Goal: Task Accomplishment & Management: Manage account settings

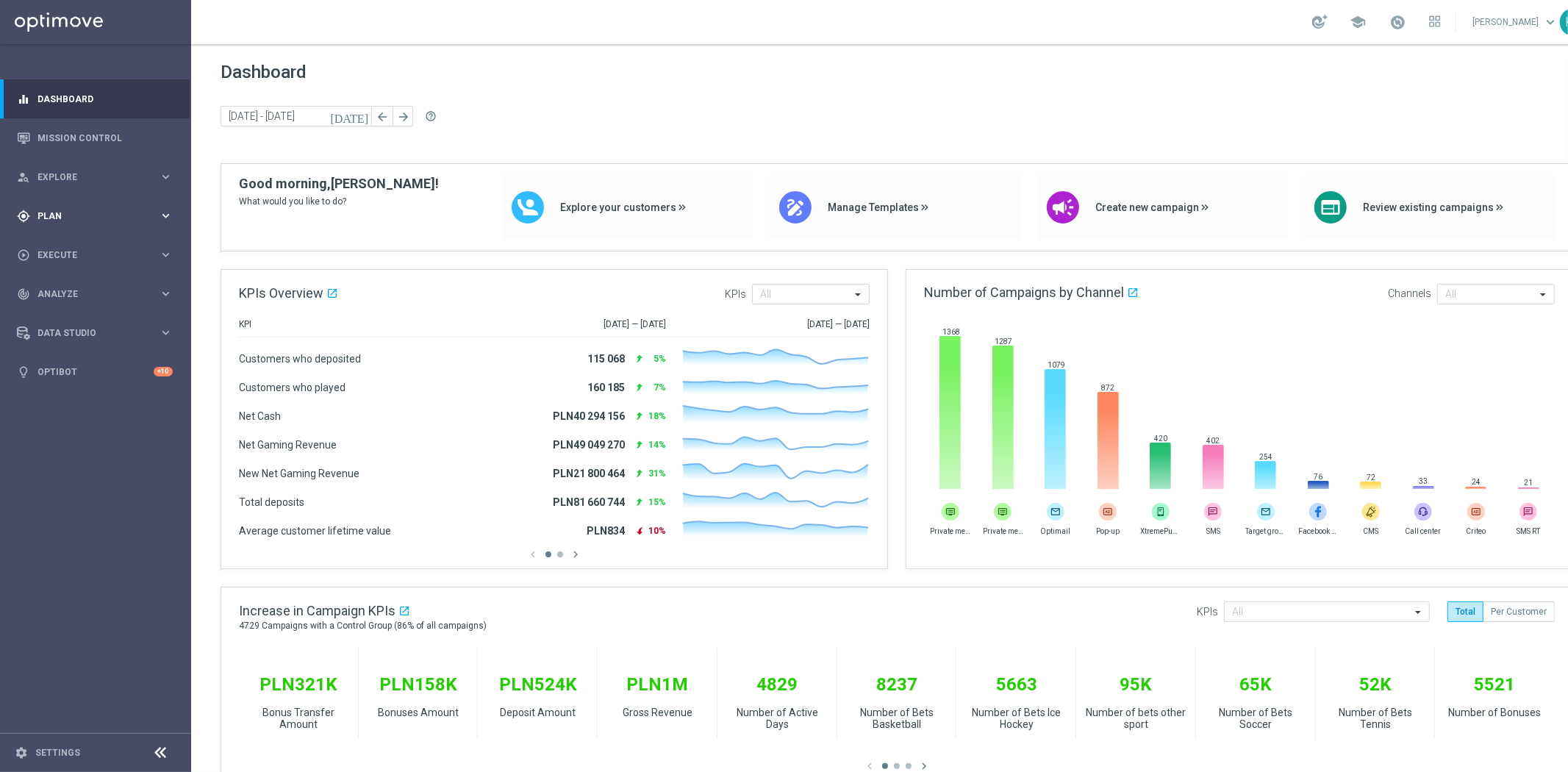
click at [115, 212] on span "Plan" at bounding box center [99, 216] width 122 height 9
click at [101, 250] on link "Target Groups" at bounding box center [96, 246] width 115 height 12
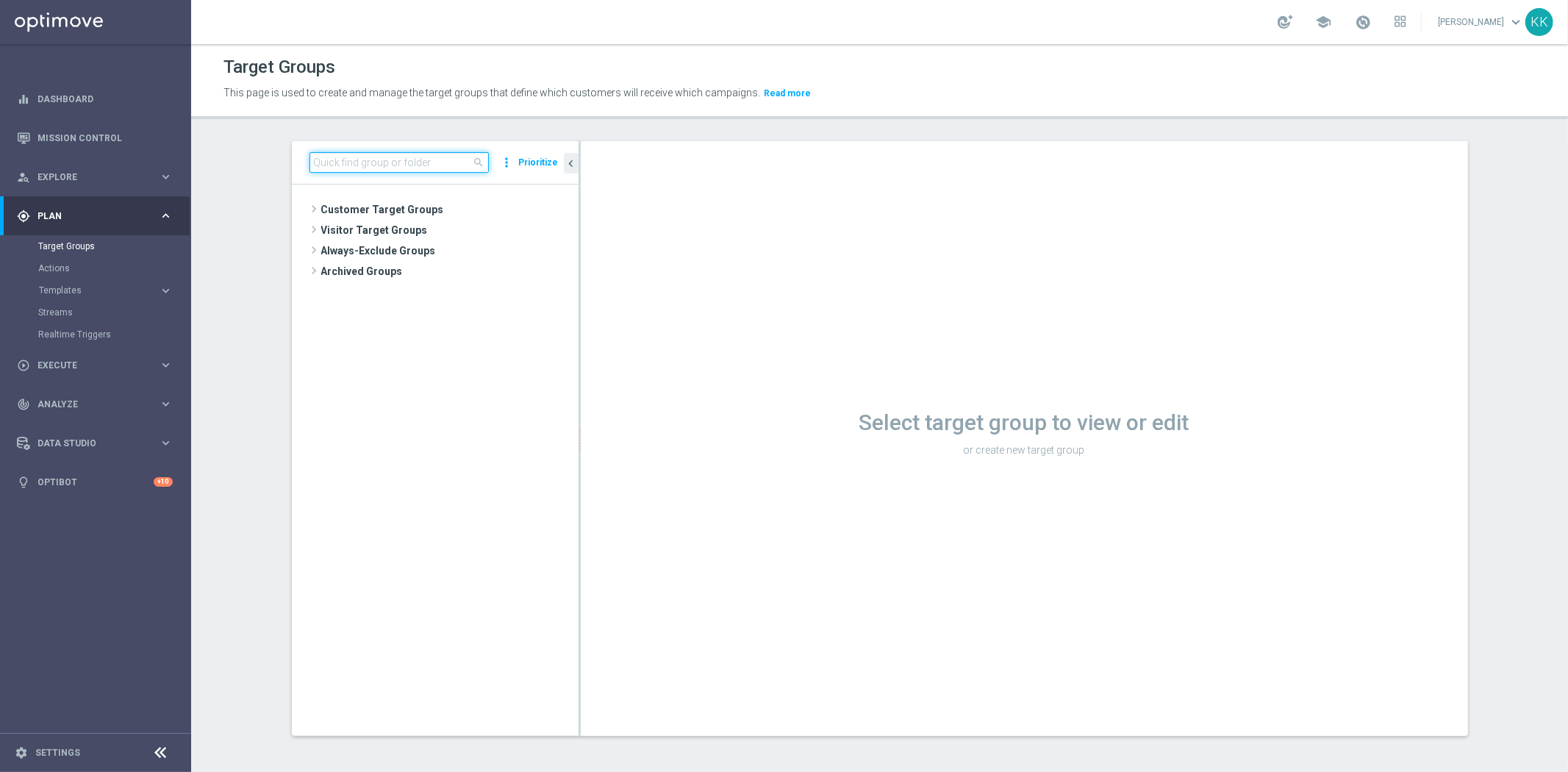
click at [366, 163] on input at bounding box center [399, 162] width 180 height 20
paste input "D_MIN-LOW_TARGET_CASHBACK_50% do 50 PLNX6_EPLW_190825_SMS"
click at [382, 253] on span "D_MIN-LOW_TARGET_CASHBACK_50% do 50 PLNX6_EPLW_190825_SMS" at bounding box center [456, 252] width 180 height 13
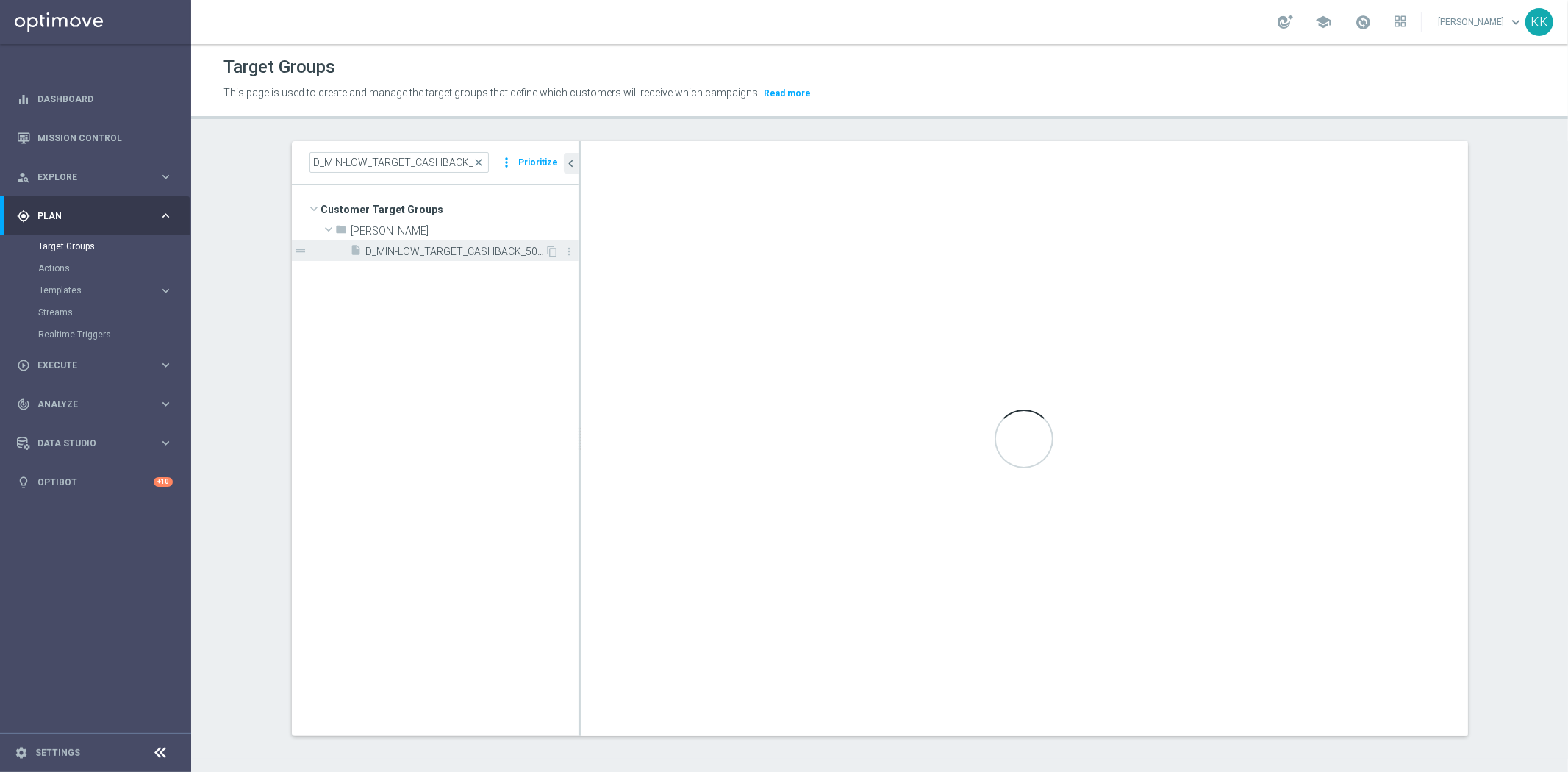
click at [427, 256] on span "D_MIN-LOW_TARGET_CASHBACK_50% do 50 PLNX6_EPLW_190825_SMS" at bounding box center [456, 252] width 180 height 13
click at [431, 264] on tree-viewport "Customer Target Groups library_add create_new_folder folder" at bounding box center [435, 460] width 286 height 551
click at [431, 257] on span "D_MIN-LOW_TARGET_CASHBACK_50% do 50 PLNX6_EPLW_190825_SMS" at bounding box center [456, 252] width 180 height 13
click at [430, 254] on span "D_MIN-LOW_TARGET_CASHBACK_50% do 50 PLNX6_EPLW_190825_SMS" at bounding box center [456, 252] width 180 height 13
click at [428, 254] on span "D_MIN-LOW_TARGET_CASHBACK_50% do 50 PLNX6_EPLW_190825_SMS" at bounding box center [456, 252] width 180 height 13
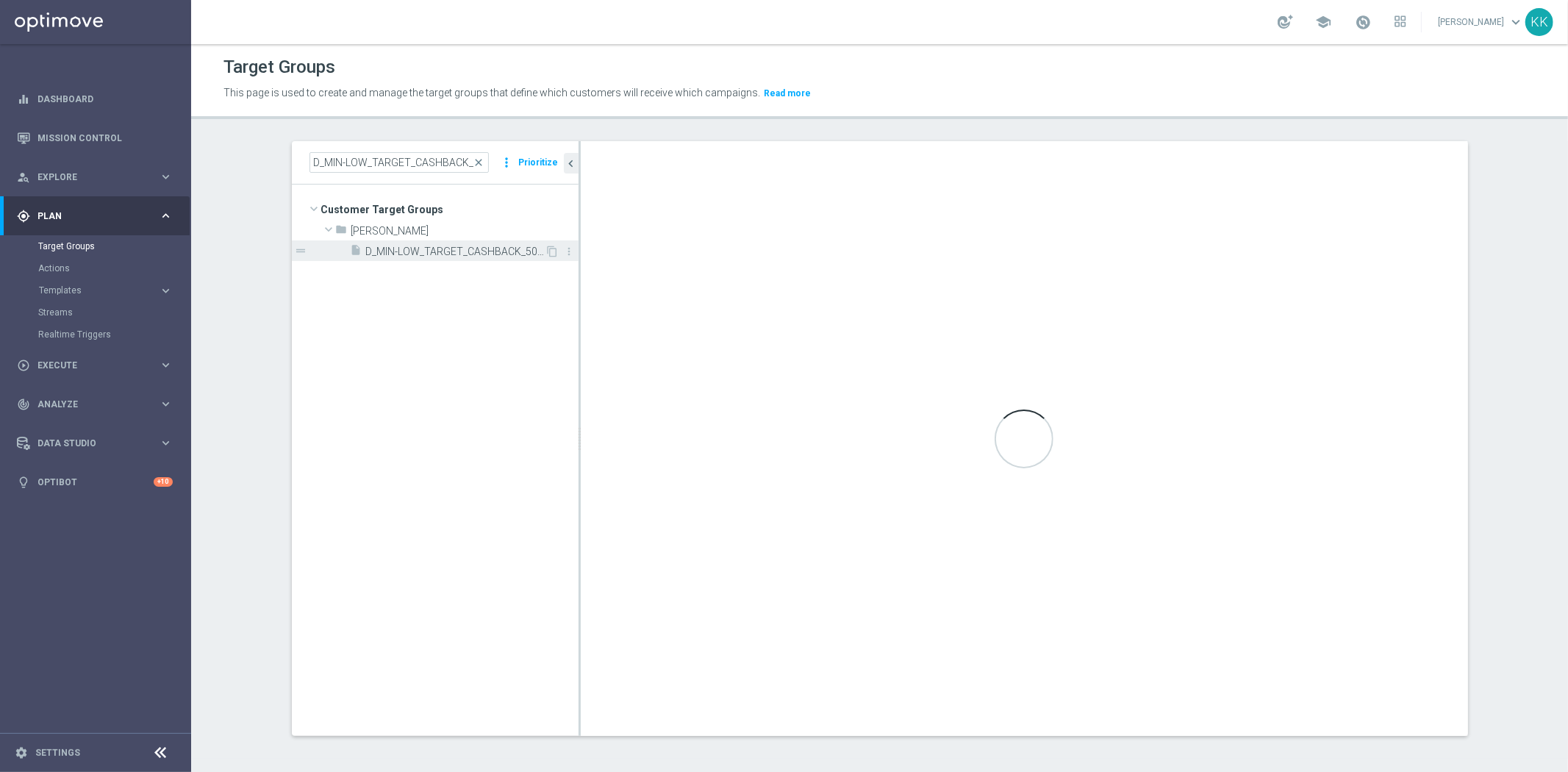
click at [439, 248] on span "D_MIN-LOW_TARGET_CASHBACK_50% do 50 PLNX6_EPLW_190825_SMS" at bounding box center [456, 252] width 180 height 13
click at [1350, 532] on div "Loading..." at bounding box center [1025, 439] width 888 height 595
click at [395, 242] on div "insert_drive_file D_MIN-LOW_TARGET_CASHBACK_50% do 50 PLNX6_EPLW_190825_SMS" at bounding box center [448, 251] width 195 height 20
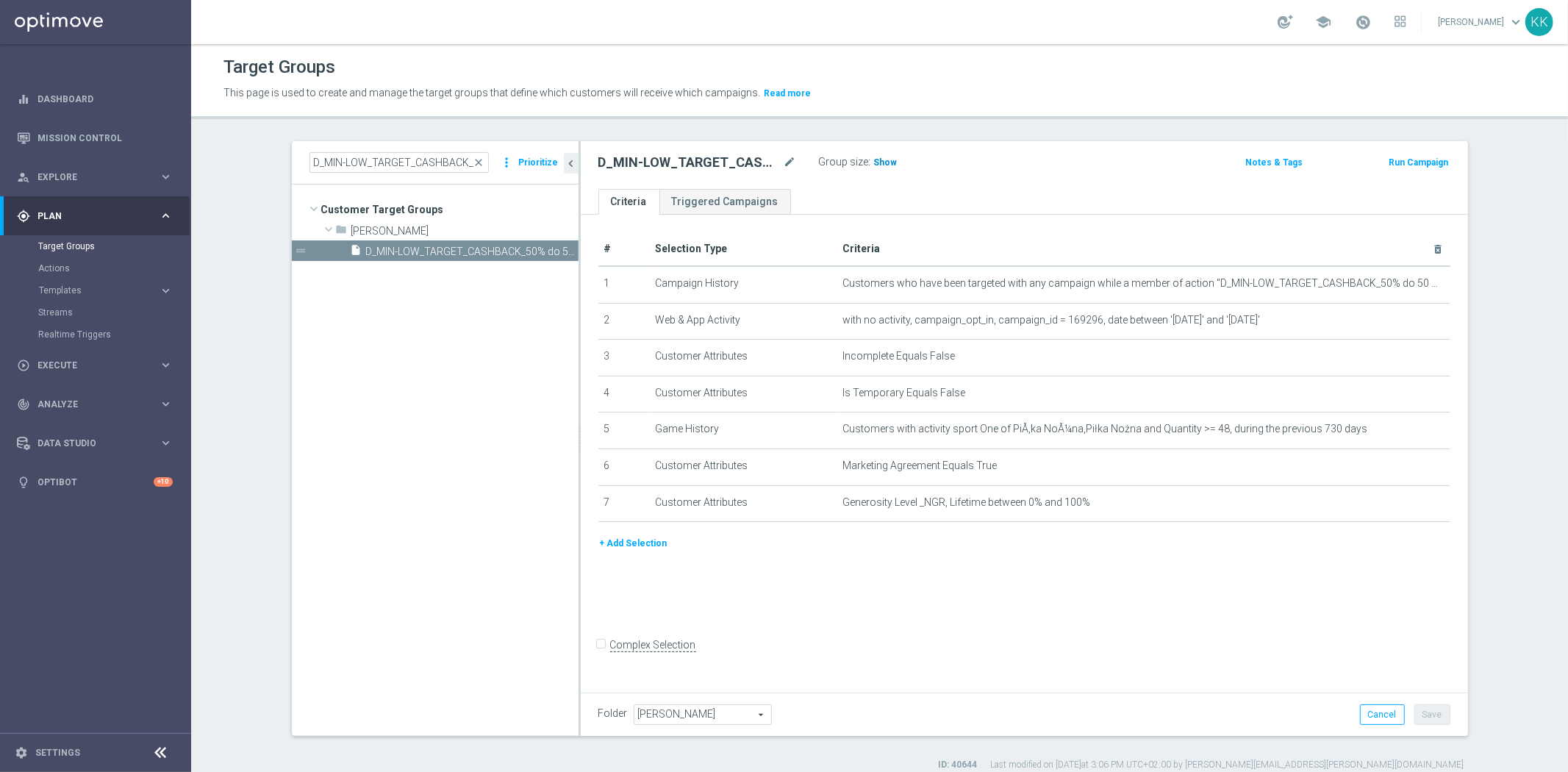
click at [880, 160] on span "Show" at bounding box center [886, 162] width 24 height 10
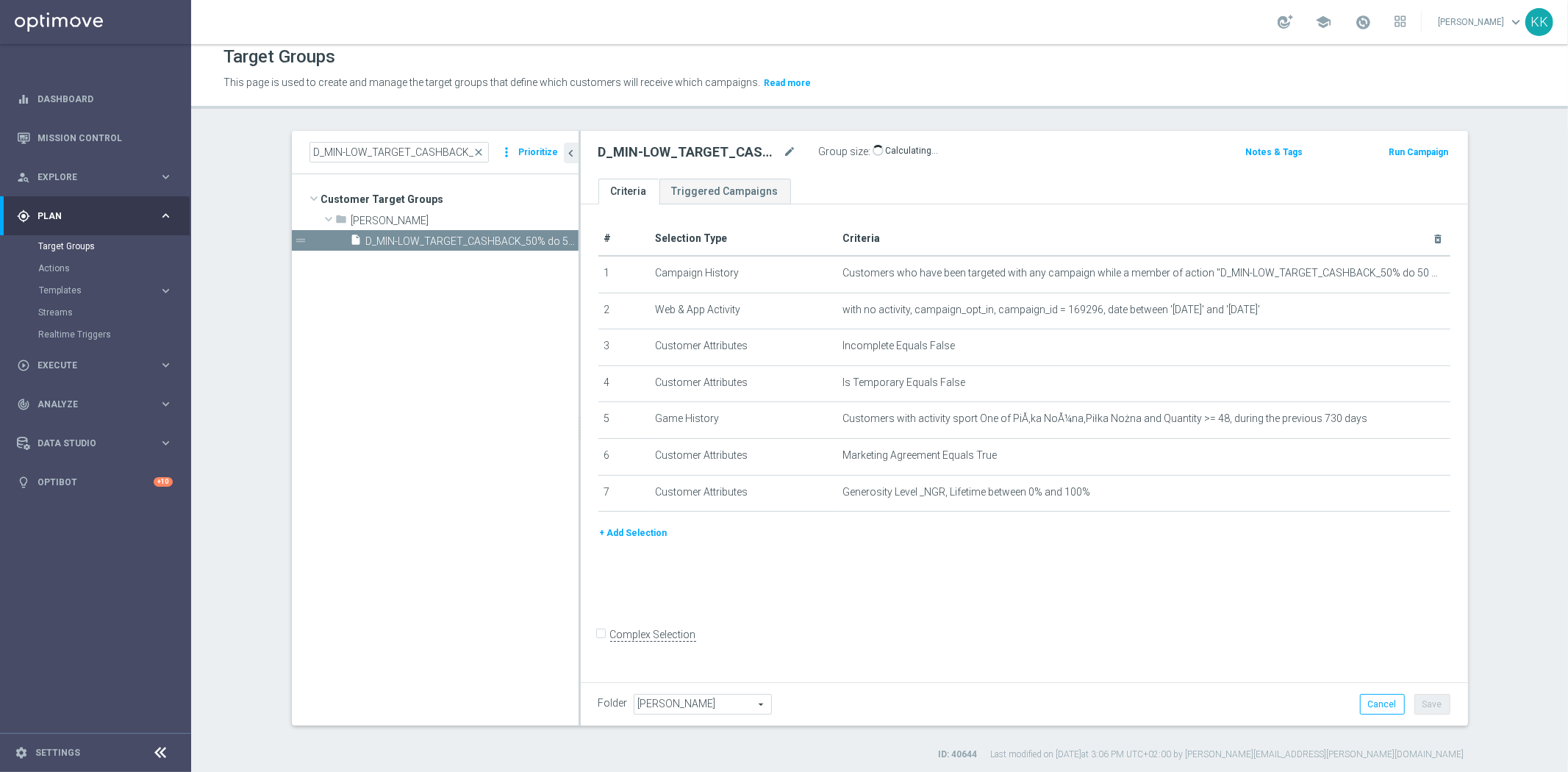
scroll to position [13, 0]
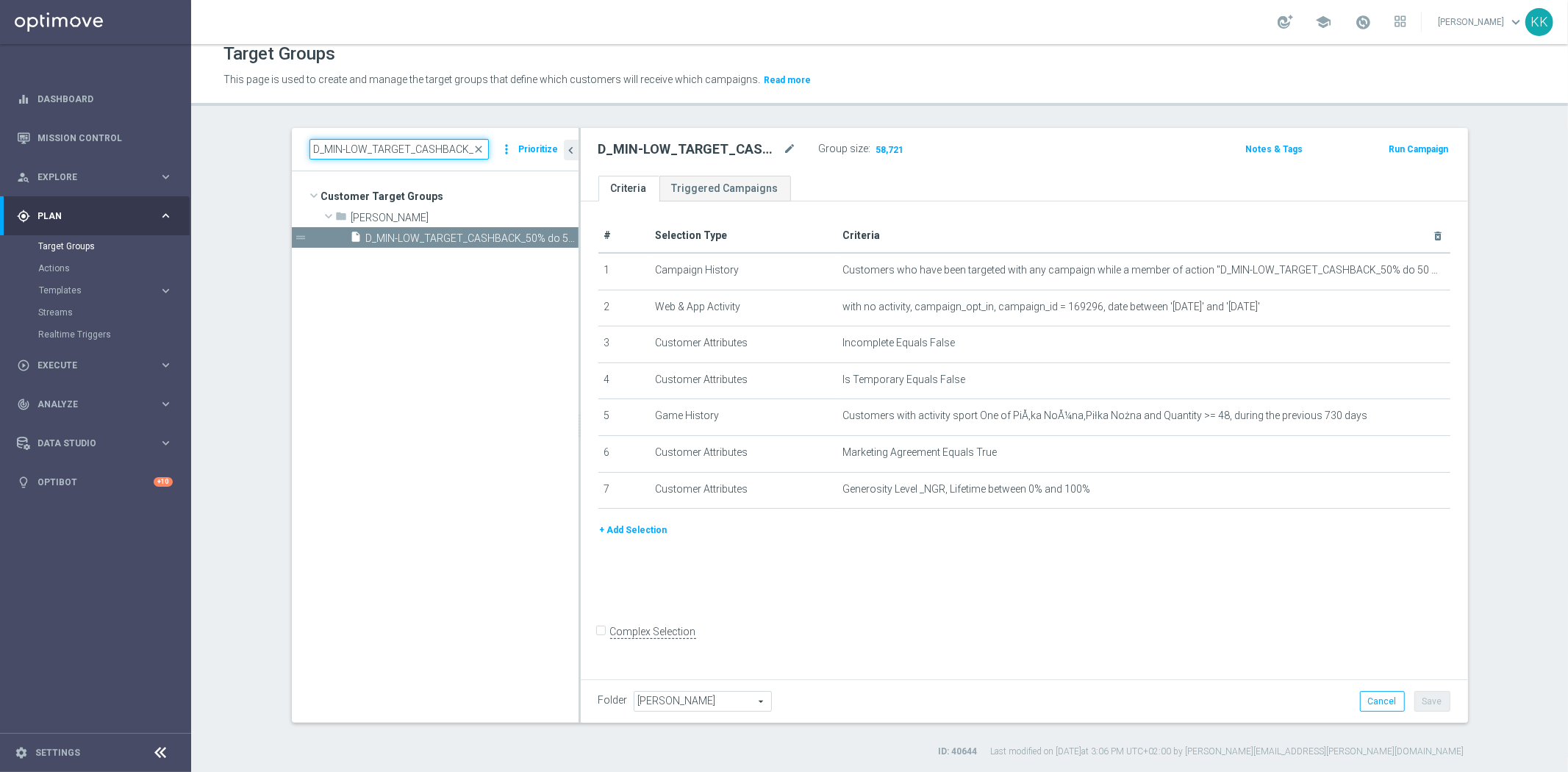
click at [346, 139] on input "D_MIN-LOW_TARGET_CASHBACK_50% do 50 PLNX6_EPLW_190825_SMS" at bounding box center [399, 149] width 180 height 20
paste input "ED-HIGH_TARGET_CASHBACK_100% do 50 PLNX6_EPLW_190825_SMS"
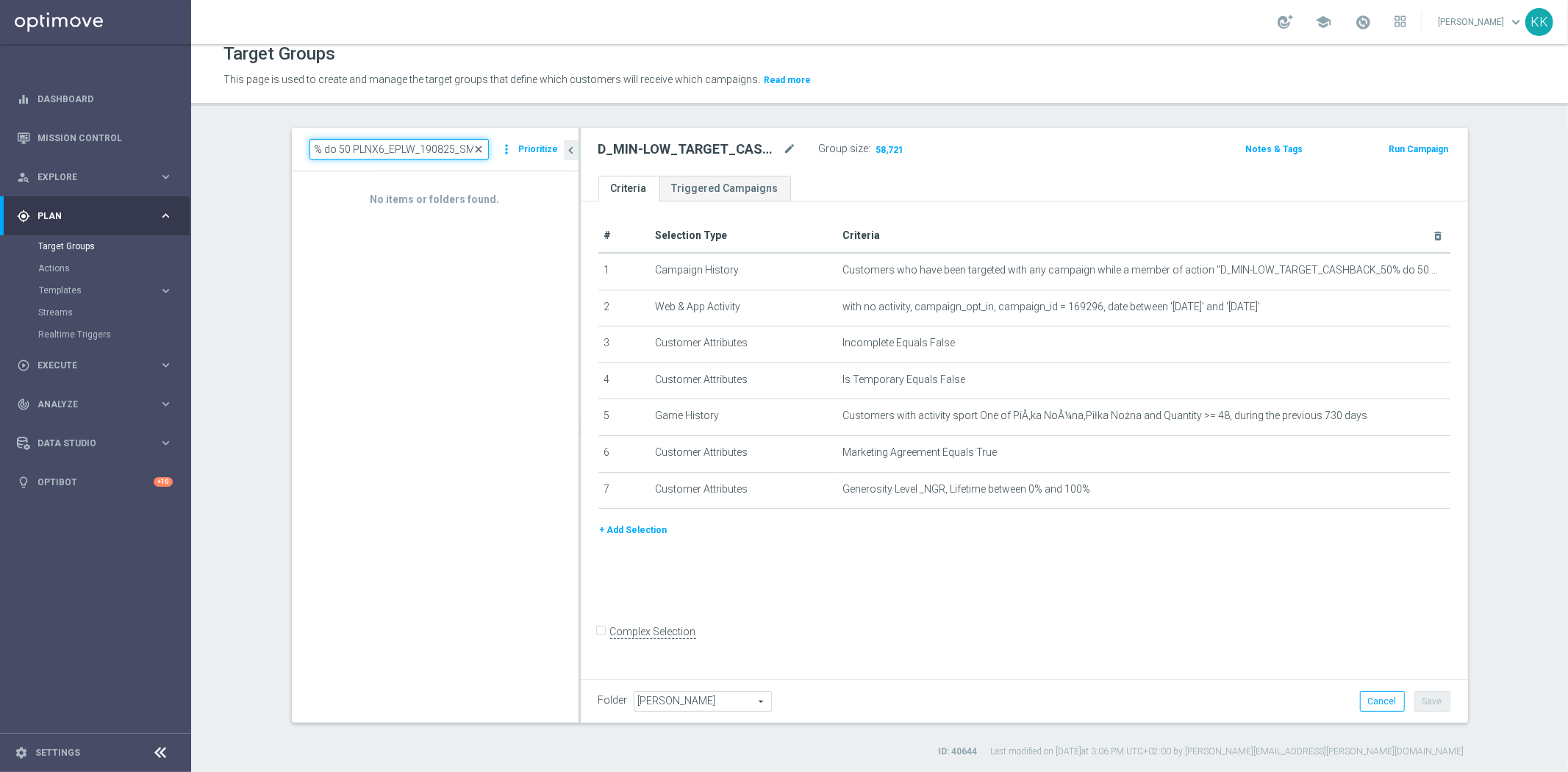
type input "D_MED-HIGH_TARGET_CASHBACK_100% do 50 PLNX6_EPLW_190825_SMS"
click at [473, 144] on span "close" at bounding box center [479, 149] width 12 height 12
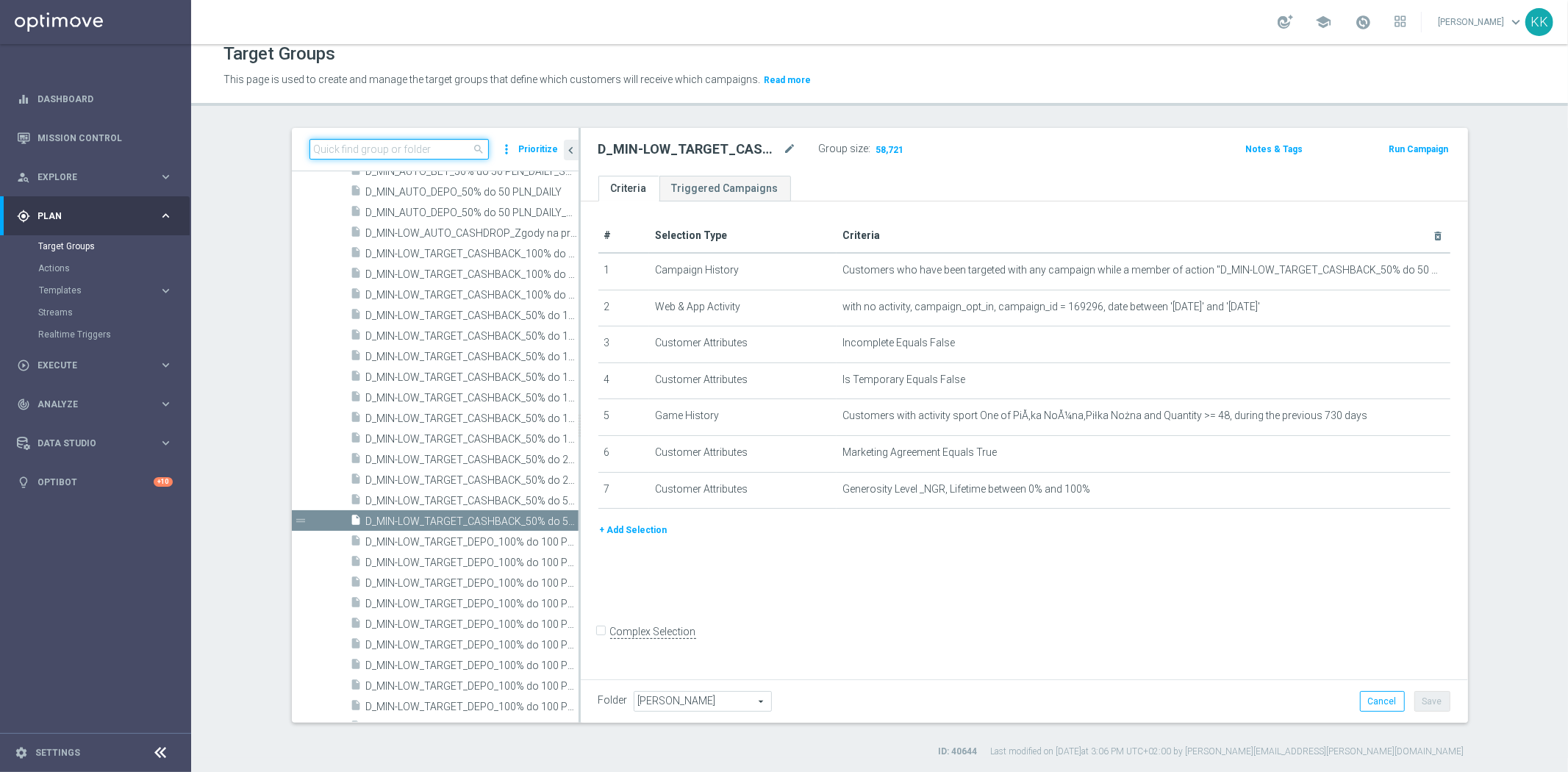
click at [436, 144] on input at bounding box center [399, 149] width 180 height 20
paste input "D_MED-HIGH_TARGET_CASHBACK_100% do 50 PLNX6_EPLW_190825_SMS"
drag, startPoint x: 450, startPoint y: 140, endPoint x: 861, endPoint y: 175, distance: 412.5
click at [673, 170] on as-split "D_MED-HIGH_TARGET_CASHBACK_100% do 50 PLNX6_EPLW_190825_SMS close more_vert Pri…" at bounding box center [879, 426] width 1176 height 595
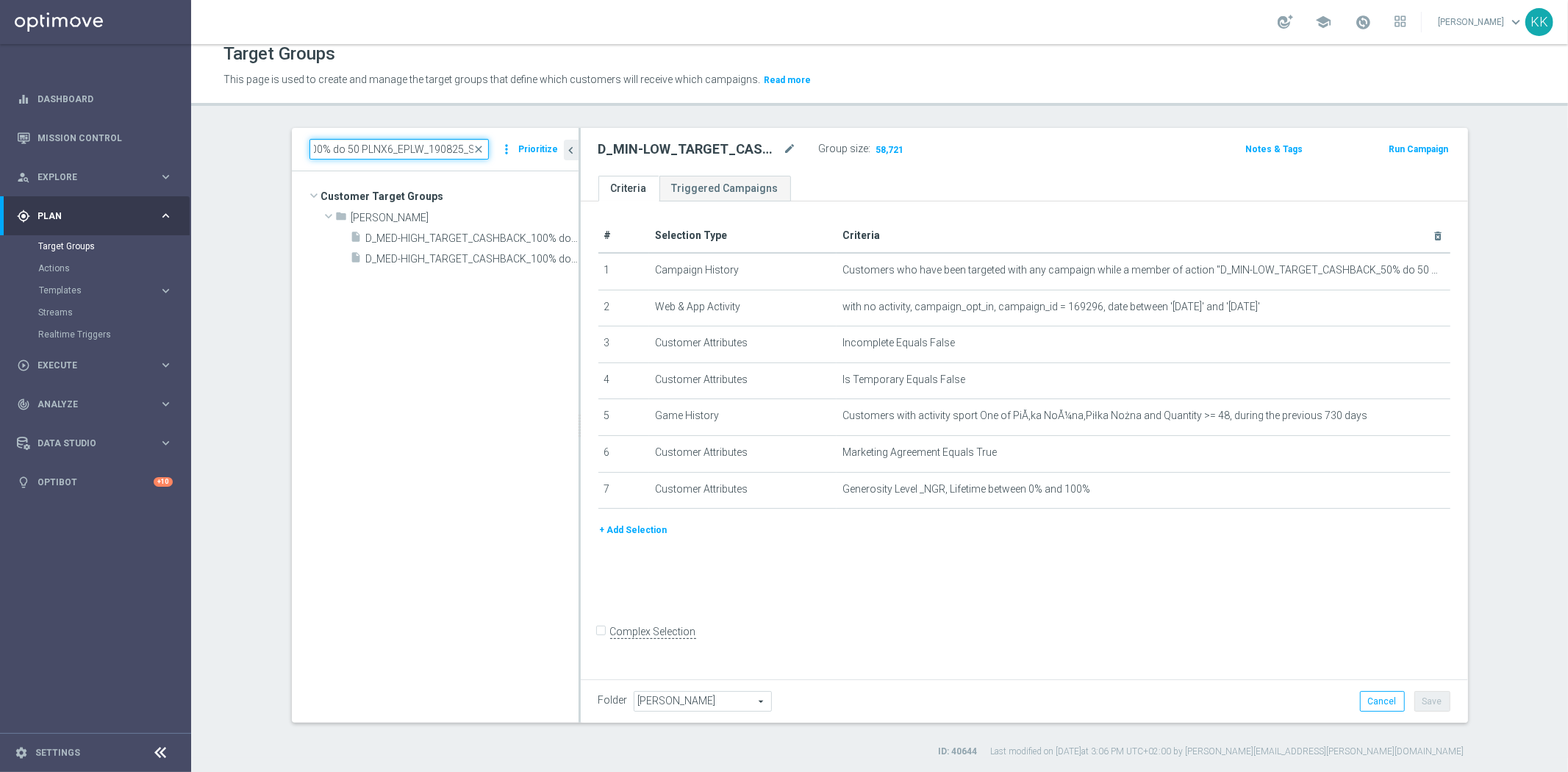
scroll to position [0, 180]
type input "D_MED-HIGH_TARGET_CASHBACK_100% do 50 PLNX6_EPLW_190825_SMS"
click at [486, 240] on span "D_MED-HIGH_TARGET_CASHBACK_100% do 50 PLNX6_EPLW_190825_SMS" at bounding box center [456, 239] width 180 height 13
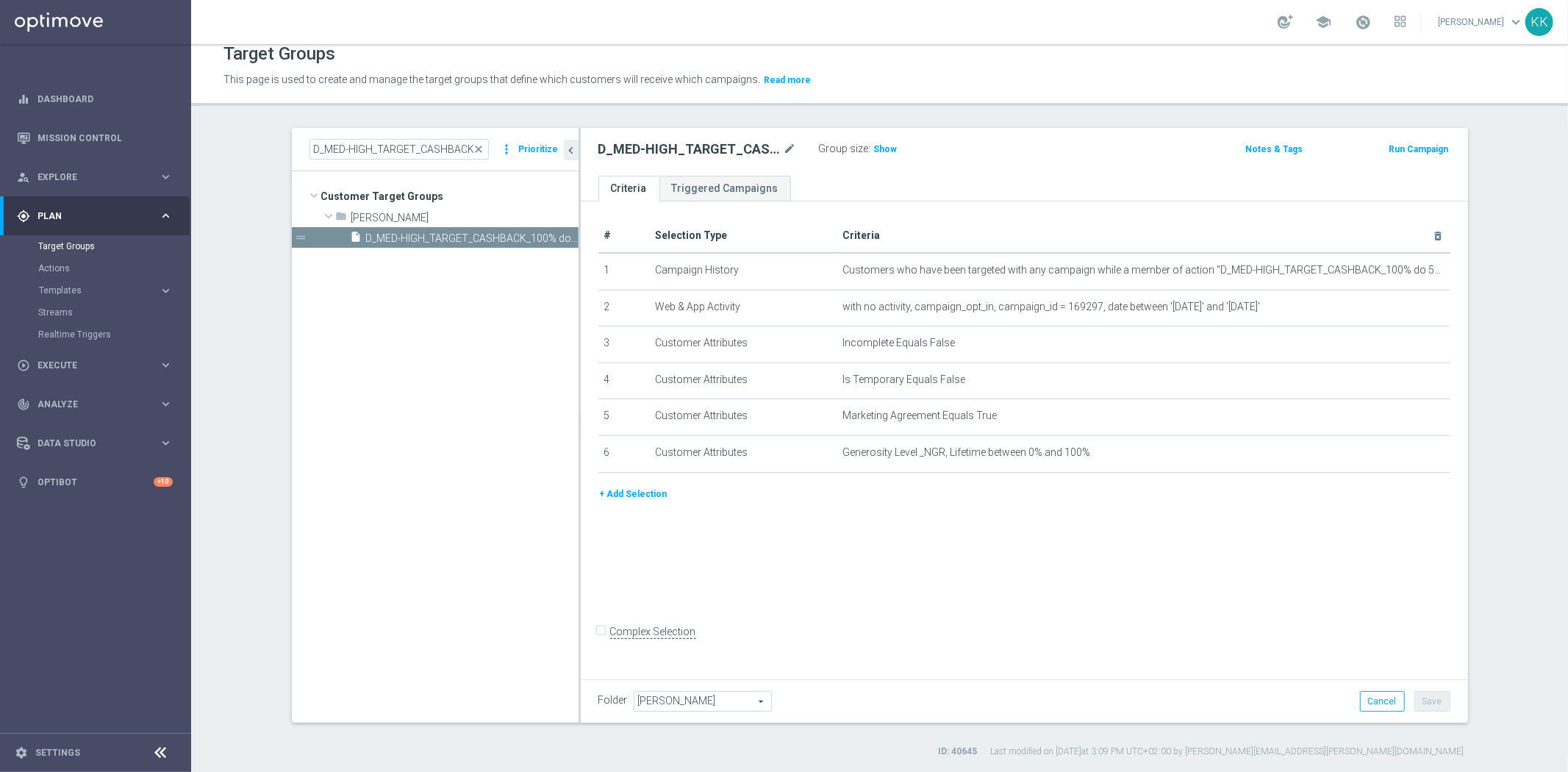
click at [1095, 589] on div "# Selection Type Criteria delete_forever 1 Campaign History Customers who have …" at bounding box center [1025, 438] width 888 height 473
click at [395, 340] on tree-viewport "Customer Target Groups library_add create_new_folder folder" at bounding box center [435, 447] width 286 height 551
click at [1122, 660] on form "Complex Selection Invalid Expression" at bounding box center [1024, 648] width 852 height 54
click at [877, 151] on span "Show" at bounding box center [886, 148] width 24 height 10
click at [1074, 626] on div "# Selection Type Criteria delete_forever 1 Campaign History Customers who have …" at bounding box center [1025, 438] width 888 height 473
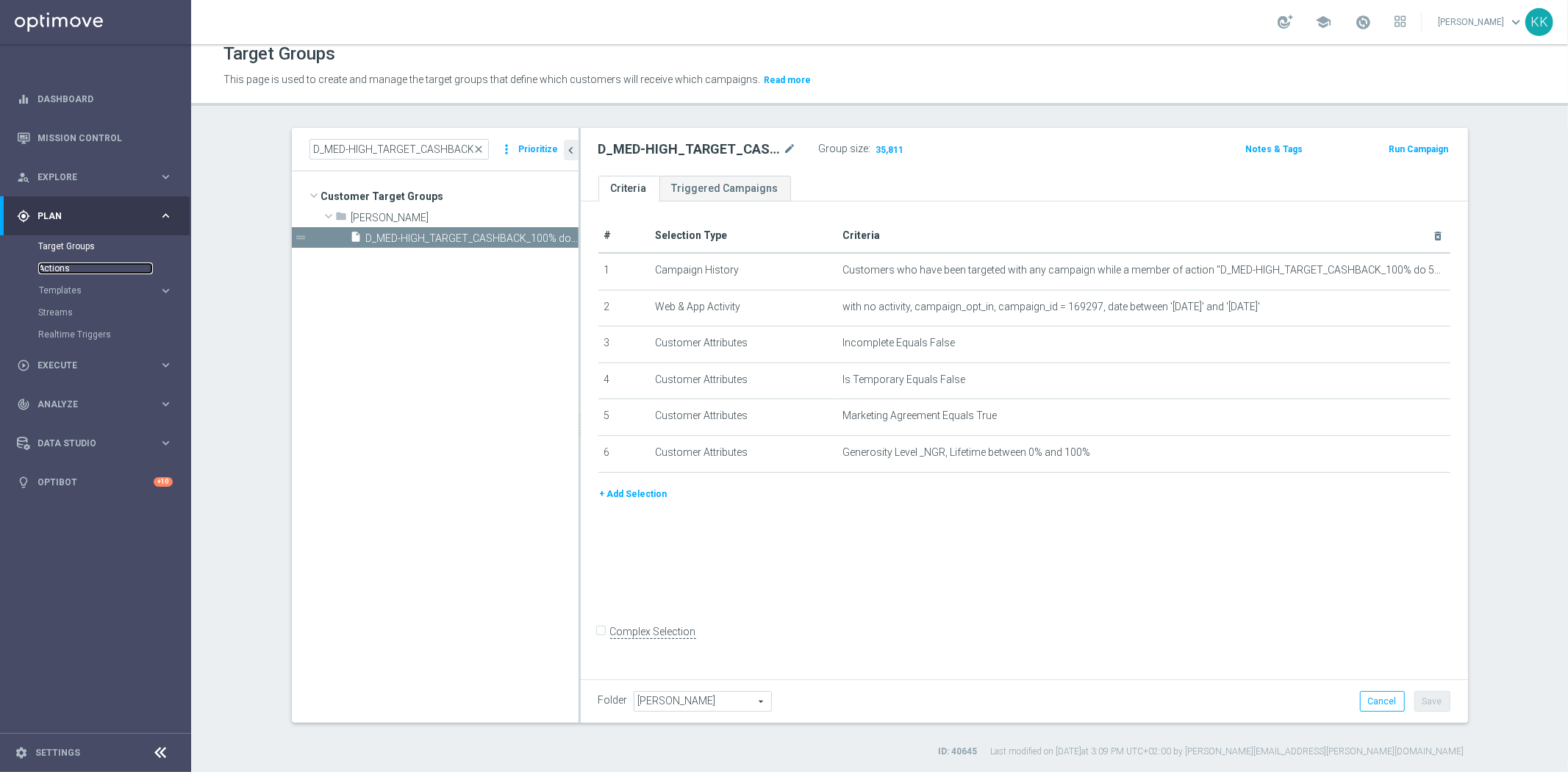
click at [47, 268] on link "Actions" at bounding box center [96, 268] width 115 height 12
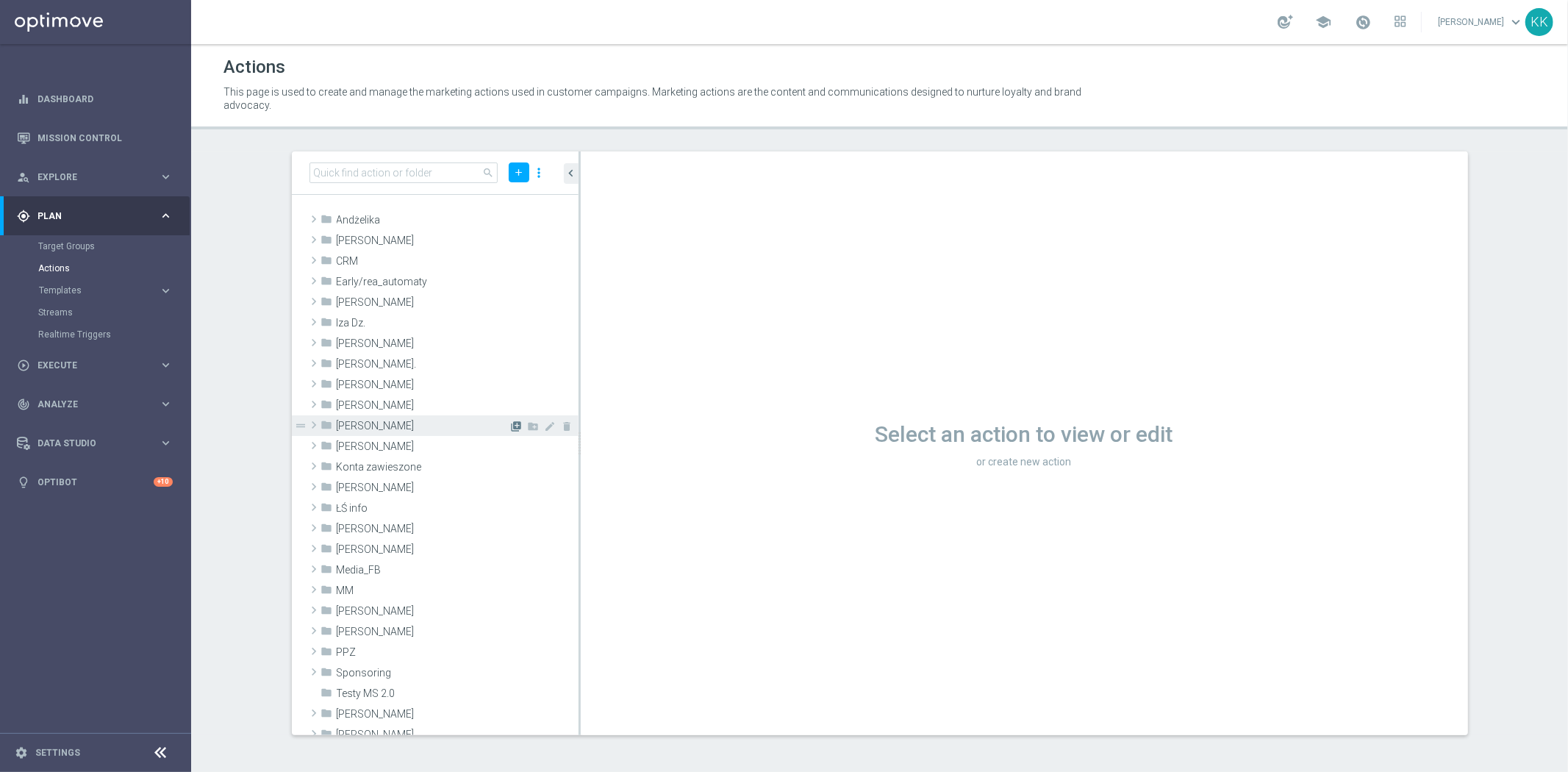
click at [511, 425] on icon "library_add" at bounding box center [517, 427] width 12 height 12
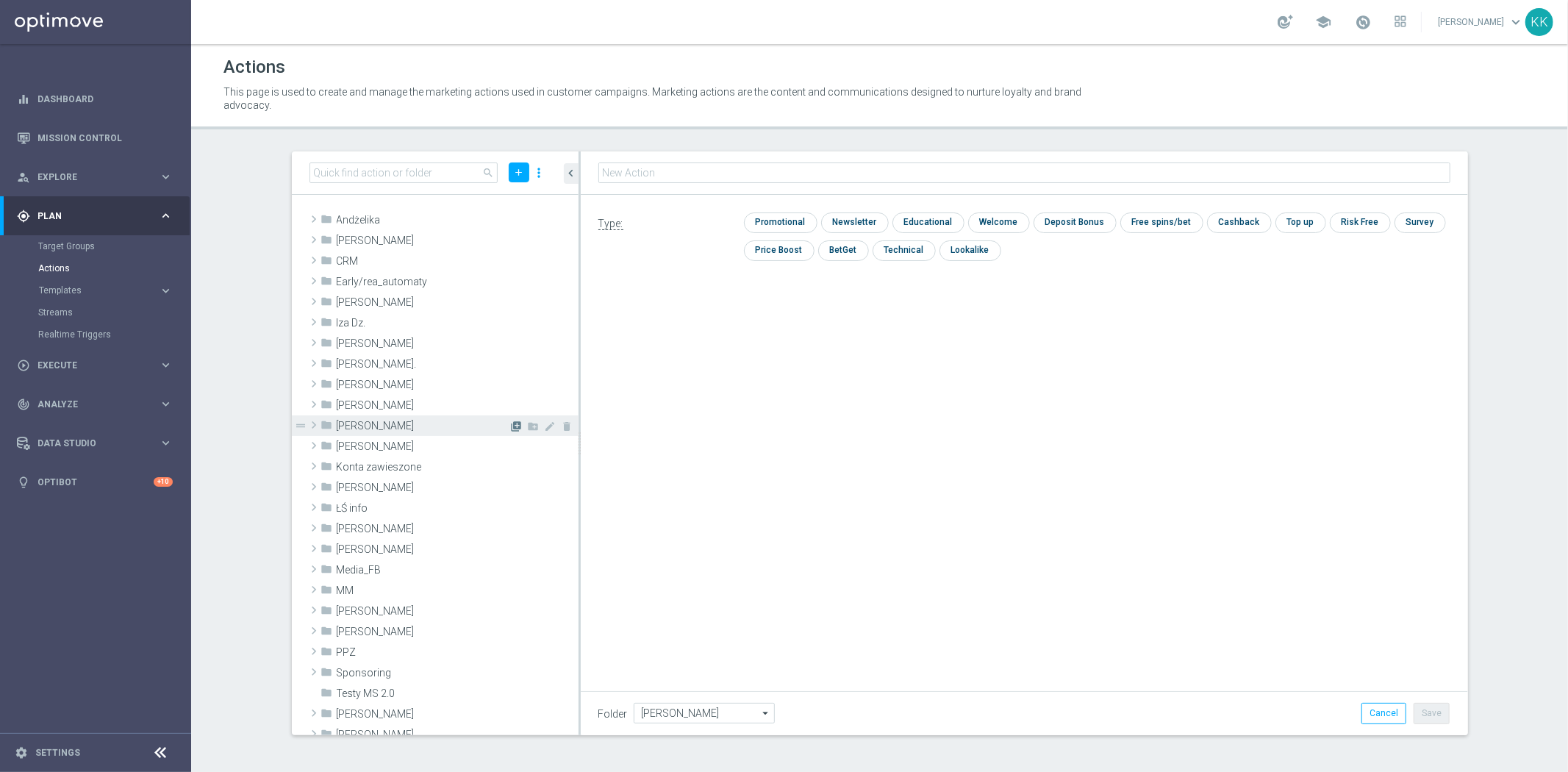
type input "D_MIN-LOW_TARGET_CASHBACK_50% do 50 PLNX6_EPLW_190825_SMS"
click at [754, 225] on input "checkbox" at bounding box center [779, 223] width 70 height 20
checkbox input "true"
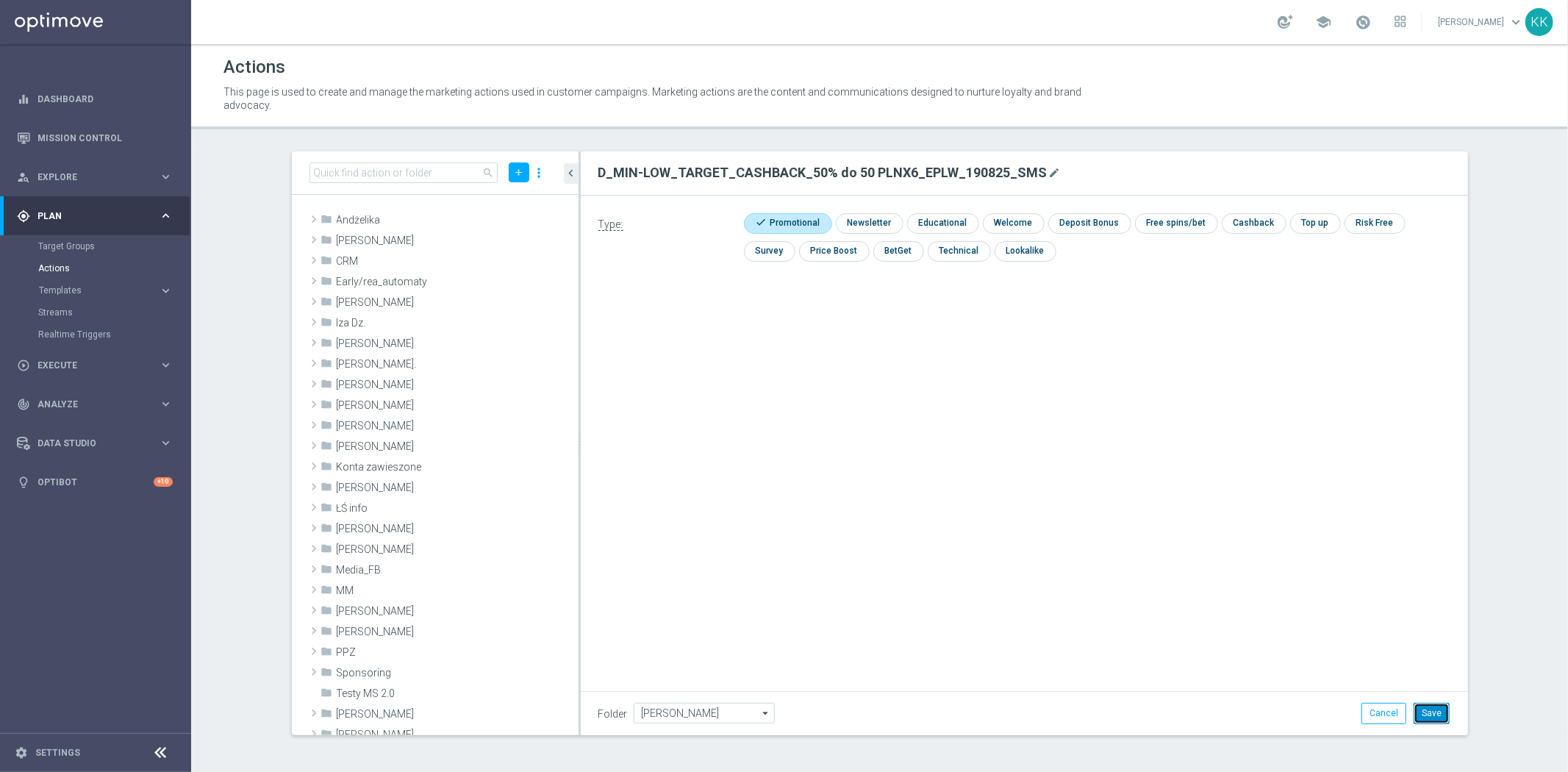
click at [1442, 714] on button "Save" at bounding box center [1431, 713] width 36 height 20
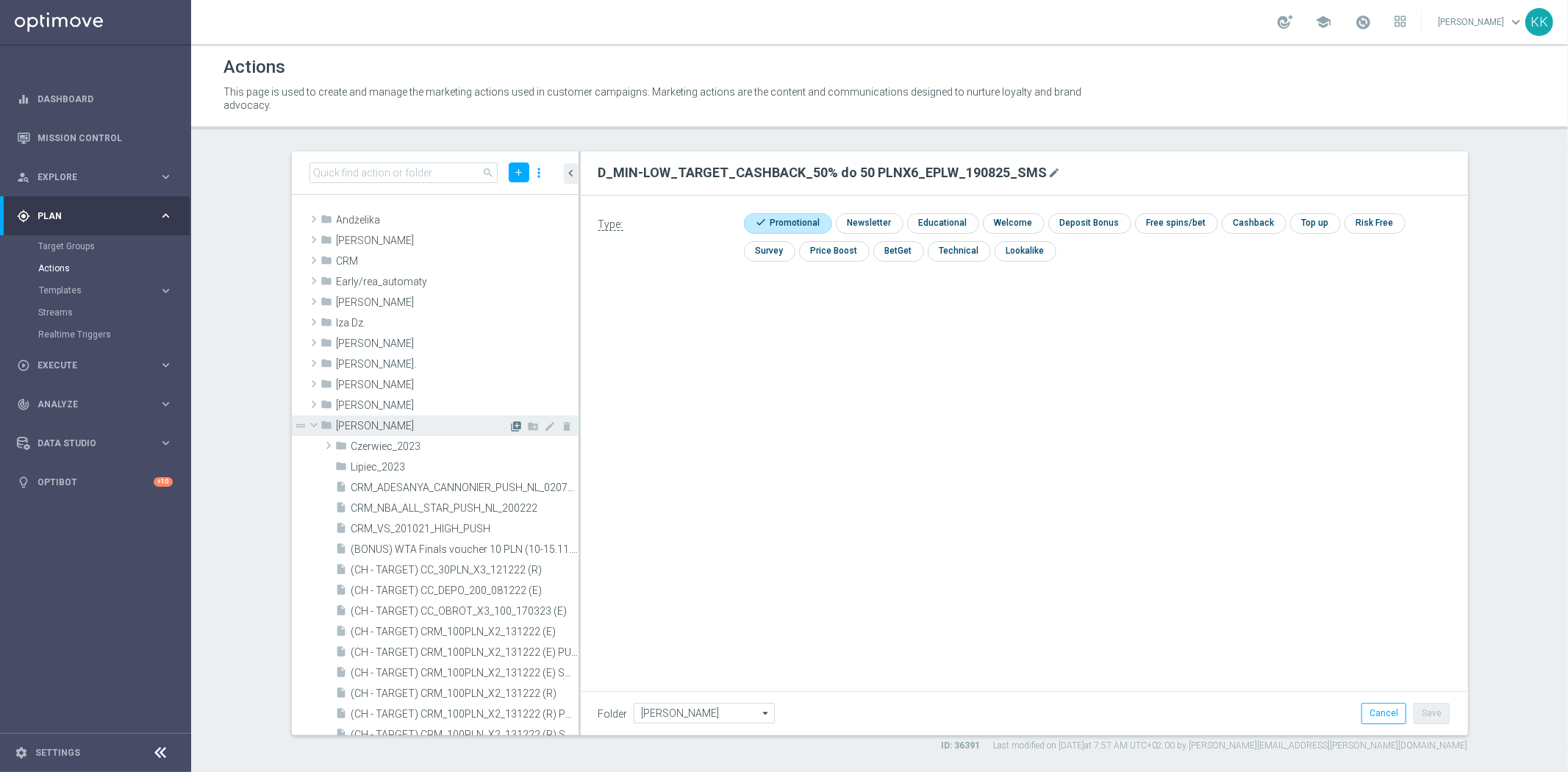
click at [511, 428] on icon "library_add" at bounding box center [517, 427] width 12 height 12
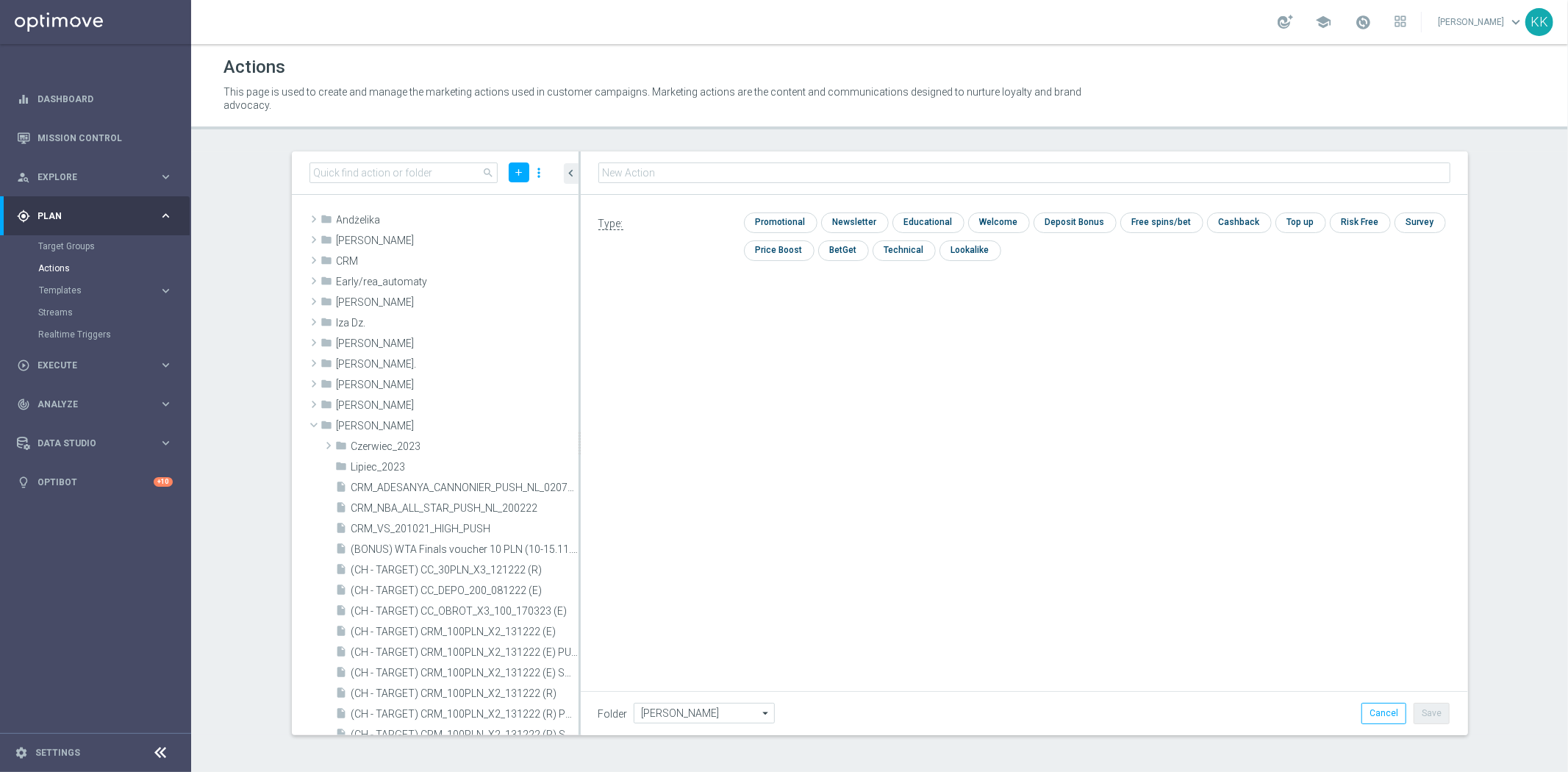
type input "D_MED-HIGH_TARGET_CASHBACK_100% do 50 PLNX6_EPLW_190825_SMS"
click at [786, 229] on div "check Promotional check Newsletter check Educational check Welcome check Deposi…" at bounding box center [1097, 240] width 706 height 56
click at [786, 229] on input "checkbox" at bounding box center [779, 223] width 70 height 20
checkbox input "true"
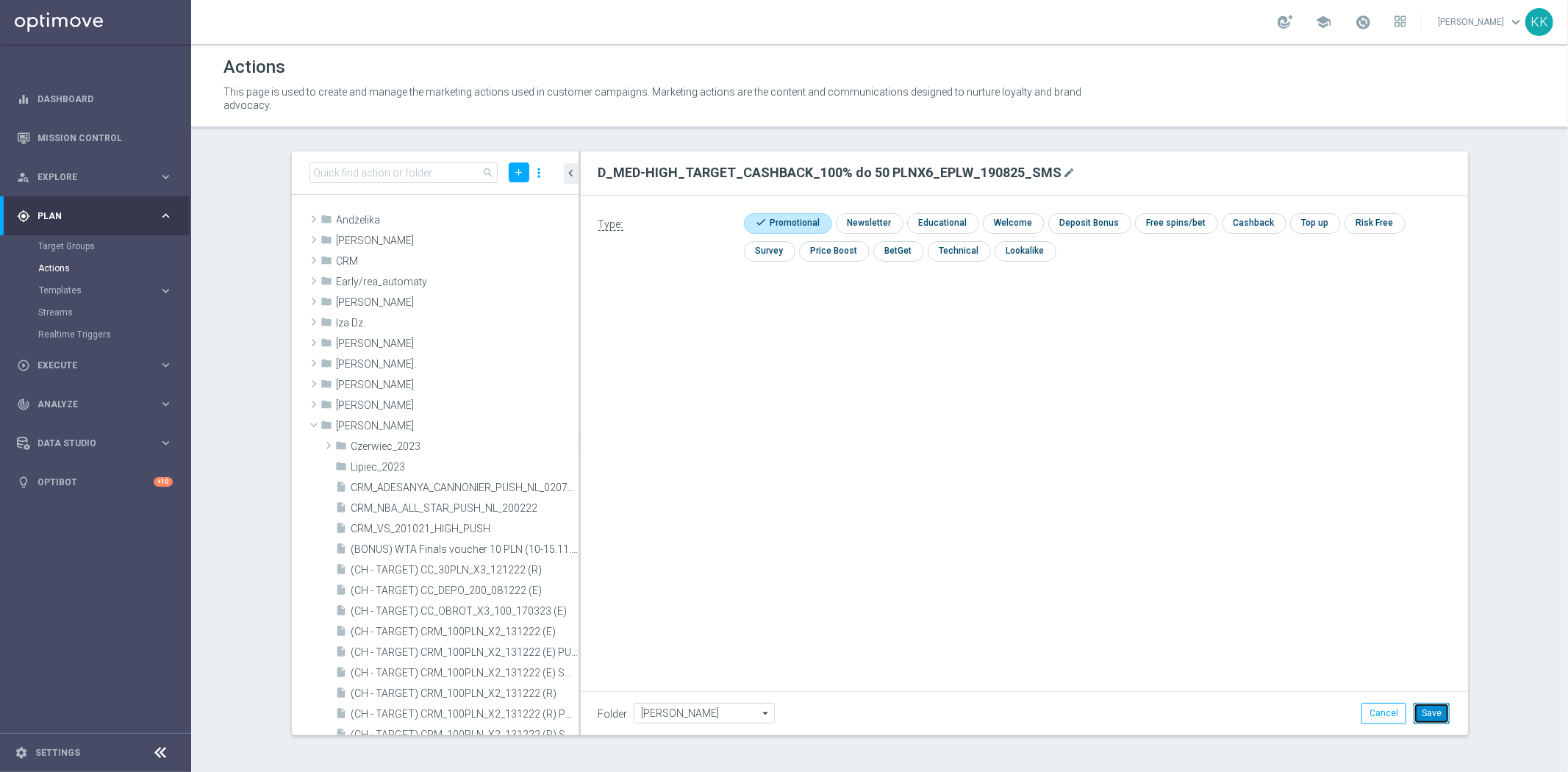
click at [1435, 722] on button "Save" at bounding box center [1431, 713] width 36 height 20
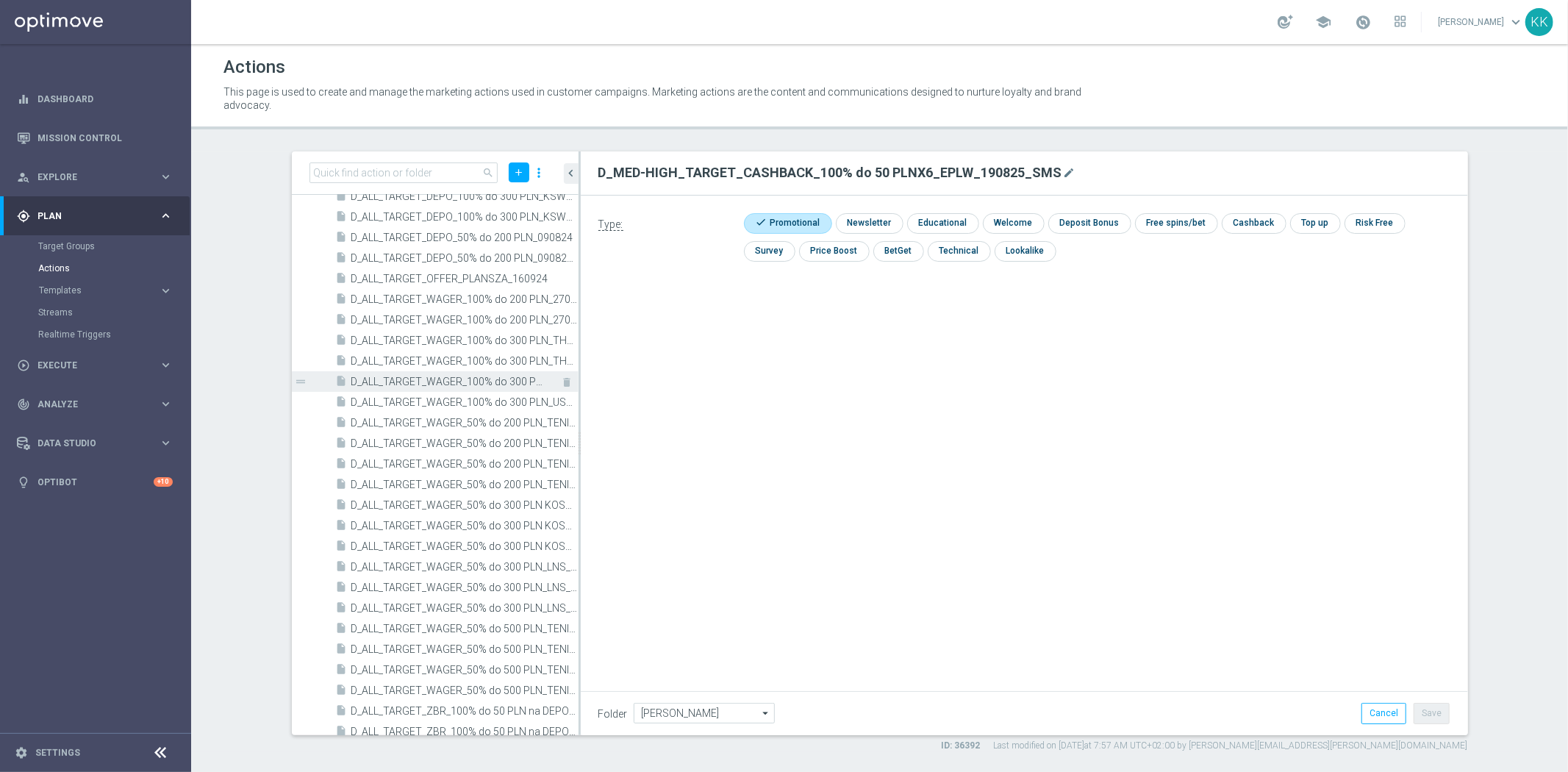
scroll to position [43020, 0]
click at [1113, 559] on div "D_MED-HIGH_TARGET_CASHBACK_100% do 50 PLNX6_EPLW_190825_SMS mode_edit Type: che…" at bounding box center [1025, 443] width 888 height 584
click at [77, 370] on div "play_circle_outline Execute" at bounding box center [87, 366] width 142 height 13
click at [75, 287] on link "Campaign Builder" at bounding box center [96, 285] width 115 height 12
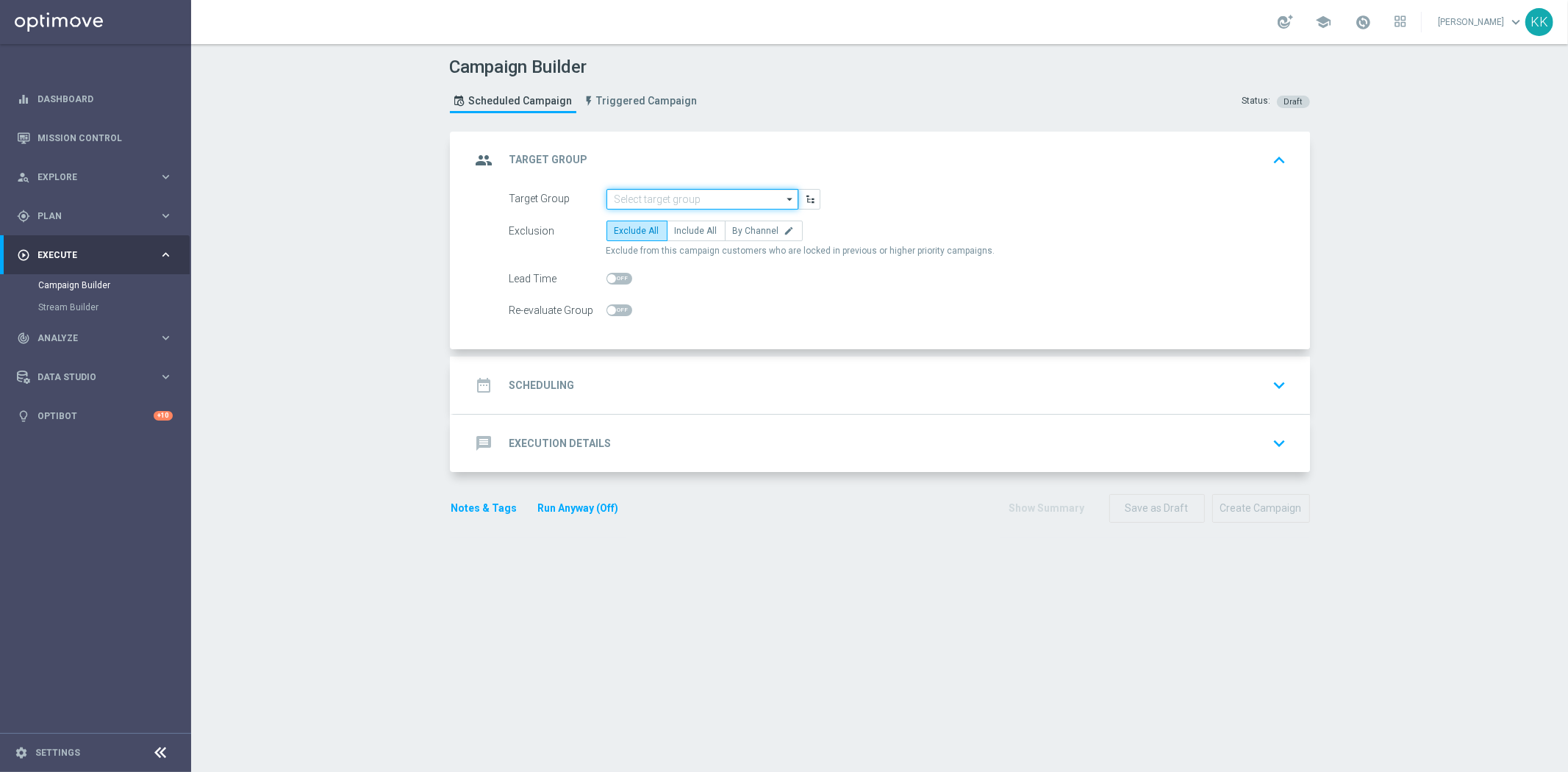
click at [645, 196] on input at bounding box center [703, 199] width 192 height 20
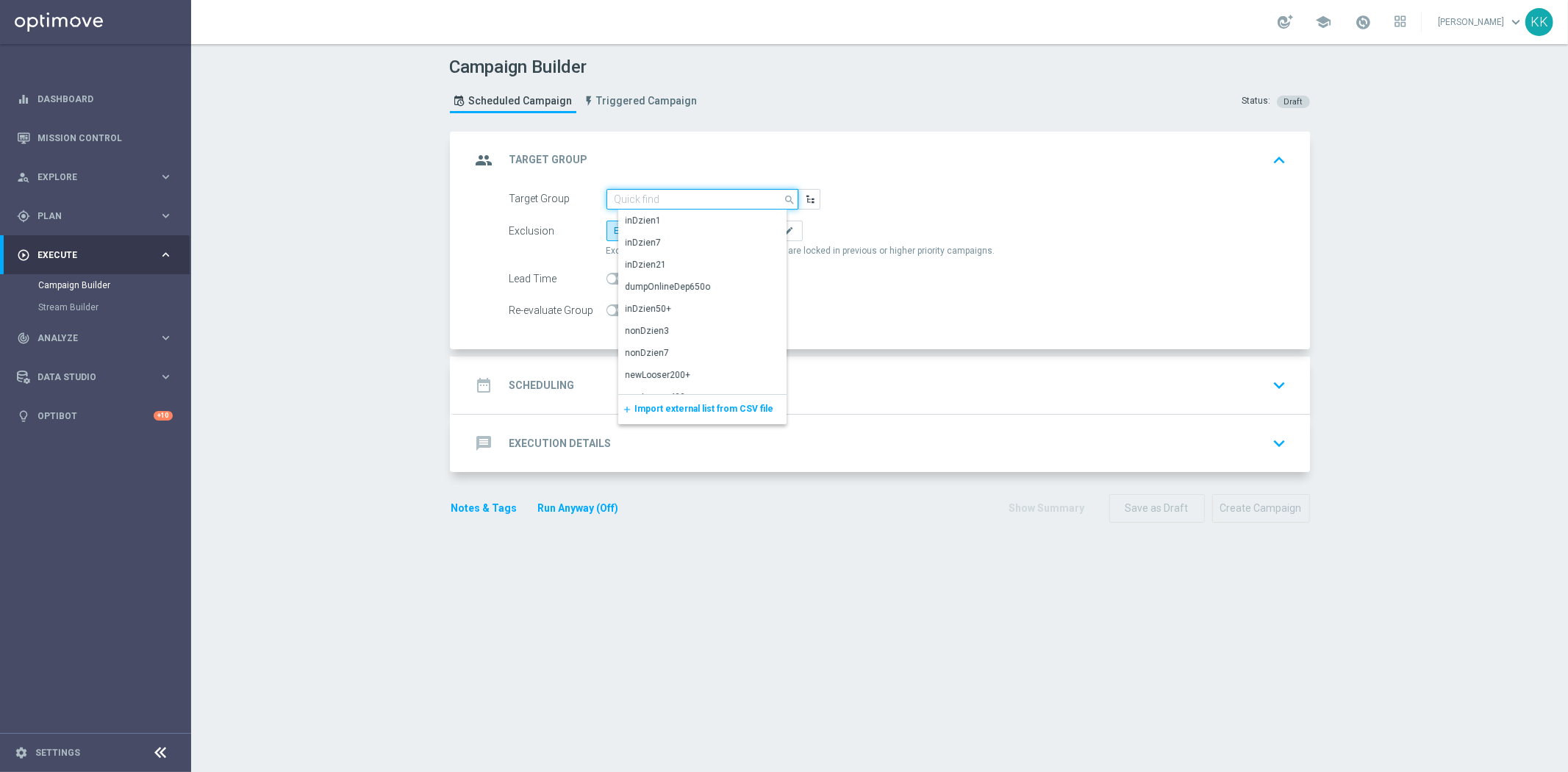
paste input "D_MIN-LOW_TARGET_CASHBACK_50% do 50 PLNX6_EPLW_190825_SMS"
click at [656, 220] on div "D_MIN-LOW_TARGET_CASHBACK_50% do 50 PLNX6_EPLW_190825_SMS" at bounding box center [714, 227] width 178 height 27
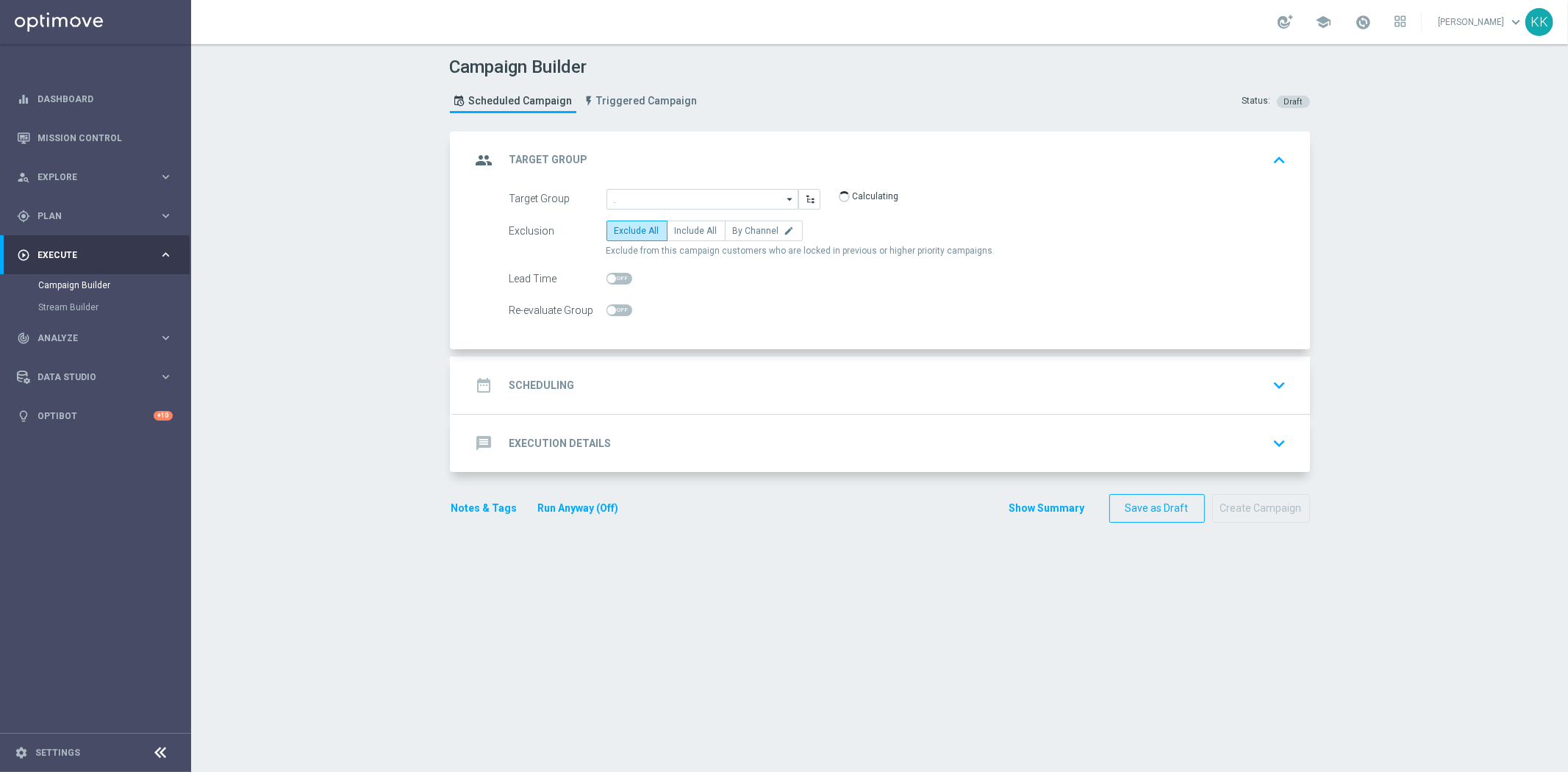
type input "D_MIN-LOW_TARGET_CASHBACK_50% do 50 PLNX6_EPLW_190825_SMS"
click at [703, 230] on span "Include All" at bounding box center [696, 230] width 42 height 10
click at [684, 230] on input "Include All" at bounding box center [679, 233] width 9 height 9
radio input "true"
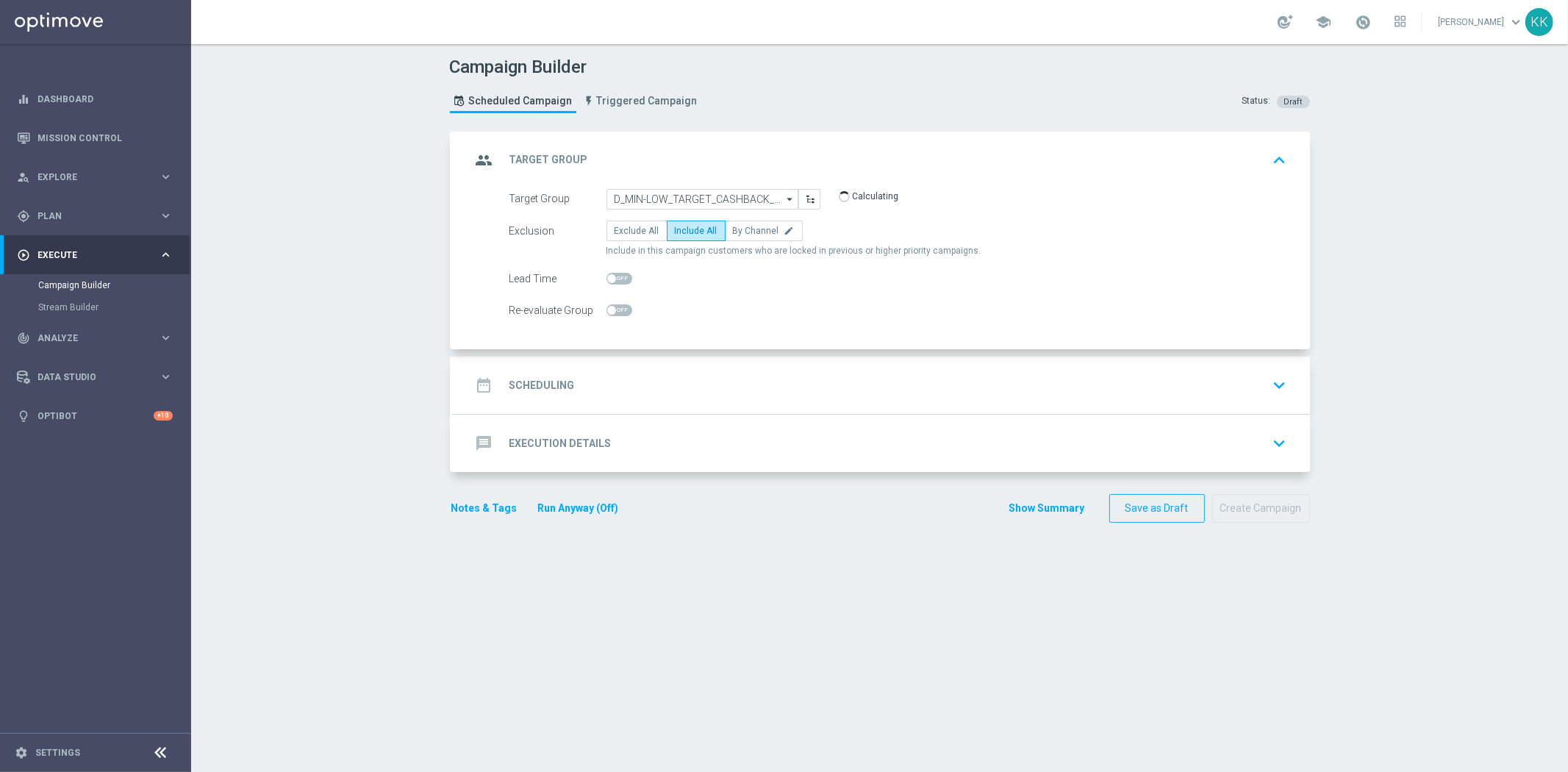
click at [618, 310] on span at bounding box center [620, 310] width 26 height 12
click at [618, 310] on input "checkbox" at bounding box center [620, 310] width 26 height 12
checkbox input "true"
click at [652, 385] on div "date_range Scheduling keyboard_arrow_down" at bounding box center [882, 385] width 821 height 28
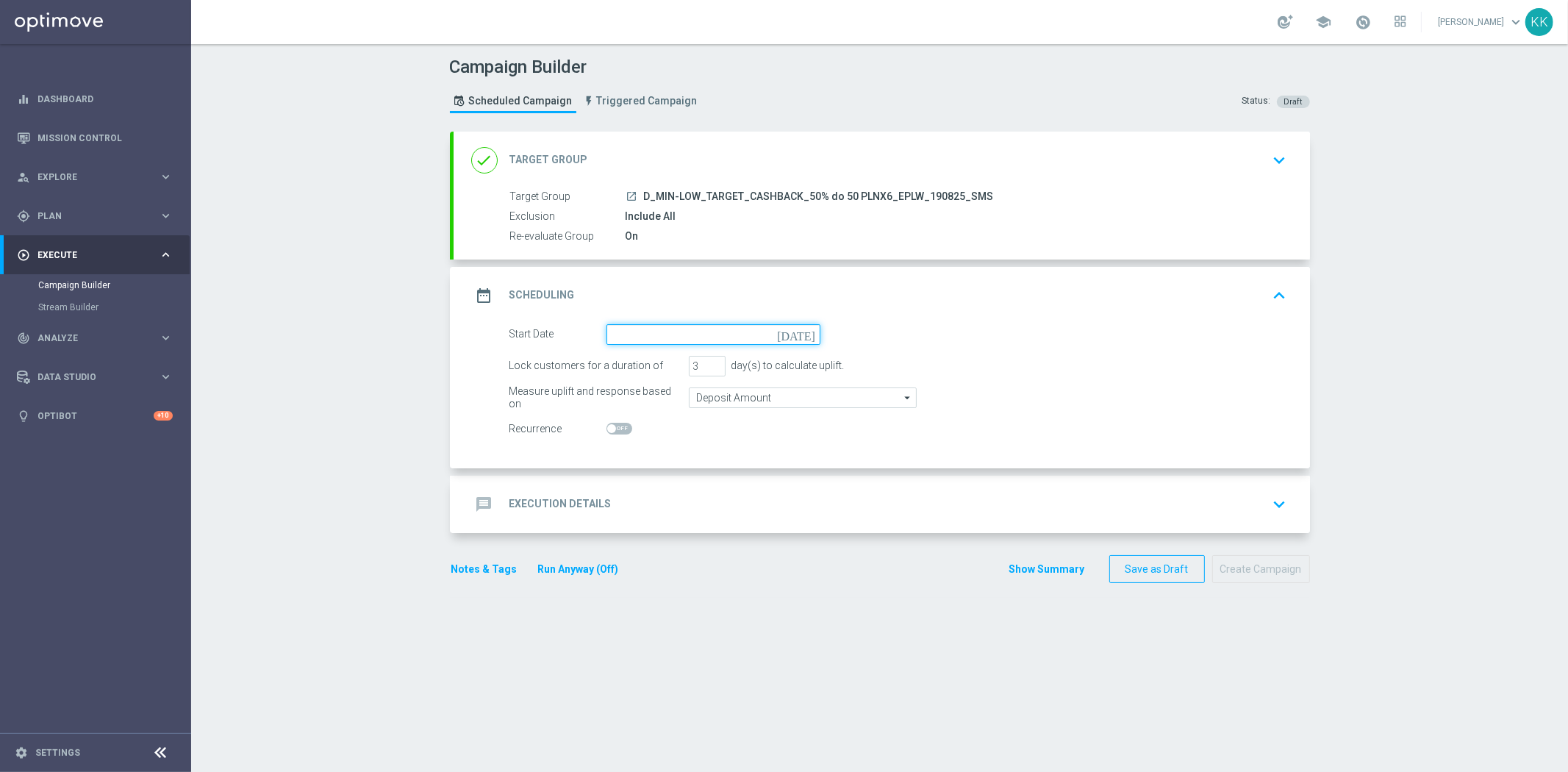
click at [649, 324] on input at bounding box center [714, 334] width 214 height 20
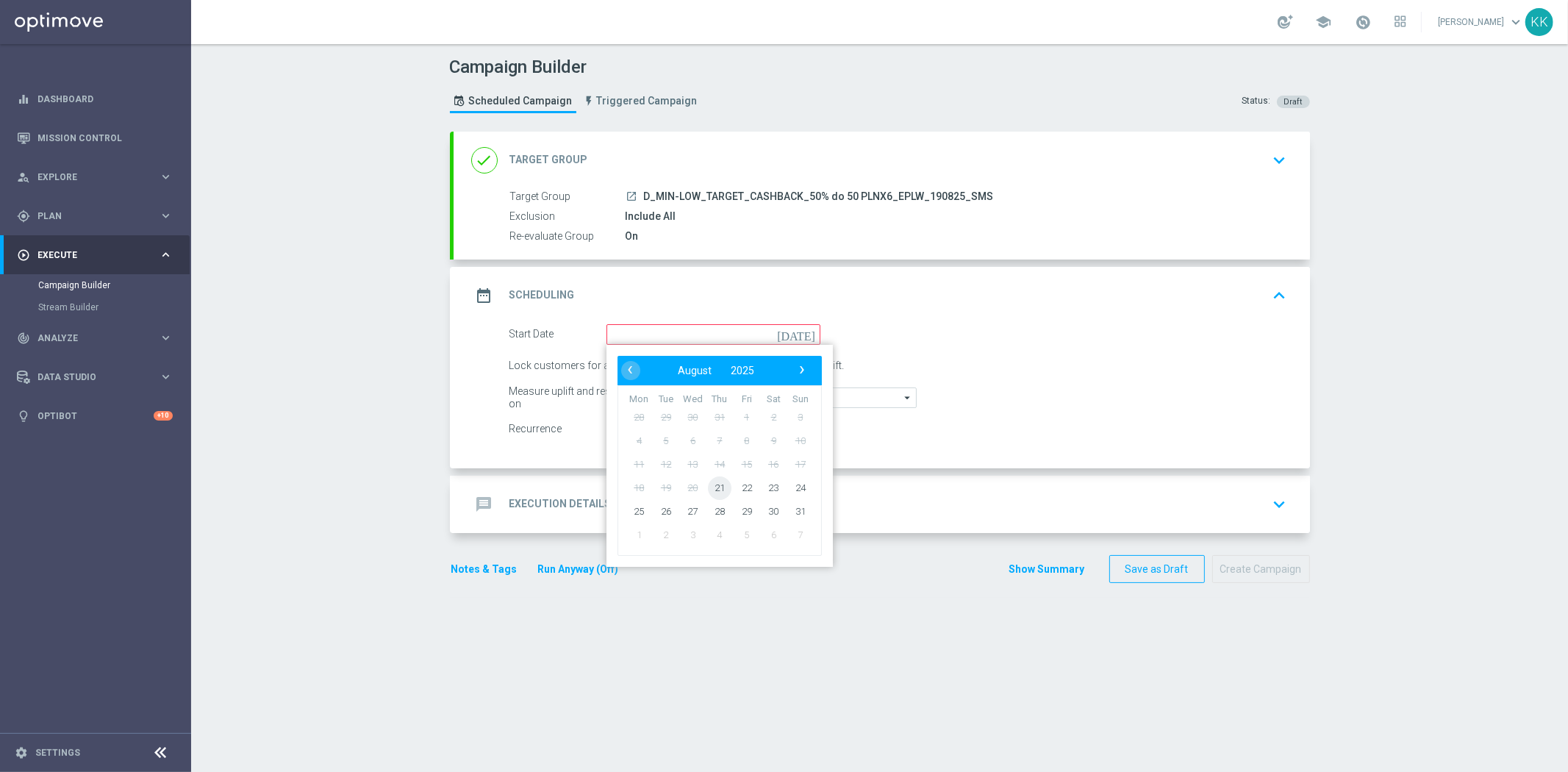
drag, startPoint x: 709, startPoint y: 483, endPoint x: 722, endPoint y: 493, distance: 16.4
click at [711, 484] on span "21" at bounding box center [719, 487] width 24 height 24
type input "[DATE]"
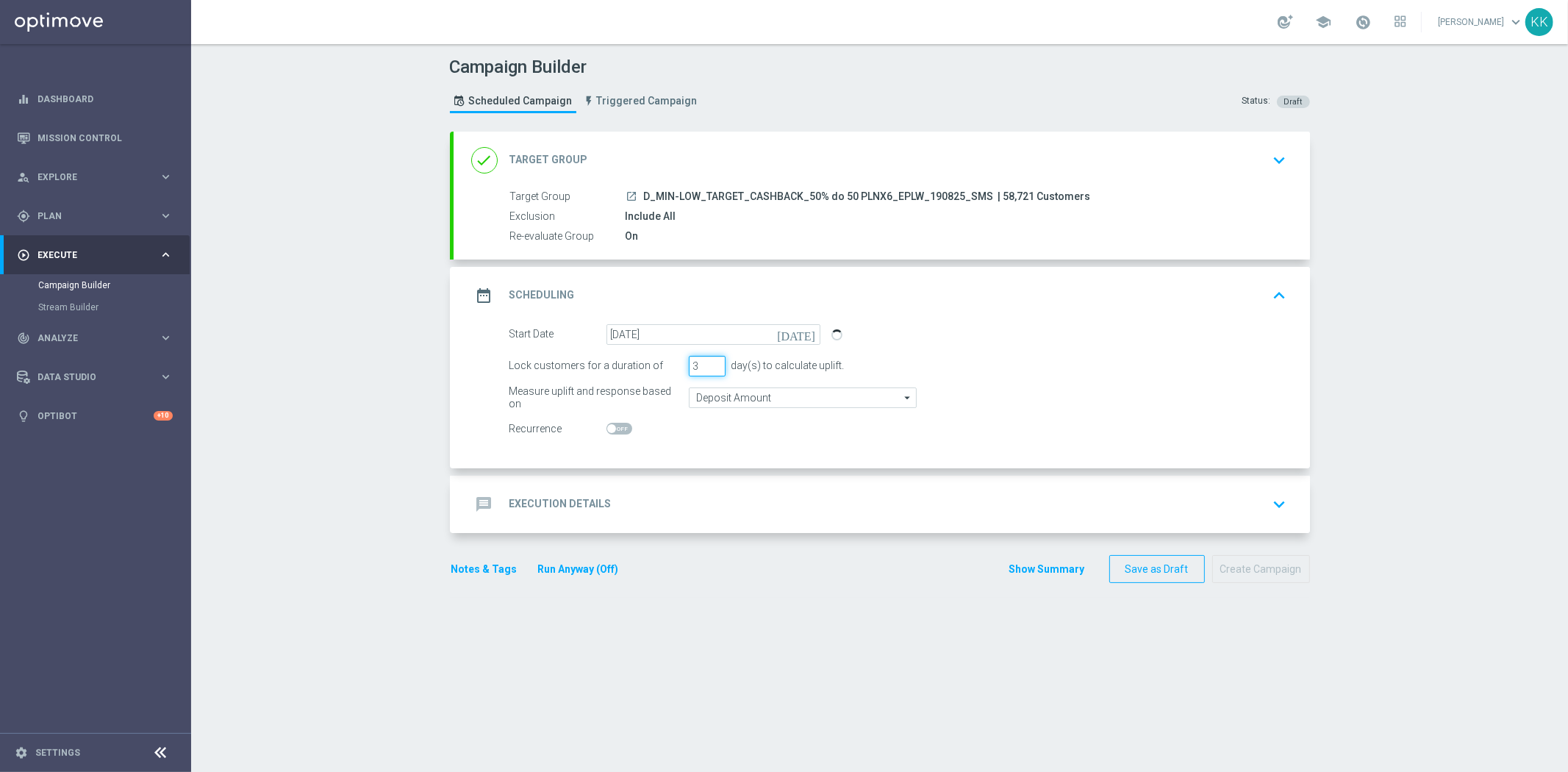
click at [694, 357] on input "3" at bounding box center [707, 366] width 37 height 20
type input "1"
click at [794, 410] on form "Start Date [DATE] [DATE] Lock customers for a duration of 1 day(s) to calculate…" at bounding box center [898, 381] width 778 height 115
click at [794, 409] on form "Start Date [DATE] [DATE] Lock customers for a duration of 1 day(s) to calculate…" at bounding box center [898, 381] width 778 height 115
click at [798, 392] on input "Deposit Amount" at bounding box center [802, 398] width 227 height 20
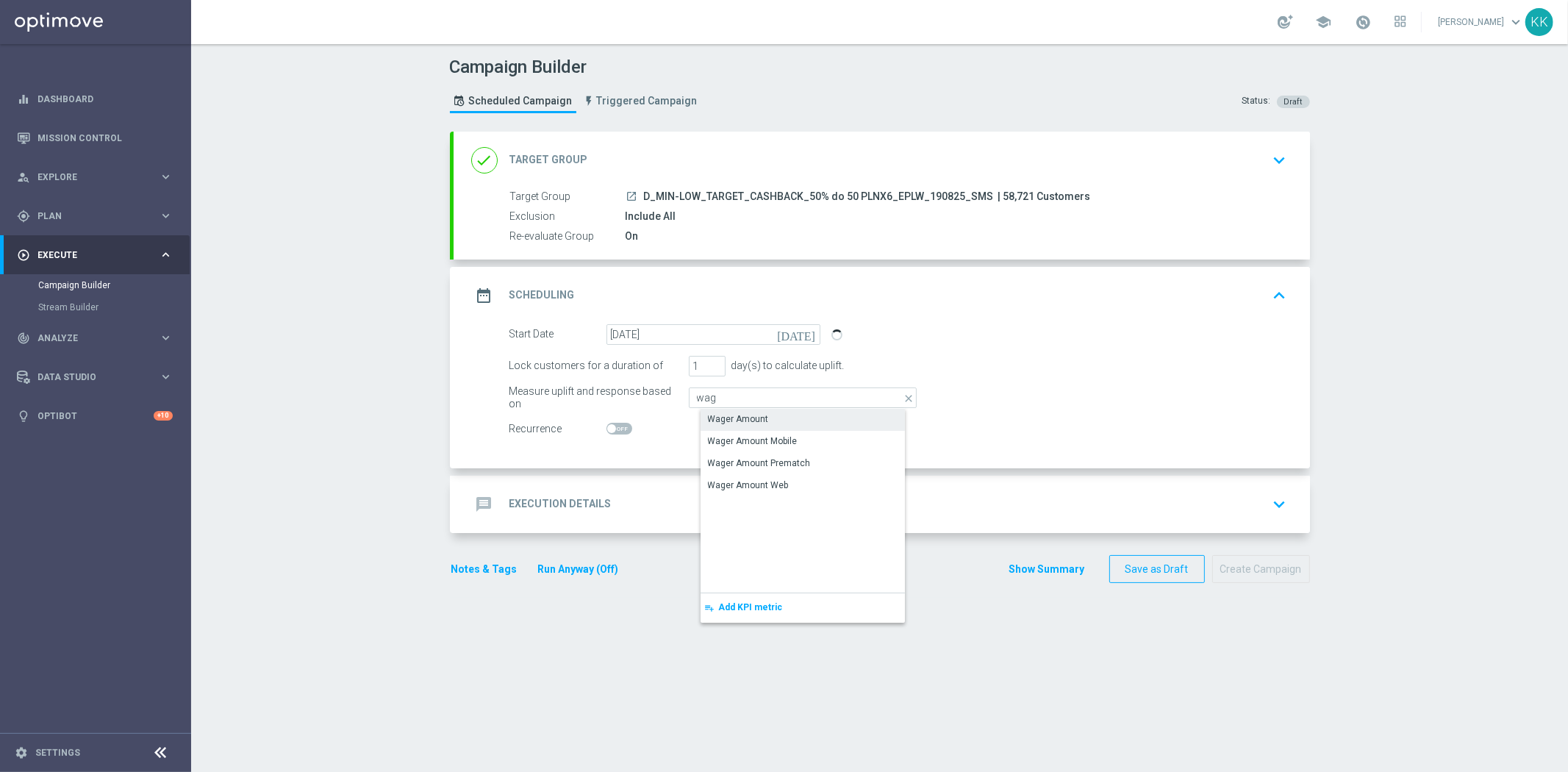
click at [799, 409] on div "Wager Amount" at bounding box center [814, 419] width 227 height 20
type input "Wager Amount"
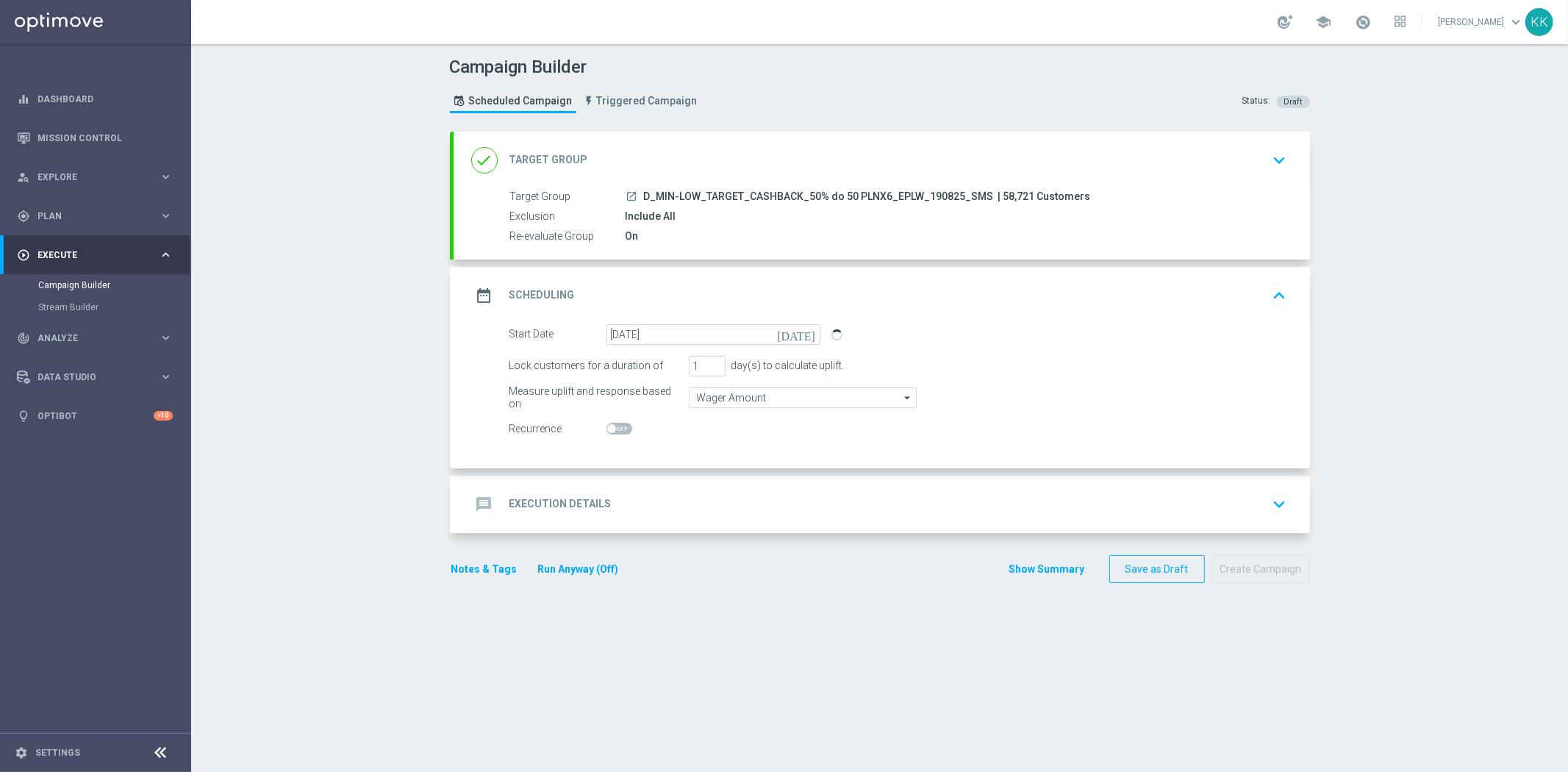
click at [819, 501] on div "message Execution Details keyboard_arrow_down" at bounding box center [882, 504] width 821 height 28
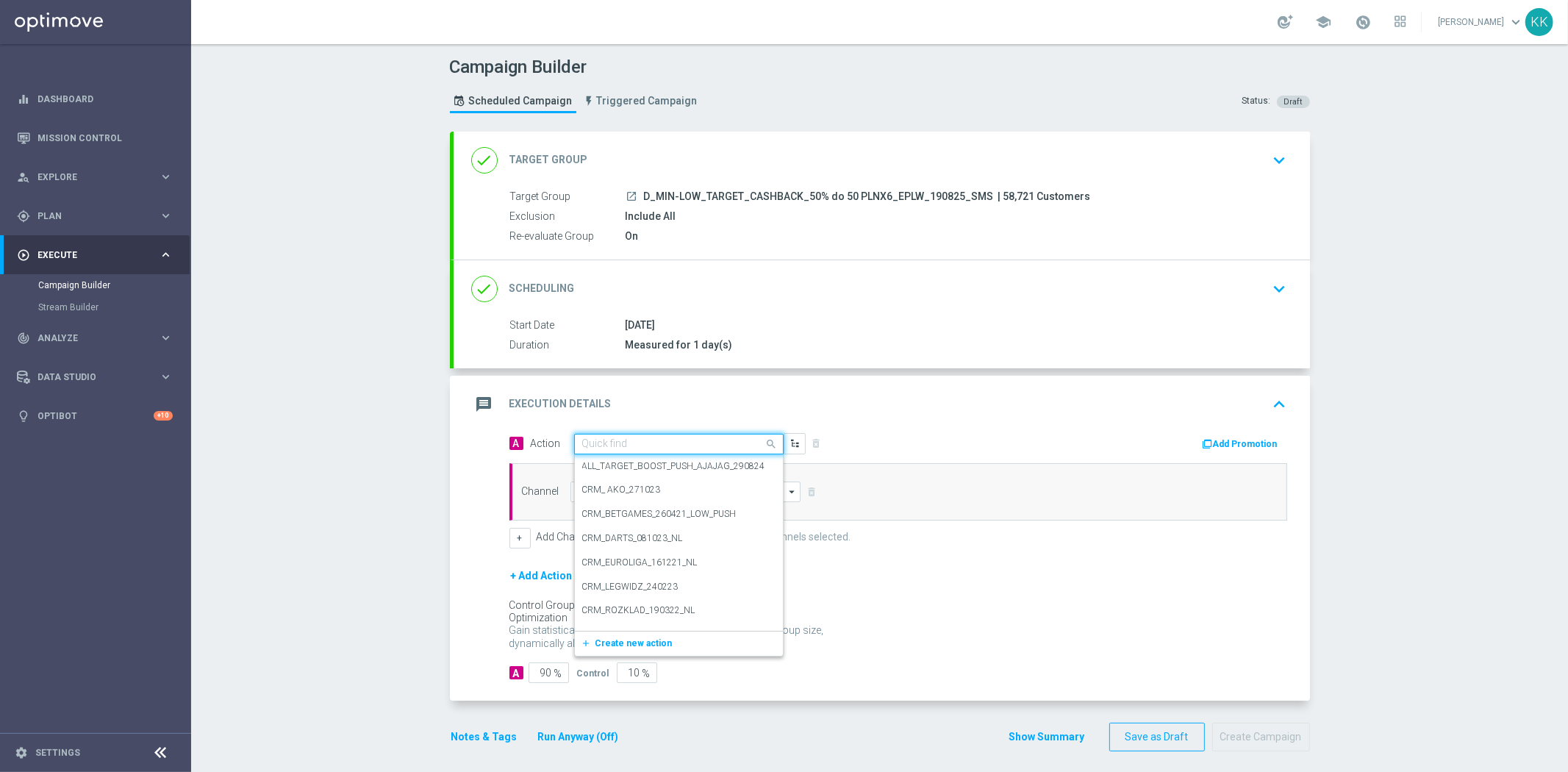
click at [649, 447] on input "text" at bounding box center [664, 445] width 164 height 13
paste input "D_MIN-LOW_TARGET_CASHBACK_50% do 50 PLNX6_EPLW_190825_SMS"
type input "D_MIN-LOW_TARGET_CASHBACK_50% do 50 PLNX6_EPLW_190825_SMS"
click at [645, 447] on input "D_MIN-LOW_TARGET_CASHBACK_50% do 50 PLNX6_EPLW_190825_SMS" at bounding box center [664, 448] width 164 height 13
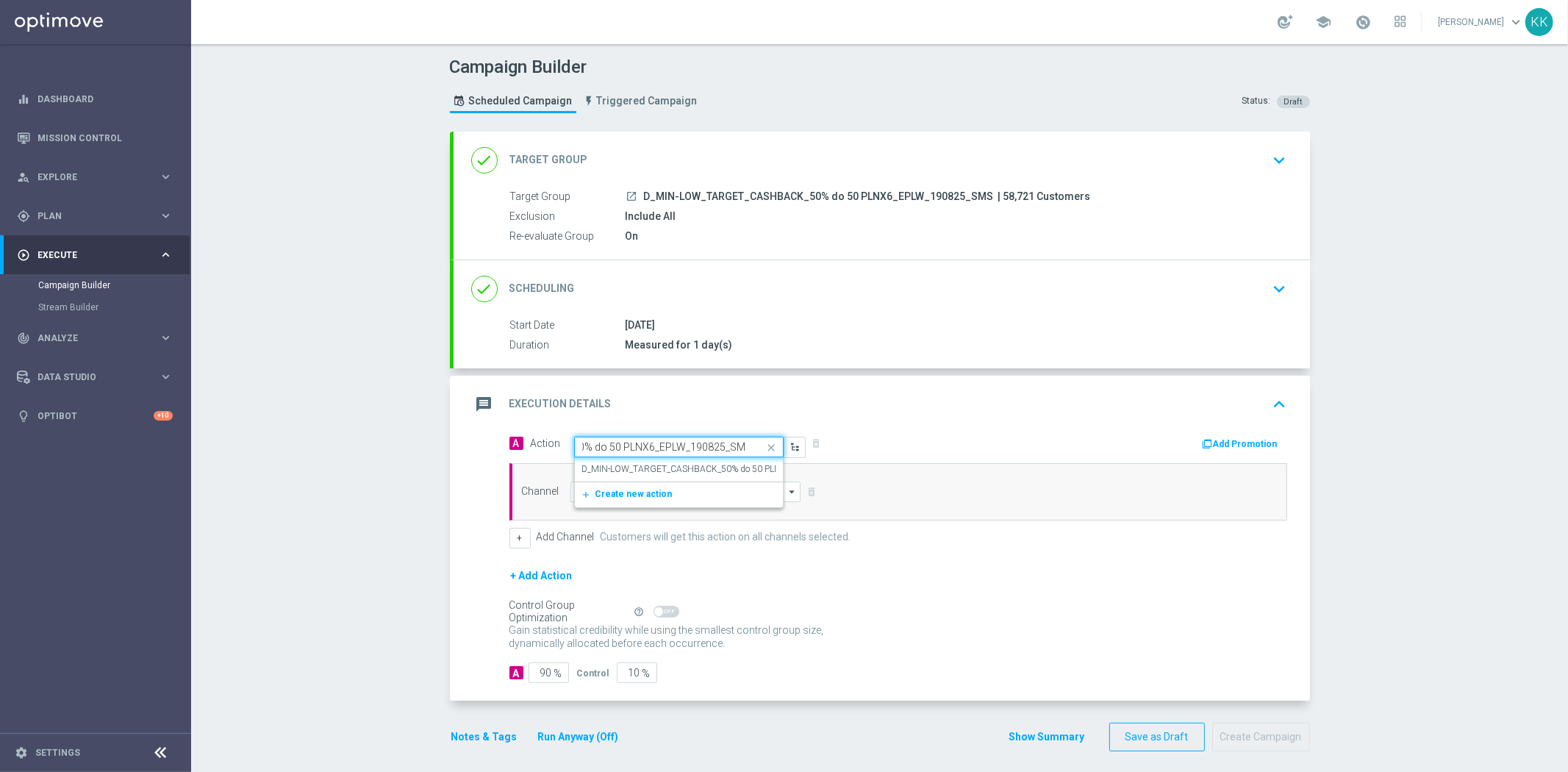
click at [656, 454] on div "Quick find D_MIN-LOW_TARGET_CASHBACK_50% do 50 PLNX6_EPLW_190825_SMS" at bounding box center [679, 447] width 210 height 20
click at [660, 463] on label "D_MIN-LOW_TARGET_CASHBACK_50% do 50 PLNX6_EPLW_190825_SMS" at bounding box center [727, 470] width 292 height 13
click at [656, 486] on input at bounding box center [685, 492] width 231 height 20
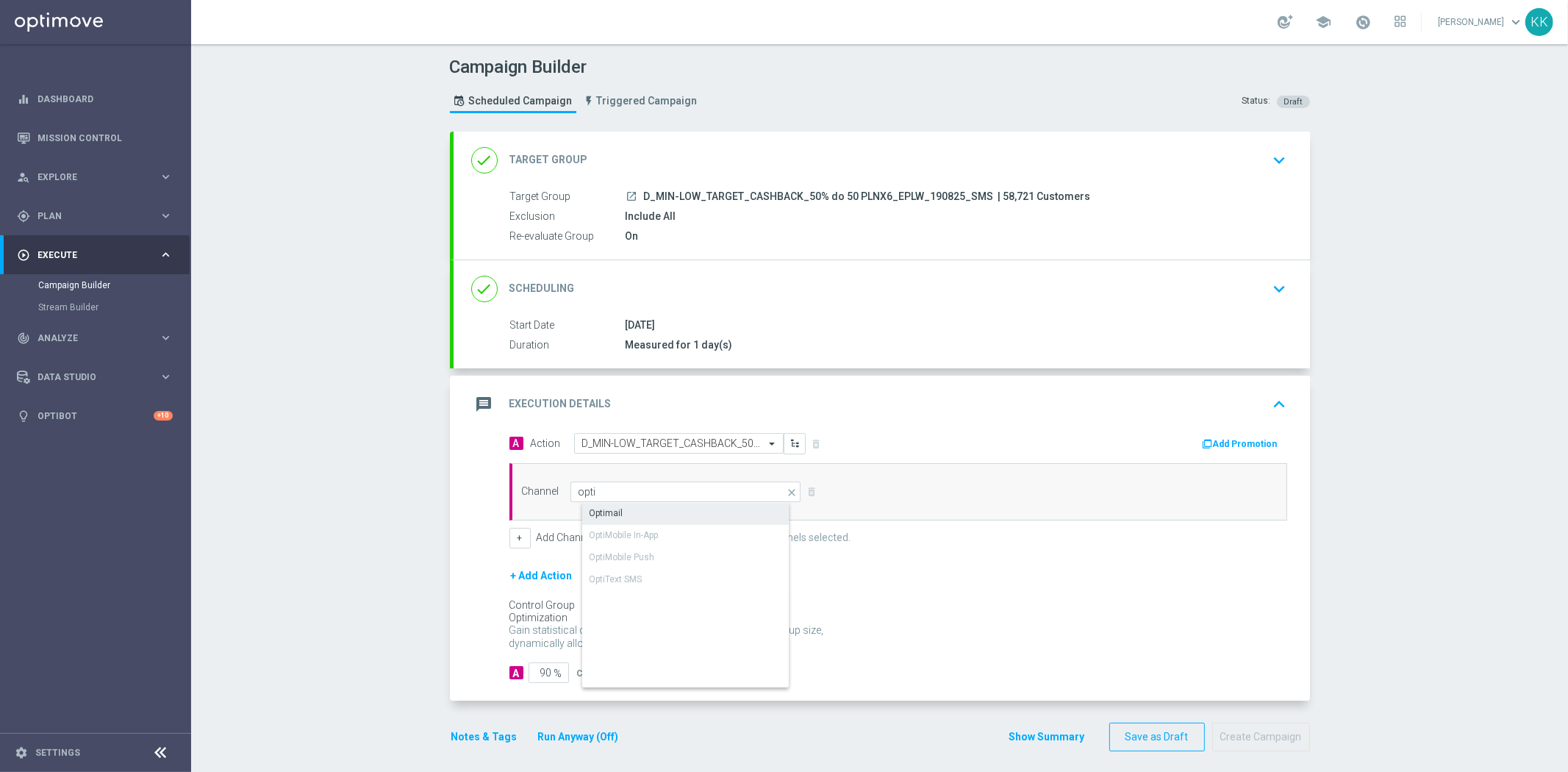
click at [659, 509] on div "Optimail" at bounding box center [697, 513] width 231 height 20
type input "Optimail"
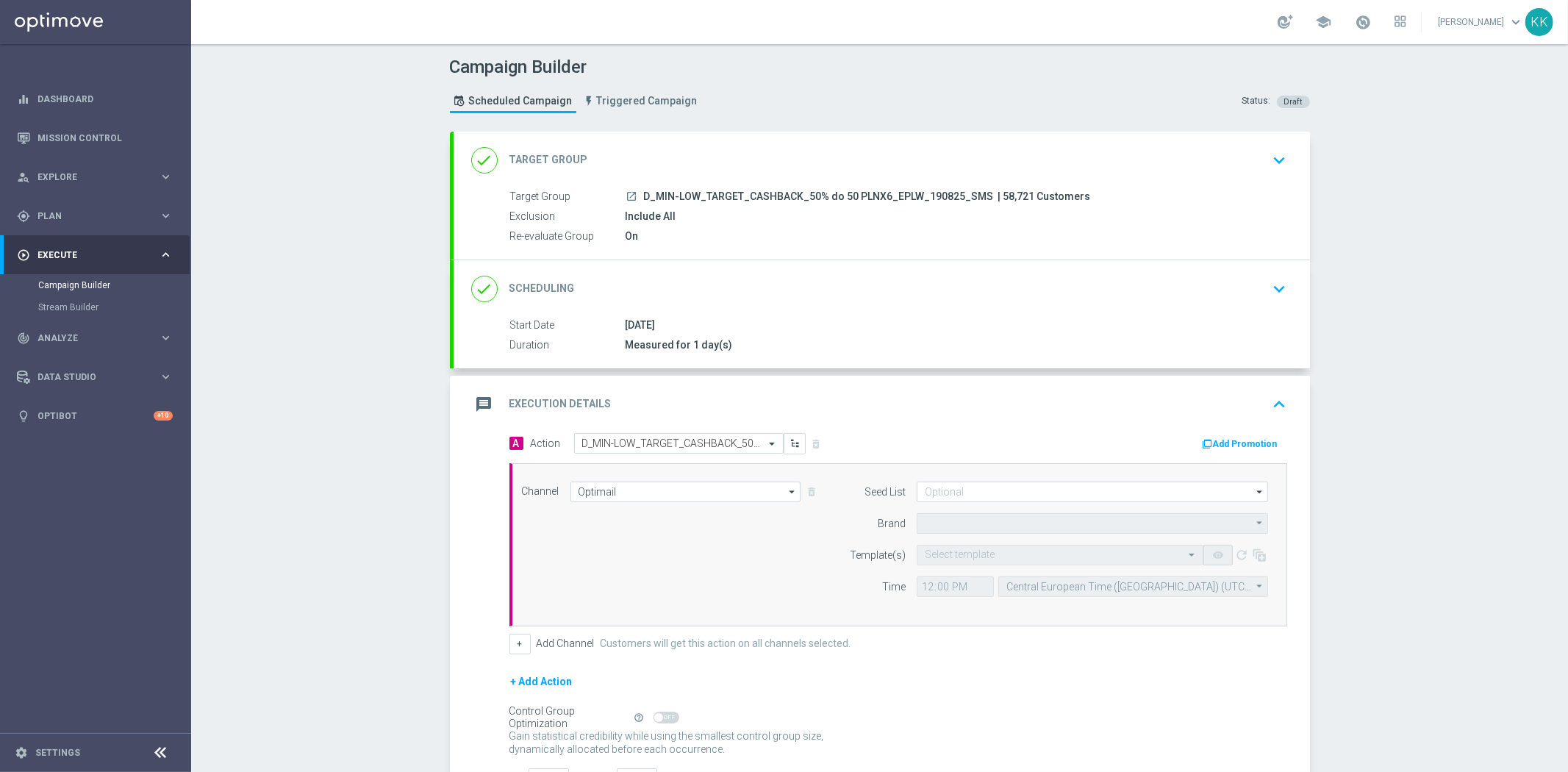
type input "STS"
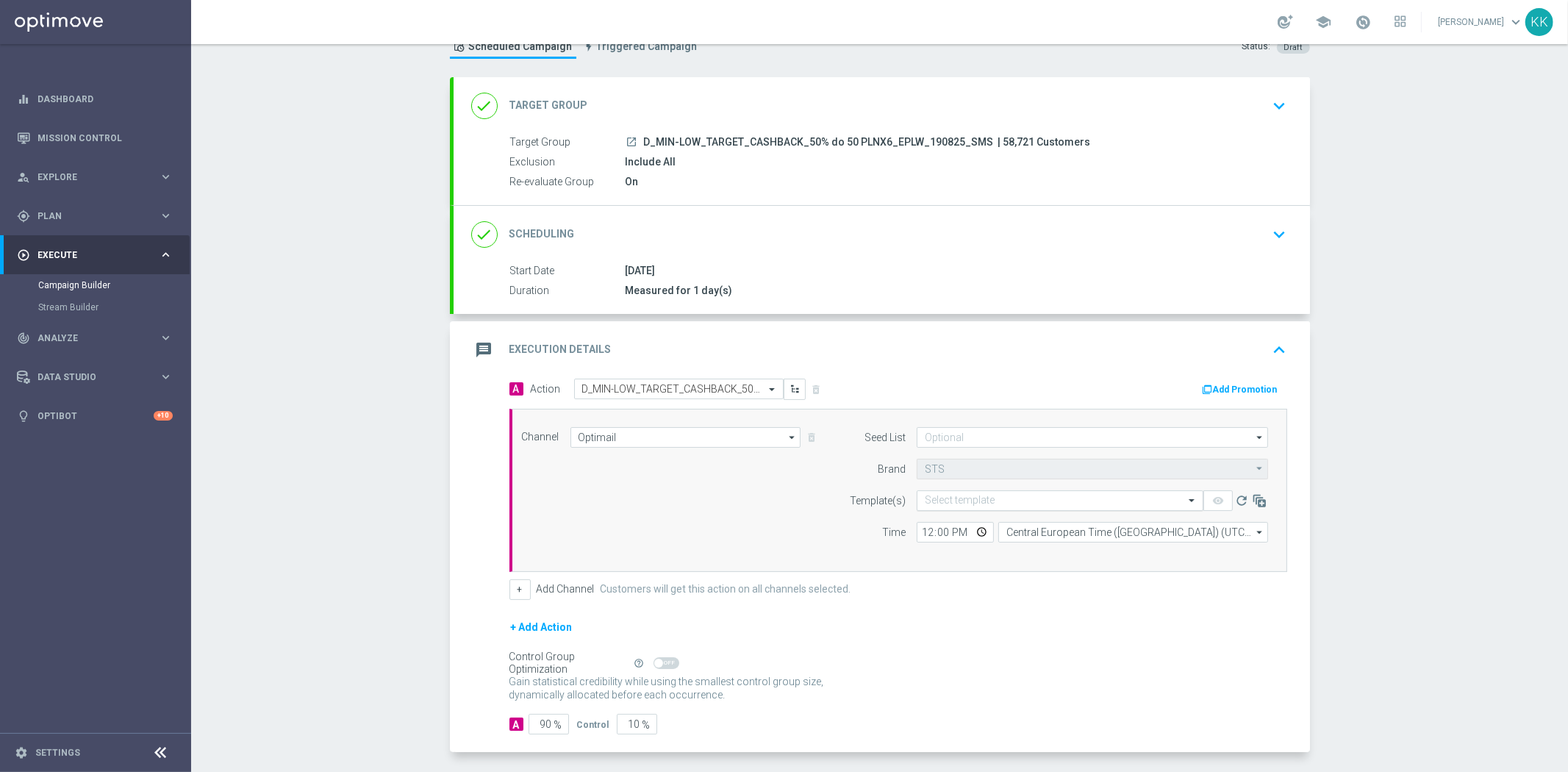
scroll to position [115, 0]
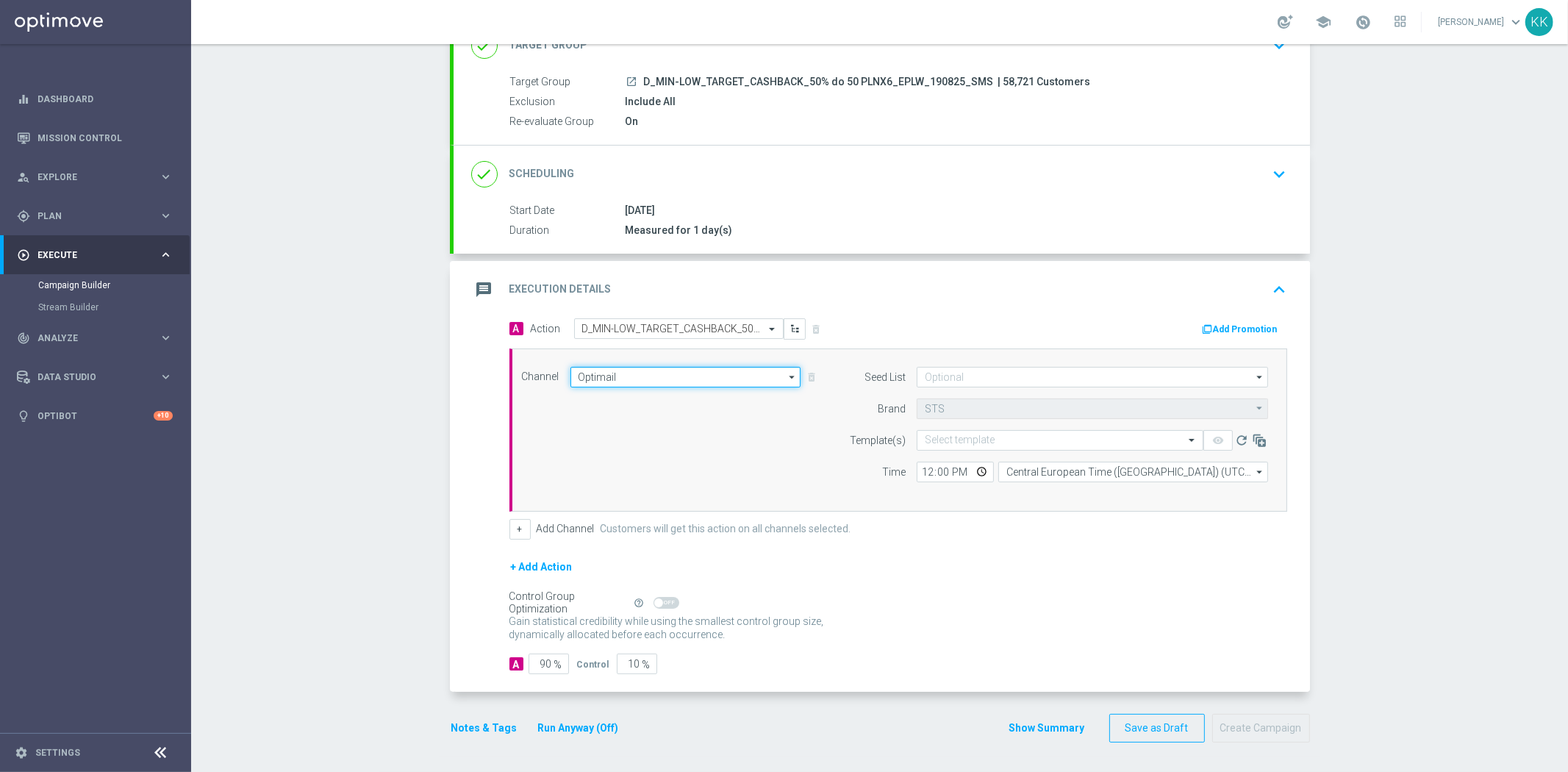
click at [663, 367] on input "Optimail" at bounding box center [685, 377] width 231 height 20
click at [661, 388] on div "SMS" at bounding box center [697, 398] width 231 height 20
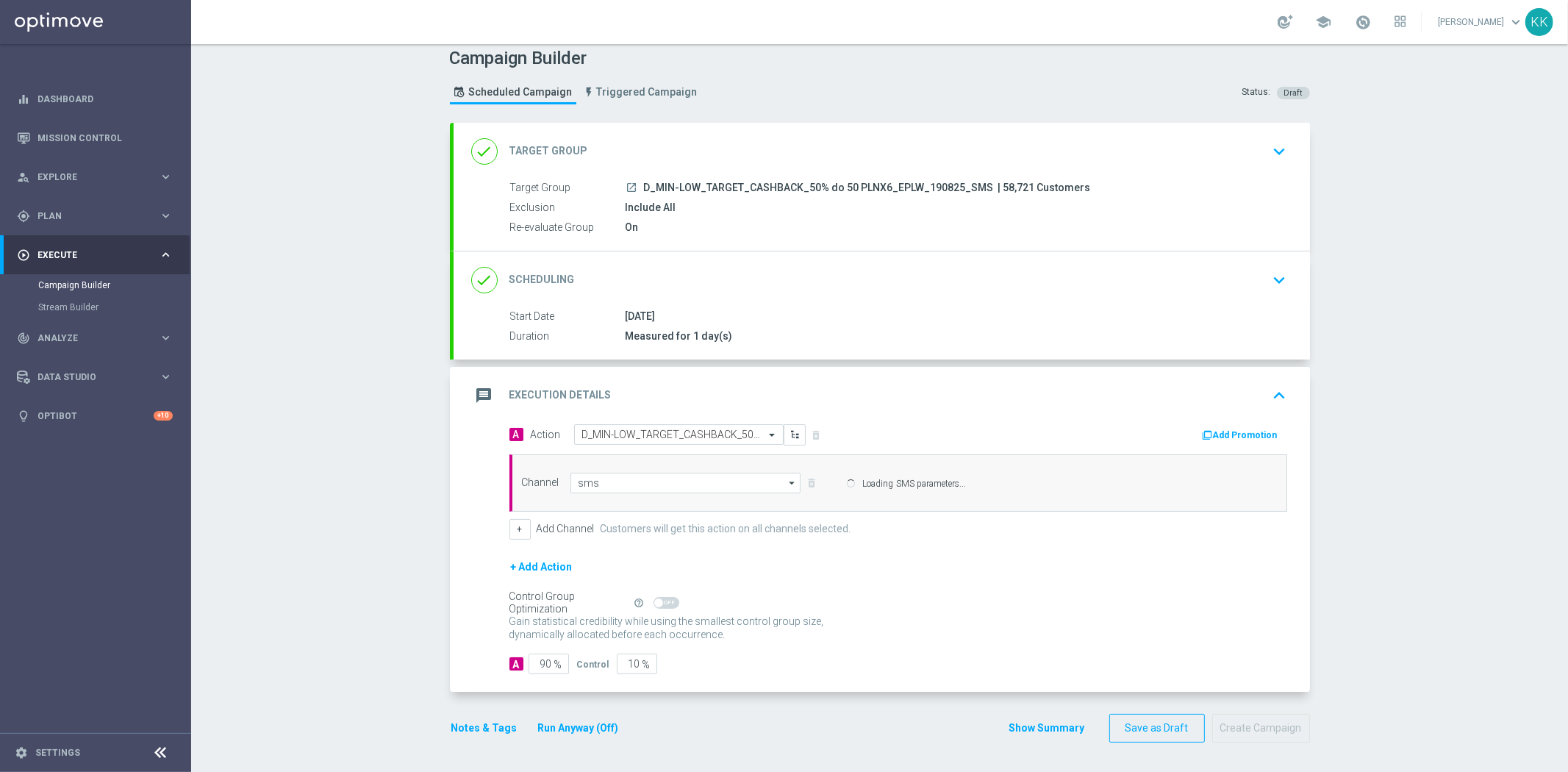
type input "SMS"
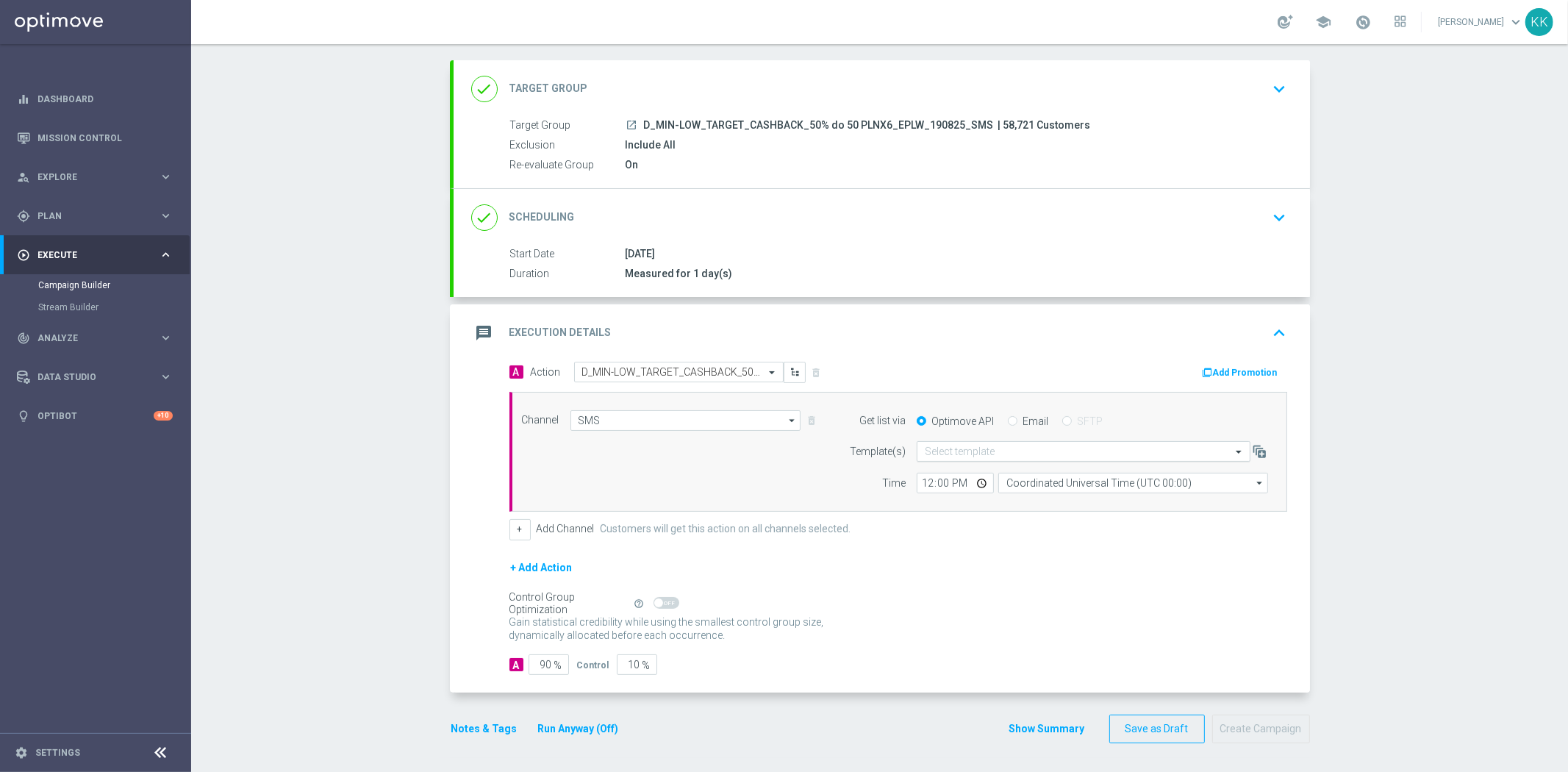
click at [1048, 447] on input "text" at bounding box center [1068, 452] width 288 height 13
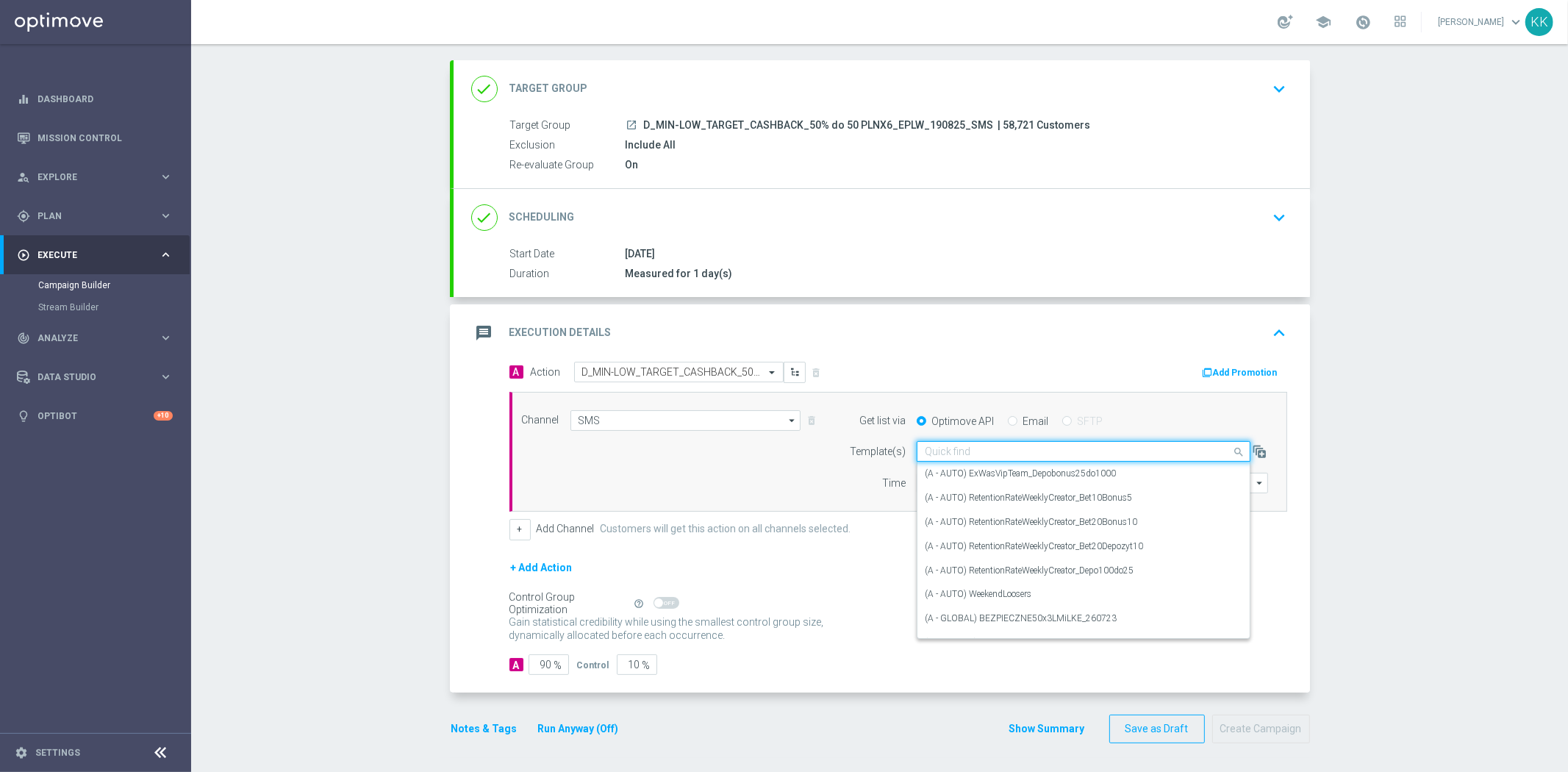
paste input "D_MIN-LOW_TARGET_CASHBACK_50% do 50 PLNX6_EPLW_190825_SMS"
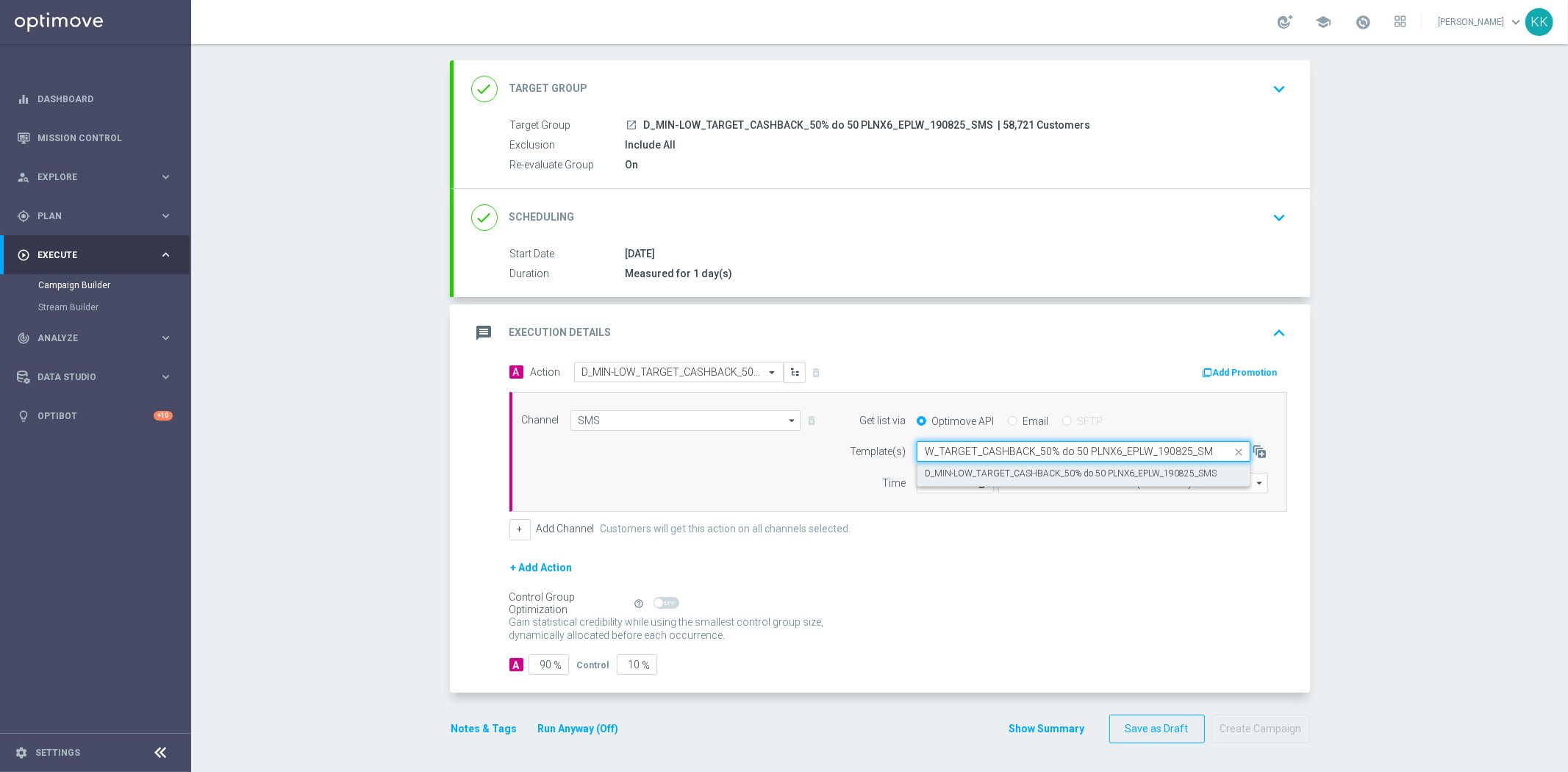
click at [1037, 478] on label "D_MIN-LOW_TARGET_CASHBACK_50% do 50 PLNX6_EPLW_190825_SMS" at bounding box center [1070, 474] width 292 height 13
type input "D_MIN-LOW_TARGET_CASHBACK_50% do 50 PLNX6_EPLW_190825_SMS"
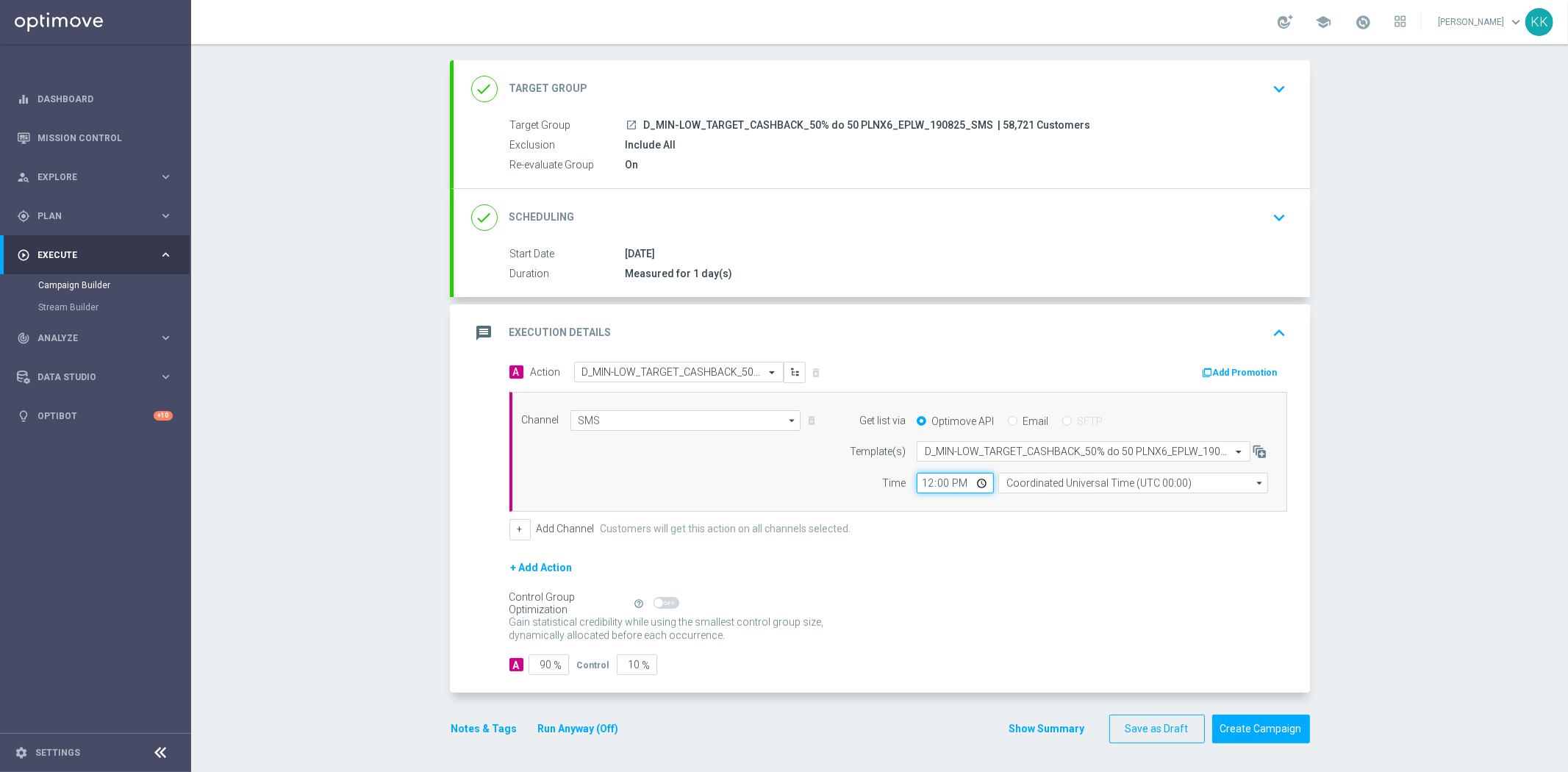
click at [916, 475] on input "12:00" at bounding box center [955, 483] width 77 height 20
type input "17:31"
click at [1048, 486] on input "Coordinated Universal Time (UTC 00:00)" at bounding box center [1132, 483] width 270 height 20
click at [1048, 494] on div "Central European Time ([GEOGRAPHIC_DATA]) (UTC +02:00)" at bounding box center [1145, 504] width 271 height 20
type input "Central European Time ([GEOGRAPHIC_DATA]) (UTC +02:00)"
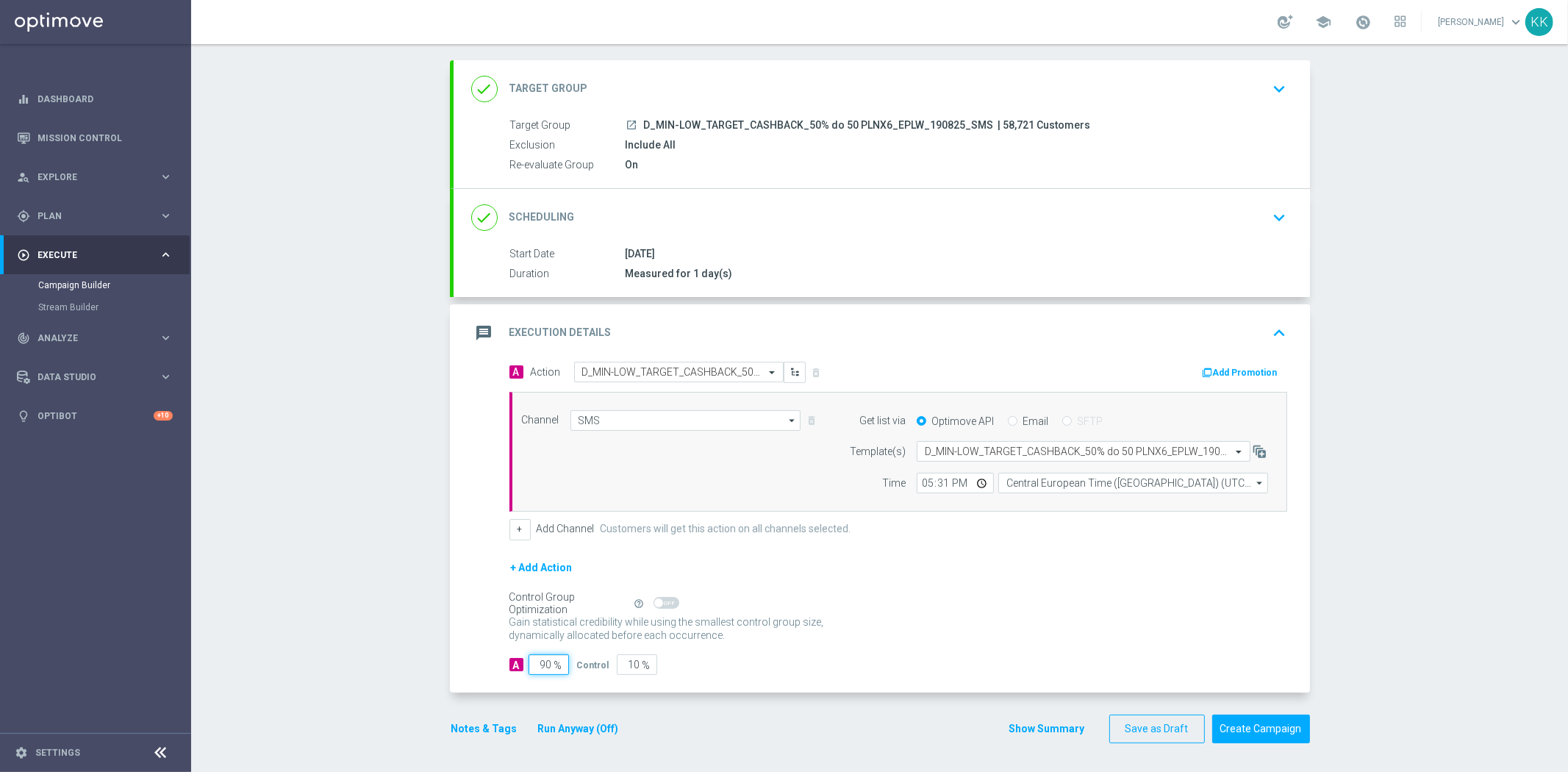
click at [539, 661] on input "90" at bounding box center [549, 664] width 41 height 20
type input "9"
type input "91"
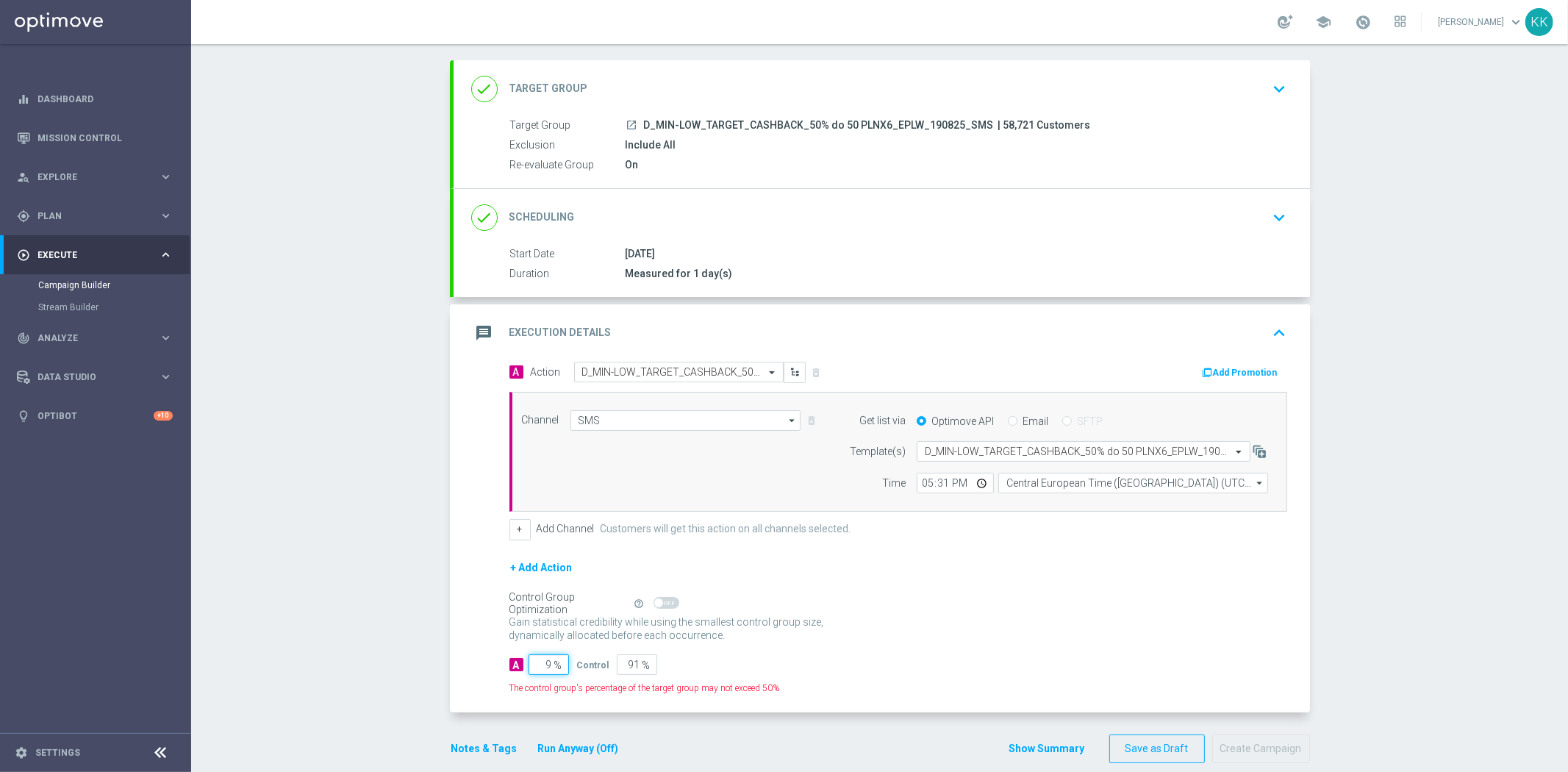
type input "98"
type input "2"
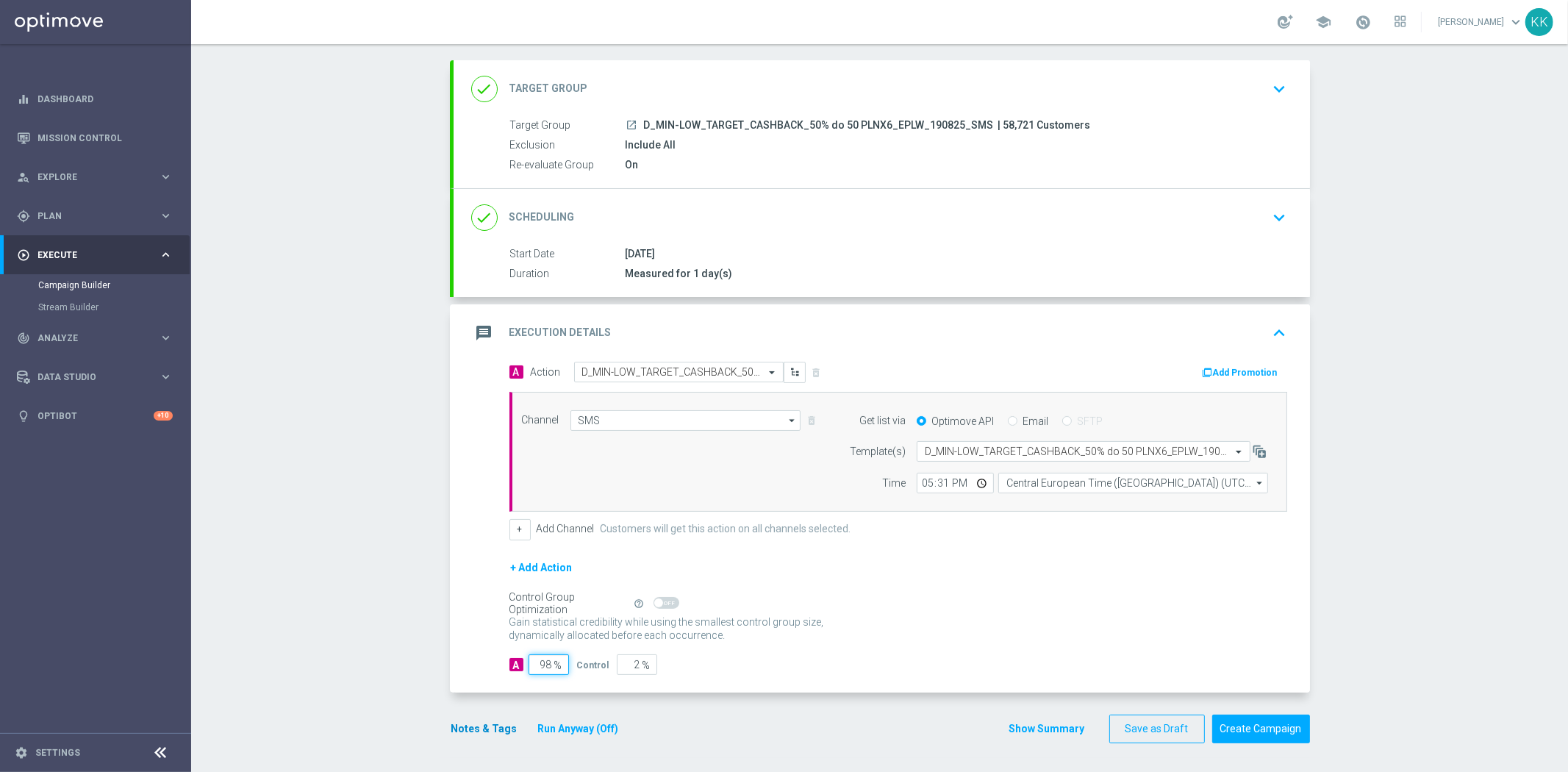
type input "98"
click at [493, 723] on button "Notes & Tags" at bounding box center [484, 729] width 69 height 18
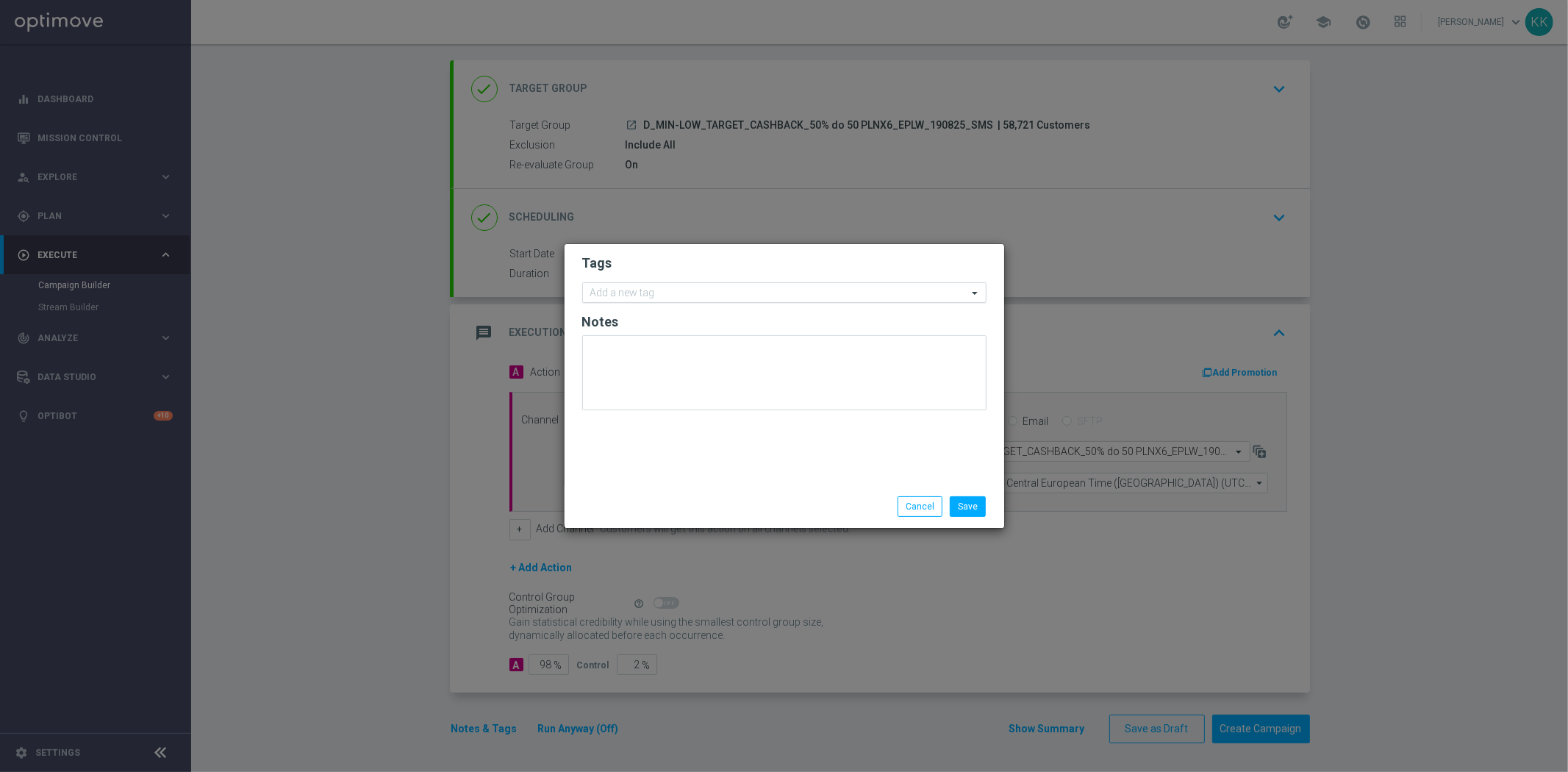
click at [650, 294] on input "text" at bounding box center [779, 294] width 377 height 13
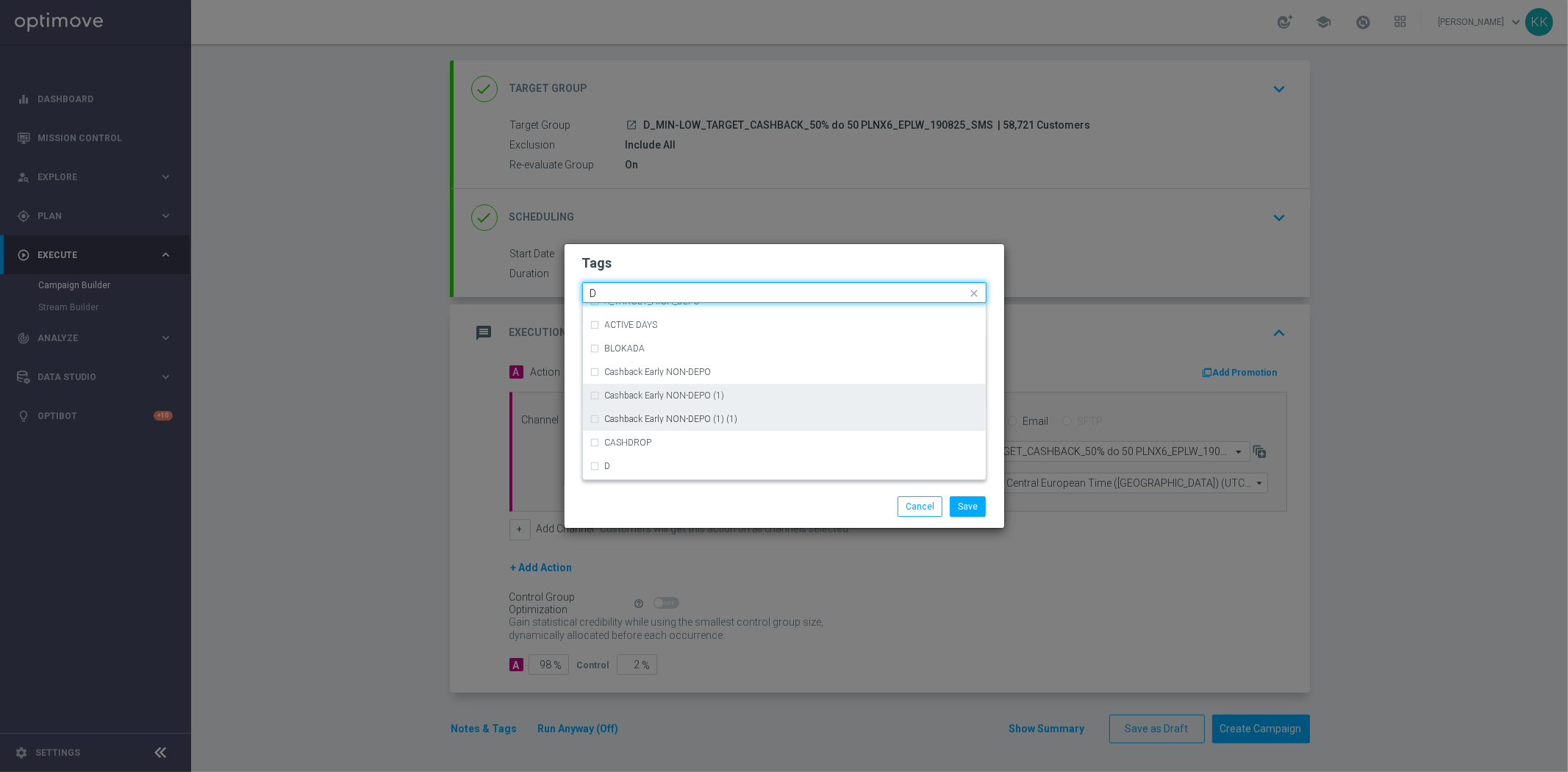
scroll to position [1634, 0]
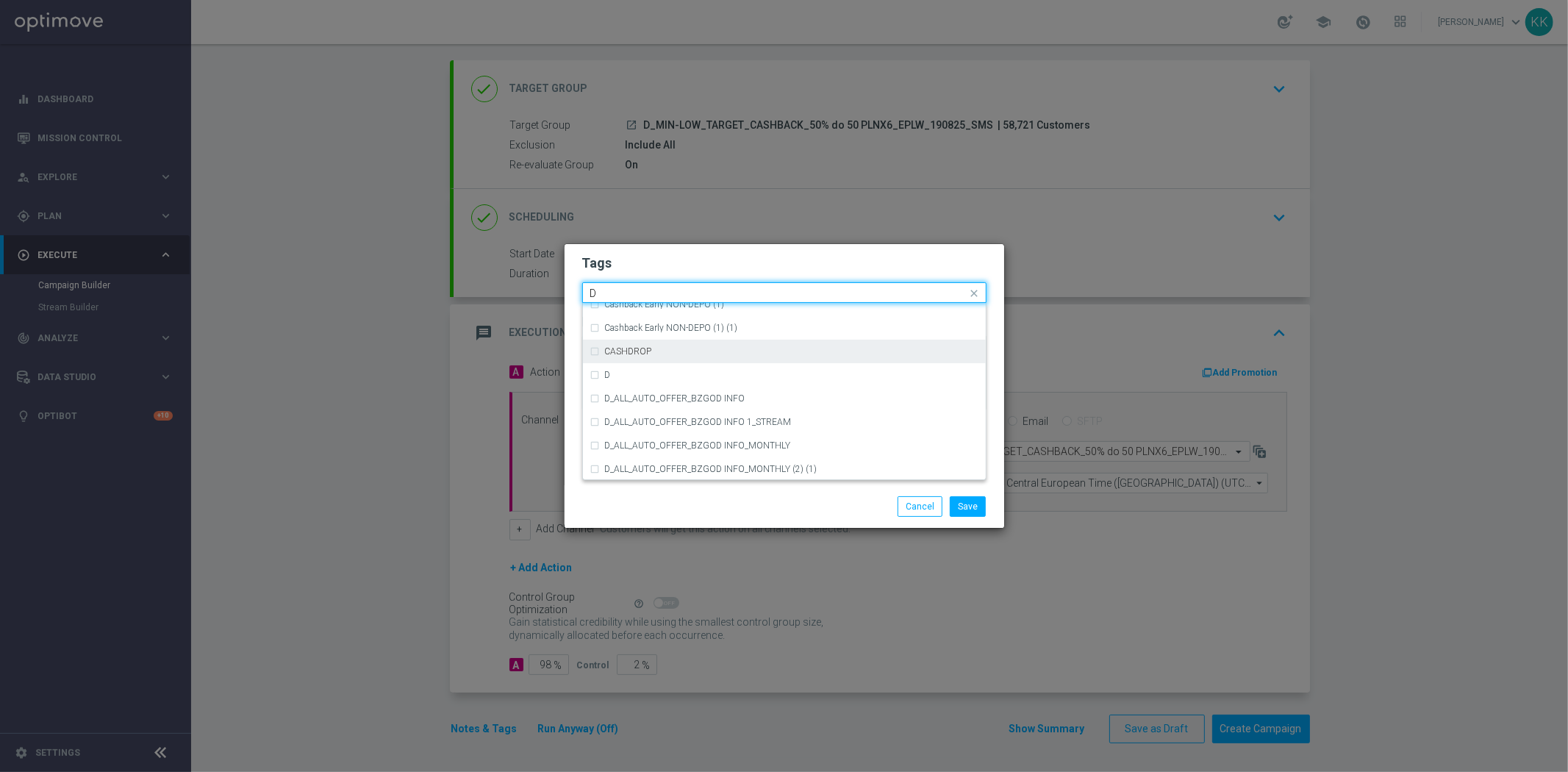
click at [643, 356] on div "CASHDROP" at bounding box center [784, 352] width 388 height 24
type input "D"
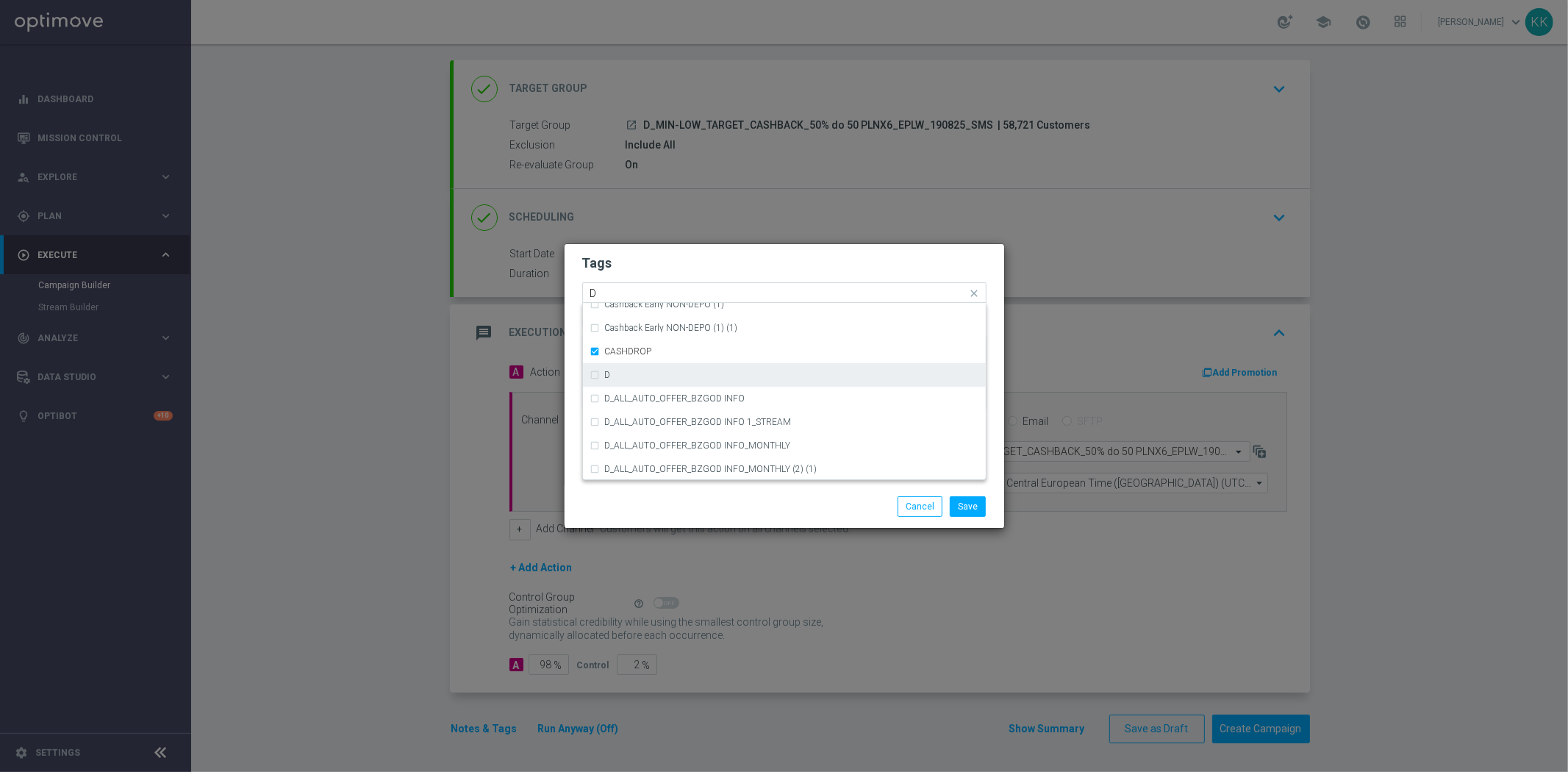
click at [658, 364] on div "D" at bounding box center [784, 375] width 388 height 24
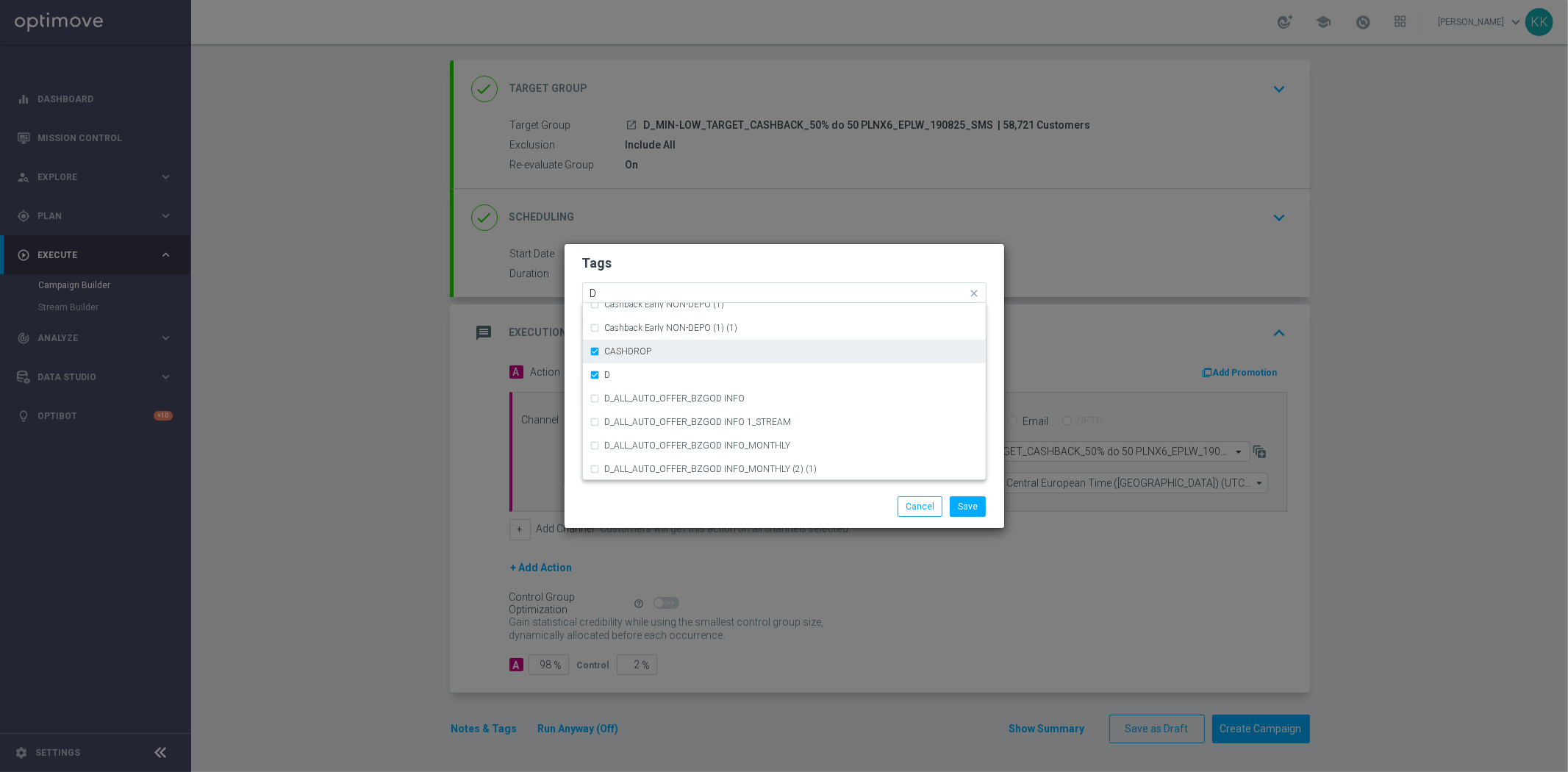
click at [646, 356] on label "CASHDROP" at bounding box center [628, 352] width 47 height 9
click at [703, 265] on h2 "Tags" at bounding box center [784, 263] width 404 height 18
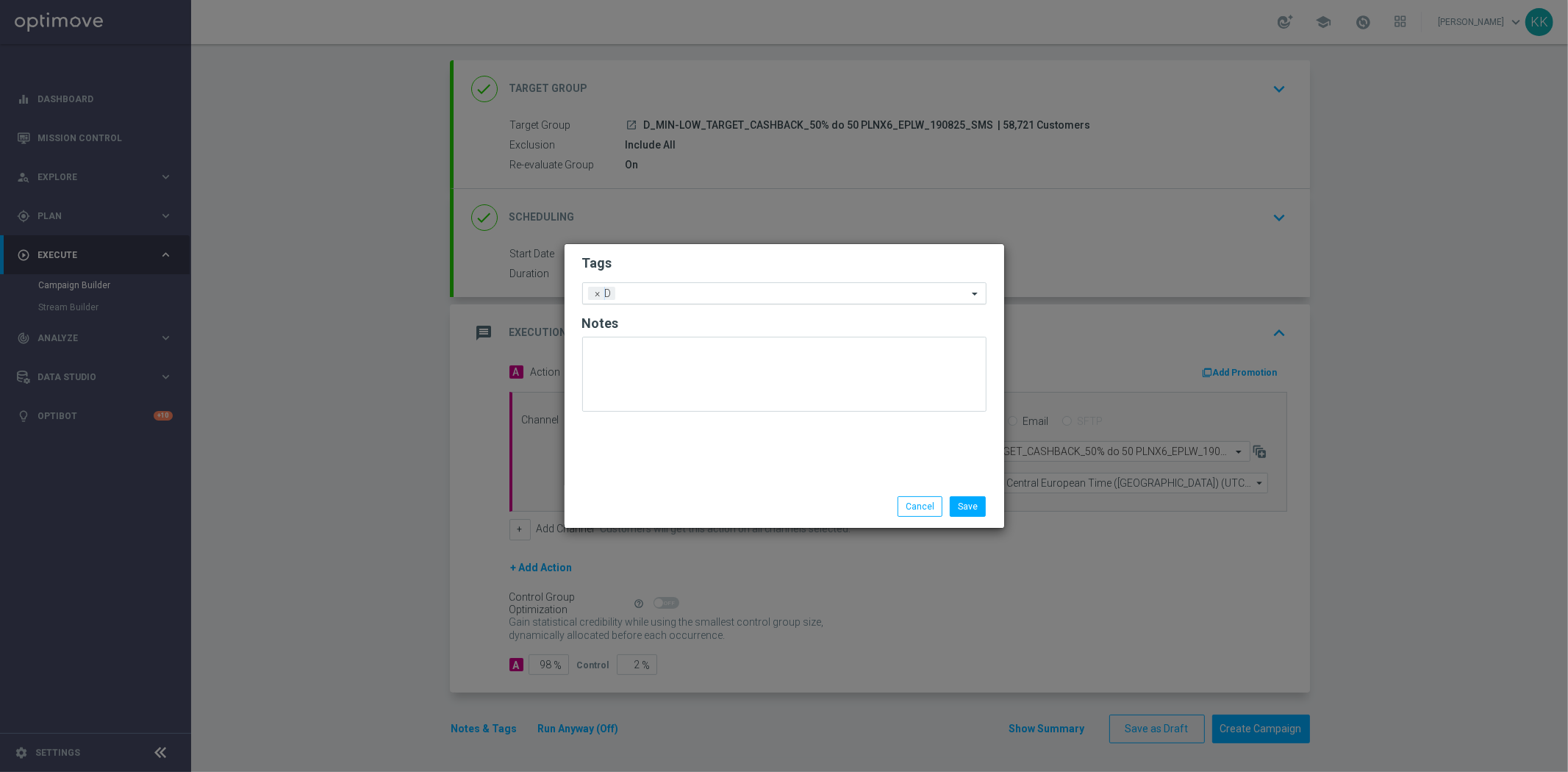
click at [697, 295] on input "text" at bounding box center [795, 295] width 346 height 13
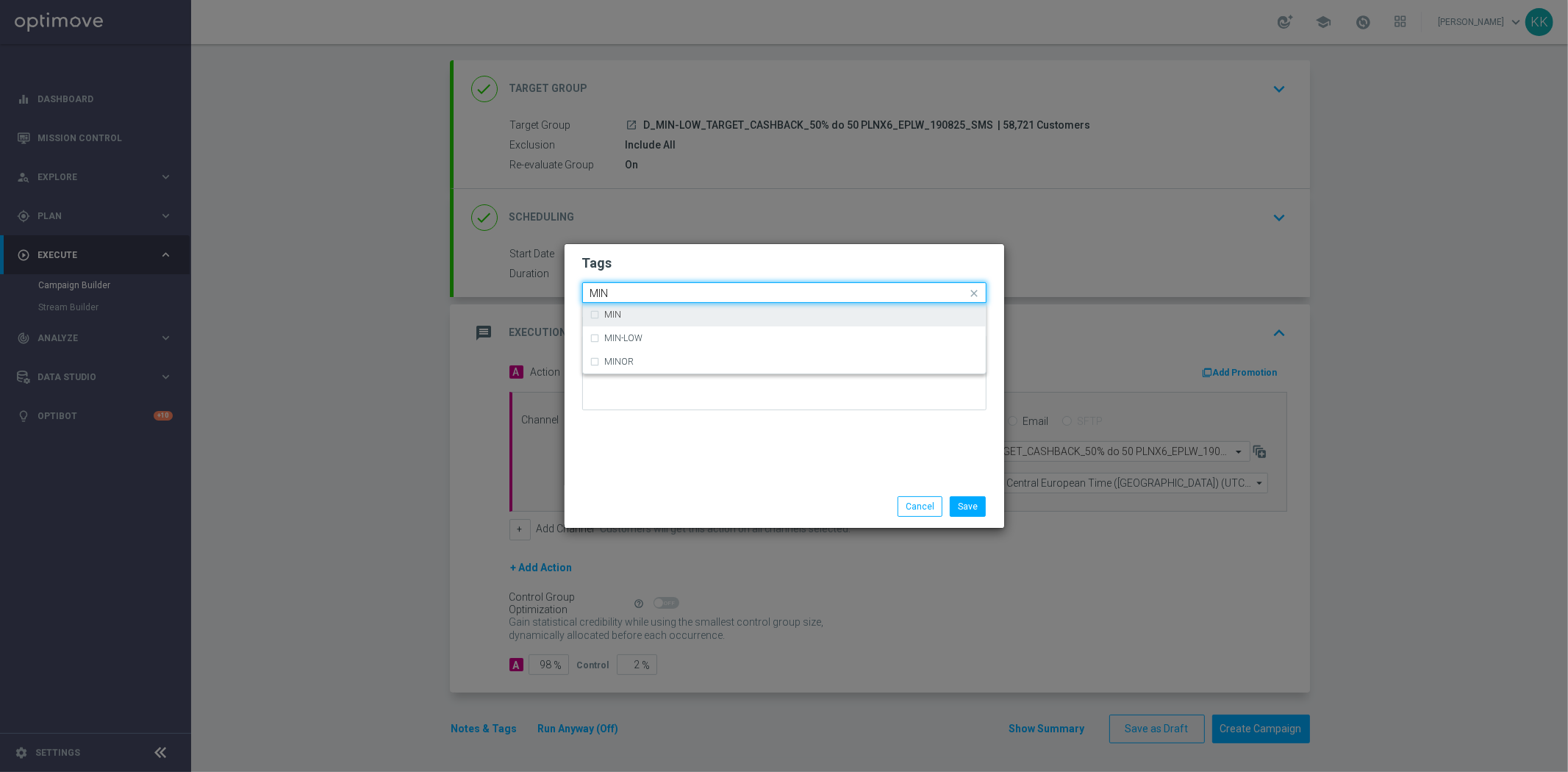
click at [678, 303] on div "MIN" at bounding box center [784, 315] width 388 height 24
type input "MIN"
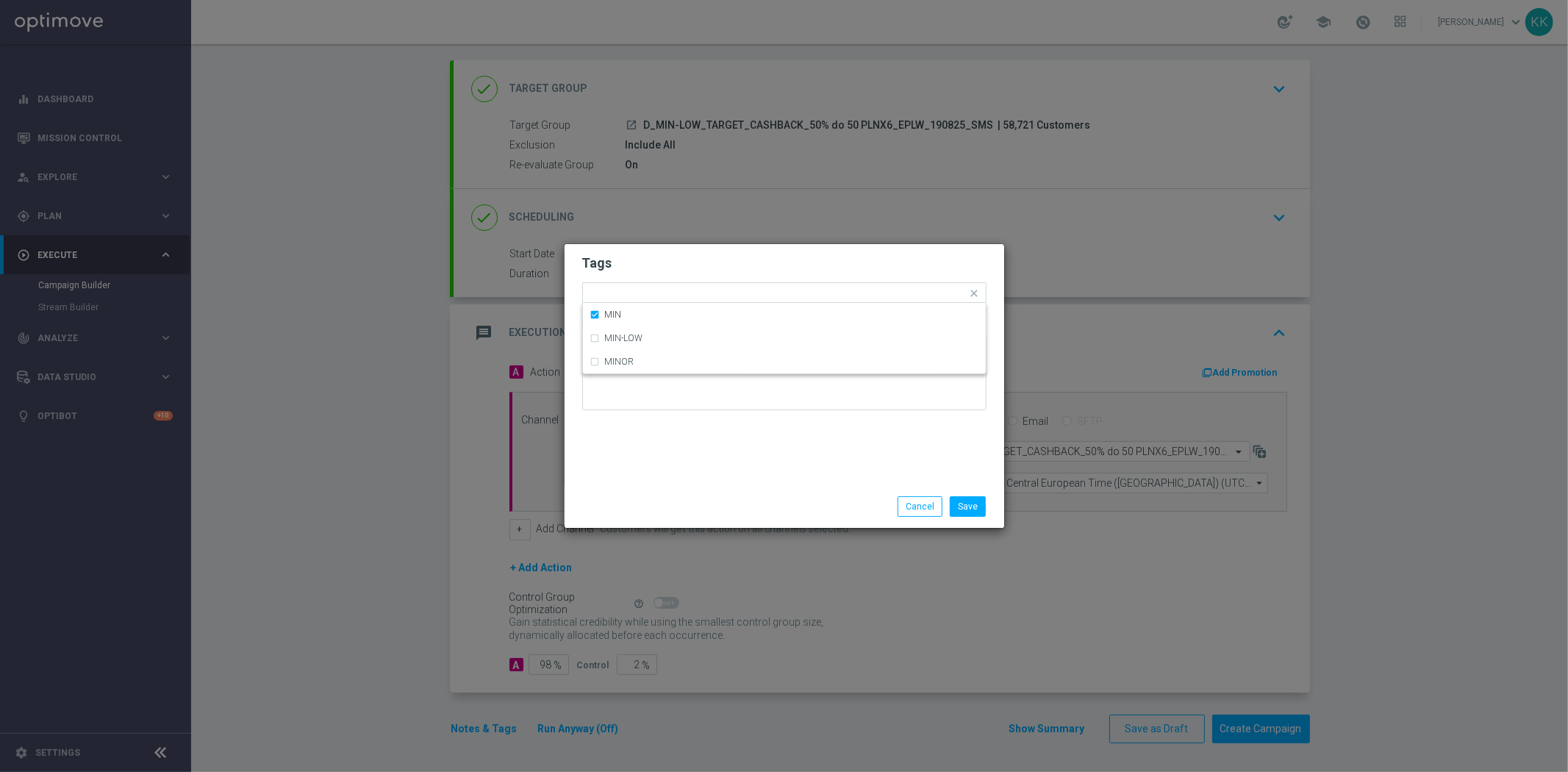
click at [683, 260] on h2 "Tags" at bounding box center [784, 263] width 404 height 18
click at [691, 291] on input "text" at bounding box center [816, 295] width 304 height 13
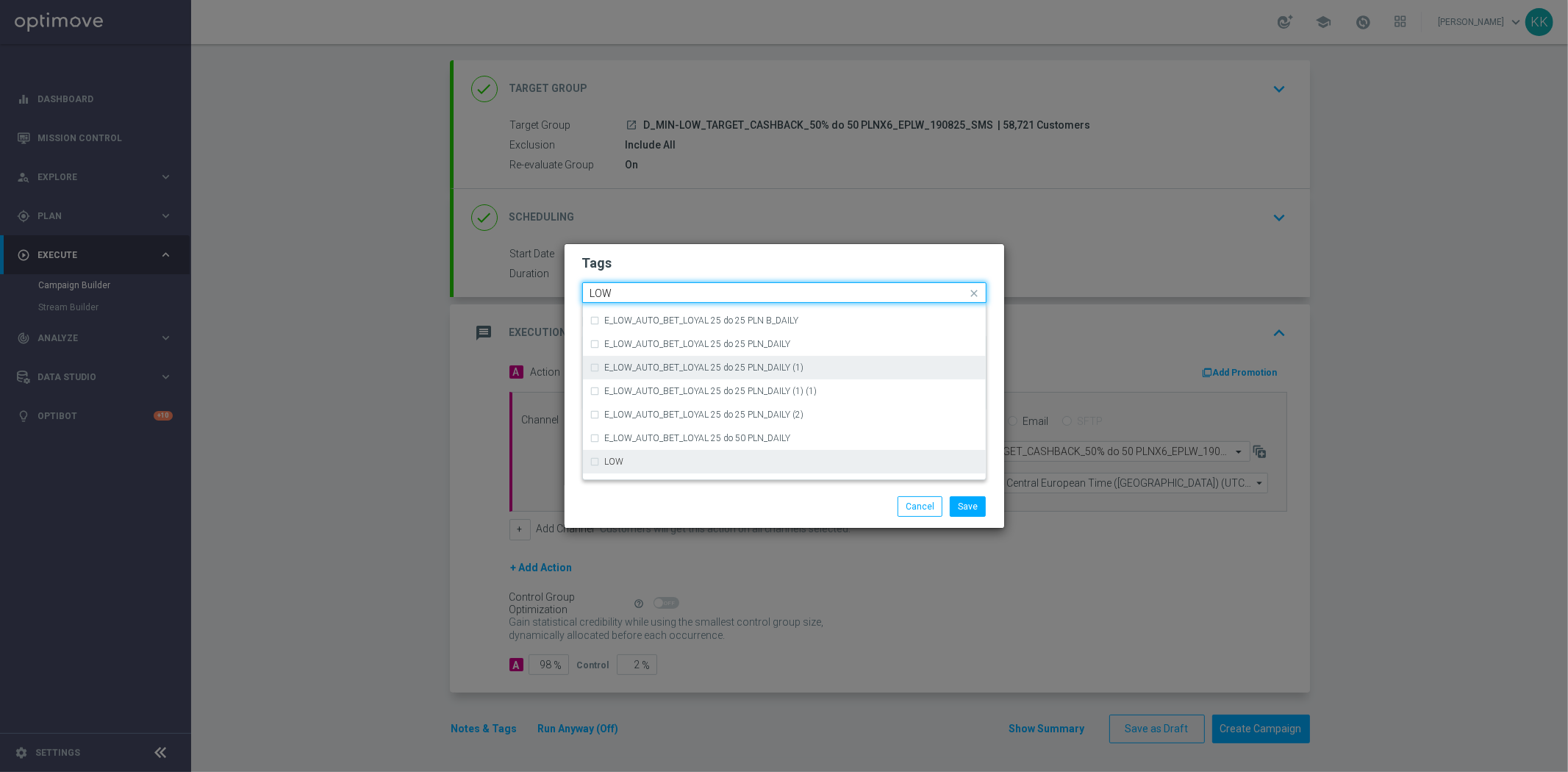
scroll to position [717, 0]
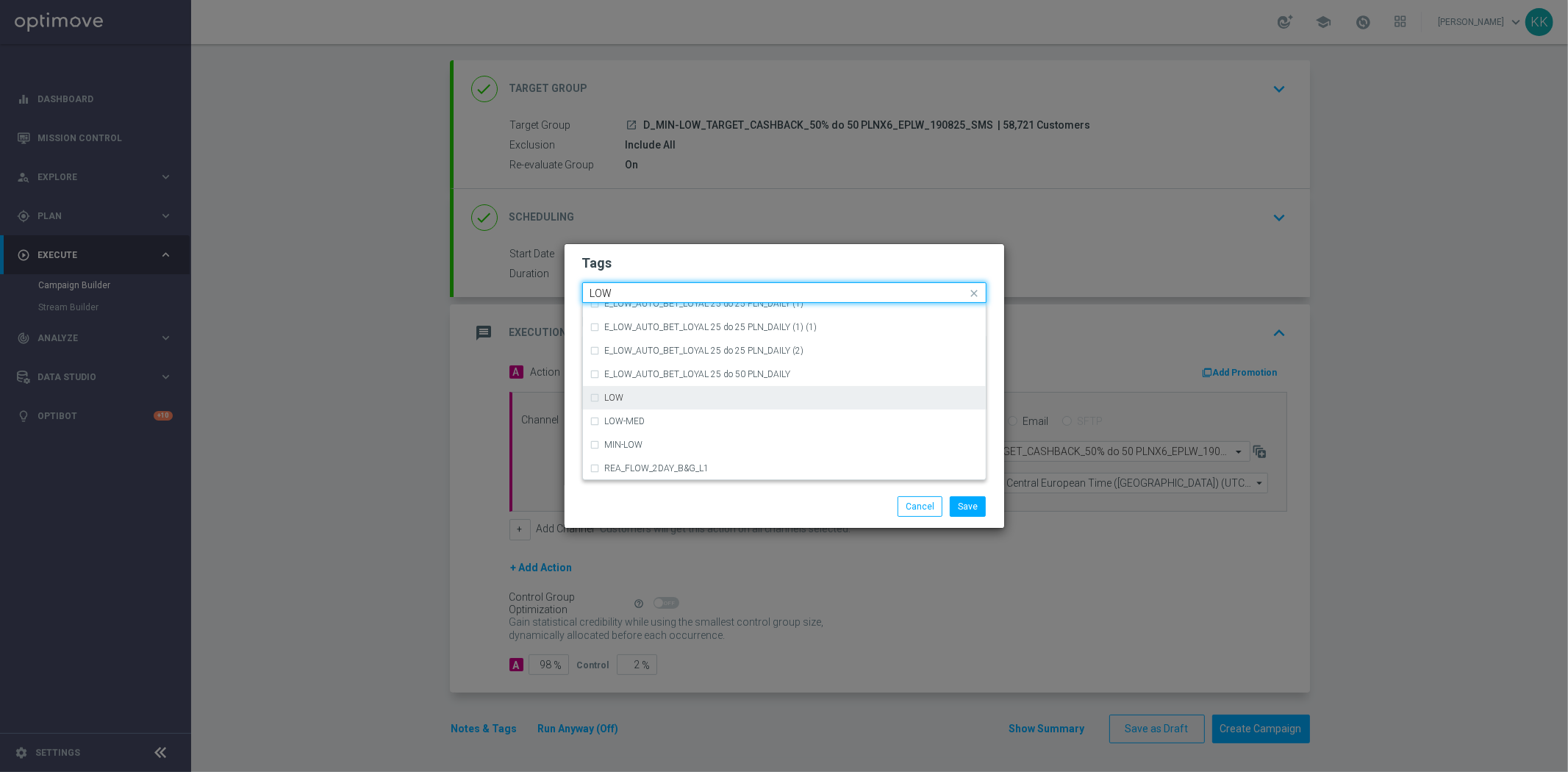
click at [655, 405] on div "LOW" at bounding box center [784, 398] width 388 height 24
type input "LOW"
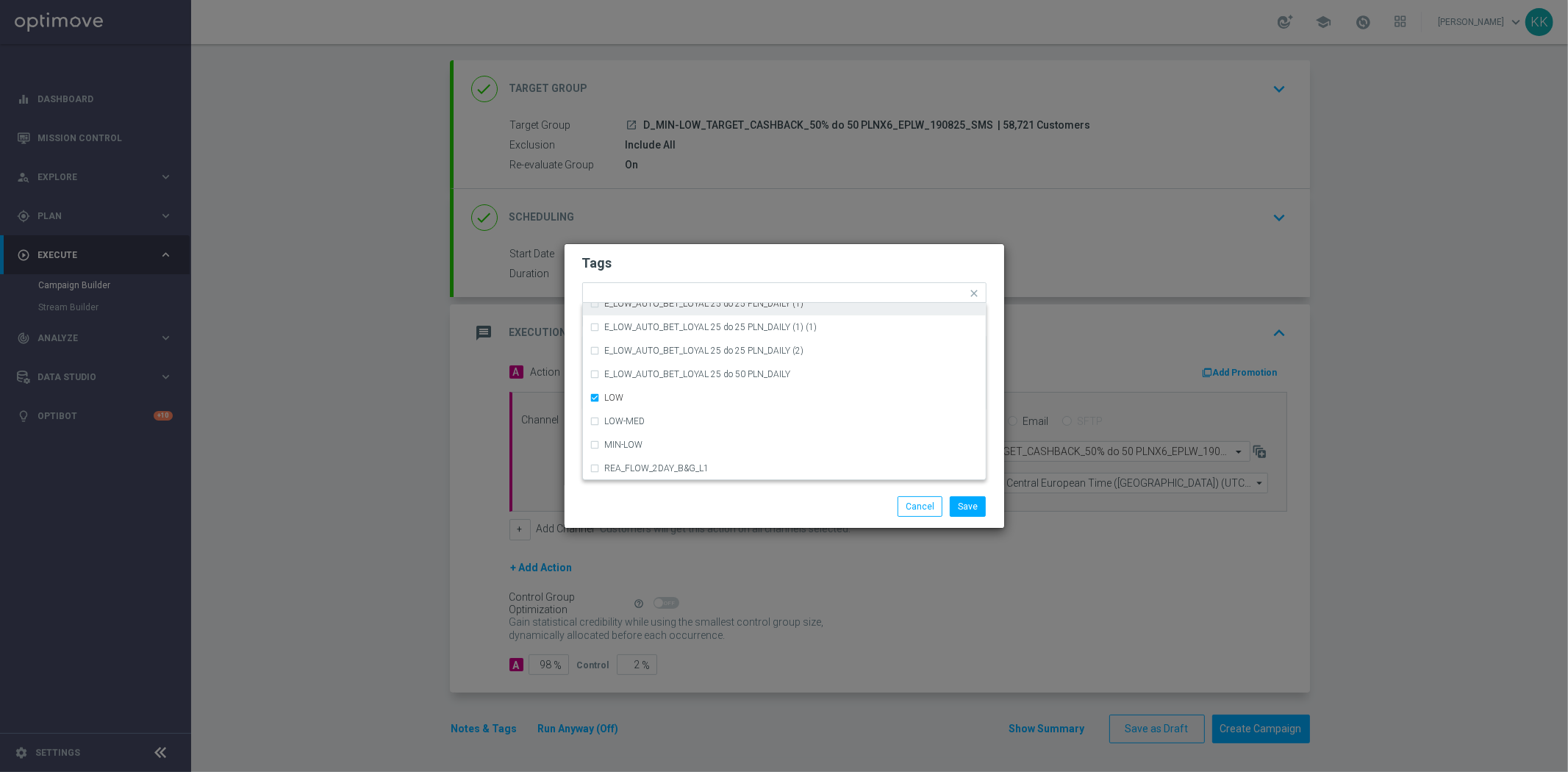
click at [683, 251] on form "Tags Quick find × D × MIN × LOW (REA - AUTO) REA_FLOW_8DAY_B&G (1) (1) (REA - A…" at bounding box center [784, 335] width 404 height 170
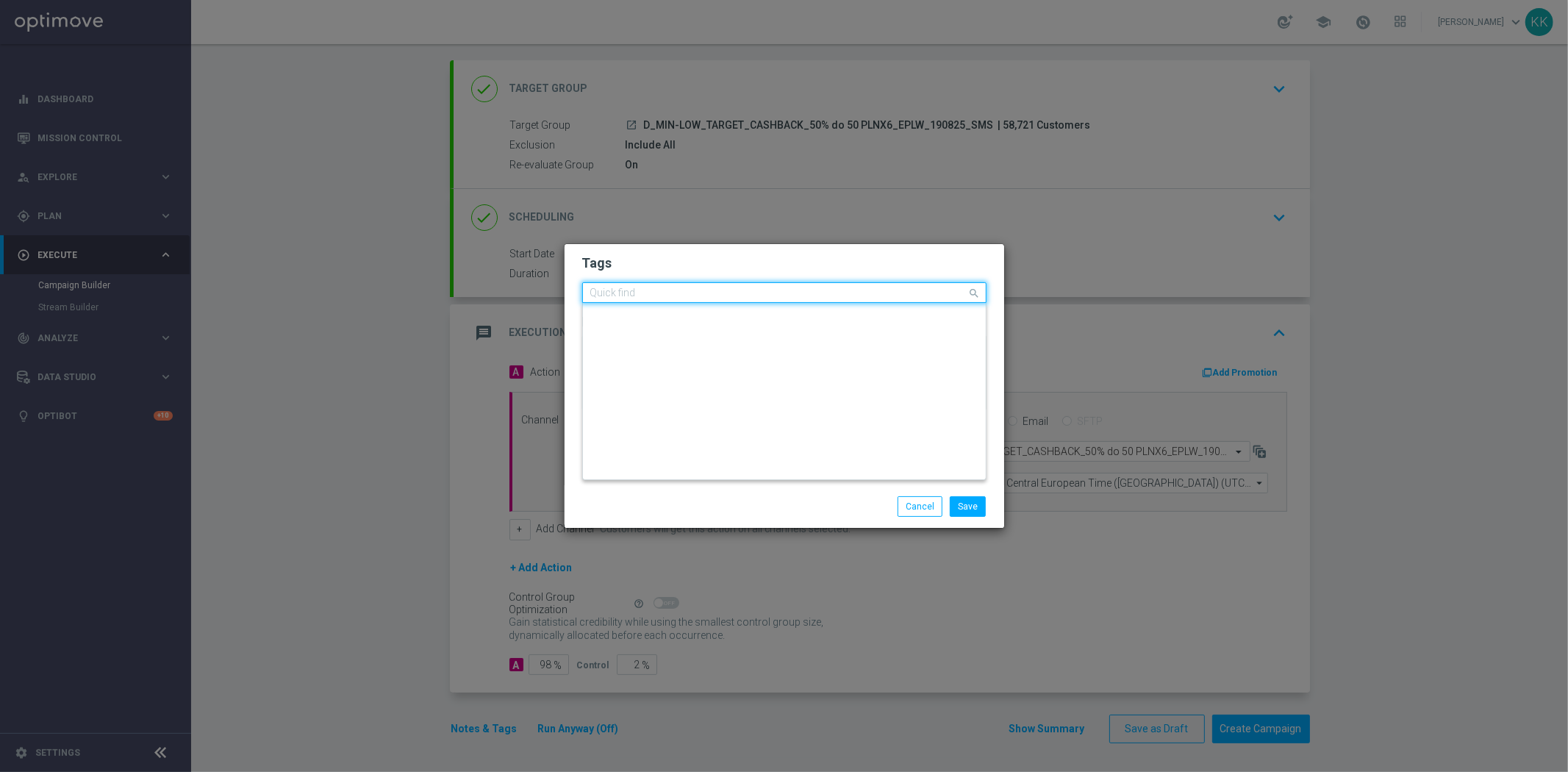
click at [761, 284] on div "Quick find × D × MIN × LOW" at bounding box center [774, 293] width 384 height 18
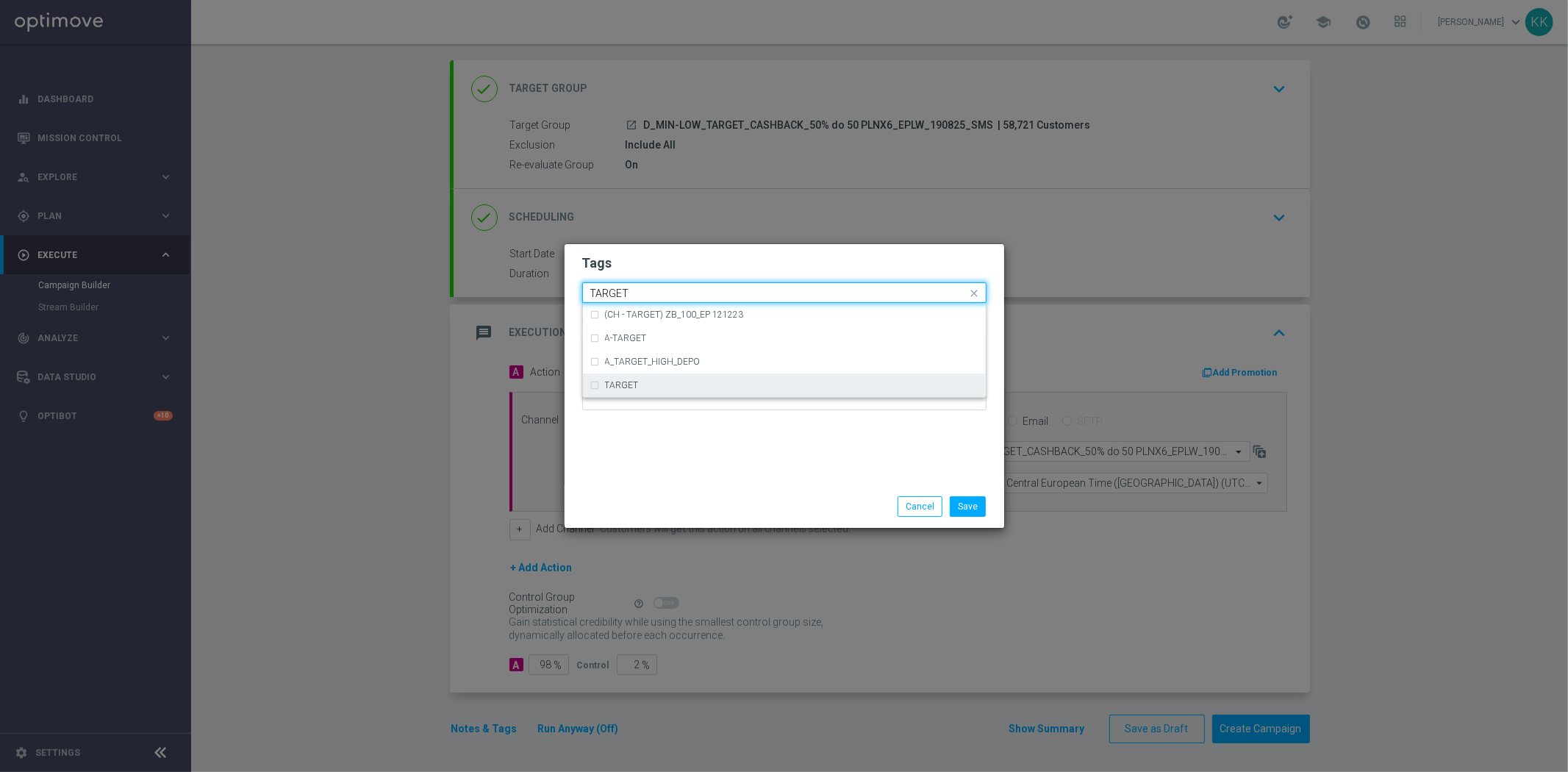
click at [741, 387] on div "TARGET" at bounding box center [792, 385] width 374 height 9
type input "TARGET"
click at [753, 459] on div "Tags Quick find × D × MIN × LOW (CH - TARGET) ZB_100_EP 121223 A-TARGET A_TARGE…" at bounding box center [784, 365] width 439 height 241
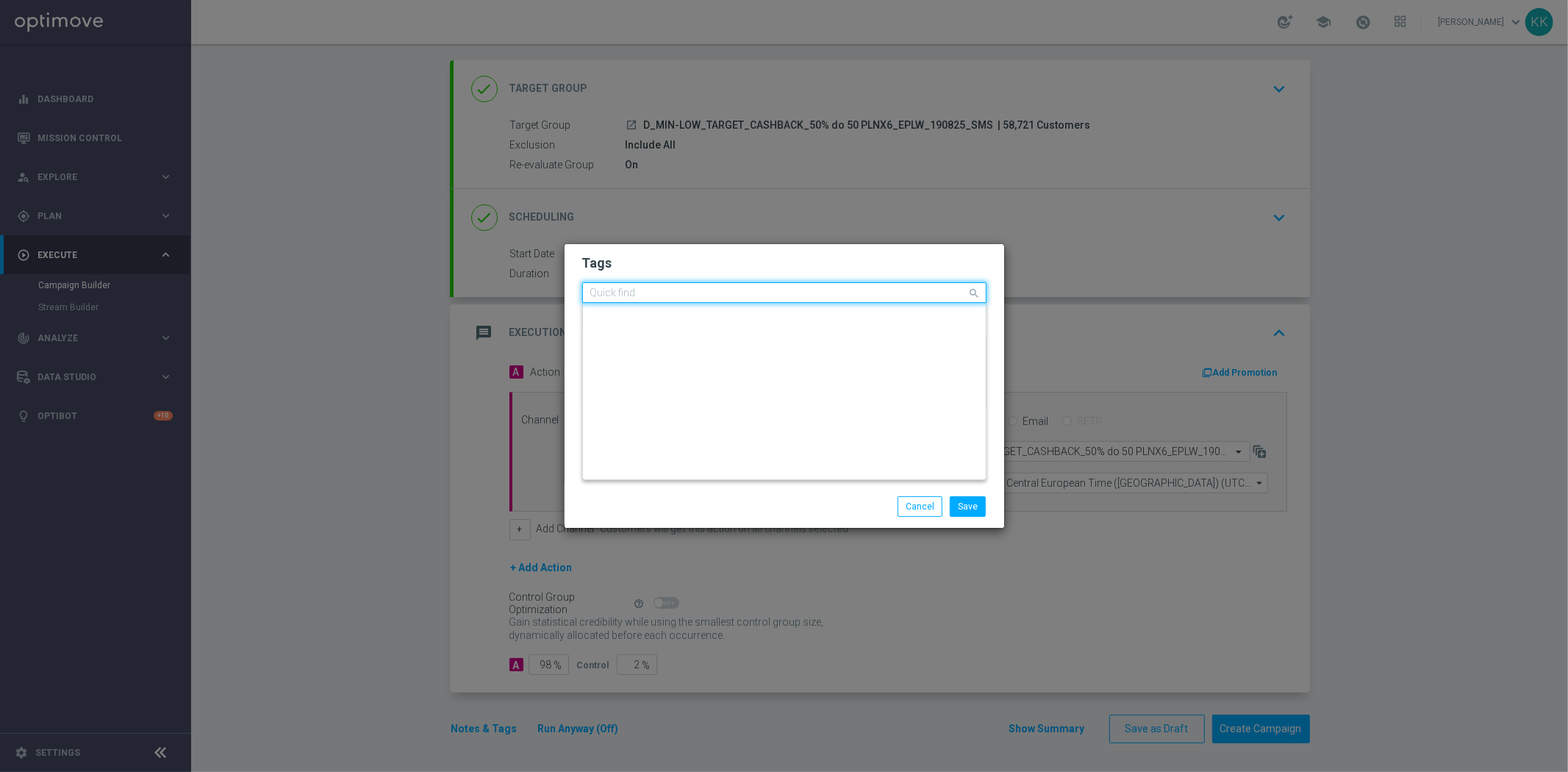
click at [814, 289] on input "text" at bounding box center [779, 294] width 377 height 13
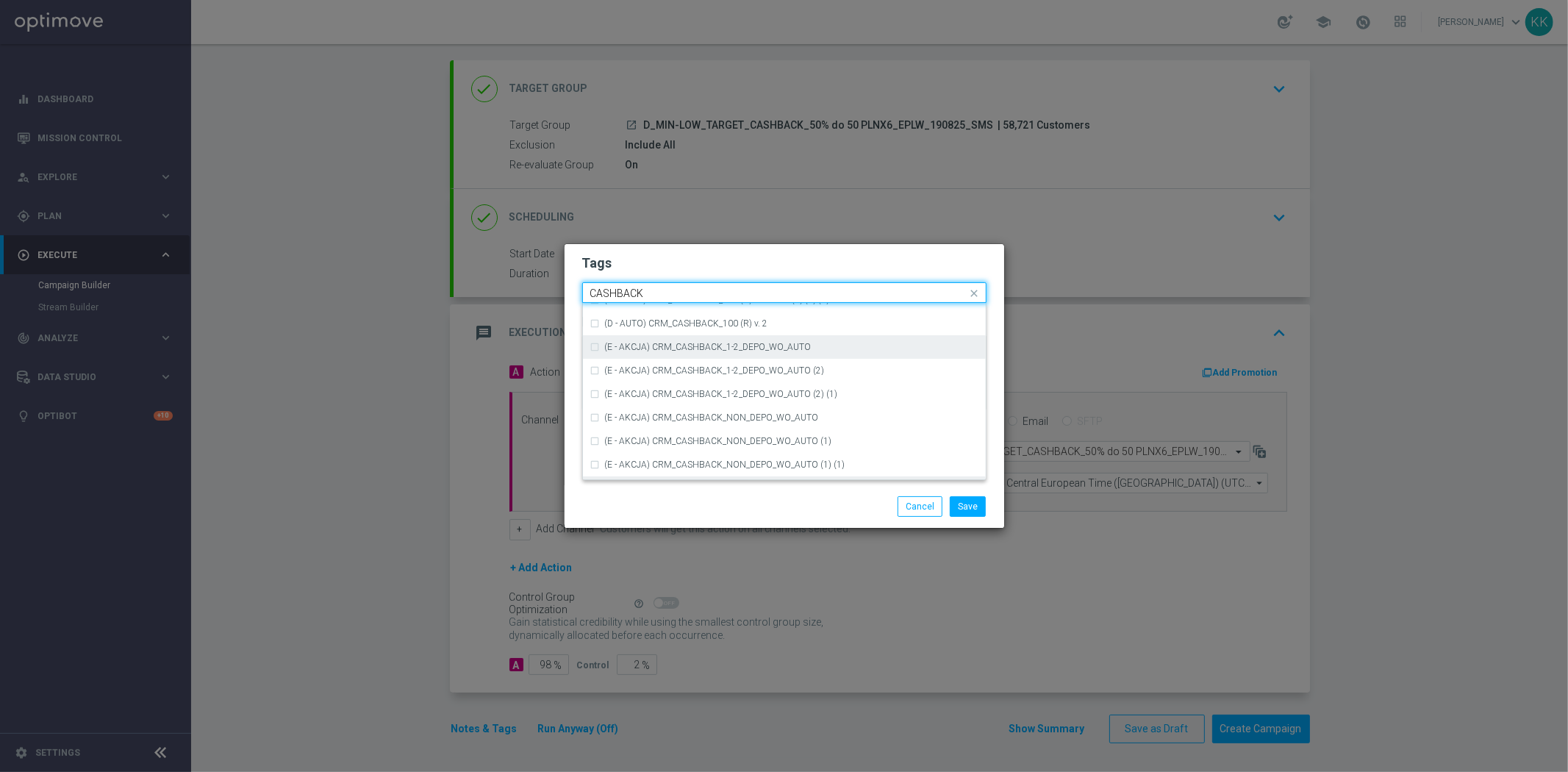
scroll to position [223, 0]
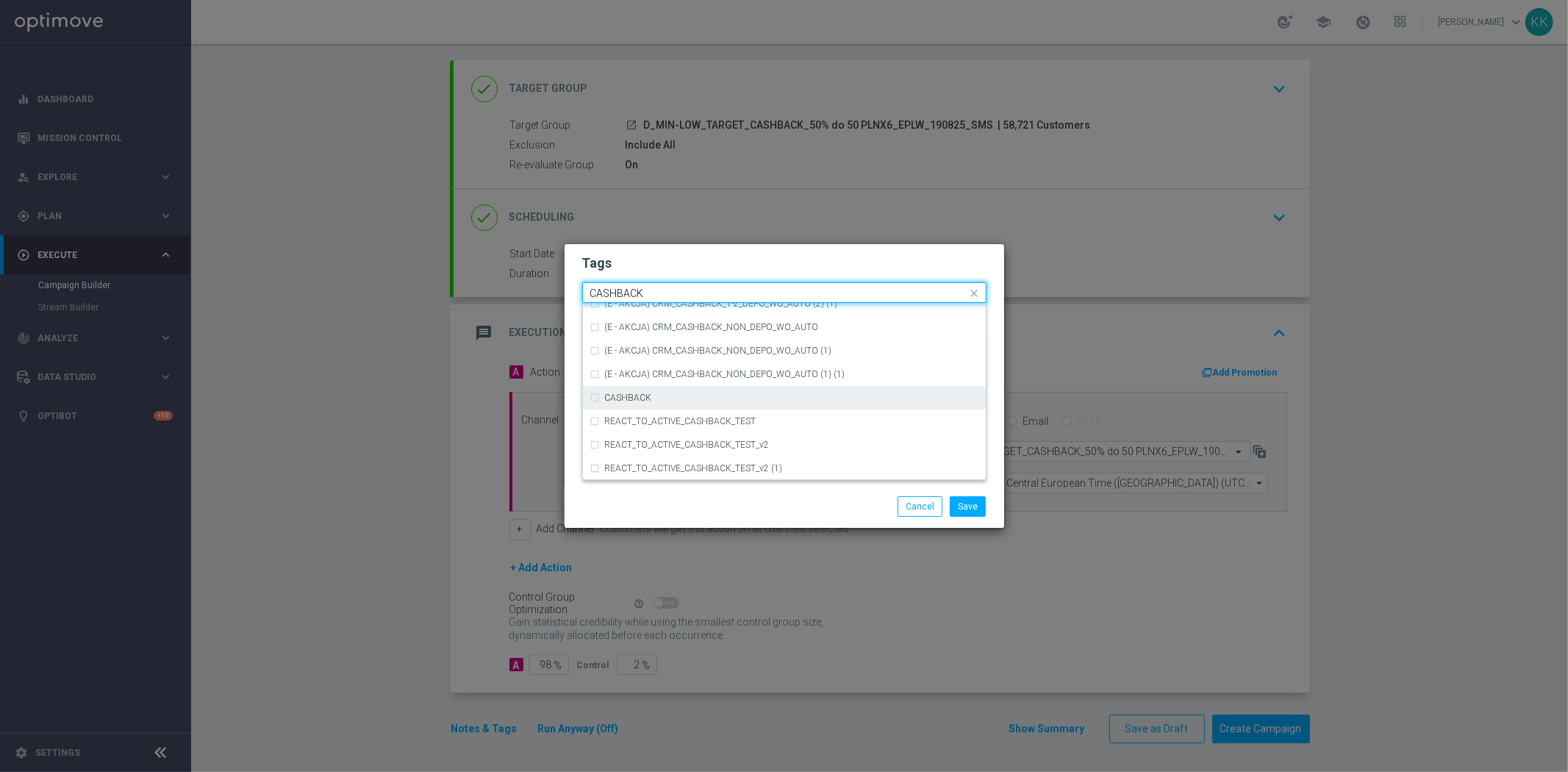
click at [739, 399] on div "CASHBACK" at bounding box center [792, 398] width 374 height 9
type input "CASHBACK"
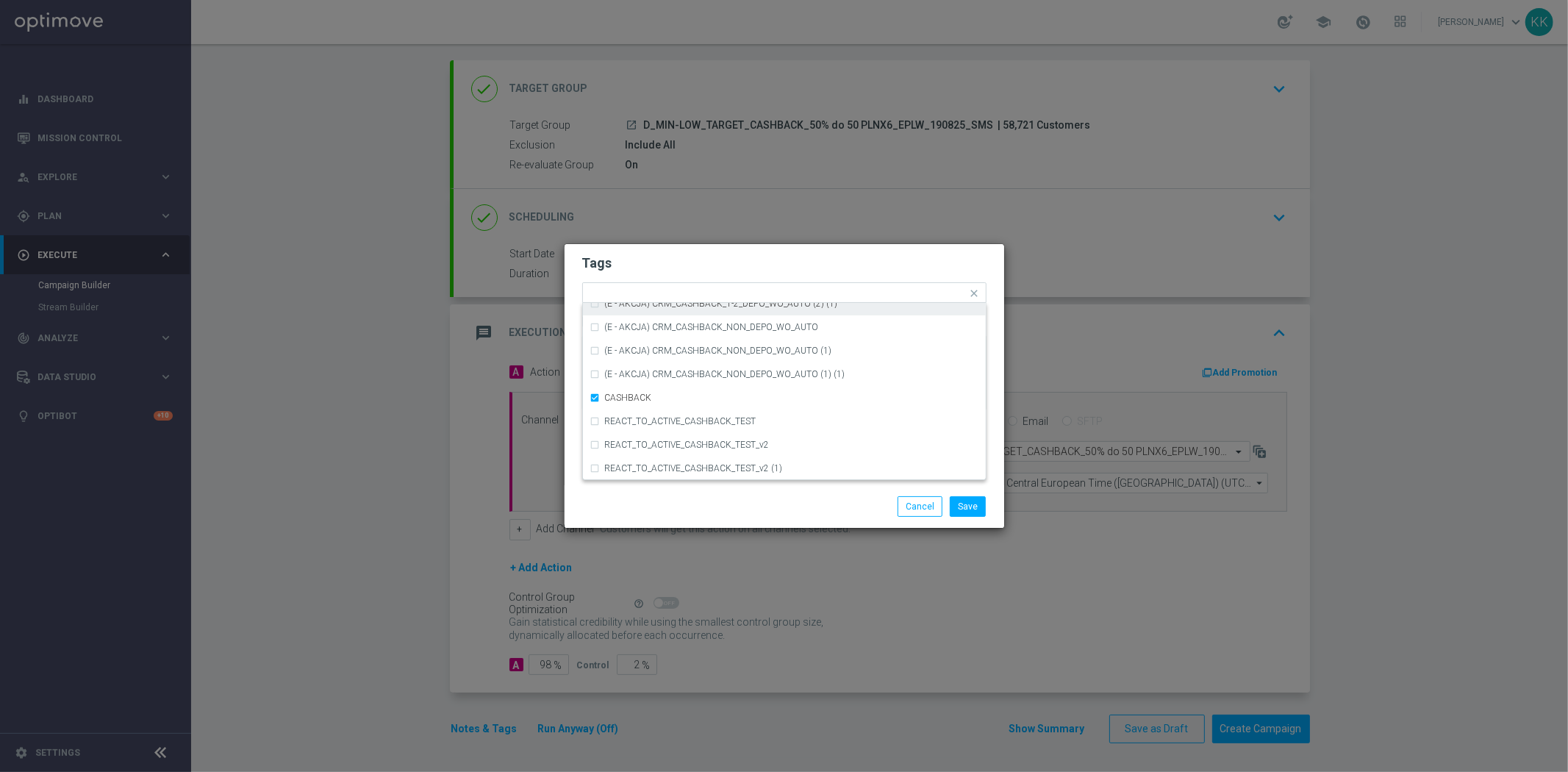
click at [753, 281] on form "Tags Quick find × D × MIN × LOW × TARGET × CASHBACK (D - AUTO) CRM_CASHBACK_100…" at bounding box center [784, 335] width 404 height 170
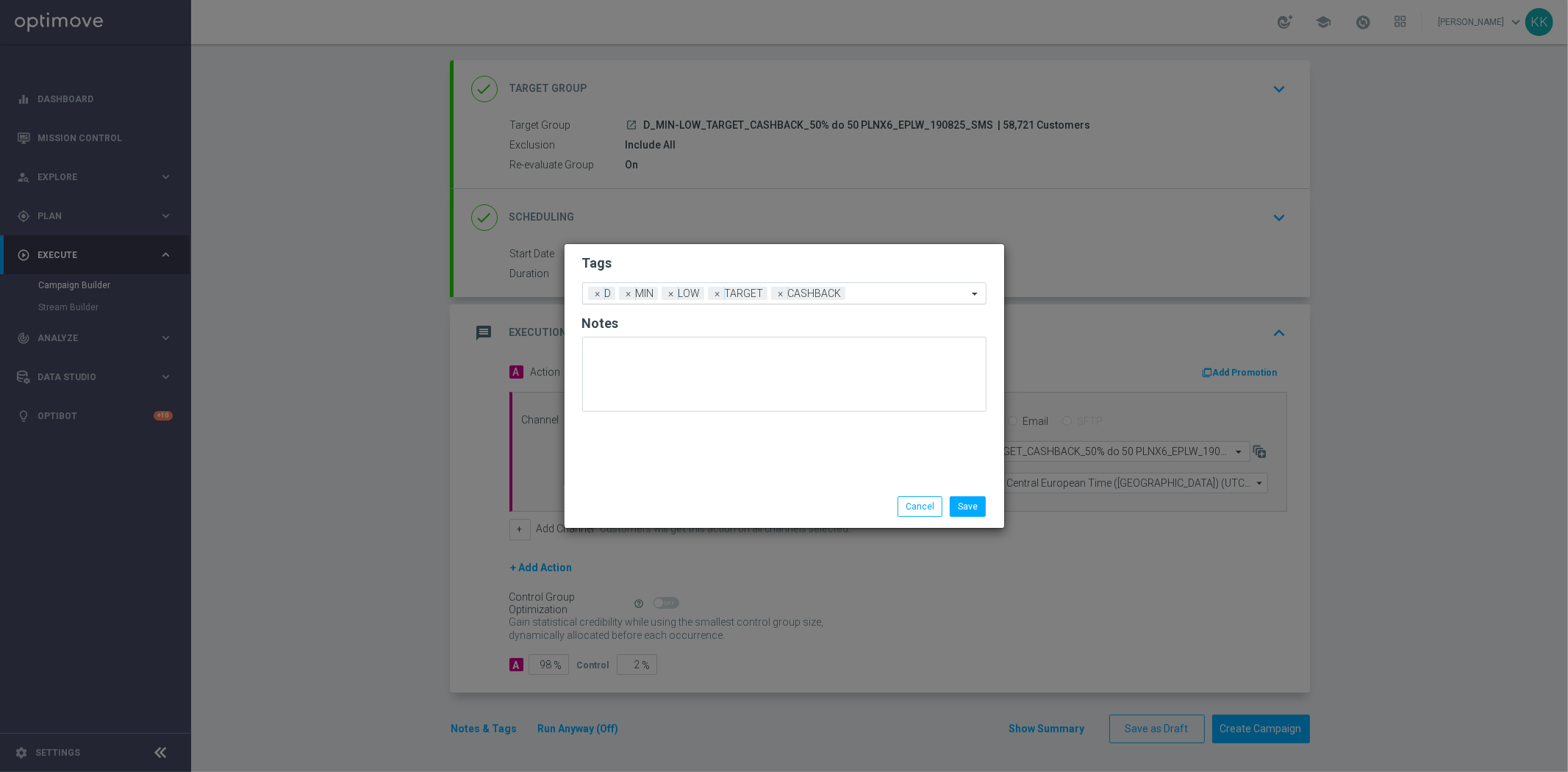
click at [931, 285] on div "Add a new tag × D × MIN × LOW × TARGET × CASHBACK" at bounding box center [774, 293] width 384 height 20
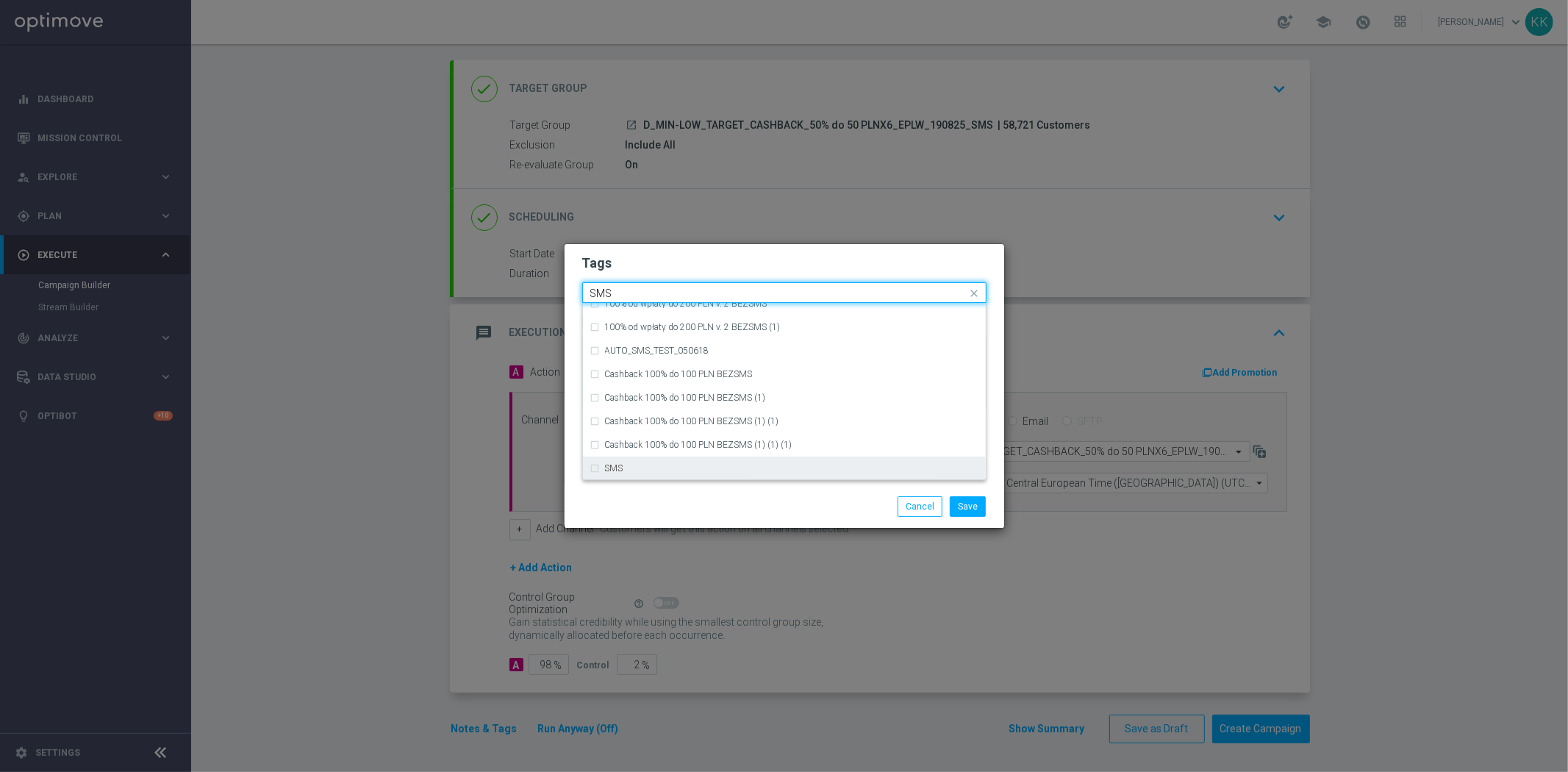
click at [699, 461] on div "SMS" at bounding box center [784, 469] width 388 height 24
type input "SMS"
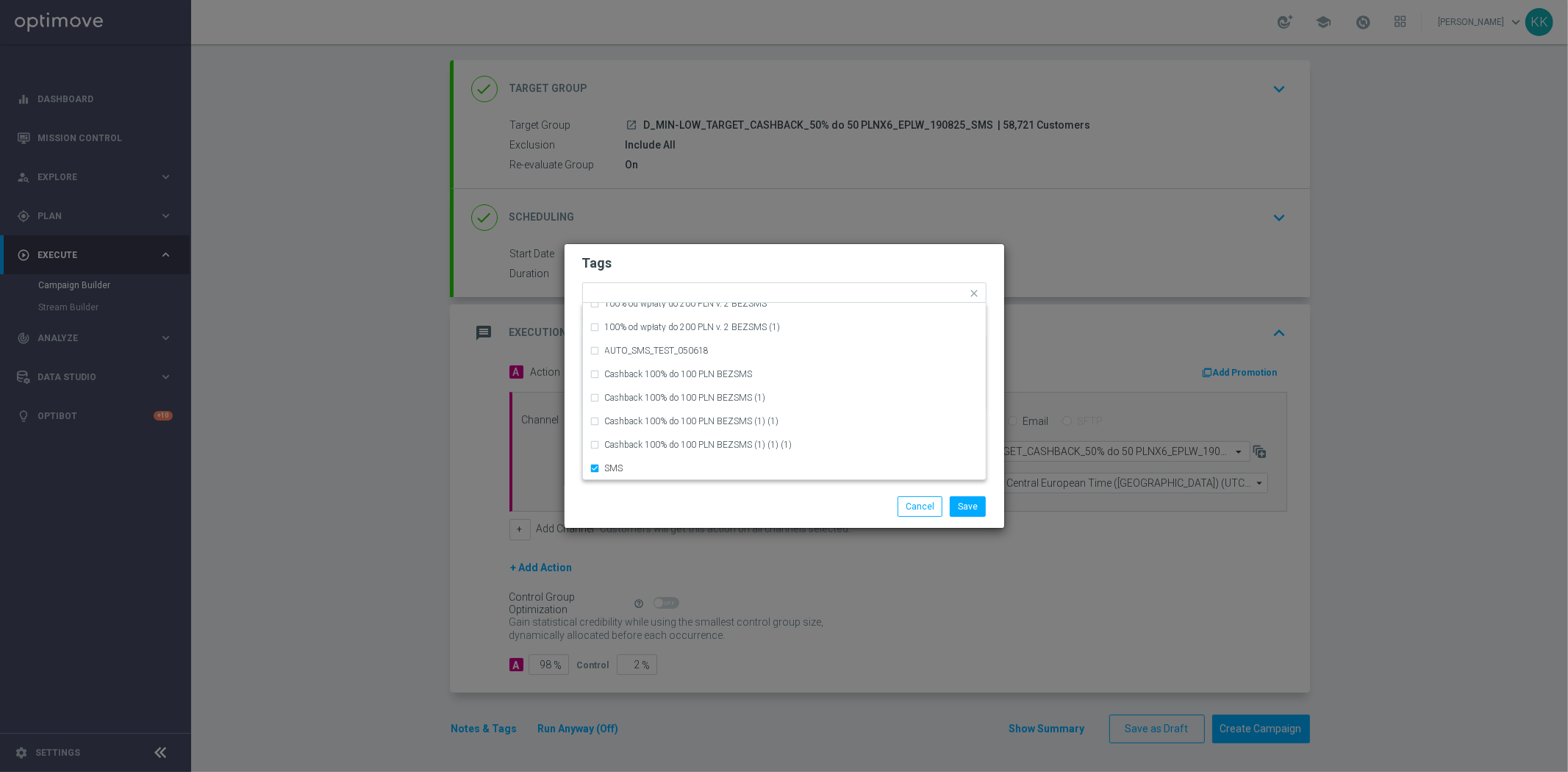
click at [731, 501] on div "Save Cancel" at bounding box center [854, 507] width 285 height 20
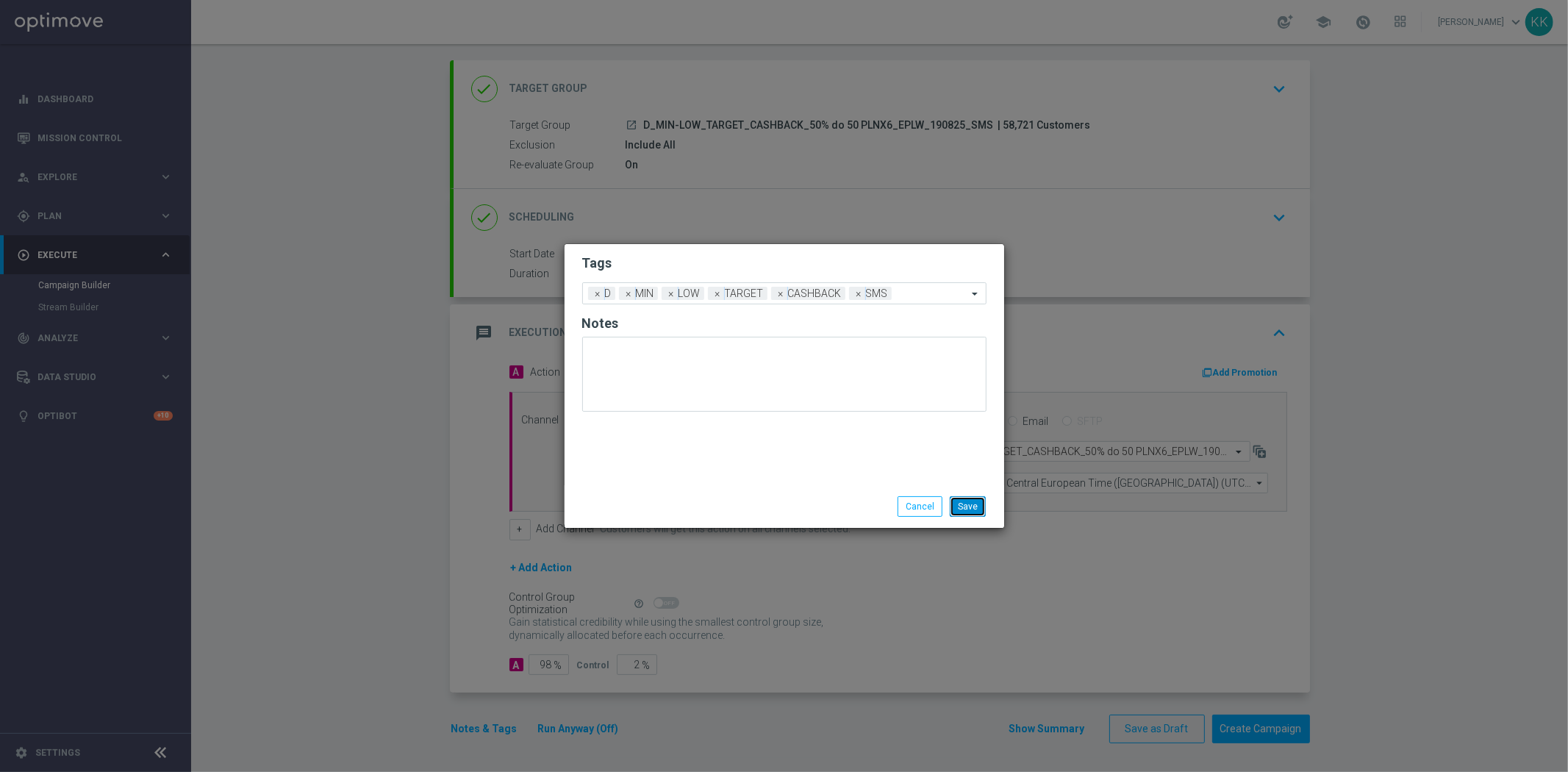
click at [982, 498] on button "Save" at bounding box center [967, 507] width 36 height 20
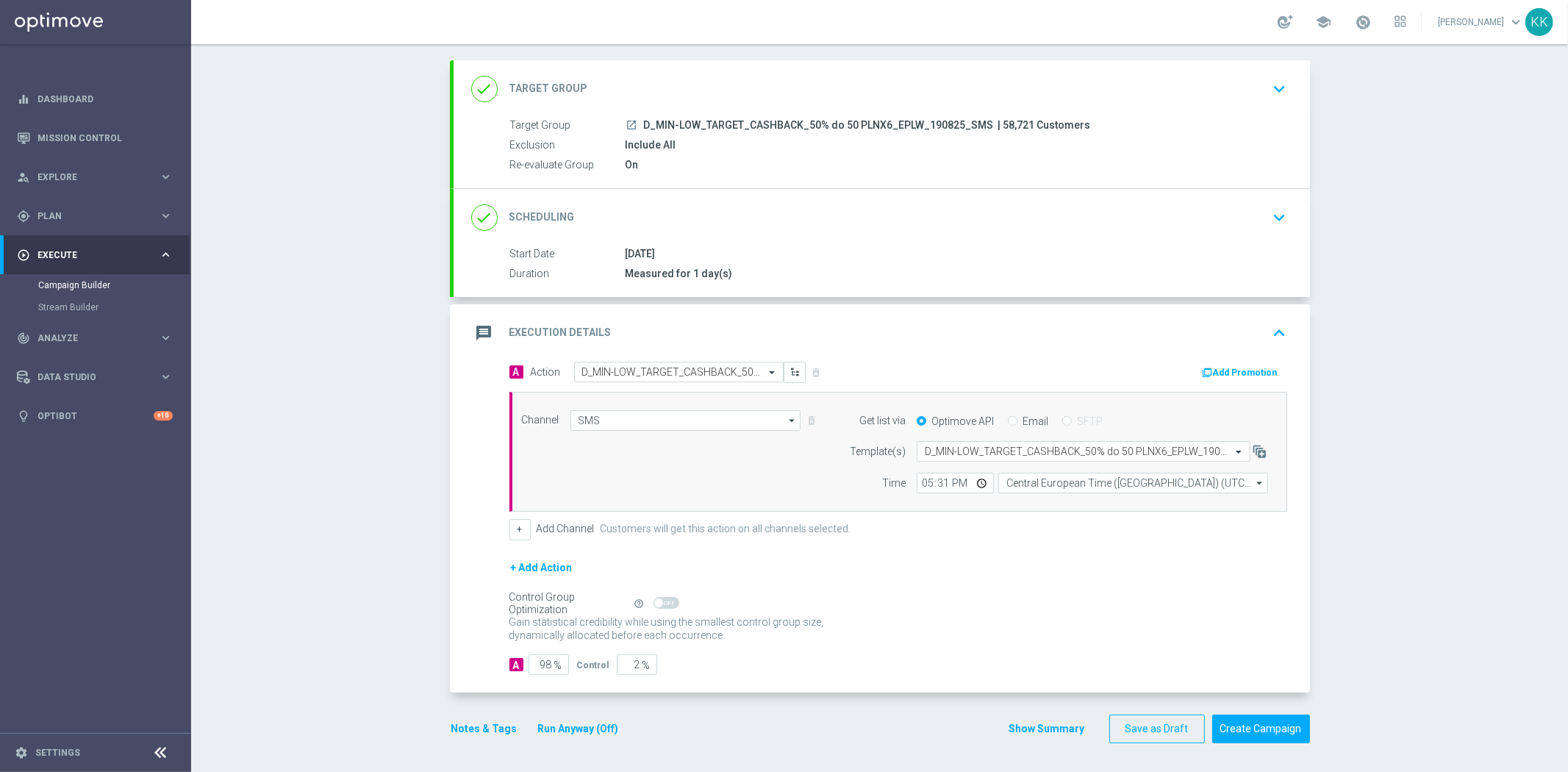
click at [1269, 78] on icon "keyboard_arrow_down" at bounding box center [1280, 89] width 22 height 22
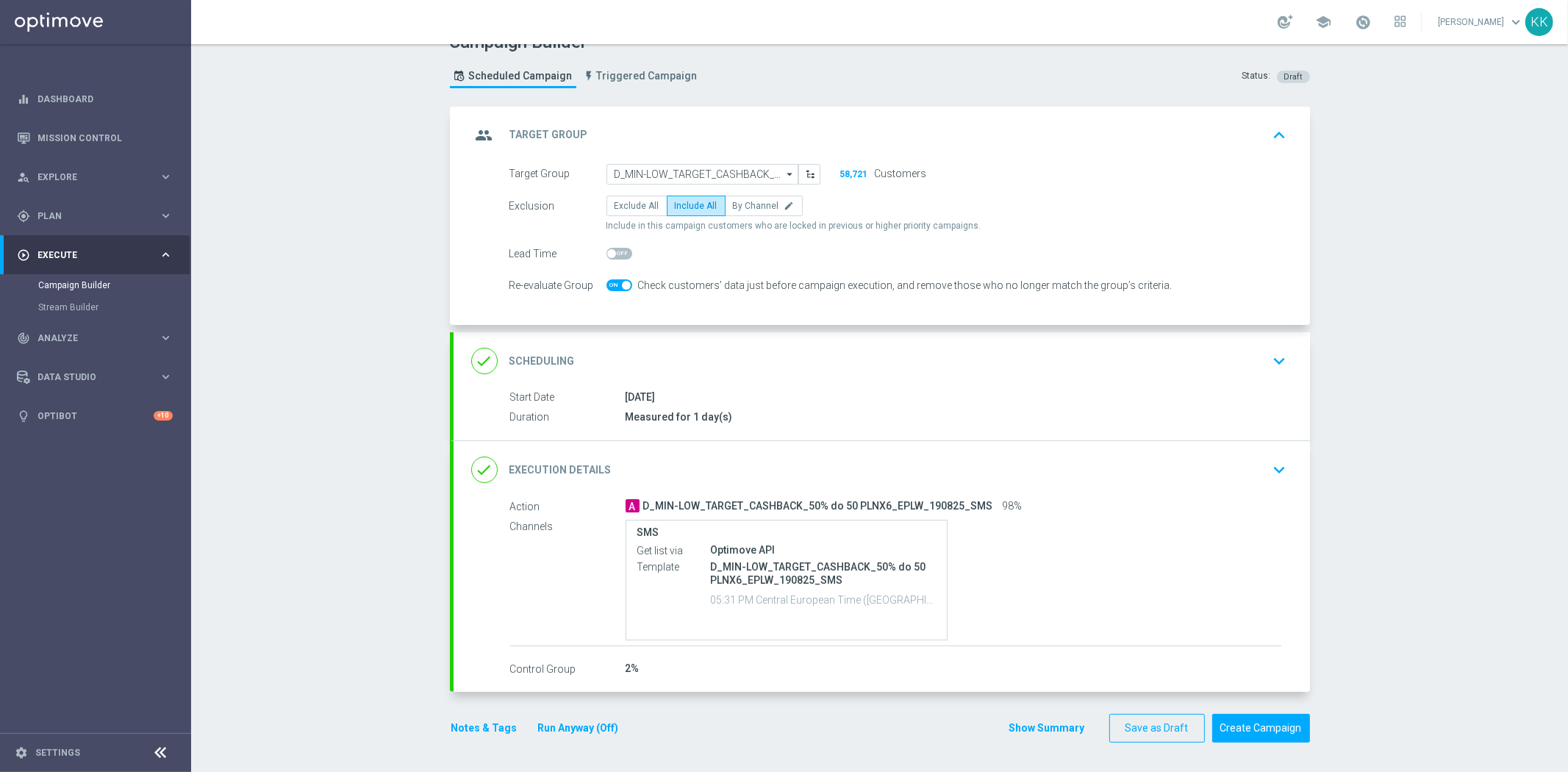
scroll to position [24, 0]
click at [1074, 345] on div "done Scheduling keyboard_arrow_down" at bounding box center [882, 361] width 856 height 57
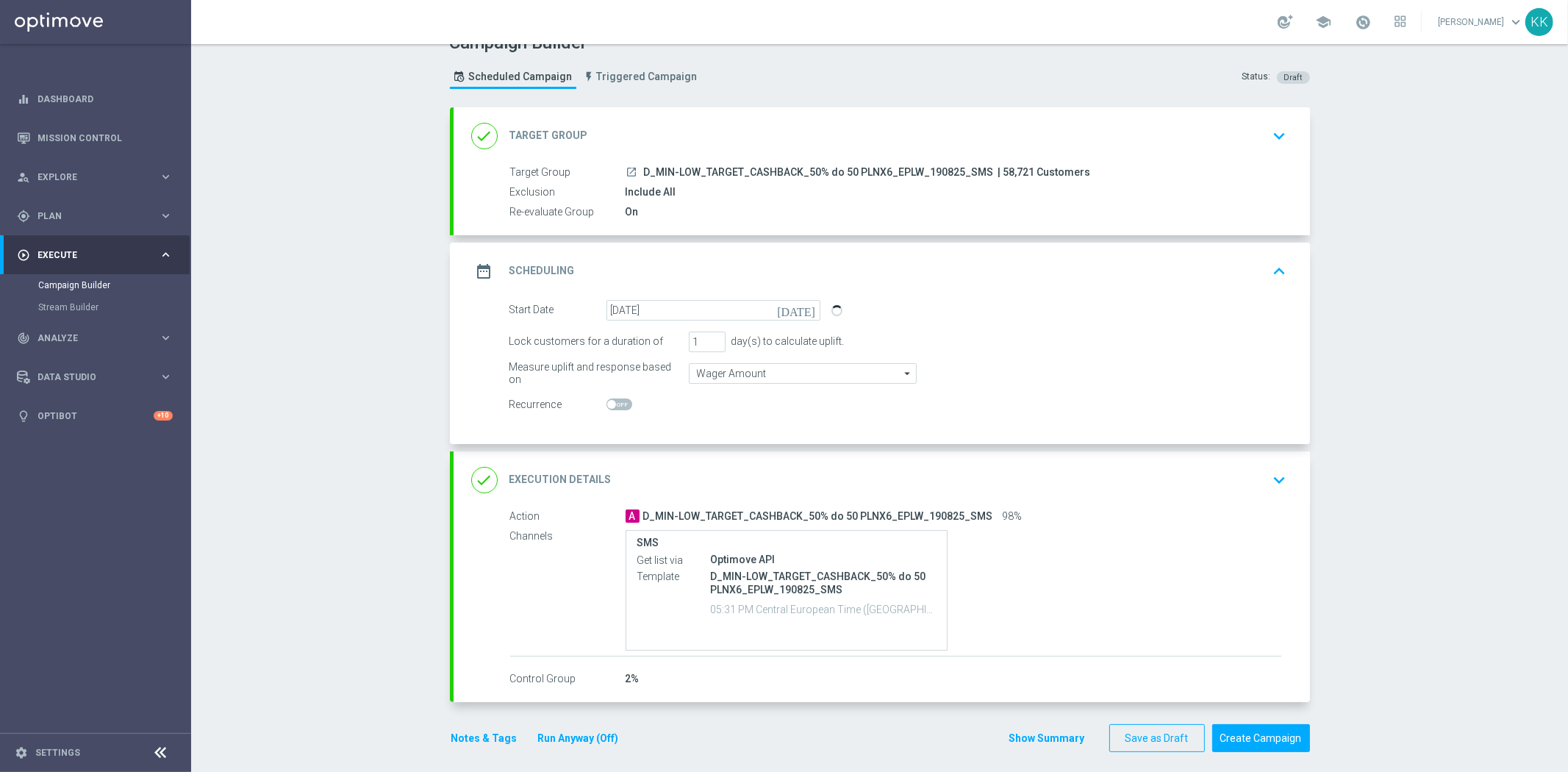
click at [1223, 460] on div "done Execution Details keyboard_arrow_down" at bounding box center [882, 480] width 856 height 57
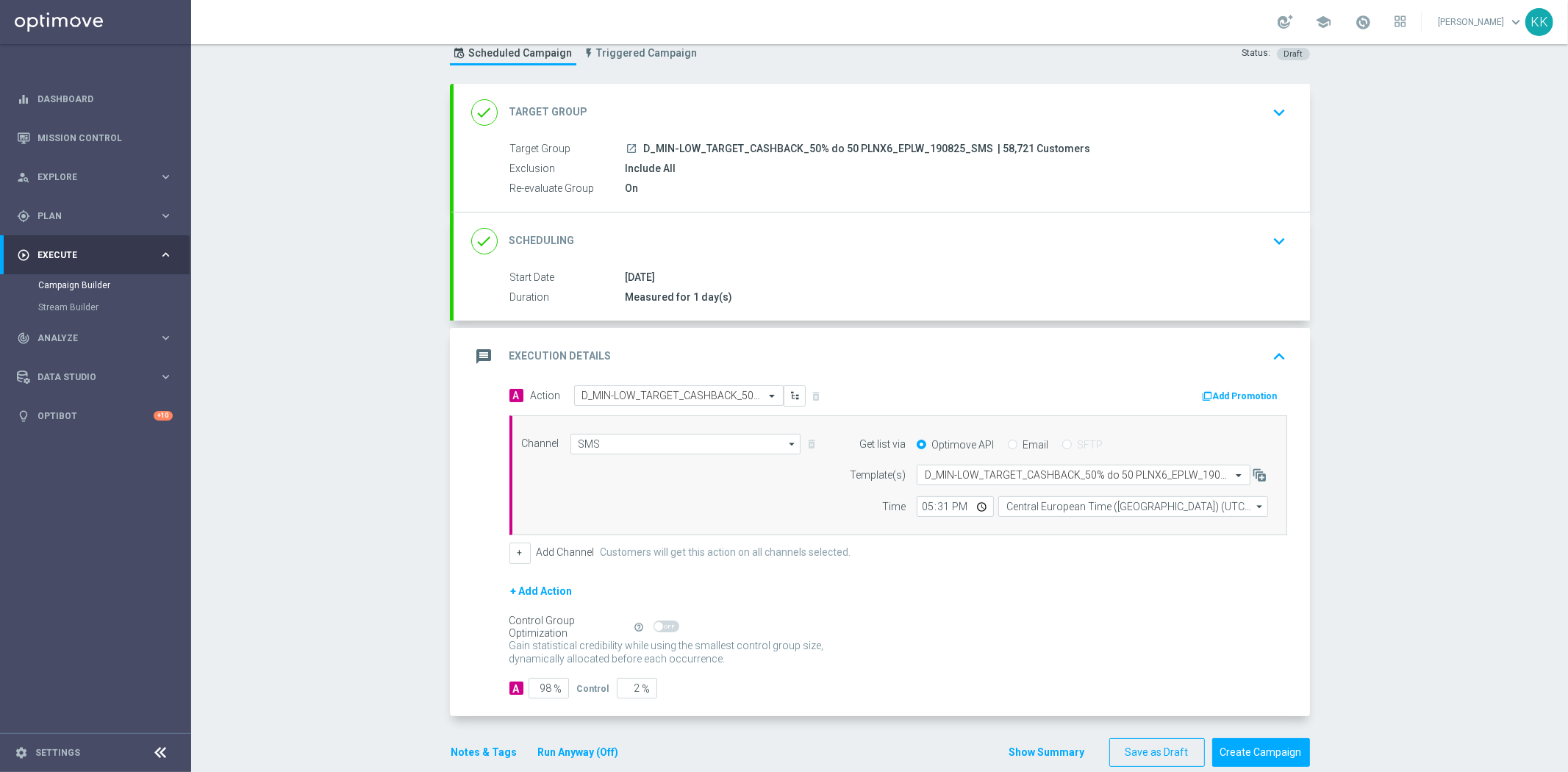
scroll to position [71, 0]
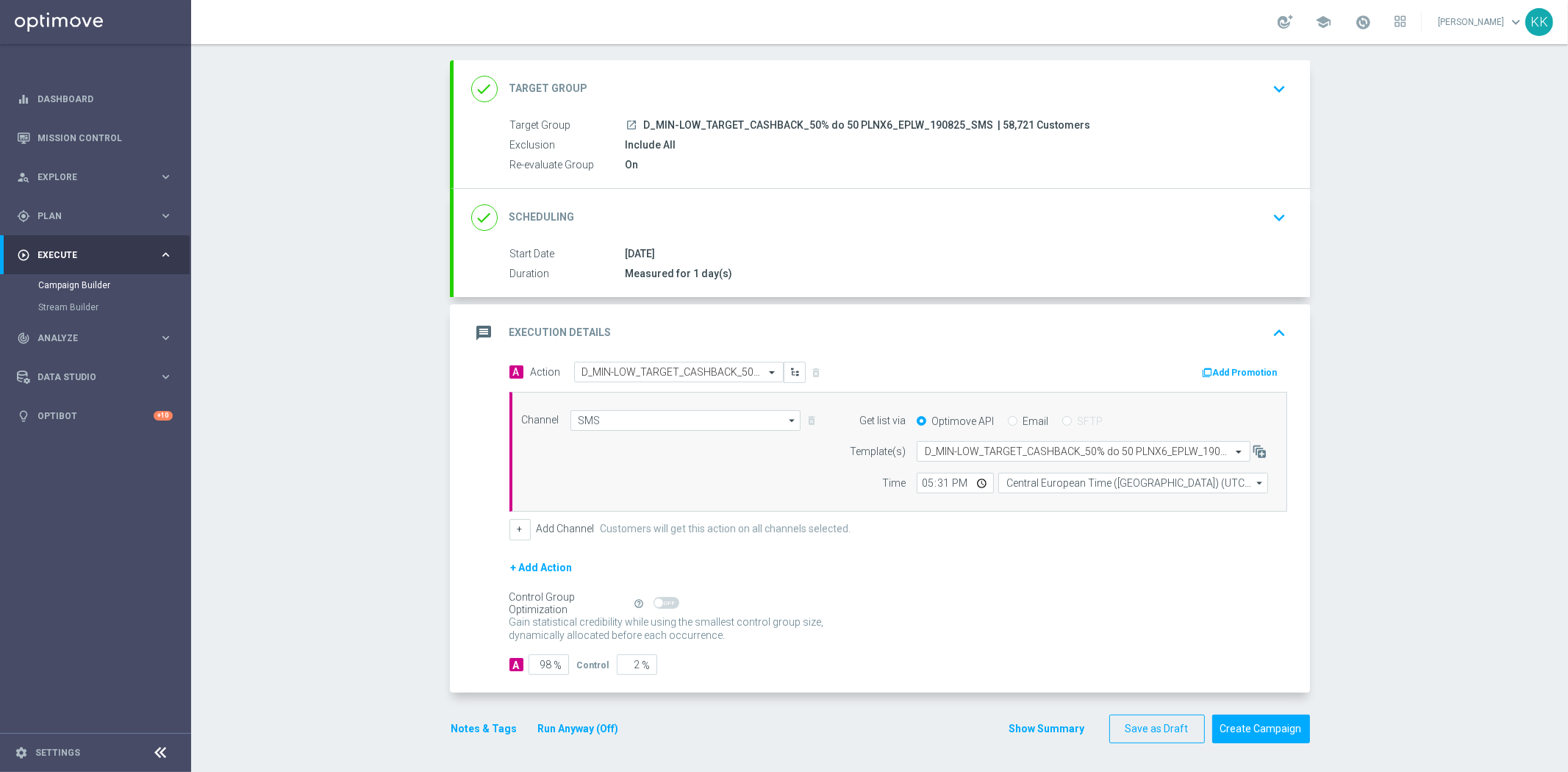
click at [519, 727] on run-anyway-button "Run Anyway (Off)" at bounding box center [578, 729] width 119 height 18
click at [495, 731] on button "Notes & Tags" at bounding box center [484, 729] width 69 height 18
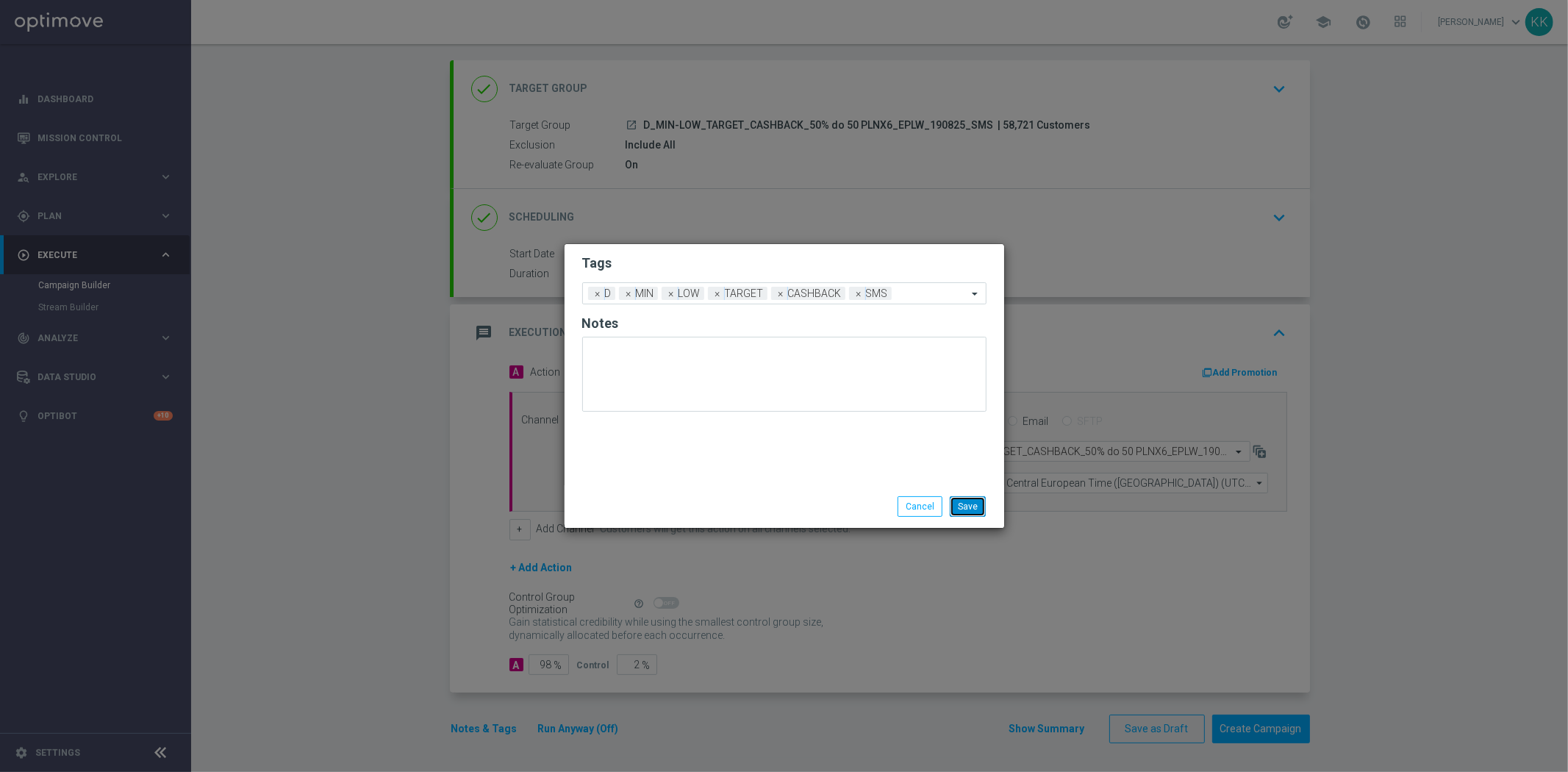
click at [978, 512] on button "Save" at bounding box center [967, 507] width 36 height 20
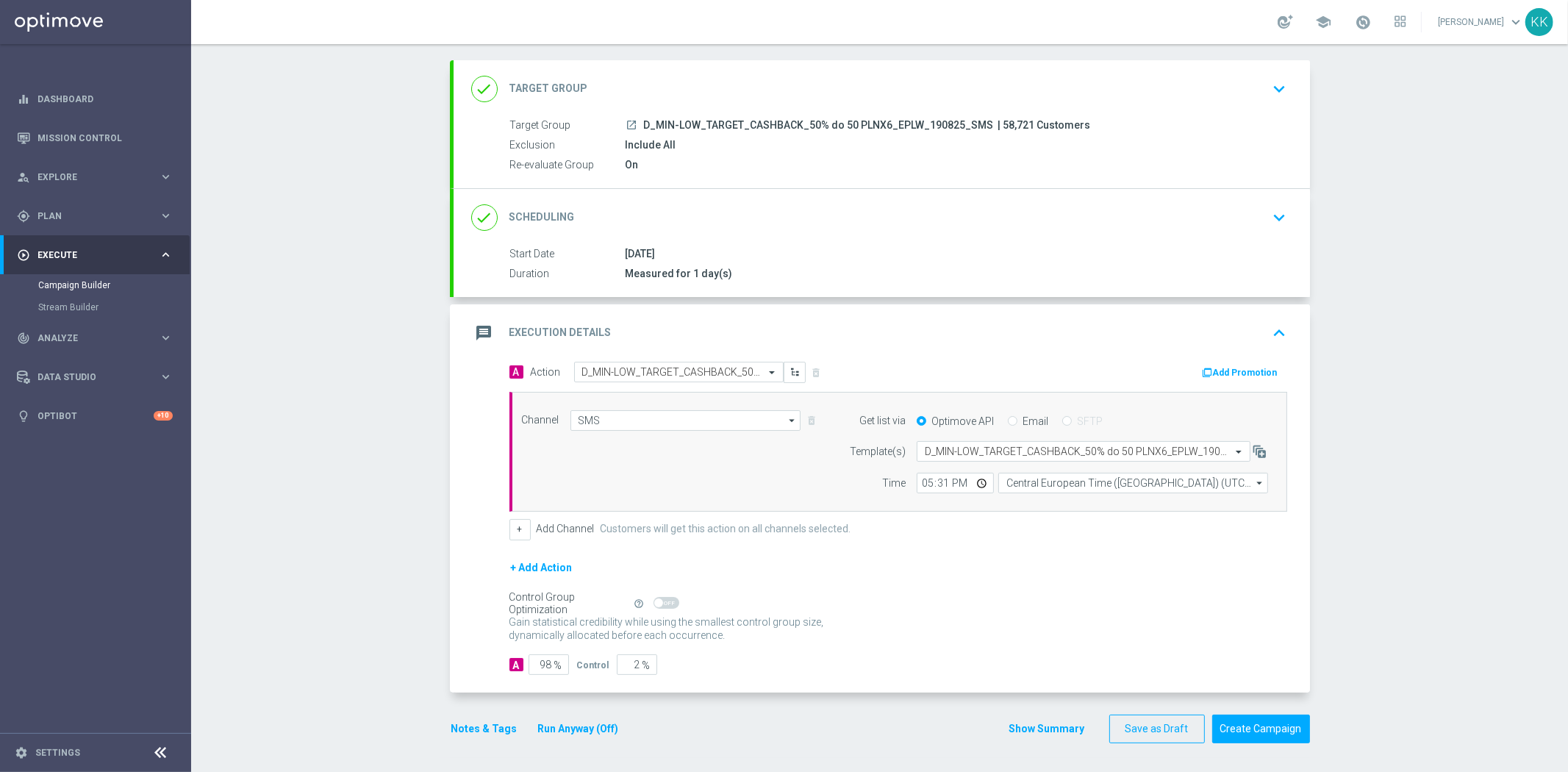
click at [1281, 91] on icon "keyboard_arrow_down" at bounding box center [1280, 89] width 22 height 22
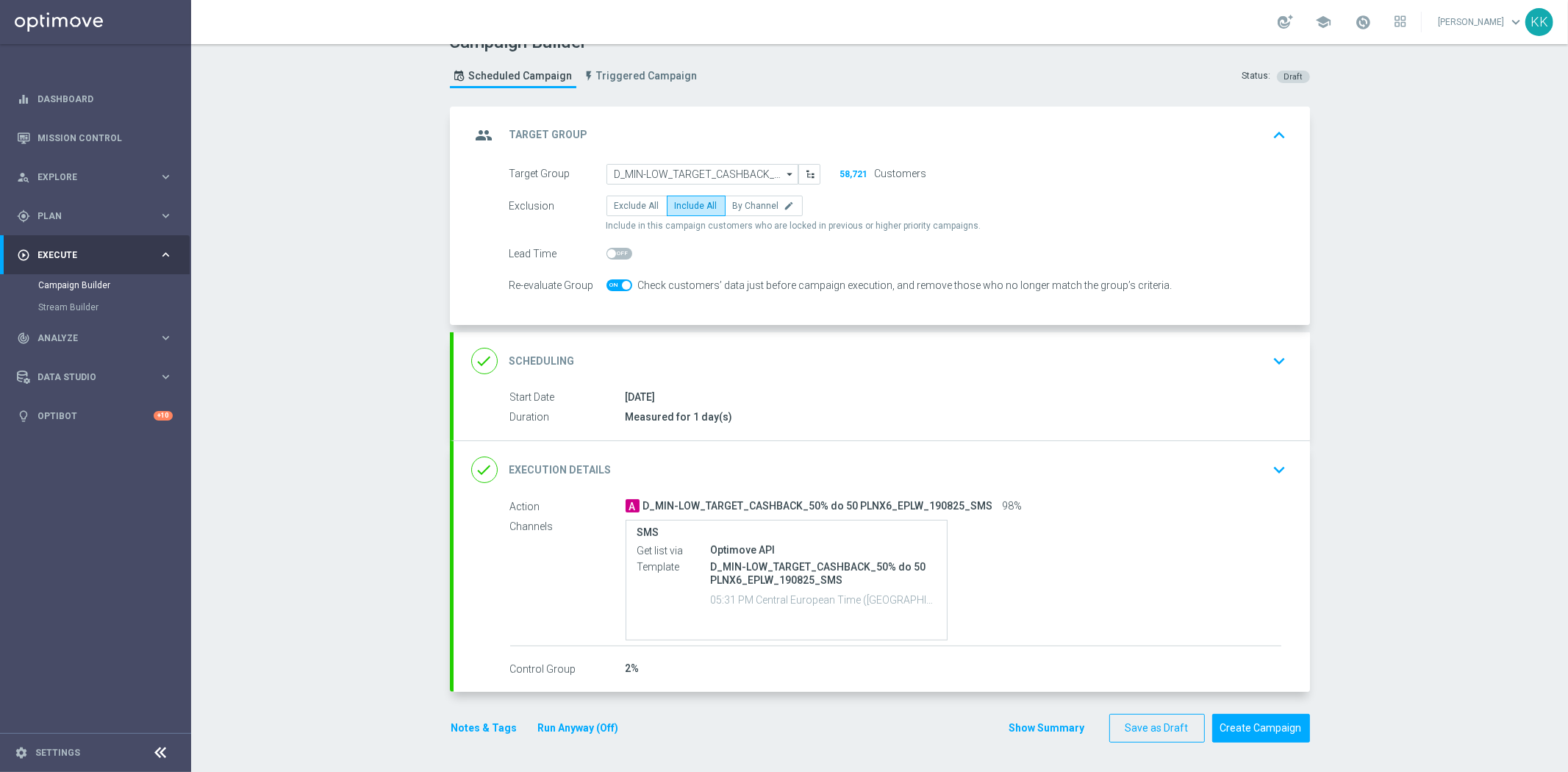
scroll to position [24, 0]
click at [1269, 361] on icon "keyboard_arrow_down" at bounding box center [1280, 361] width 22 height 22
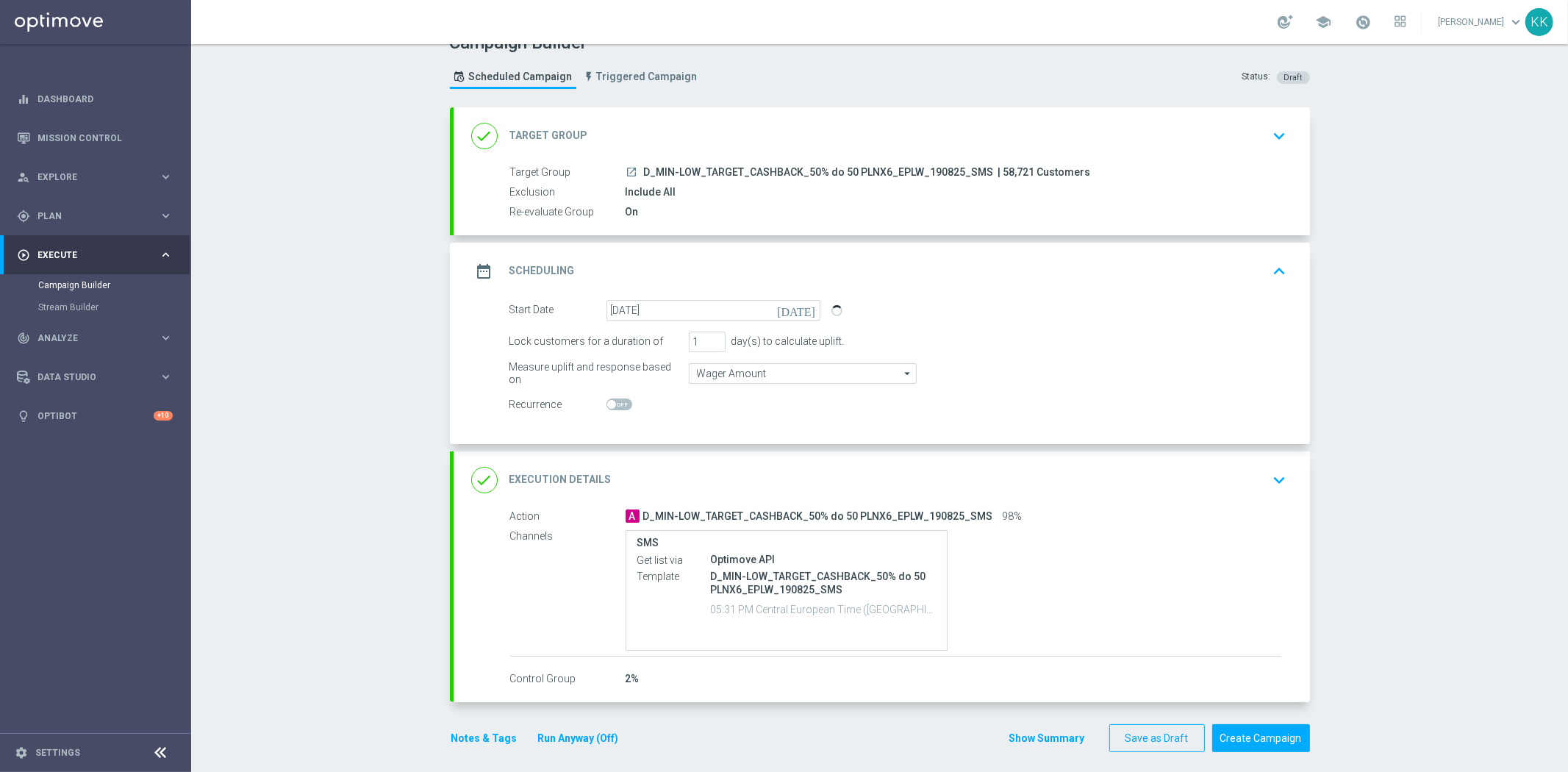
click at [1292, 479] on div "done Execution Details keyboard_arrow_down" at bounding box center [882, 480] width 856 height 57
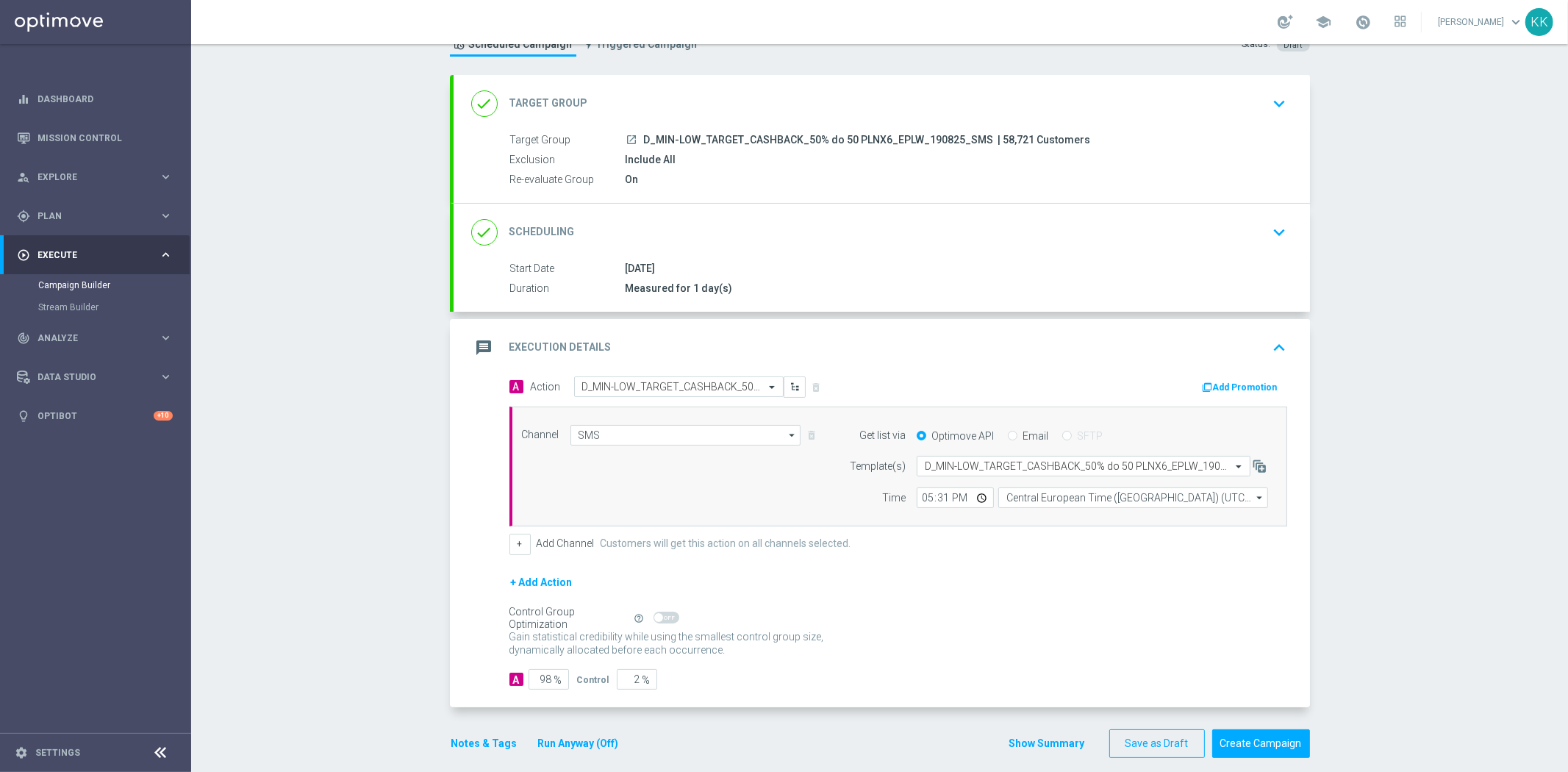
scroll to position [71, 0]
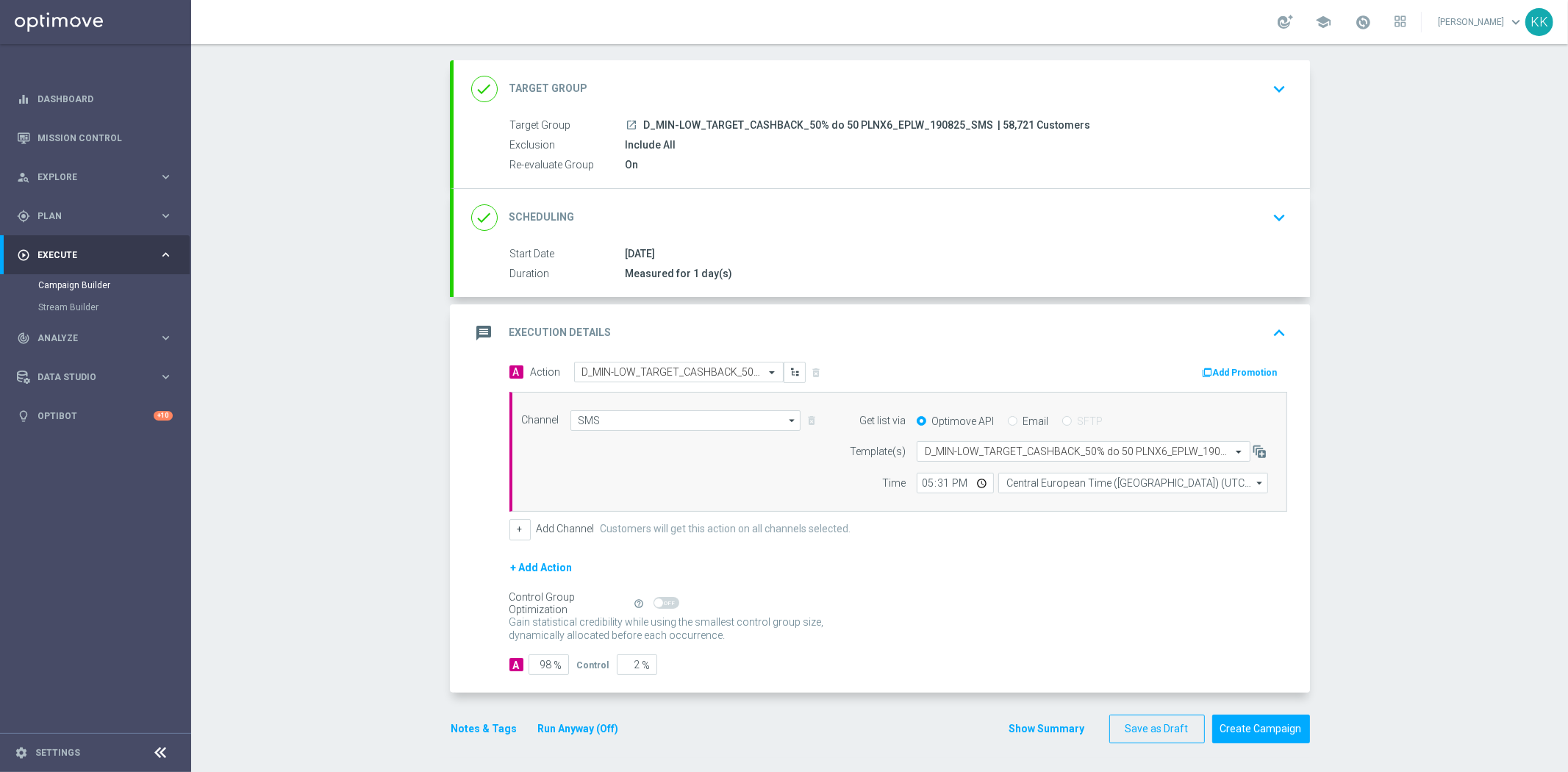
click at [485, 731] on button "Notes & Tags" at bounding box center [484, 729] width 69 height 18
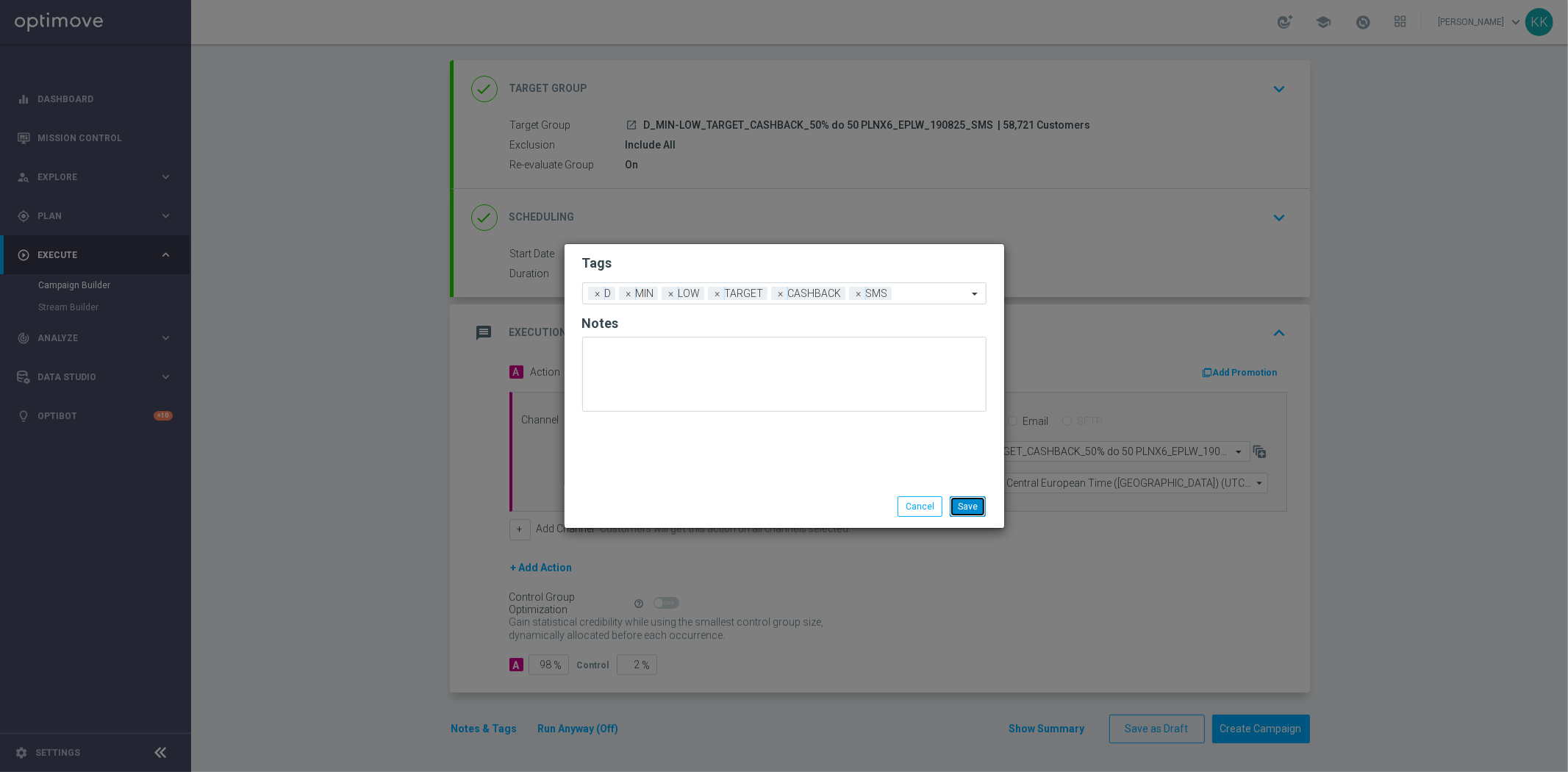
click at [970, 498] on button "Save" at bounding box center [967, 507] width 36 height 20
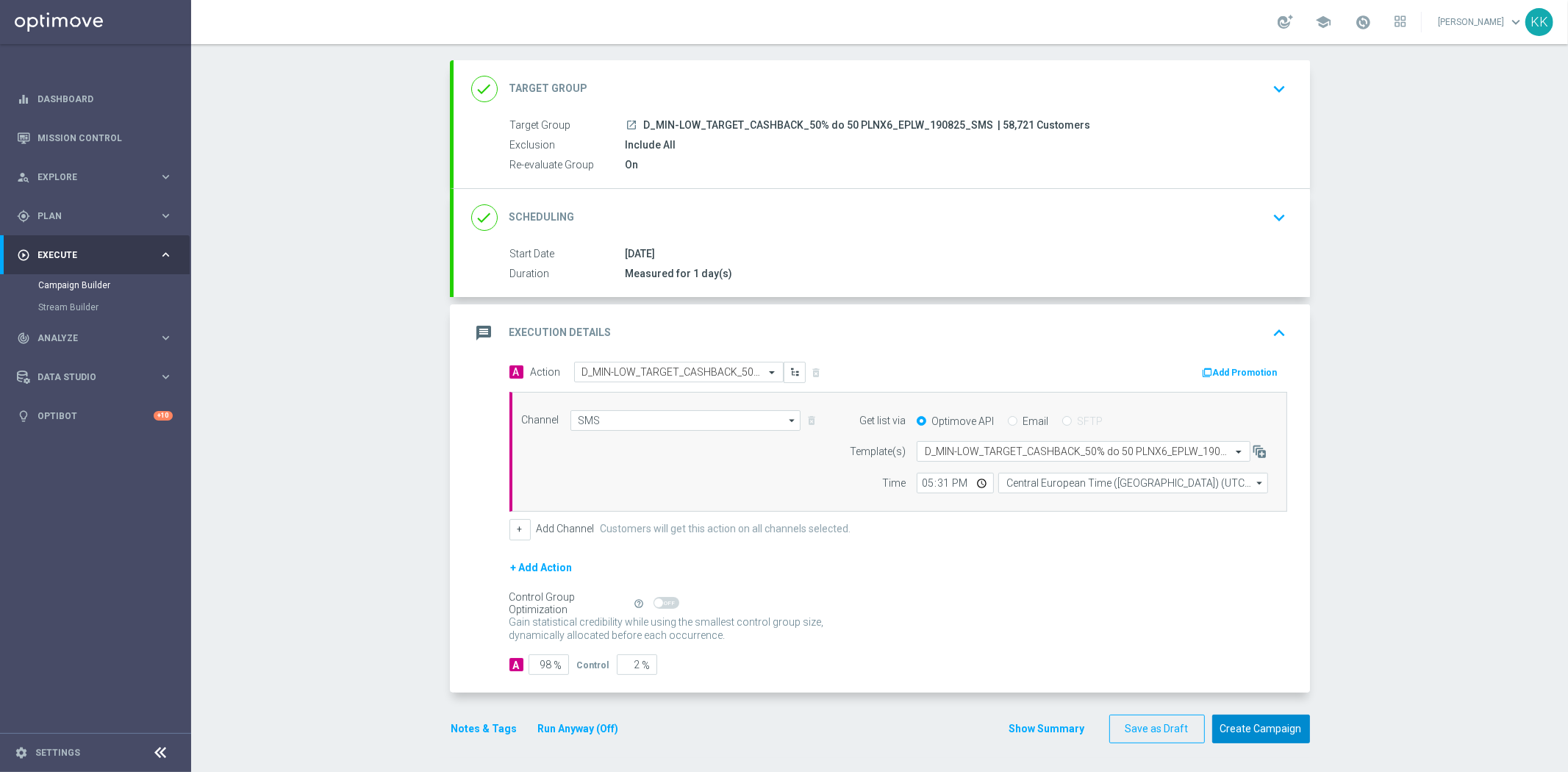
click at [1265, 733] on button "Create Campaign" at bounding box center [1260, 729] width 98 height 29
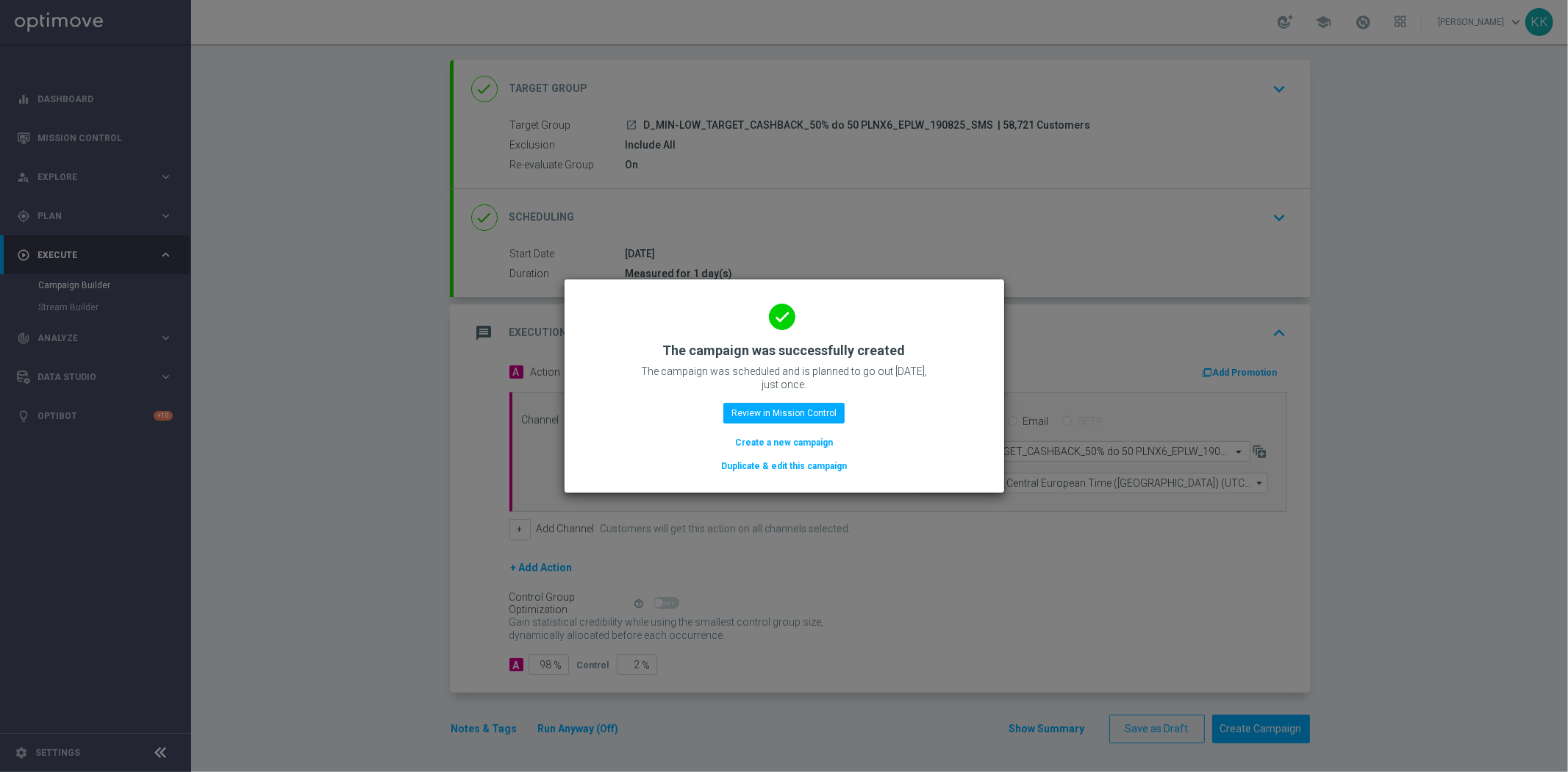
click at [802, 439] on button "Create a new campaign" at bounding box center [784, 443] width 100 height 17
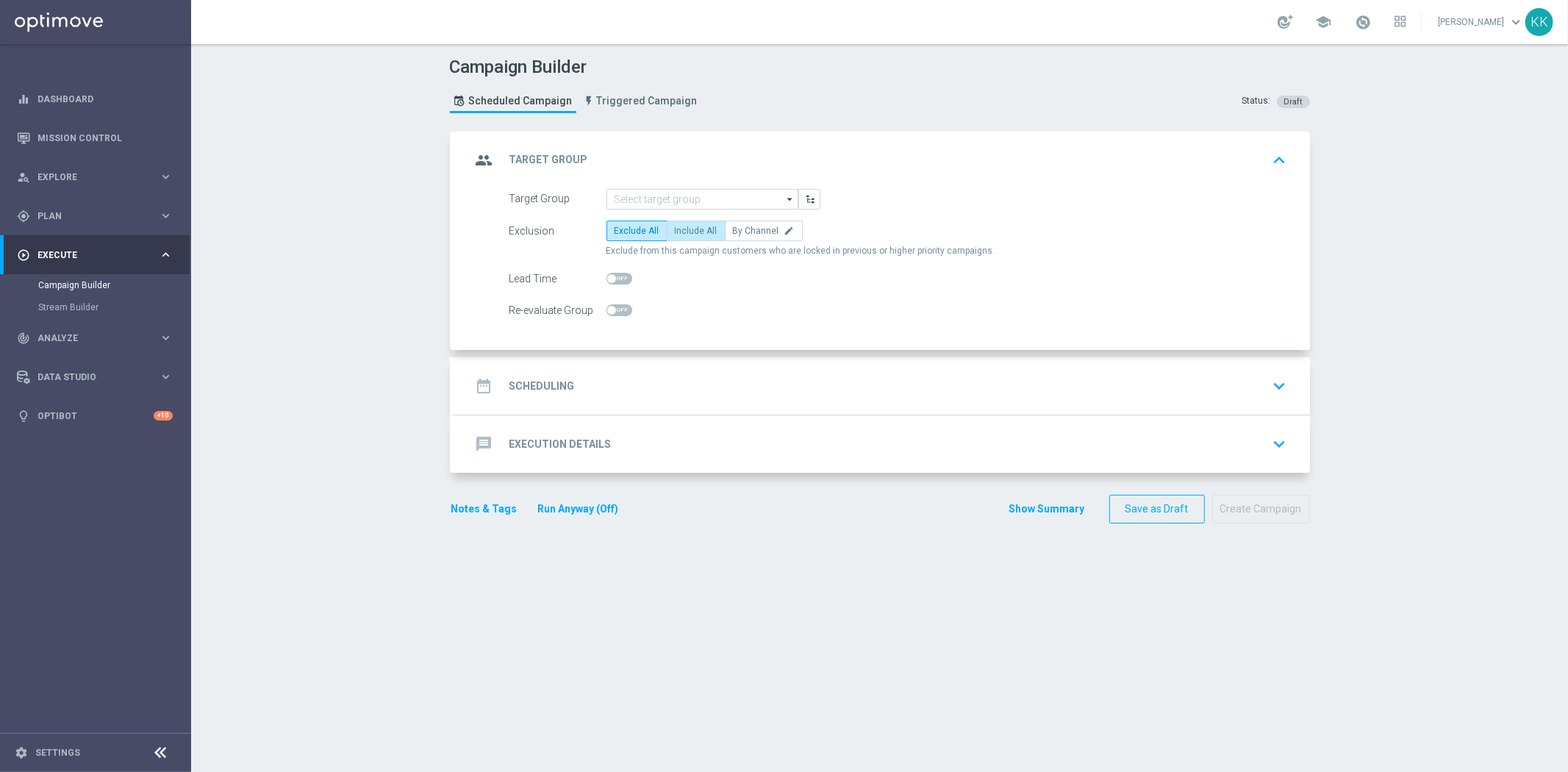
scroll to position [0, 0]
click at [658, 205] on input at bounding box center [703, 199] width 192 height 20
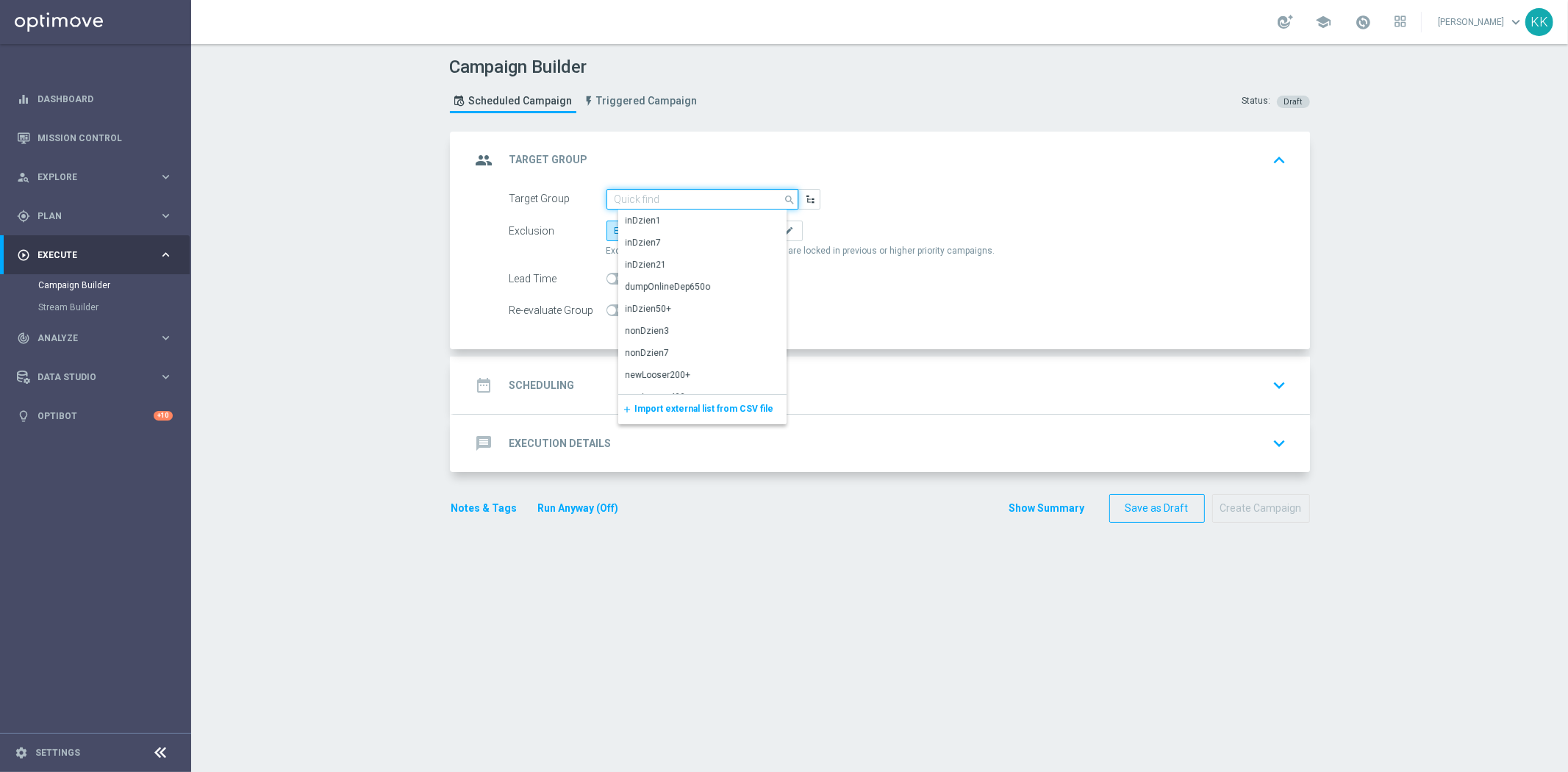
paste input "D_MED-HIGH_TARGET_CASHBACK_100% do 50 PLNX6_EPLW_190825_SMS"
click at [660, 217] on div "D_MED-HIGH_TARGET_CASHBACK_100% do 50 PLNX6_EPLW_190825_SMS" at bounding box center [714, 227] width 178 height 27
type input "D_MED-HIGH_TARGET_CASHBACK_100% do 50 PLNX6_EPLW_190825_SMS"
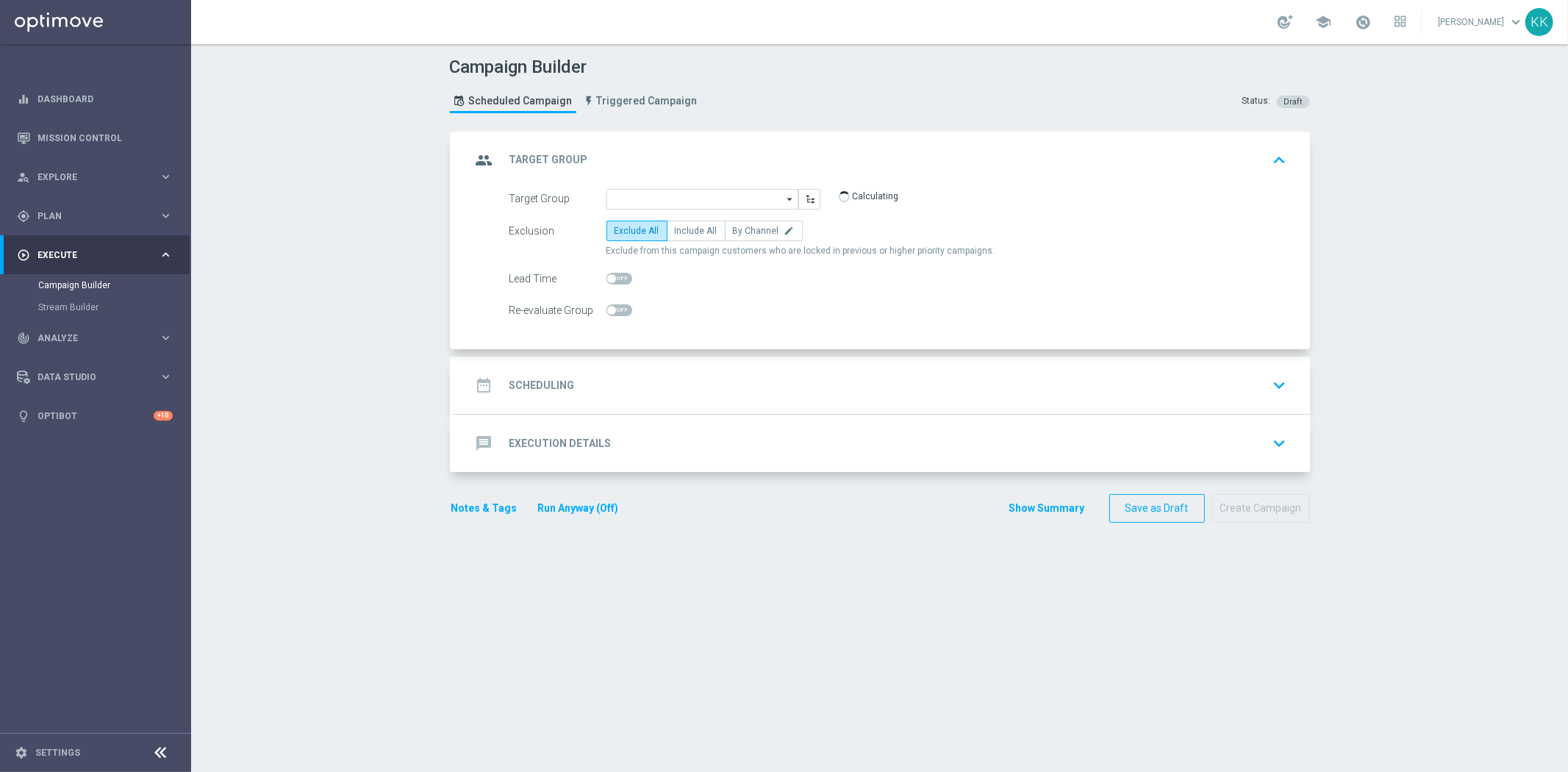
scroll to position [0, 0]
click at [687, 226] on span "Include All" at bounding box center [696, 230] width 42 height 10
click at [684, 228] on input "Include All" at bounding box center [679, 233] width 9 height 9
radio input "true"
click at [614, 312] on span at bounding box center [620, 310] width 26 height 12
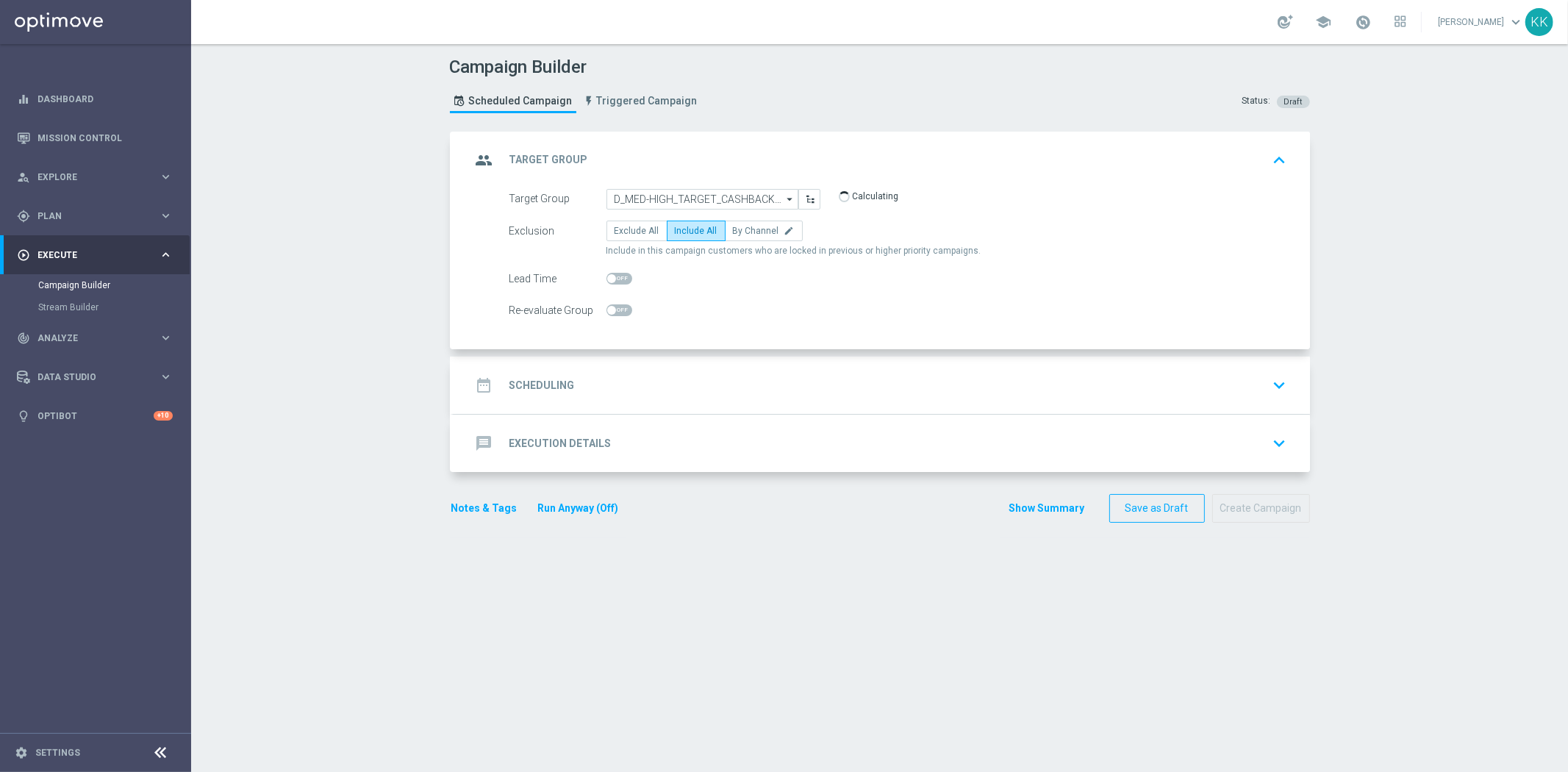
click at [614, 312] on input "checkbox" at bounding box center [620, 310] width 26 height 12
checkbox input "true"
click at [921, 375] on div "date_range Scheduling keyboard_arrow_down" at bounding box center [882, 385] width 821 height 28
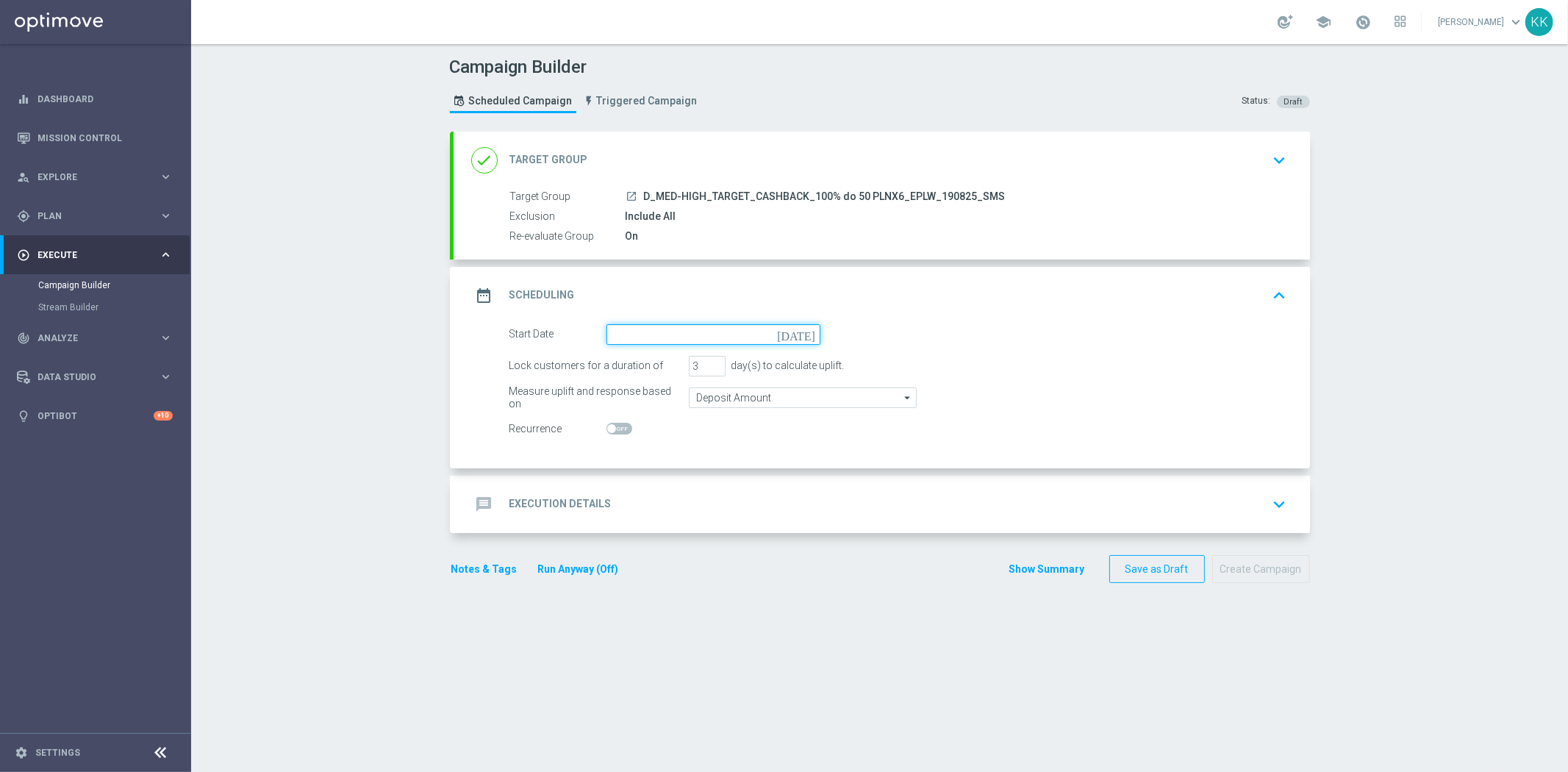
click at [625, 336] on input at bounding box center [714, 334] width 214 height 20
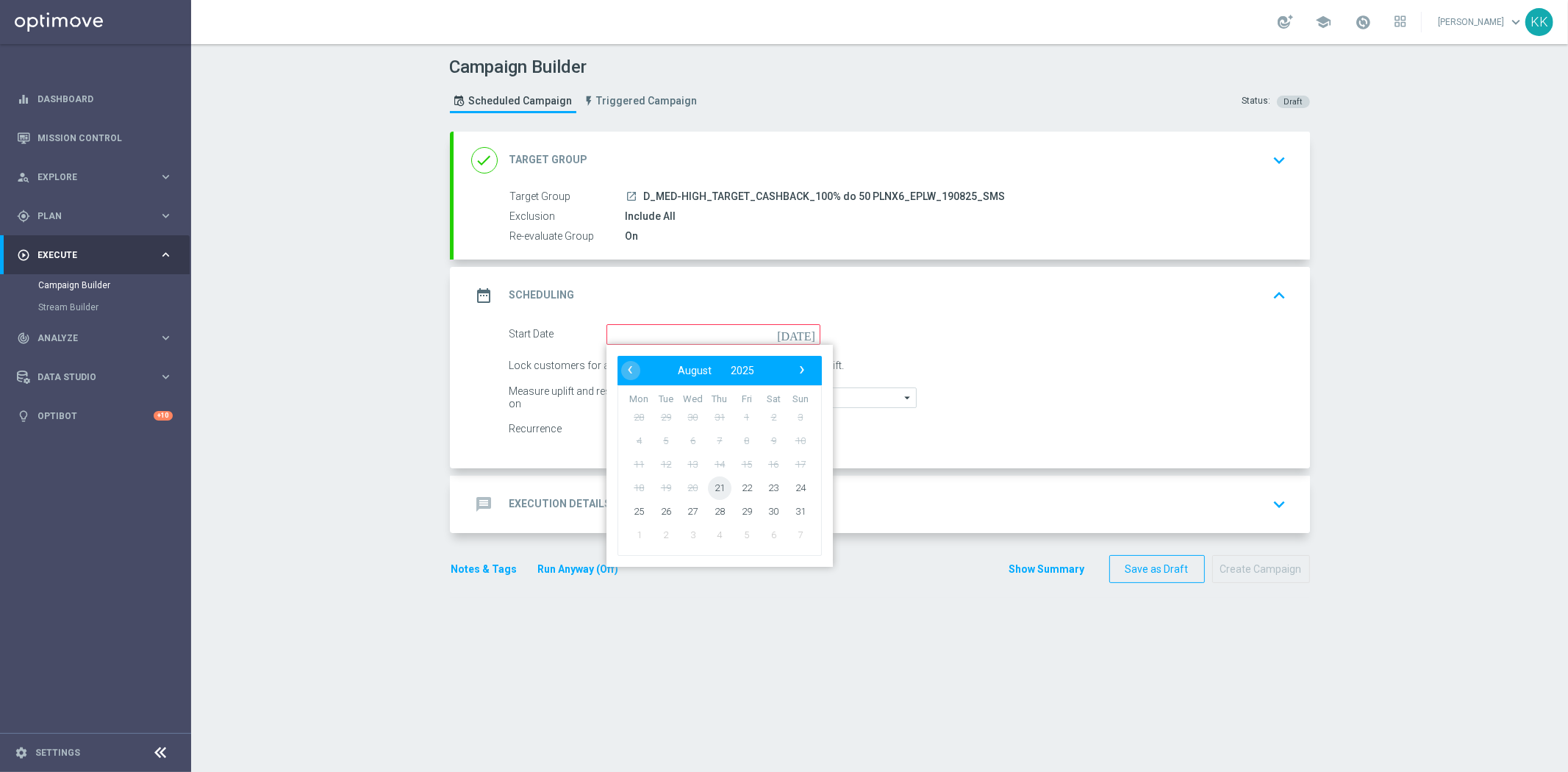
drag, startPoint x: 725, startPoint y: 489, endPoint x: 720, endPoint y: 506, distance: 17.7
click at [715, 489] on span "21" at bounding box center [719, 487] width 24 height 24
type input "[DATE]"
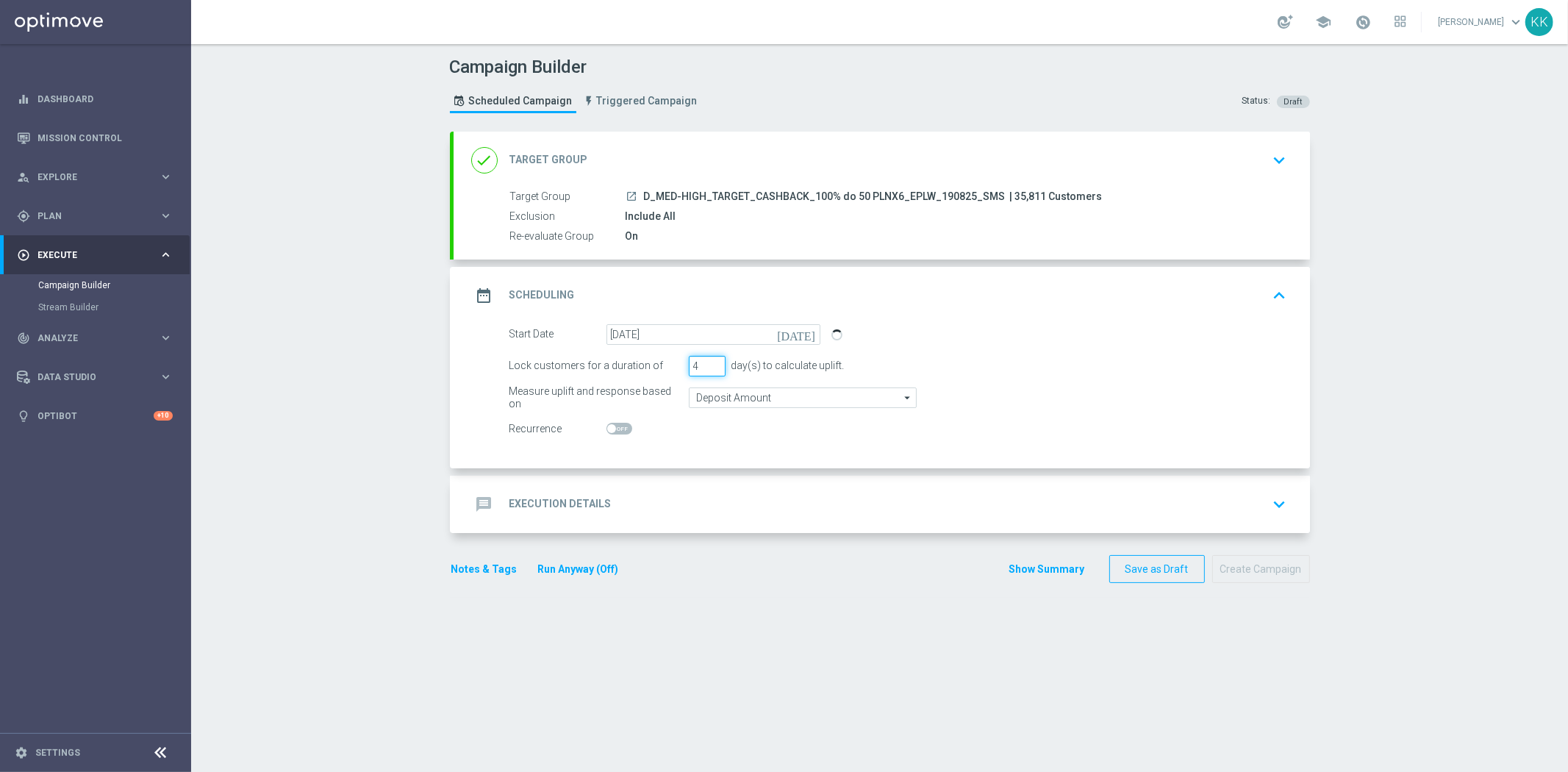
type input "4"
click at [703, 360] on input "4" at bounding box center [707, 366] width 37 height 20
click at [699, 366] on input "4" at bounding box center [707, 366] width 37 height 20
type input "1"
click at [699, 395] on input "Deposit Amount" at bounding box center [802, 398] width 227 height 20
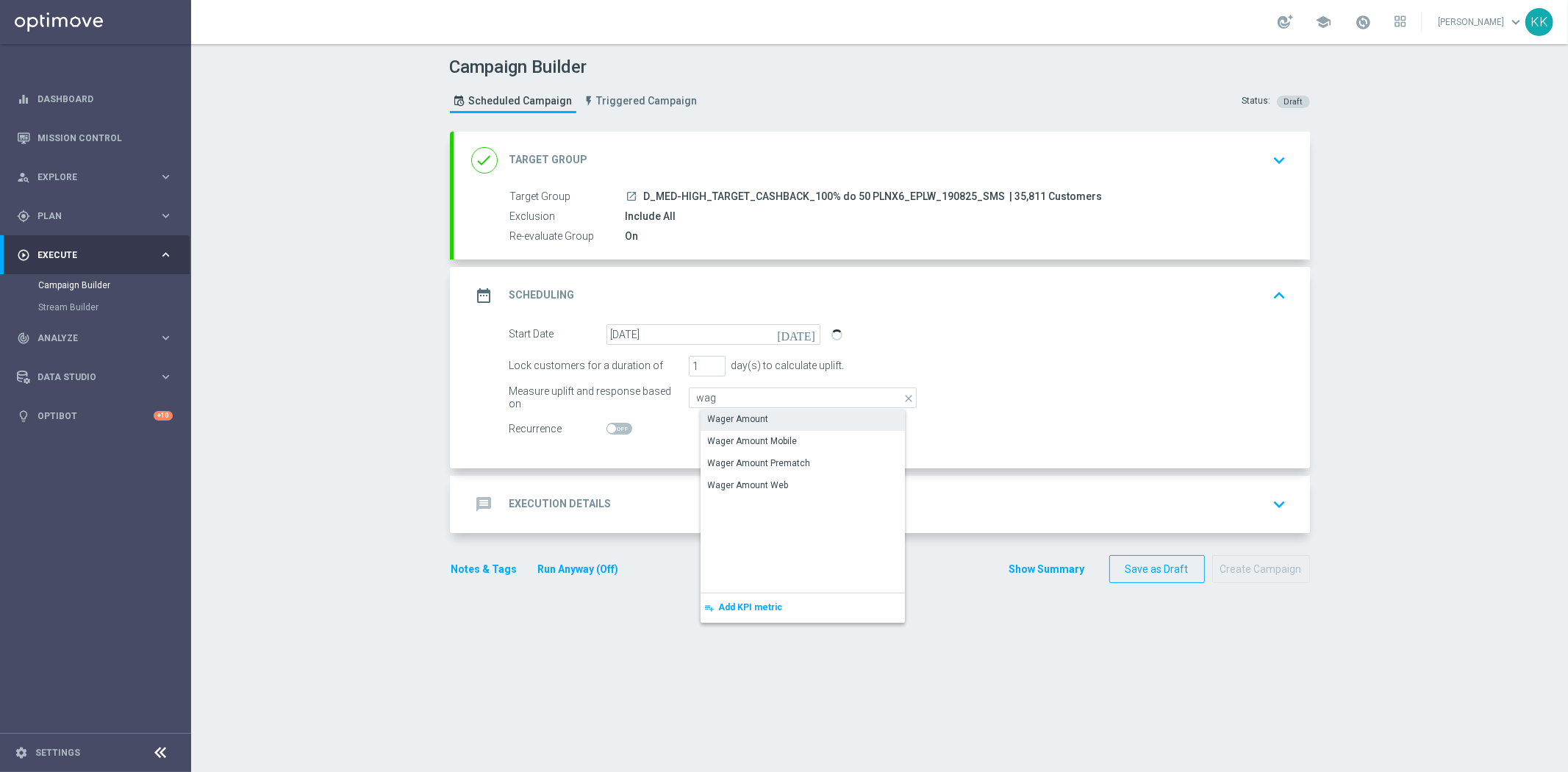
click at [745, 413] on div "Wager Amount" at bounding box center [738, 419] width 61 height 13
type input "Wager Amount"
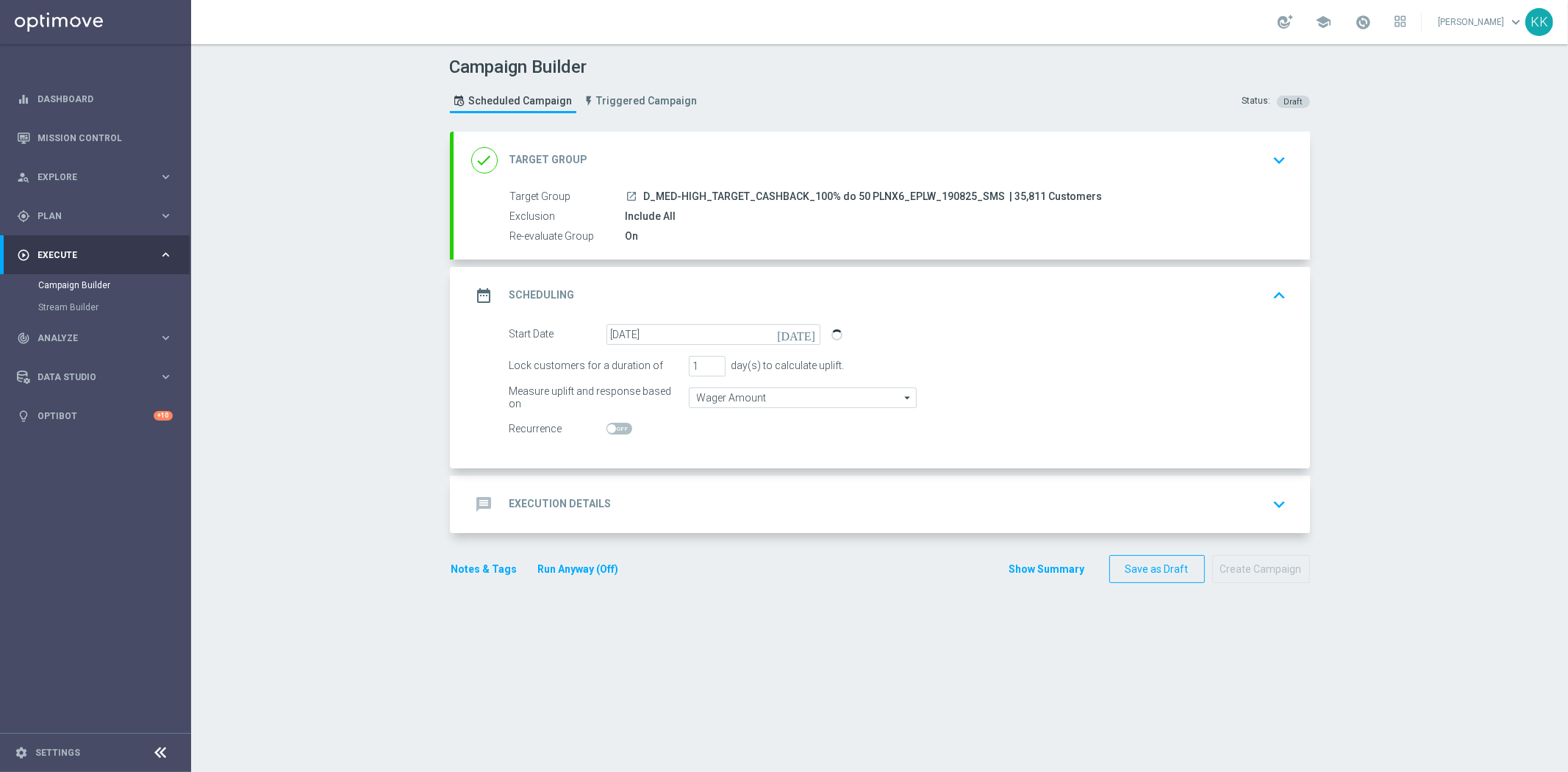
click at [1008, 481] on div "message Execution Details keyboard_arrow_down" at bounding box center [882, 504] width 856 height 57
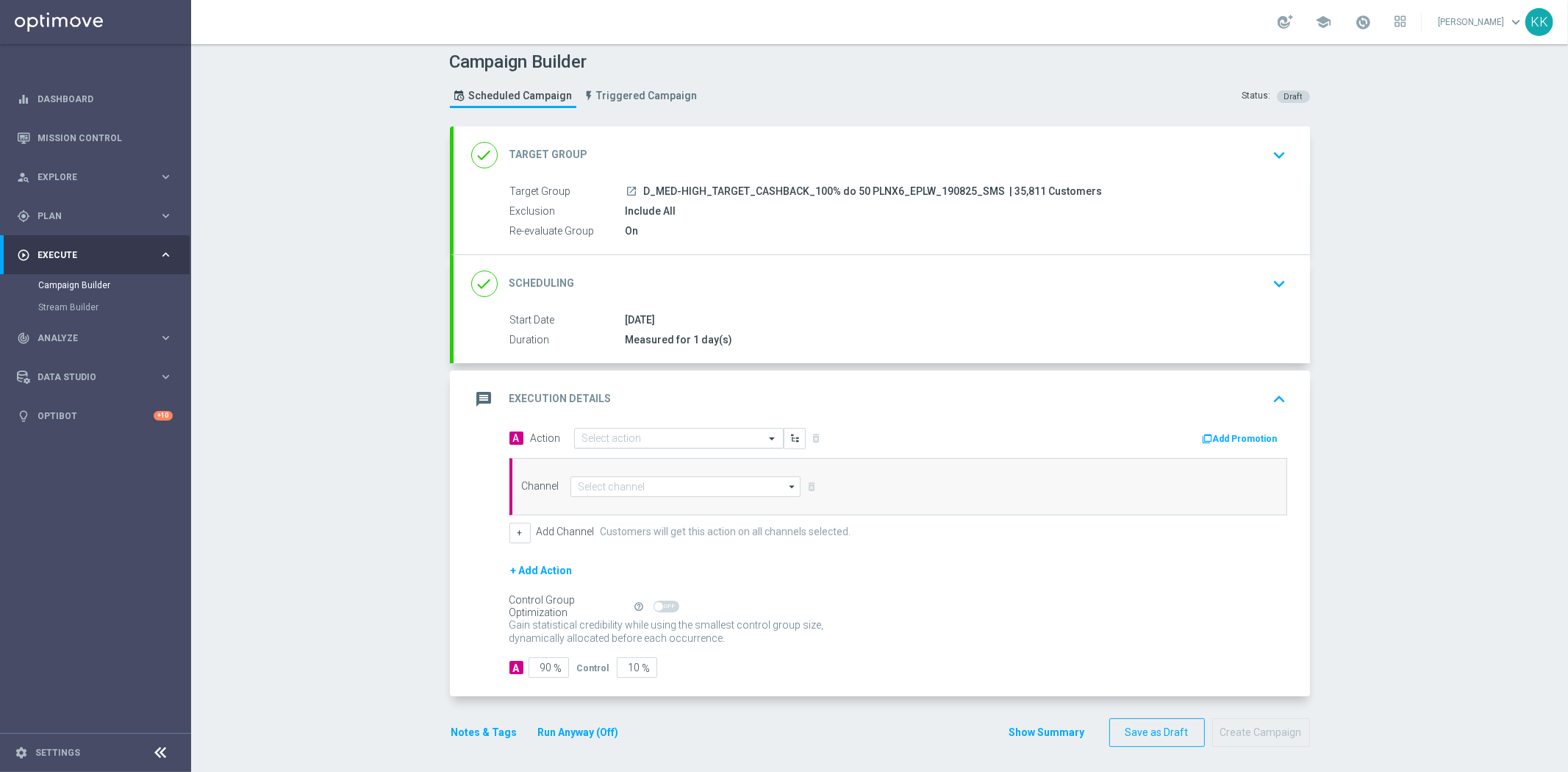
scroll to position [8, 0]
click at [648, 435] on input "text" at bounding box center [664, 437] width 164 height 13
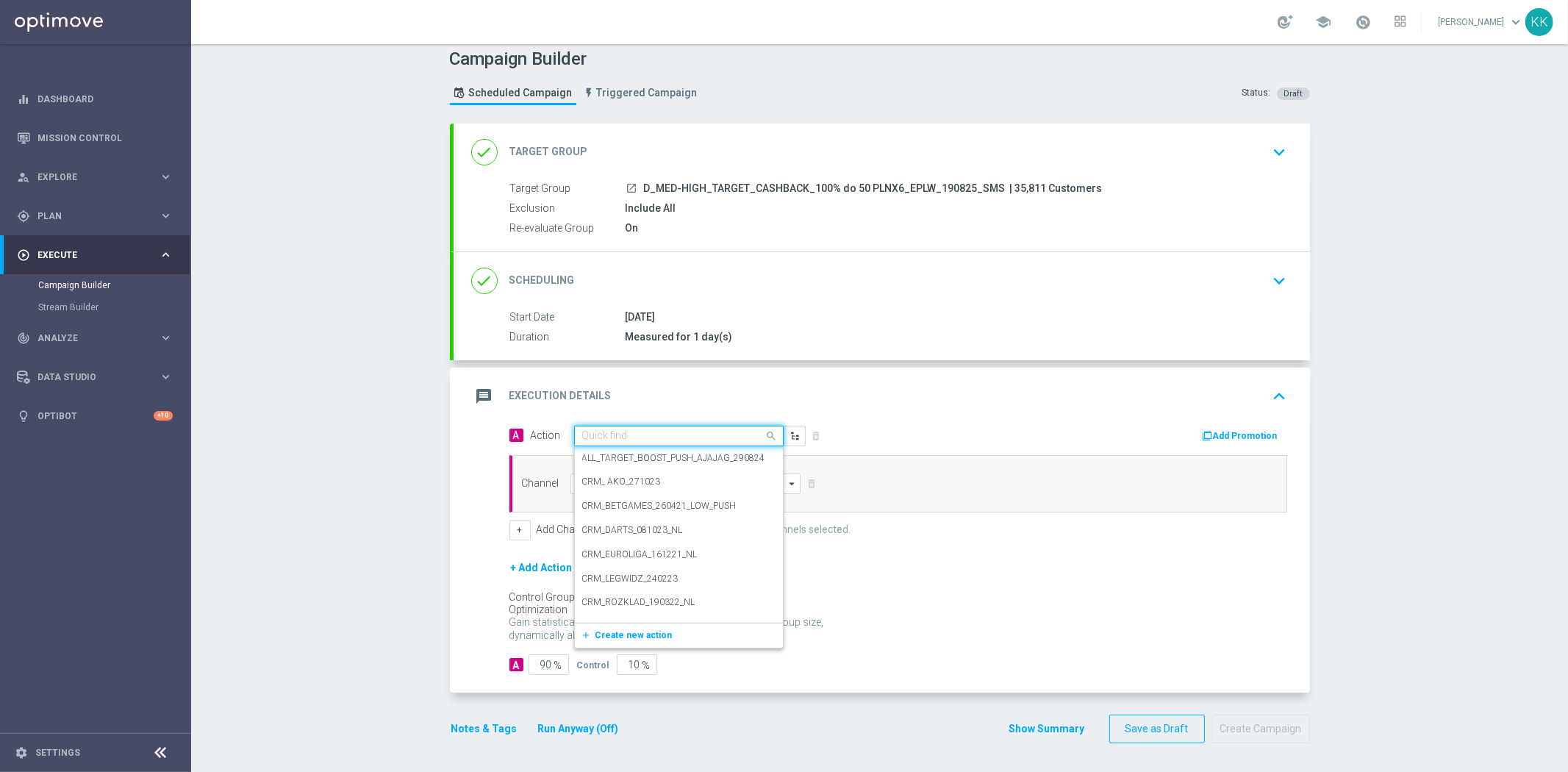
paste input "D_MED-HIGH_TARGET_CASHBACK_100% do 50 PLNX6_EPLW_190825_SMS"
type input "D_MED-HIGH_TARGET_CASHBACK_100% do 50 PLNX6_EPLW_190825_SMS"
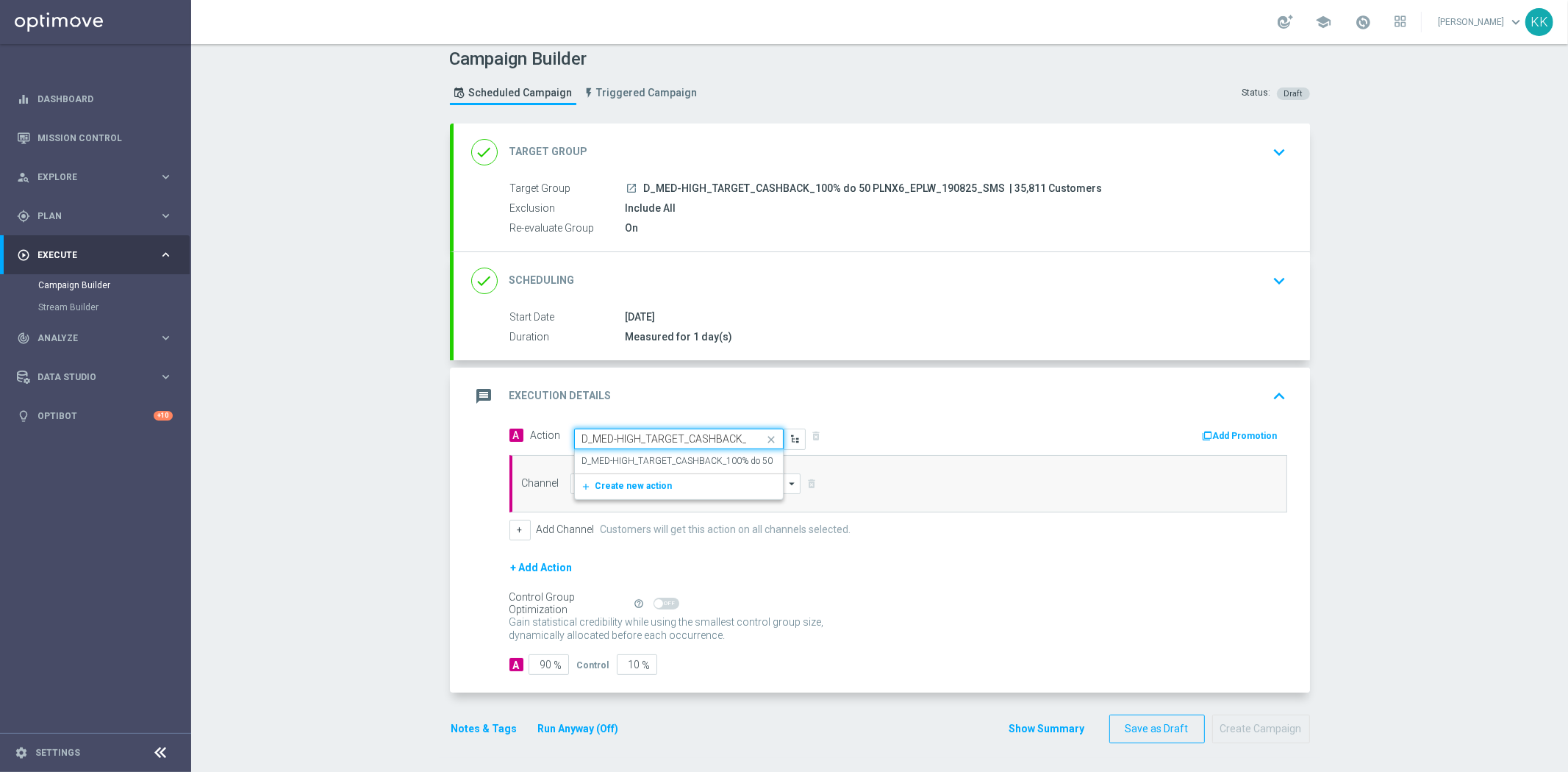
scroll to position [0, 180]
click at [657, 461] on label "D_MED-HIGH_TARGET_CASHBACK_100% do 50 PLNX6_EPLW_190825_SMS" at bounding box center [733, 462] width 302 height 13
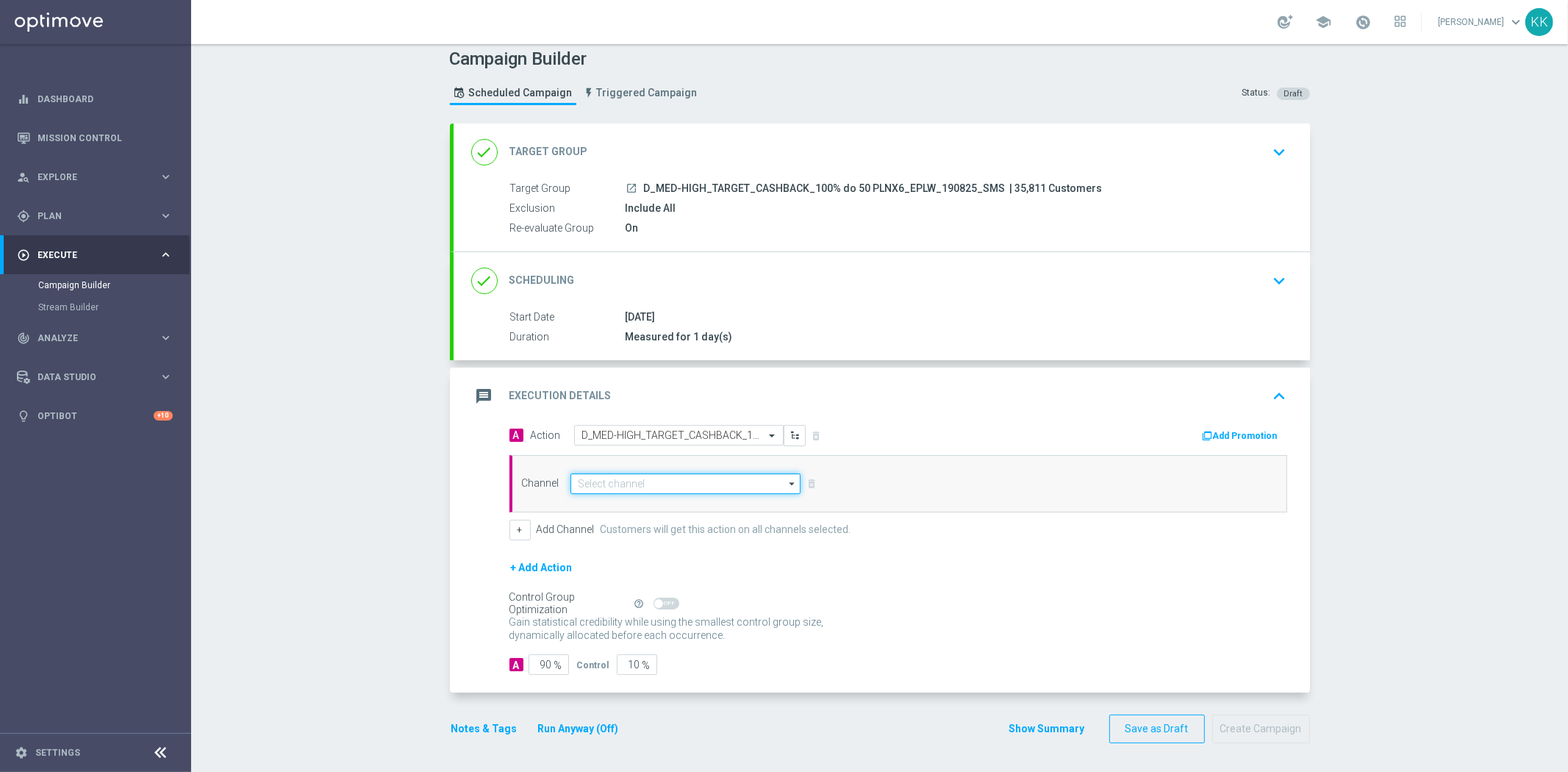
click at [668, 474] on input at bounding box center [685, 484] width 231 height 20
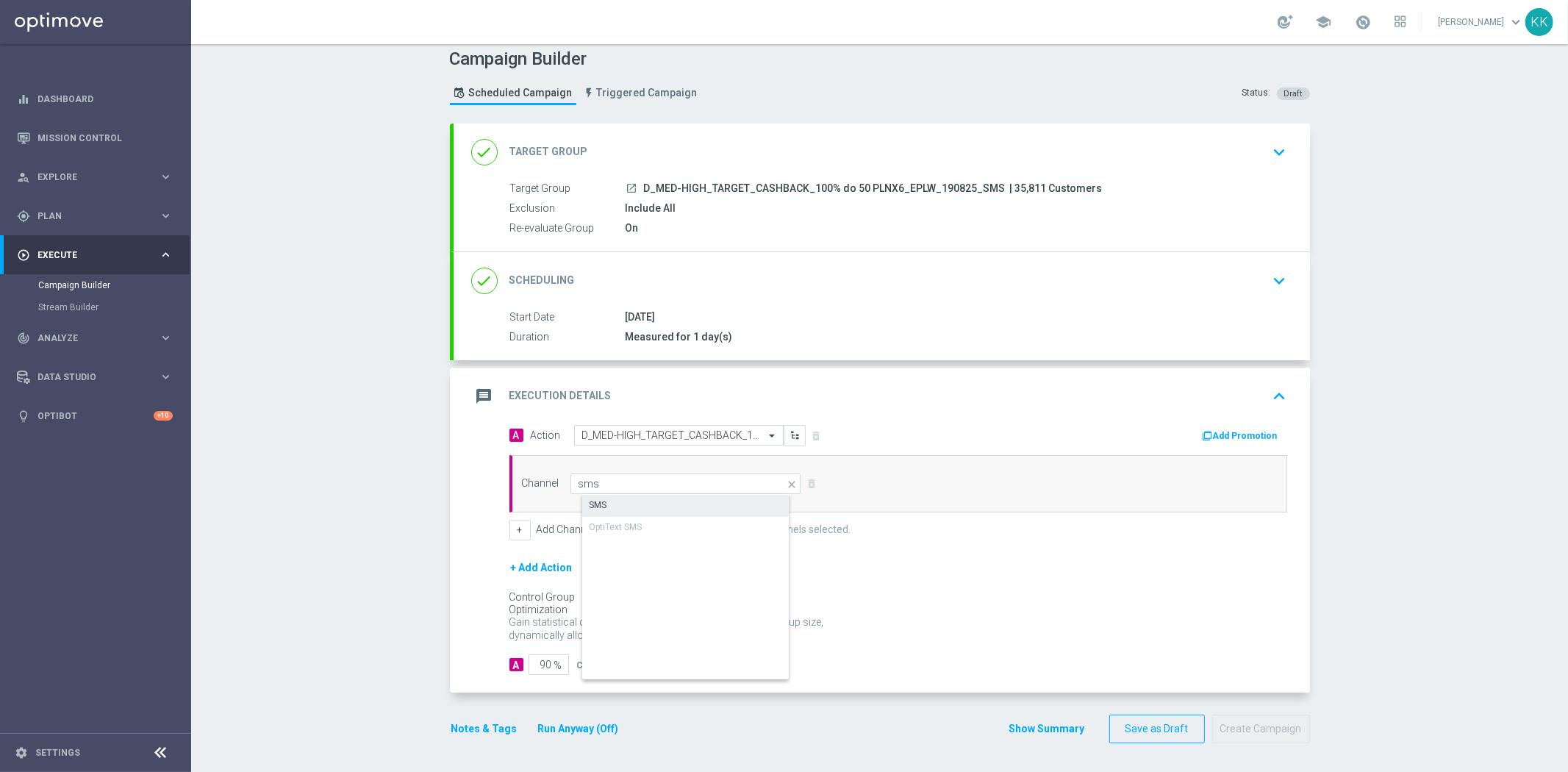
click at [675, 497] on div "SMS" at bounding box center [697, 505] width 231 height 20
type input "SMS"
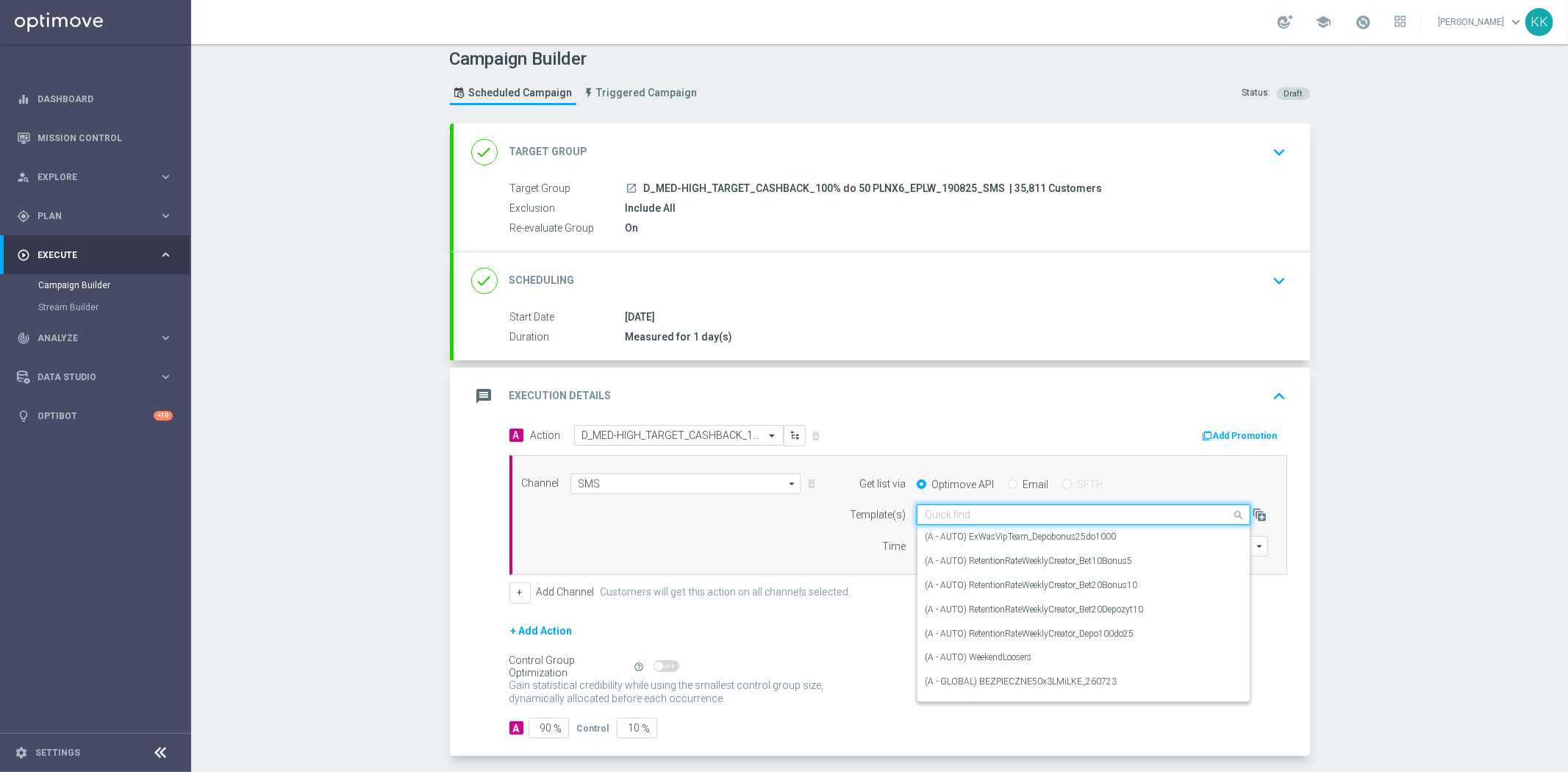
click at [1025, 509] on input "text" at bounding box center [1068, 515] width 288 height 13
paste input "D_MED-HIGH_TARGET_CASHBACK_100% do 50 PLNX6_EPLW_190825_SMS"
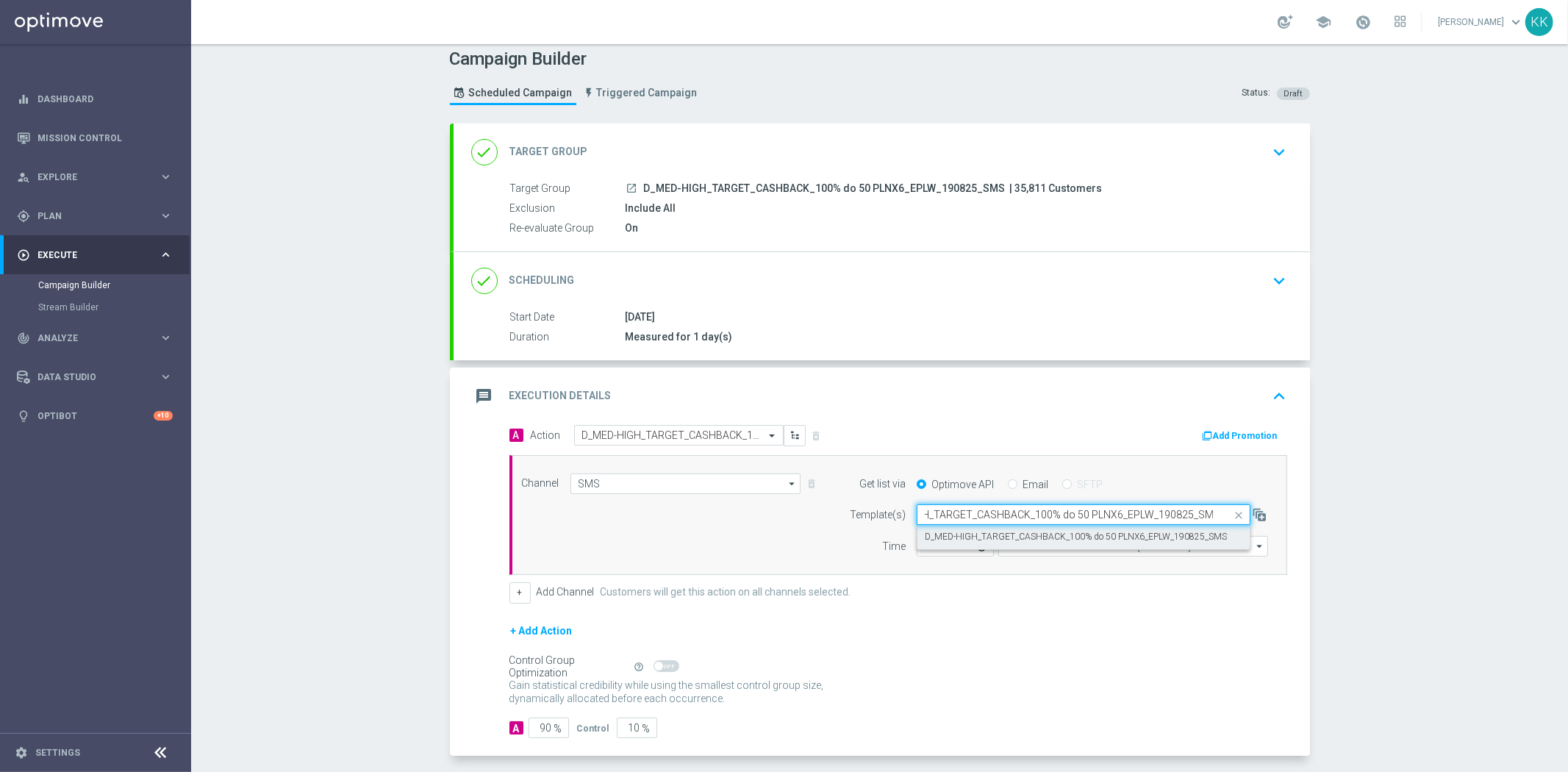
click at [1025, 532] on label "D_MED-HIGH_TARGET_CASHBACK_100% do 50 PLNX6_EPLW_190825_SMS" at bounding box center [1075, 537] width 302 height 13
type input "D_MED-HIGH_TARGET_CASHBACK_100% do 50 PLNX6_EPLW_190825_SMS"
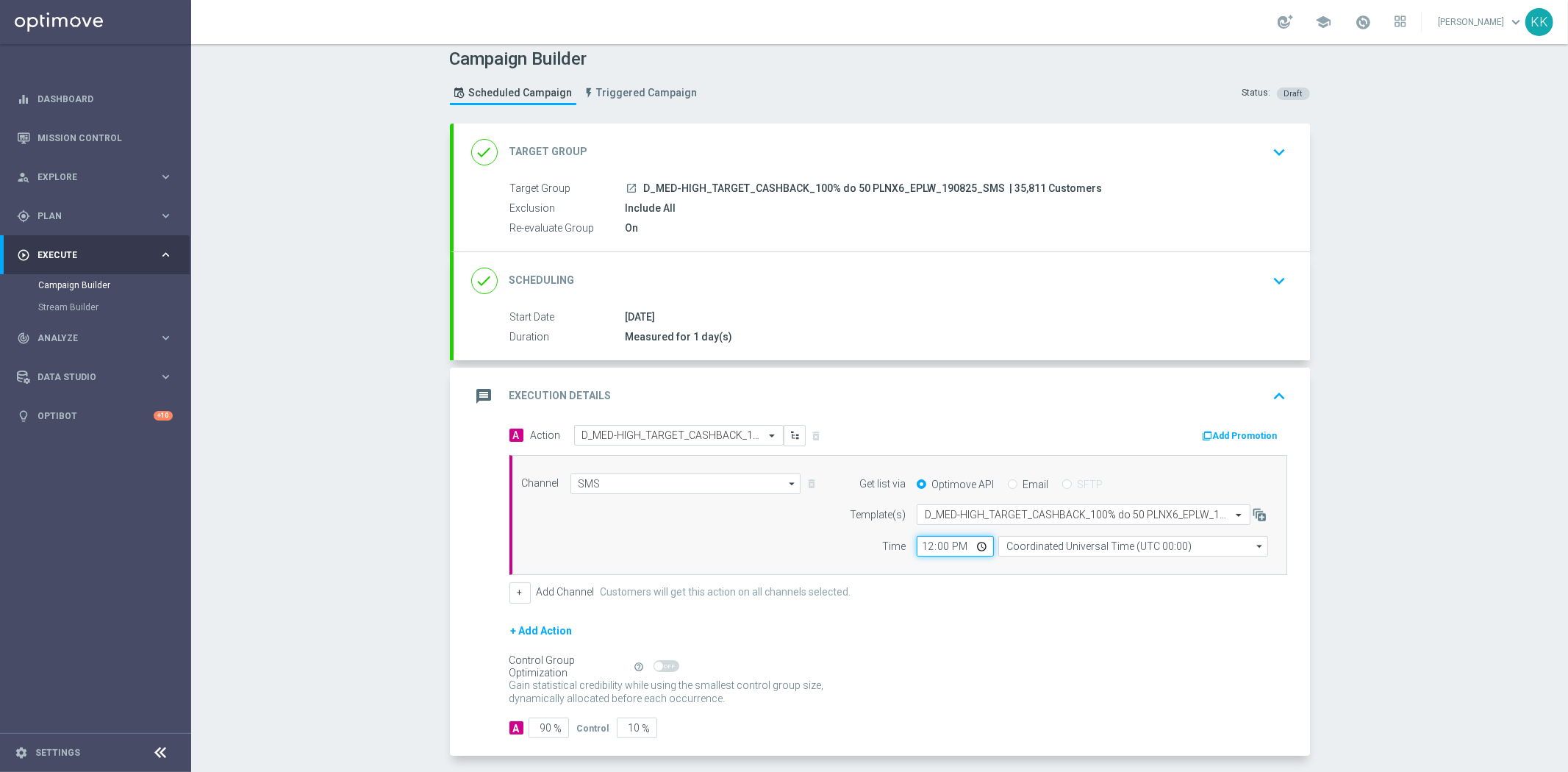
click at [920, 545] on input "12:00" at bounding box center [955, 546] width 77 height 20
type input "17:41"
click at [1103, 563] on div "Channel SMS SMS arrow_drop_down Show Selected 1 of 22 Target group only" at bounding box center [898, 515] width 778 height 121
click at [1108, 547] on input "Coordinated Universal Time (UTC 00:00)" at bounding box center [1132, 546] width 270 height 20
click at [1109, 561] on div "Central European Time ([GEOGRAPHIC_DATA]) (UTC +02:00)" at bounding box center [1137, 567] width 240 height 13
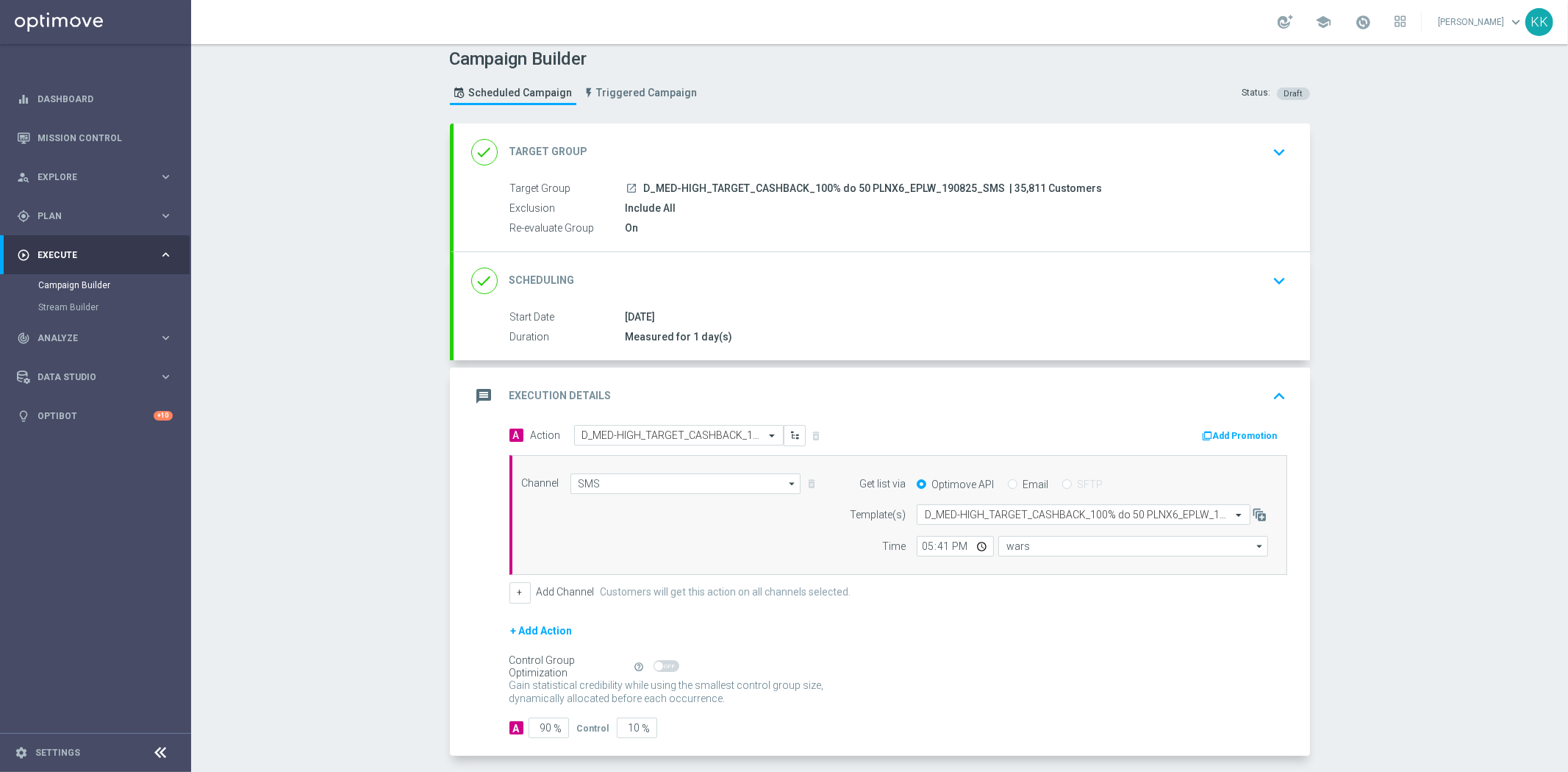
type input "Central European Time ([GEOGRAPHIC_DATA]) (UTC +02:00)"
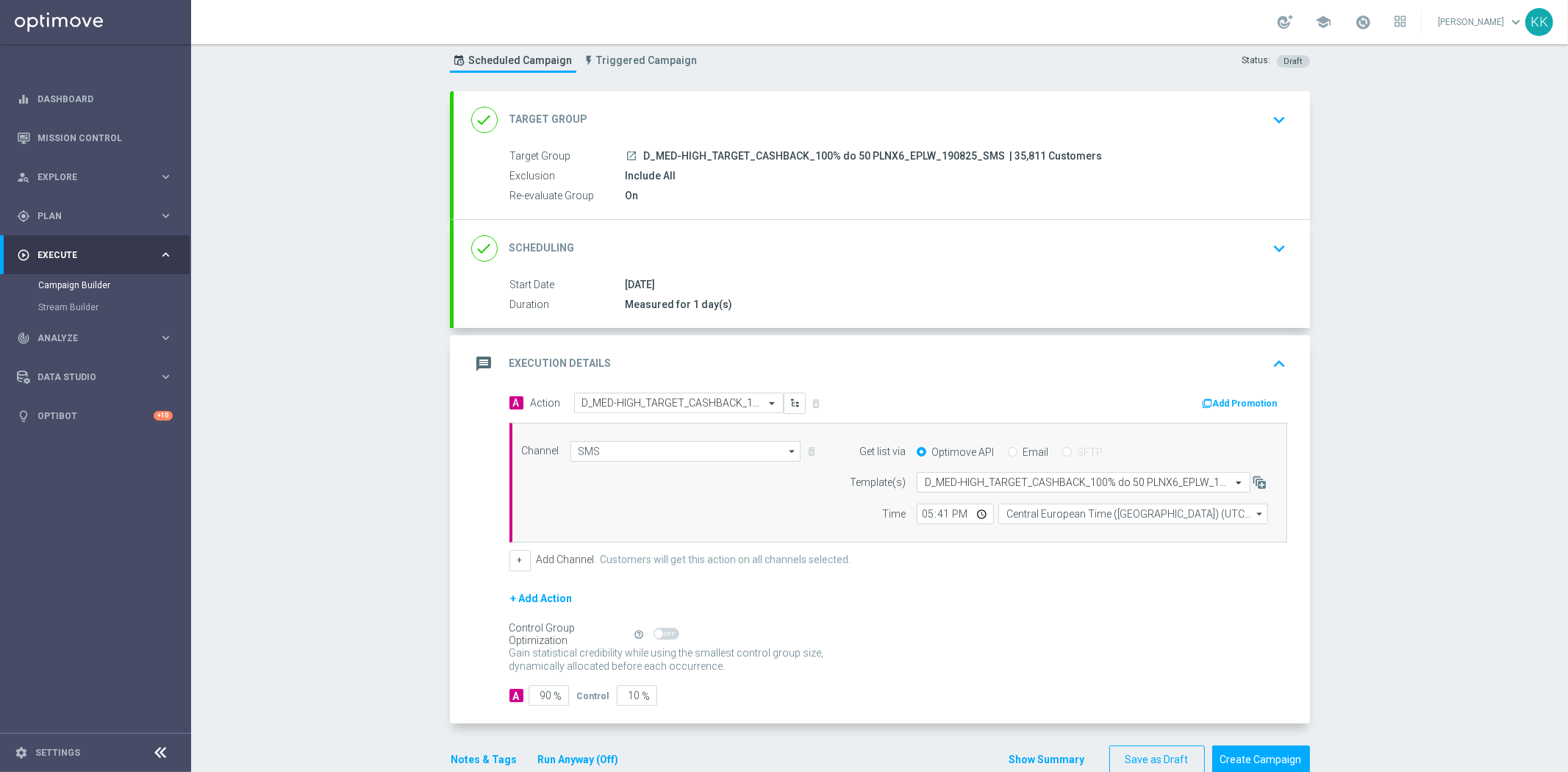
scroll to position [71, 0]
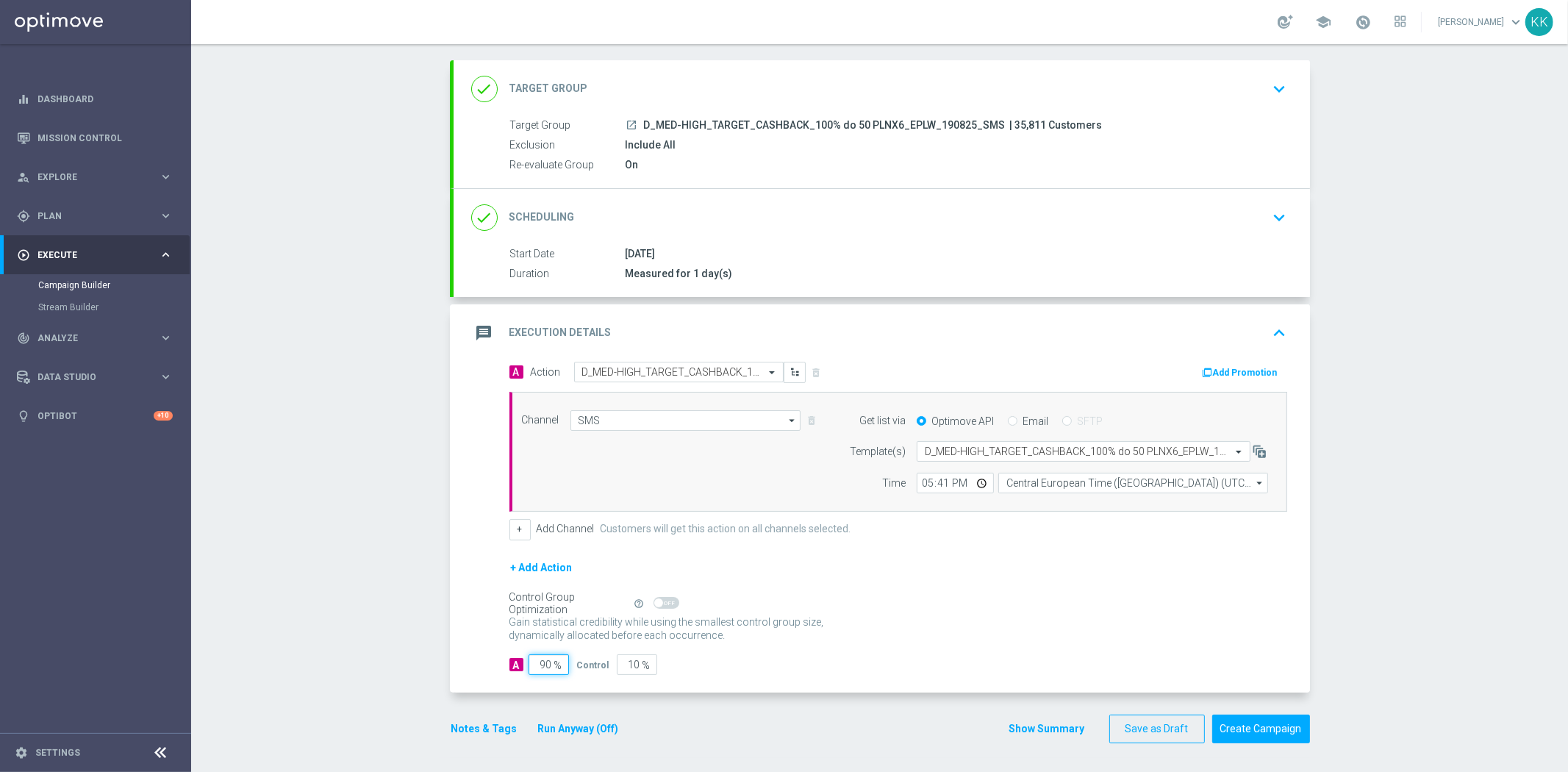
click at [540, 661] on input "90" at bounding box center [549, 664] width 41 height 20
type input "9"
type input "91"
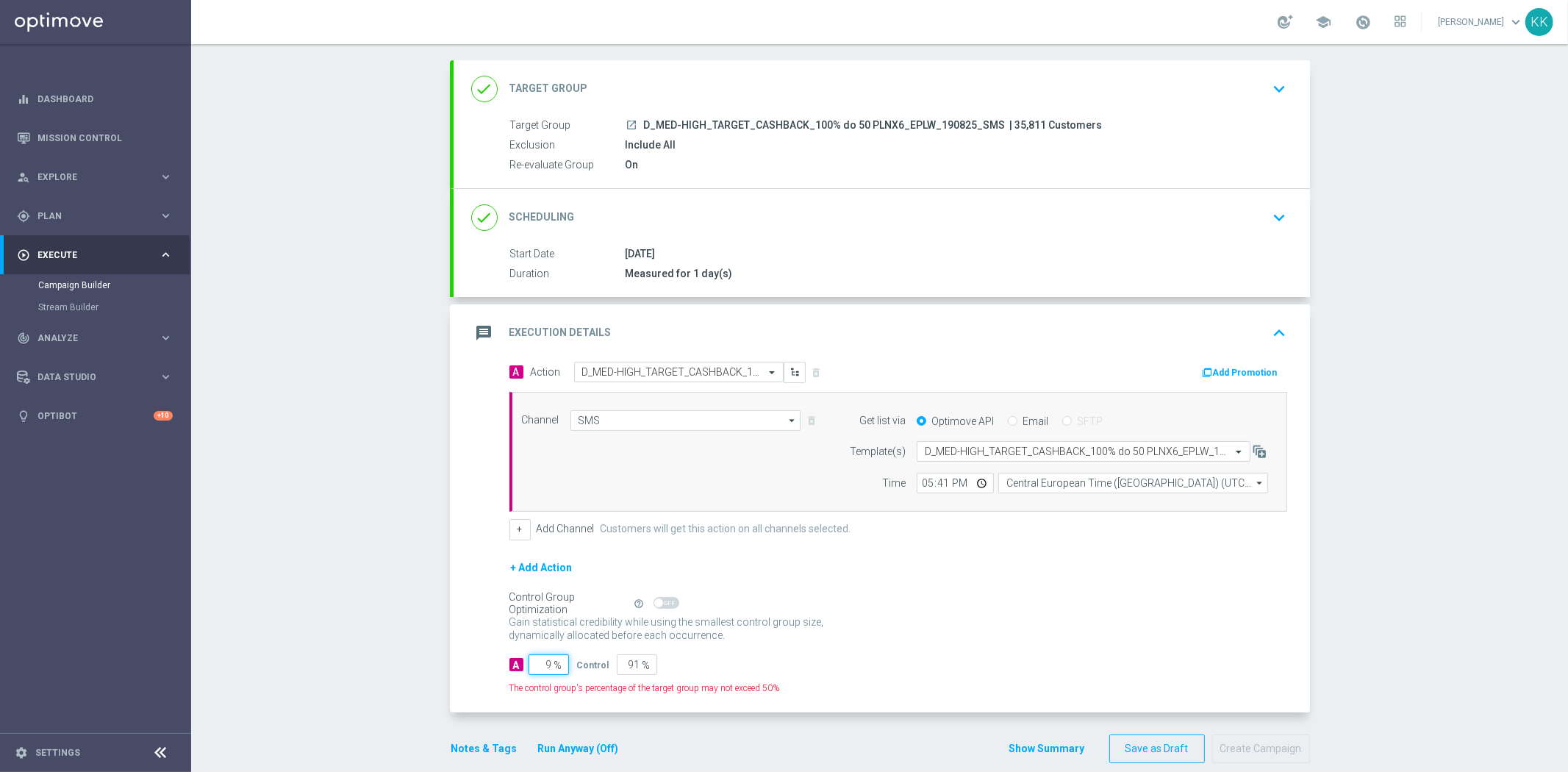
type input "98"
type input "2"
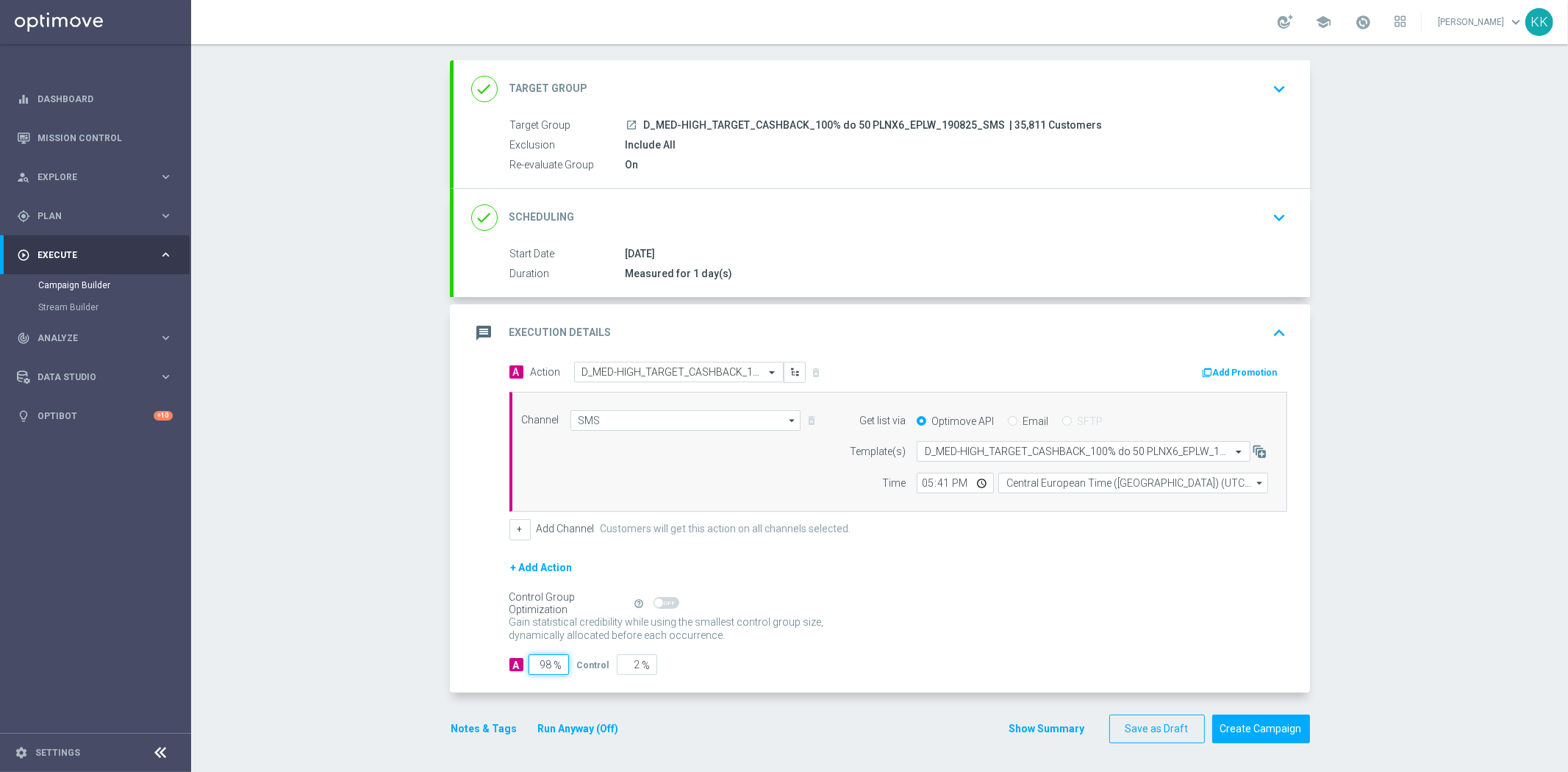
type input "98"
click at [489, 712] on form "done Target Group keyboard_arrow_down Target Group launch D_MED-HIGH_TARGET_CAS…" at bounding box center [880, 402] width 860 height 684
click at [494, 728] on button "Notes & Tags" at bounding box center [484, 729] width 69 height 18
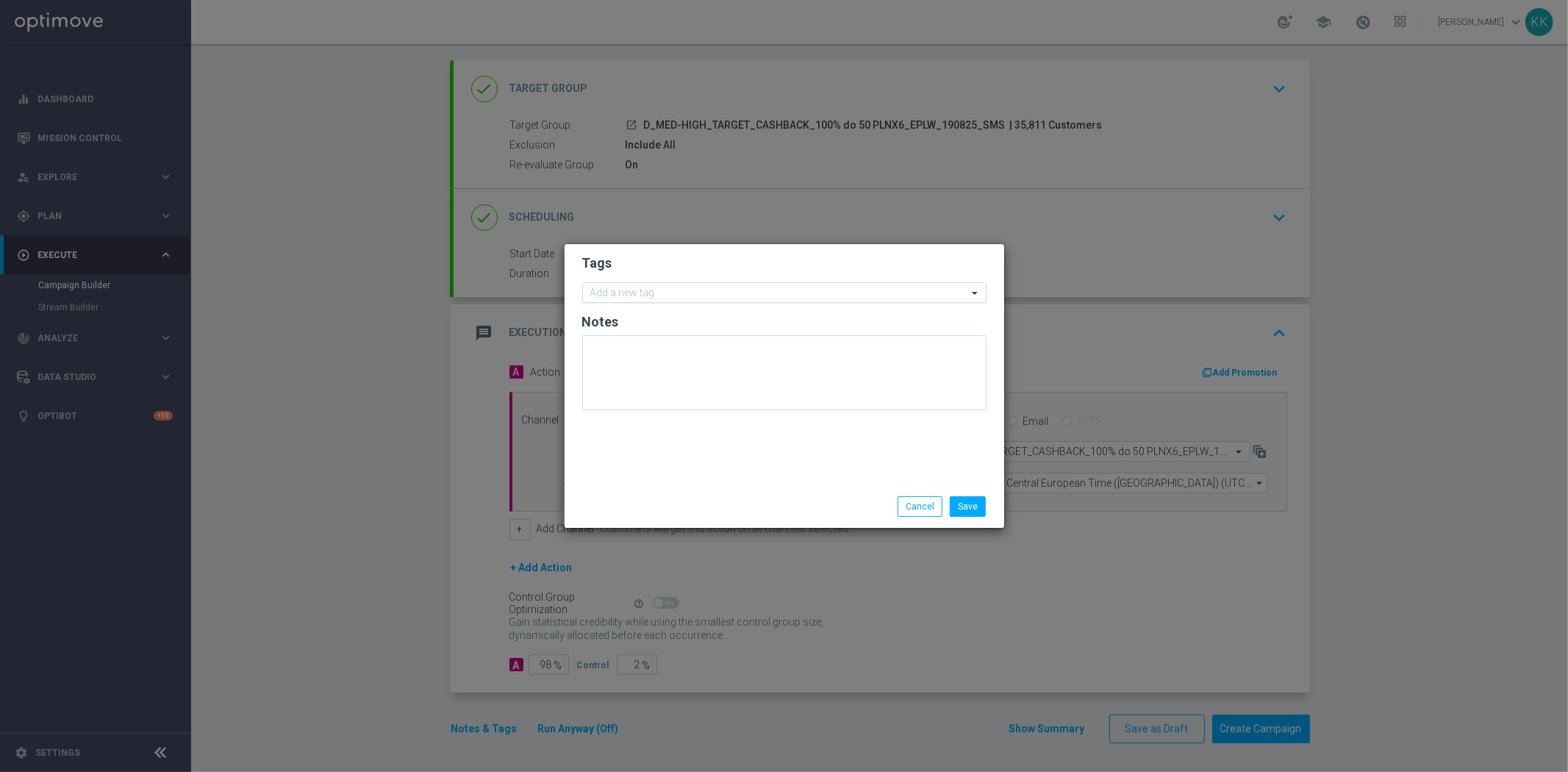
click at [647, 295] on input "text" at bounding box center [779, 294] width 377 height 13
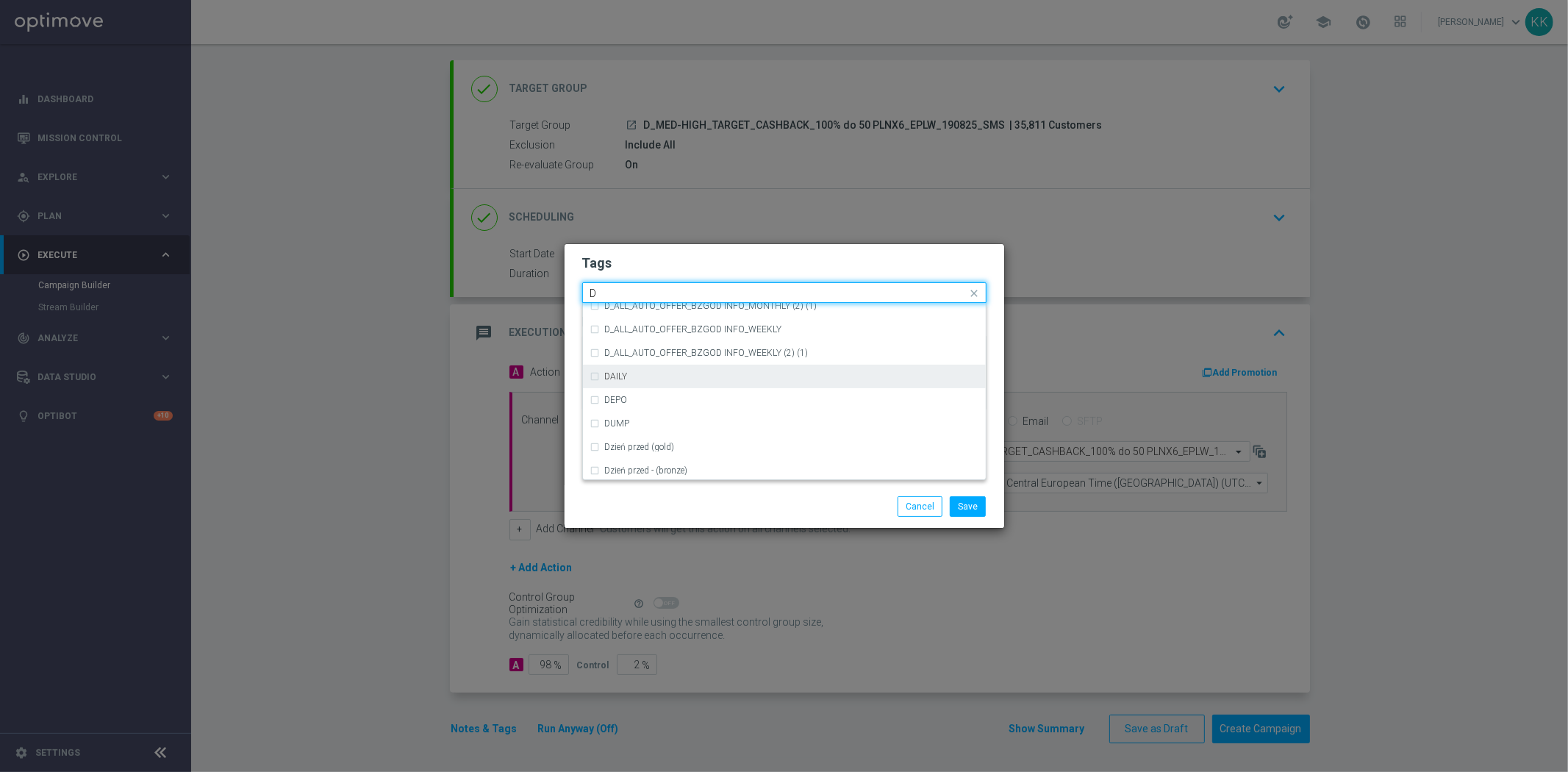
scroll to position [1552, 0]
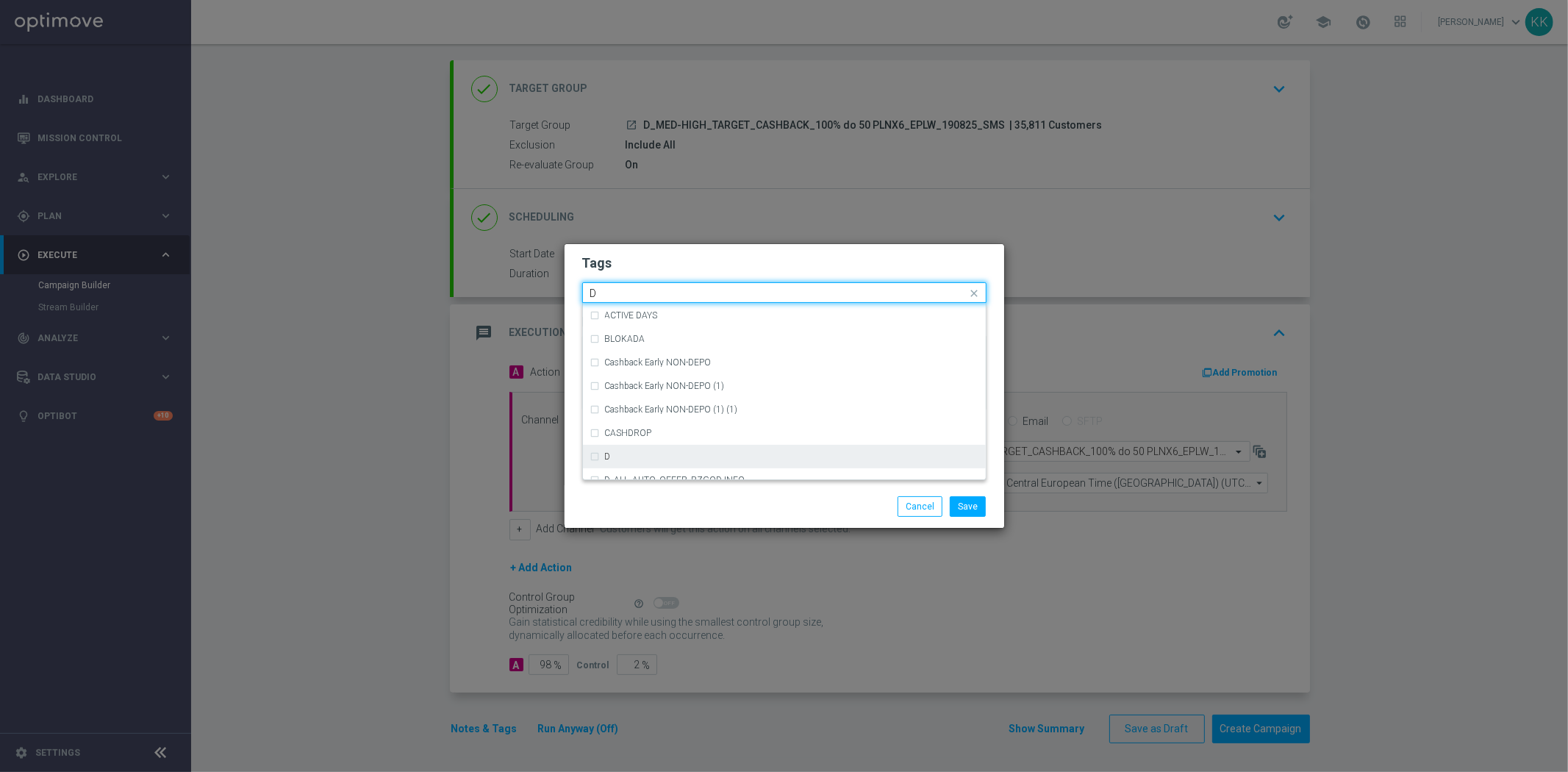
click at [650, 452] on div "D" at bounding box center [792, 457] width 374 height 9
type input "D"
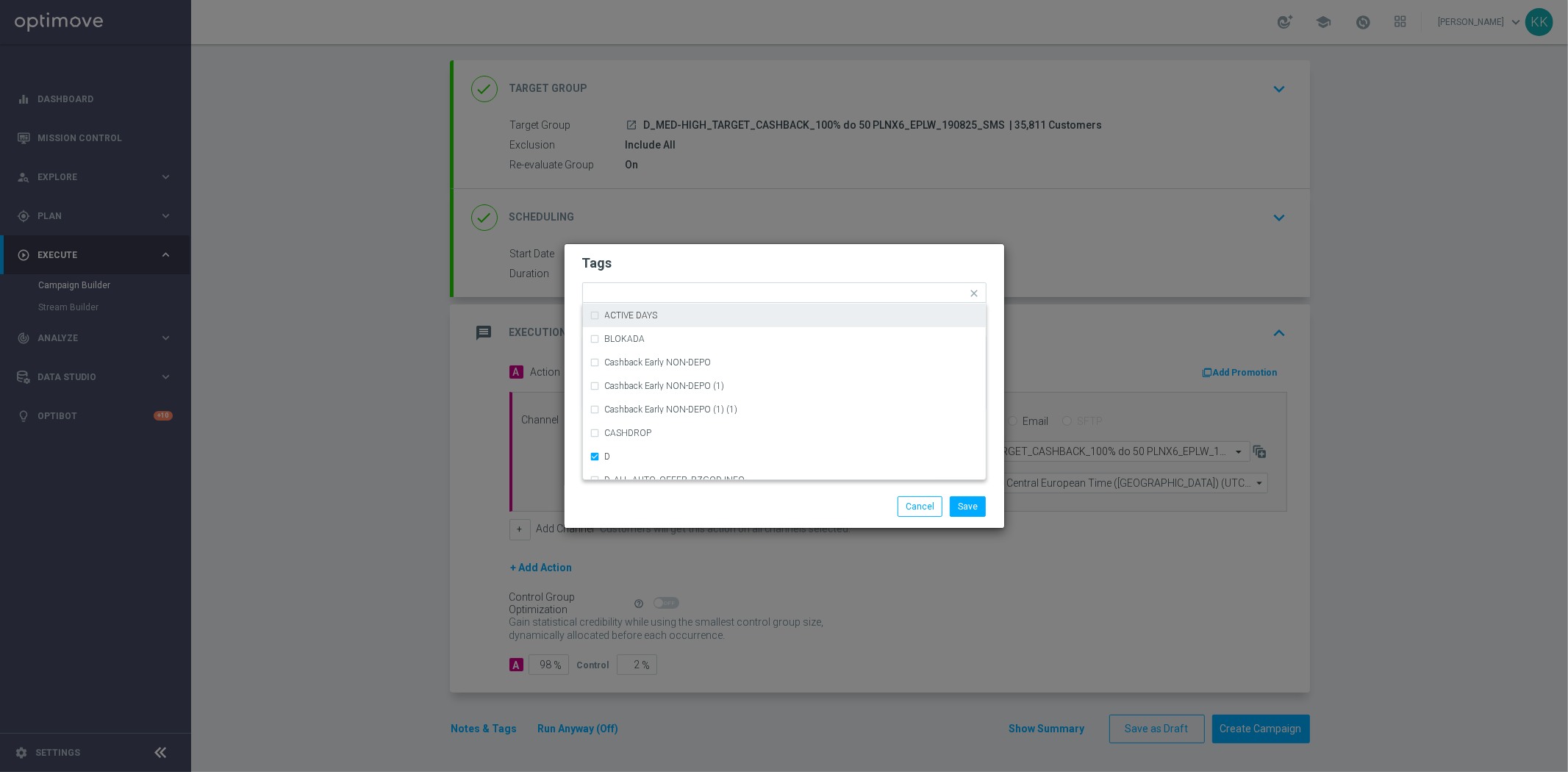
drag, startPoint x: 703, startPoint y: 242, endPoint x: 705, endPoint y: 251, distance: 9.2
click at [703, 243] on div "Tags Quick find × D (REA - AUTO) REA_FLOW_8DAY_B&G (1) (REA - AUTO) REA_FLOW_8D…" at bounding box center [784, 386] width 441 height 286
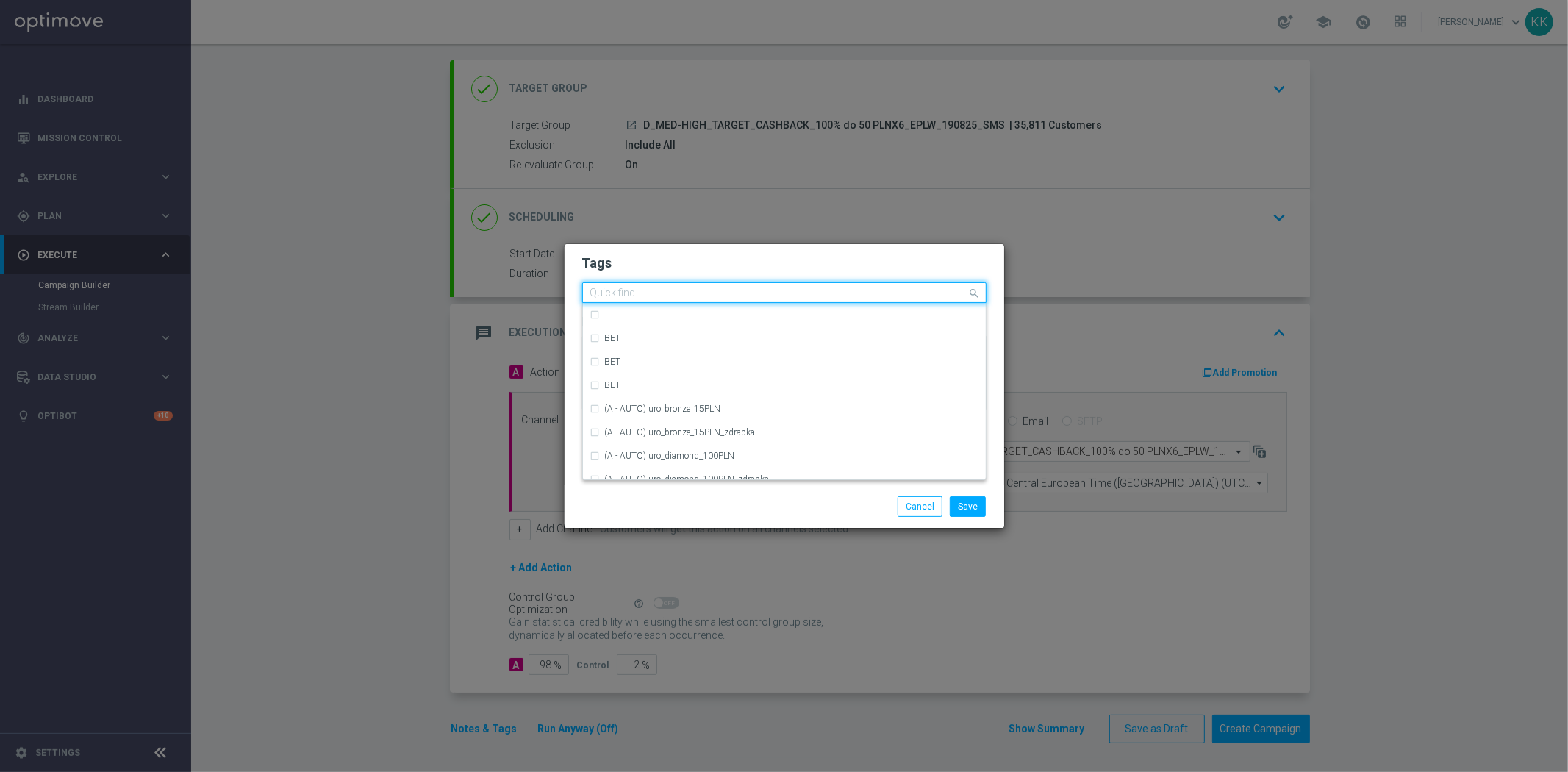
click at [692, 296] on input "text" at bounding box center [779, 294] width 377 height 13
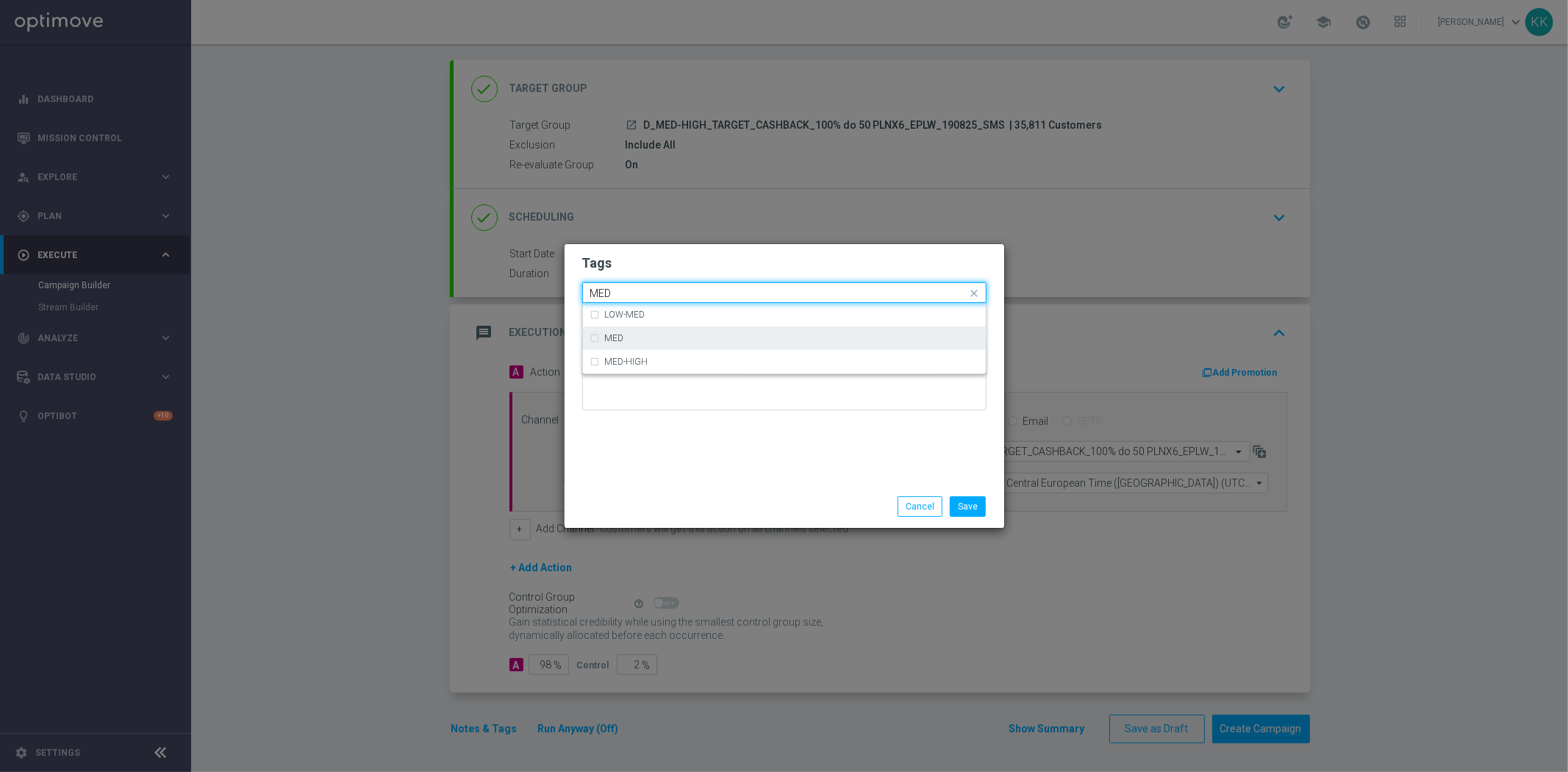
click at [691, 339] on div "MED" at bounding box center [792, 338] width 374 height 9
type input "MED"
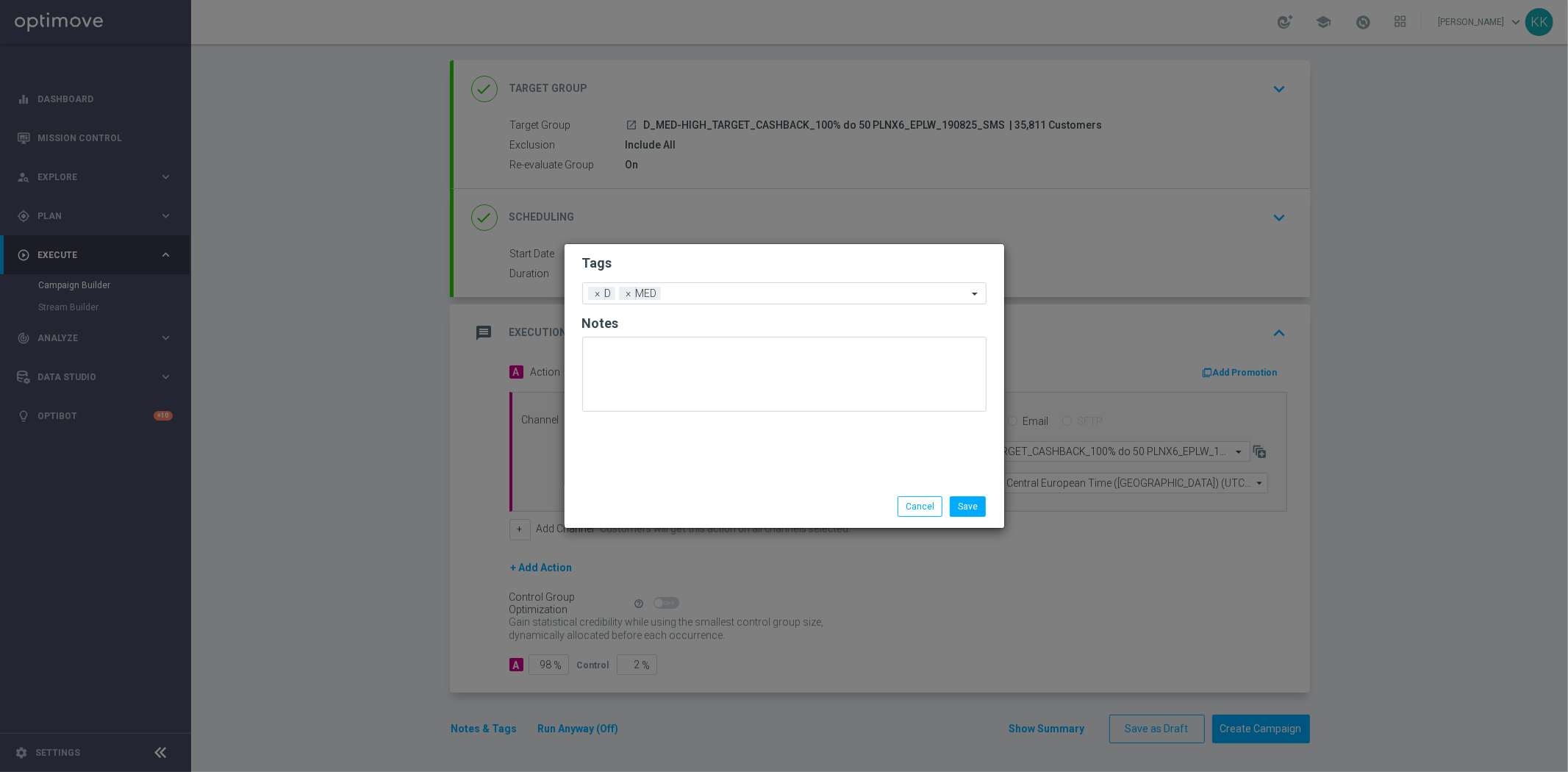
click at [729, 255] on h2 "Tags" at bounding box center [784, 263] width 404 height 18
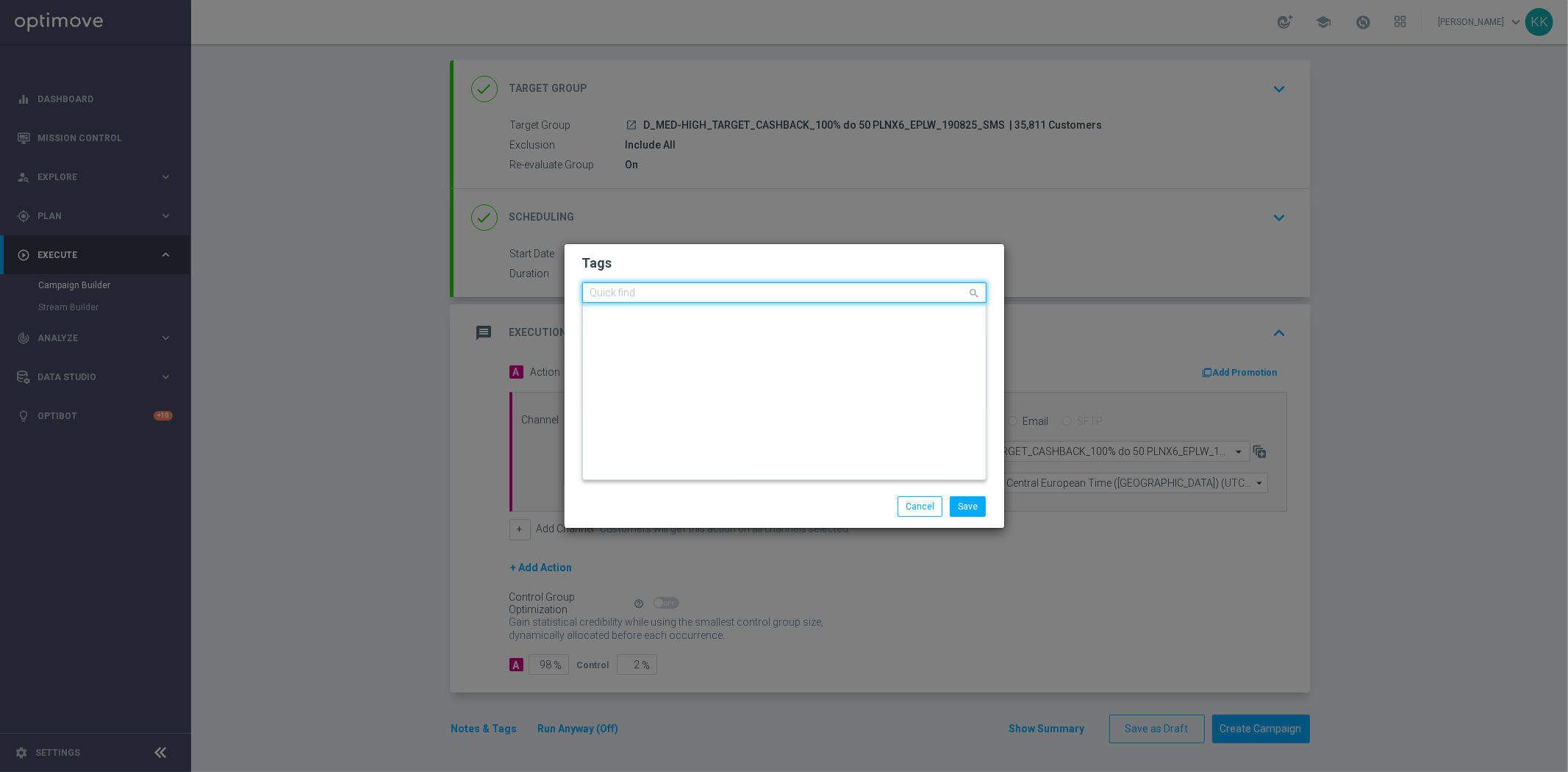
click at [757, 293] on input "text" at bounding box center [779, 294] width 377 height 13
click at [742, 331] on div "HIGH" at bounding box center [784, 338] width 388 height 24
type input "HIGH"
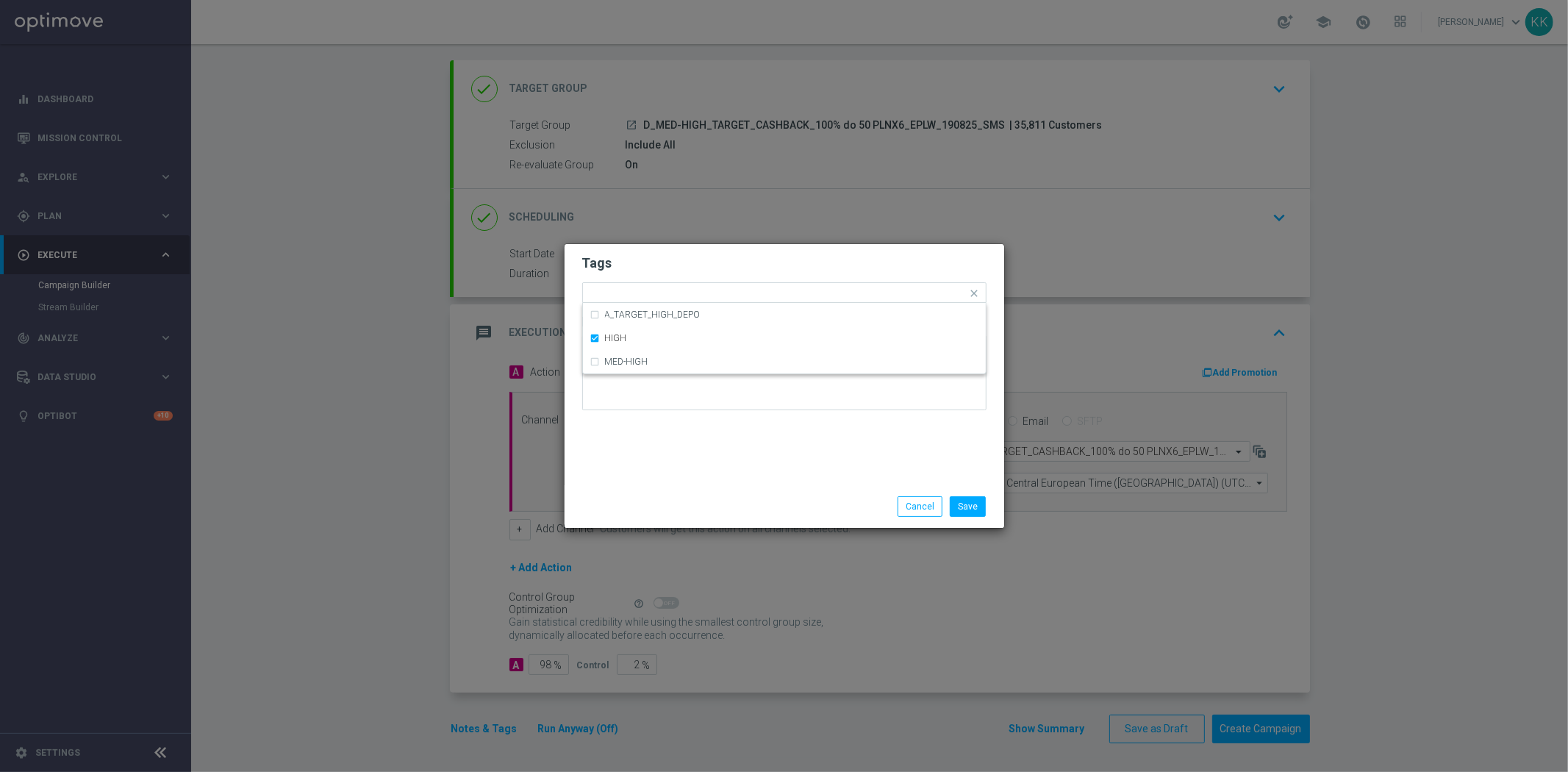
click at [767, 258] on h2 "Tags" at bounding box center [784, 263] width 404 height 18
click at [766, 301] on div at bounding box center [840, 296] width 254 height 15
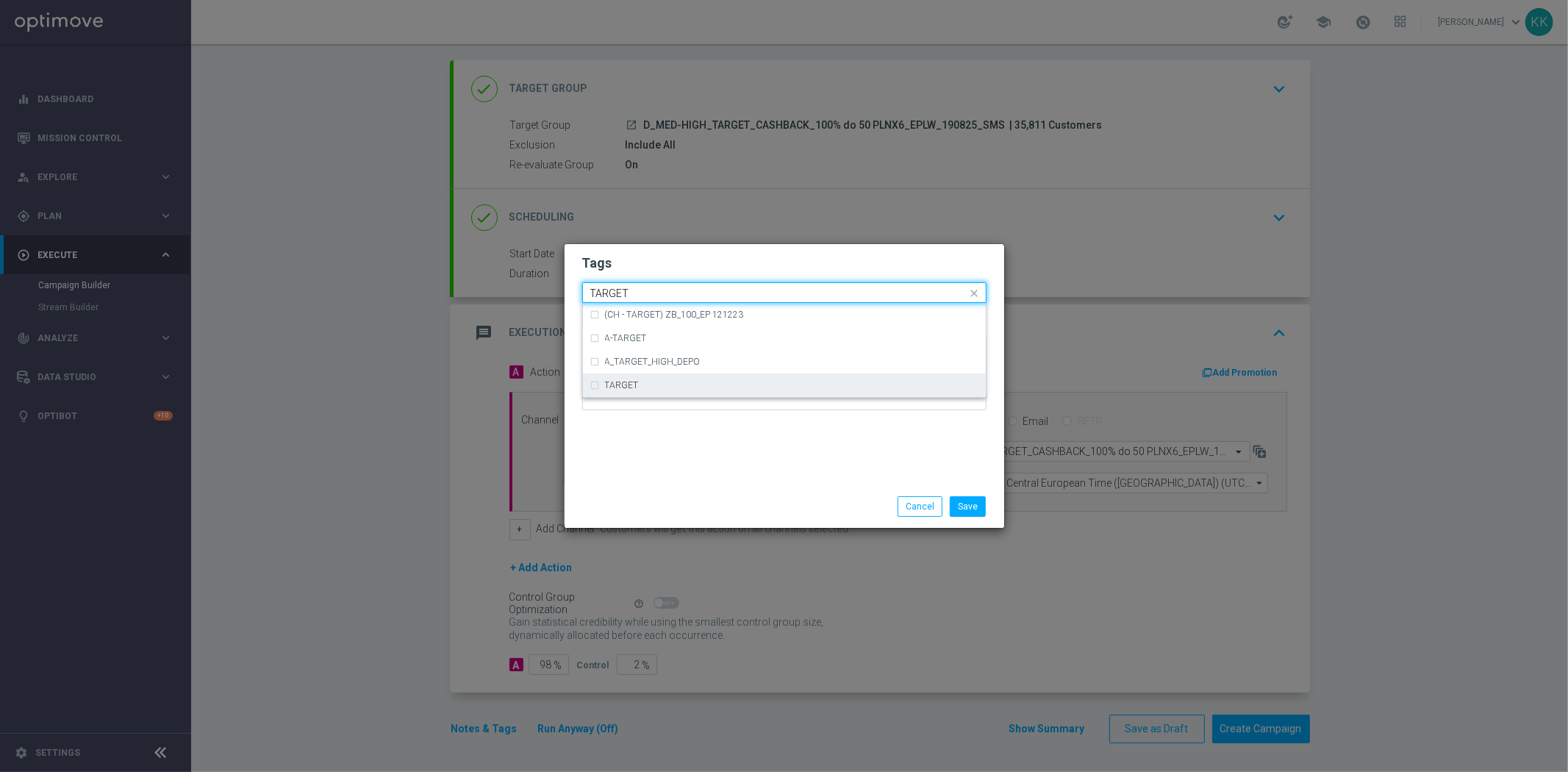
click at [721, 395] on div "TARGET" at bounding box center [784, 386] width 388 height 24
type input "TARGET"
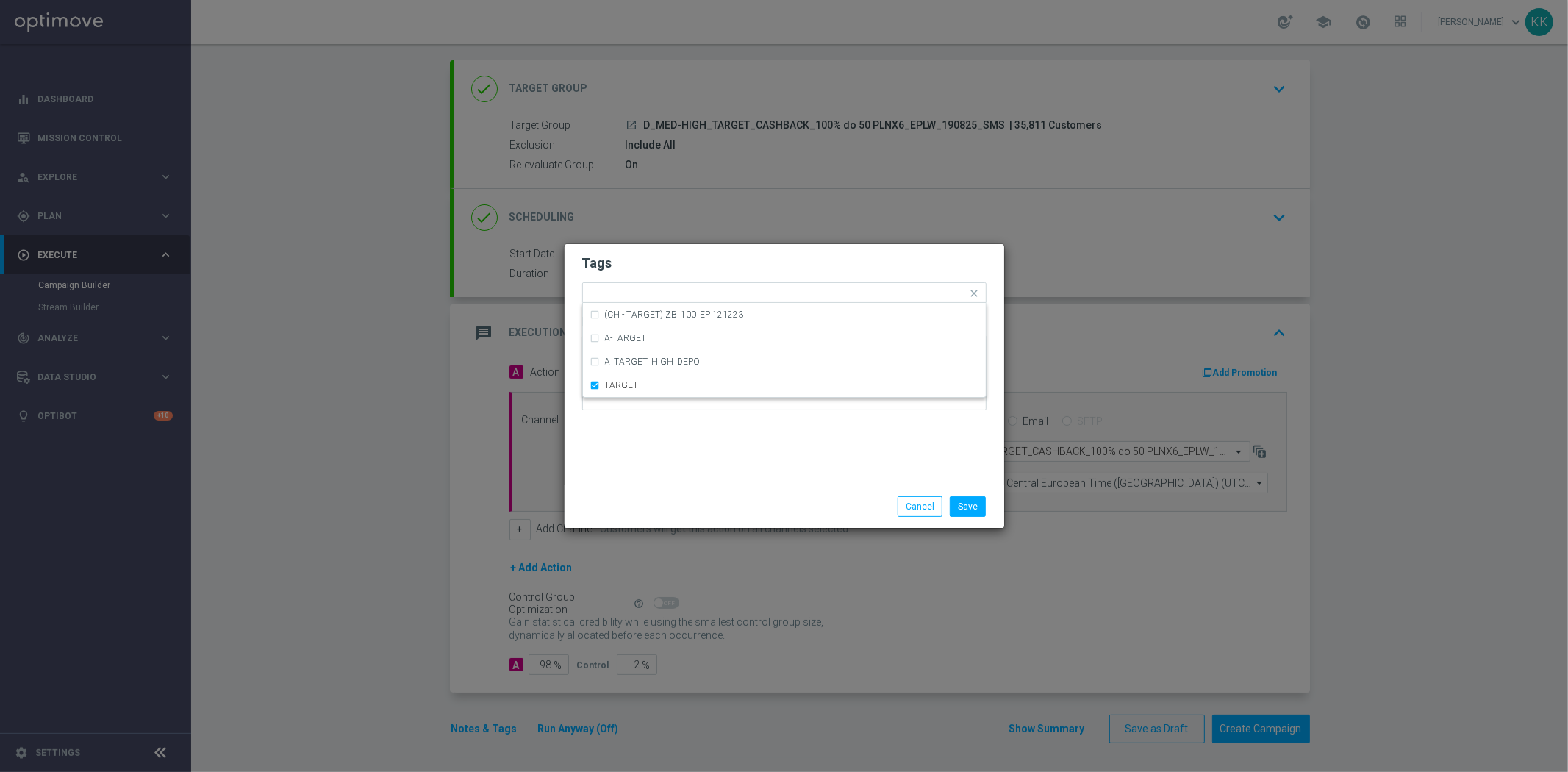
click at [769, 490] on div "Save Cancel" at bounding box center [784, 507] width 439 height 42
click at [839, 281] on form "Tags Add a new tag × D × MED × HIGH × TARGET Notes" at bounding box center [784, 336] width 404 height 172
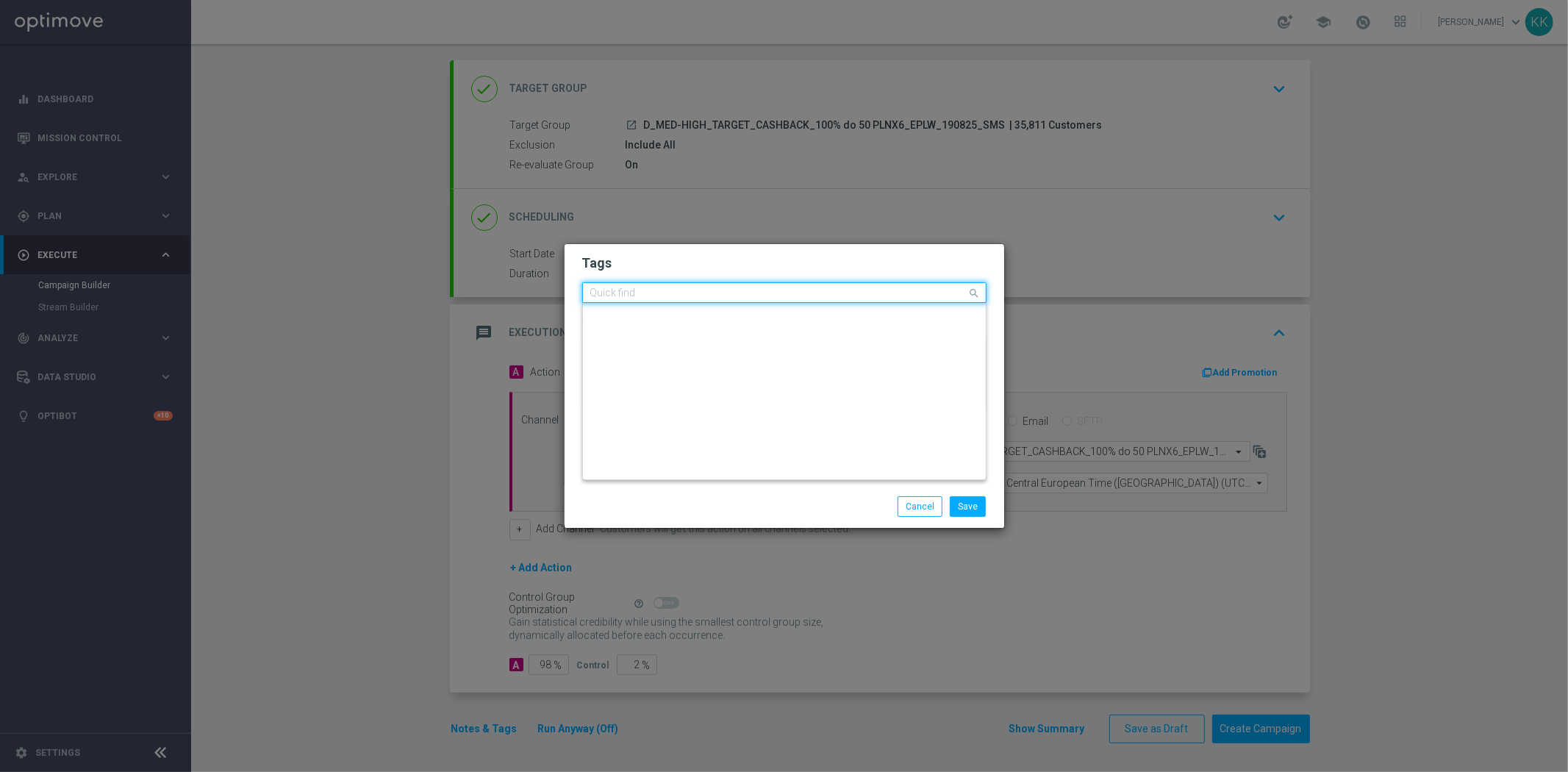
click at [842, 290] on input "text" at bounding box center [779, 294] width 377 height 13
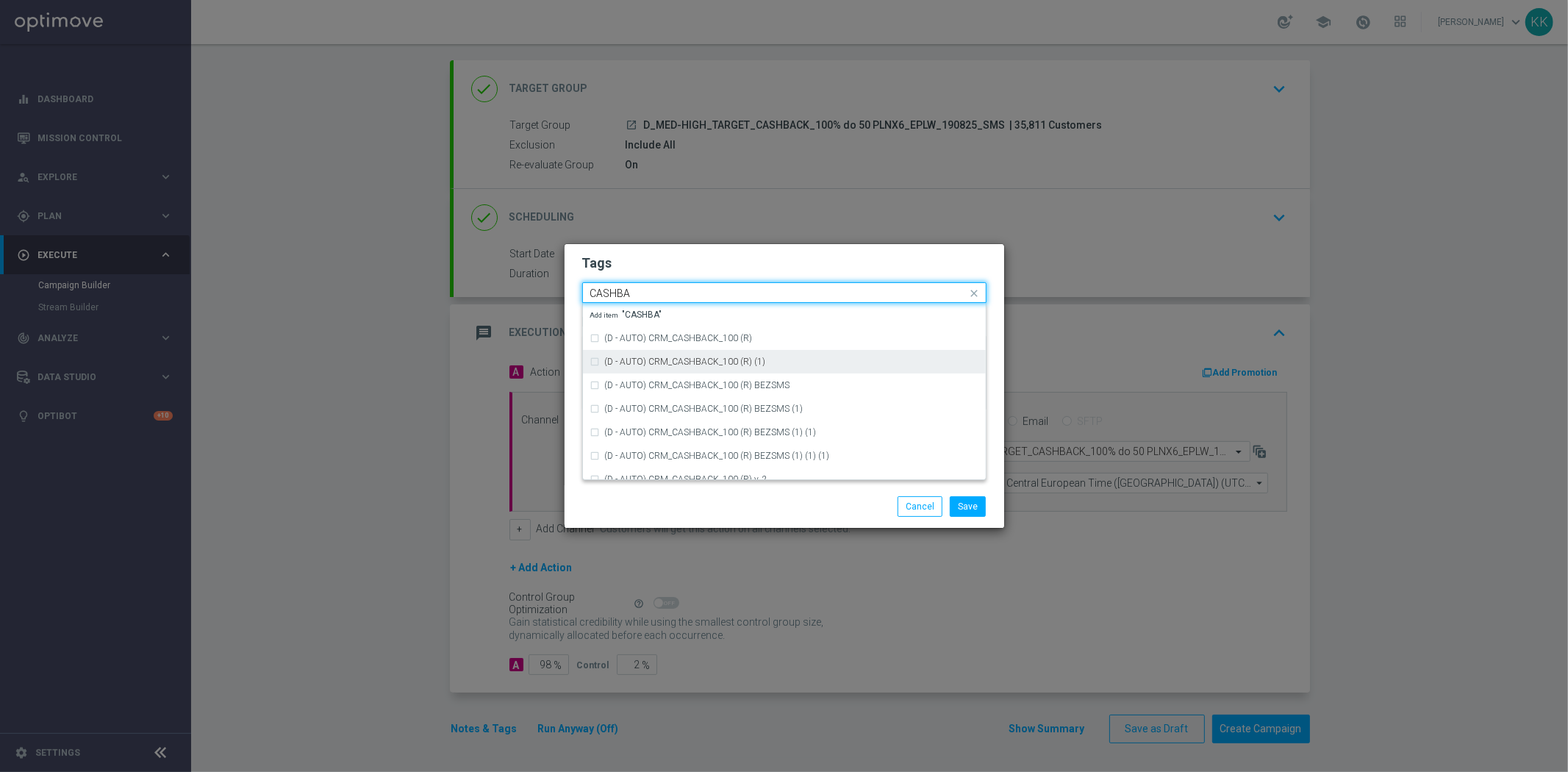
scroll to position [252, 0]
click at [738, 378] on div "(E - AKCJA) CRM_CASHBACK_NON_DEPO_WO_AUTO (1) (1)" at bounding box center [784, 368] width 388 height 24
type input "CASHBA"
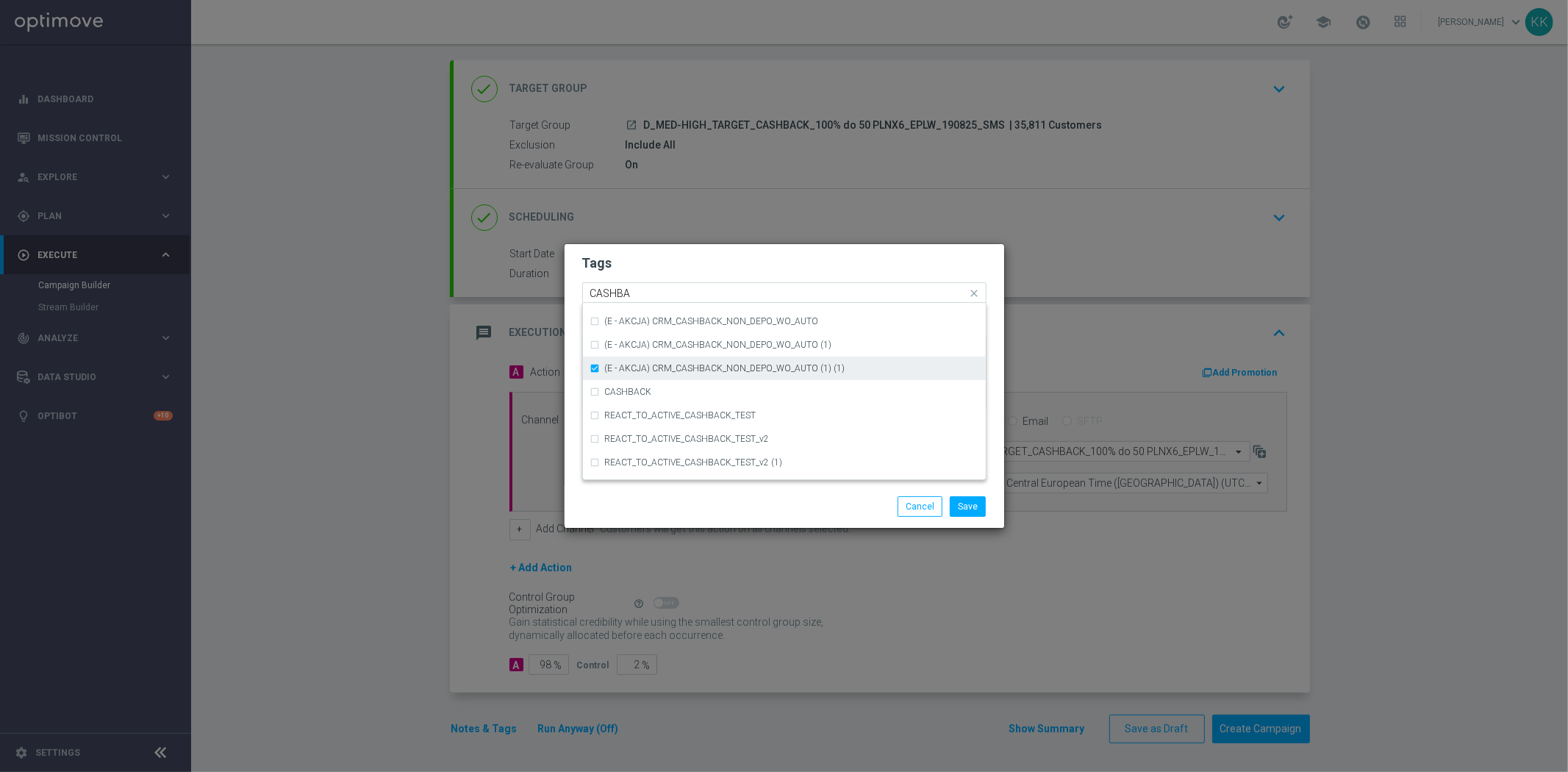
click at [742, 377] on div "(E - AKCJA) CRM_CASHBACK_NON_DEPO_WO_AUTO (1) (1)" at bounding box center [784, 368] width 388 height 24
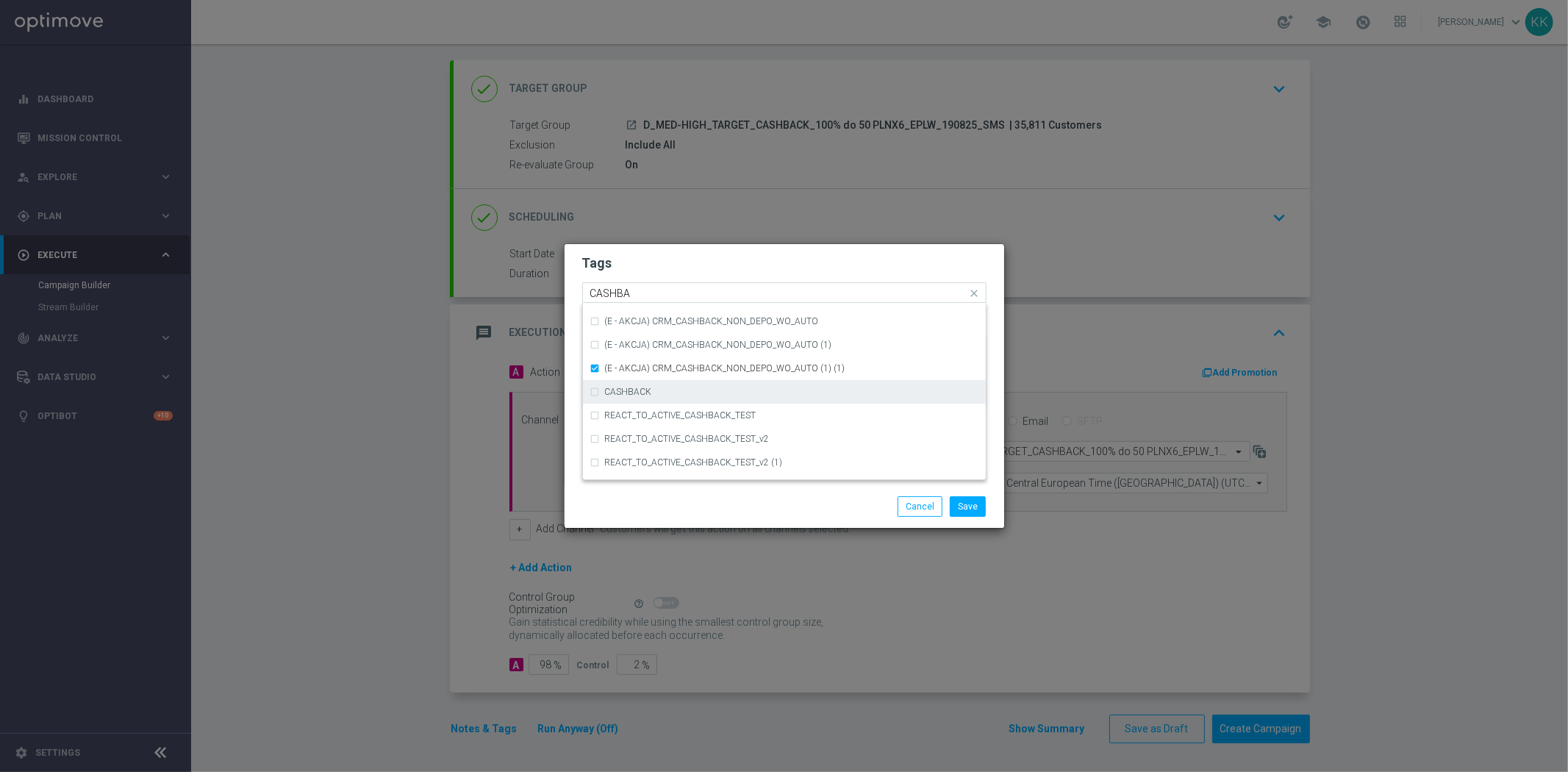
click at [743, 393] on div "CASHBACK" at bounding box center [792, 392] width 374 height 9
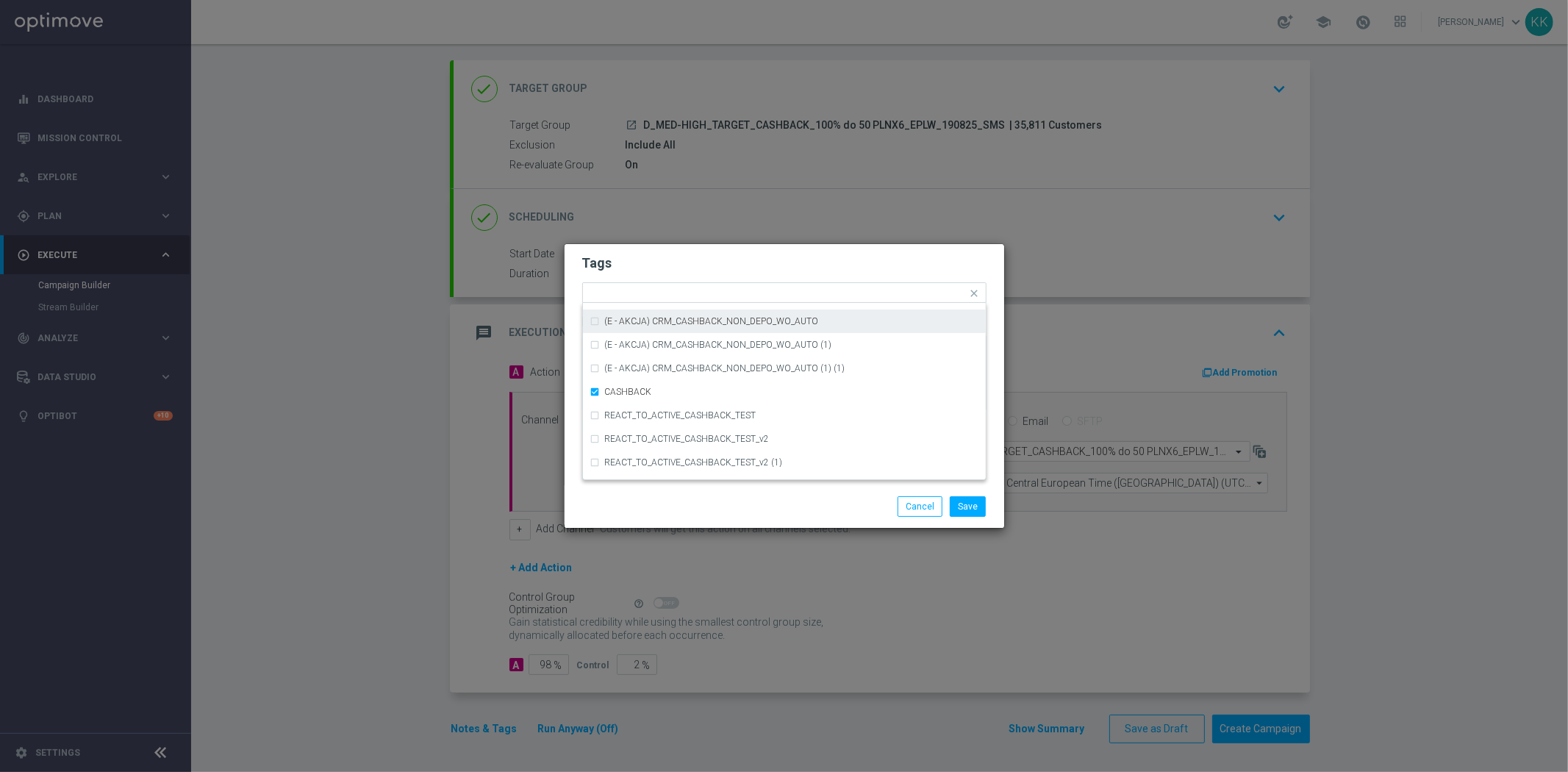
click at [784, 251] on form "Tags Quick find × D × MED × HIGH × TARGET × CASHBACK (D - AUTO) CRM_CASHBACK_10…" at bounding box center [784, 335] width 404 height 170
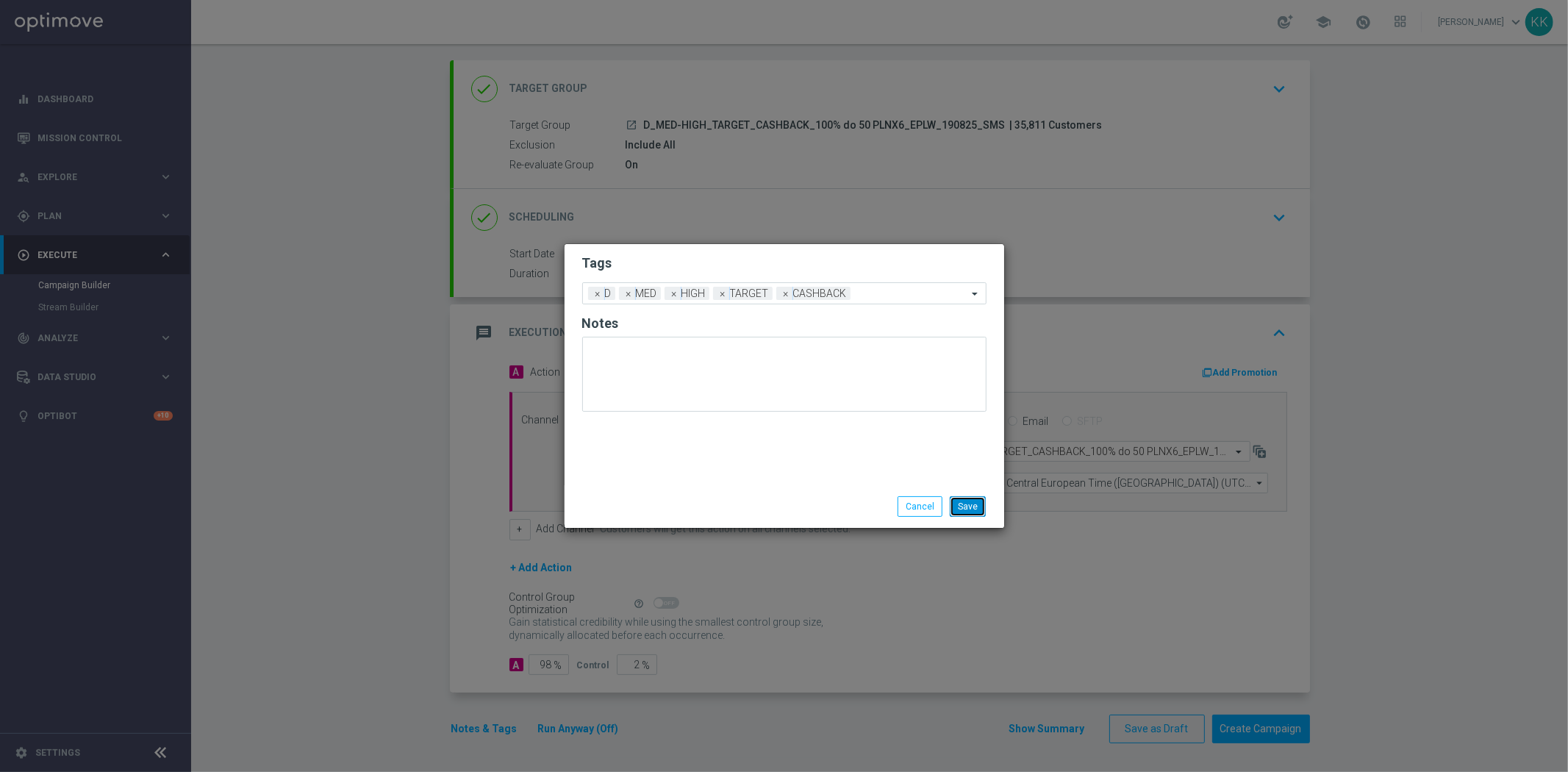
click at [981, 508] on button "Save" at bounding box center [967, 507] width 36 height 20
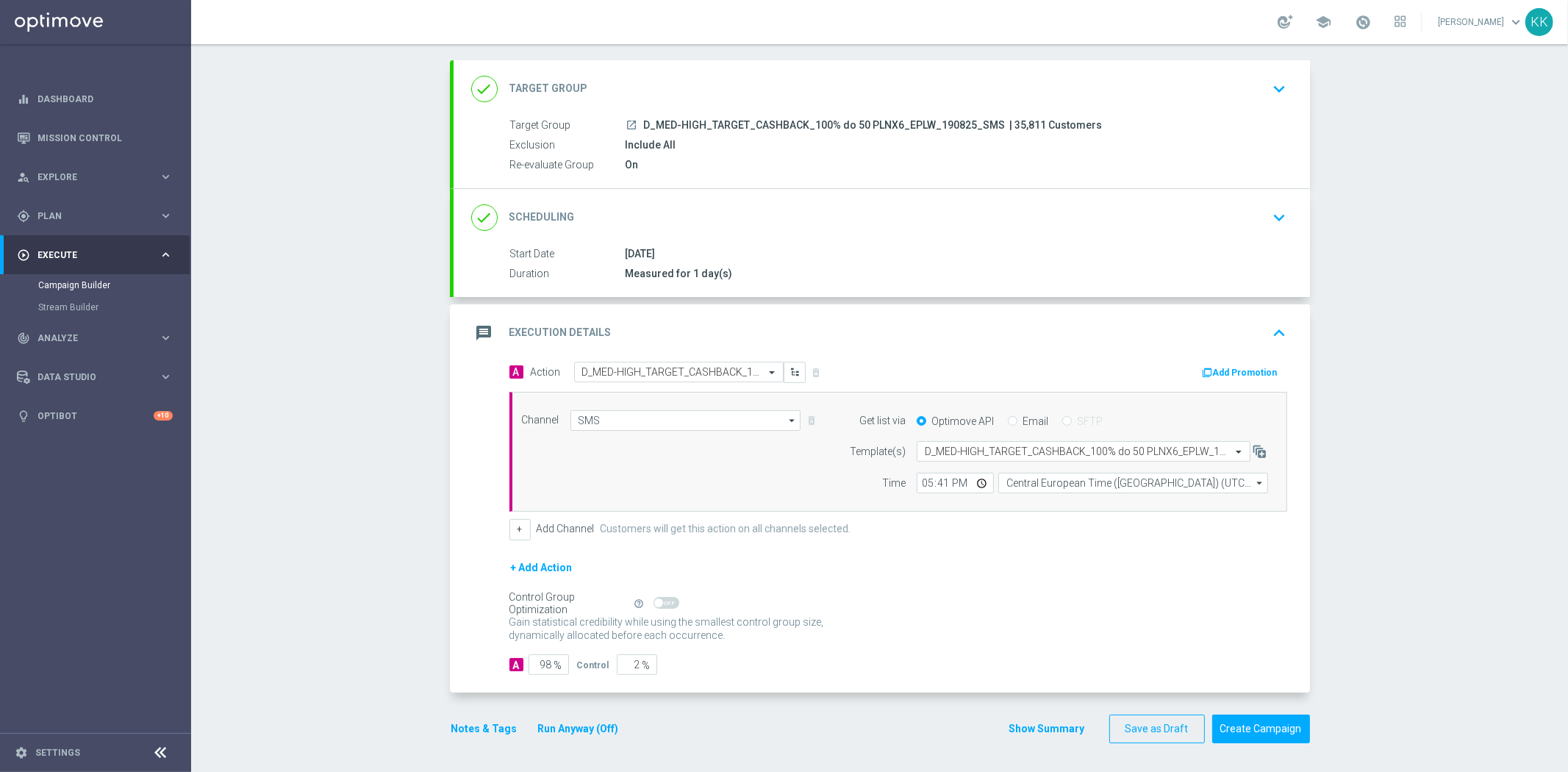
click at [1273, 64] on div "done Target Group keyboard_arrow_down" at bounding box center [882, 88] width 856 height 57
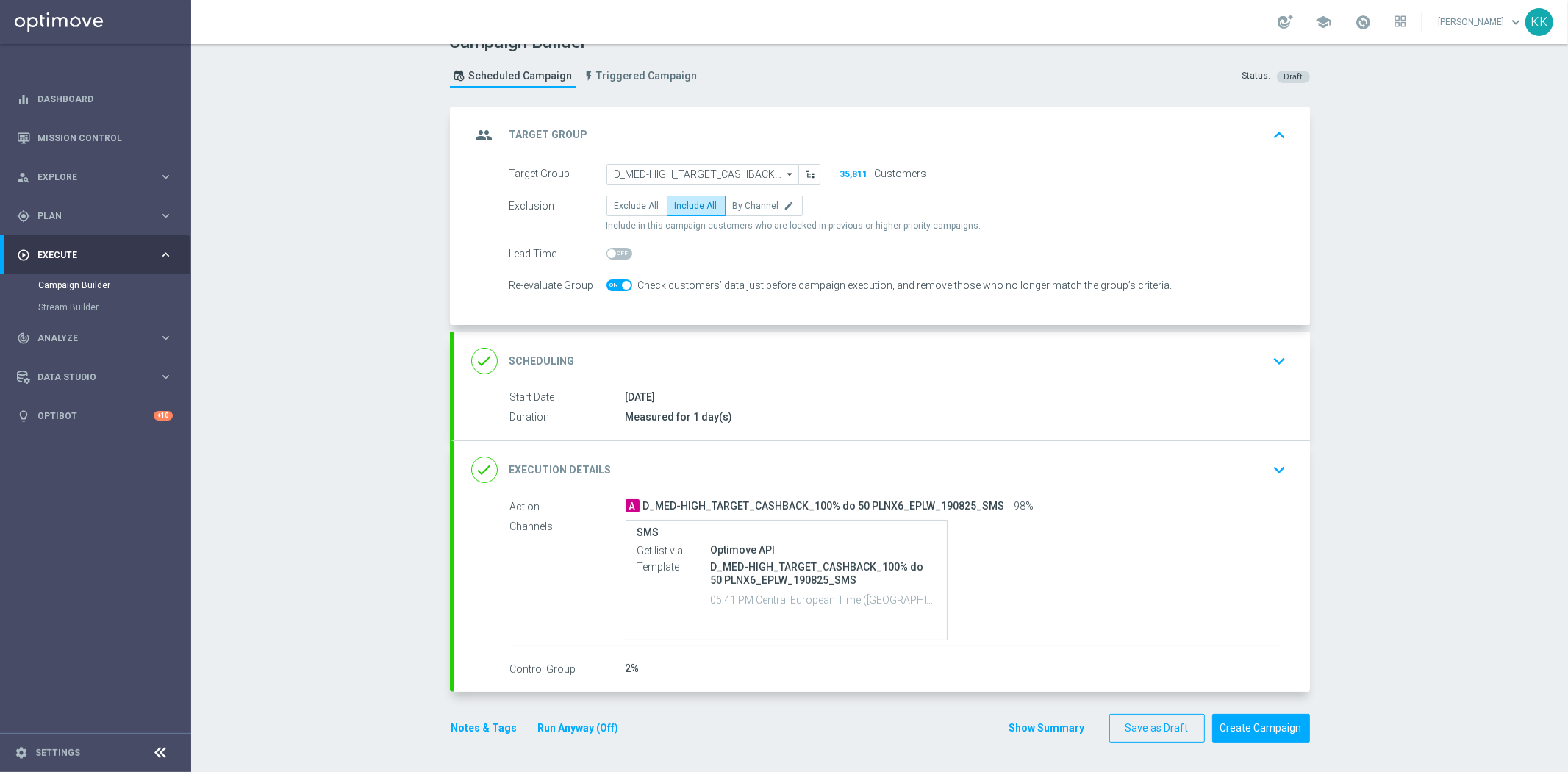
scroll to position [24, 0]
drag, startPoint x: 1258, startPoint y: 379, endPoint x: 1252, endPoint y: 400, distance: 21.8
click at [1257, 380] on div "done Scheduling keyboard_arrow_down" at bounding box center [882, 361] width 856 height 57
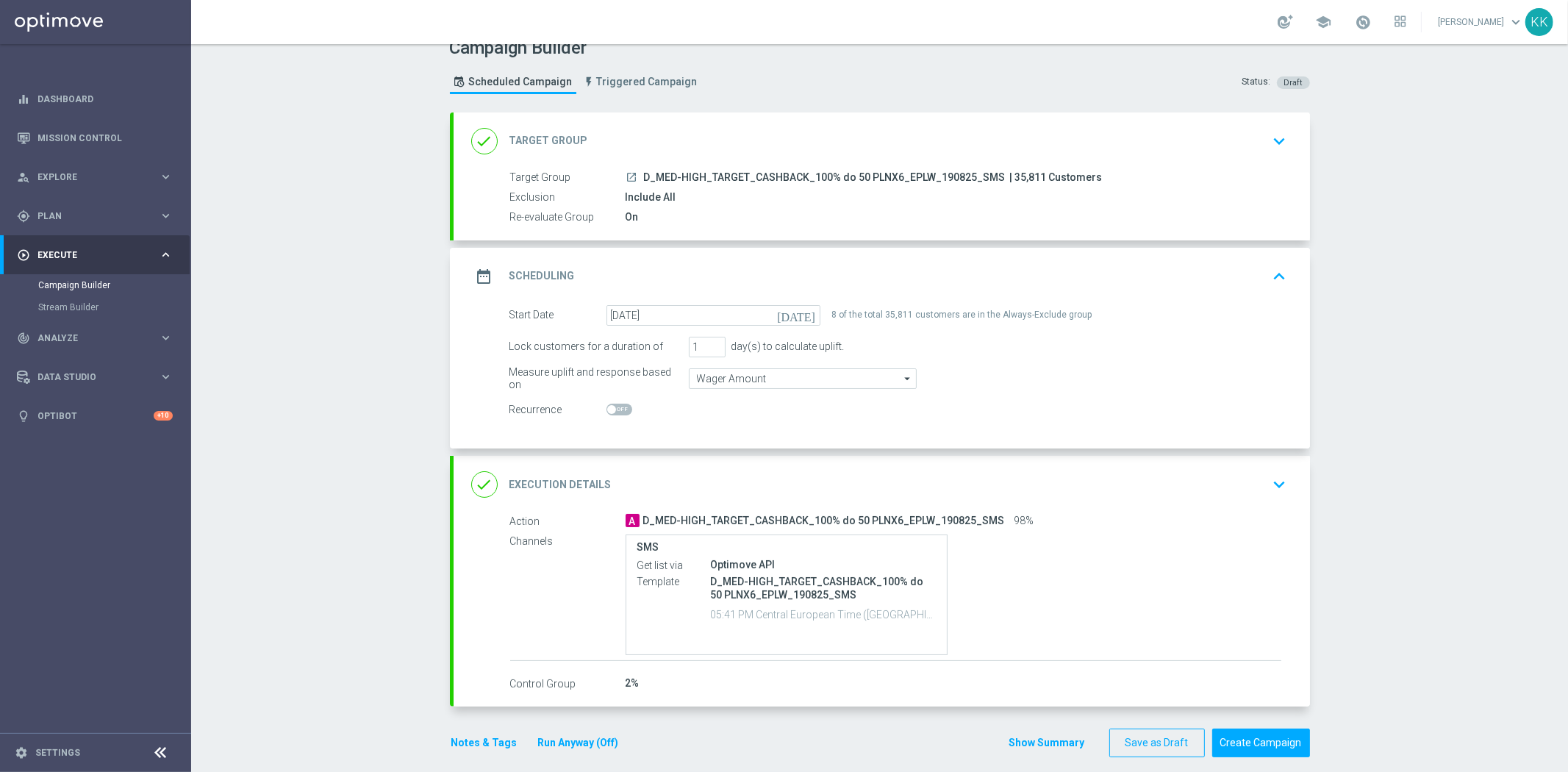
scroll to position [33, 0]
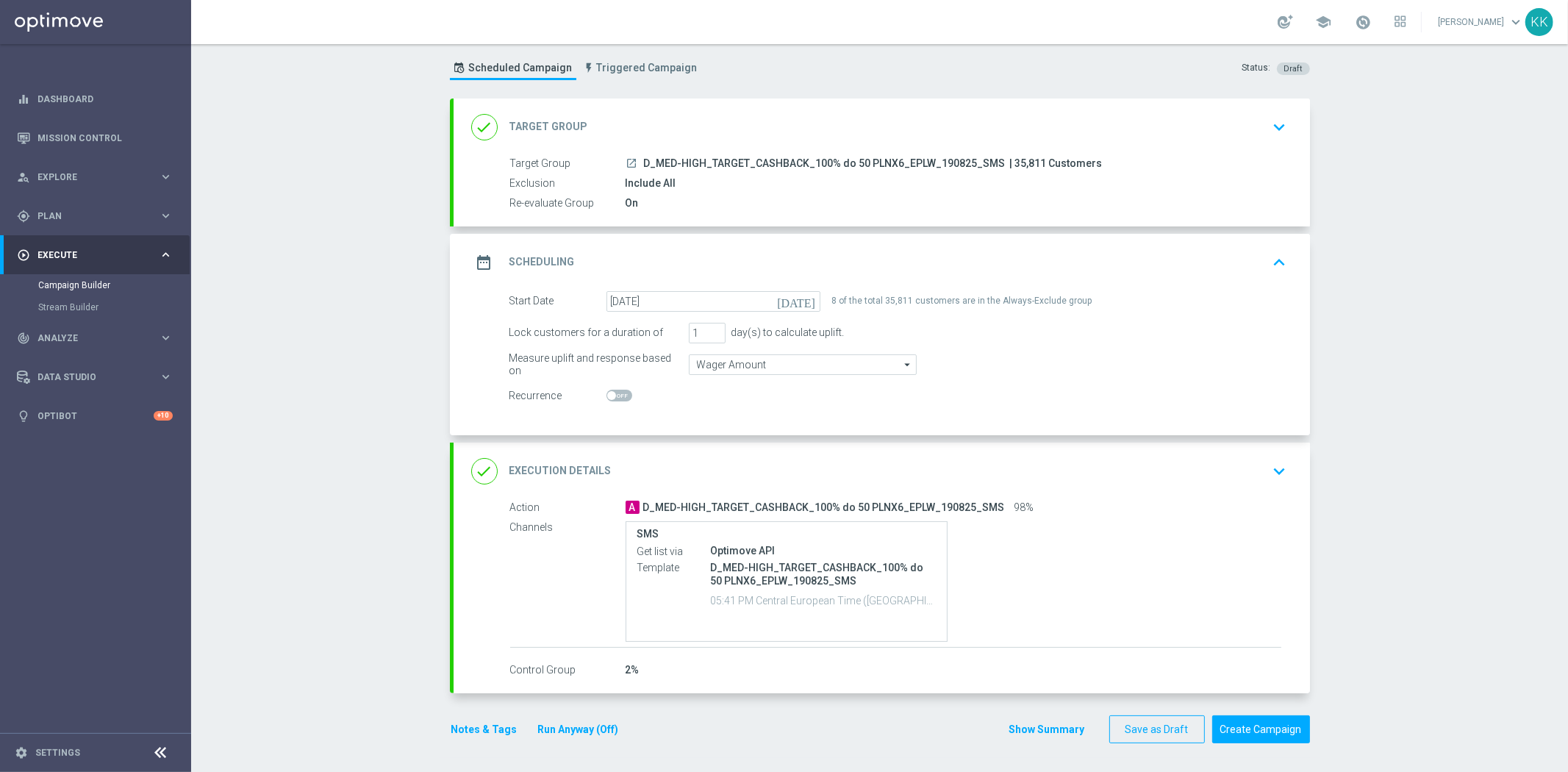
click at [1264, 450] on div "done Execution Details keyboard_arrow_down" at bounding box center [882, 472] width 856 height 57
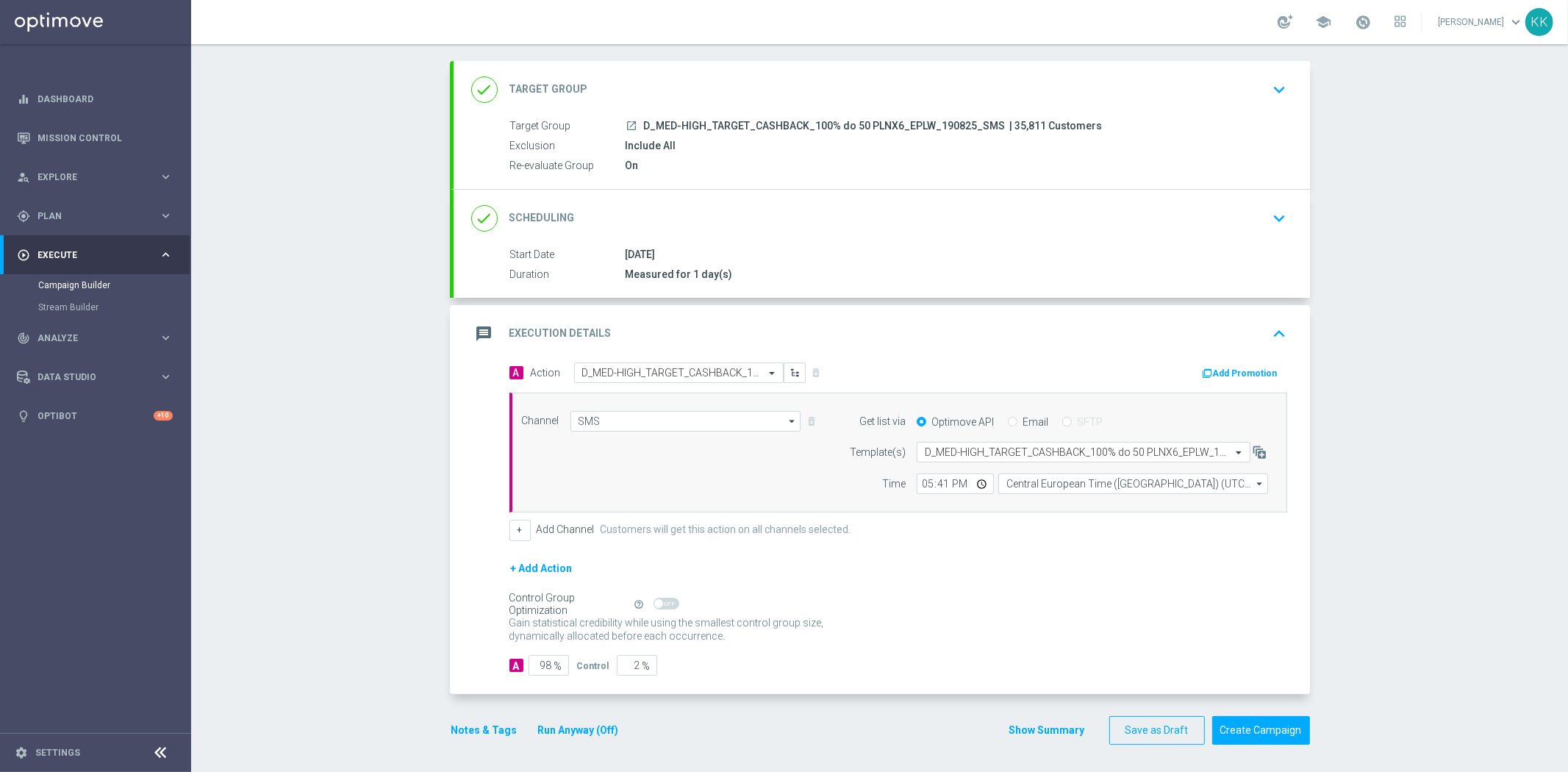
scroll to position [71, 0]
click at [485, 726] on button "Notes & Tags" at bounding box center [484, 729] width 69 height 18
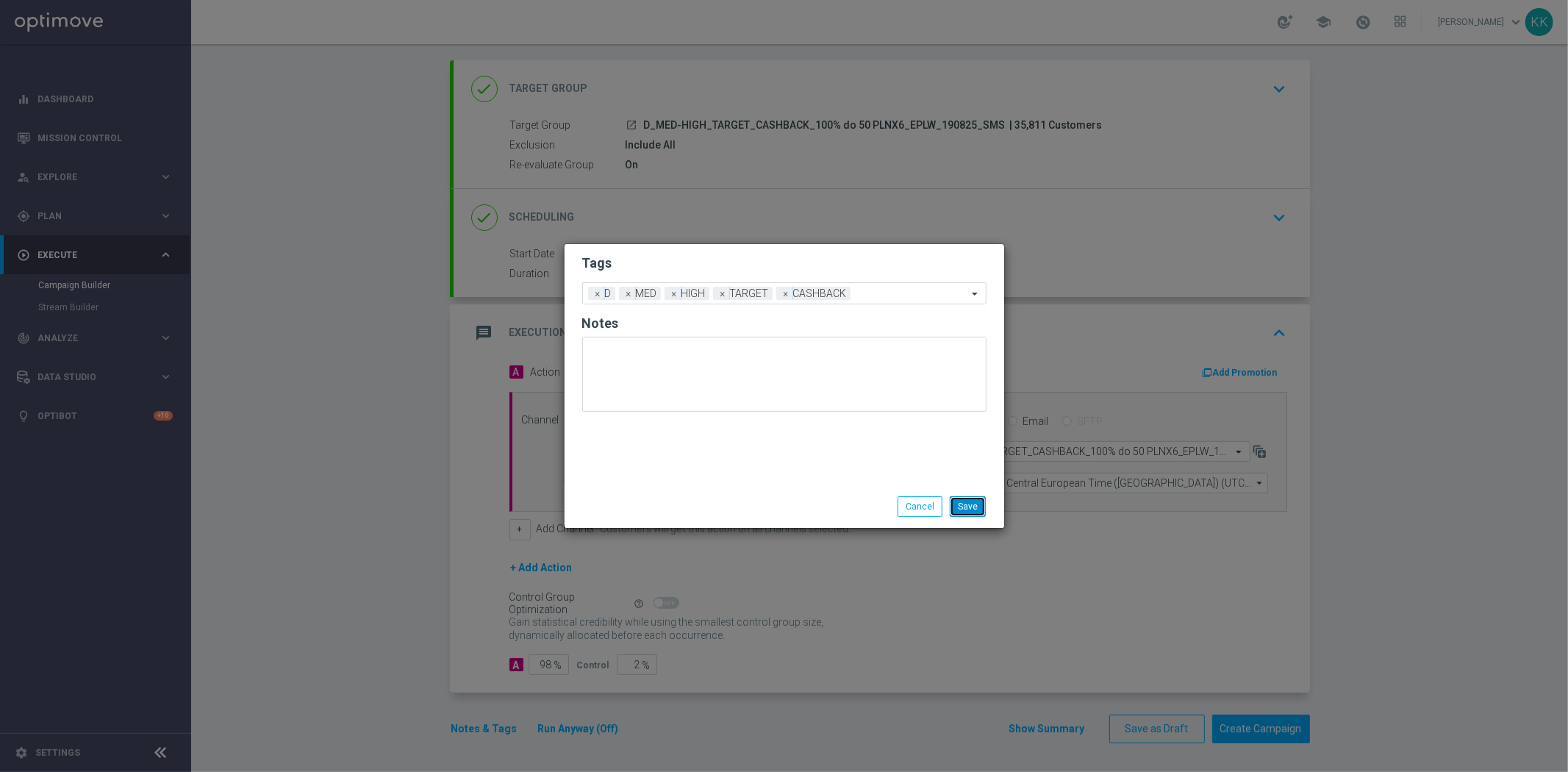
click at [975, 509] on button "Save" at bounding box center [967, 507] width 36 height 20
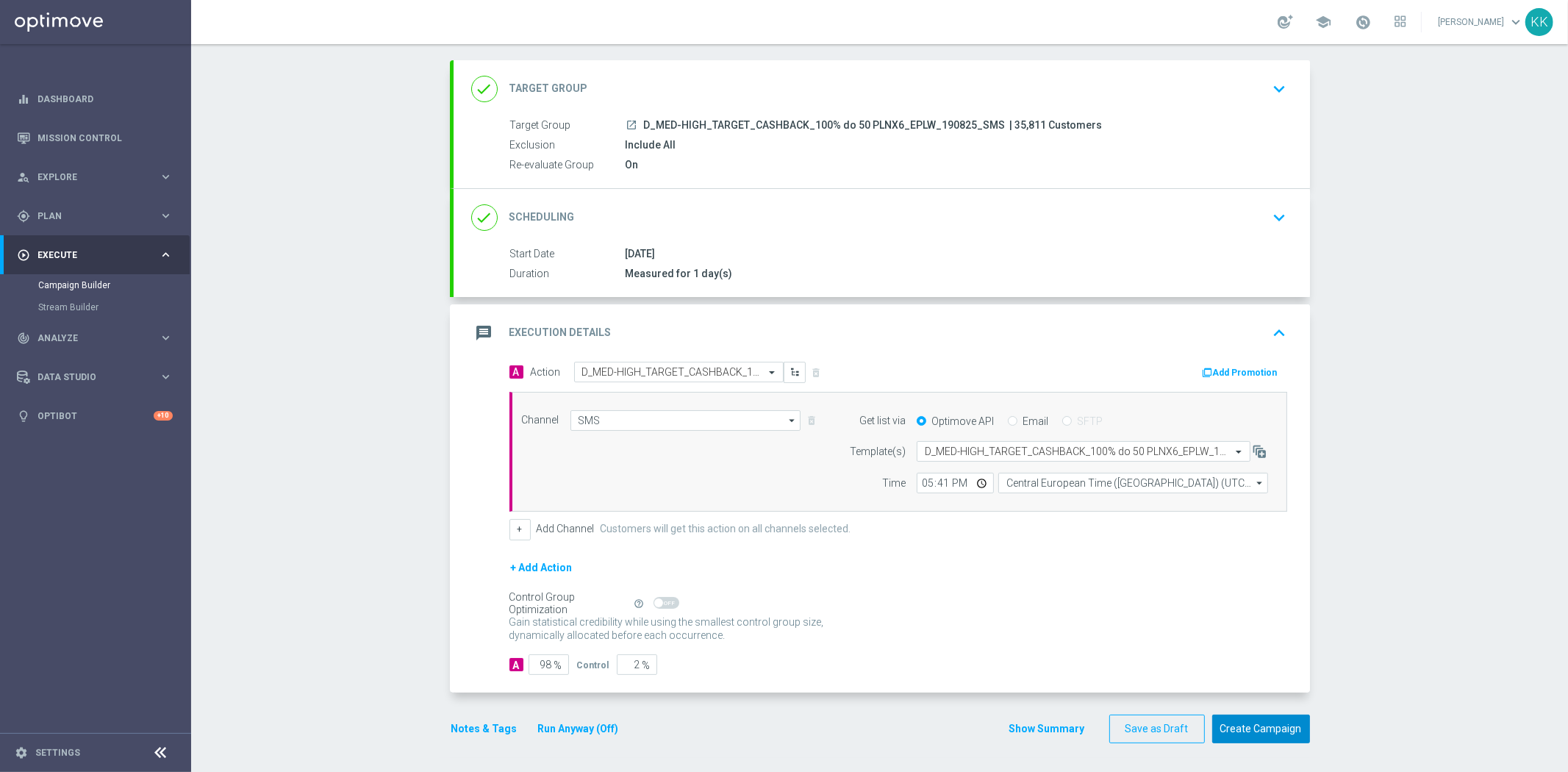
click at [1280, 723] on button "Create Campaign" at bounding box center [1260, 729] width 98 height 29
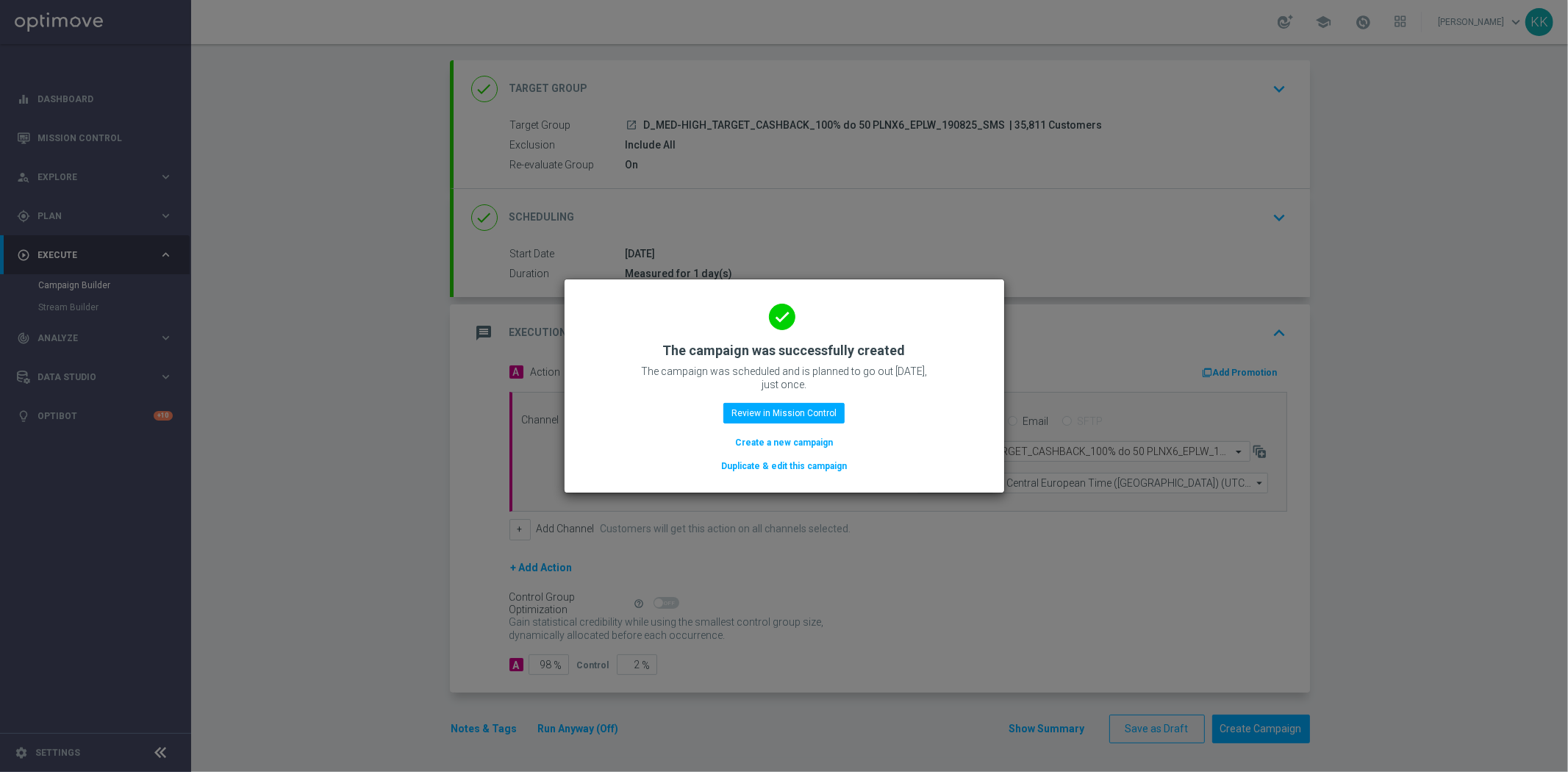
drag, startPoint x: 775, startPoint y: 399, endPoint x: 784, endPoint y: 404, distance: 10.3
click at [776, 399] on div "done The campaign was successfully created The campaign was scheduled and is pl…" at bounding box center [784, 384] width 404 height 181
click at [792, 413] on button "Review in Mission Control" at bounding box center [784, 413] width 122 height 20
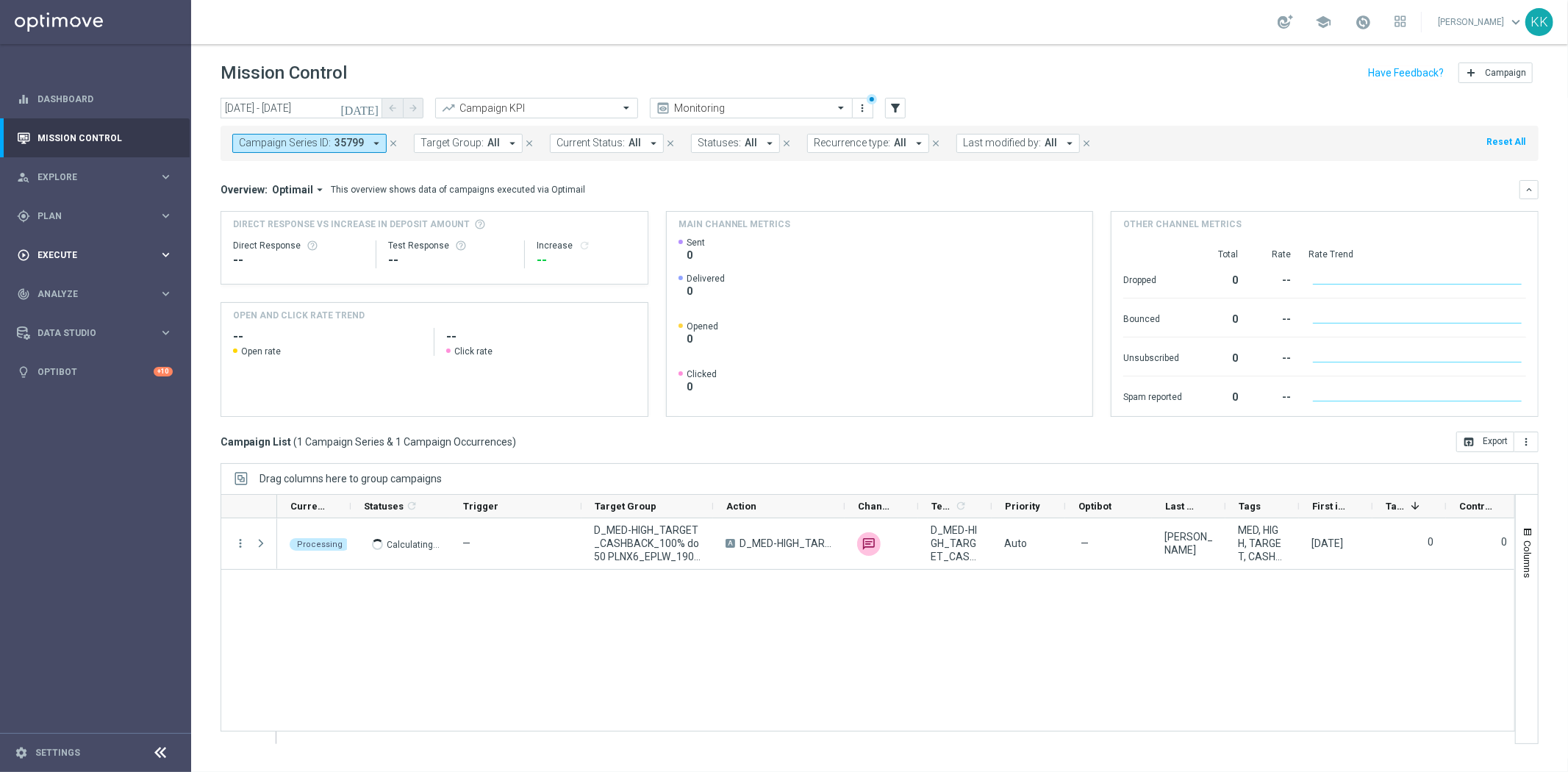
click at [87, 241] on div "play_circle_outline Execute keyboard_arrow_right" at bounding box center [95, 254] width 190 height 39
click at [60, 286] on link "Campaign Builder" at bounding box center [96, 285] width 115 height 12
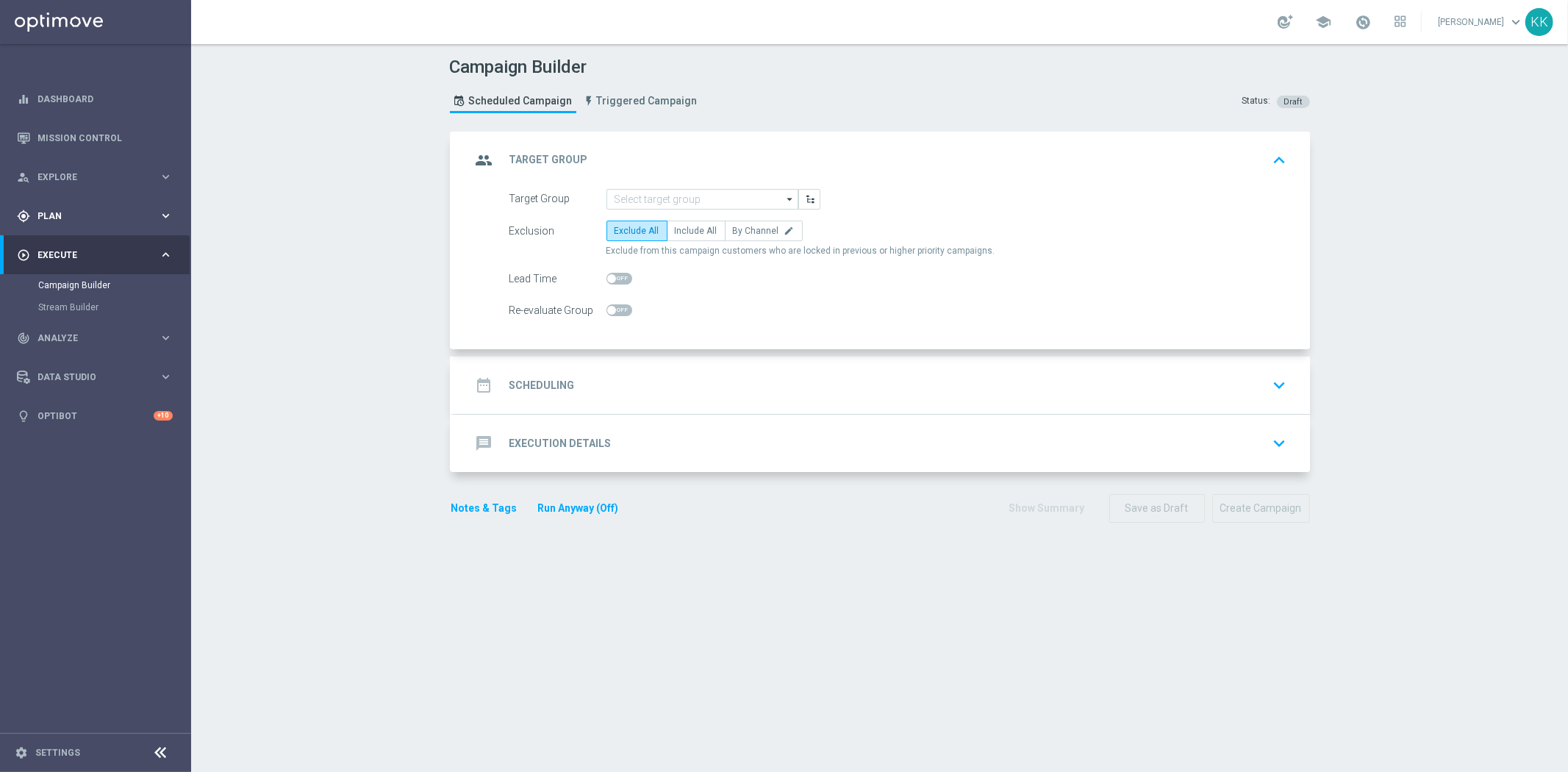
click at [28, 223] on div "gps_fixed Plan keyboard_arrow_right" at bounding box center [95, 216] width 190 height 39
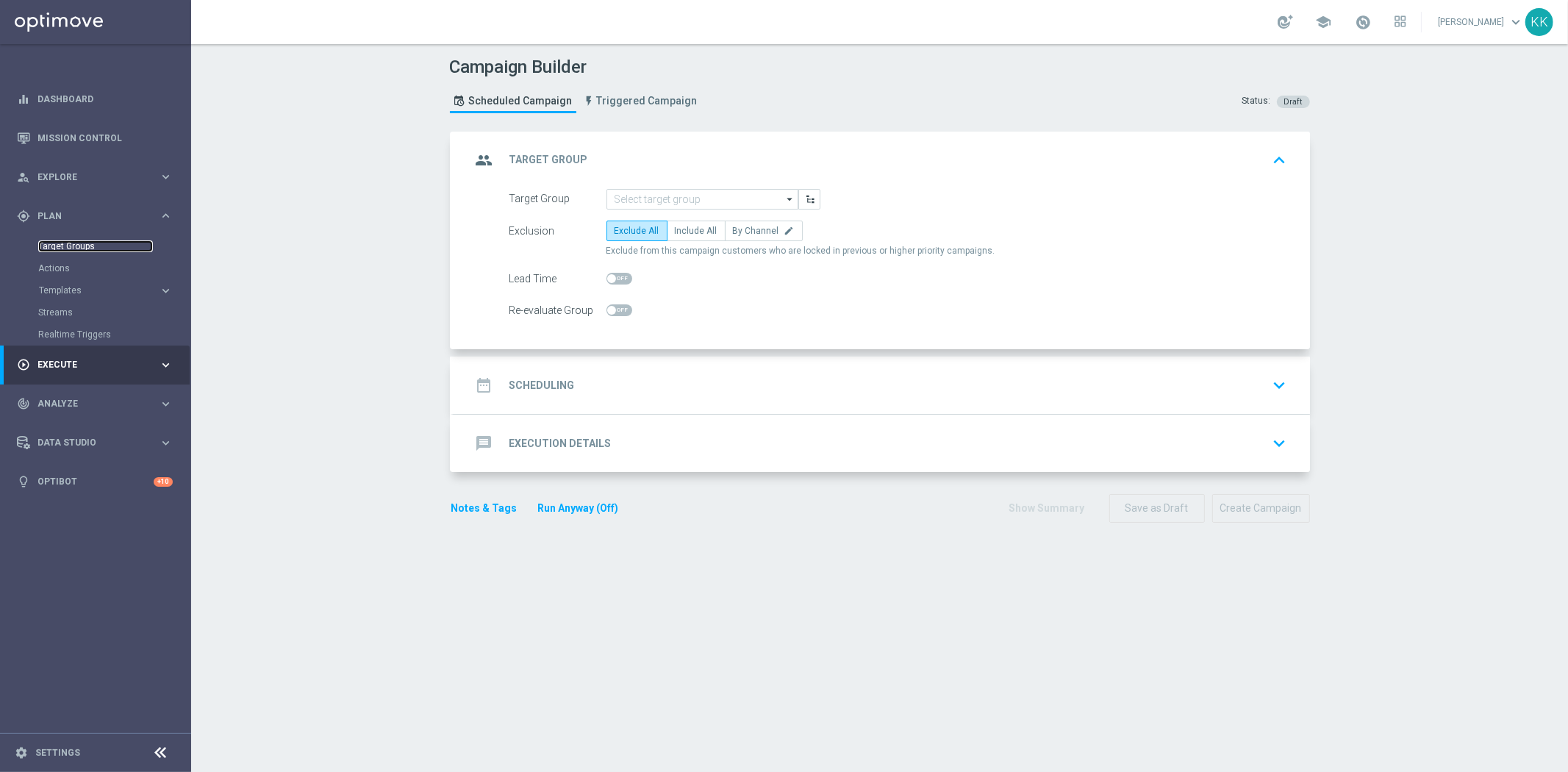
click at [76, 242] on link "Target Groups" at bounding box center [96, 246] width 115 height 12
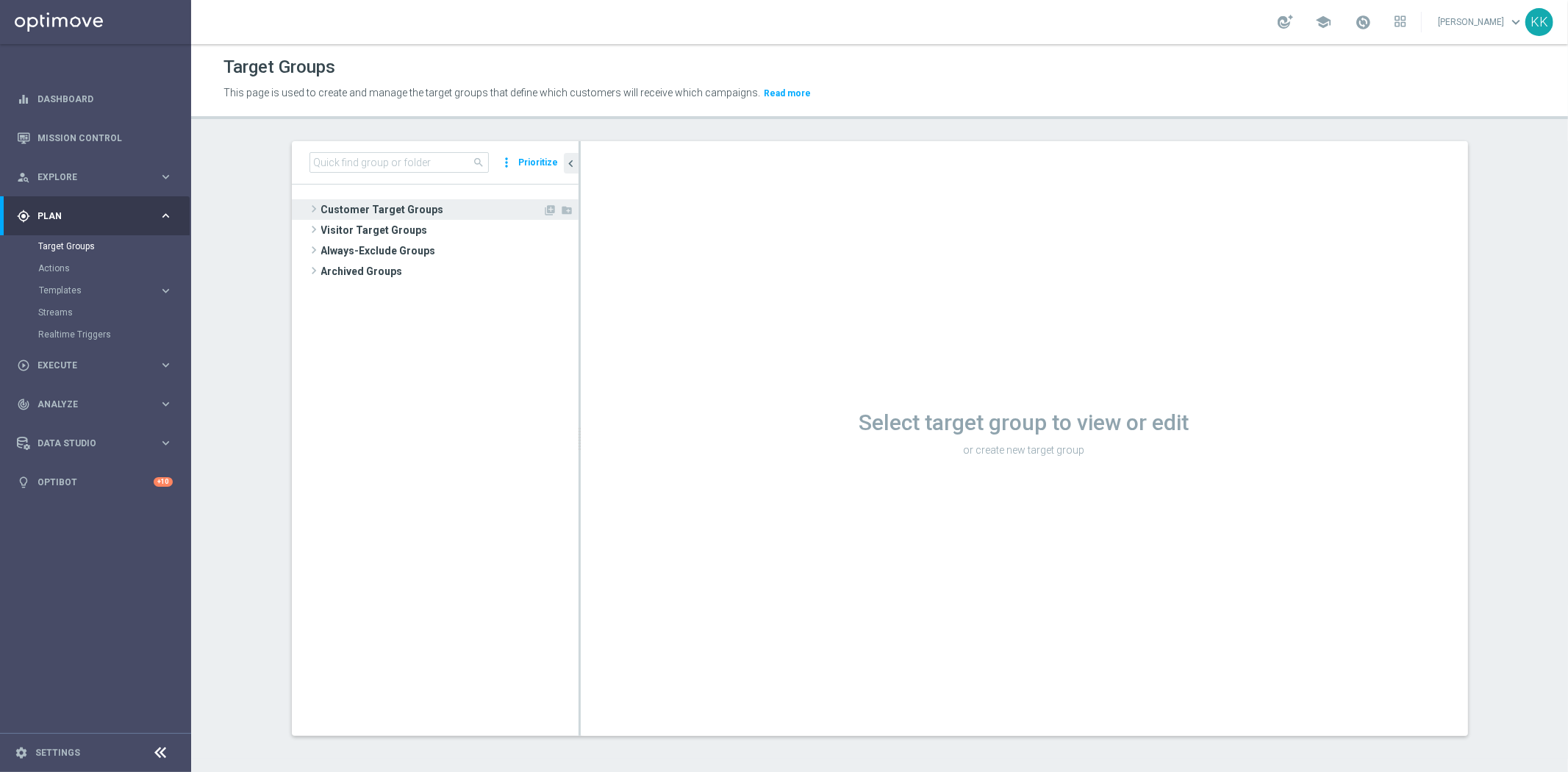
click at [483, 213] on span "Customer Target Groups" at bounding box center [432, 209] width 222 height 20
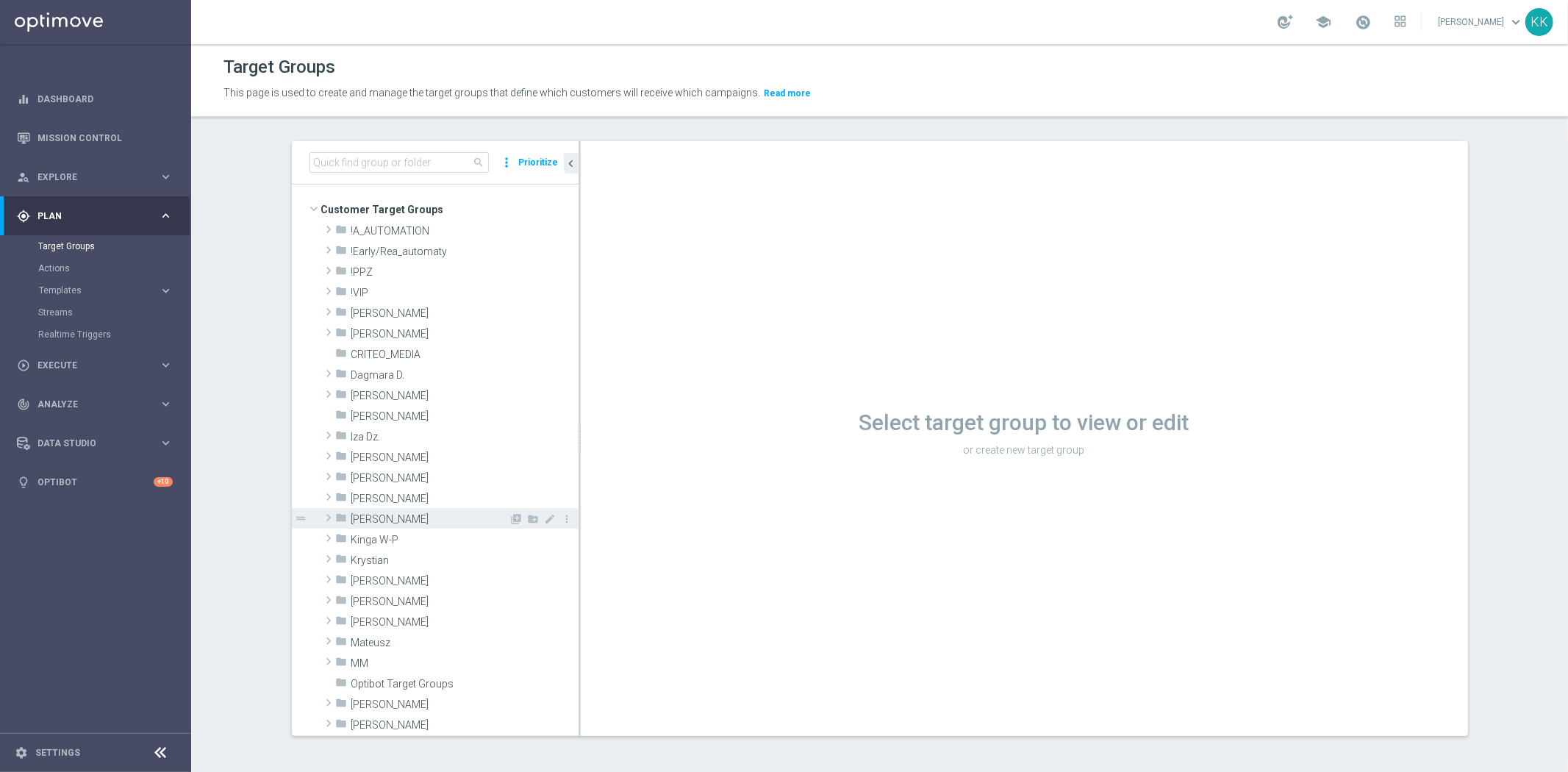
click at [429, 521] on span "[PERSON_NAME]" at bounding box center [431, 520] width 158 height 13
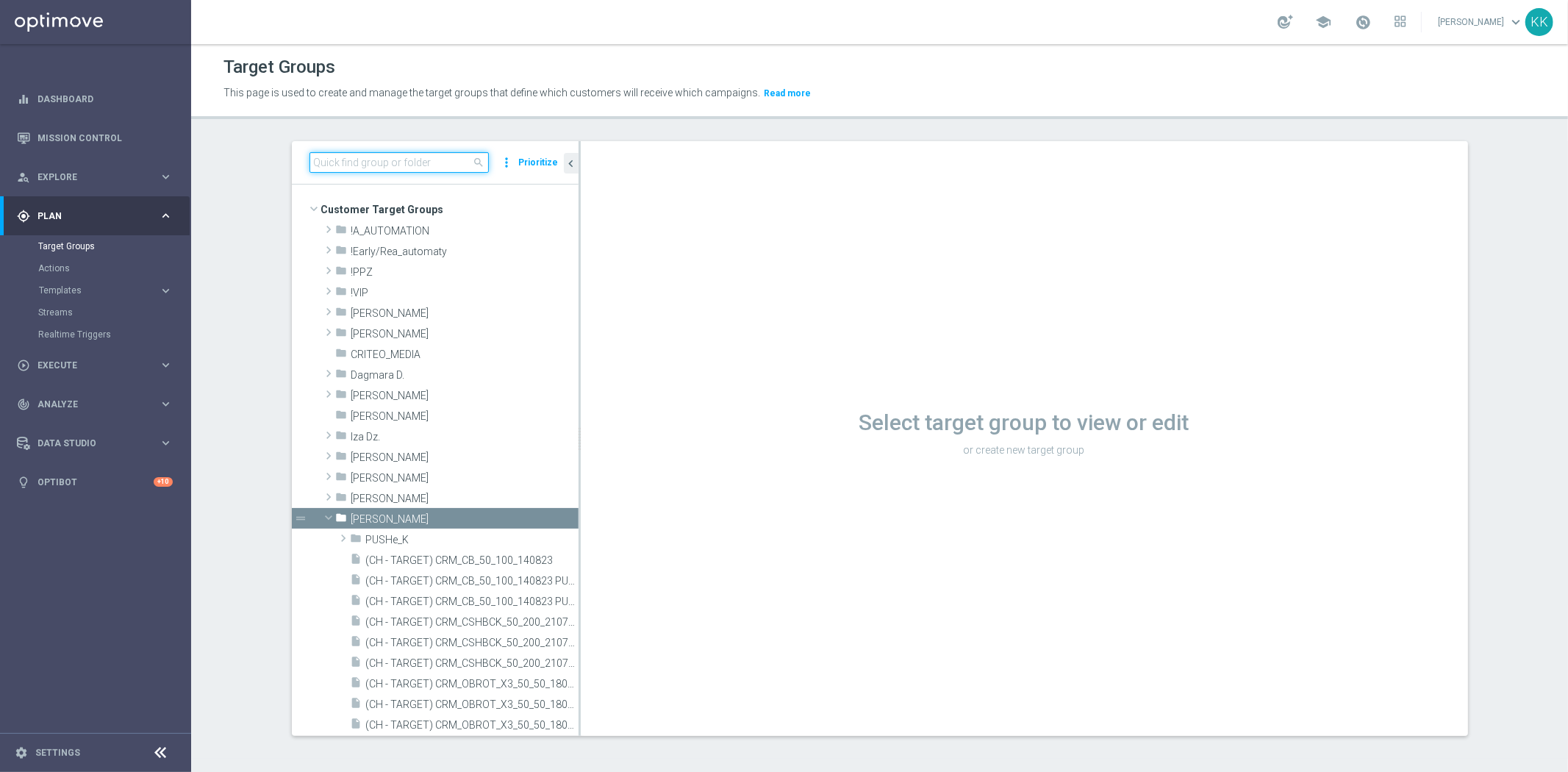
click at [429, 157] on input at bounding box center [399, 162] width 180 height 20
paste input "D_MIN-LOW_TARGET_CASHBACK_50% do 50 PLNX6_EPLW_190825_SMS"
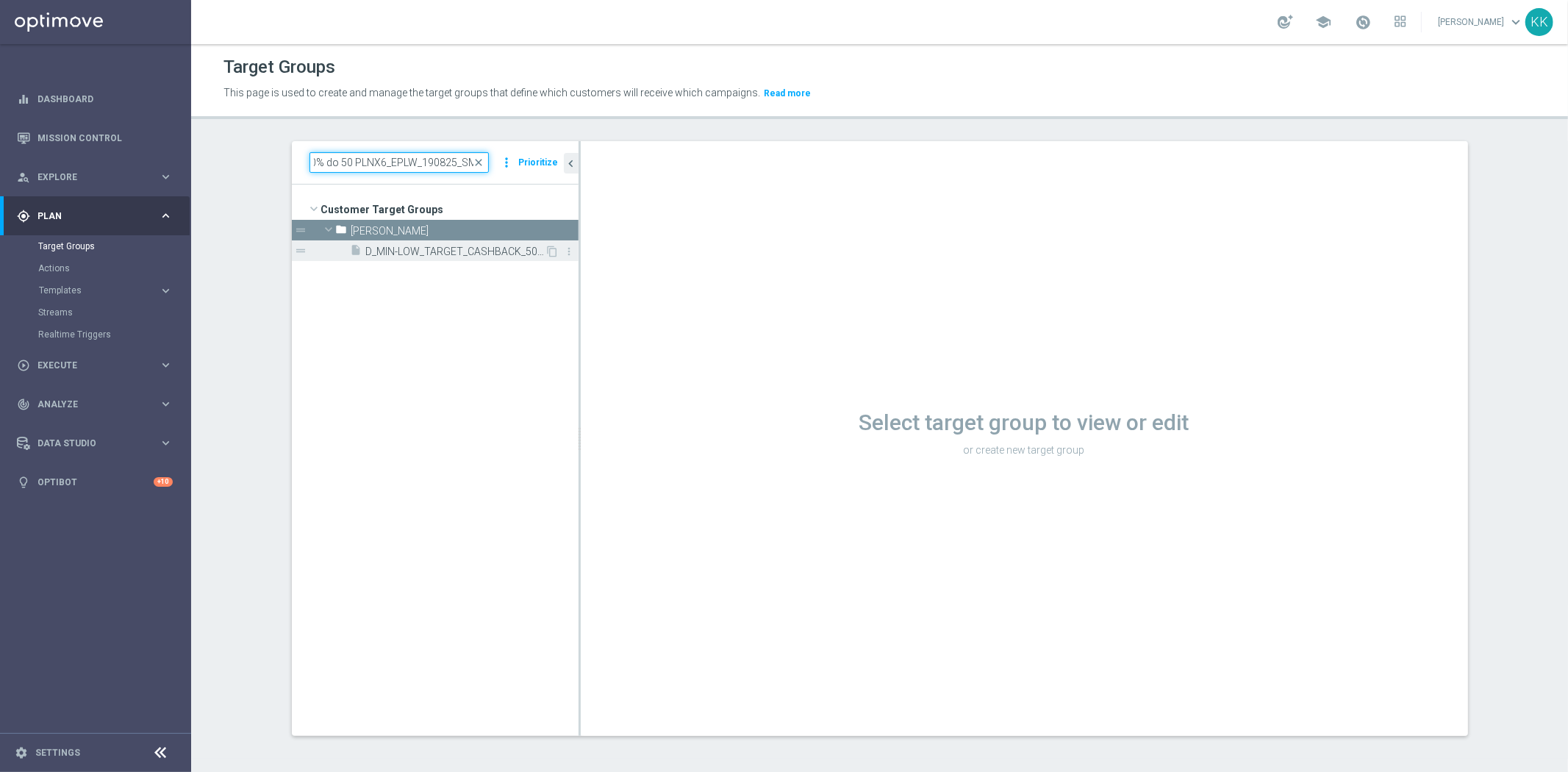
type input "D_MIN-LOW_TARGET_CASHBACK_50% do 50 PLNX6_EPLW_190825_SMS"
click at [494, 249] on span "D_MIN-LOW_TARGET_CASHBACK_50% do 50 PLNX6_EPLW_190825_SMS" at bounding box center [456, 252] width 180 height 13
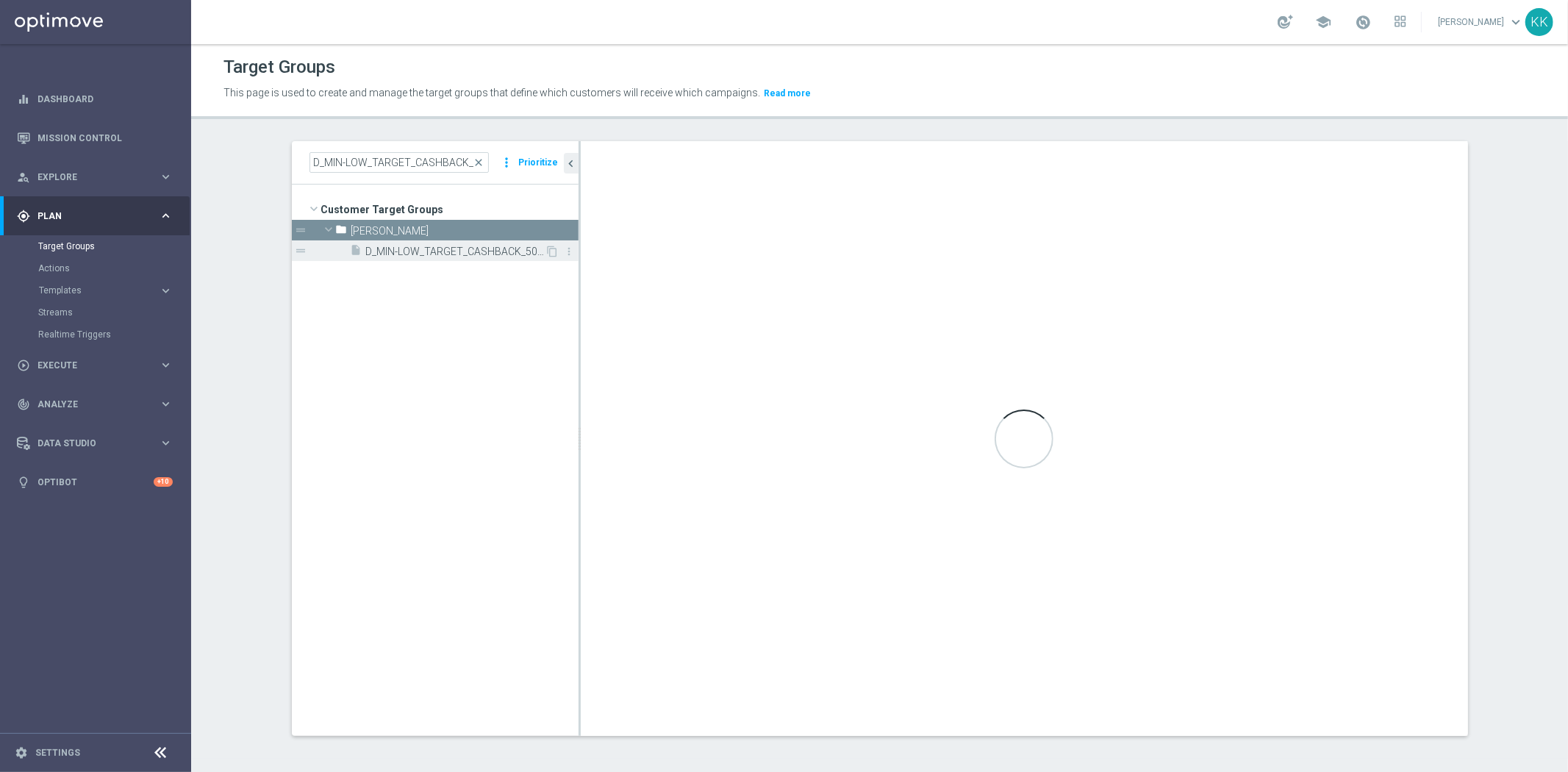
click at [430, 248] on span "D_MIN-LOW_TARGET_CASHBACK_50% do 50 PLNX6_EPLW_190825_SMS" at bounding box center [456, 252] width 180 height 13
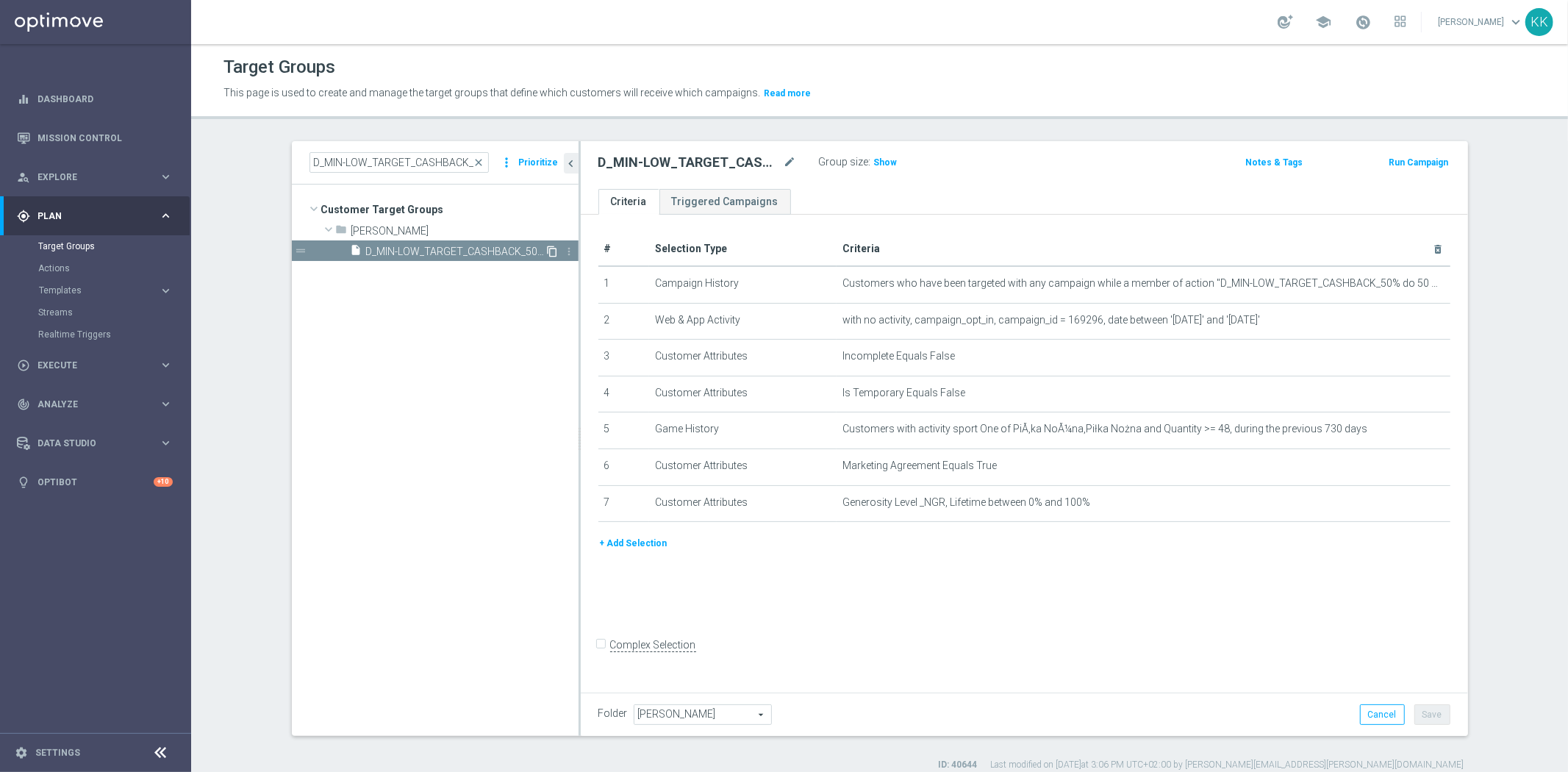
click at [547, 251] on icon "content_copy" at bounding box center [552, 251] width 12 height 12
click at [784, 158] on icon "mode_edit" at bounding box center [790, 162] width 13 height 18
click at [753, 162] on input "Copy of D_MIN-LOW_TARGET_CASHBACK_50% do 50 PLNX6_EPLW_190825_SMS" at bounding box center [698, 164] width 199 height 20
click at [786, 163] on input "Copy of D_MIN-LOW_TARGET_CASHBACK_50% do 50 PLNX6_EPLW_190825_SMS" at bounding box center [698, 164] width 199 height 20
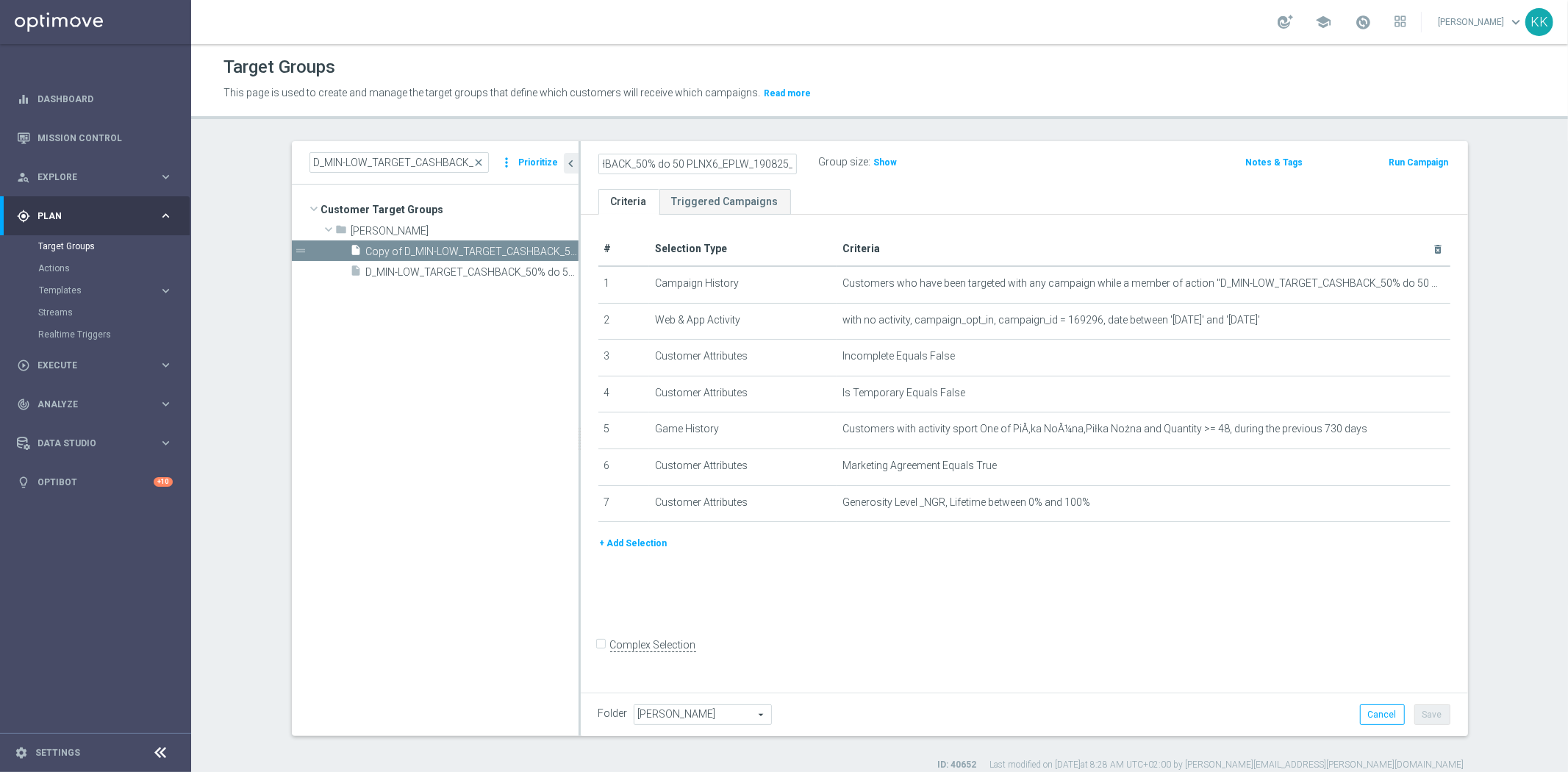
scroll to position [0, 0]
drag, startPoint x: 736, startPoint y: 153, endPoint x: 388, endPoint y: 152, distance: 348.0
click at [325, 144] on as-split "D_MIN-LOW_TARGET_CASHBACK_50% do 50 PLNX6_EPLW_190825_SMS close more_vert Prior…" at bounding box center [879, 439] width 1176 height 595
click at [673, 156] on input "Copy of D_MIN-LOW_TARGET_CASHBACK_50% do 50 PLNX6_EPLW_190825_2" at bounding box center [698, 164] width 199 height 20
drag, startPoint x: 636, startPoint y: 165, endPoint x: 518, endPoint y: 170, distance: 118.1
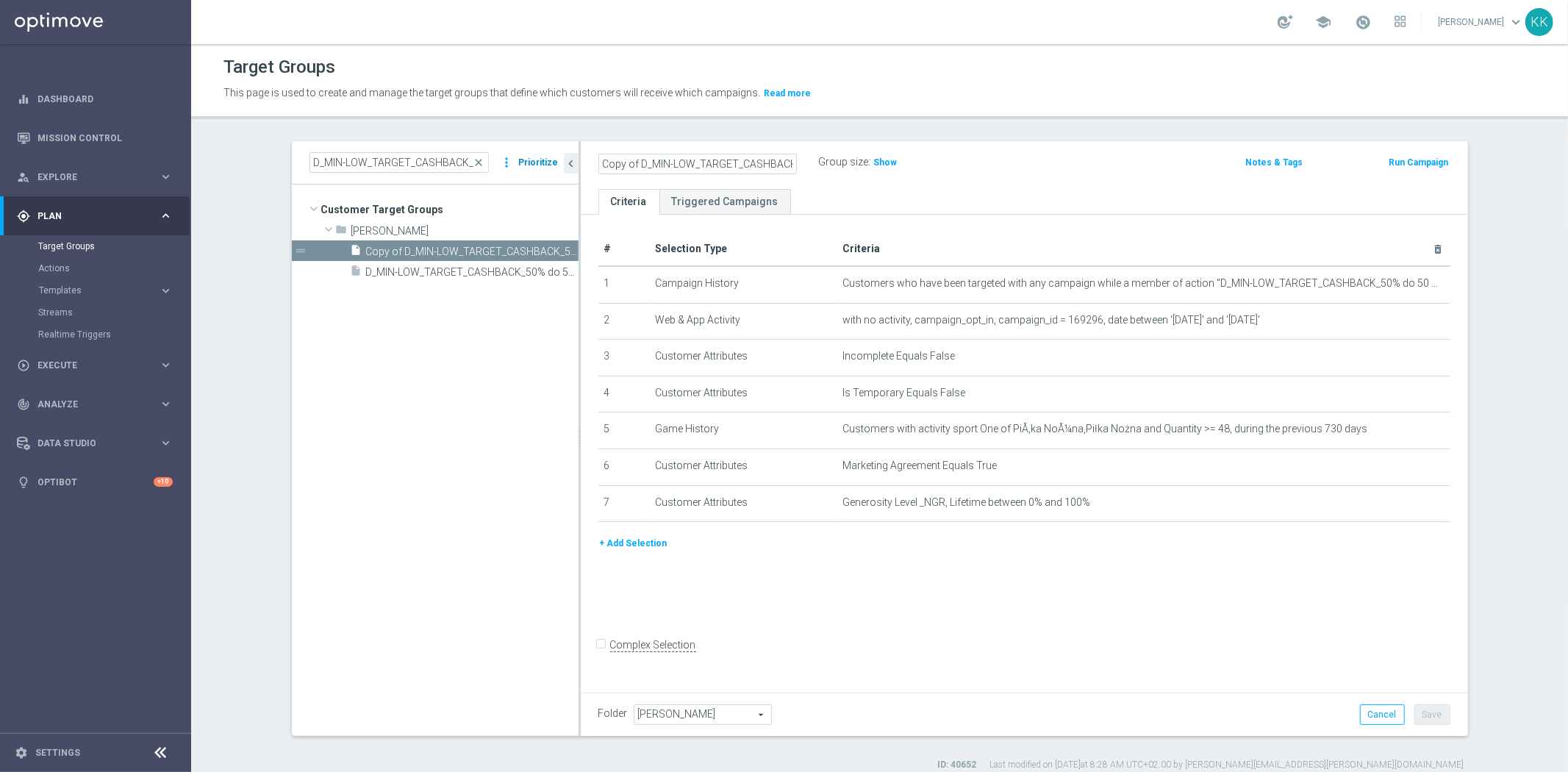
click at [518, 170] on as-split "D_MIN-LOW_TARGET_CASHBACK_50% do 50 PLNX6_EPLW_190825_SMS close more_vert Prior…" at bounding box center [879, 439] width 1176 height 595
type input "D_MIN-LOW_TARGET_CASHBACK_50% do 50 PLNX6_EPLW_190825_2"
click at [1138, 138] on div "Target Groups This page is used to create and manage the target groups that def…" at bounding box center [879, 408] width 1376 height 728
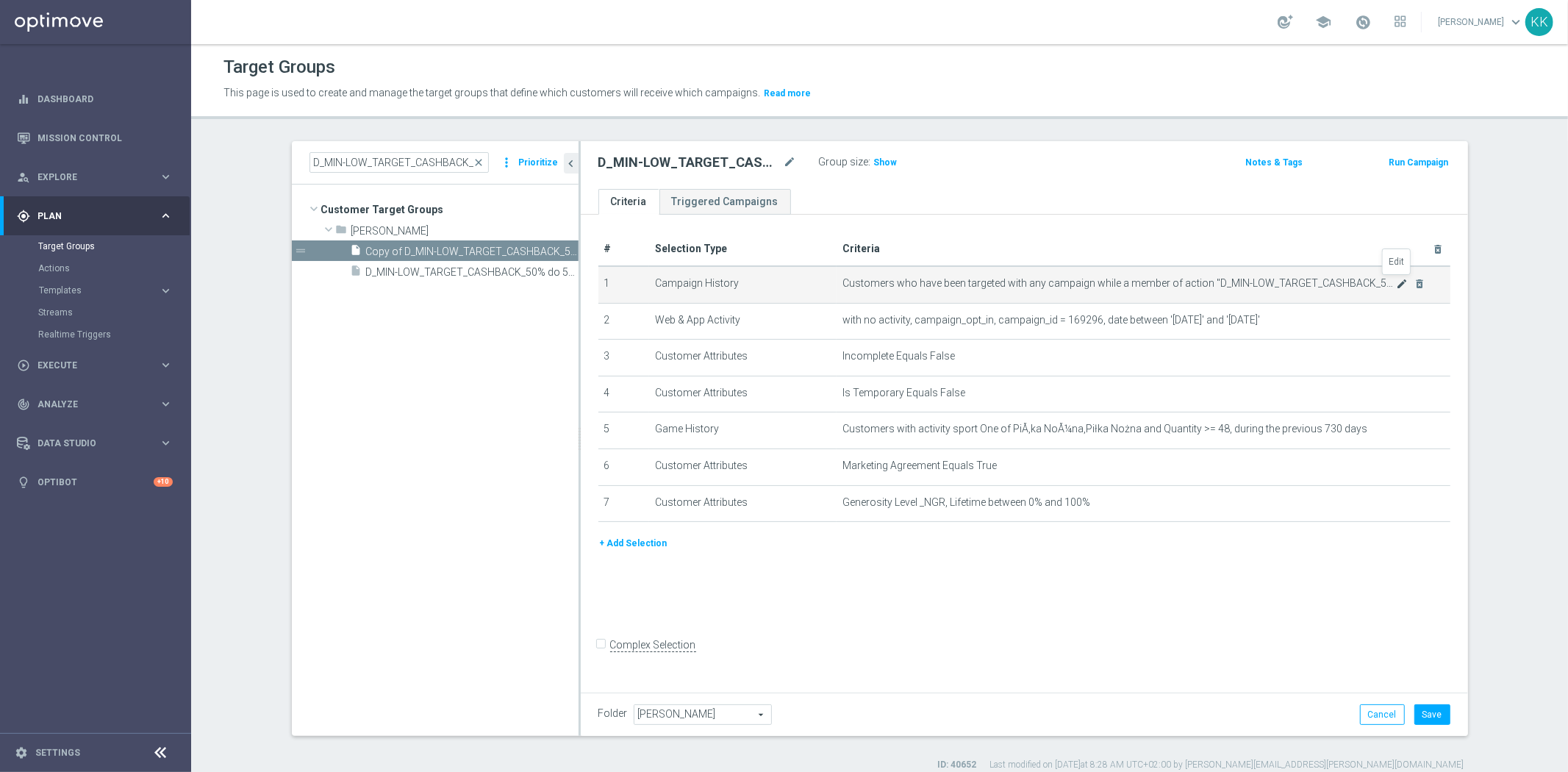
click at [1396, 281] on icon "mode_edit" at bounding box center [1401, 284] width 12 height 12
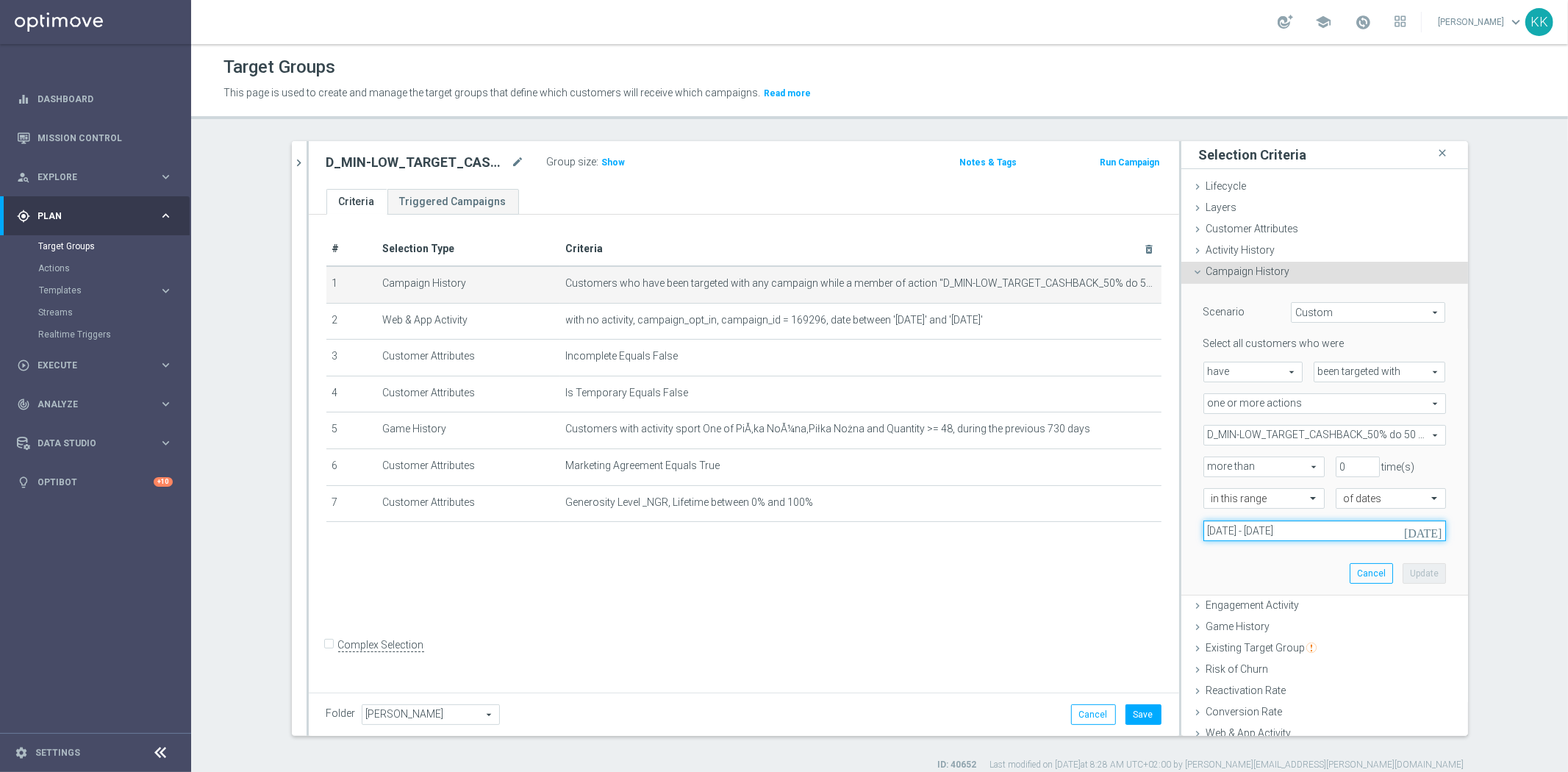
click at [1286, 532] on input "[DATE] - [DATE]" at bounding box center [1324, 531] width 242 height 20
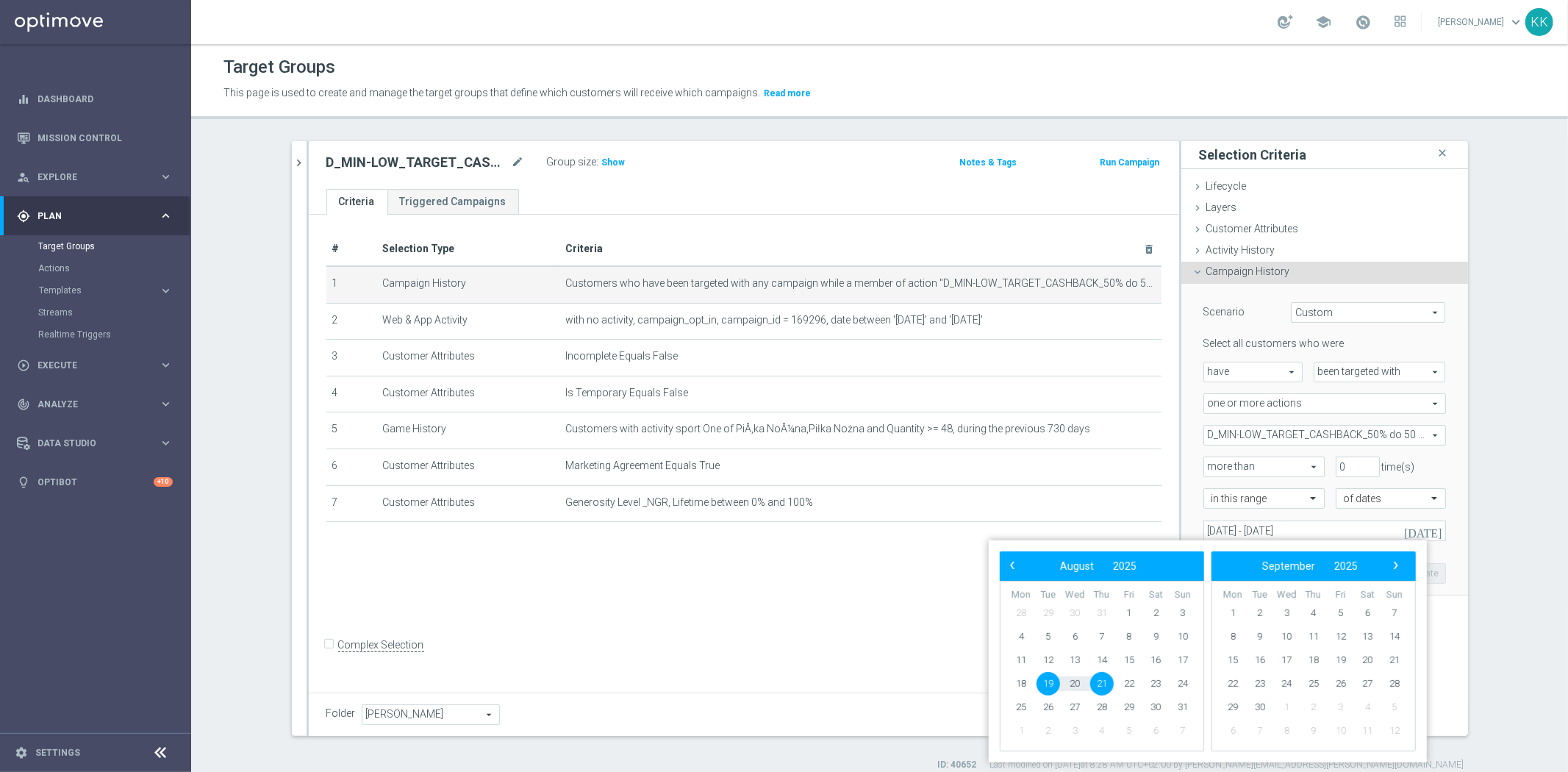
click at [1052, 678] on span "19" at bounding box center [1049, 684] width 24 height 24
click at [1133, 680] on span "22" at bounding box center [1129, 684] width 24 height 24
type input "[DATE] - [DATE]"
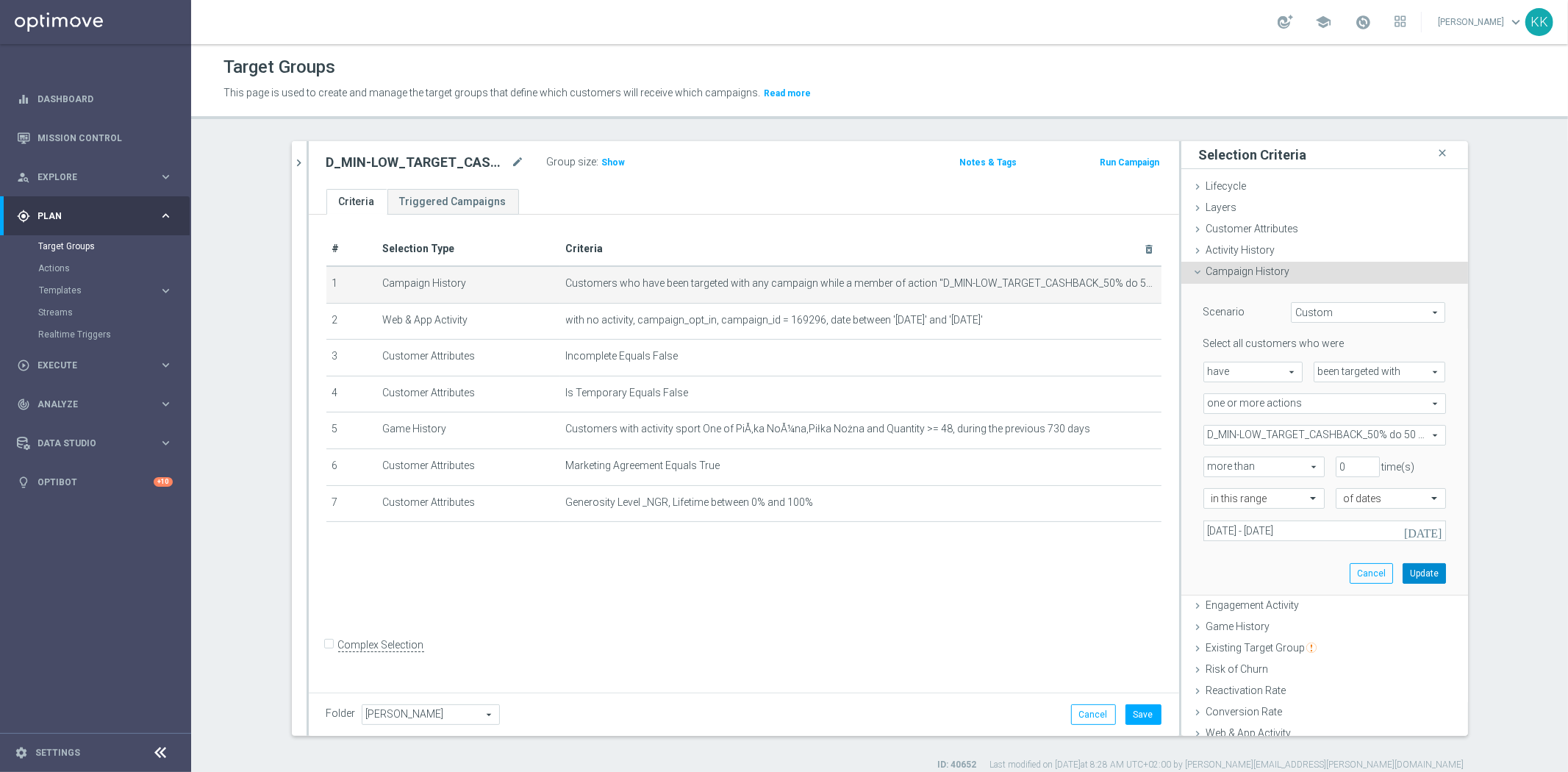
click at [1422, 568] on button "Update" at bounding box center [1423, 573] width 43 height 20
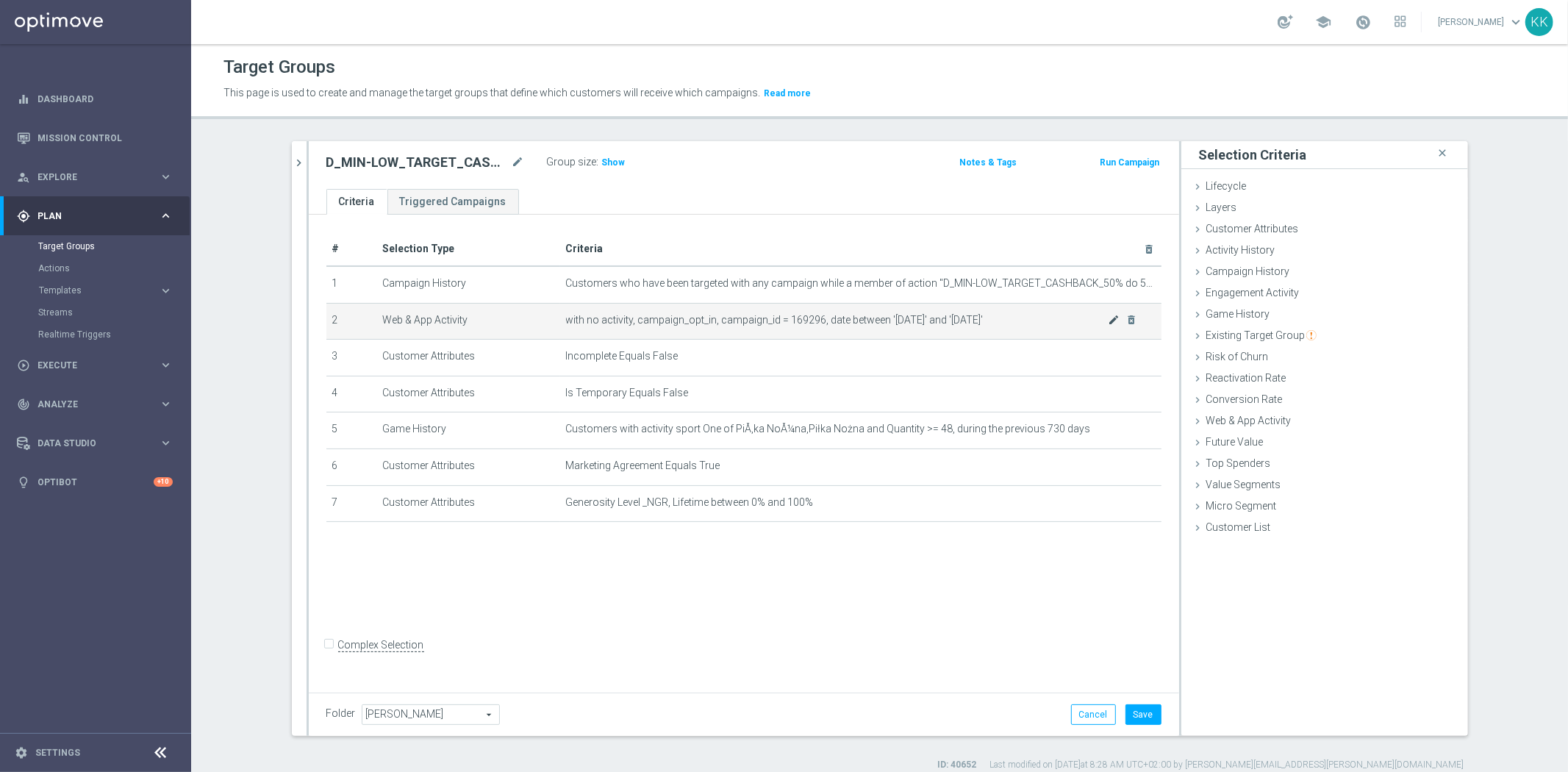
click at [1108, 319] on icon "mode_edit" at bounding box center [1113, 320] width 12 height 12
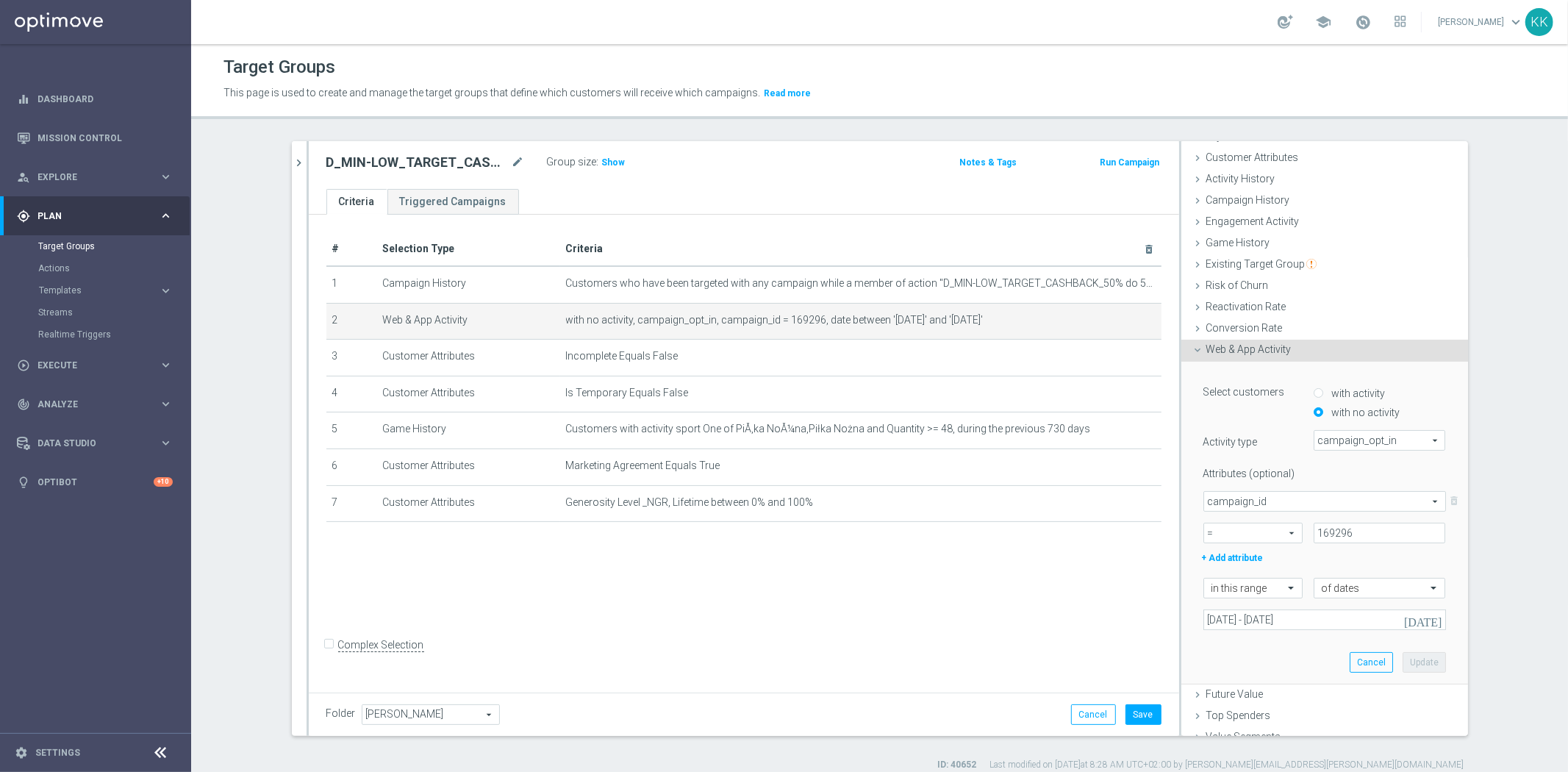
scroll to position [126, 0]
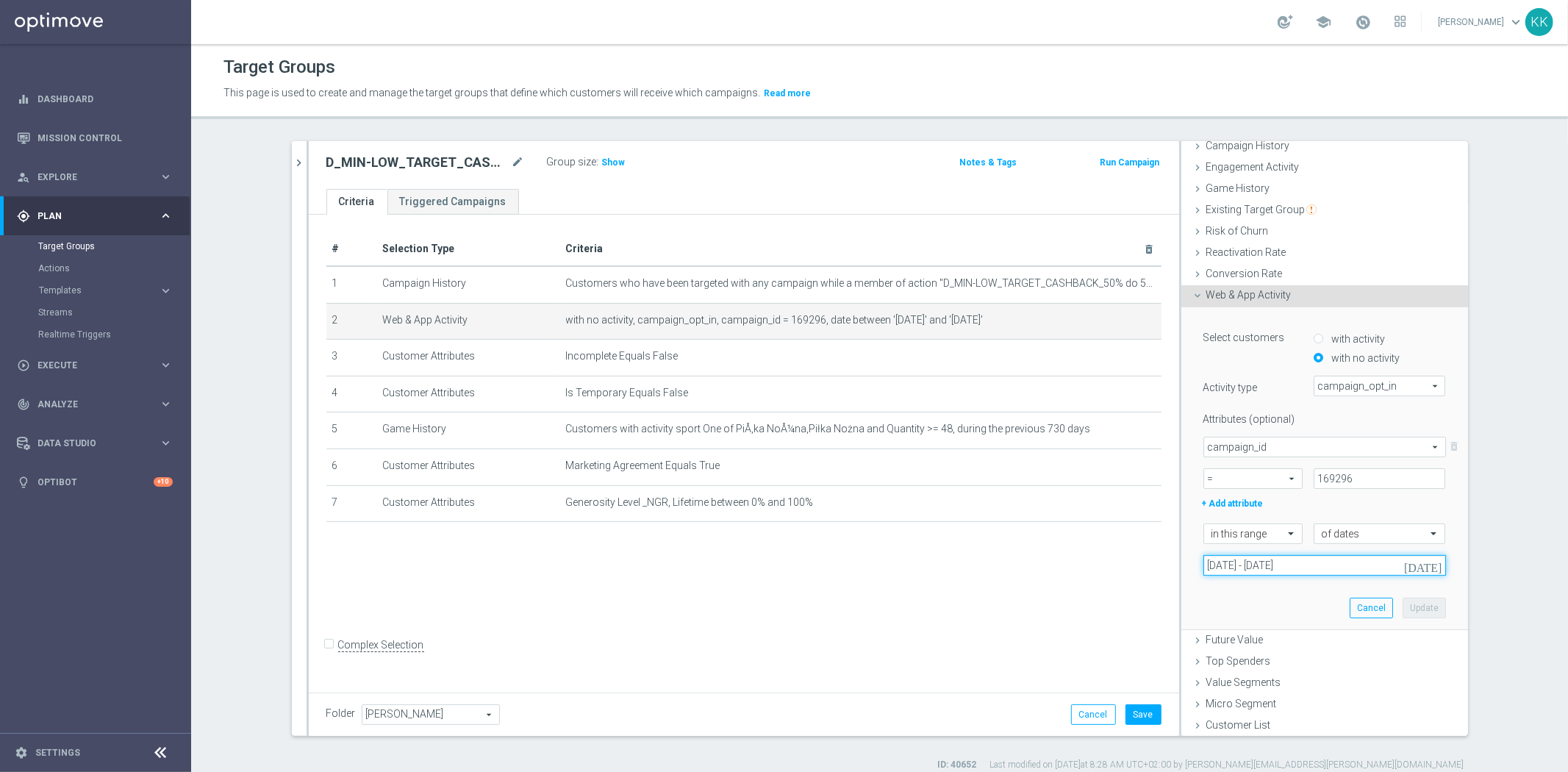
click at [1260, 567] on input "[DATE] - [DATE]" at bounding box center [1324, 566] width 242 height 20
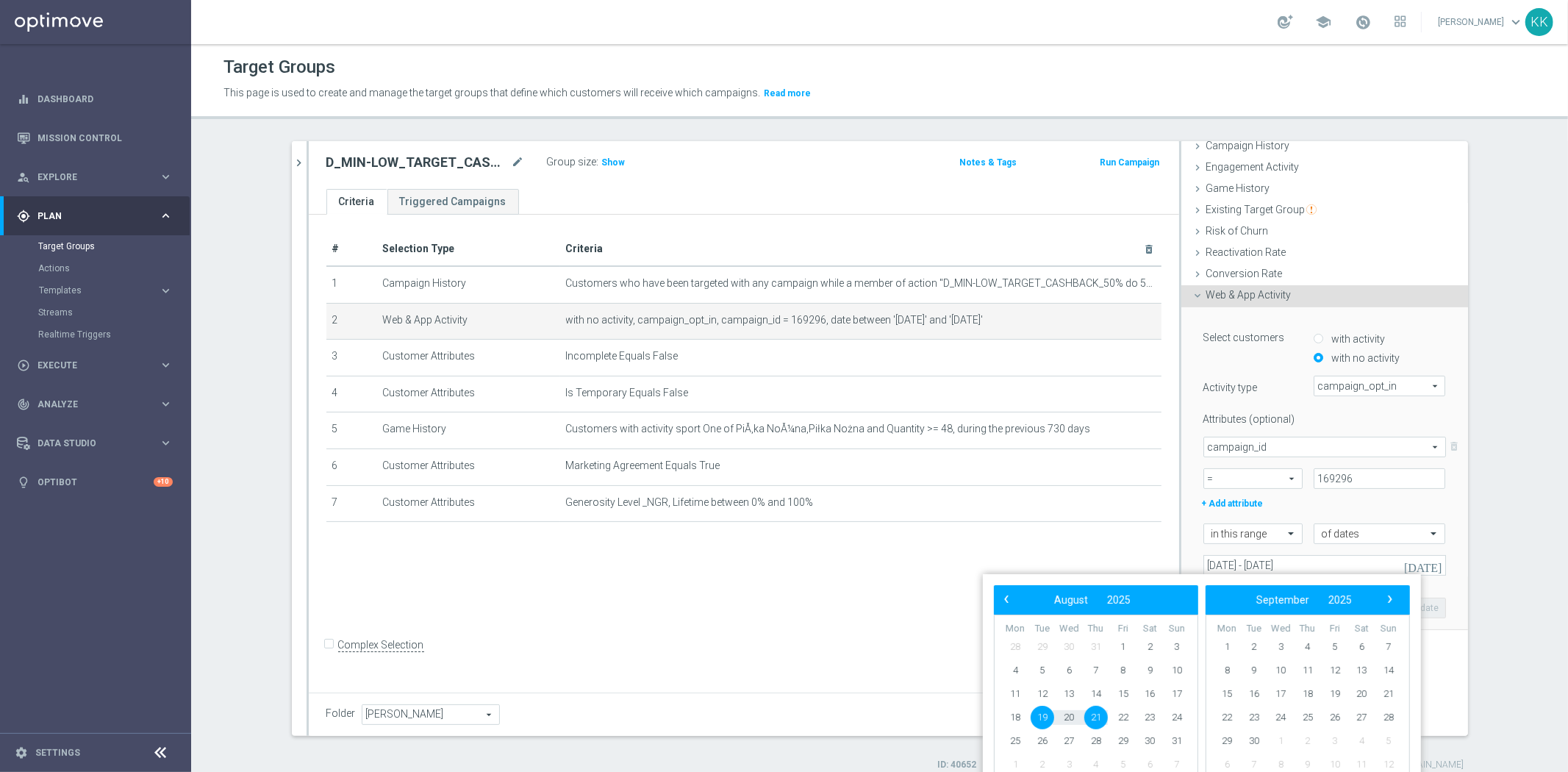
click at [1046, 719] on span "19" at bounding box center [1042, 718] width 24 height 24
click at [1124, 721] on span "22" at bounding box center [1123, 718] width 24 height 24
type input "[DATE] - [DATE]"
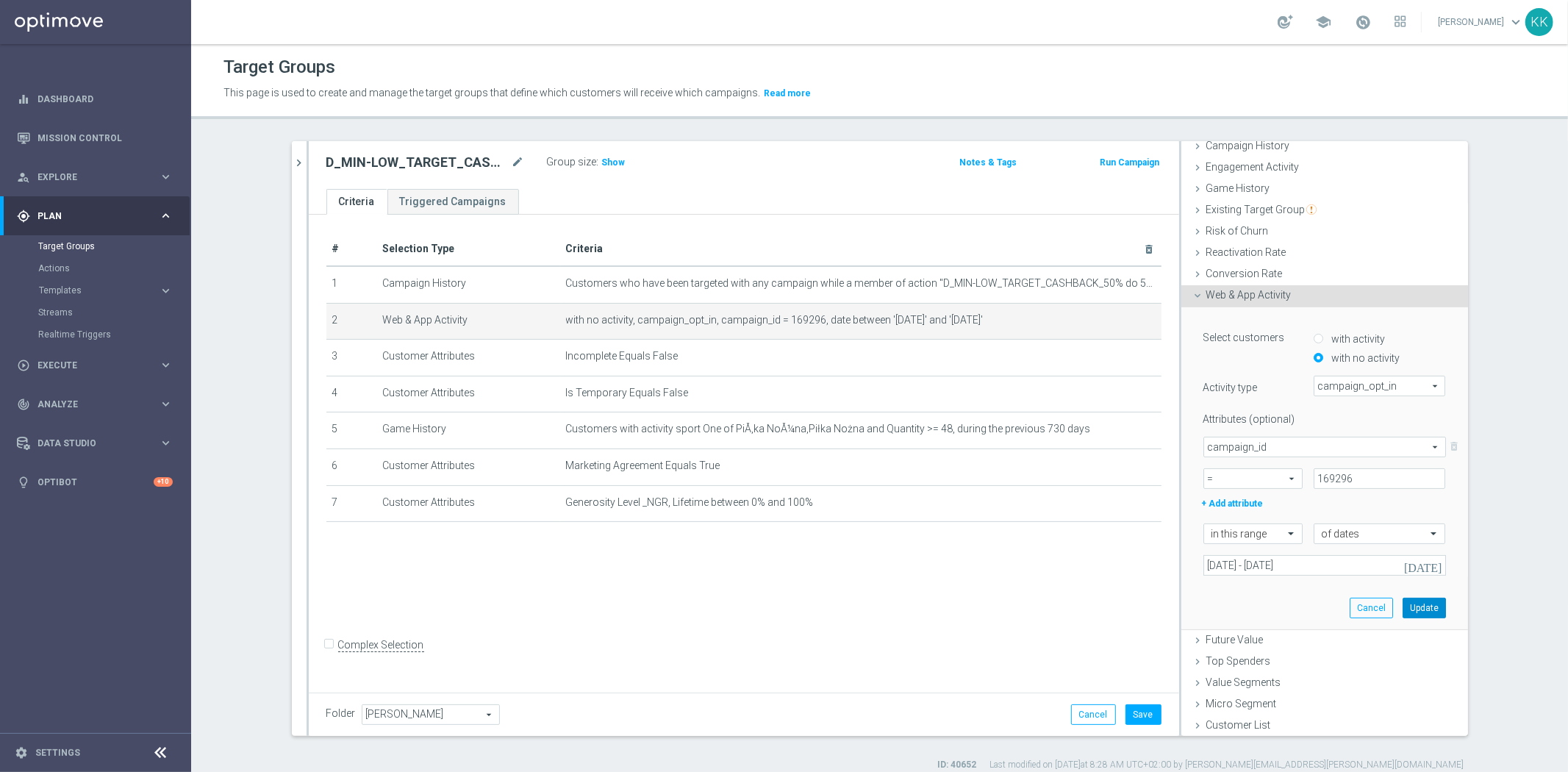
click at [1426, 611] on button "Update" at bounding box center [1423, 608] width 43 height 20
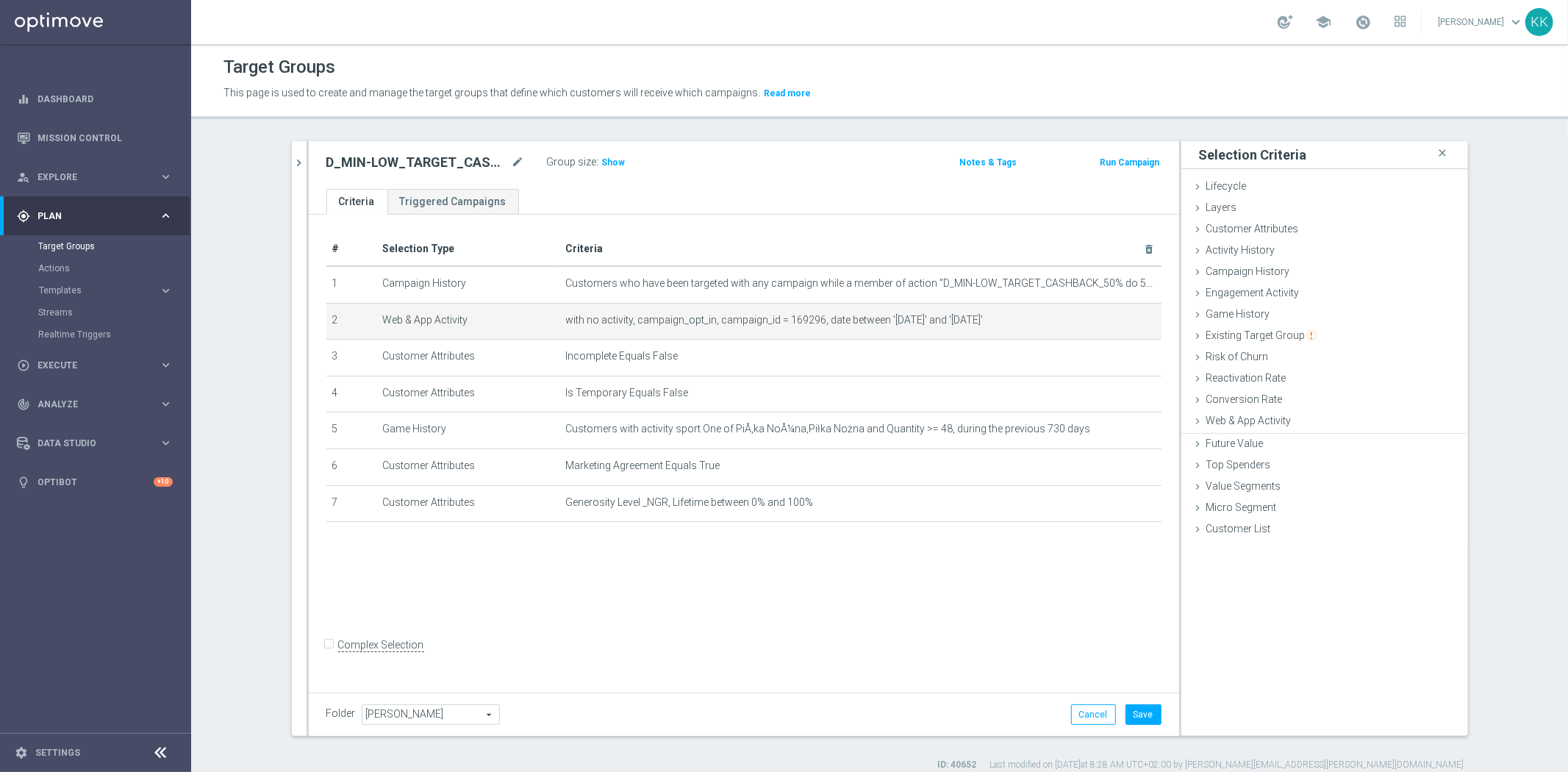
scroll to position [0, 0]
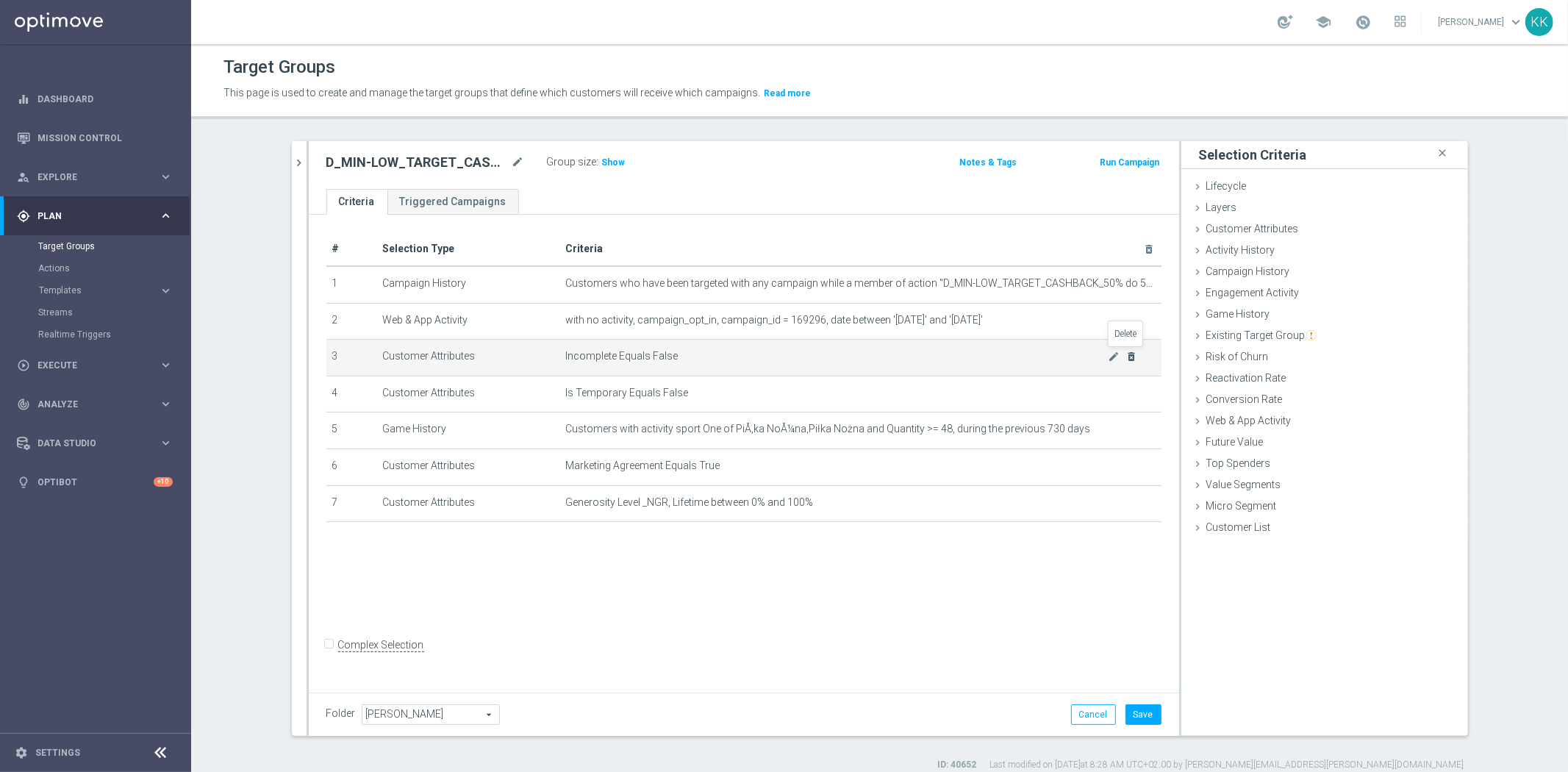
click at [1125, 357] on icon "delete_forever" at bounding box center [1131, 357] width 12 height 12
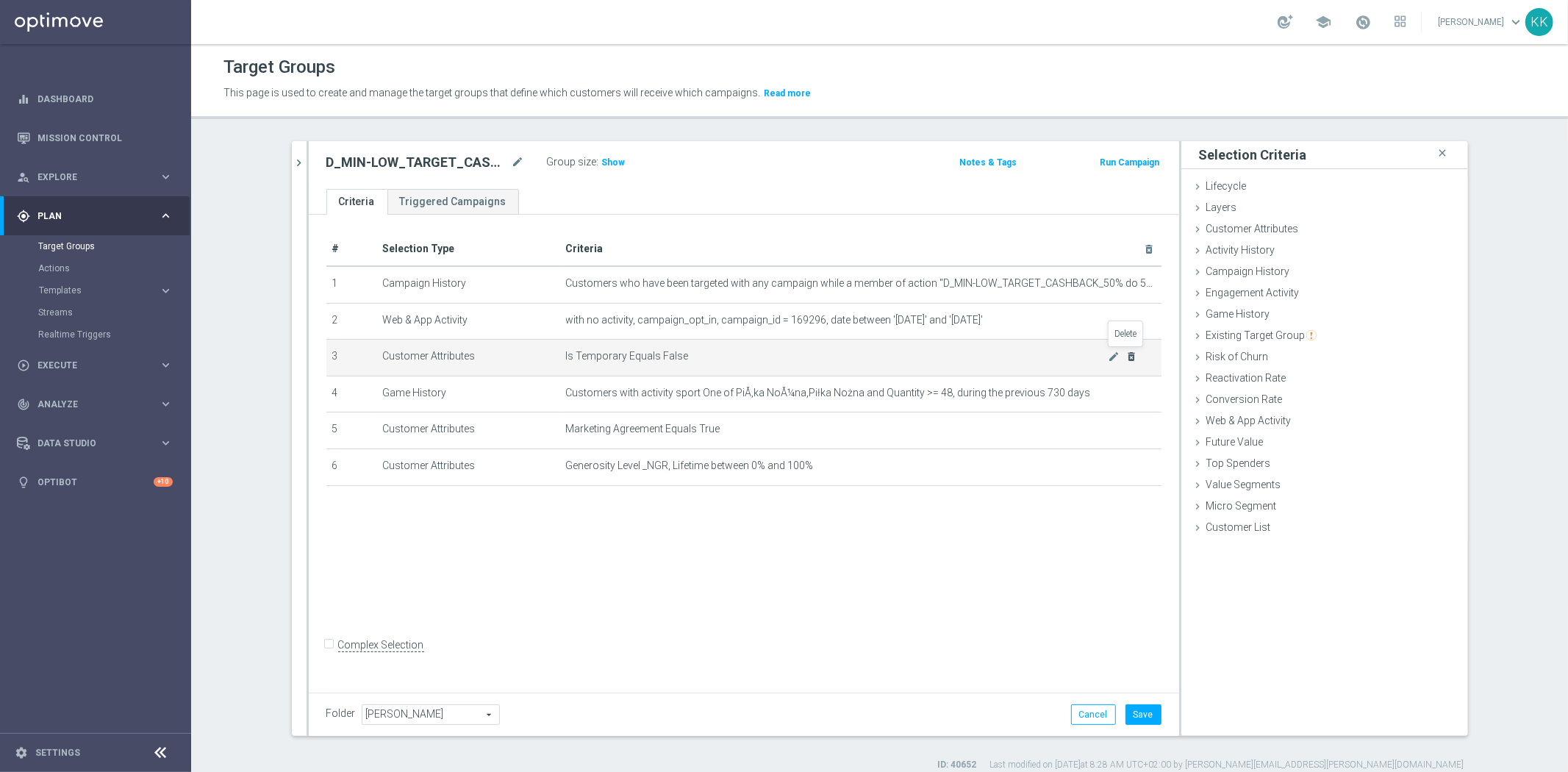
click at [1126, 357] on icon "delete_forever" at bounding box center [1131, 357] width 12 height 12
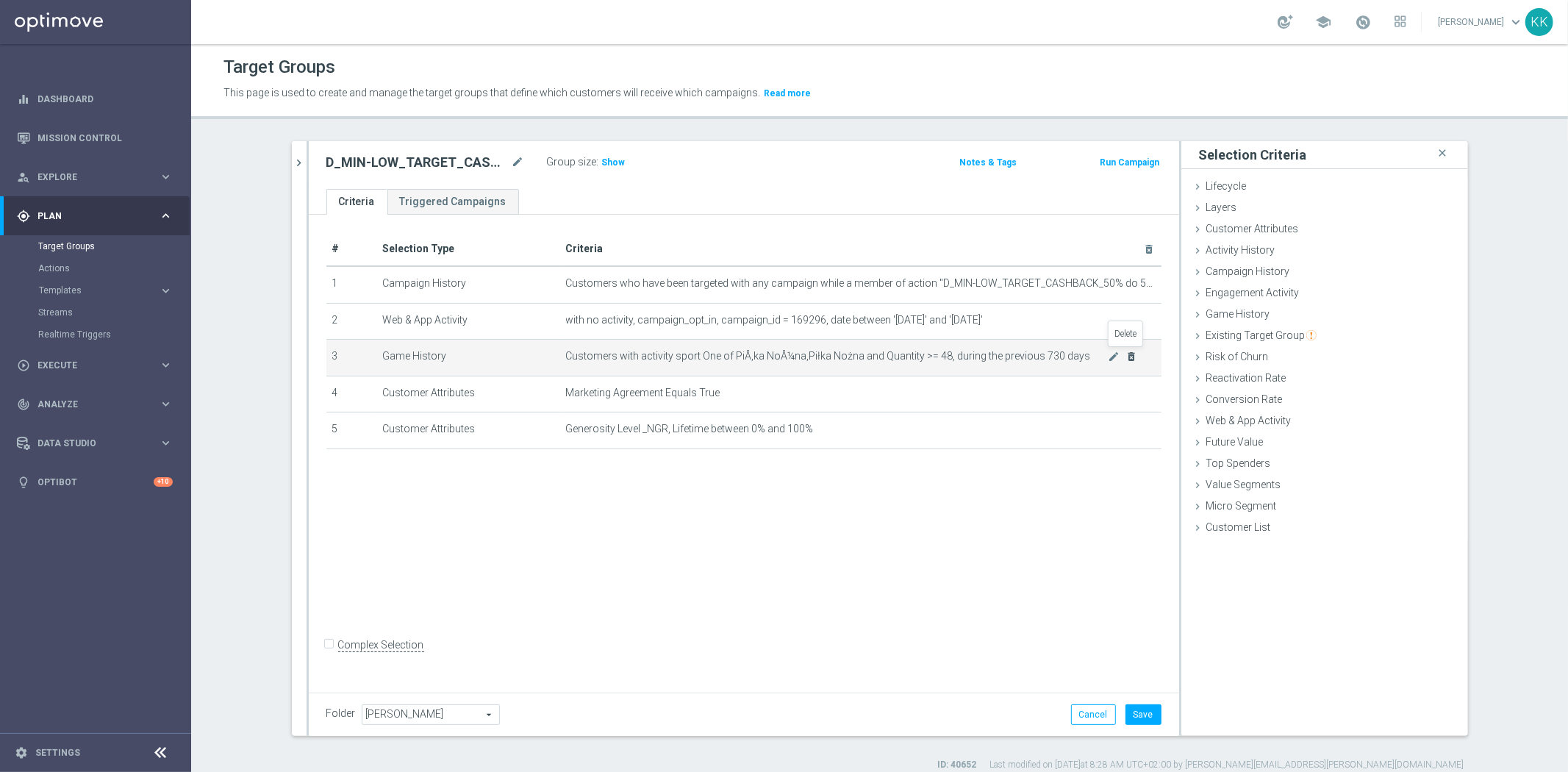
click at [1126, 357] on icon "delete_forever" at bounding box center [1131, 357] width 12 height 12
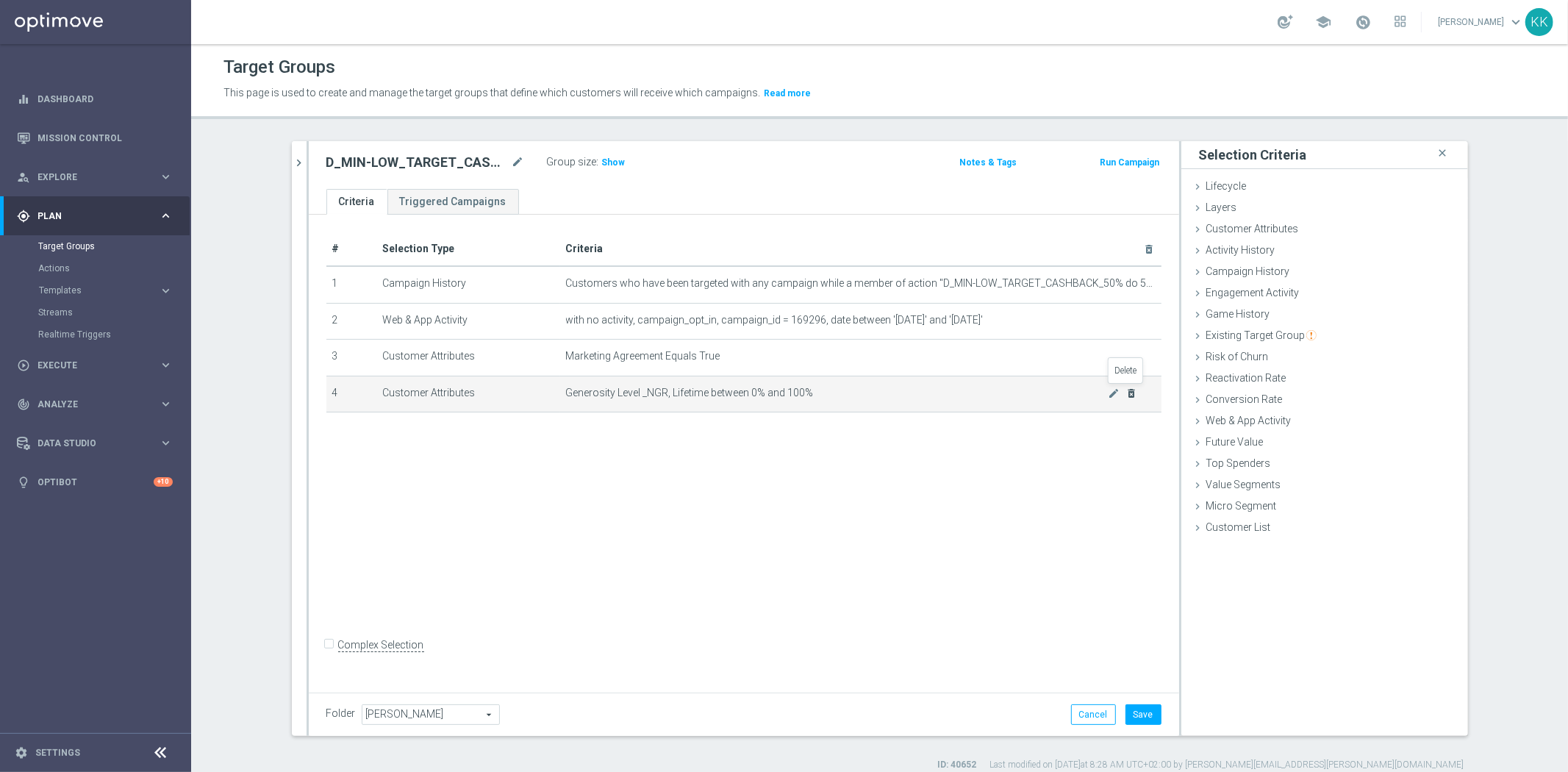
click at [1125, 392] on icon "delete_forever" at bounding box center [1131, 393] width 12 height 12
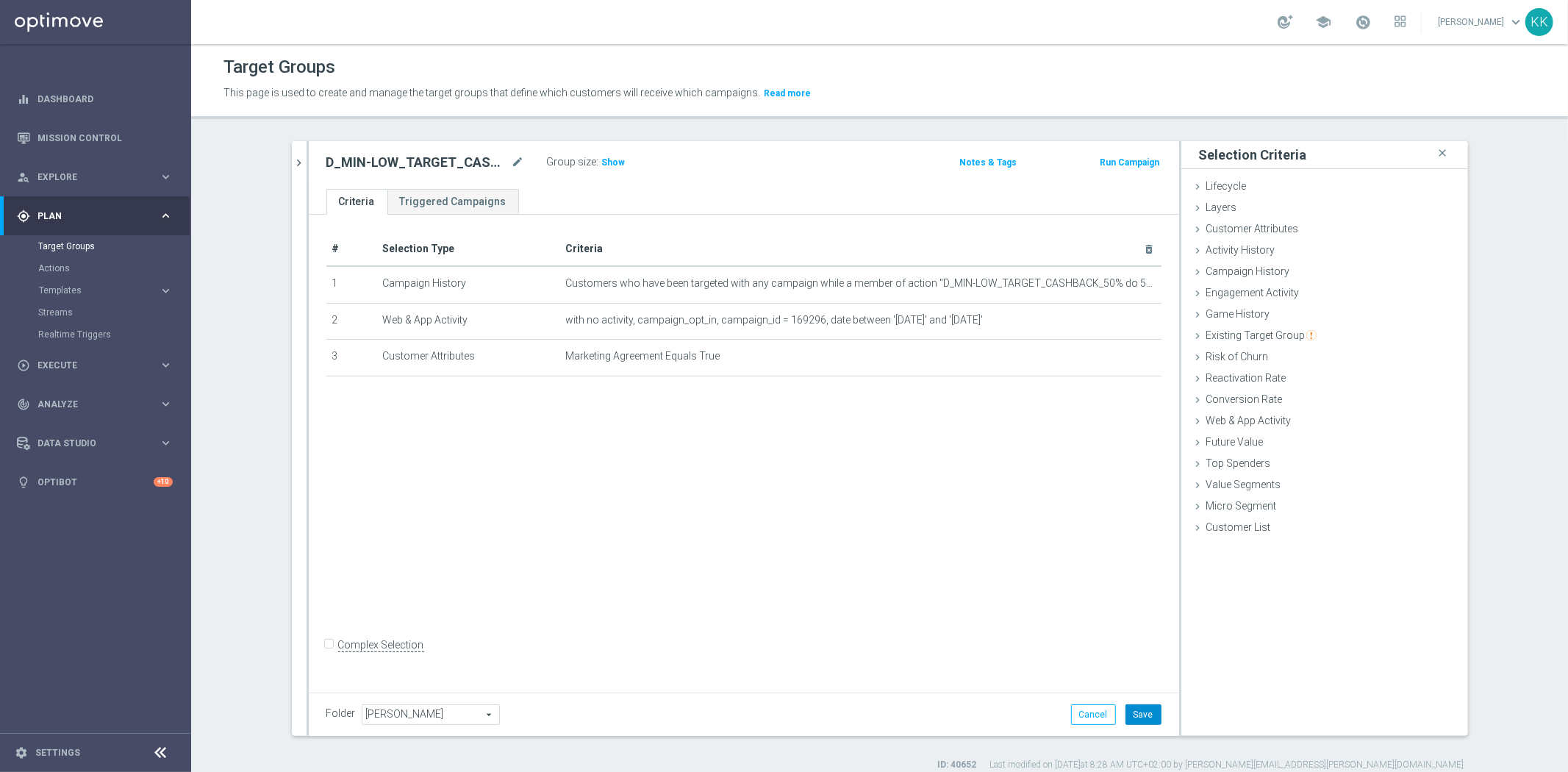
click at [1132, 708] on button "Save" at bounding box center [1143, 715] width 36 height 20
click at [602, 166] on span "Show" at bounding box center [614, 162] width 24 height 10
click at [293, 166] on icon "chevron_right" at bounding box center [299, 162] width 14 height 14
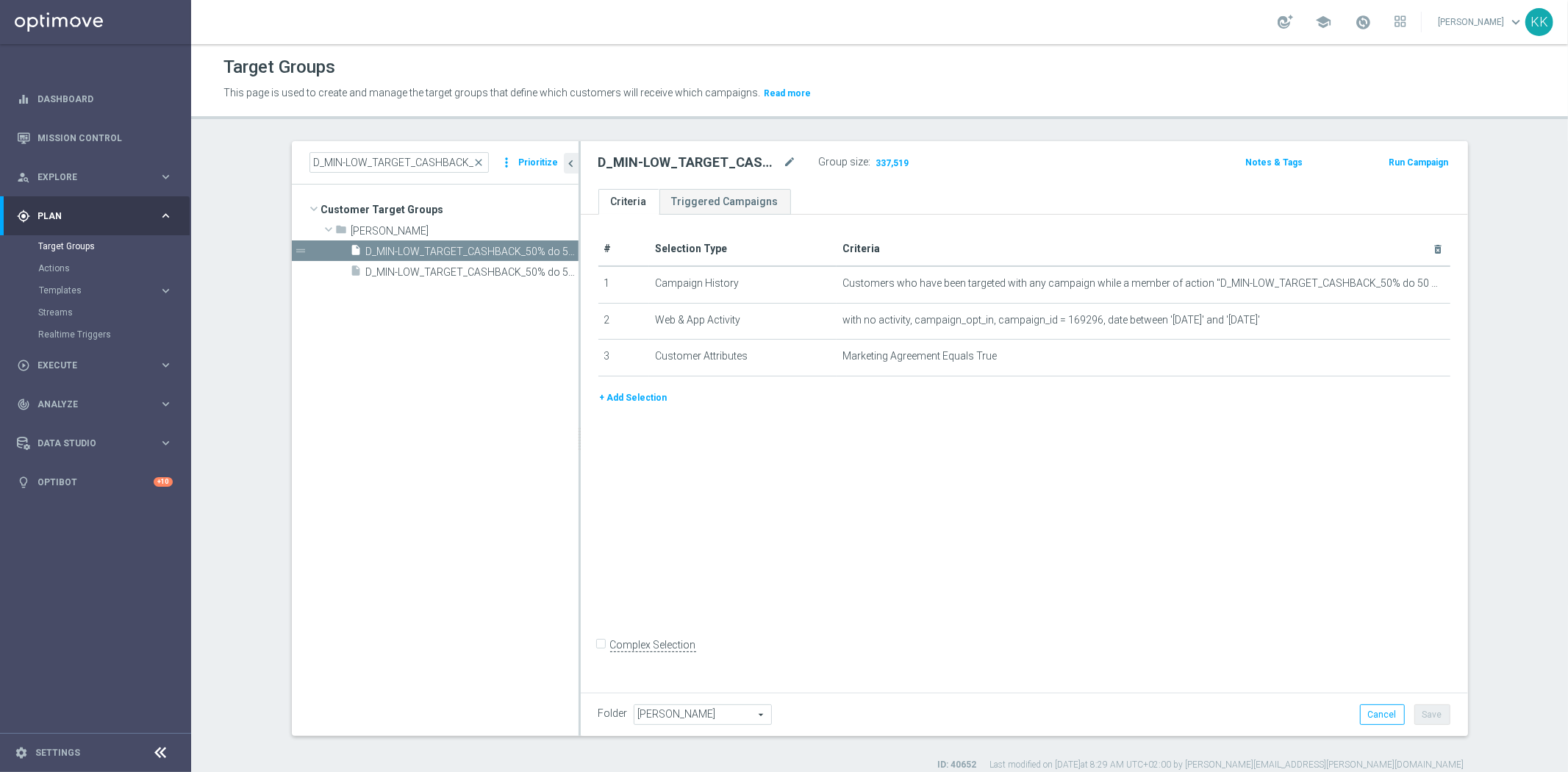
click at [401, 151] on div "D_MIN-LOW_TARGET_CASHBACK_50% do 50 PLNX6_EPLW_190825_SMS close more_vert Prior…" at bounding box center [435, 162] width 286 height 43
click at [415, 165] on input "D_MIN-LOW_TARGET_CASHBACK_50% do 50 PLNX6_EPLW_190825_SMS" at bounding box center [399, 162] width 180 height 20
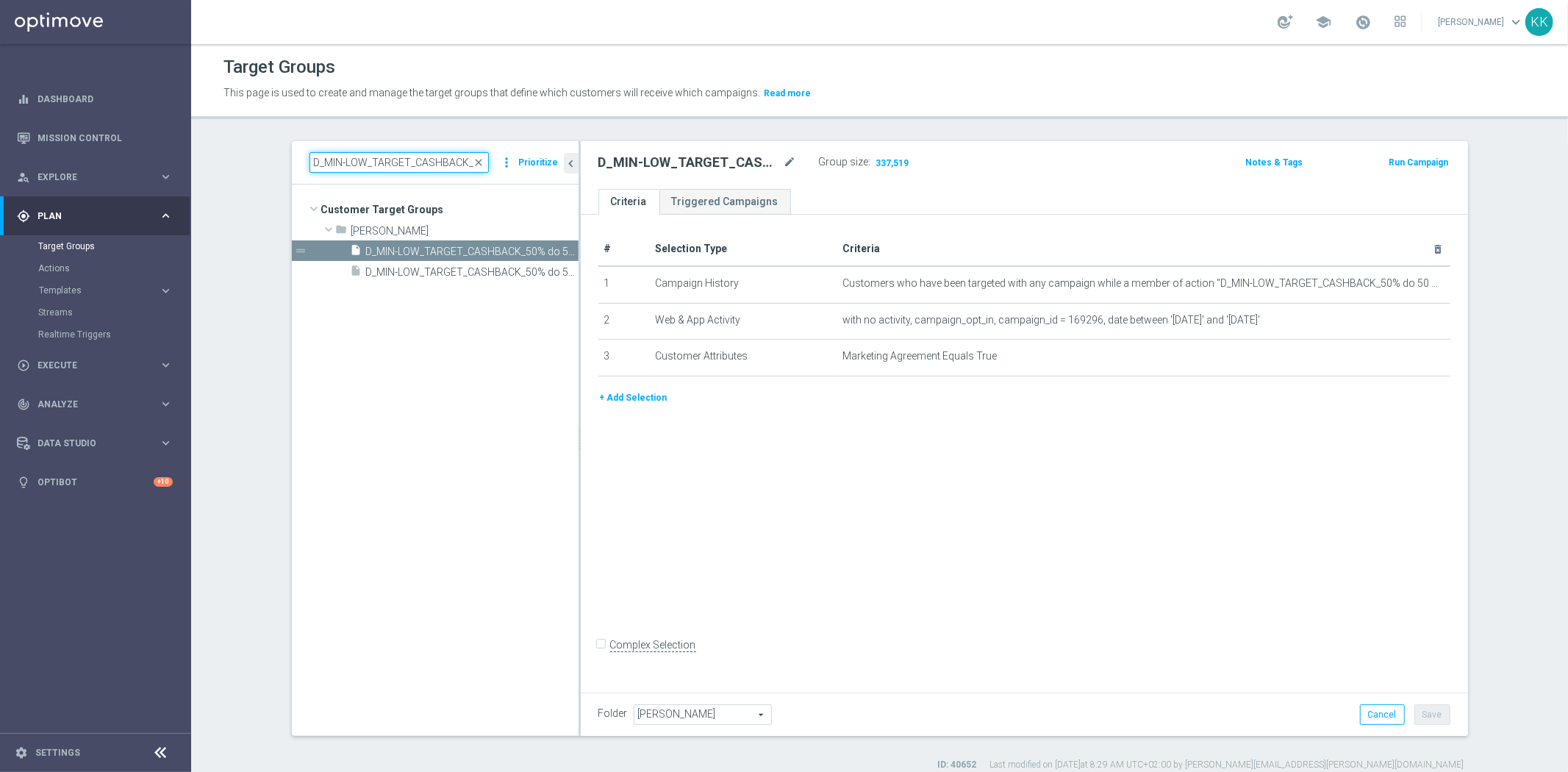
click at [413, 166] on input "D_MIN-LOW_TARGET_CASHBACK_50% do 50 PLNX6_EPLW_190825_SMS" at bounding box center [399, 162] width 180 height 20
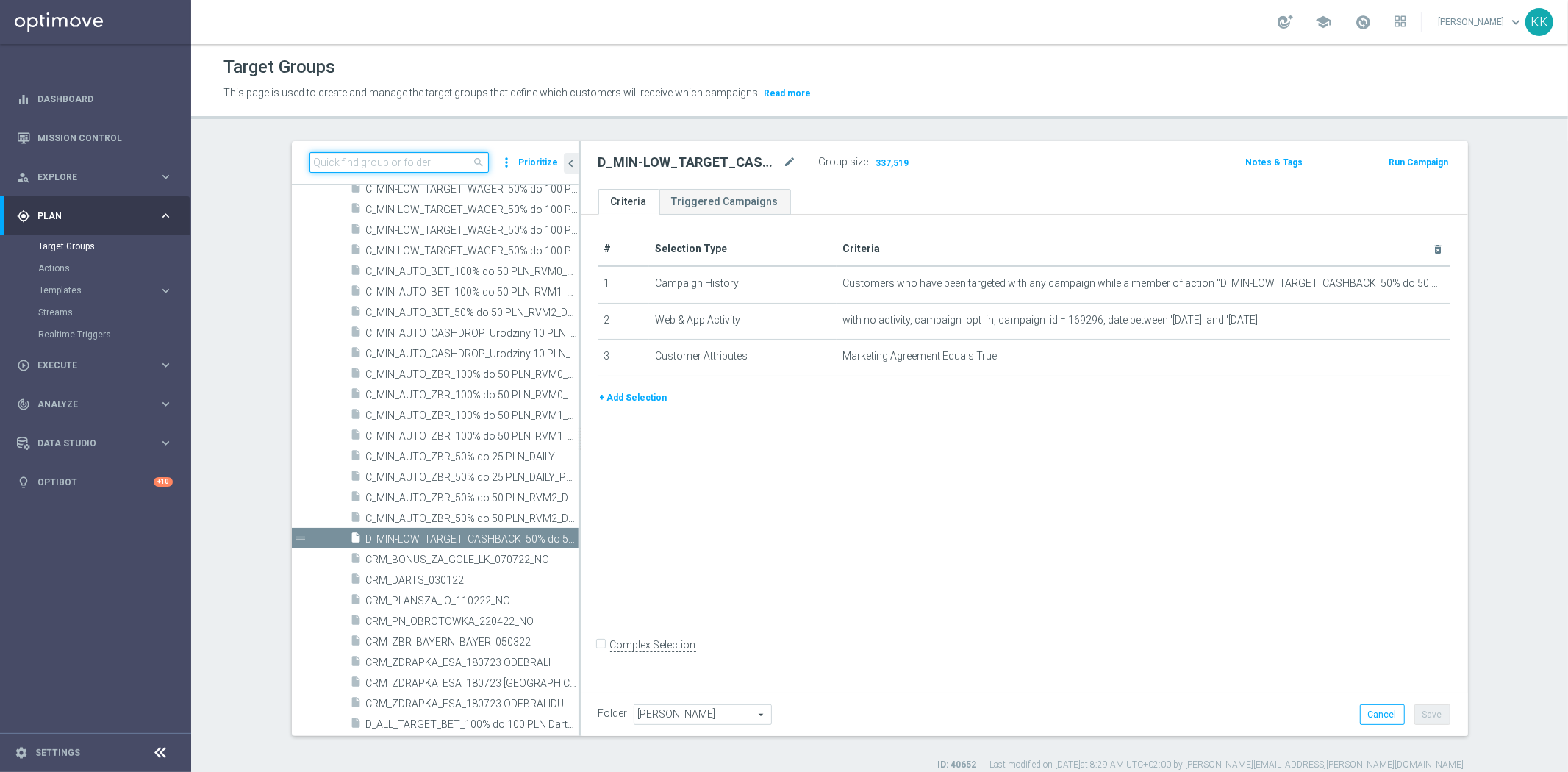
paste input "D_MED-HIGH_TARGET_CASHBACK_100% do 50 PLNX6_EPLW_190825_SMS2"
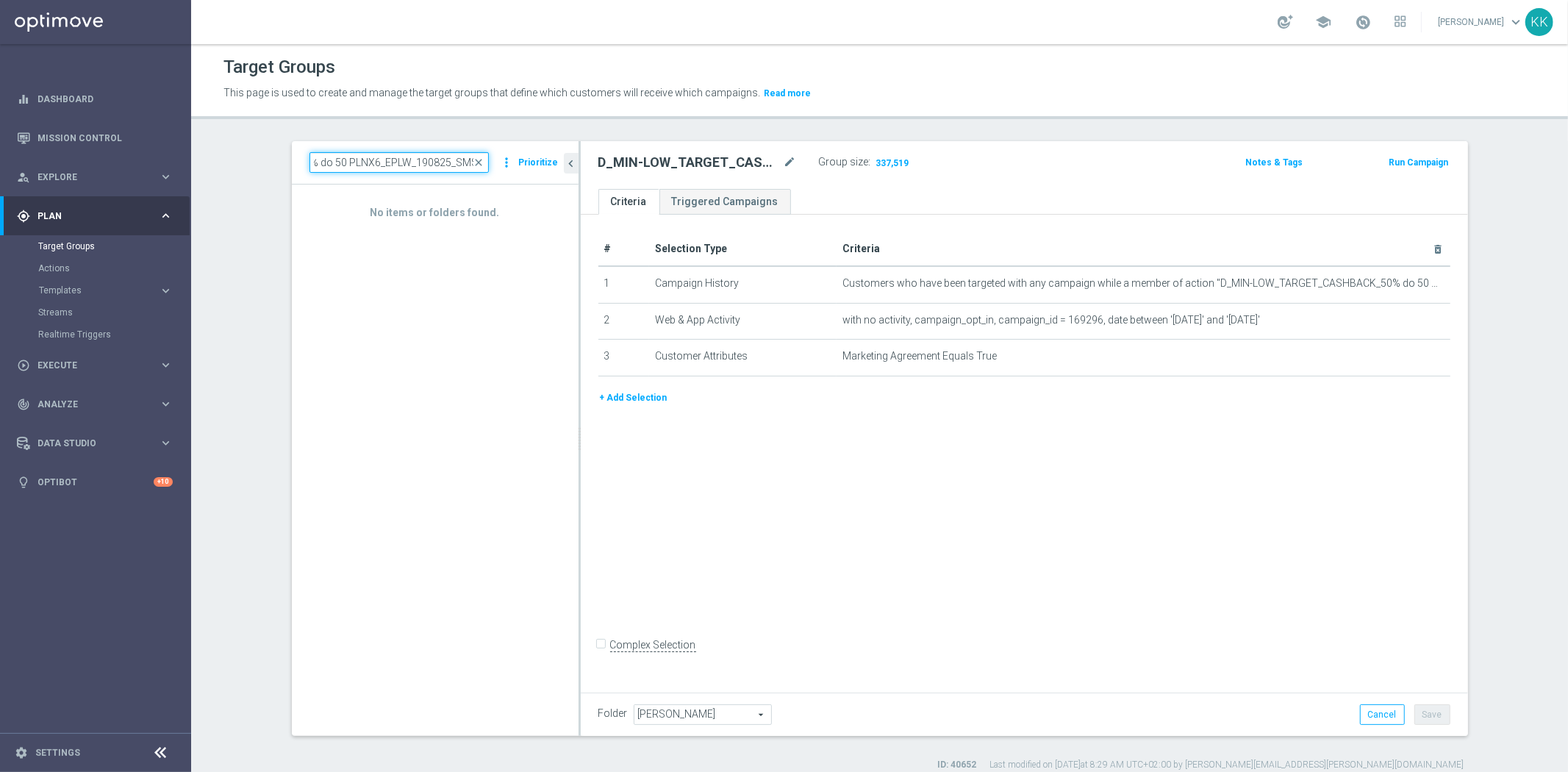
scroll to position [0, 180]
type input "D_MED-HIGH_TARGET_CASHBACK_100% do 50 PLNX6_EPLW_190825_SMS"
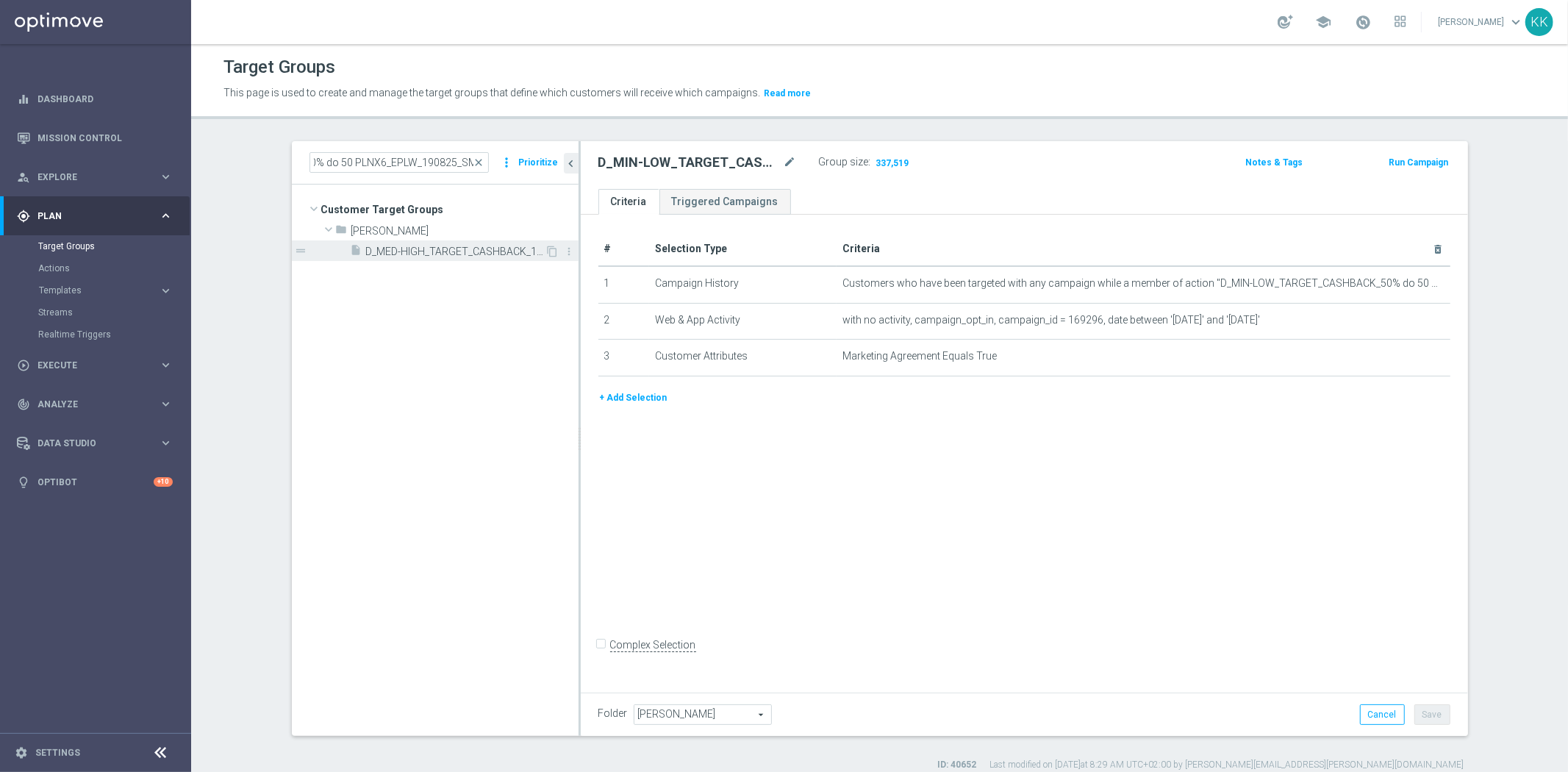
click at [375, 242] on div "insert_drive_file D_MED-HIGH_TARGET_CASHBACK_100% do 50 PLNX6_EPLW_190825_SMS" at bounding box center [448, 251] width 195 height 20
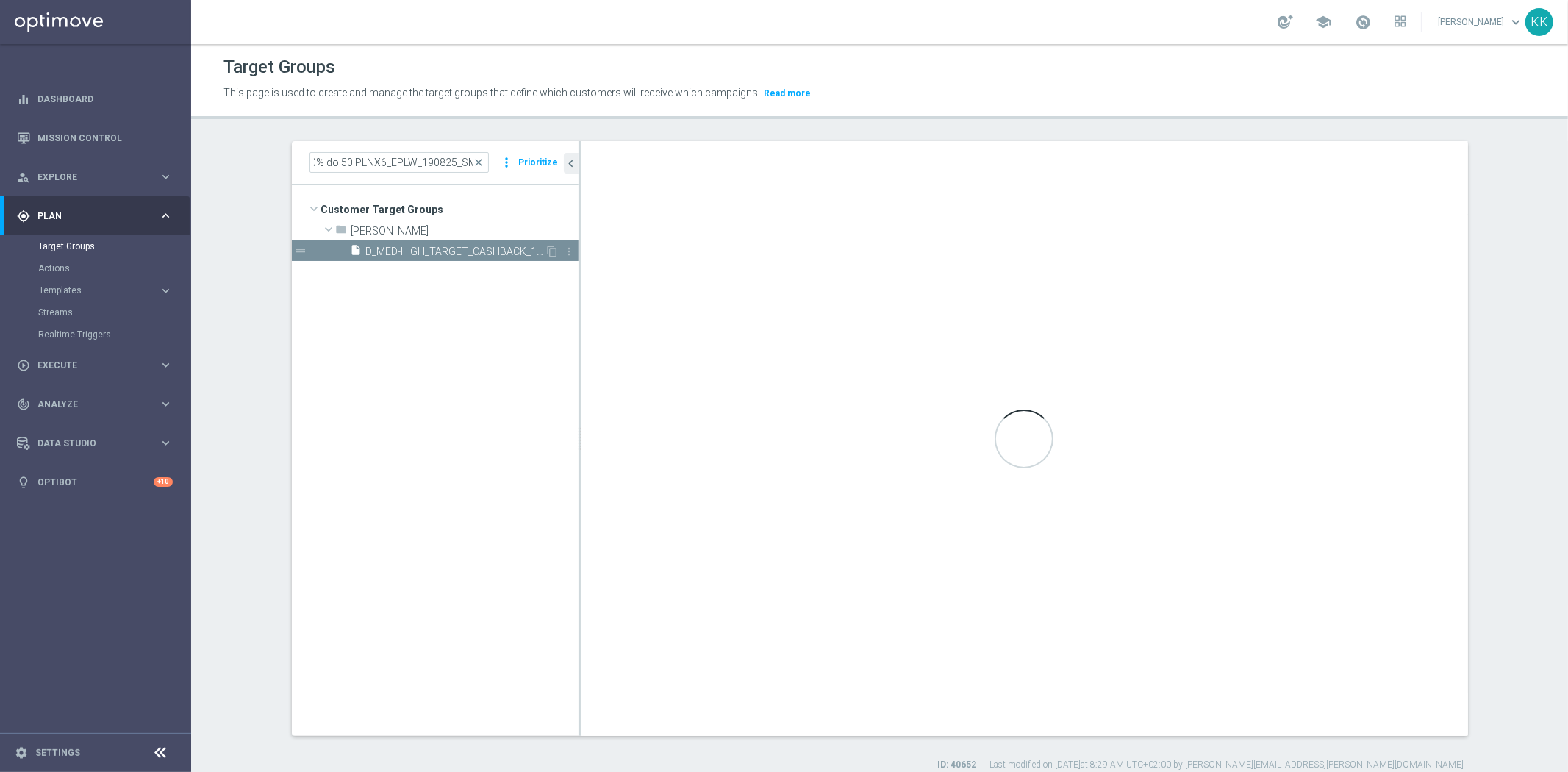
scroll to position [0, 0]
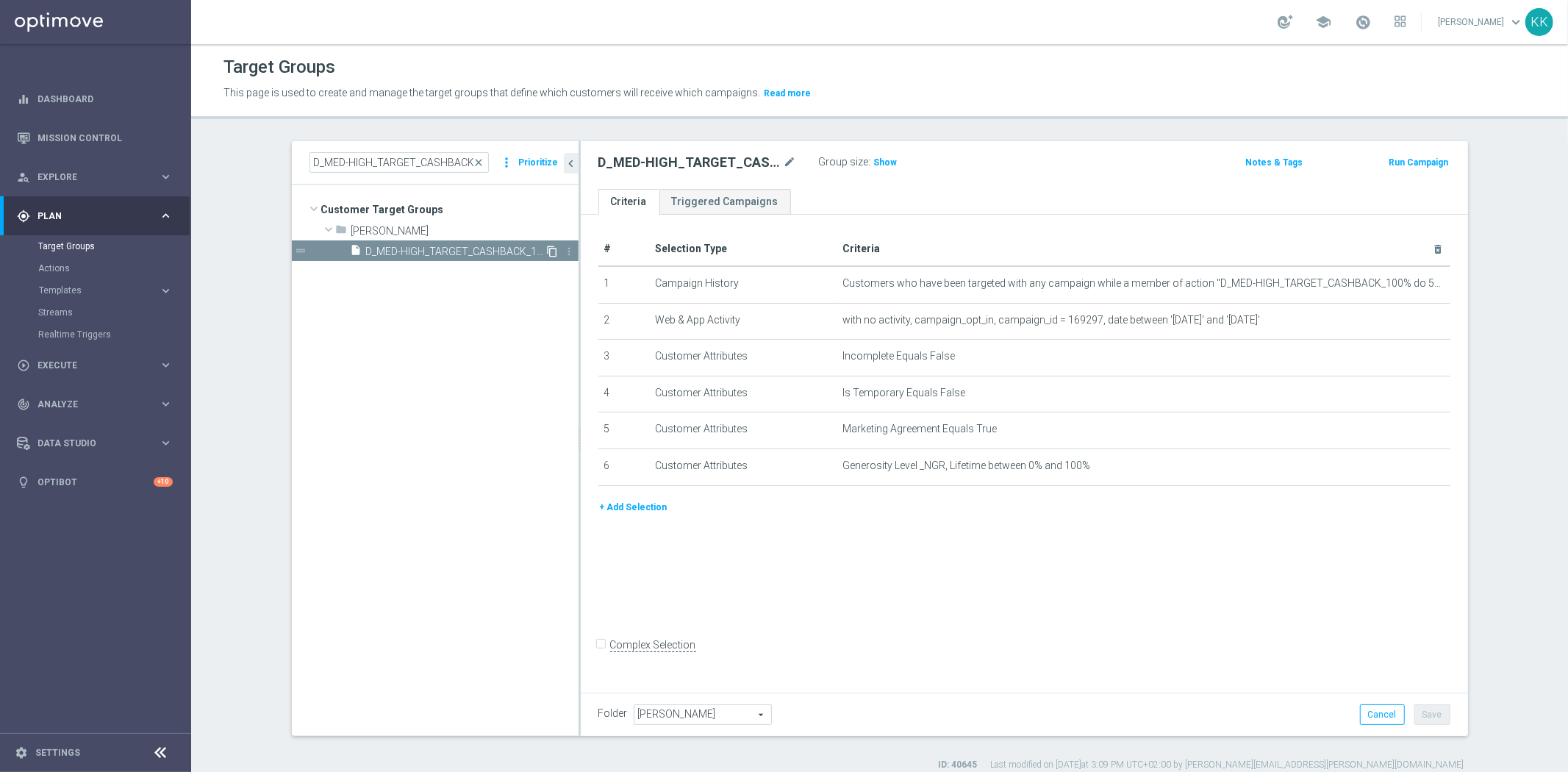
click at [547, 247] on icon "content_copy" at bounding box center [552, 251] width 12 height 12
click at [784, 158] on icon "mode_edit" at bounding box center [790, 162] width 13 height 18
drag, startPoint x: 730, startPoint y: 164, endPoint x: 226, endPoint y: 135, distance: 504.8
click at [262, 142] on div "D_MED-HIGH_TARGET_CASHBACK_100% do 50 PLNX6_EPLW_190825_SMS close more_vert Pri…" at bounding box center [879, 456] width 1235 height 630
click at [651, 164] on input "Copy of D_MED-HIGH_TARGET_CASHBACK_100% do 50 PLNX6_EPLW_190825_2" at bounding box center [698, 164] width 199 height 20
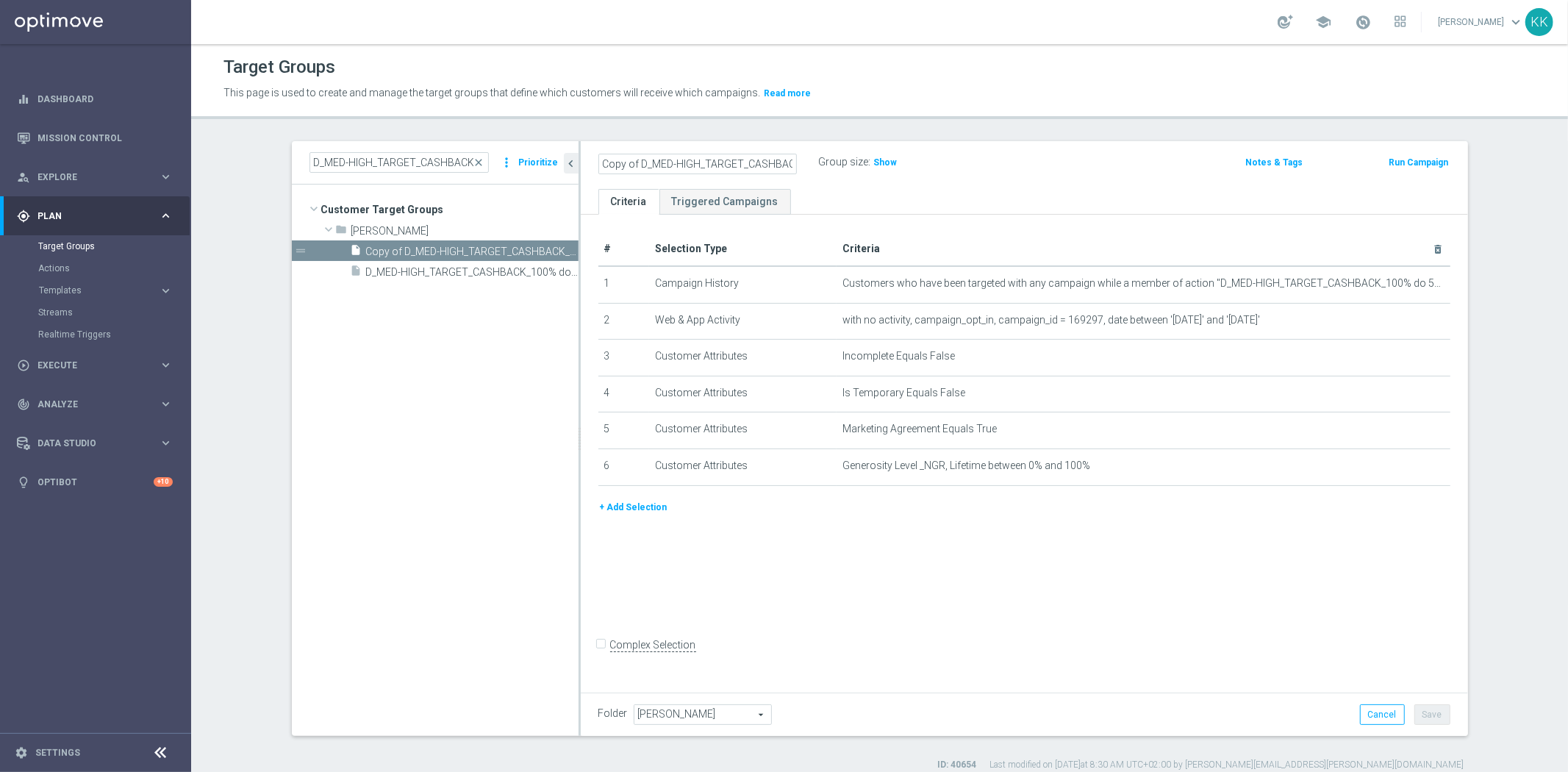
drag, startPoint x: 634, startPoint y: 159, endPoint x: 367, endPoint y: 158, distance: 267.0
click at [367, 158] on as-split "D_MED-HIGH_TARGET_CASHBACK_100% do 50 PLNX6_EPLW_190825_SMS close more_vert Pri…" at bounding box center [879, 439] width 1176 height 595
click at [730, 164] on input "D_MED-HIGH_TARGET_CASHBACK_100% do 50 PLNX6_EPLW_190825_2" at bounding box center [698, 164] width 199 height 20
drag, startPoint x: 735, startPoint y: 163, endPoint x: 1225, endPoint y: 114, distance: 492.4
click at [1167, 116] on div "Target Groups This page is used to create and manage the target groups that def…" at bounding box center [879, 408] width 1376 height 728
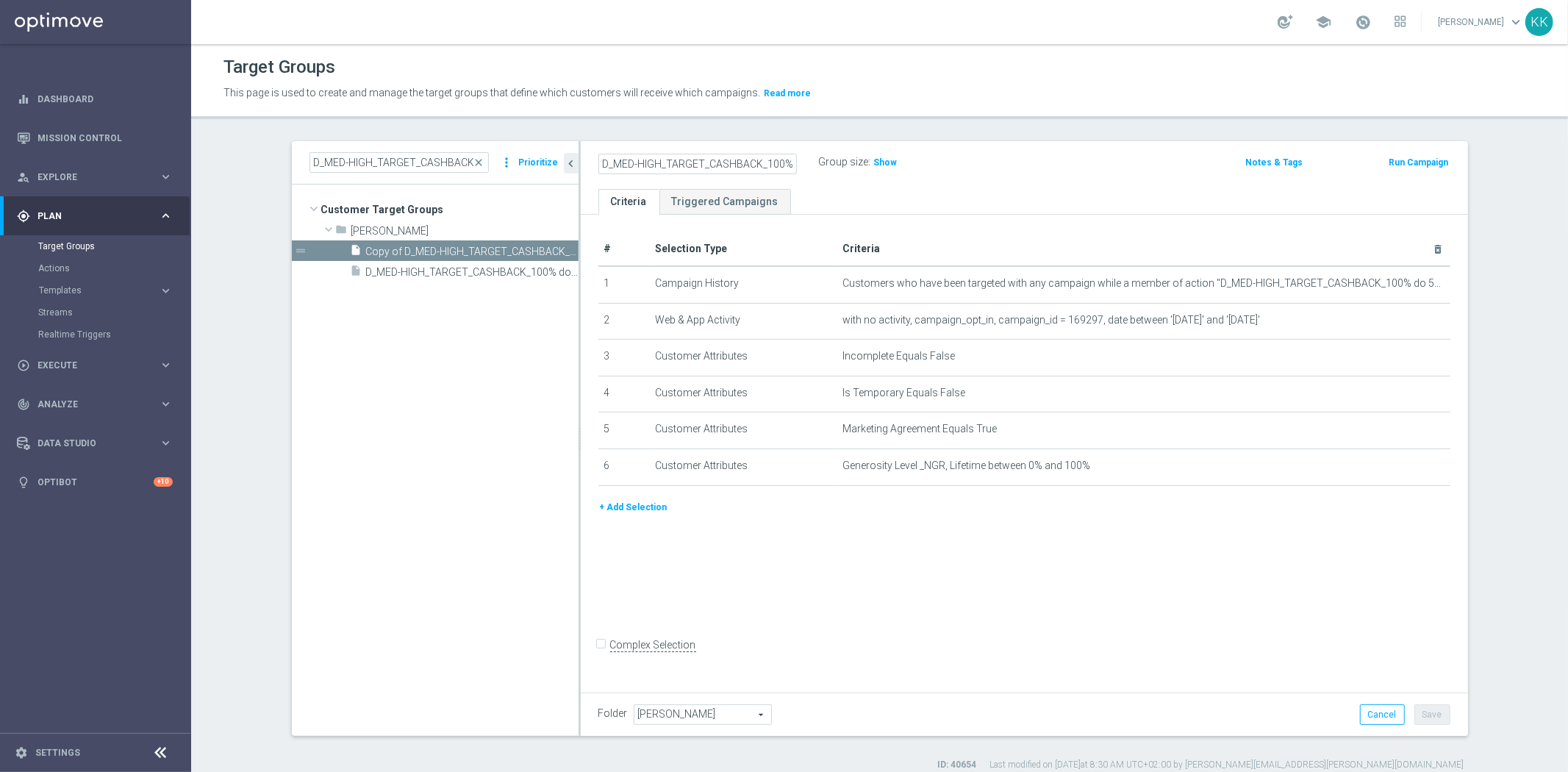
scroll to position [0, 140]
type input "D_MED-HIGH_TARGET_CASHBACK_100% do 50 PLNX6_EPLW_190825_2"
click at [1087, 177] on div "D_MED-HIGH_TARGET_CASHBACK_100% do 50 PLNX6_EPLW_190825_2 Group size : Show Not…" at bounding box center [1025, 165] width 888 height 48
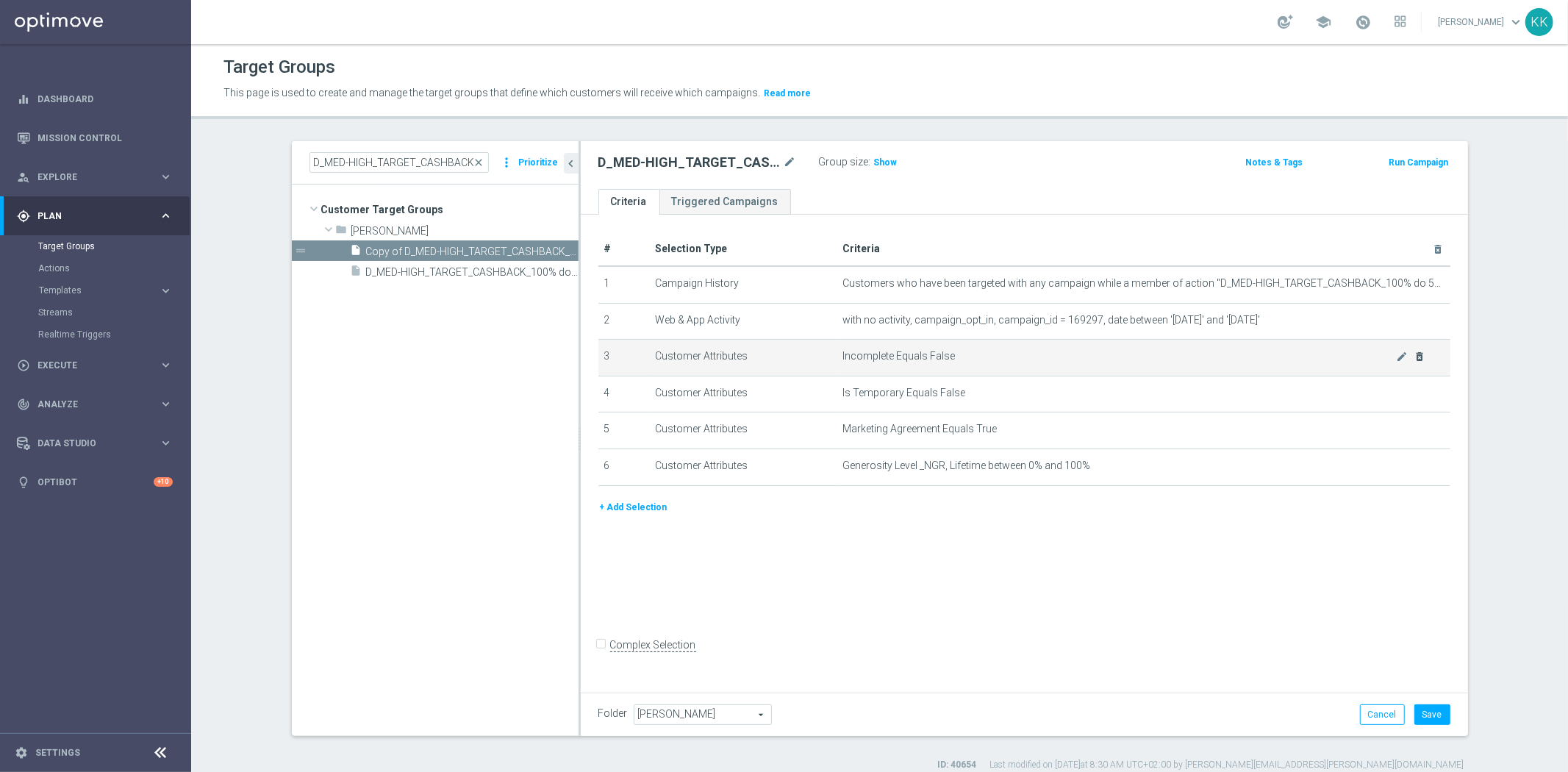
click at [1413, 355] on icon "delete_forever" at bounding box center [1419, 357] width 12 height 12
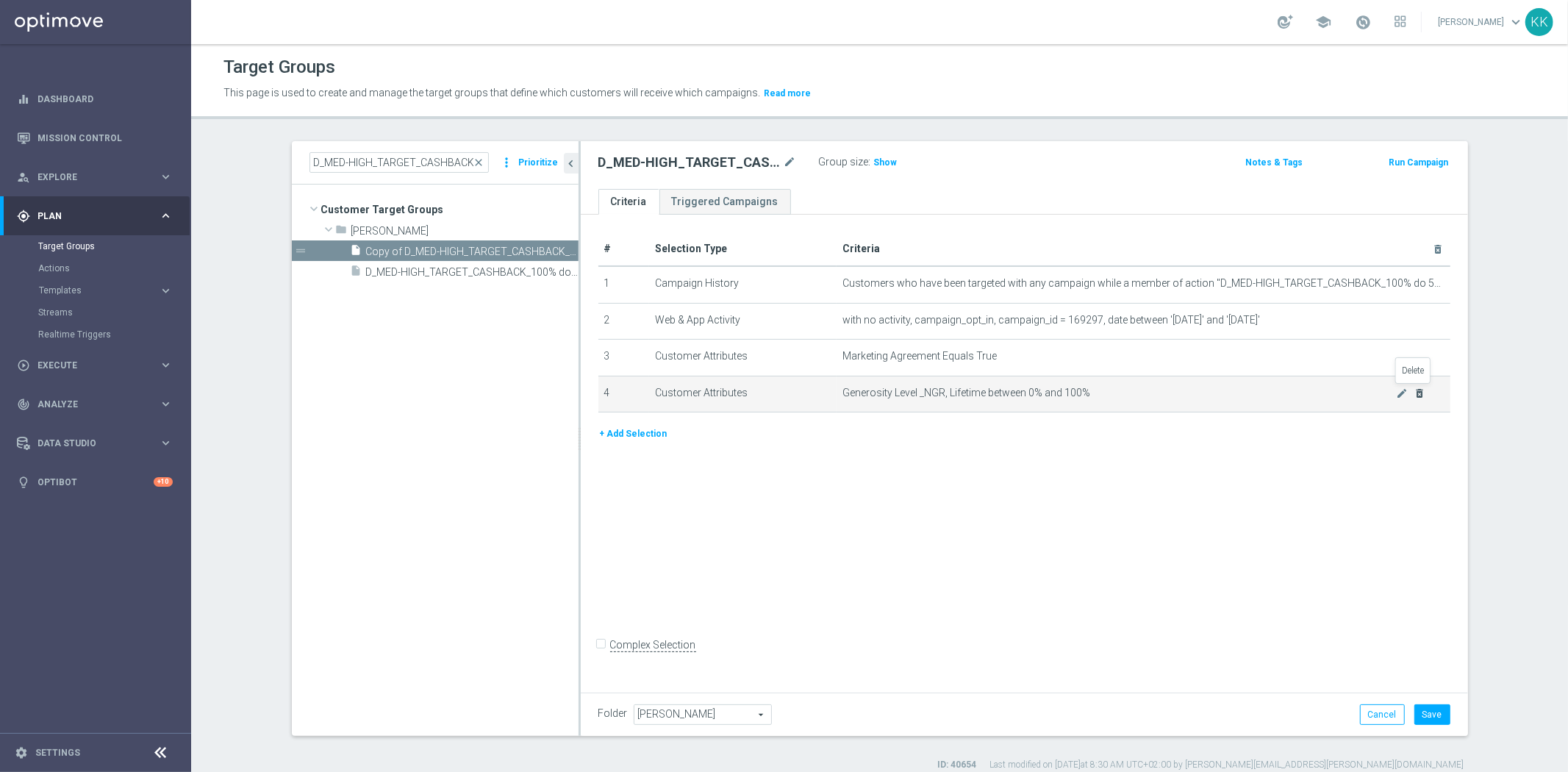
click at [1413, 390] on icon "delete_forever" at bounding box center [1419, 393] width 12 height 12
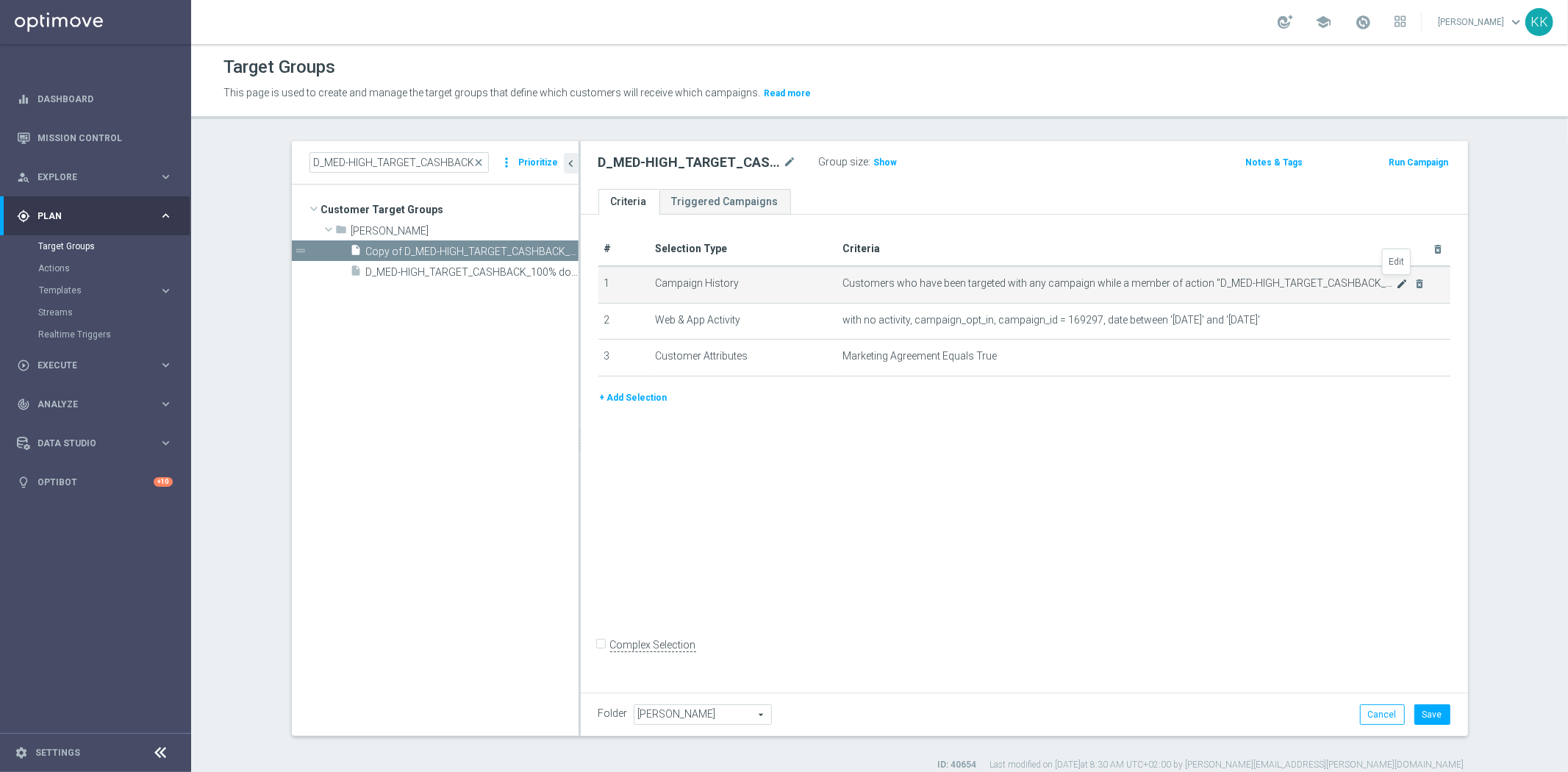
click at [1397, 278] on icon "mode_edit" at bounding box center [1401, 284] width 12 height 12
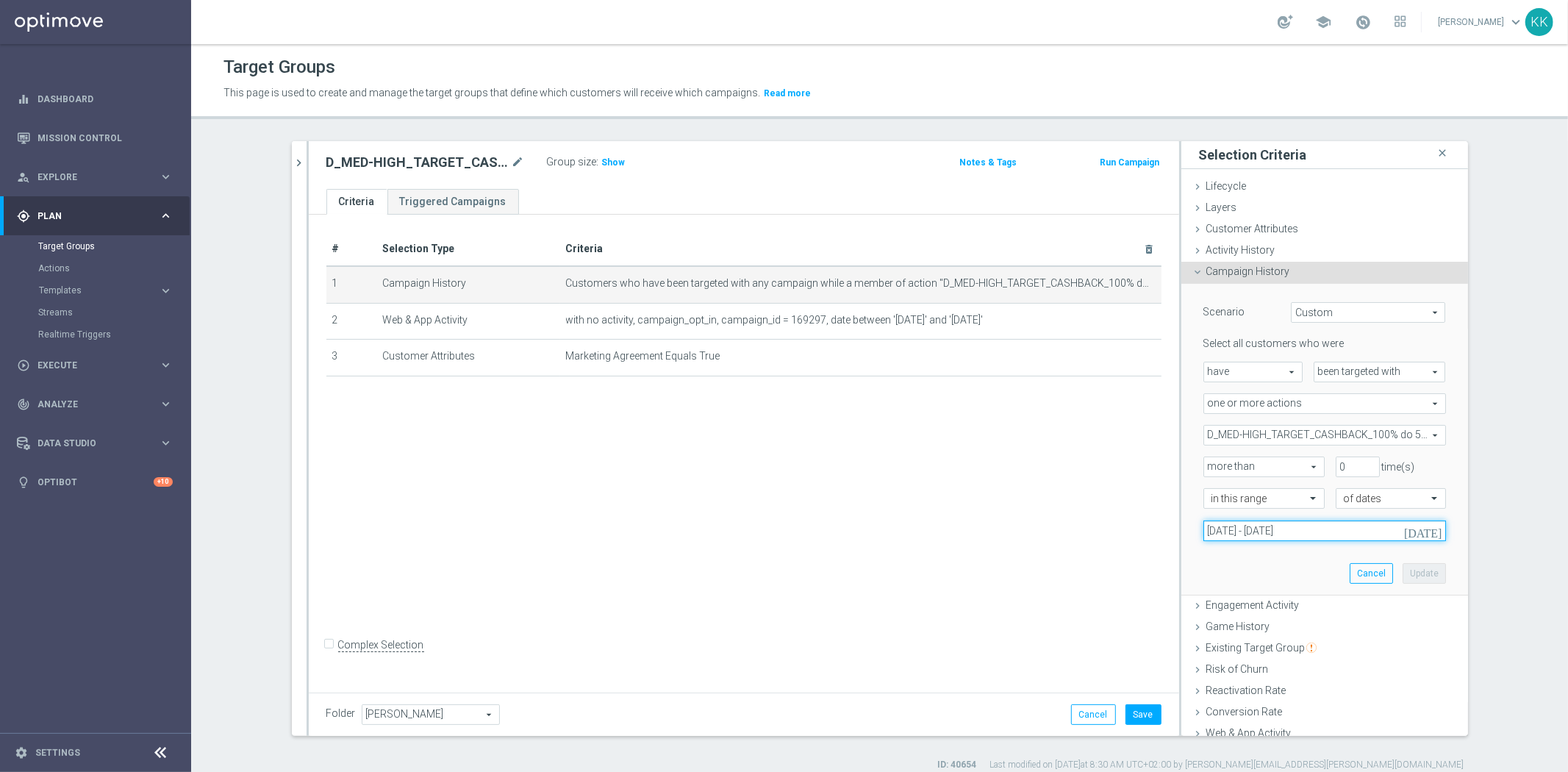
click at [1255, 534] on input "[DATE] - [DATE]" at bounding box center [1324, 531] width 242 height 20
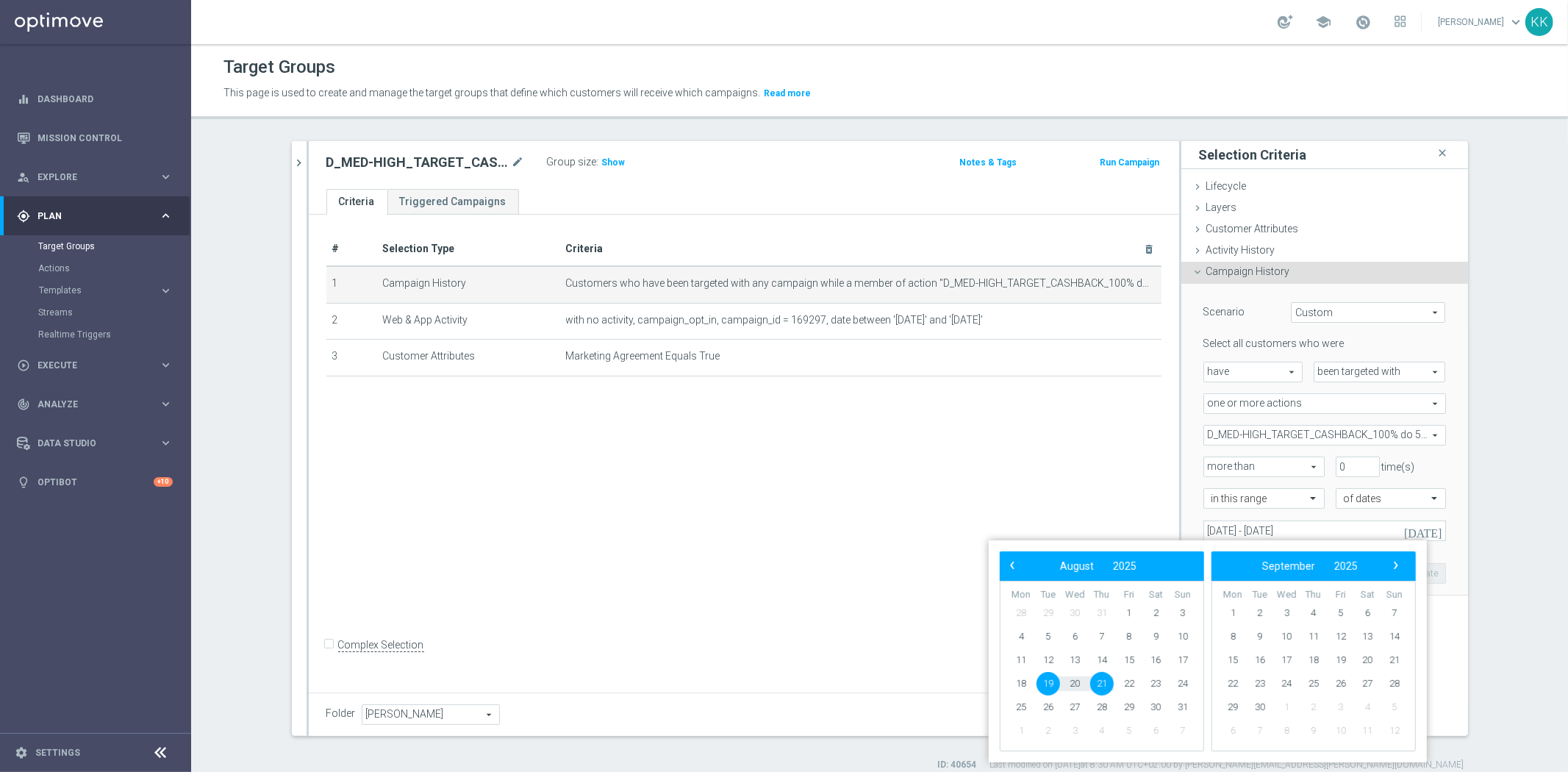
click at [1049, 687] on span "19" at bounding box center [1049, 684] width 24 height 24
click at [1137, 674] on td "22" at bounding box center [1129, 684] width 28 height 24
click at [1129, 682] on span "22" at bounding box center [1129, 684] width 24 height 24
type input "[DATE] - [DATE]"
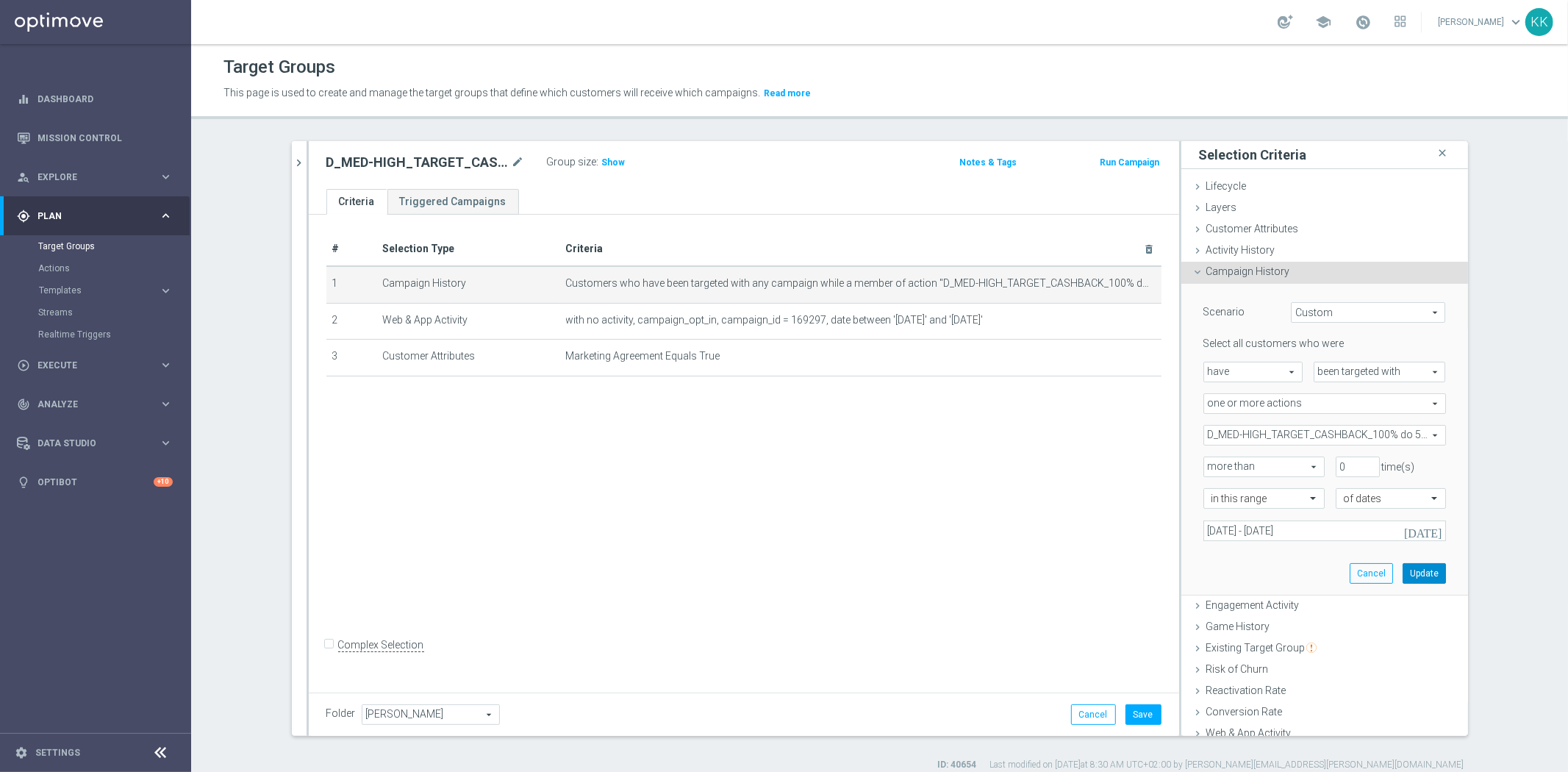
click at [1419, 571] on button "Update" at bounding box center [1423, 573] width 43 height 20
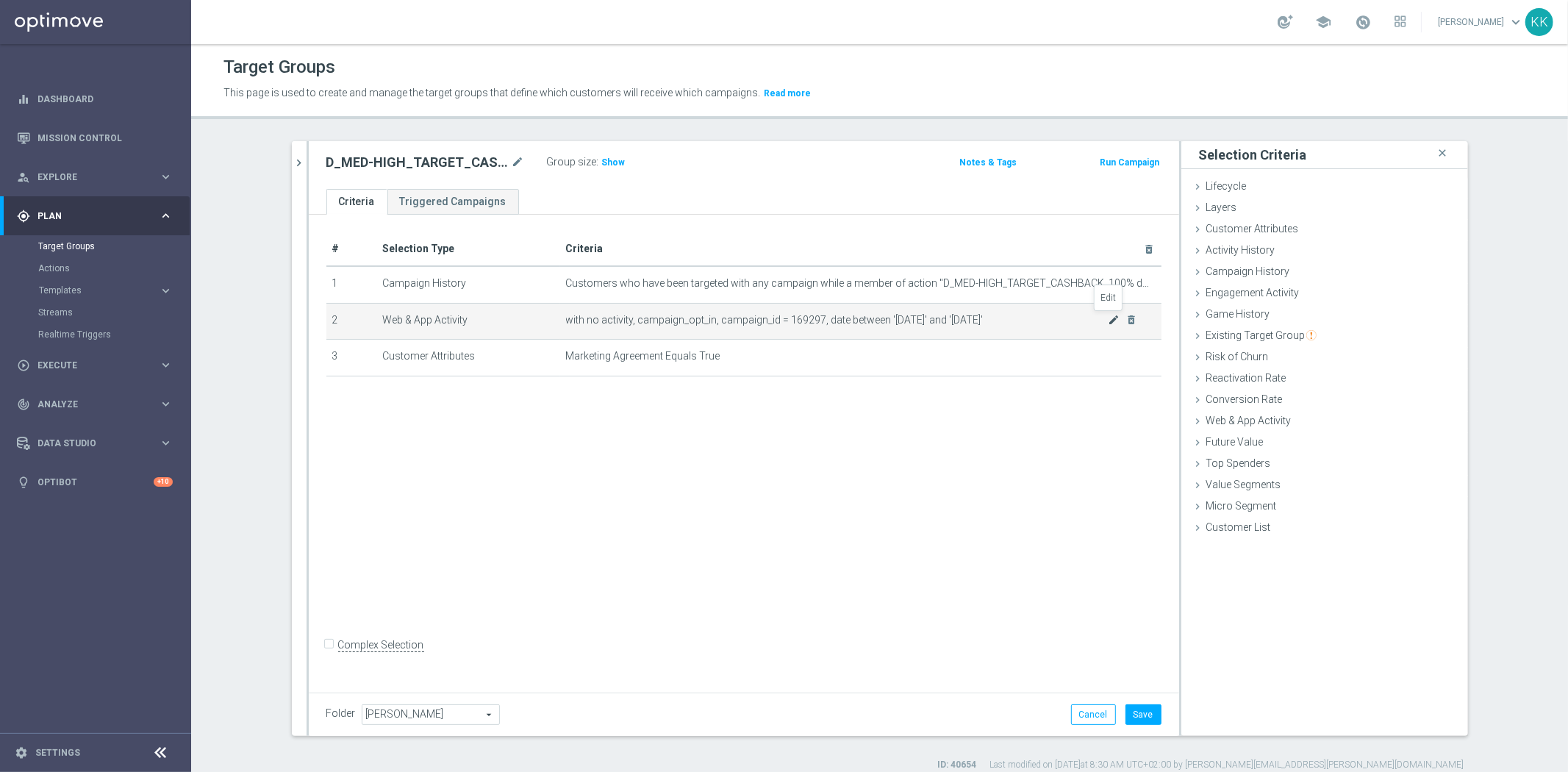
click at [1109, 323] on icon "mode_edit" at bounding box center [1113, 320] width 12 height 12
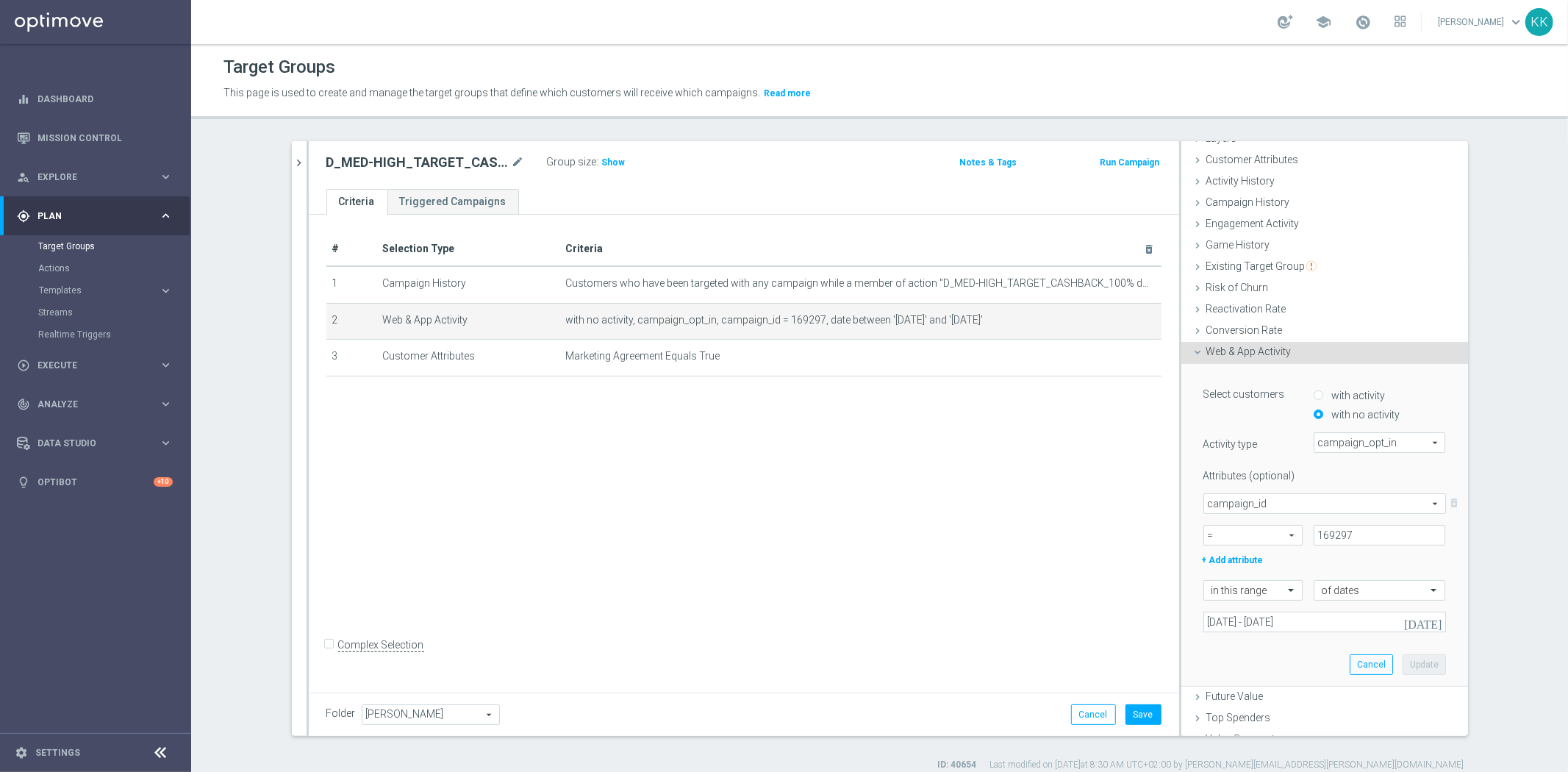
scroll to position [126, 0]
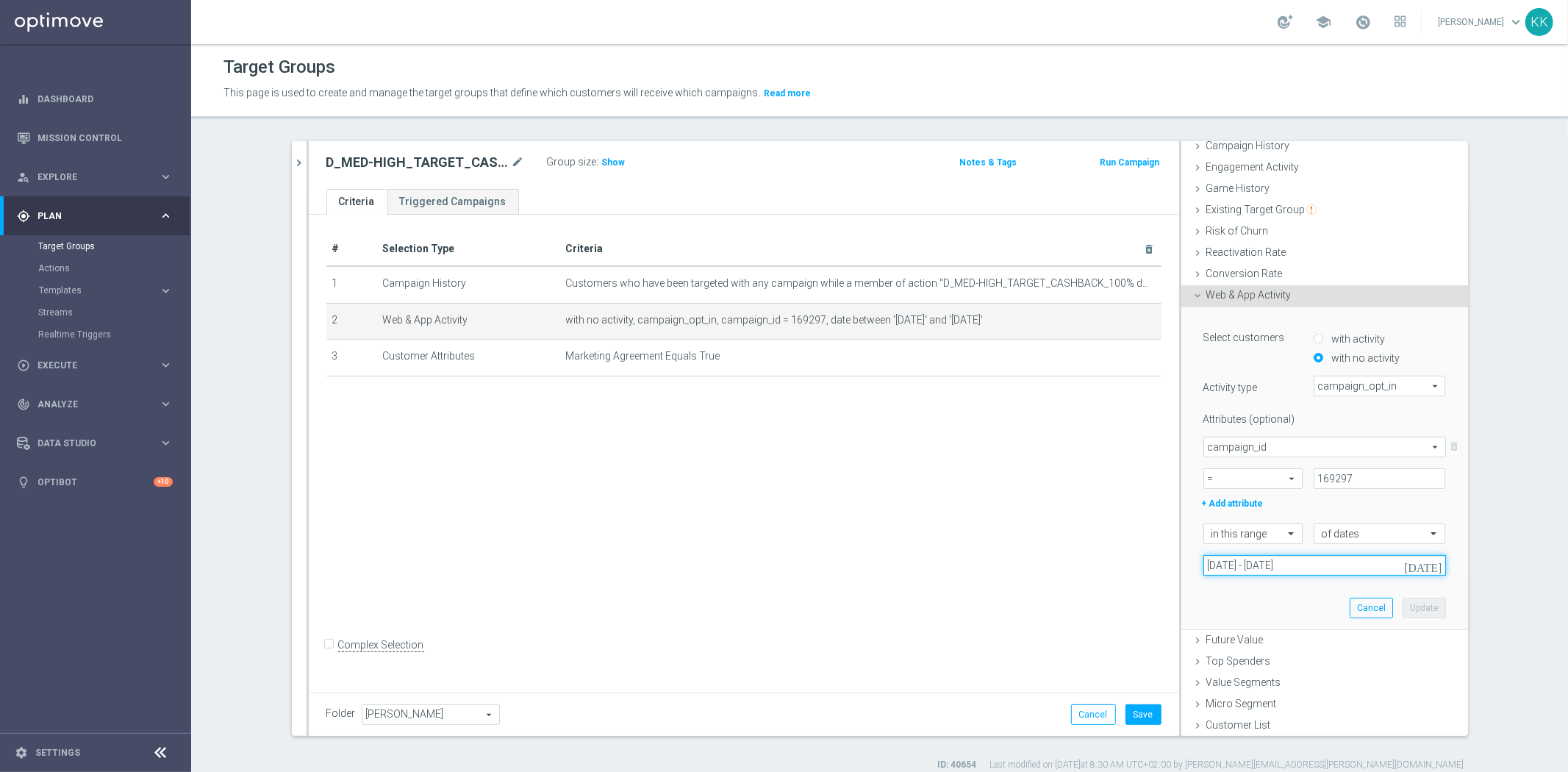
click at [1223, 567] on input "[DATE] - [DATE]" at bounding box center [1324, 566] width 242 height 20
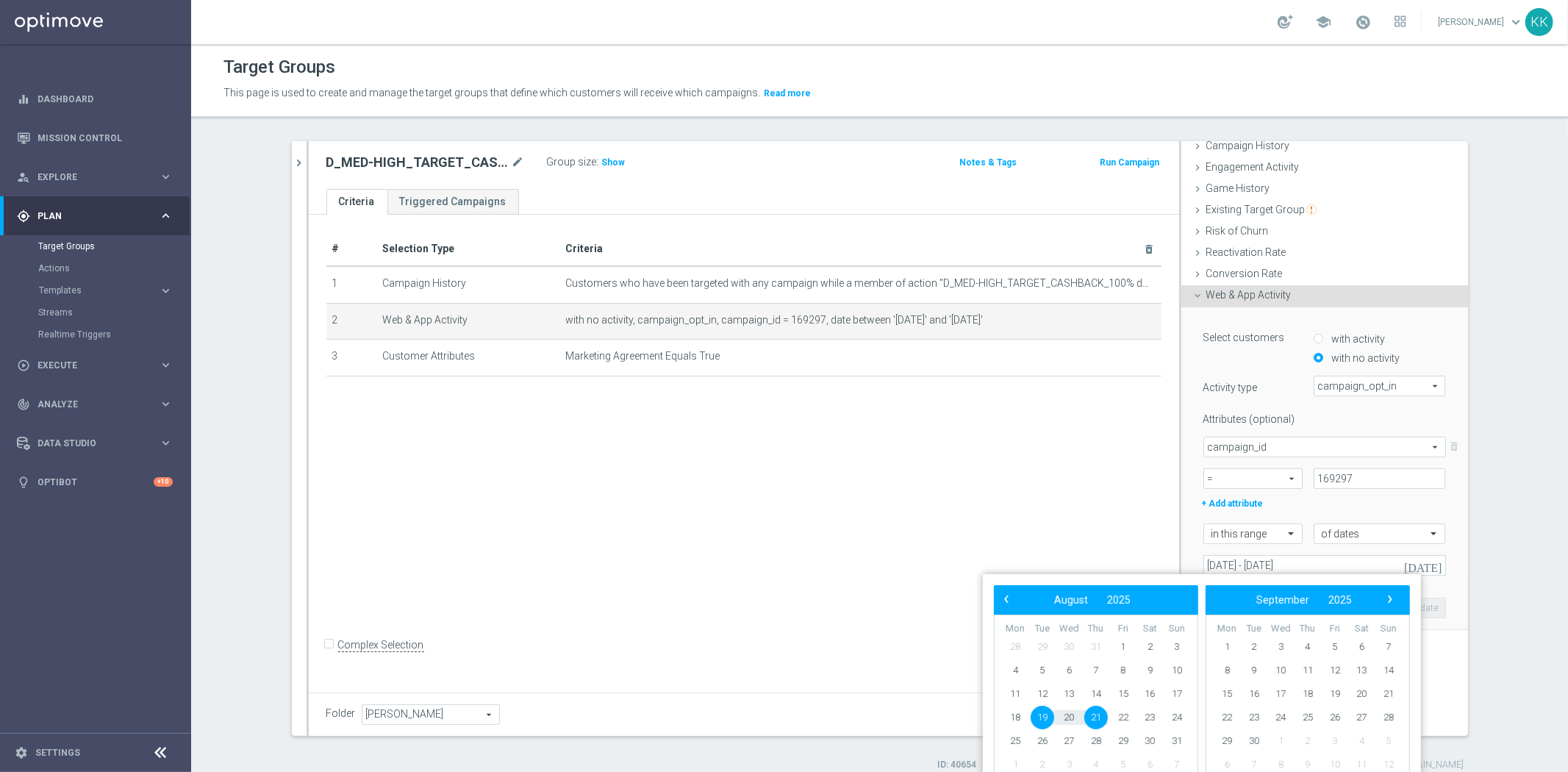
click at [1047, 717] on span "19" at bounding box center [1042, 718] width 24 height 24
click at [1123, 710] on span "22" at bounding box center [1123, 718] width 24 height 24
type input "[DATE] - [DATE]"
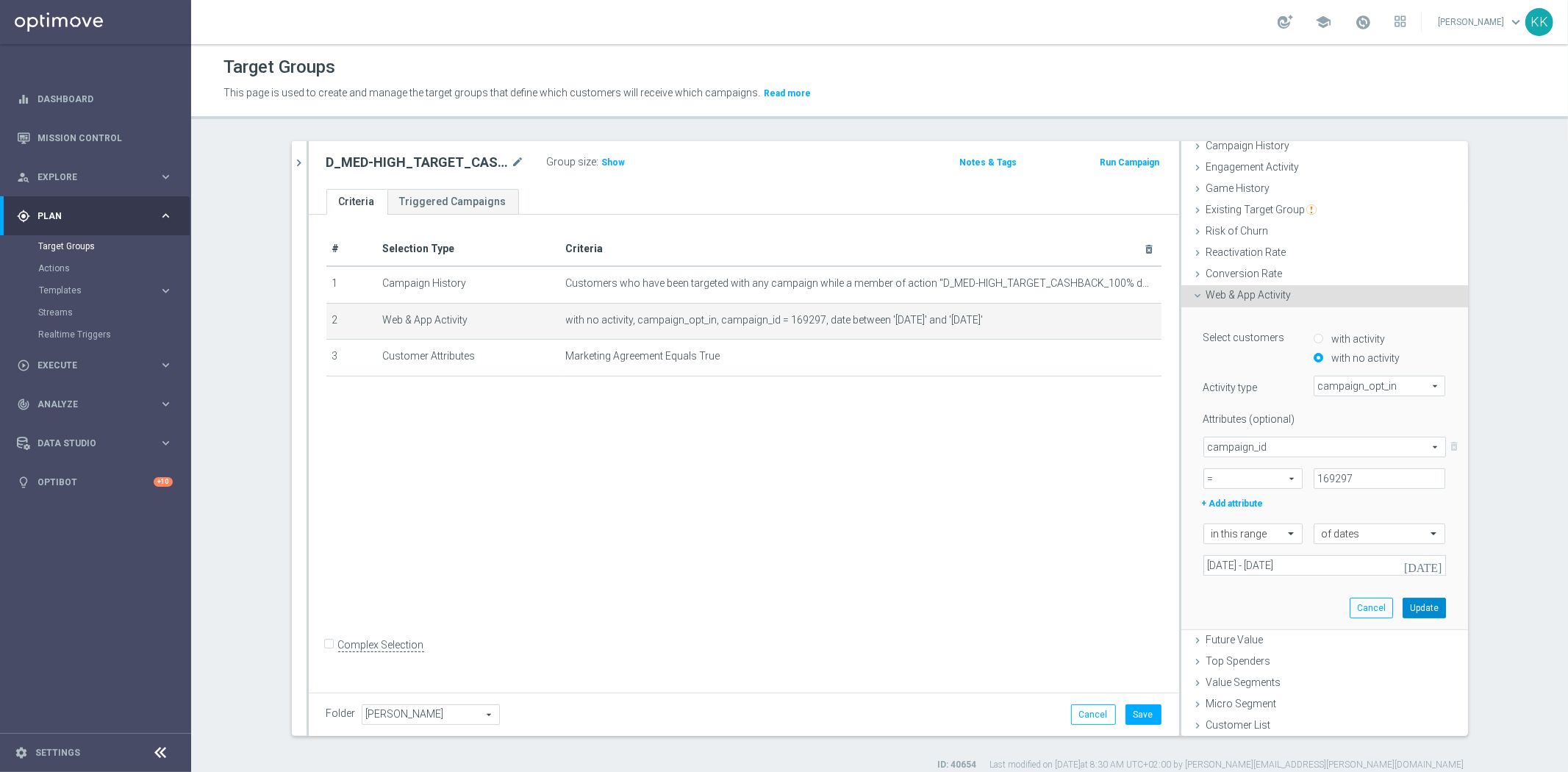
click at [1424, 614] on button "Update" at bounding box center [1423, 608] width 43 height 20
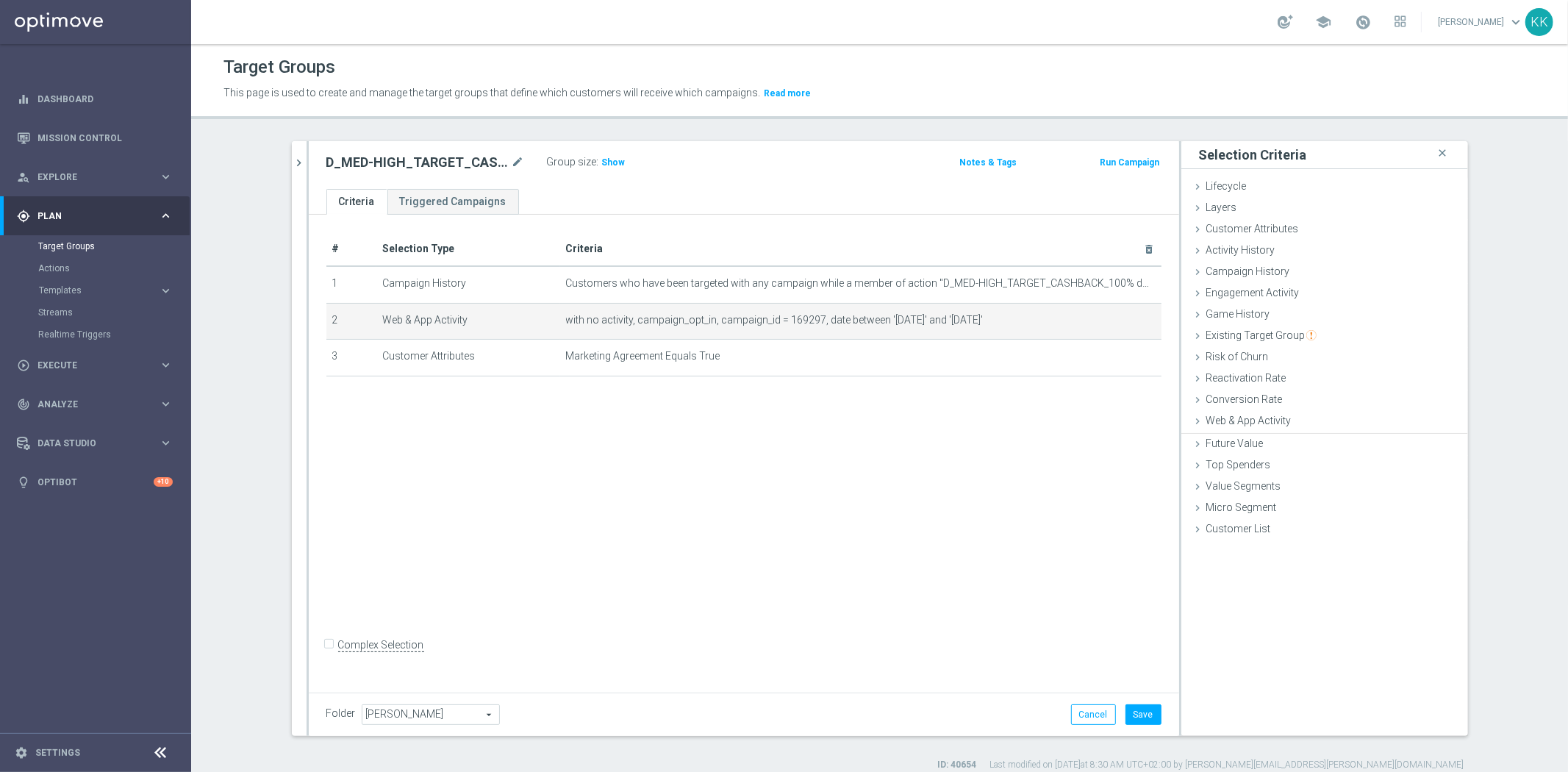
scroll to position [0, 0]
click at [1135, 705] on button "Save" at bounding box center [1143, 715] width 36 height 20
click at [612, 165] on span "Show" at bounding box center [614, 162] width 24 height 10
click at [82, 289] on span "Templates" at bounding box center [91, 291] width 105 height 9
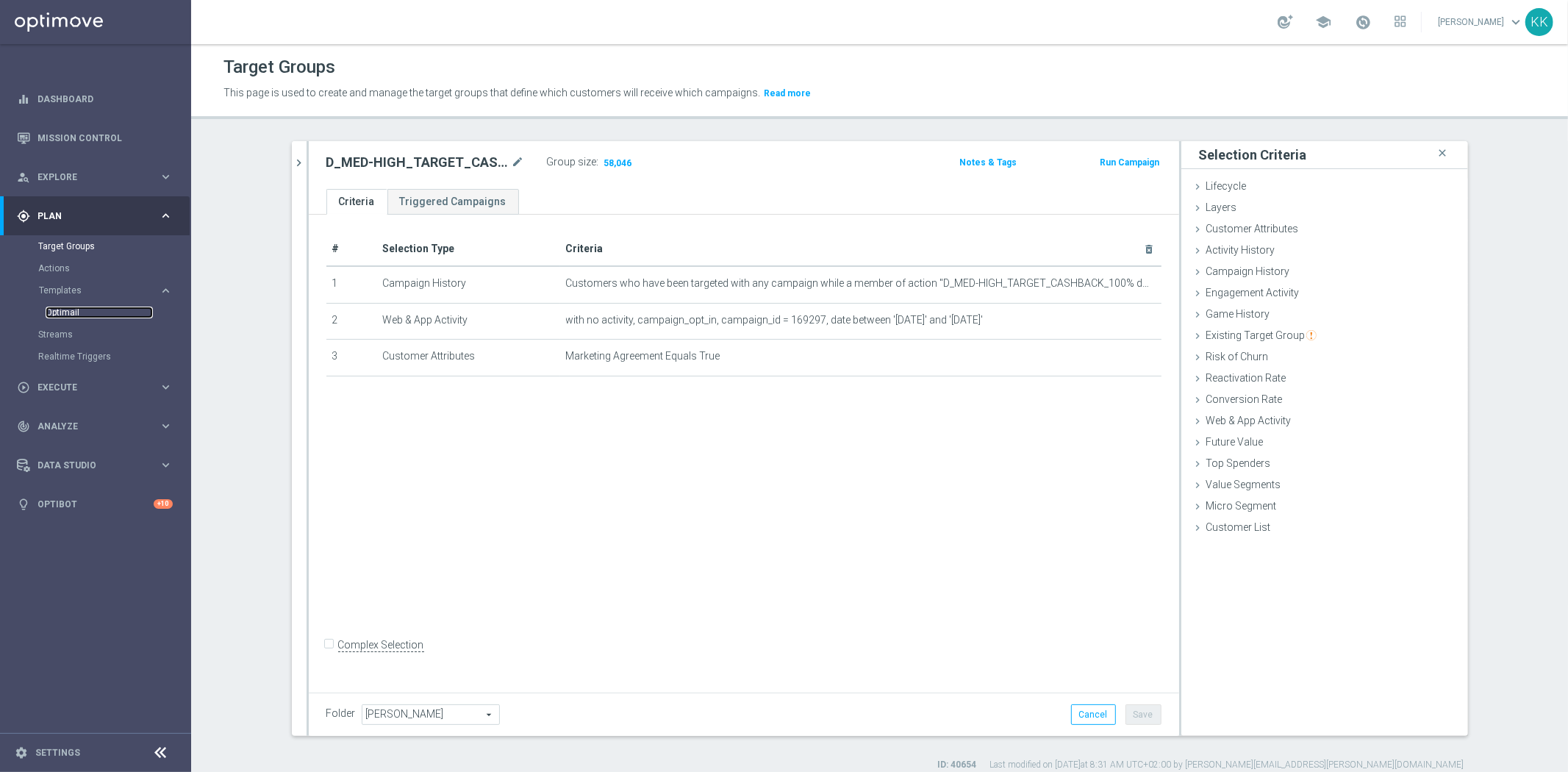
click at [64, 312] on link "Optimail" at bounding box center [99, 312] width 108 height 12
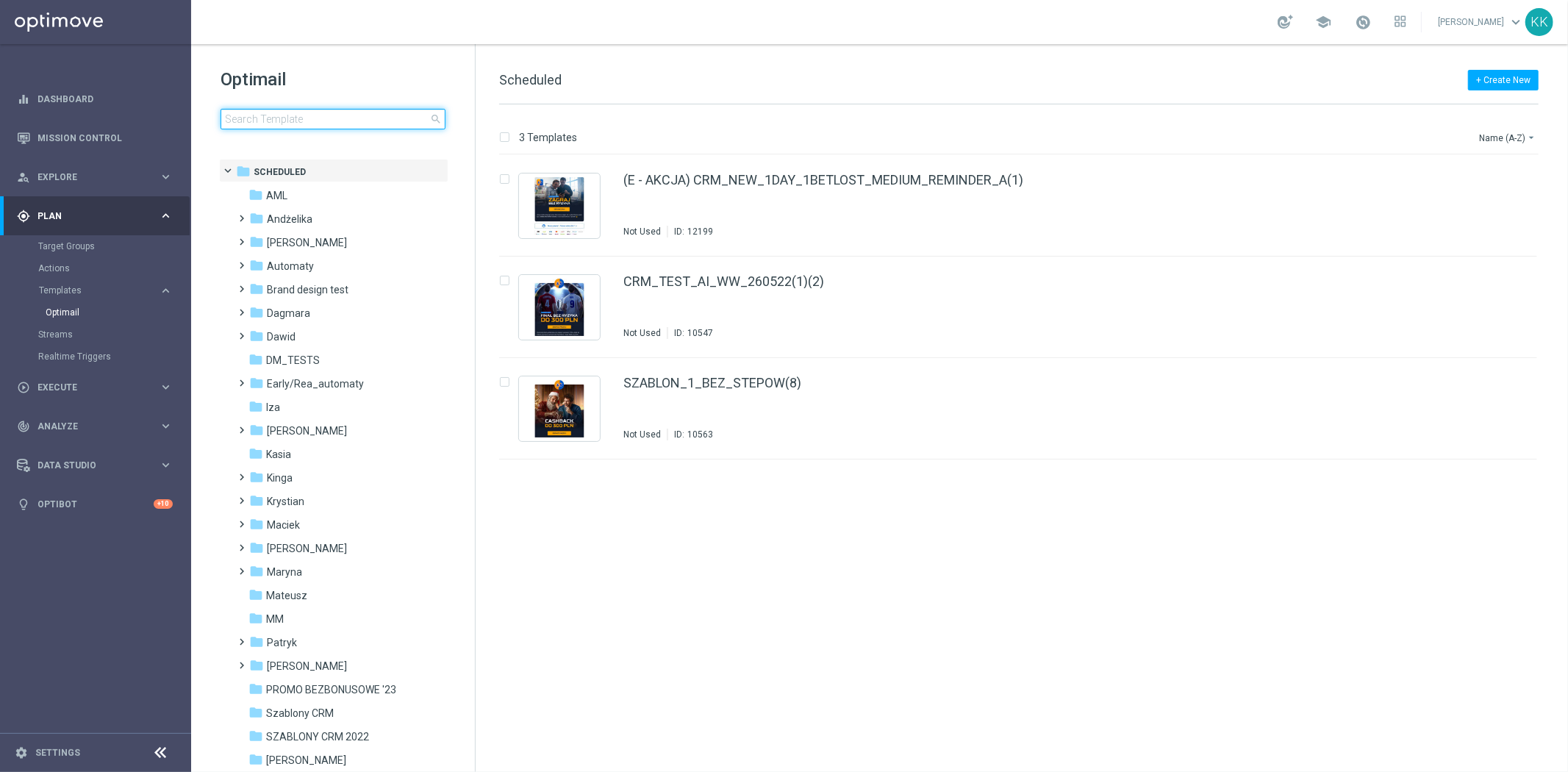
click at [382, 129] on input at bounding box center [332, 119] width 225 height 20
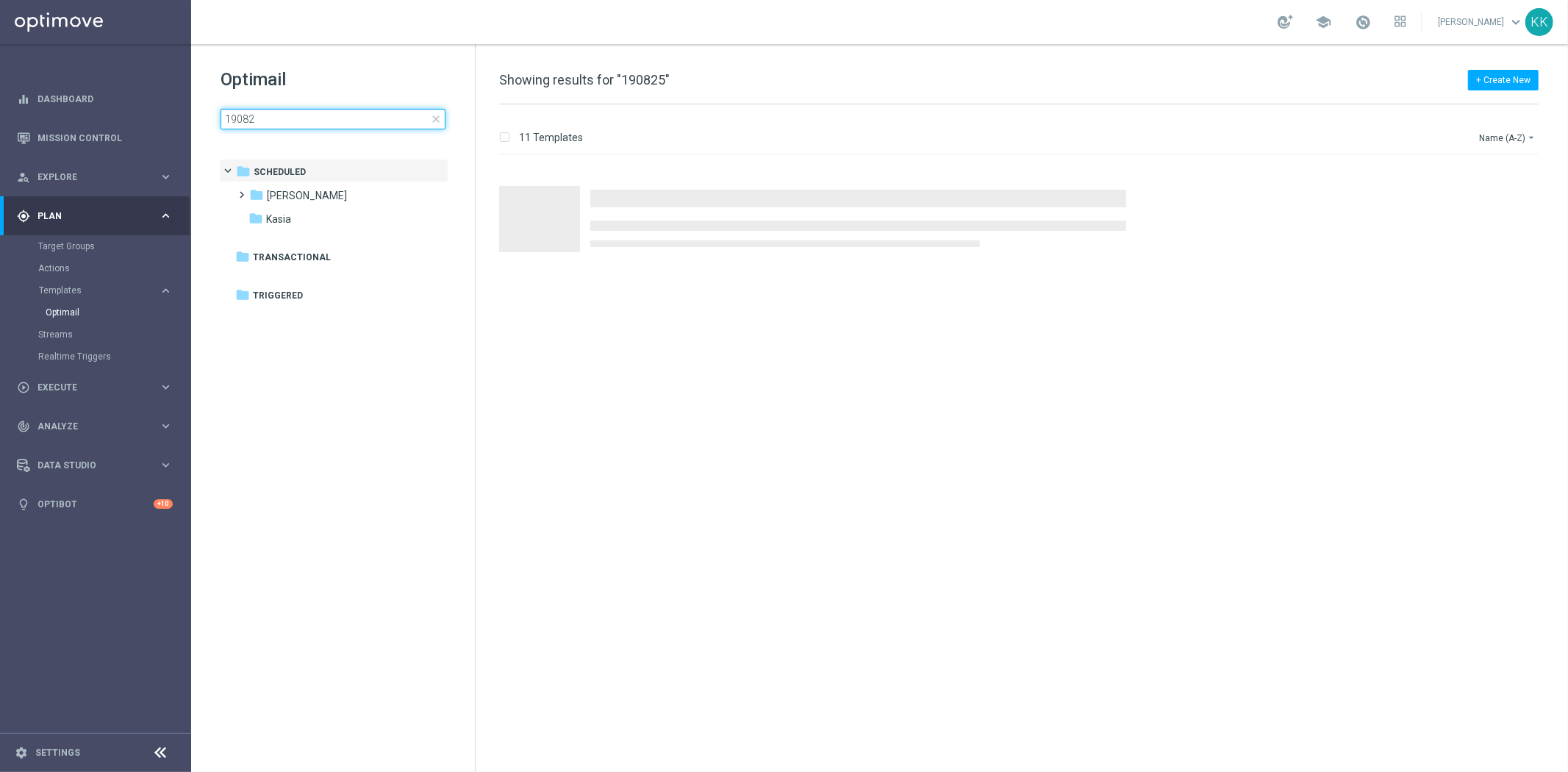
type input "190825"
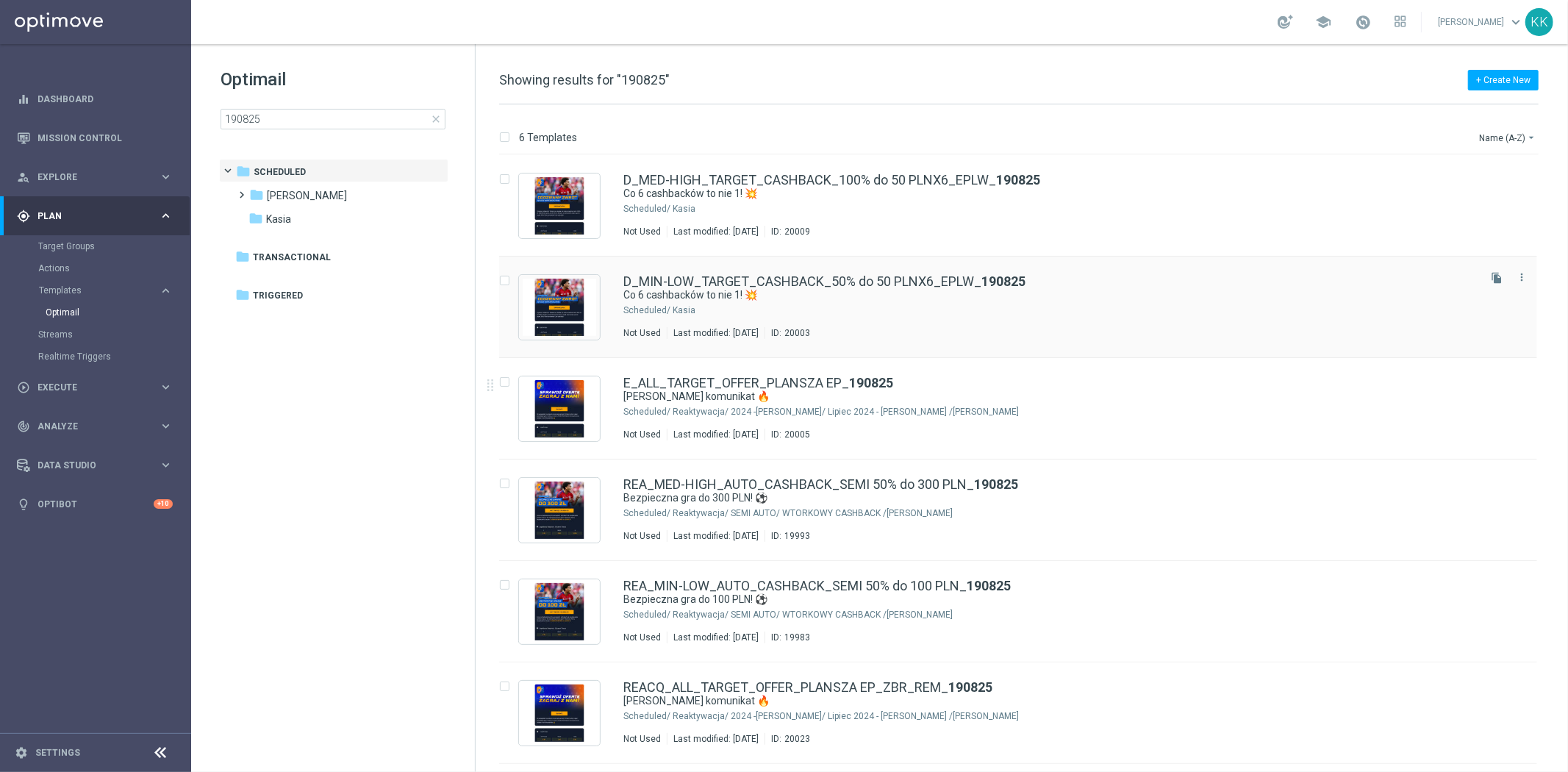
click at [888, 302] on div "D_MIN-LOW_TARGET_CASHBACK_50% do 50 PLNX6_EPLW_ 190825 Co 6 cashbacków to nie 1…" at bounding box center [1049, 307] width 852 height 64
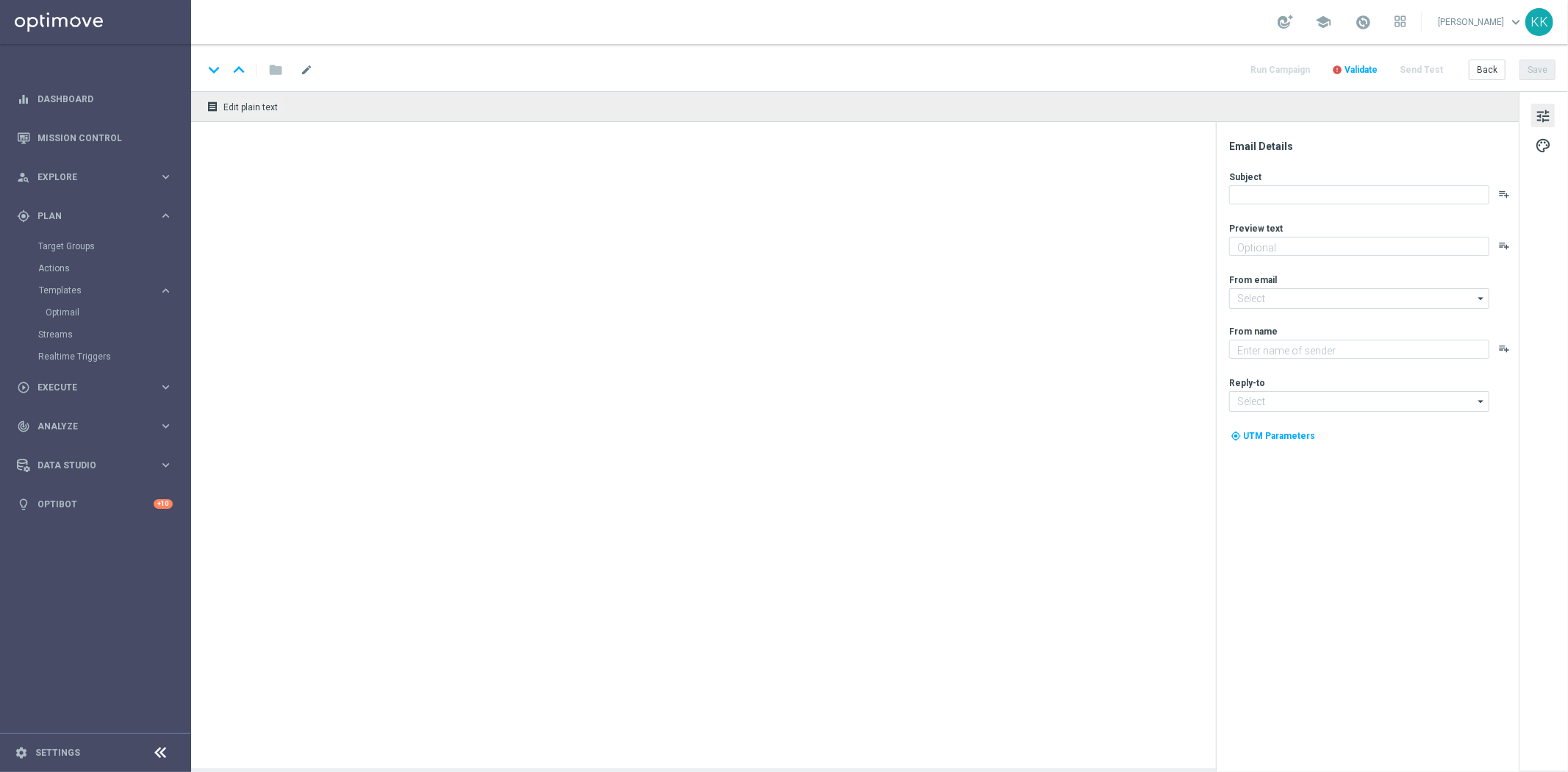
type textarea "Graj bezpiecznie codziennie 🛡️"
type input "[EMAIL_ADDRESS][DOMAIN_NAME]"
type textarea "STS"
type input "[EMAIL_ADDRESS][DOMAIN_NAME]"
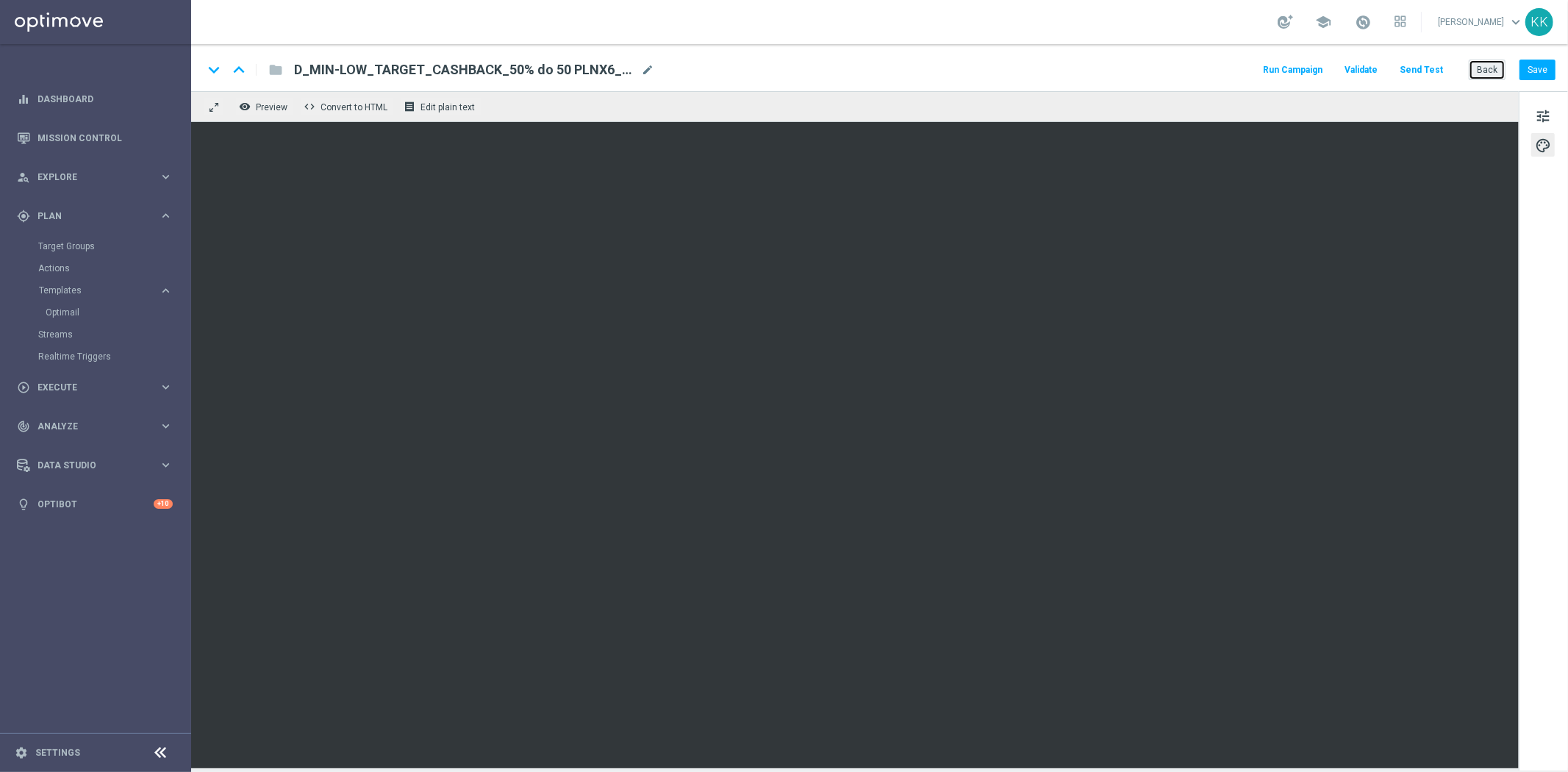
click at [1488, 60] on button "Back" at bounding box center [1487, 70] width 37 height 20
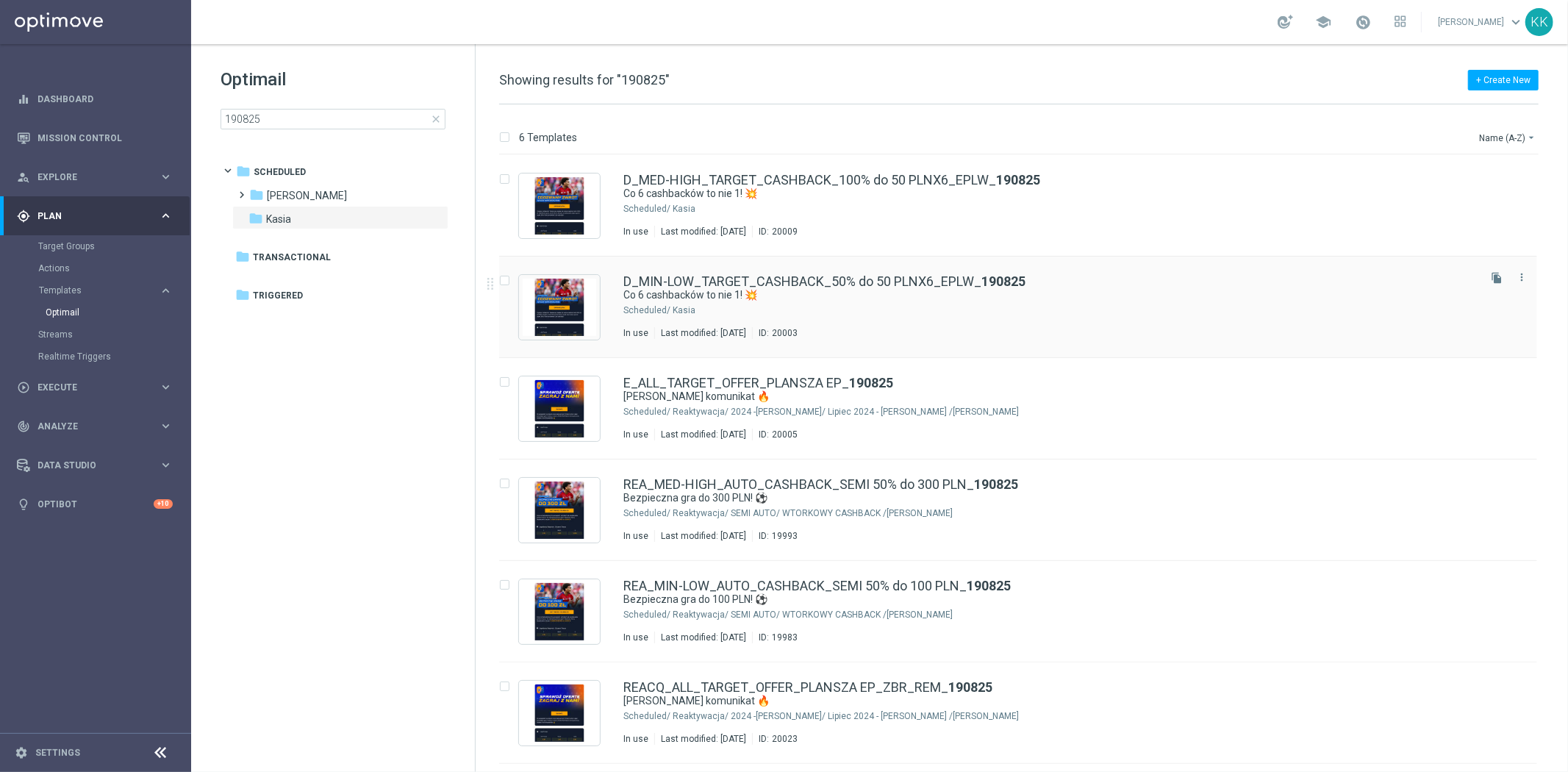
click at [1495, 278] on icon "file_copy" at bounding box center [1496, 277] width 12 height 12
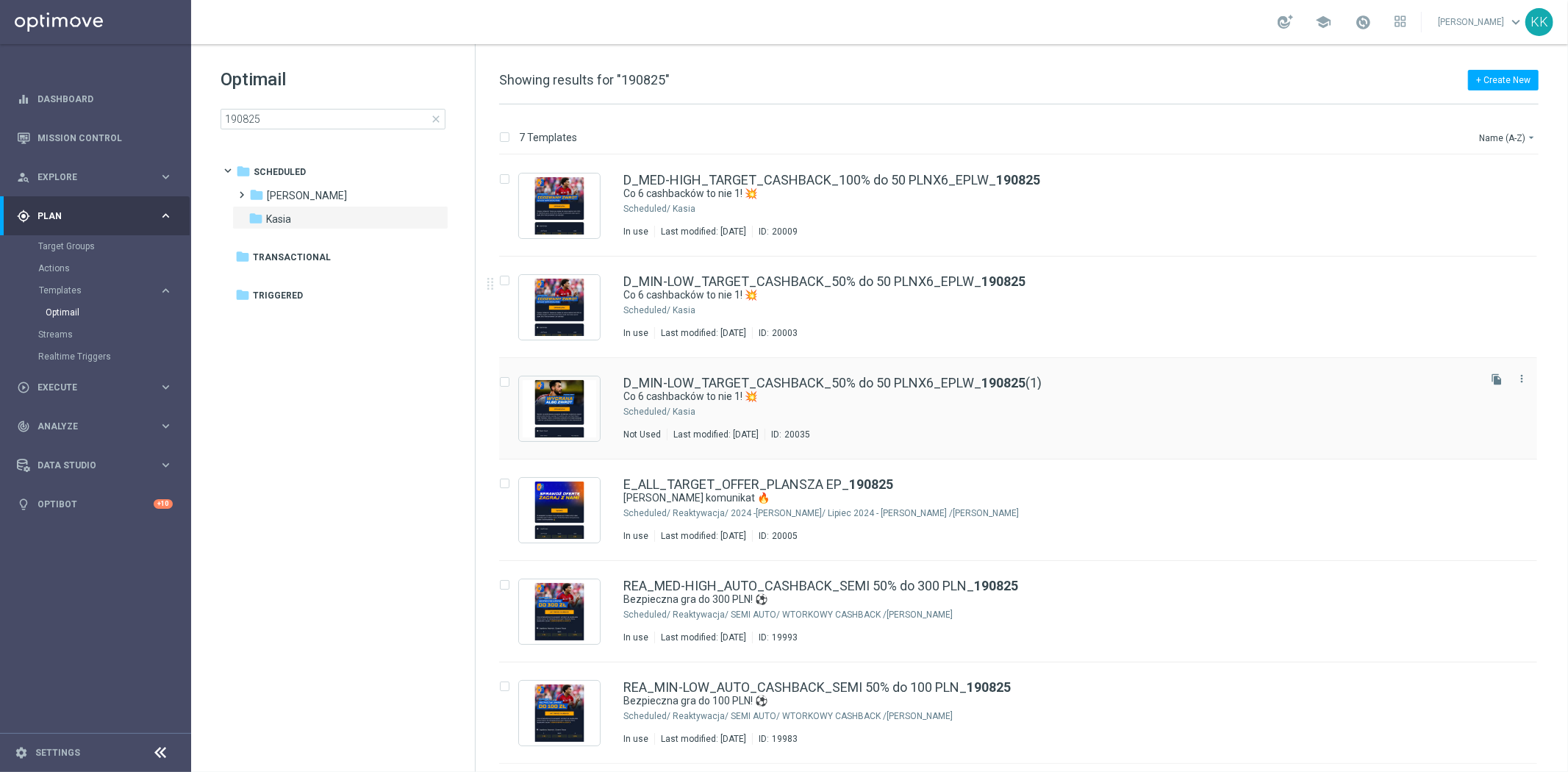
click at [1118, 408] on div "Kasia" at bounding box center [1074, 412] width 803 height 12
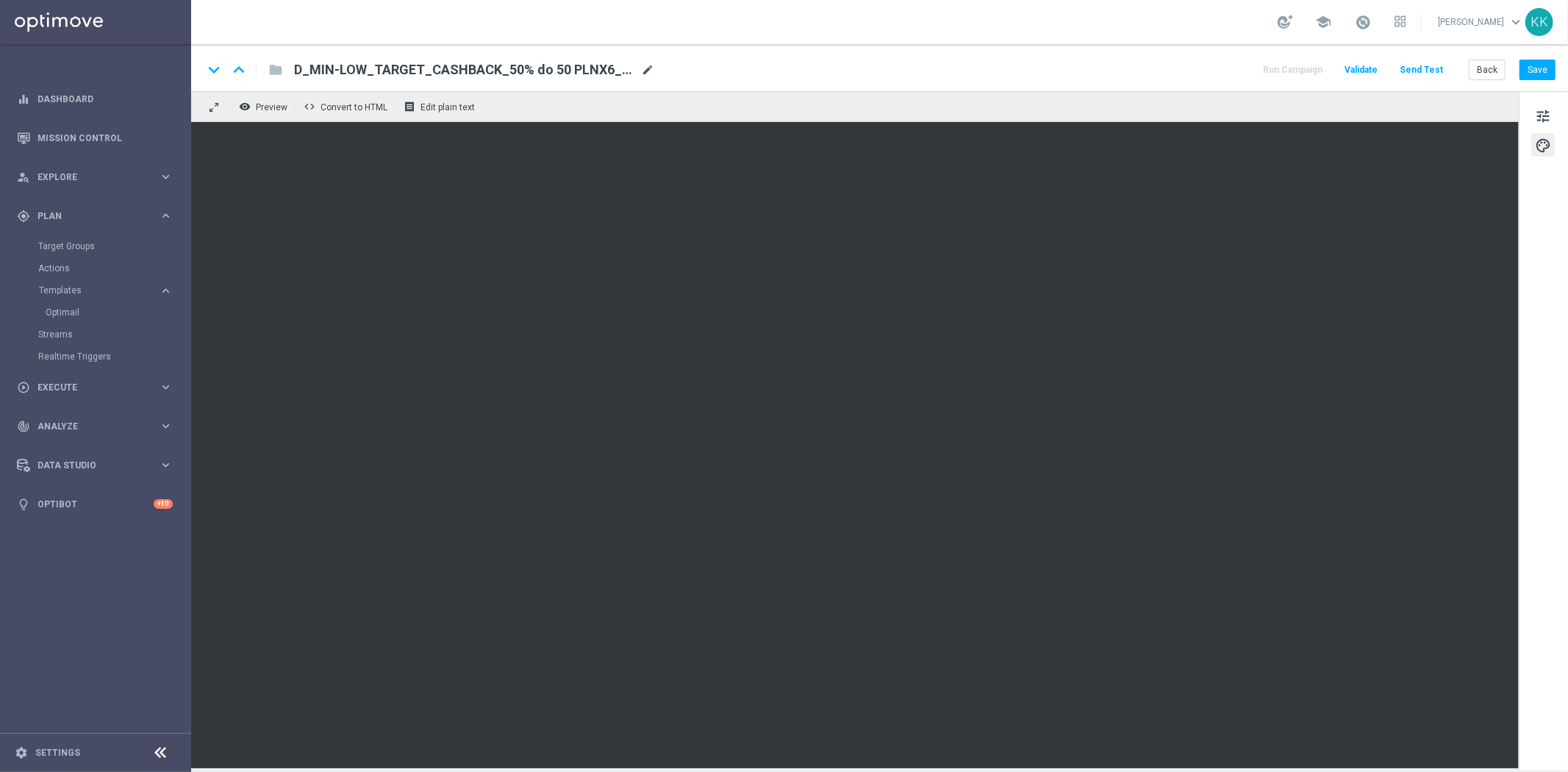
click at [650, 67] on span "mode_edit" at bounding box center [647, 70] width 13 height 13
type input "D_MIN-LOW_TARGET_CASHBACK_50% do 50 PLNX6_EPLW_190825_2"
click at [1545, 109] on span "tune" at bounding box center [1543, 116] width 17 height 19
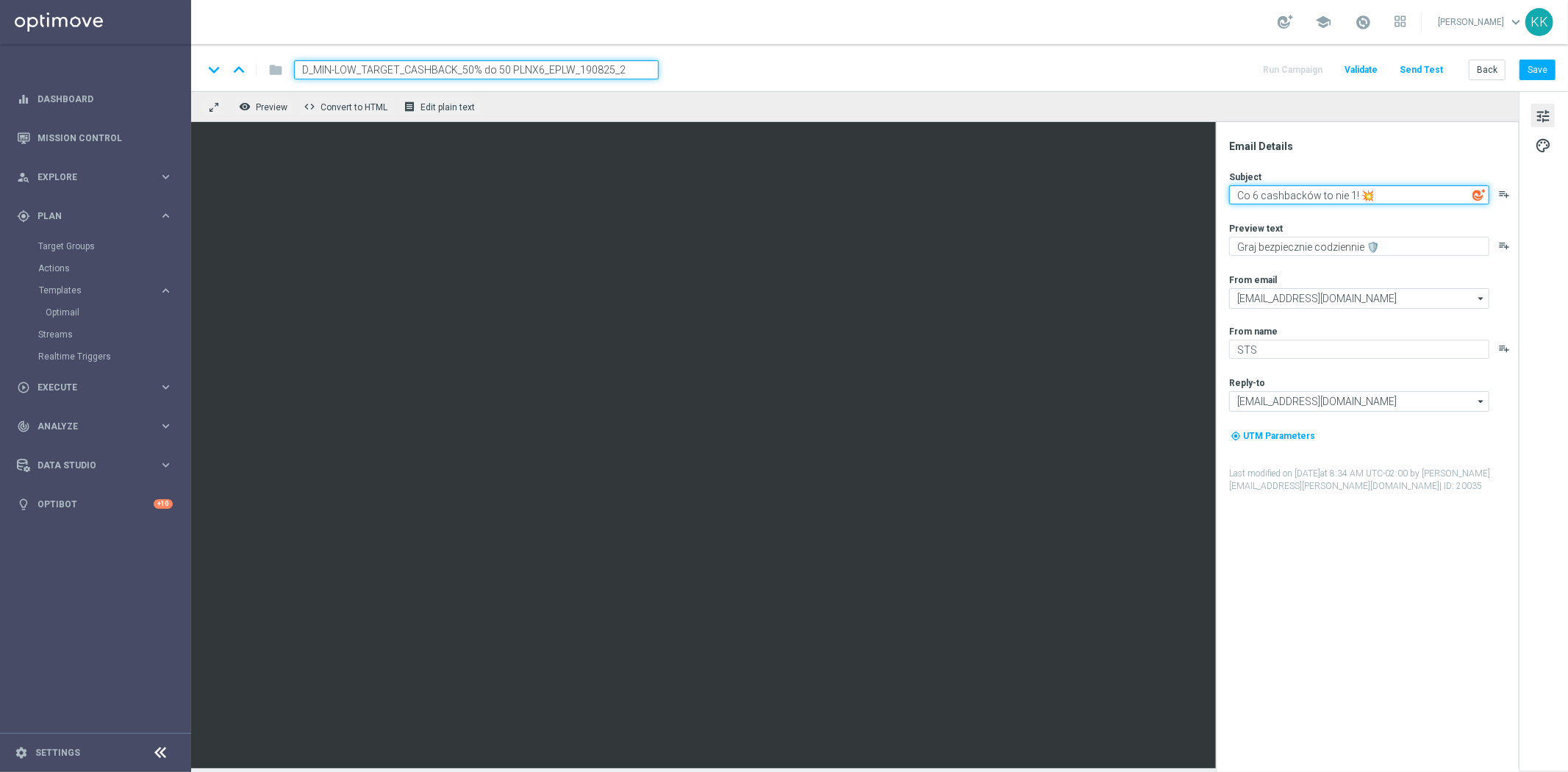
drag, startPoint x: 1400, startPoint y: 203, endPoint x: 1247, endPoint y: 203, distance: 153.0
click at [1247, 203] on textarea "Co 6 cashbacków to nie 1! 💥" at bounding box center [1359, 194] width 261 height 19
type textarea "C"
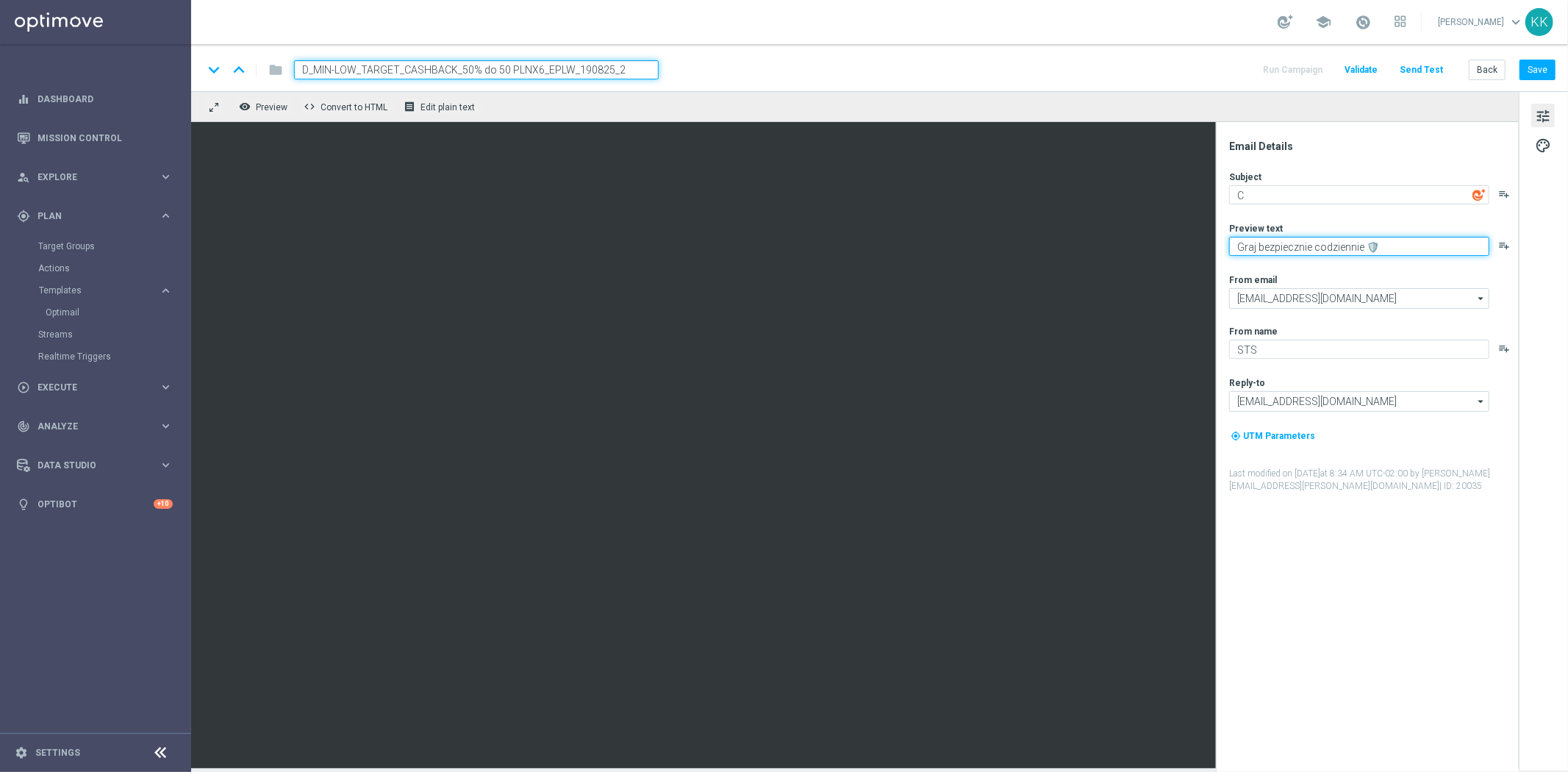
drag, startPoint x: 1413, startPoint y: 240, endPoint x: 1240, endPoint y: 243, distance: 173.0
click at [1240, 243] on textarea "Graj bezpiecznie codziennie 🛡️" at bounding box center [1359, 246] width 261 height 19
type textarea "G"
click at [1539, 69] on button "Save" at bounding box center [1537, 70] width 36 height 20
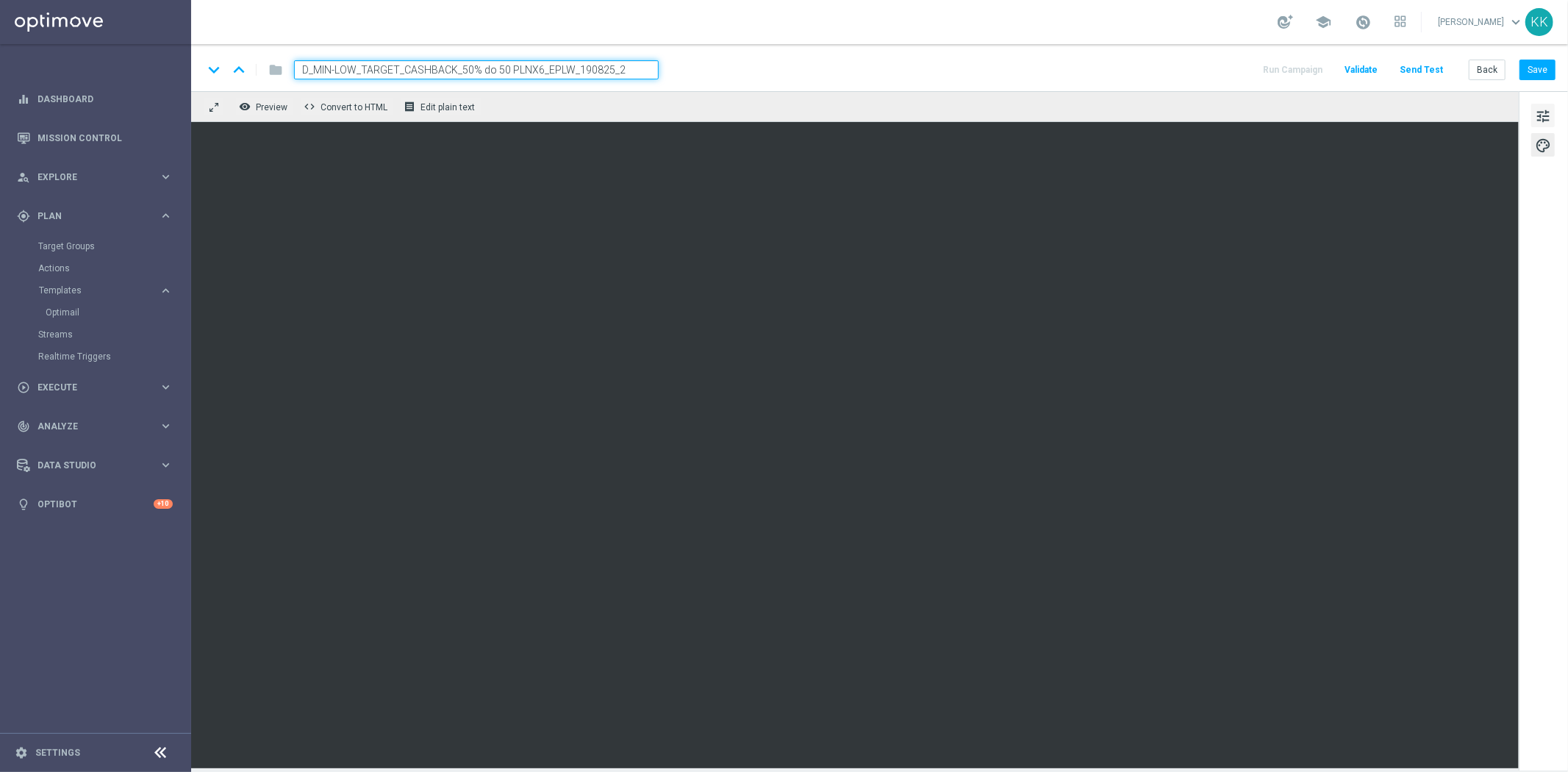
click at [1546, 112] on span "tune" at bounding box center [1543, 116] width 17 height 19
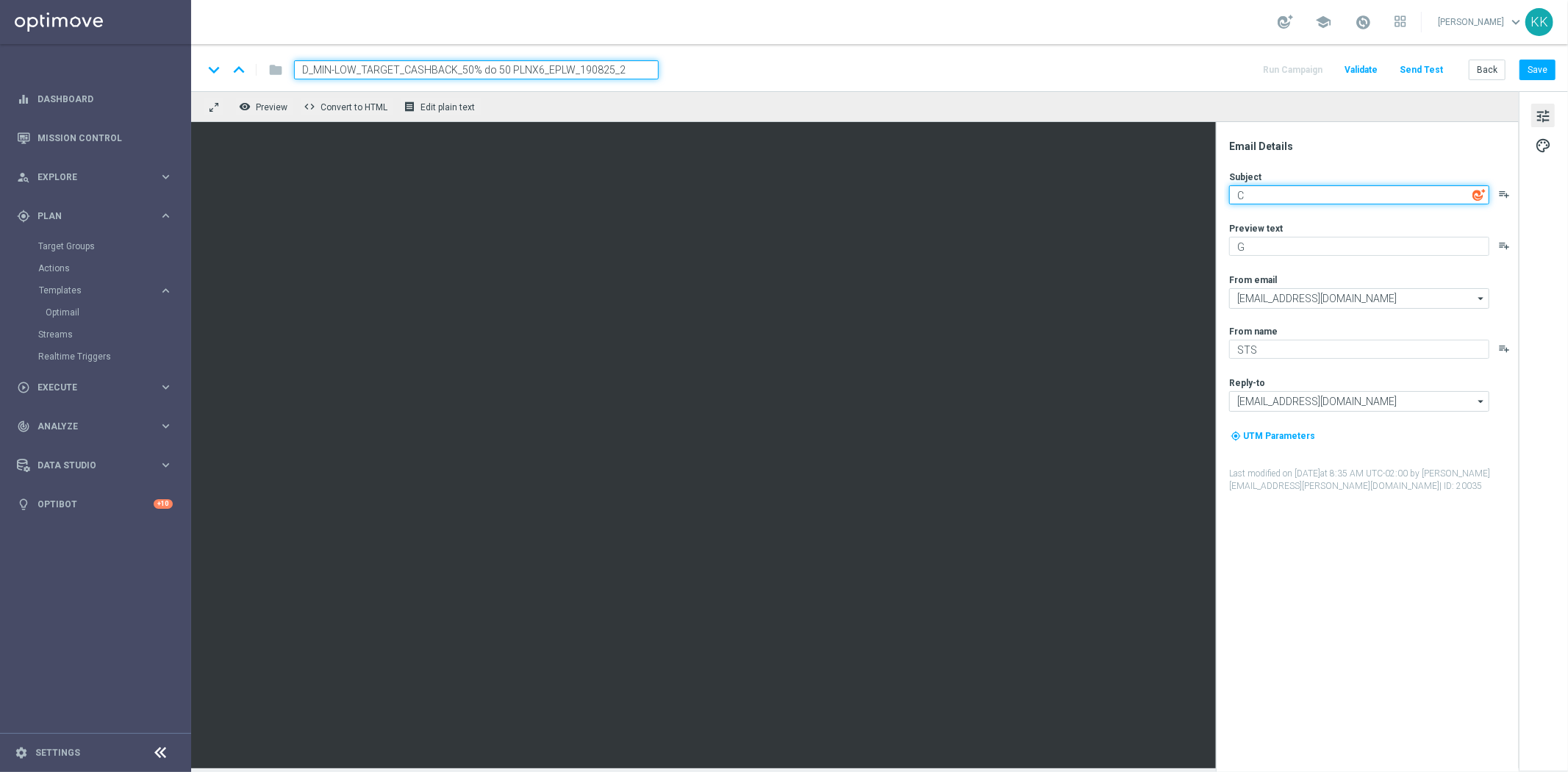
click at [1342, 189] on textarea "C" at bounding box center [1359, 194] width 261 height 19
paste textarea "Wygrana 💰 albo zwrot 🔙"
click at [1237, 193] on textarea "C Wygrana 💰 albo zwrot 🔙" at bounding box center [1359, 194] width 261 height 19
type textarea "Wygrana 💰 albo zwrot 🔙"
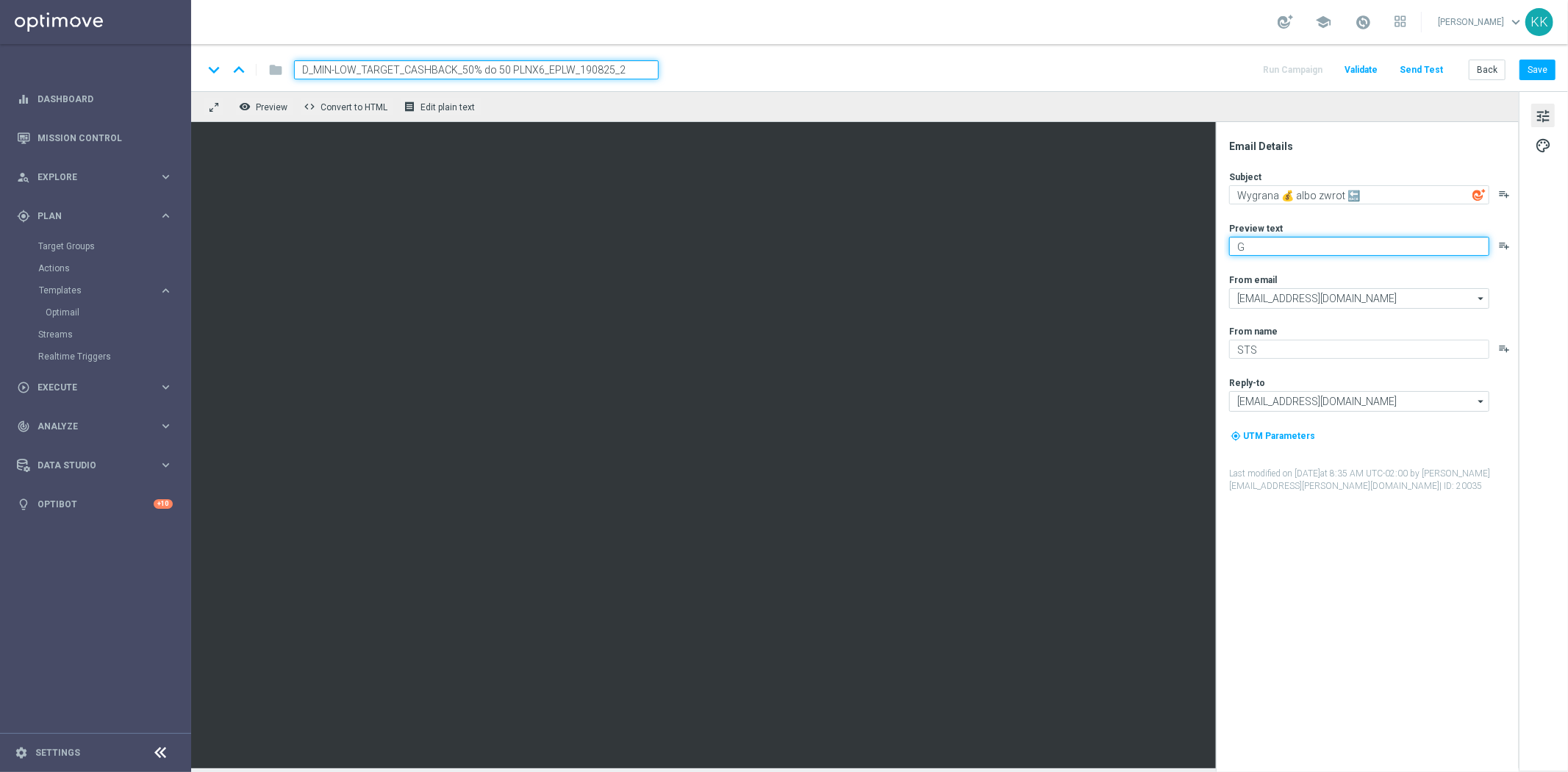
click at [1309, 251] on textarea "G" at bounding box center [1359, 246] width 261 height 19
click at [1354, 245] on textarea "Typuj z codziennym cashackiem" at bounding box center [1359, 246] width 261 height 19
click at [1441, 246] on textarea "Typuj z codziennym cashbackiem" at bounding box center [1359, 246] width 261 height 19
paste textarea "👈"
type textarea "Typuj z codziennym cashbackiem 👈"
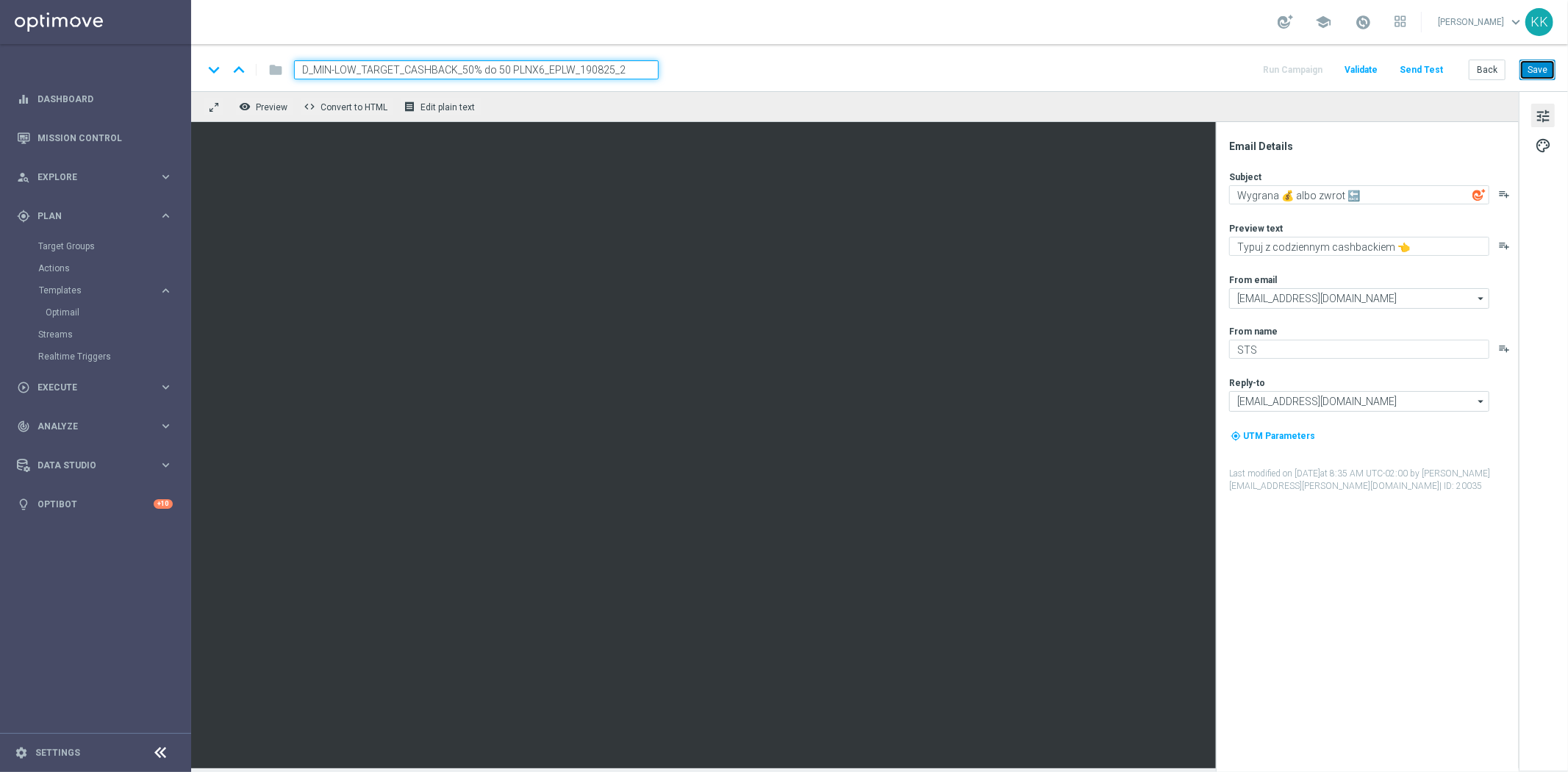
click at [1543, 67] on button "Save" at bounding box center [1537, 70] width 36 height 20
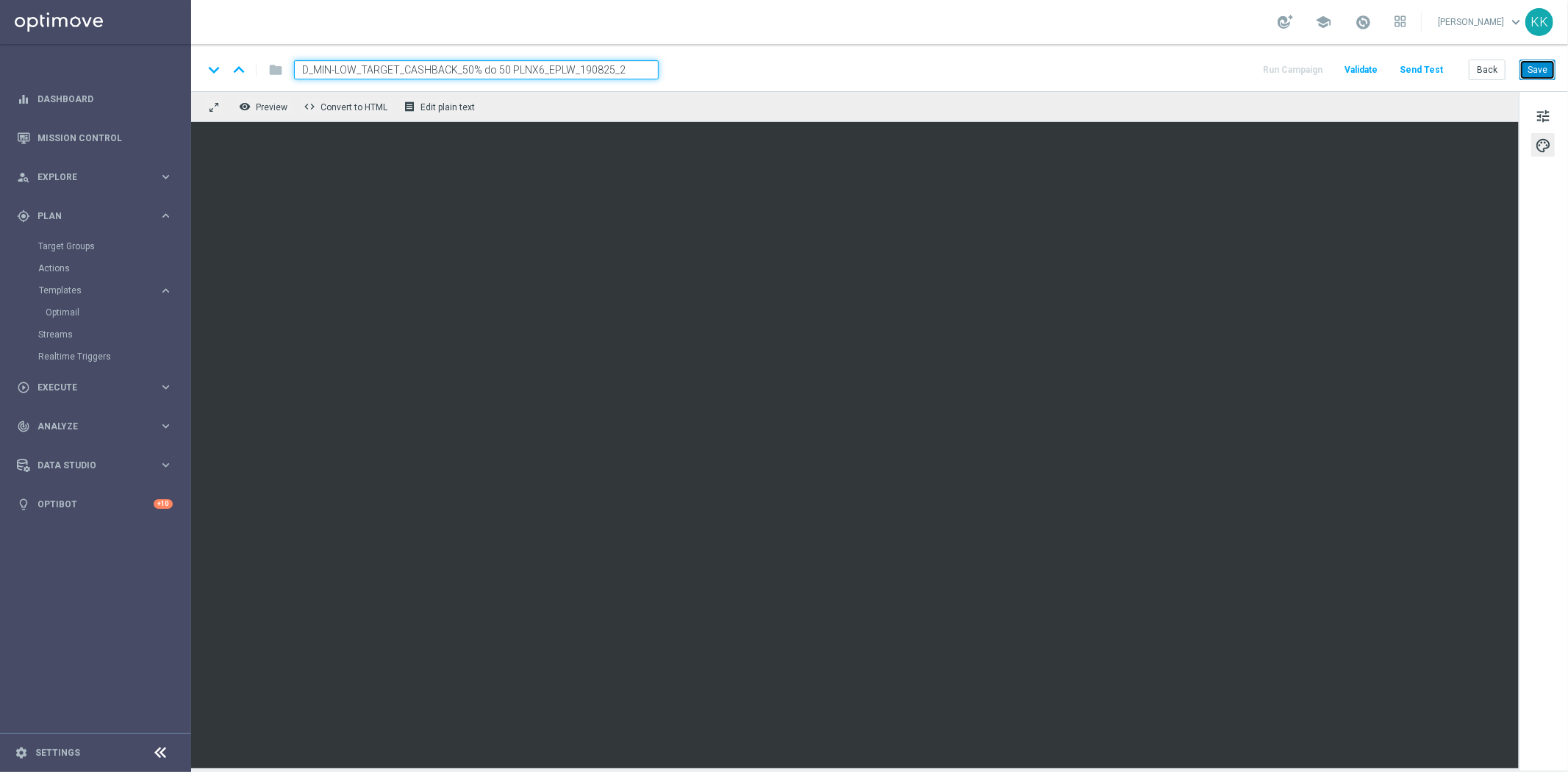
click at [1538, 66] on button "Save" at bounding box center [1537, 70] width 36 height 20
click at [1547, 119] on span "tune" at bounding box center [1543, 116] width 17 height 19
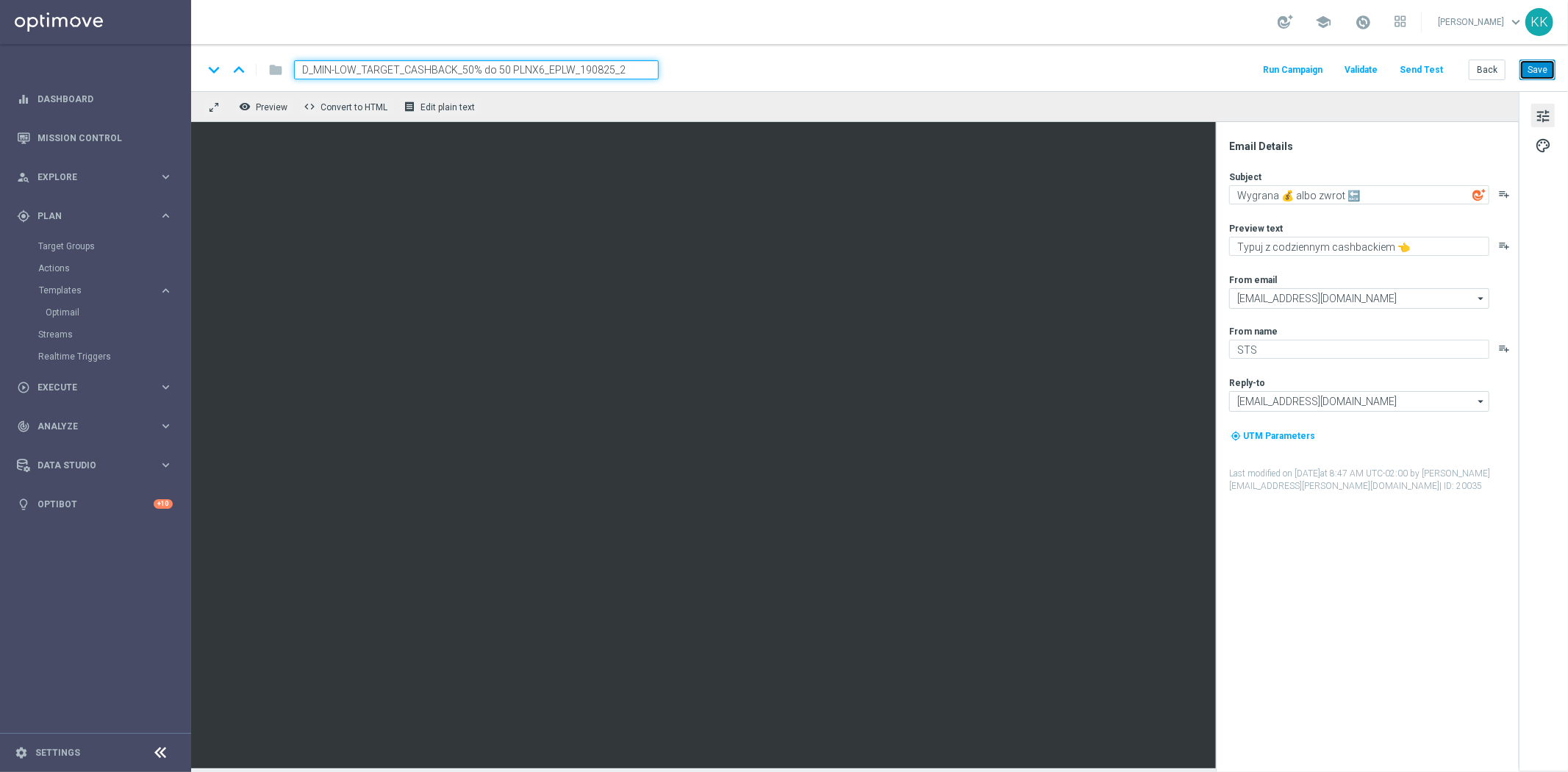
click at [1525, 75] on button "Save" at bounding box center [1537, 70] width 36 height 20
click at [1542, 143] on span "palette" at bounding box center [1543, 146] width 17 height 19
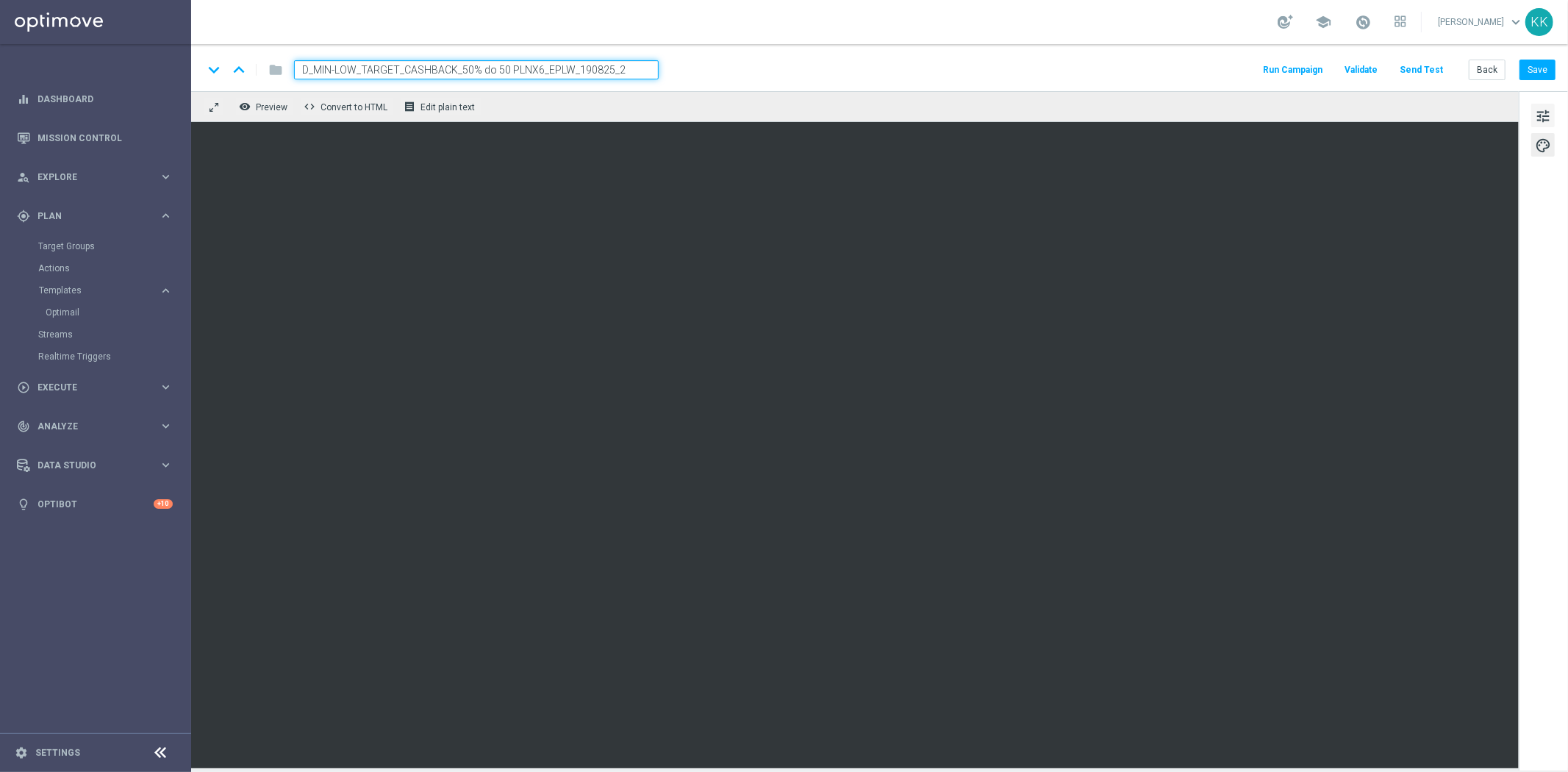
click at [1543, 115] on span "tune" at bounding box center [1543, 116] width 17 height 19
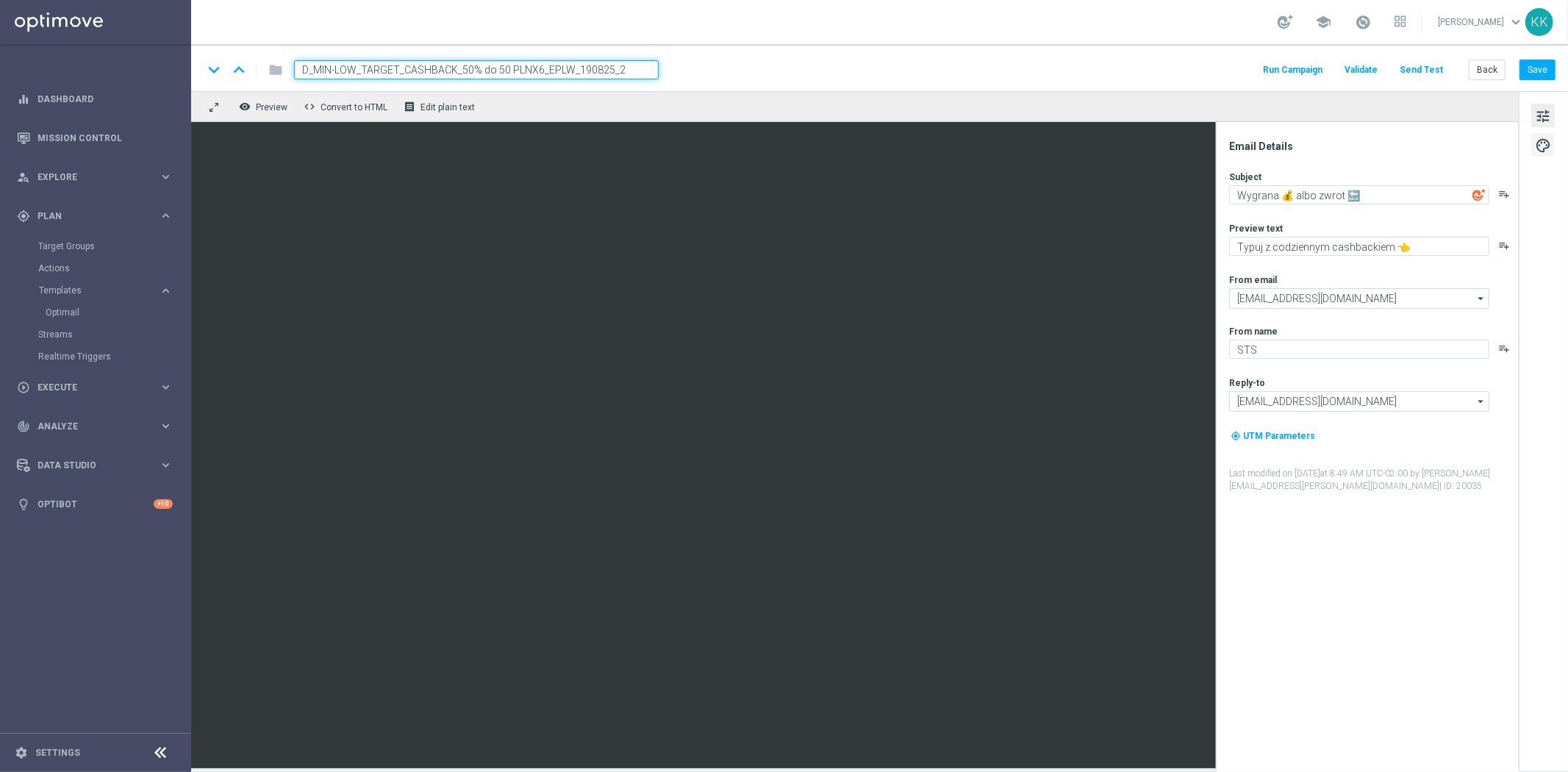
click at [1554, 148] on button "palette" at bounding box center [1543, 145] width 24 height 24
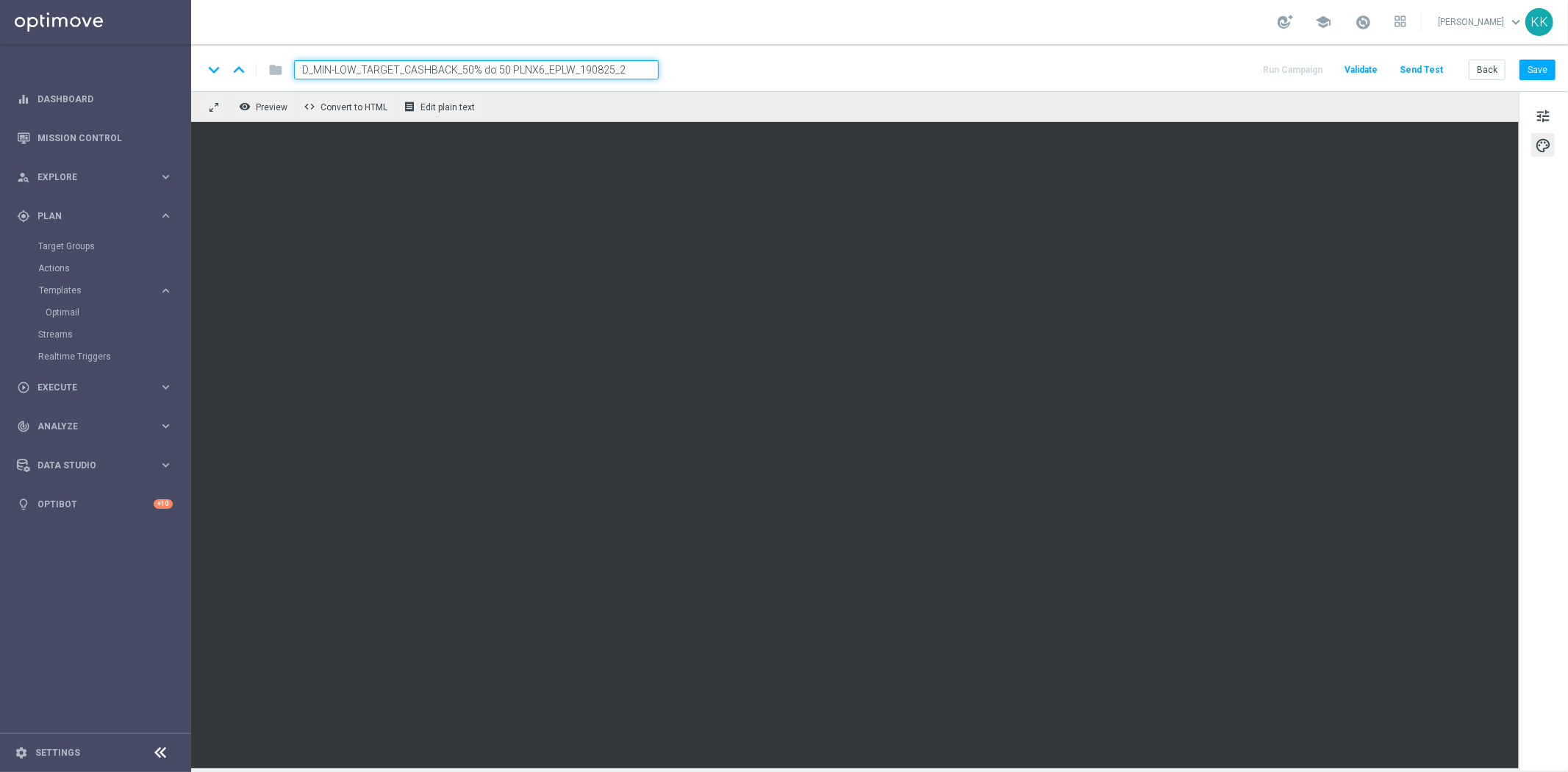
click at [1539, 84] on div "keyboard_arrow_down keyboard_arrow_up folder D_MIN-LOW_TARGET_CASHBACK_50% do 5…" at bounding box center [879, 67] width 1376 height 47
click at [1539, 70] on button "Save" at bounding box center [1537, 70] width 36 height 20
click at [1539, 79] on button "Save" at bounding box center [1537, 70] width 36 height 20
click at [1551, 76] on button "Save" at bounding box center [1537, 70] width 36 height 20
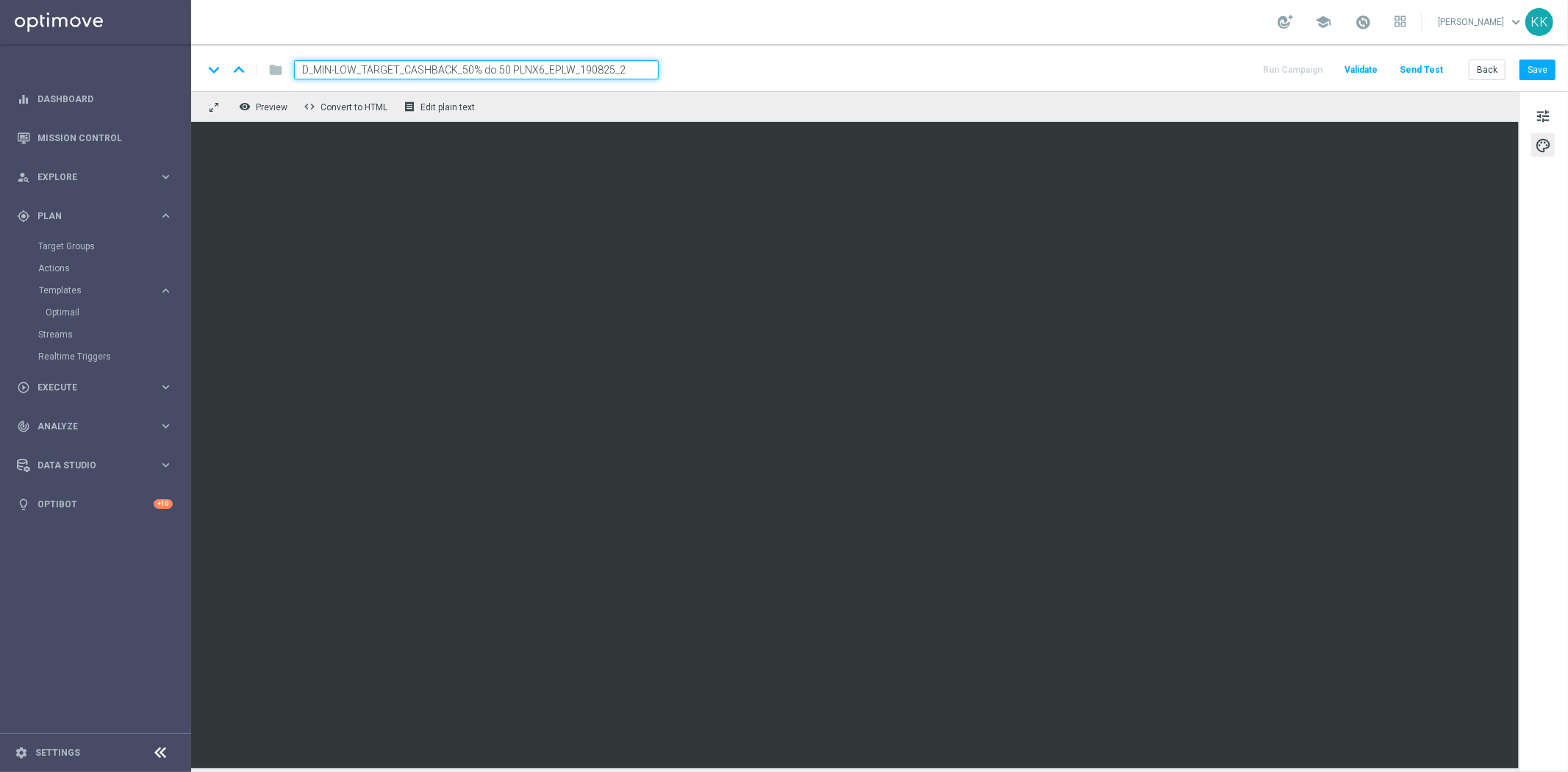
click at [1556, 70] on div "keyboard_arrow_down keyboard_arrow_up folder D_MIN-LOW_TARGET_CASHBACK_50% do 5…" at bounding box center [879, 67] width 1376 height 47
click at [1551, 74] on button "Save" at bounding box center [1537, 70] width 36 height 20
click at [1533, 61] on button "Save" at bounding box center [1537, 70] width 36 height 20
click at [1541, 71] on button "Save" at bounding box center [1537, 70] width 36 height 20
click at [1548, 109] on span "tune" at bounding box center [1543, 116] width 17 height 19
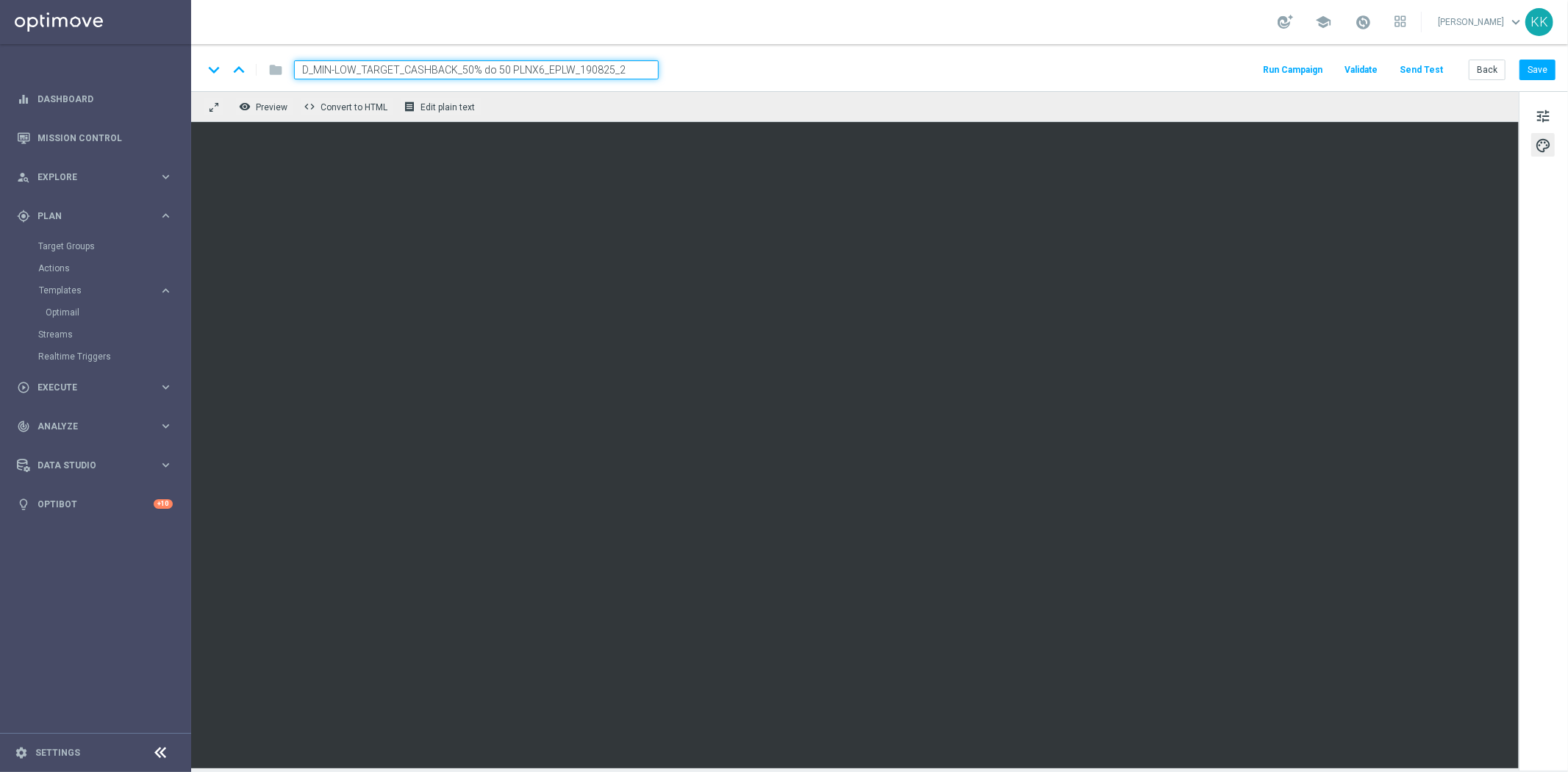
click at [1550, 129] on div "tune palette" at bounding box center [1542, 431] width 49 height 680
click at [1549, 120] on span "tune" at bounding box center [1543, 116] width 17 height 19
click at [1539, 67] on button "Save" at bounding box center [1537, 70] width 36 height 20
click at [1549, 67] on button "Save" at bounding box center [1537, 70] width 36 height 20
drag, startPoint x: 1549, startPoint y: 78, endPoint x: 991, endPoint y: 0, distance: 563.4
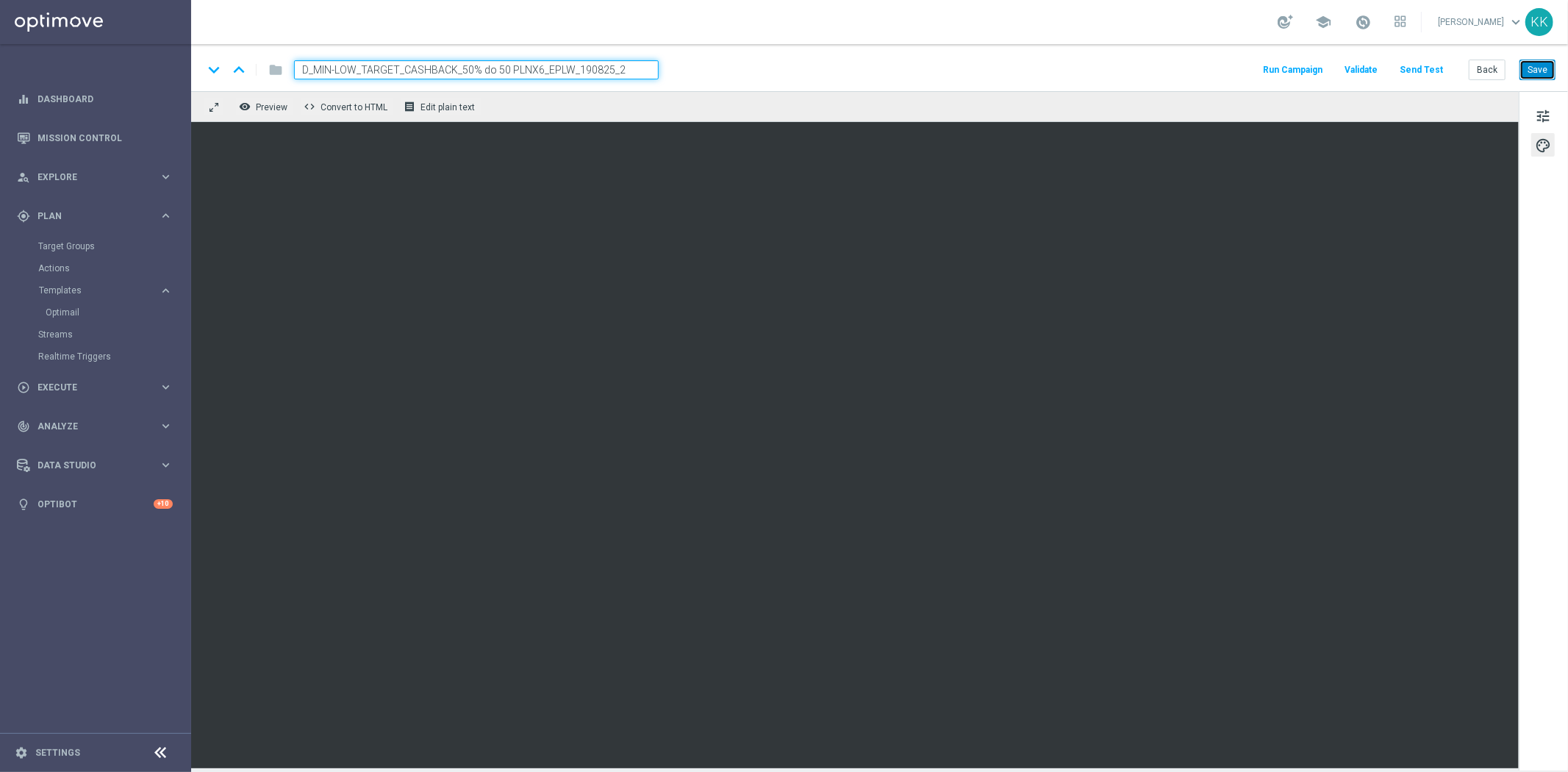
click at [1549, 78] on button "Save" at bounding box center [1537, 70] width 36 height 20
click at [1547, 67] on button "Save" at bounding box center [1537, 70] width 36 height 20
click at [1534, 75] on button "Save" at bounding box center [1537, 70] width 36 height 20
click at [1550, 119] on span "tune" at bounding box center [1543, 116] width 17 height 19
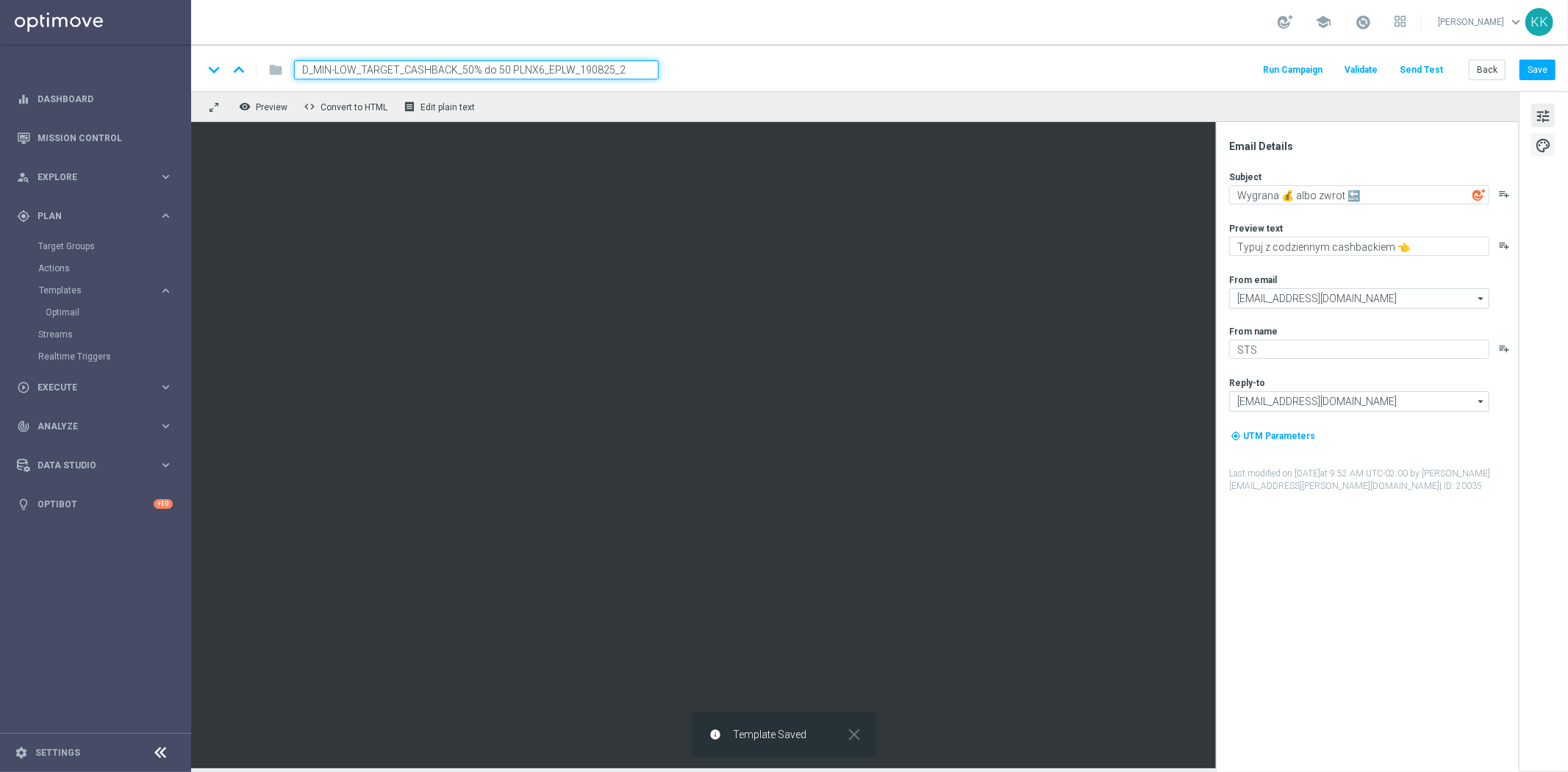
click at [1539, 151] on span "palette" at bounding box center [1543, 146] width 17 height 19
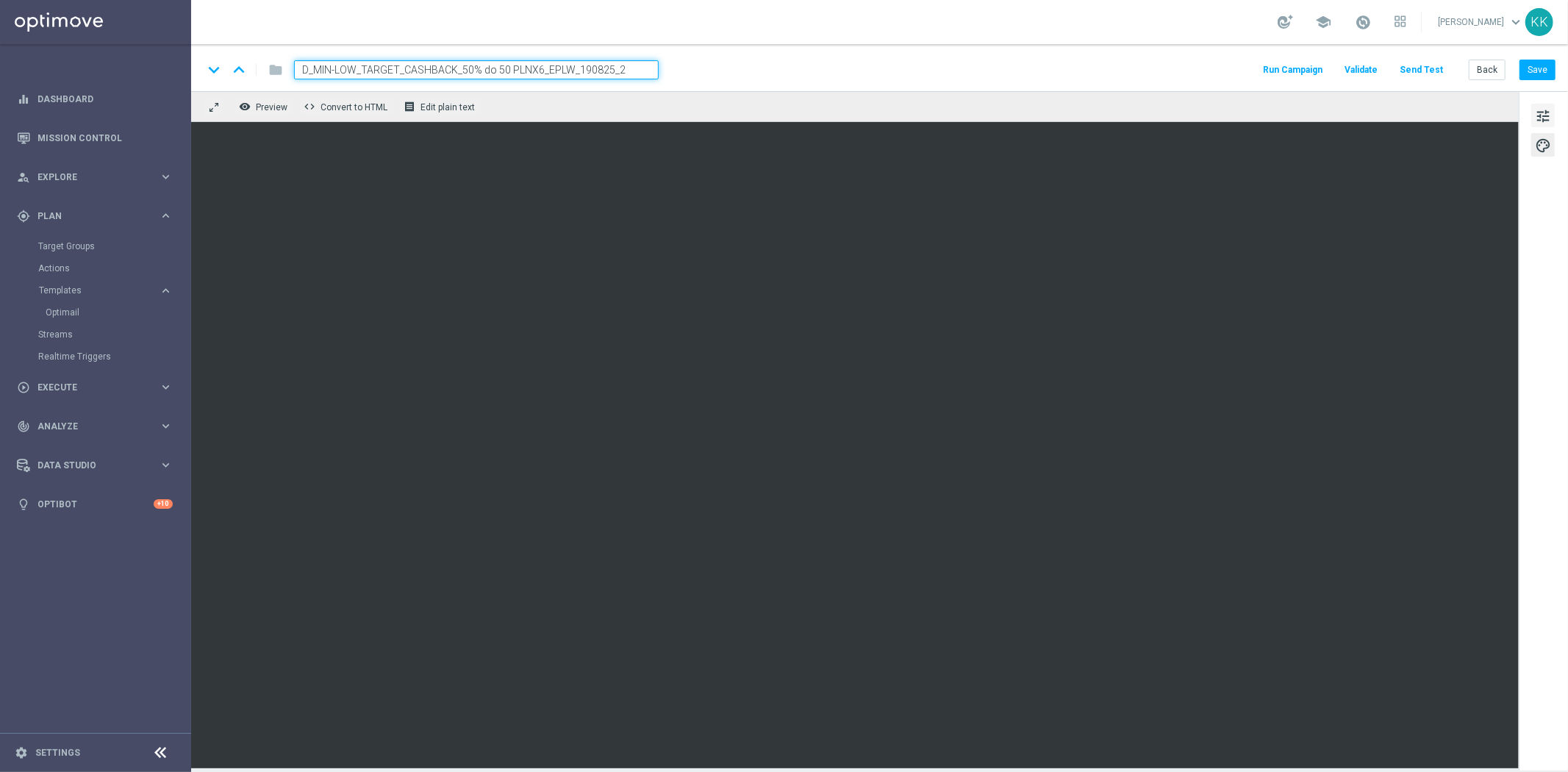
click at [1537, 111] on span "tune" at bounding box center [1543, 116] width 17 height 19
click at [1542, 67] on button "Save" at bounding box center [1537, 70] width 36 height 20
click at [1426, 69] on button "Send Test" at bounding box center [1421, 70] width 48 height 20
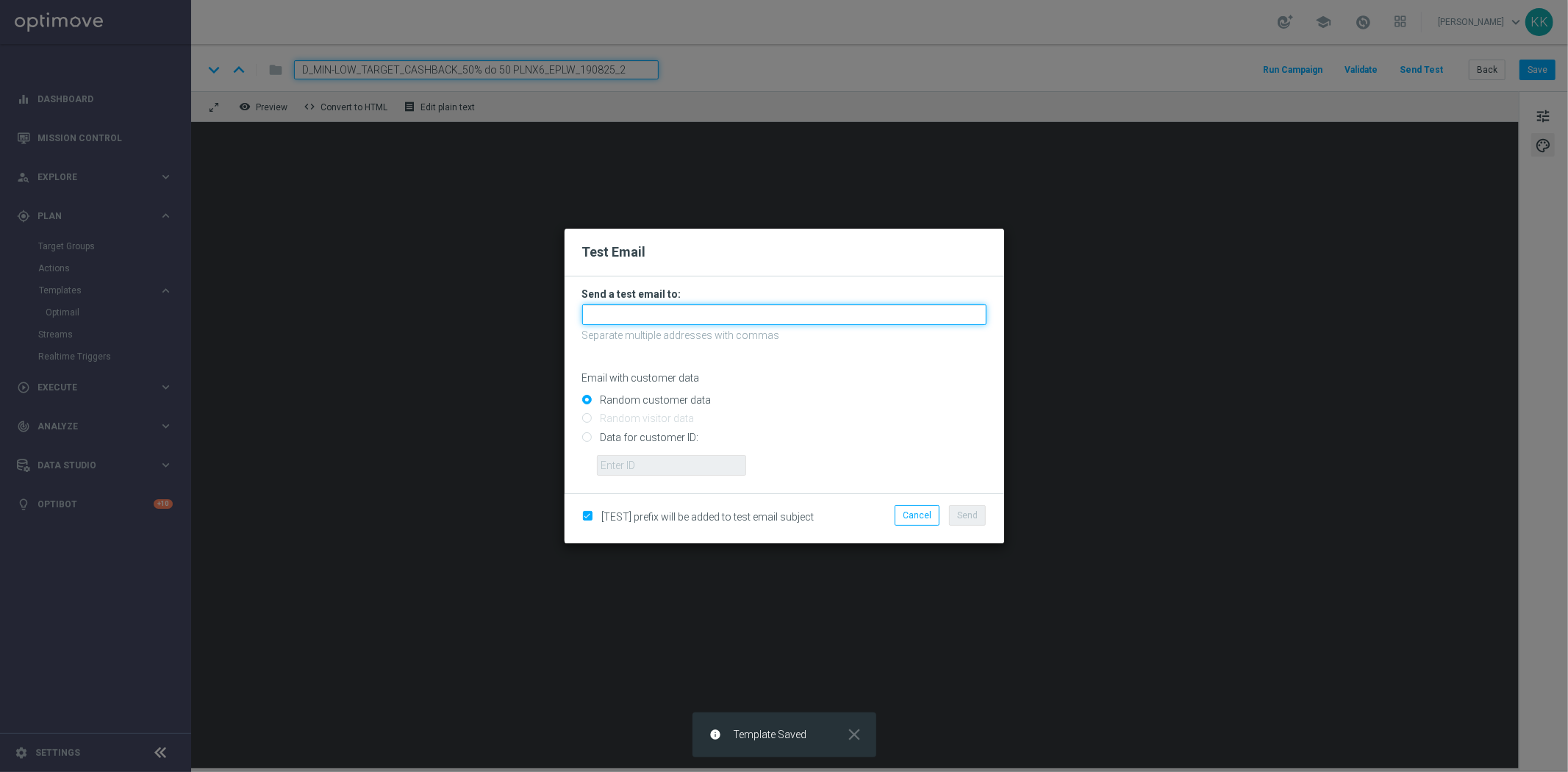
click at [729, 305] on input "text" at bounding box center [784, 314] width 404 height 20
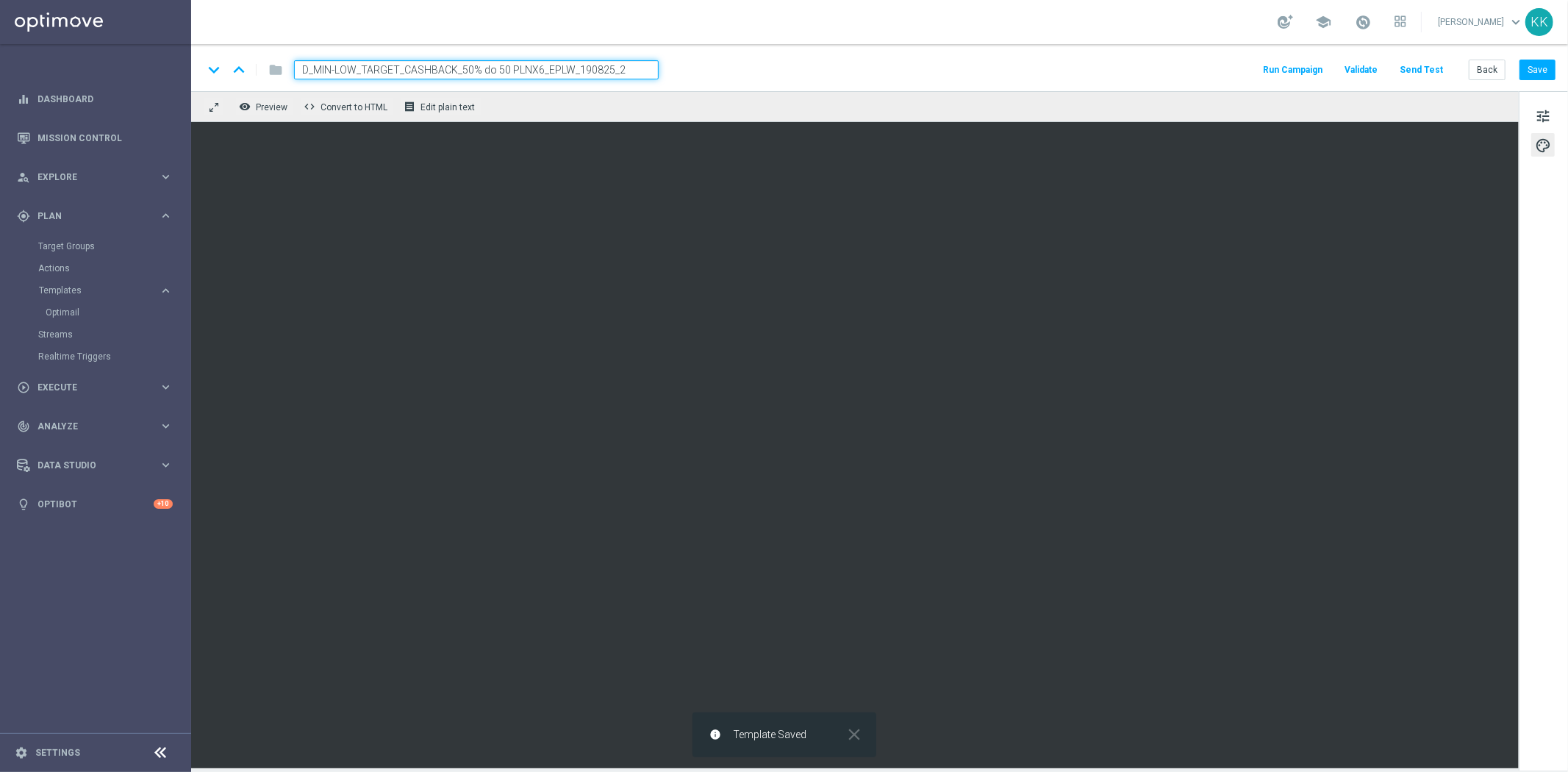
click at [1410, 67] on button "Send Test" at bounding box center [1421, 70] width 48 height 20
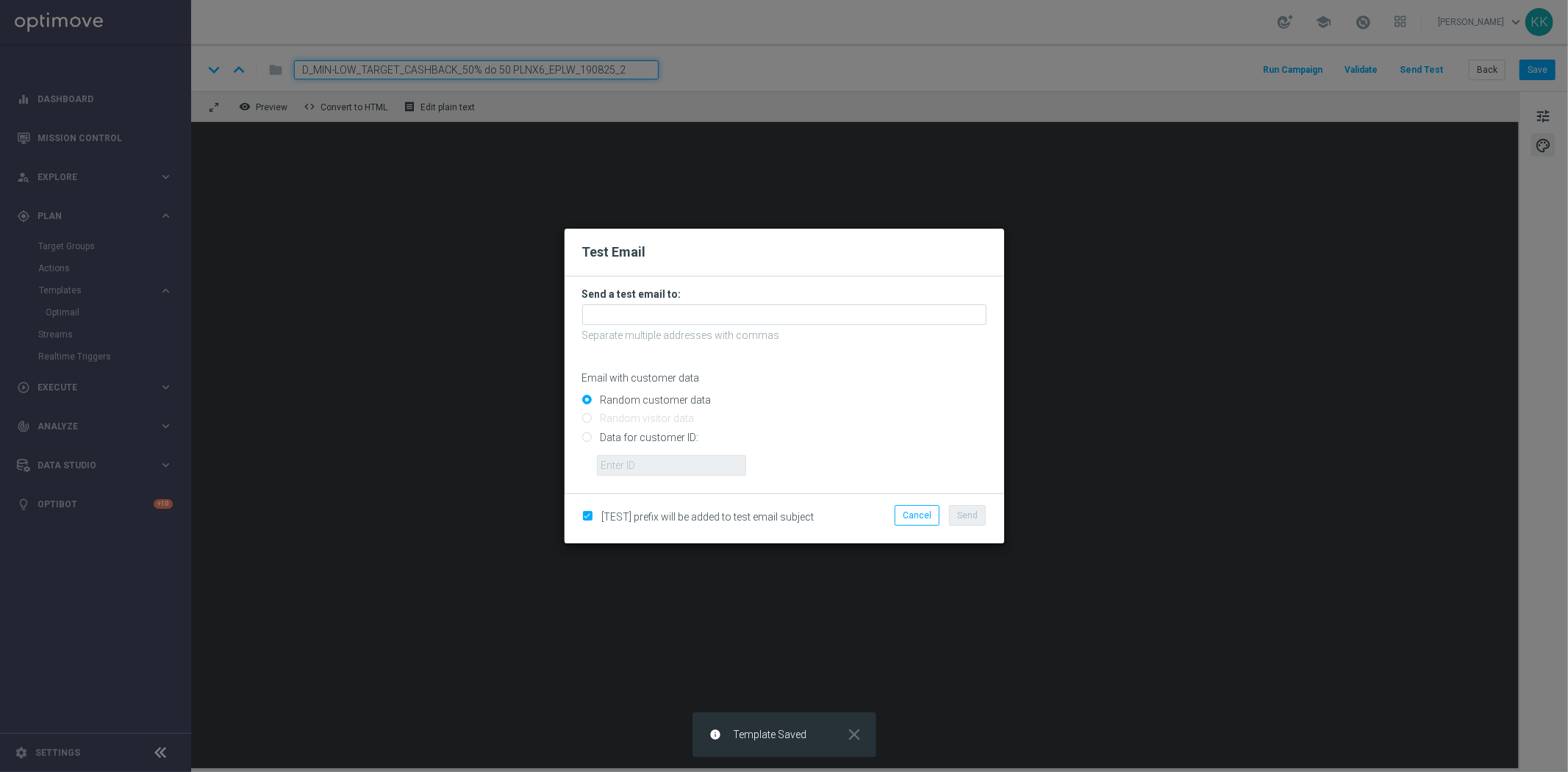
click at [687, 300] on form "Send a test email to: Separate multiple addresses with commas Email with custom…" at bounding box center [784, 381] width 404 height 188
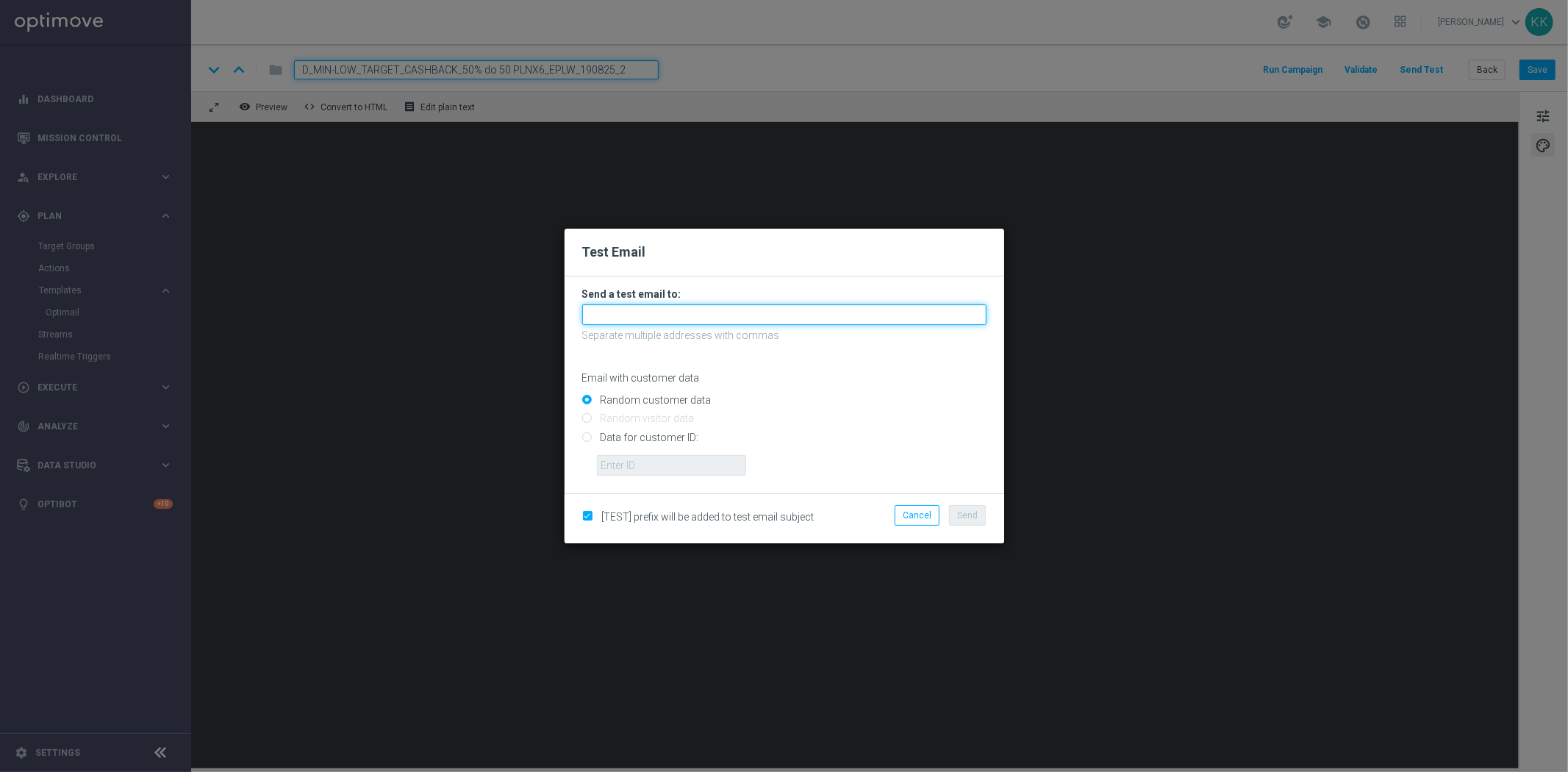
click at [690, 304] on input "text" at bounding box center [784, 314] width 404 height 20
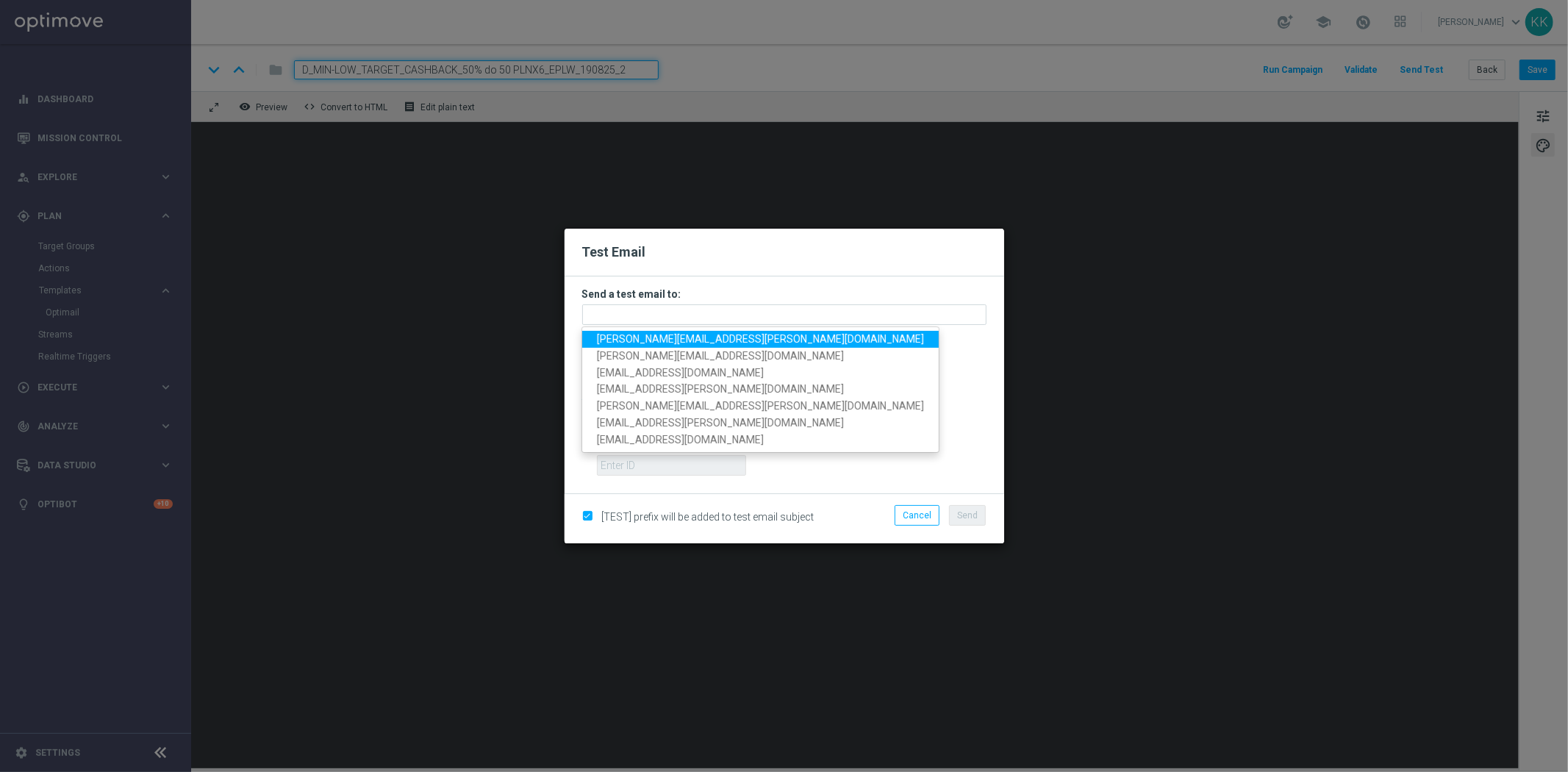
click at [645, 342] on span "[PERSON_NAME][EMAIL_ADDRESS][PERSON_NAME][DOMAIN_NAME]" at bounding box center [760, 339] width 327 height 12
type input "[PERSON_NAME][EMAIL_ADDRESS][PERSON_NAME][DOMAIN_NAME]"
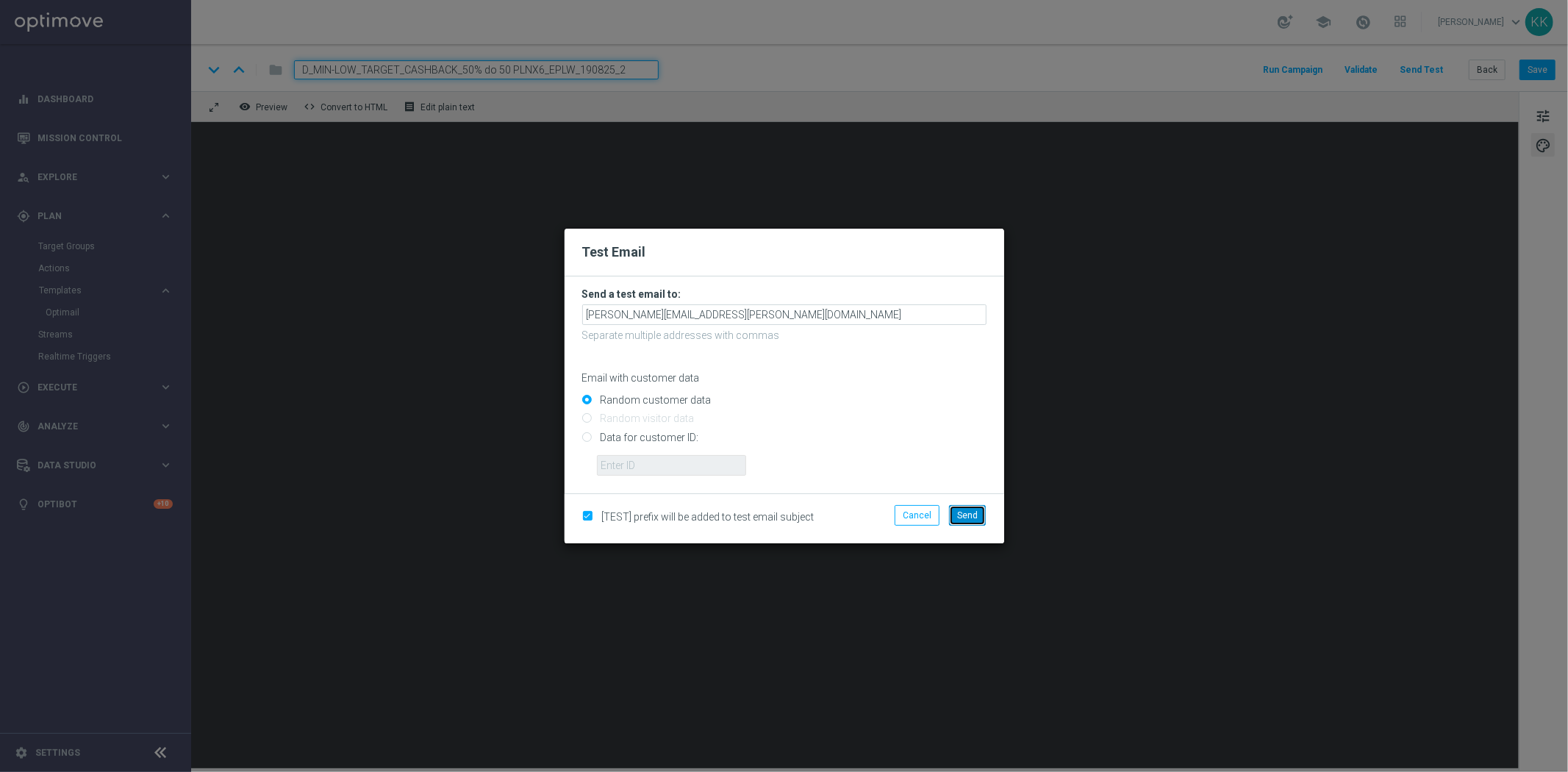
click at [985, 523] on button "Send" at bounding box center [968, 515] width 37 height 20
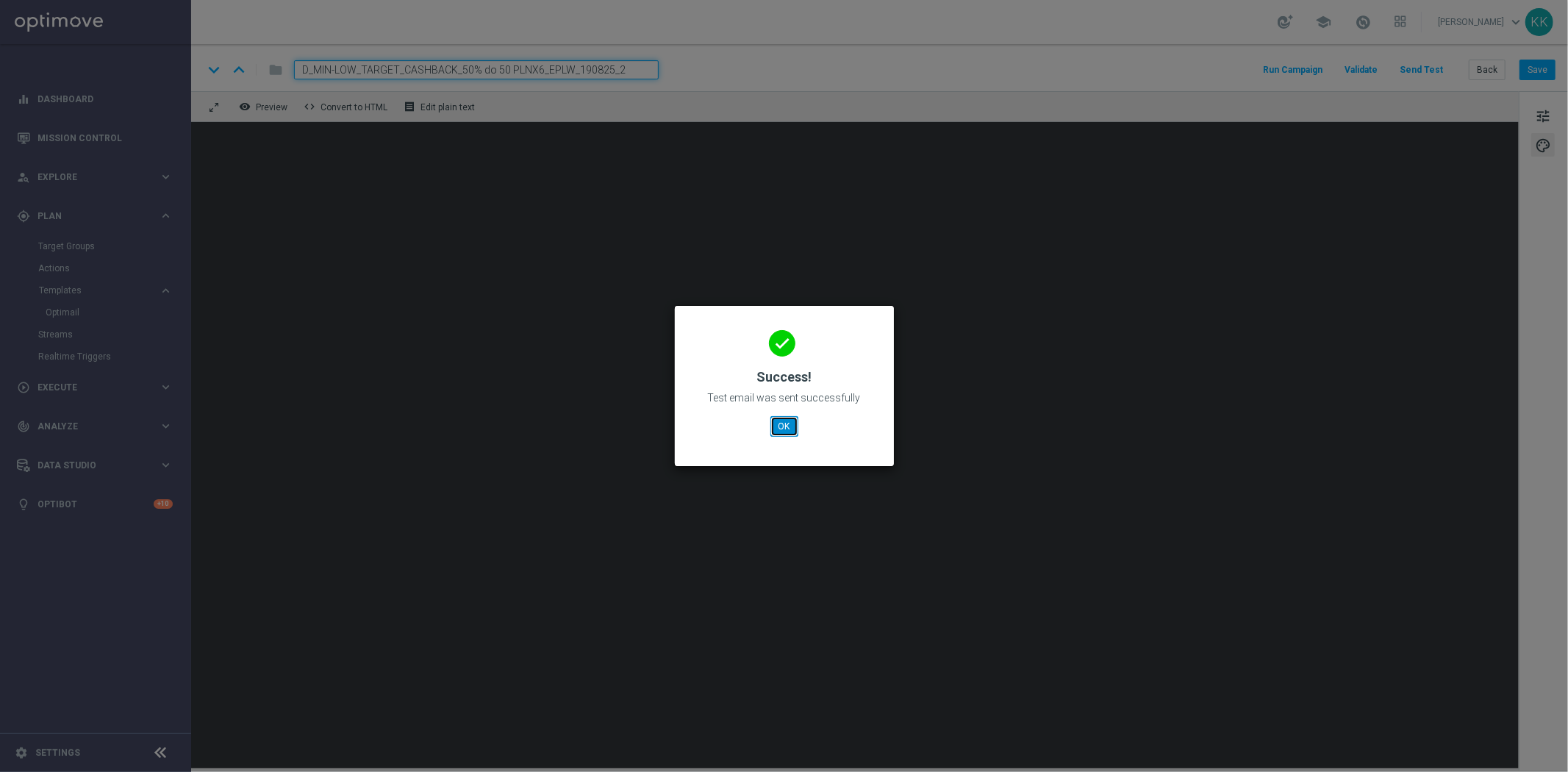
click at [778, 428] on button "OK" at bounding box center [784, 427] width 28 height 20
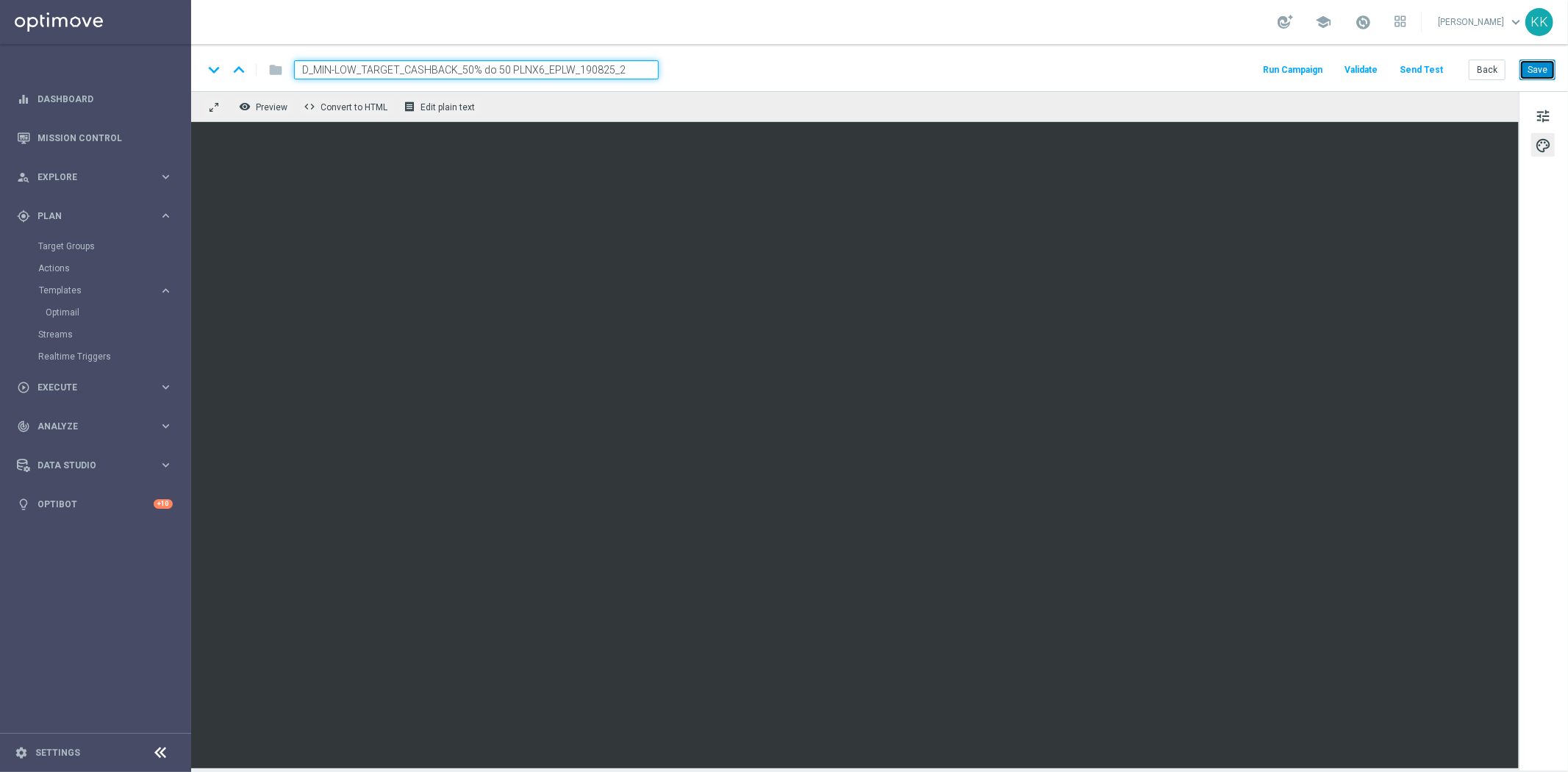
click at [1539, 68] on button "Save" at bounding box center [1537, 70] width 36 height 20
click at [1488, 60] on button "Back" at bounding box center [1487, 70] width 37 height 20
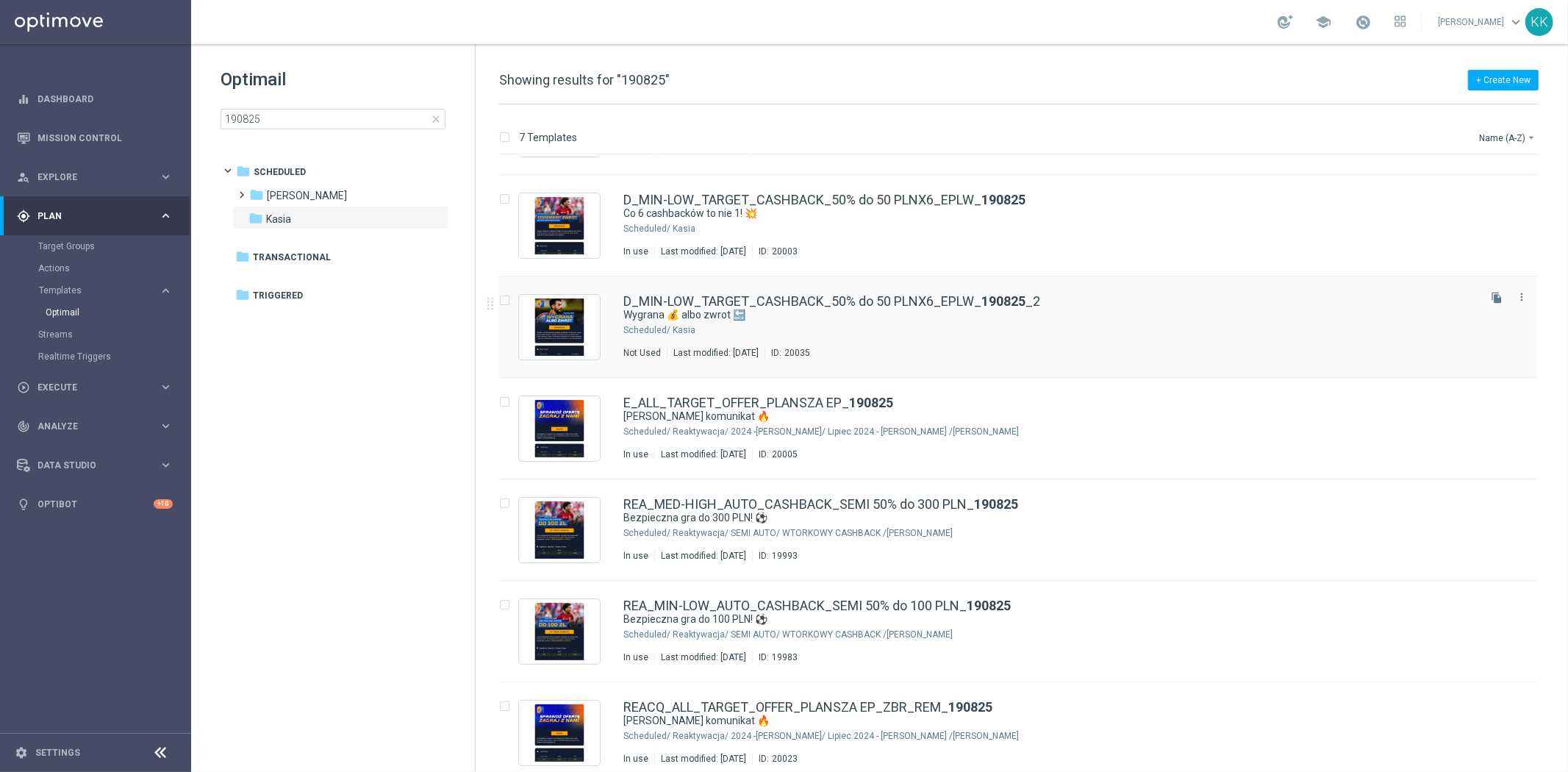
scroll to position [93, 0]
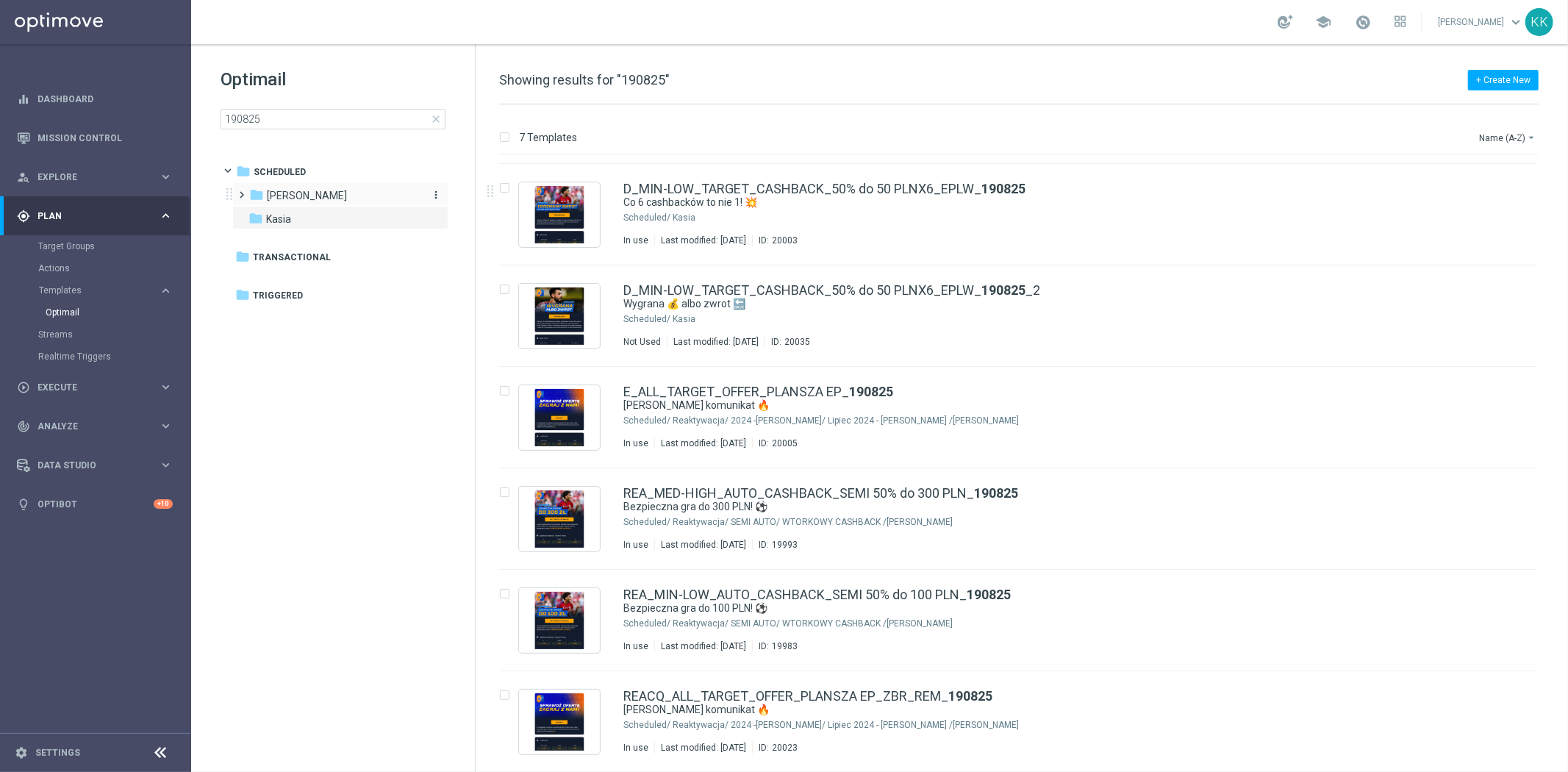
click at [291, 188] on div "folder [PERSON_NAME]" at bounding box center [334, 196] width 169 height 17
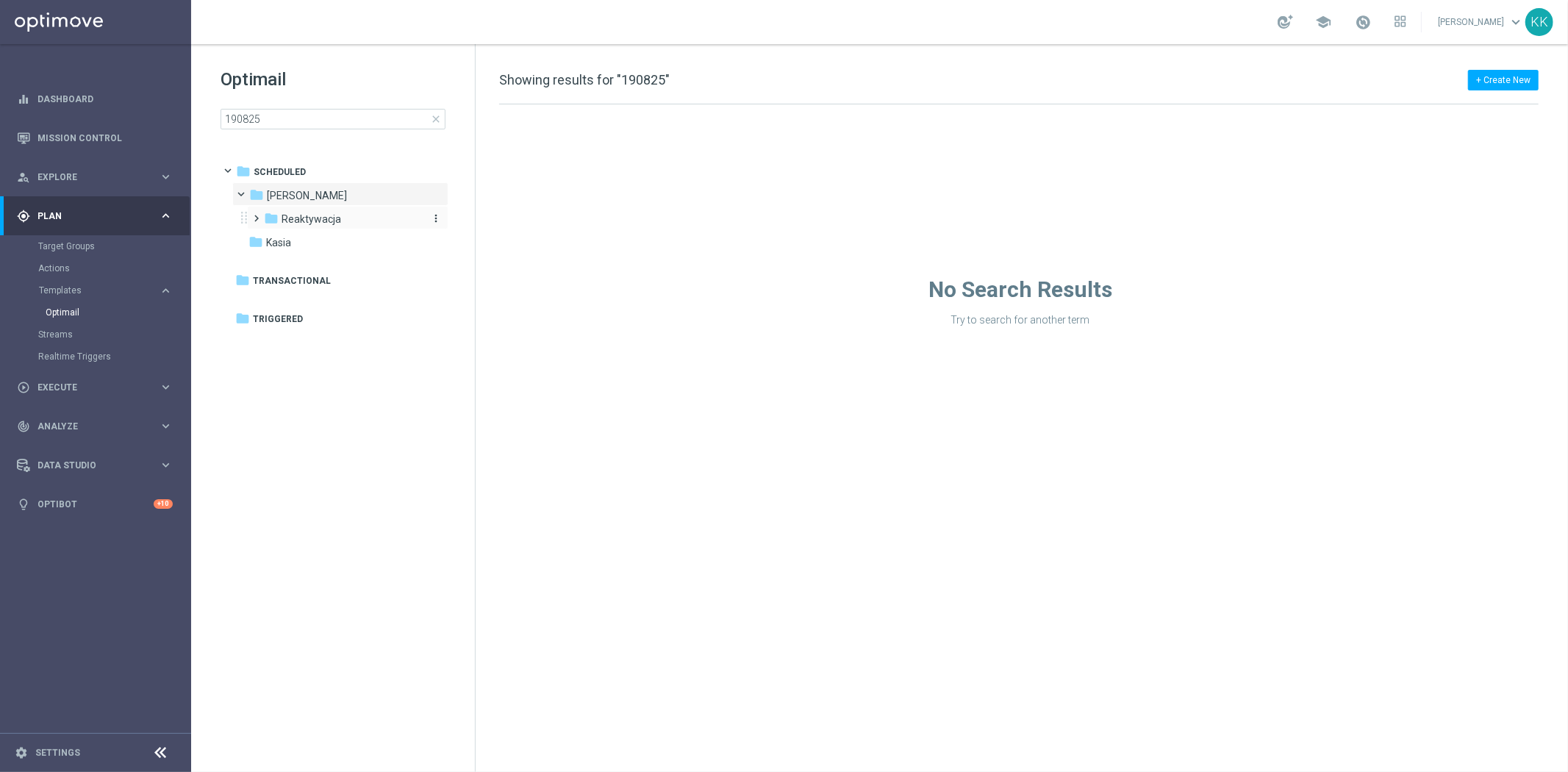
click at [299, 225] on span "Reaktywacja" at bounding box center [311, 219] width 60 height 13
click at [307, 246] on span "2024 -[PERSON_NAME]" at bounding box center [351, 242] width 110 height 13
click at [286, 317] on span "Kasia" at bounding box center [278, 313] width 25 height 13
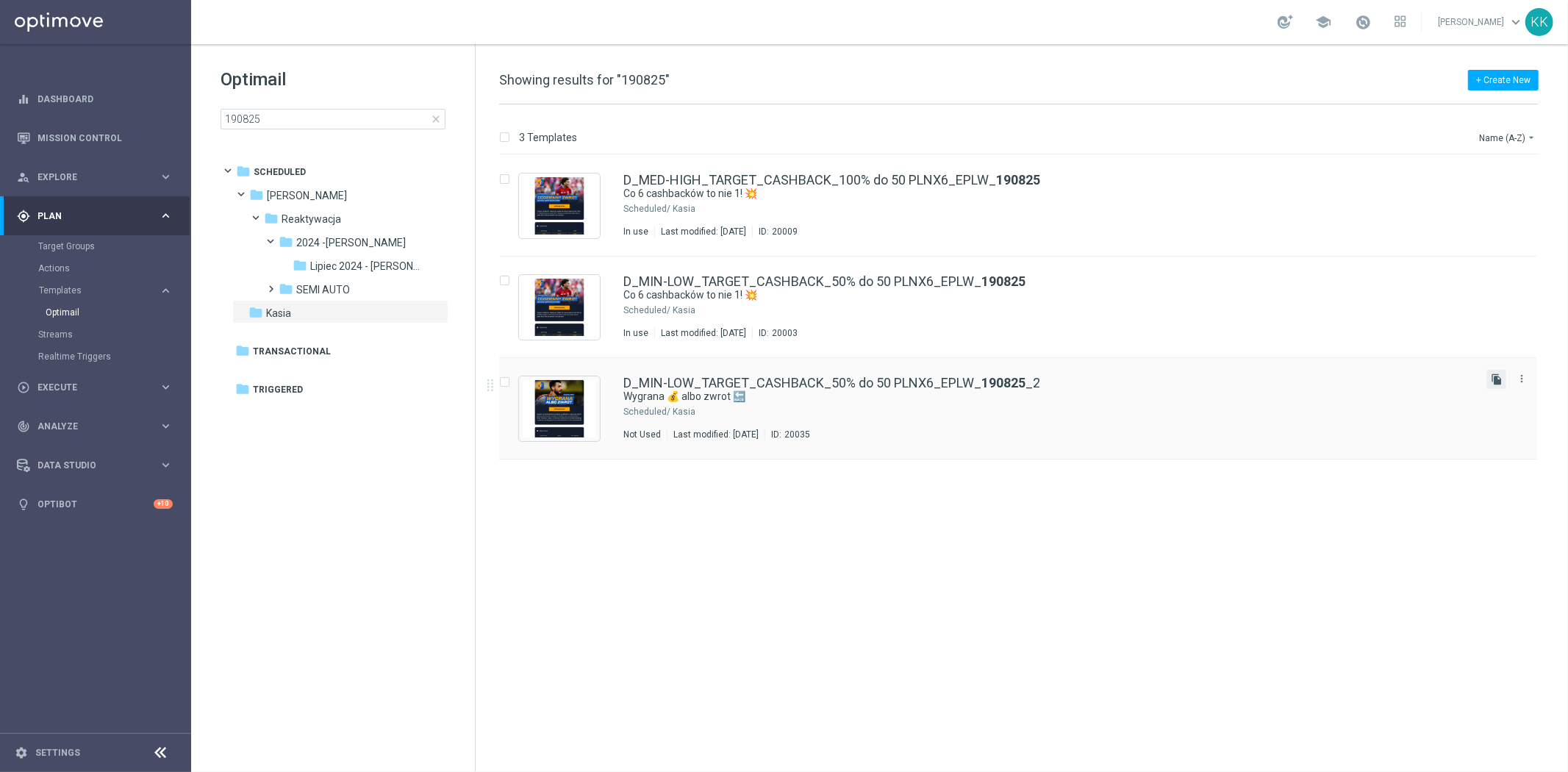
click at [1495, 379] on icon "file_copy" at bounding box center [1496, 380] width 12 height 12
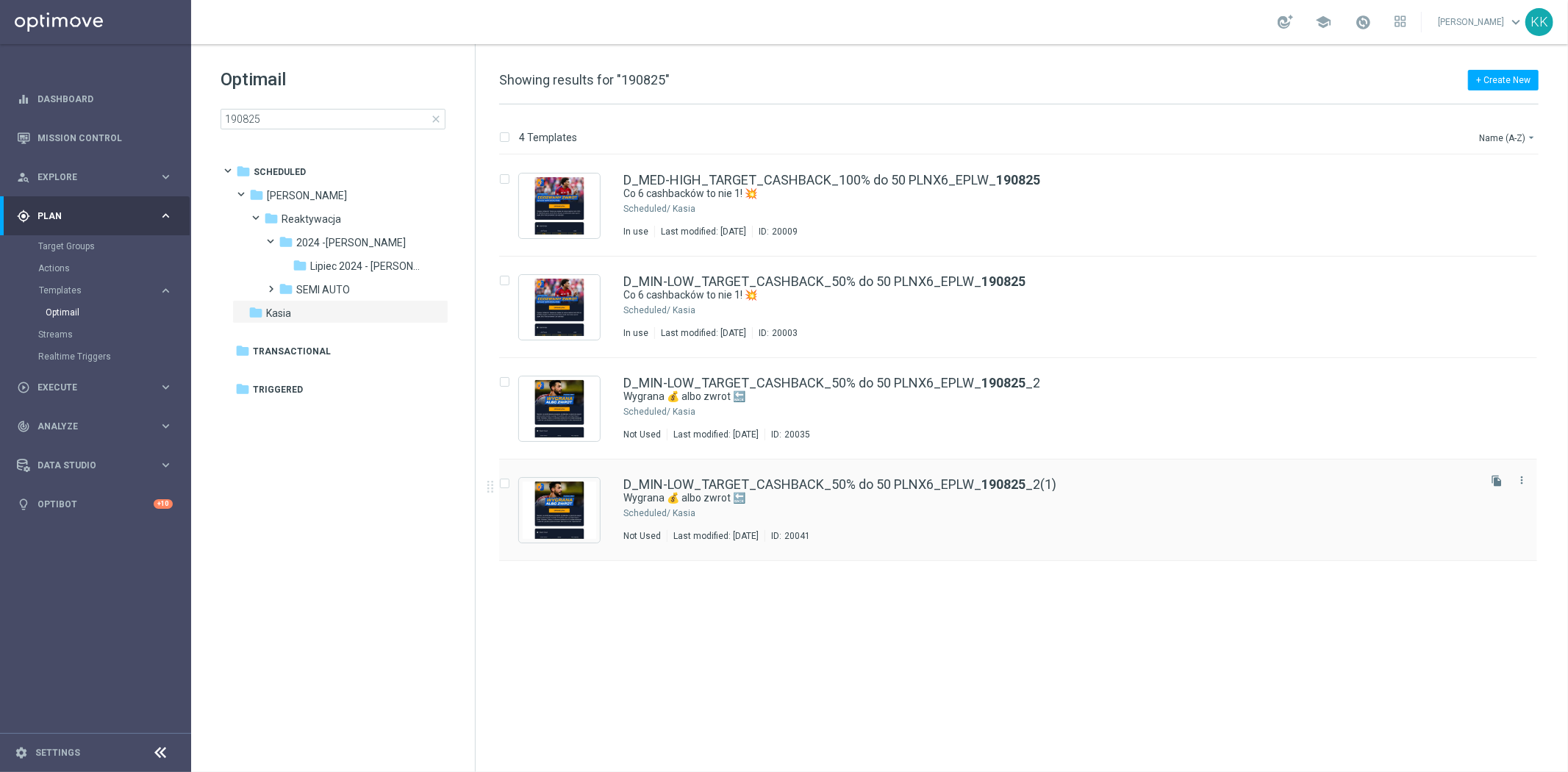
click at [1007, 525] on div "D_MIN-LOW_TARGET_CASHBACK_50% do 50 PLNX6_EPLW_ 190825 _2(1) Wygrana 💰 albo zwr…" at bounding box center [1049, 509] width 852 height 64
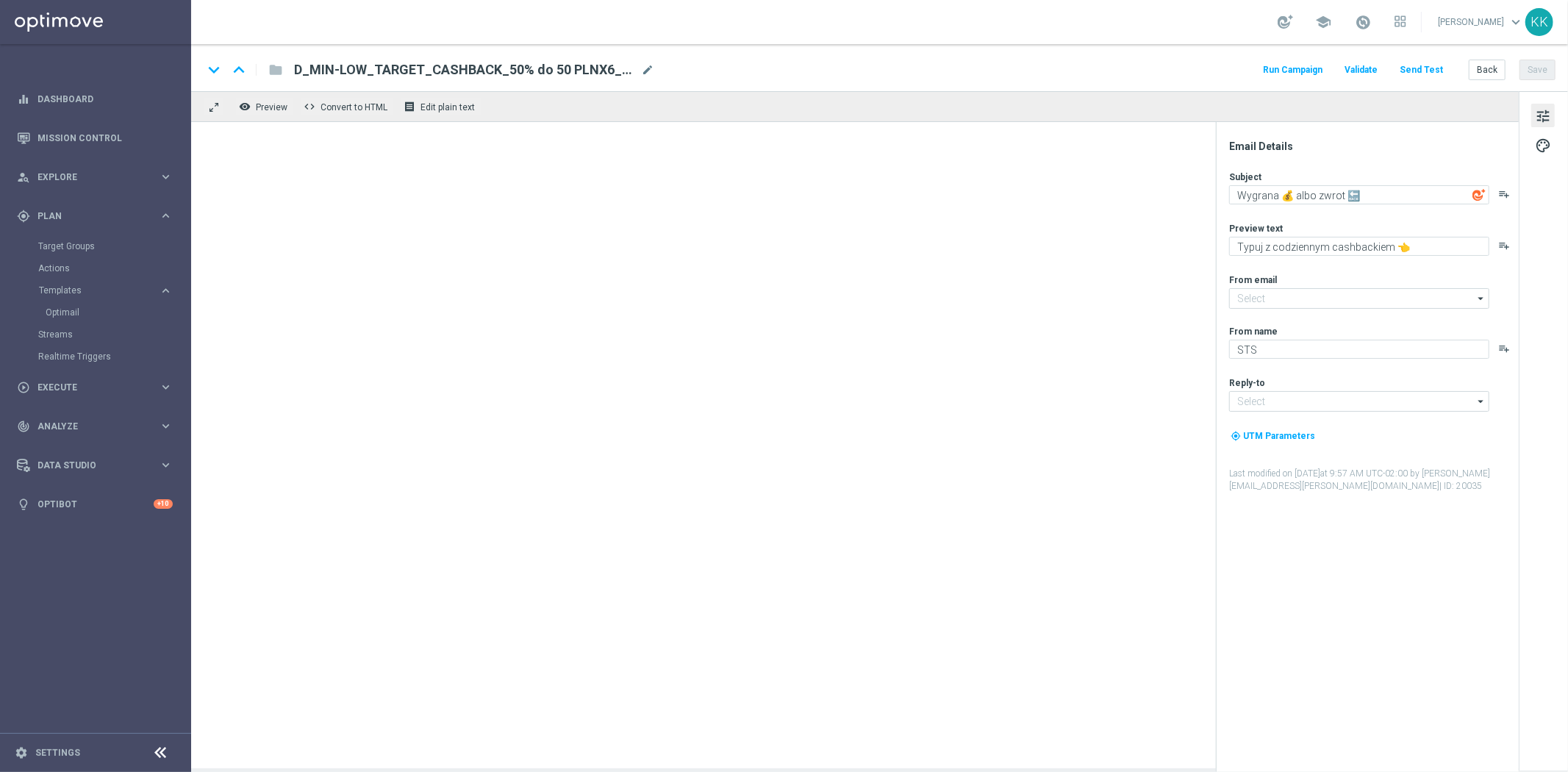
type input "[EMAIL_ADDRESS][DOMAIN_NAME]"
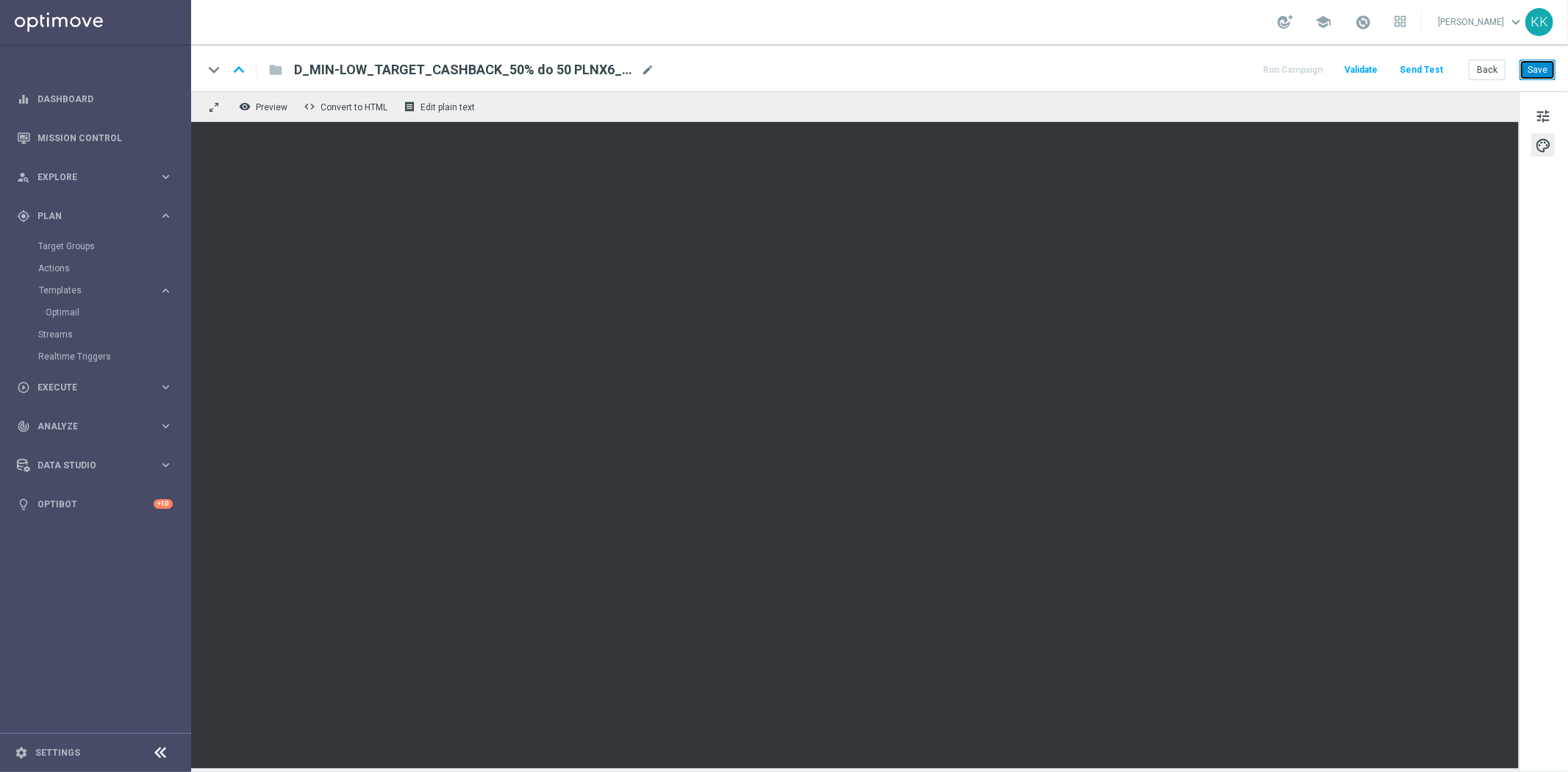
click at [1552, 61] on button "Save" at bounding box center [1537, 70] width 36 height 20
click at [1547, 120] on span "tune" at bounding box center [1543, 116] width 17 height 19
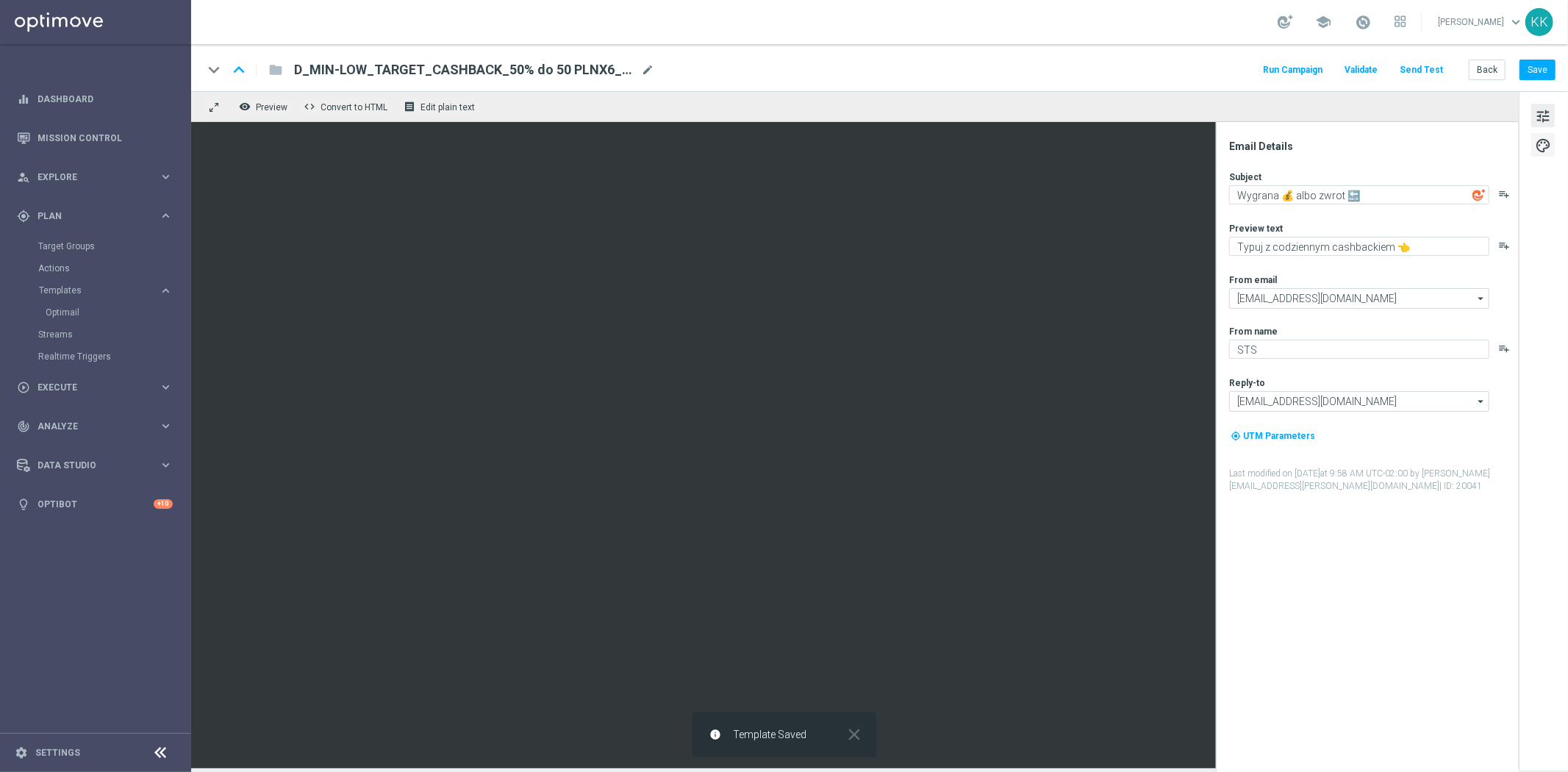
click at [1549, 136] on span "palette" at bounding box center [1543, 146] width 17 height 19
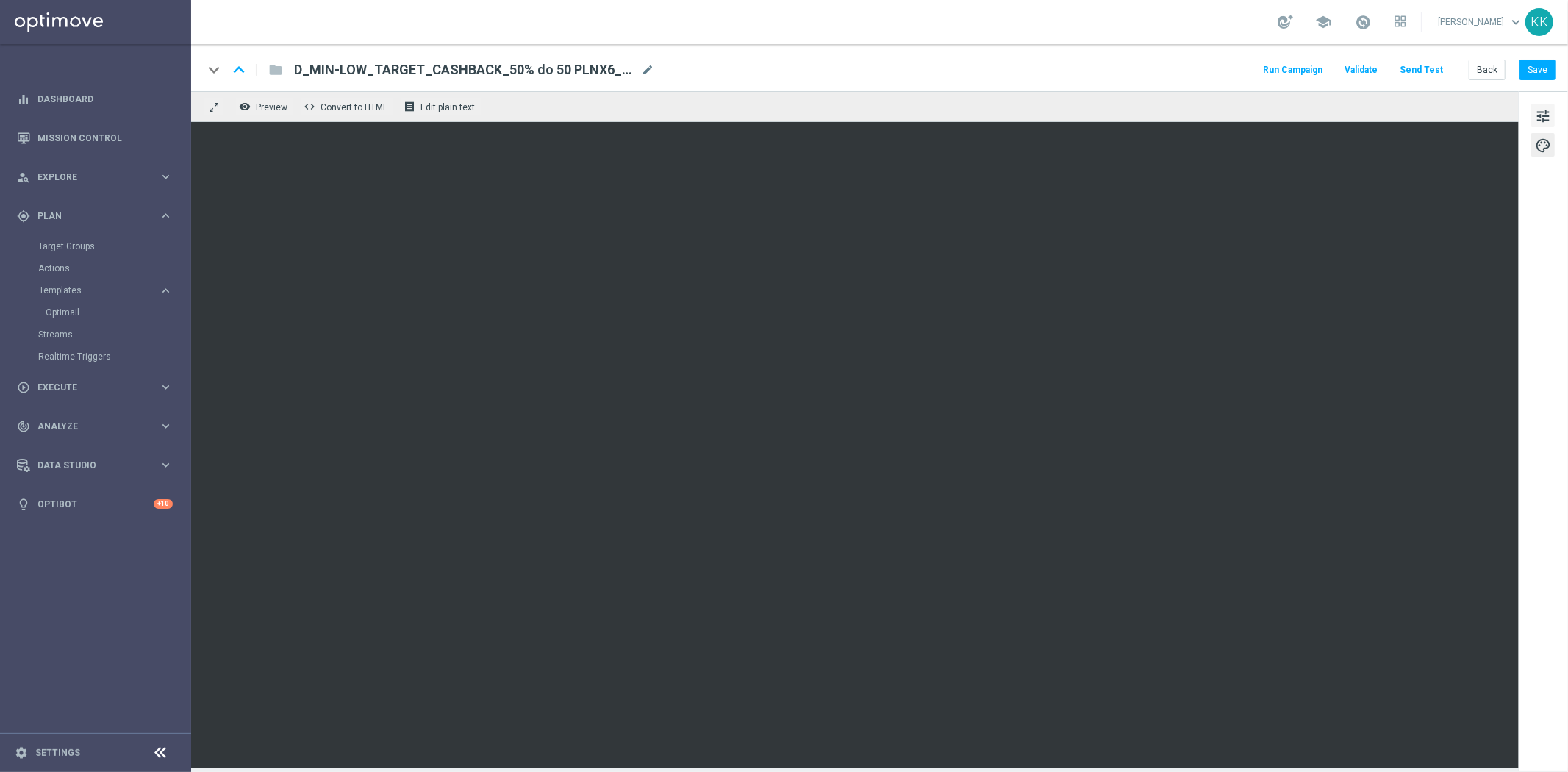
click at [1545, 121] on span "tune" at bounding box center [1543, 116] width 17 height 19
click at [1533, 77] on button "Save" at bounding box center [1537, 70] width 36 height 20
click at [651, 75] on span "mode_edit" at bounding box center [647, 70] width 13 height 13
click at [645, 66] on span "mode_edit" at bounding box center [647, 70] width 13 height 13
drag, startPoint x: 637, startPoint y: 69, endPoint x: -180, endPoint y: 52, distance: 817.2
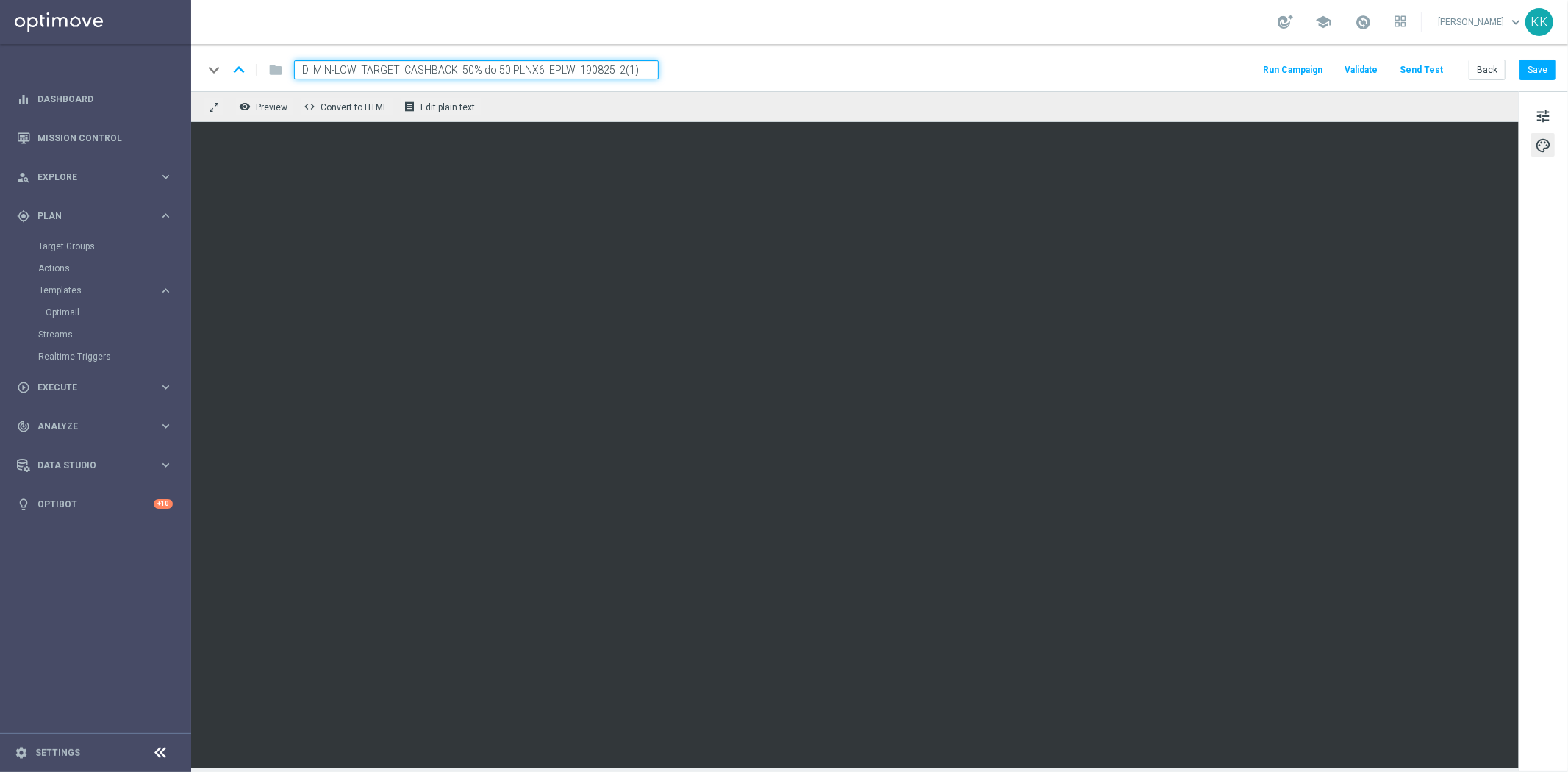
click at [0, 52] on html "equalizer Dashboard Mission Control" at bounding box center [784, 386] width 1568 height 772
paste input "ED-HIGH_TARGET_CASHBACK_100% do 50 PLNX6_EPLW_190825_2"
type input "D_MED-HIGH_TARGET_CASHBACK_100% do 50 PLNX6_EPLW_190825_2"
click at [765, 40] on div "school [PERSON_NAME] keyboard_arrow_down KK" at bounding box center [879, 22] width 1376 height 44
click at [1539, 64] on button "Save" at bounding box center [1537, 70] width 36 height 20
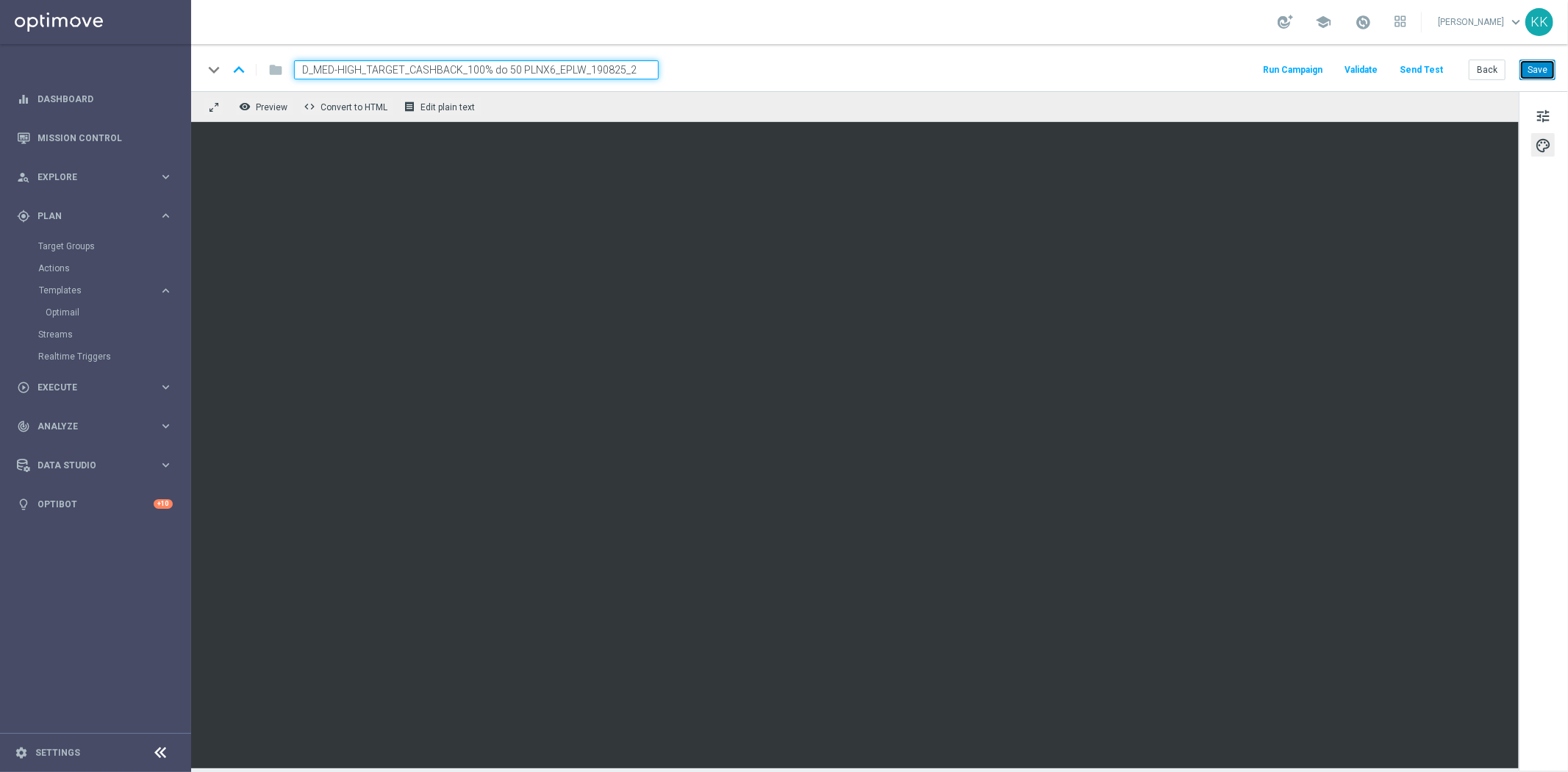
click at [1539, 64] on button "Save" at bounding box center [1537, 70] width 36 height 20
click at [1547, 111] on span "tune" at bounding box center [1543, 116] width 17 height 19
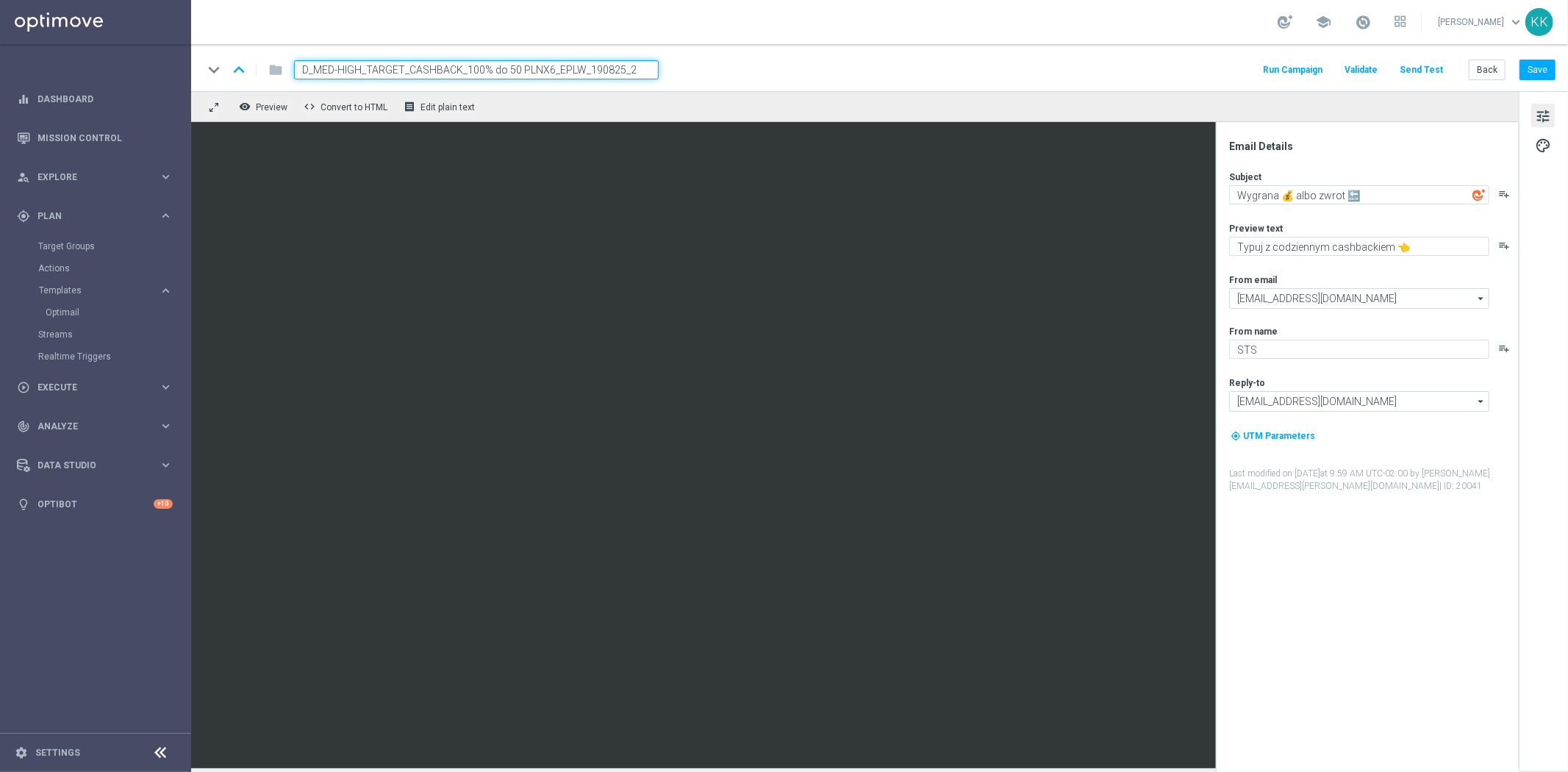
click at [1539, 158] on div "tune palette" at bounding box center [1542, 431] width 49 height 680
click at [1539, 155] on button "palette" at bounding box center [1543, 145] width 24 height 24
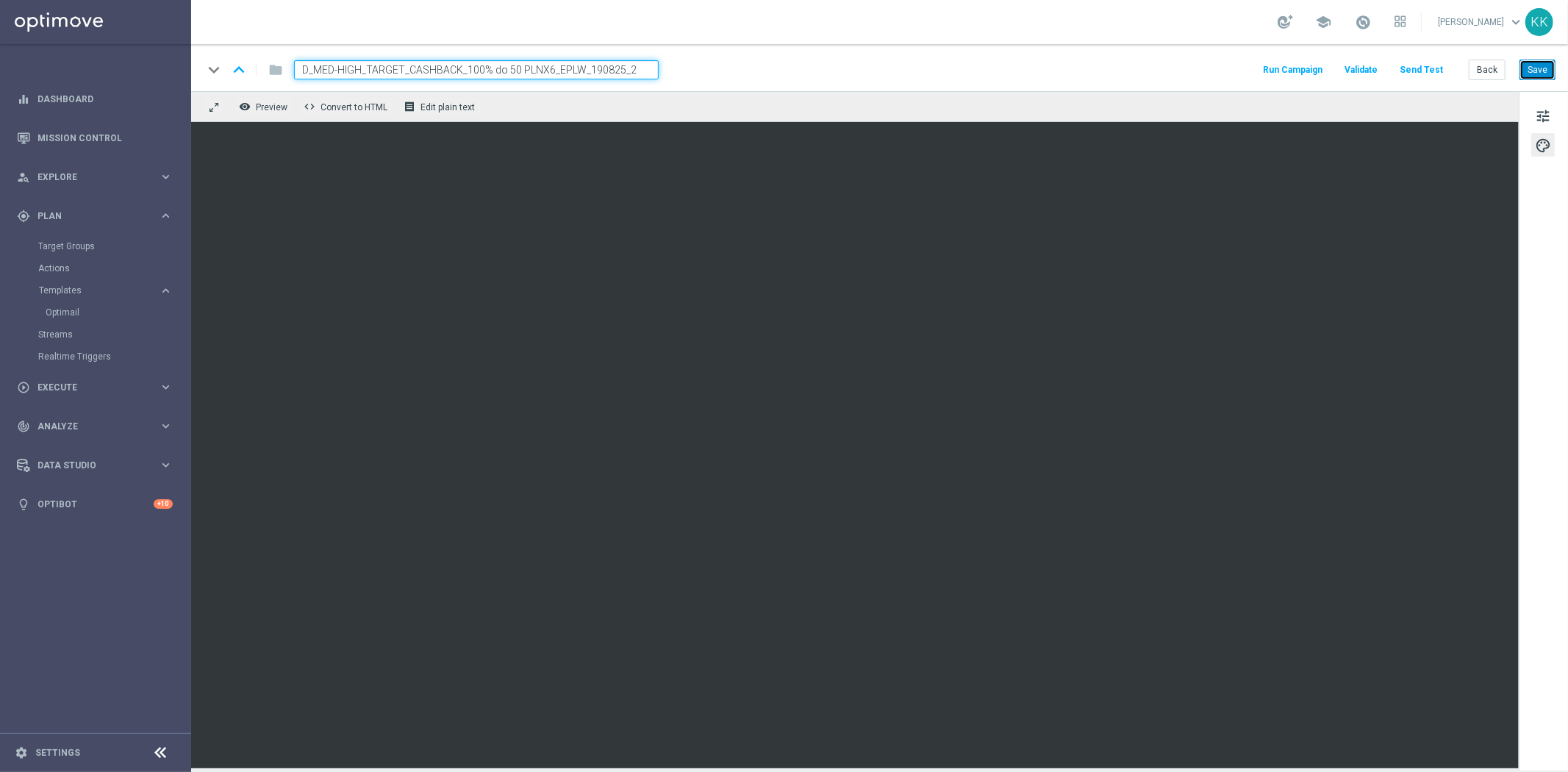
click at [1539, 68] on button "Save" at bounding box center [1537, 70] width 36 height 20
click at [1541, 121] on span "tune" at bounding box center [1543, 116] width 17 height 19
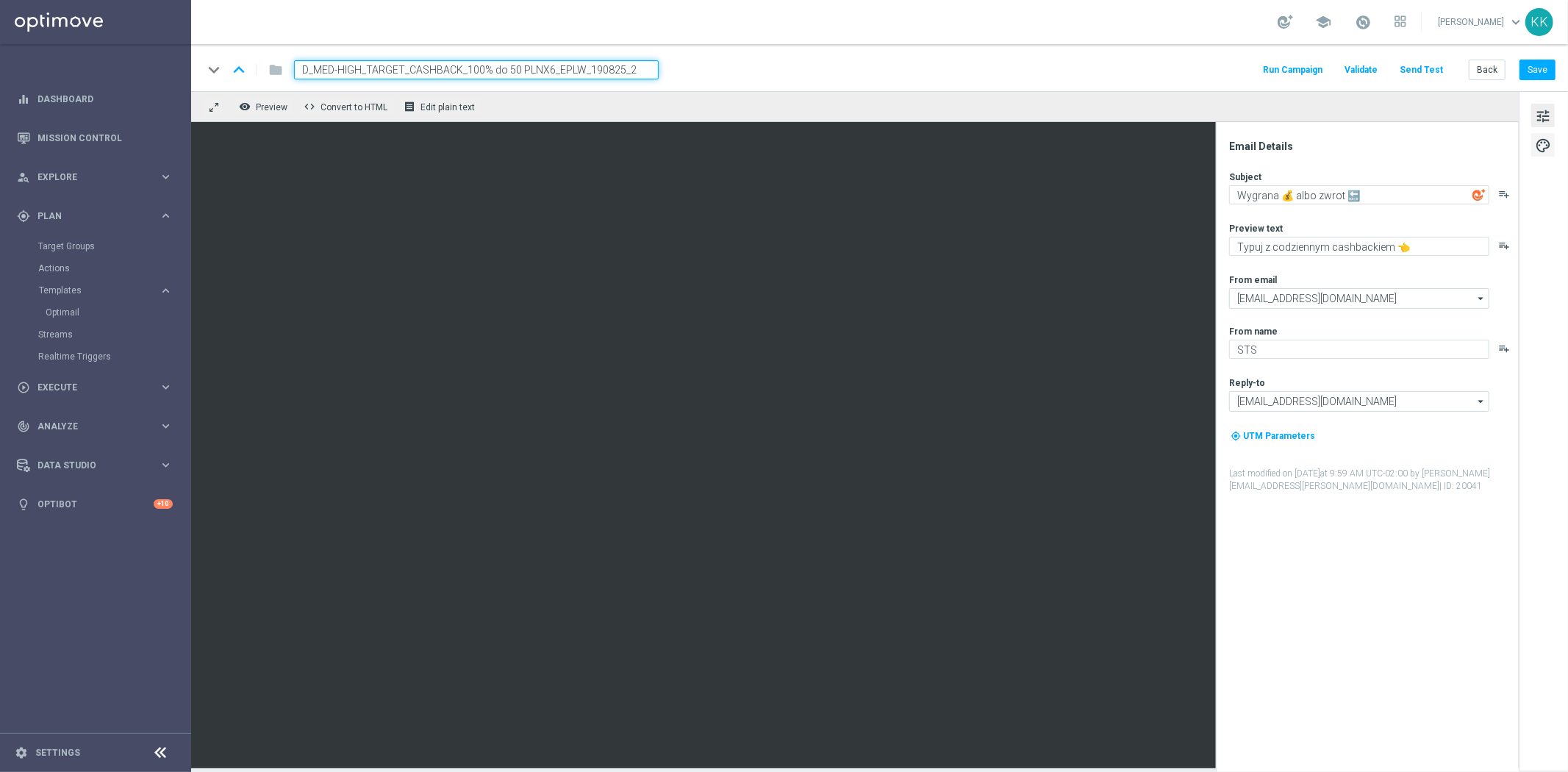
click at [1539, 149] on span "palette" at bounding box center [1543, 146] width 17 height 19
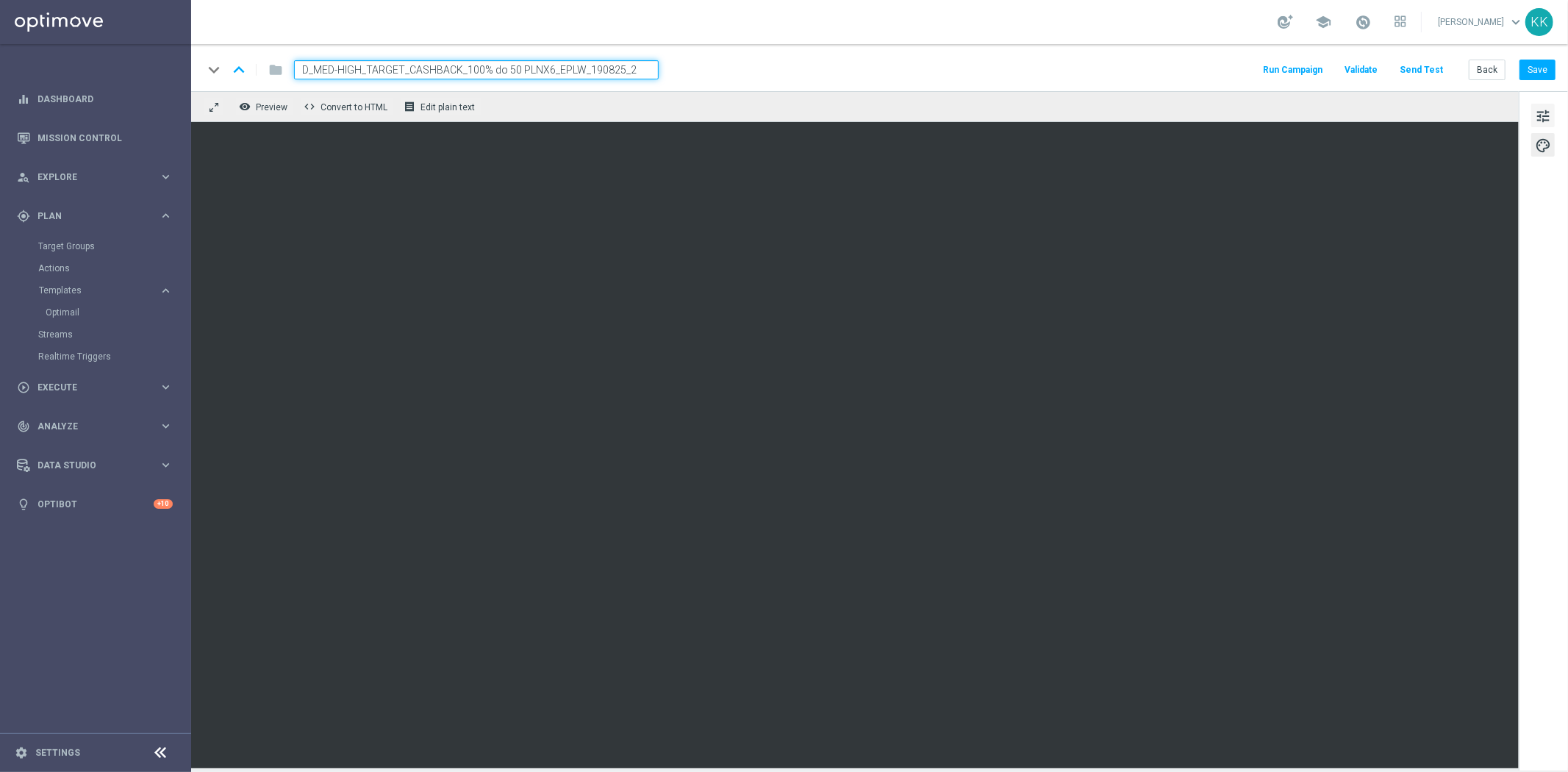
click at [1549, 125] on span "tune" at bounding box center [1543, 116] width 17 height 19
click at [1543, 74] on button "Save" at bounding box center [1537, 70] width 36 height 20
click at [1550, 63] on button "Save" at bounding box center [1537, 70] width 36 height 20
click at [1544, 112] on span "tune" at bounding box center [1543, 116] width 17 height 19
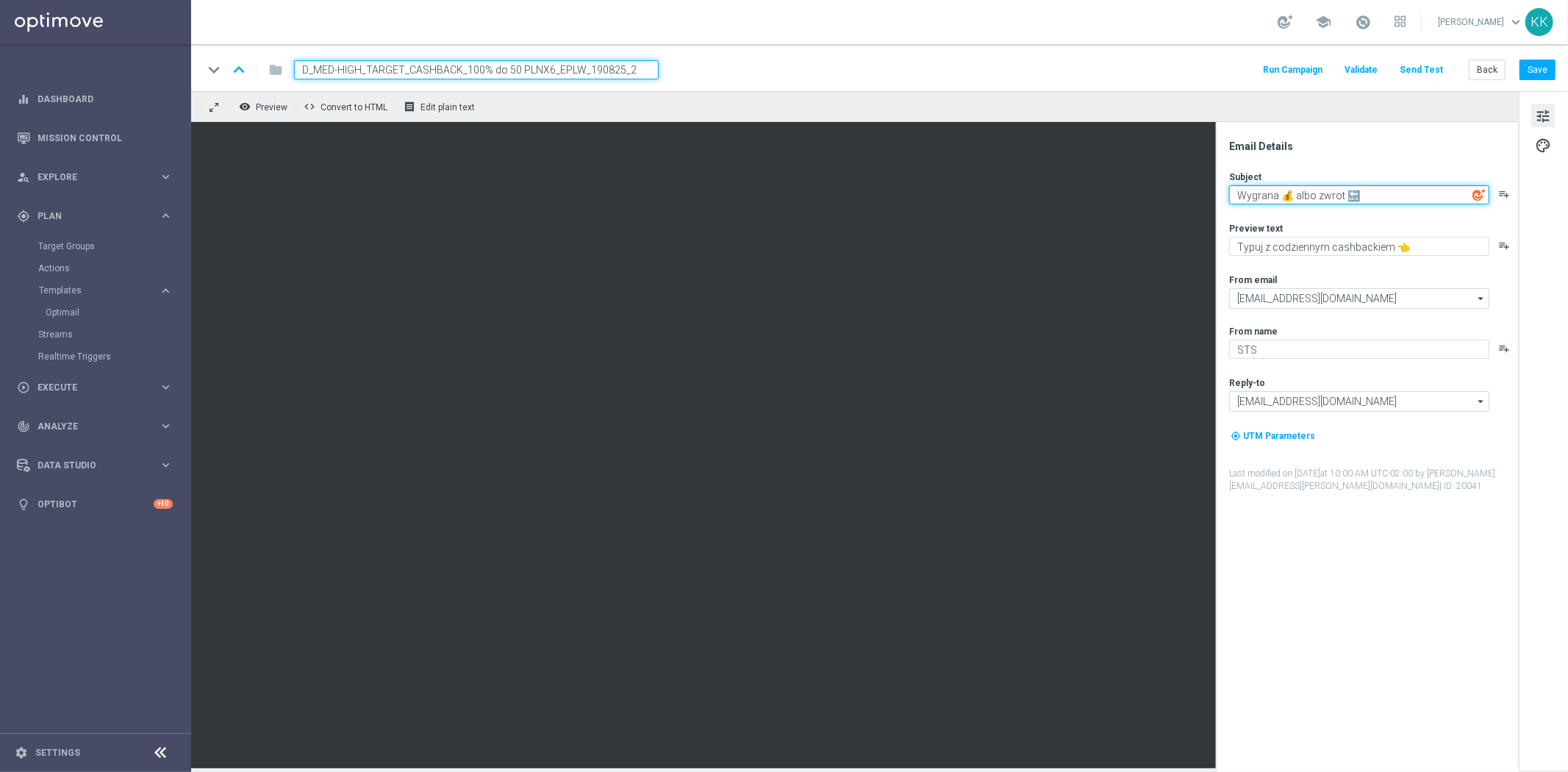
click at [1295, 196] on textarea "Wygrana 💰 albo zwrot 🔙" at bounding box center [1359, 194] width 261 height 19
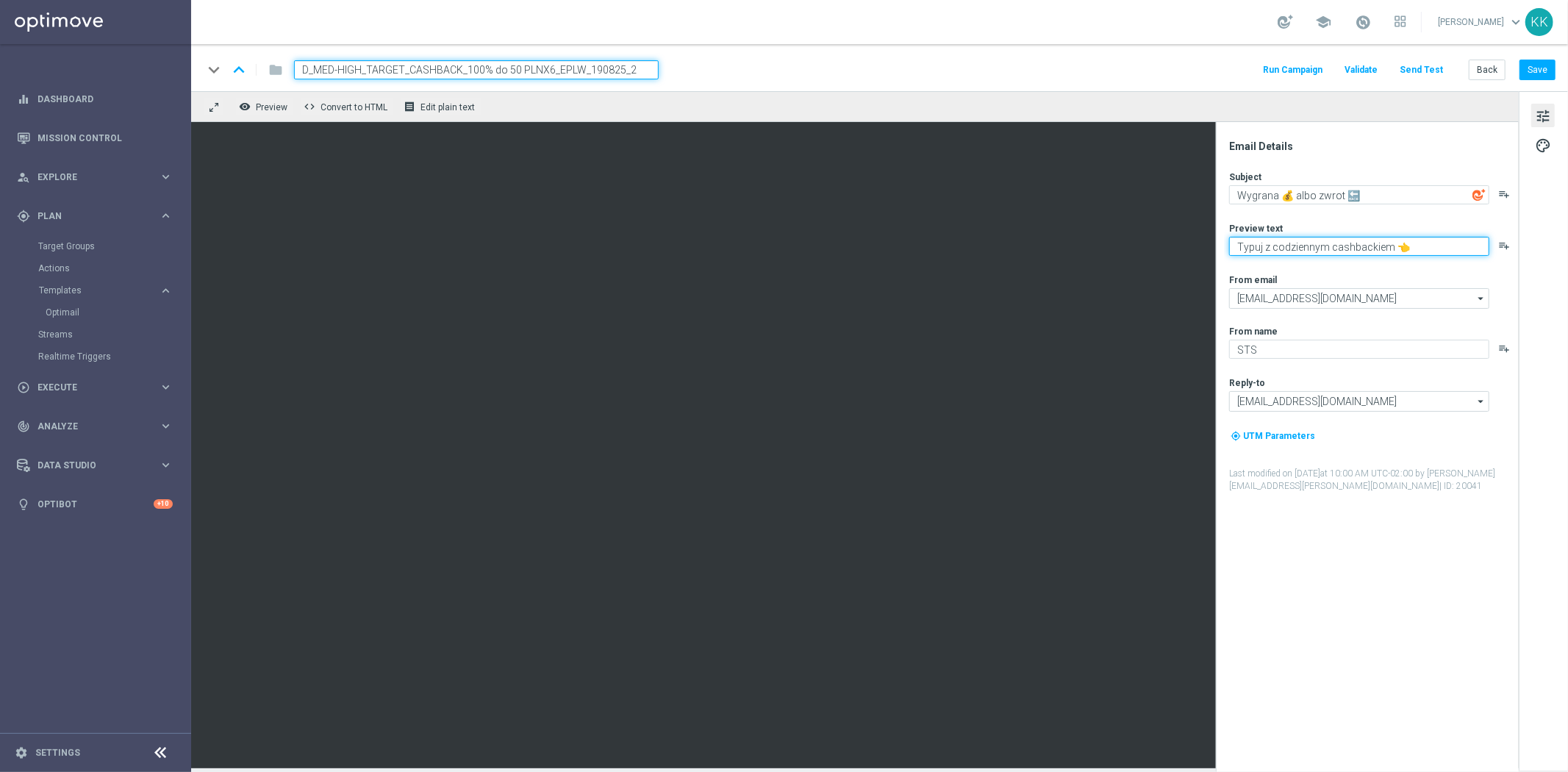
click at [1317, 253] on textarea "Typuj z codziennym cashbackiem 👈" at bounding box center [1359, 246] width 261 height 19
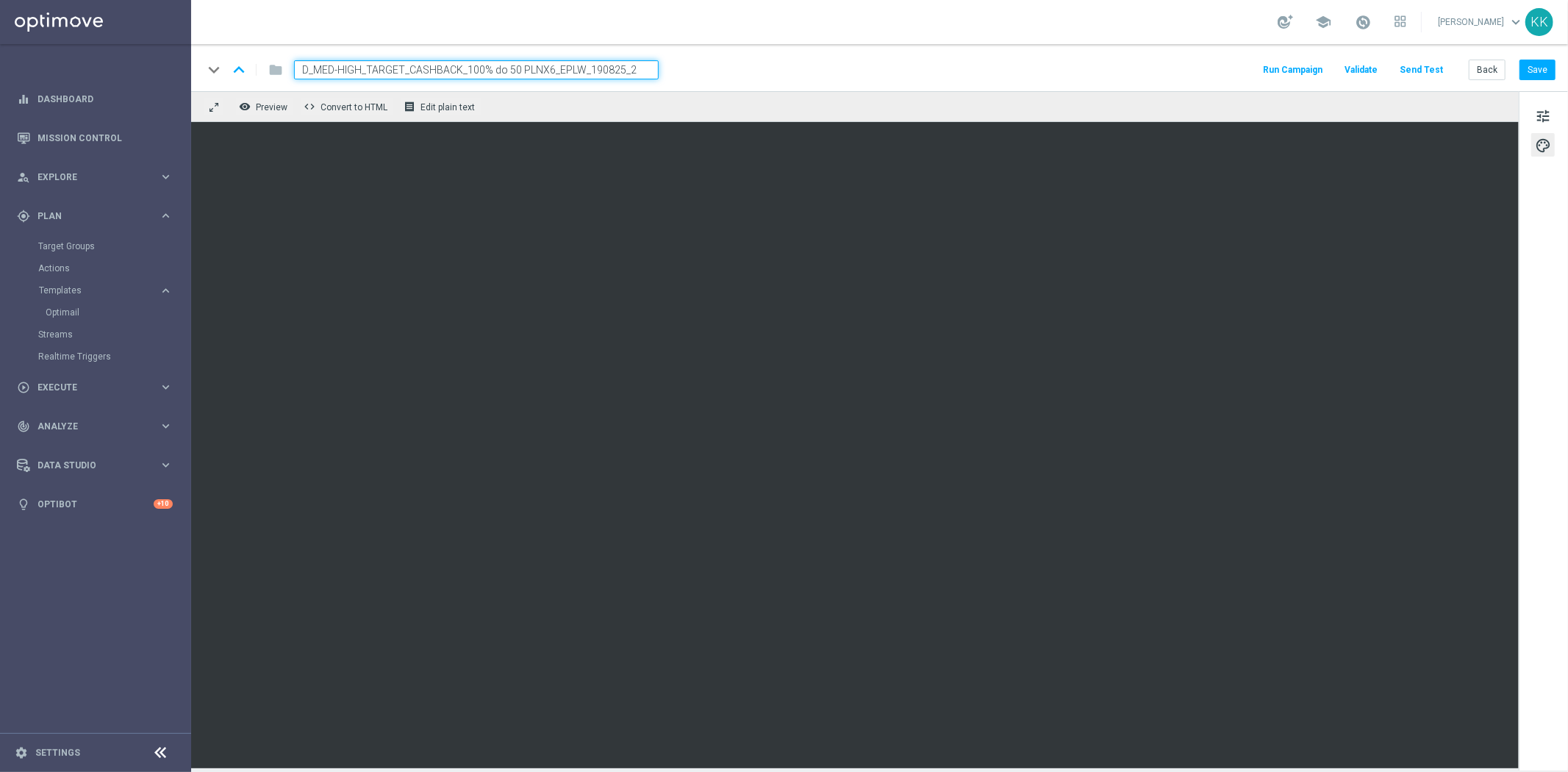
click at [1536, 114] on span "tune" at bounding box center [1543, 116] width 17 height 19
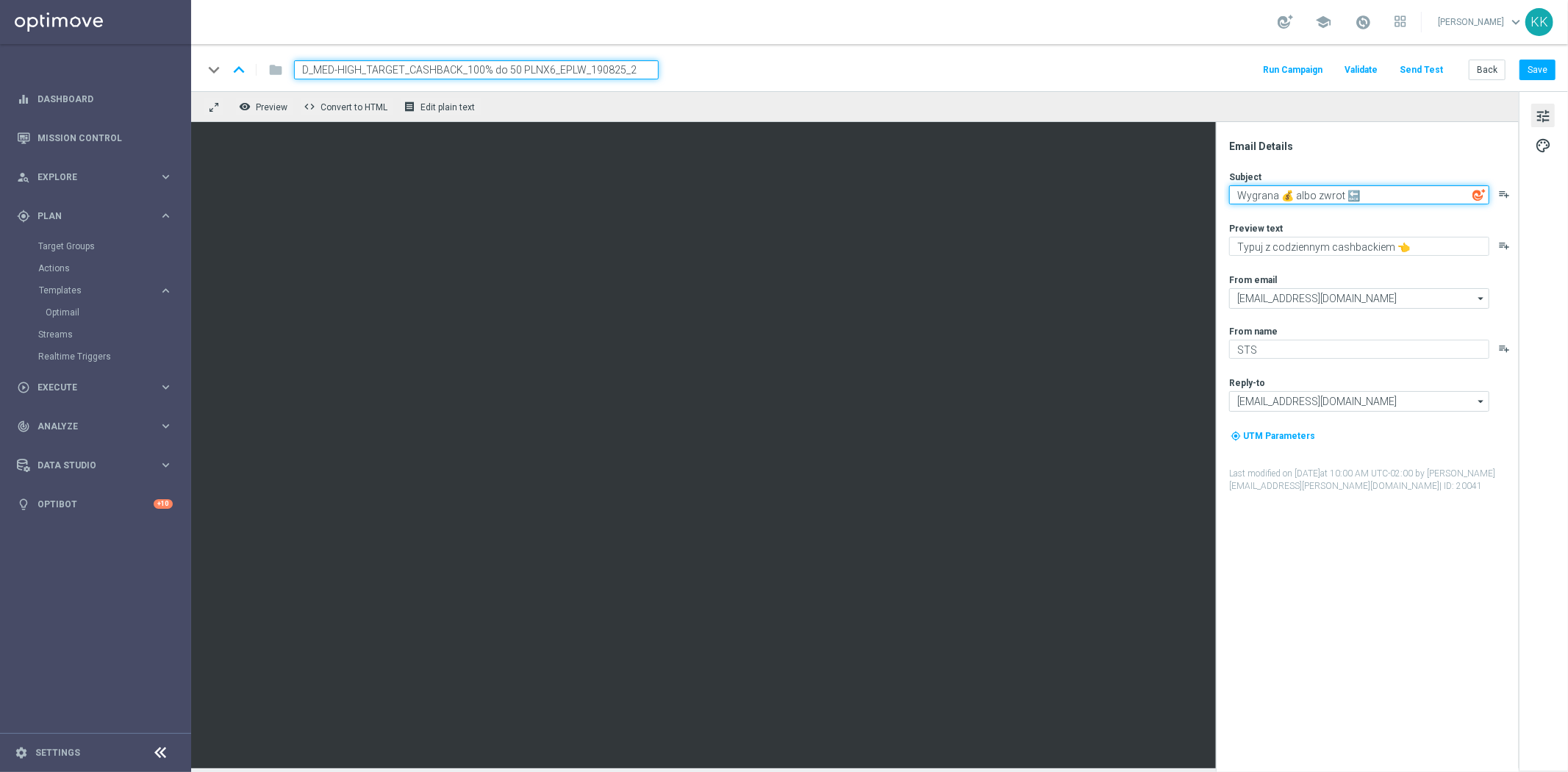
click at [1305, 200] on textarea "Wygrana 💰 albo zwrot 🔙" at bounding box center [1359, 194] width 261 height 19
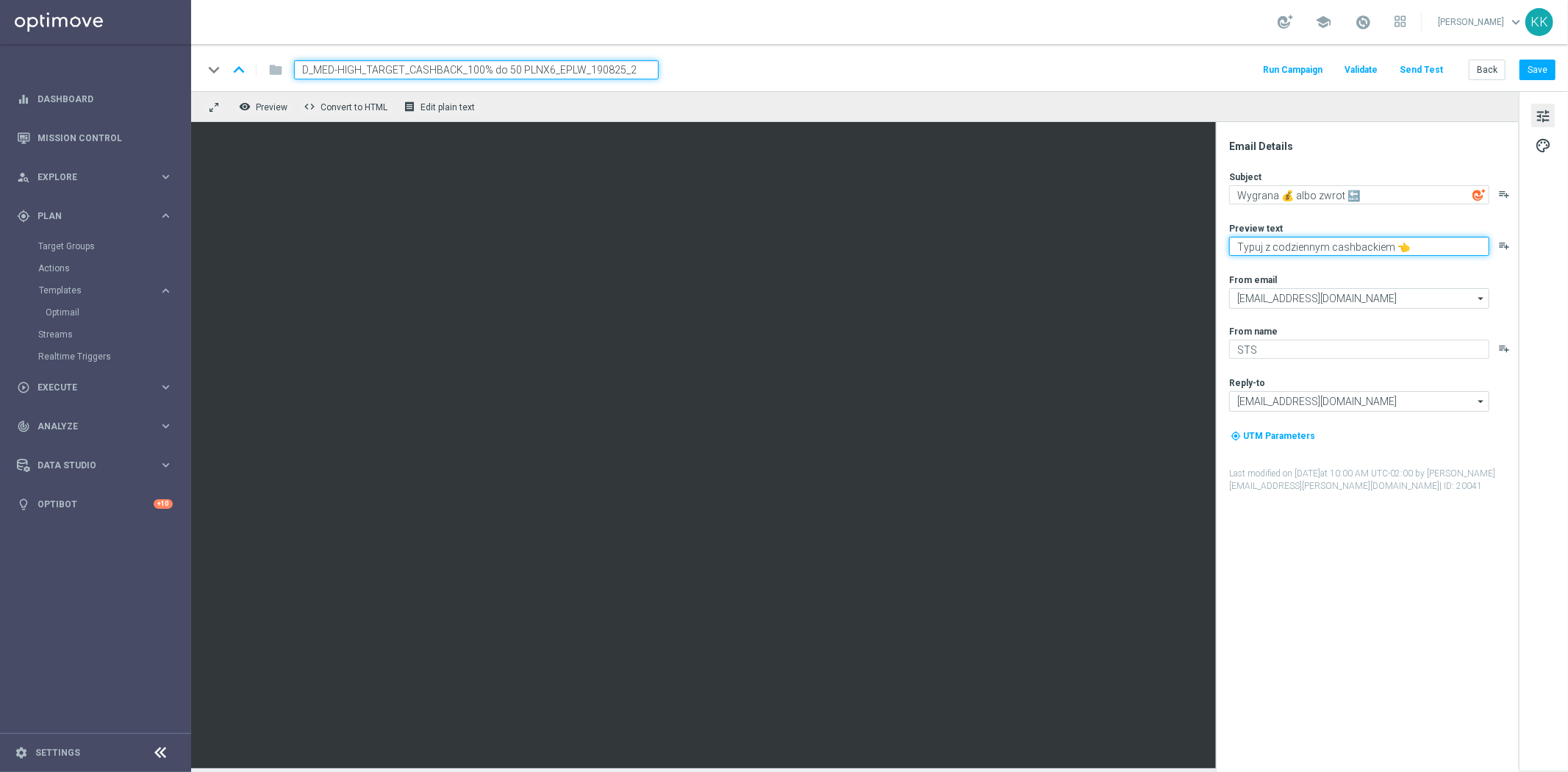
click at [1332, 246] on textarea "Typuj z codziennym cashbackiem 👈" at bounding box center [1359, 246] width 261 height 19
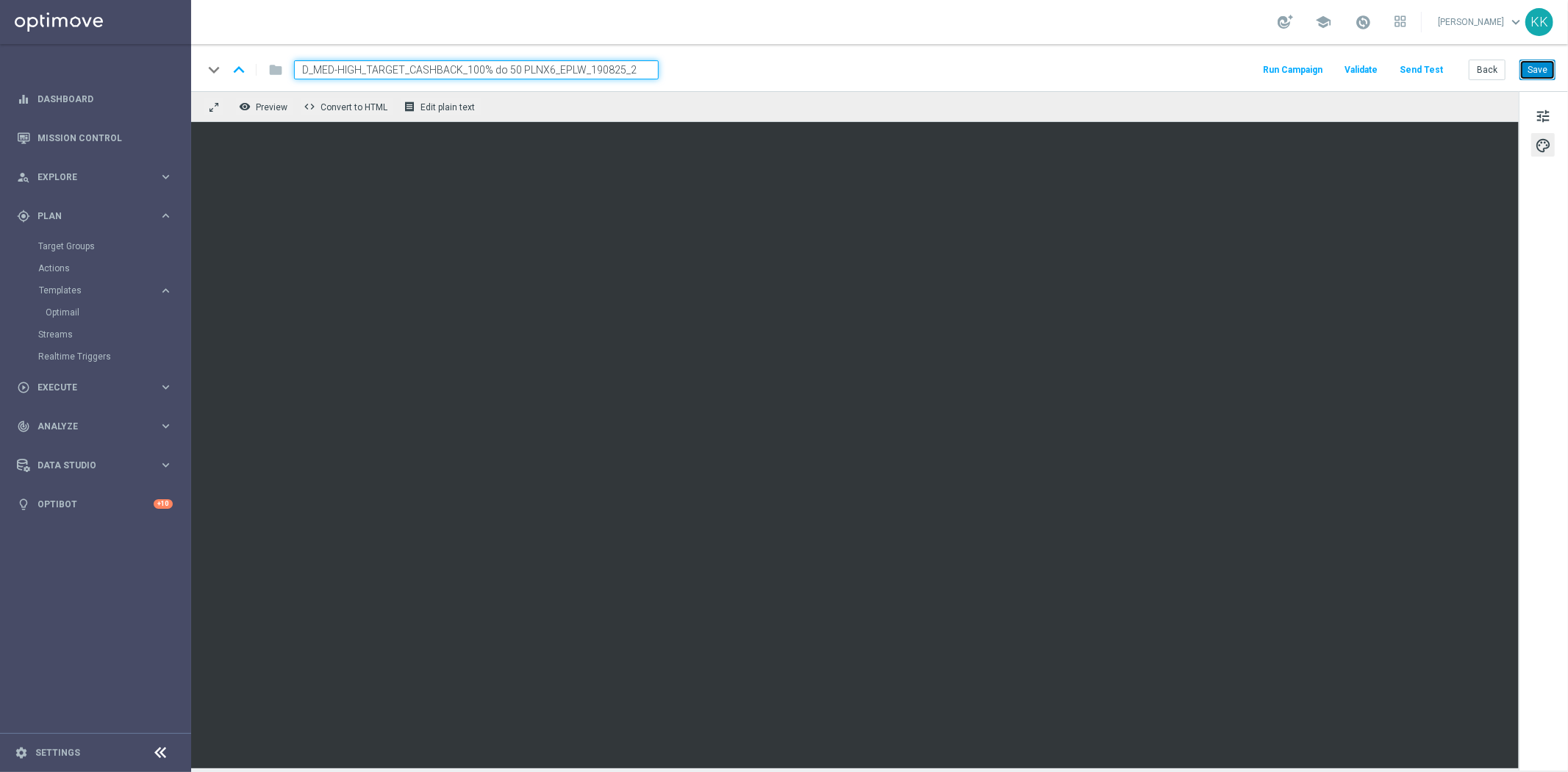
click at [1536, 69] on button "Save" at bounding box center [1537, 70] width 36 height 20
click at [1490, 64] on button "Back" at bounding box center [1487, 70] width 37 height 20
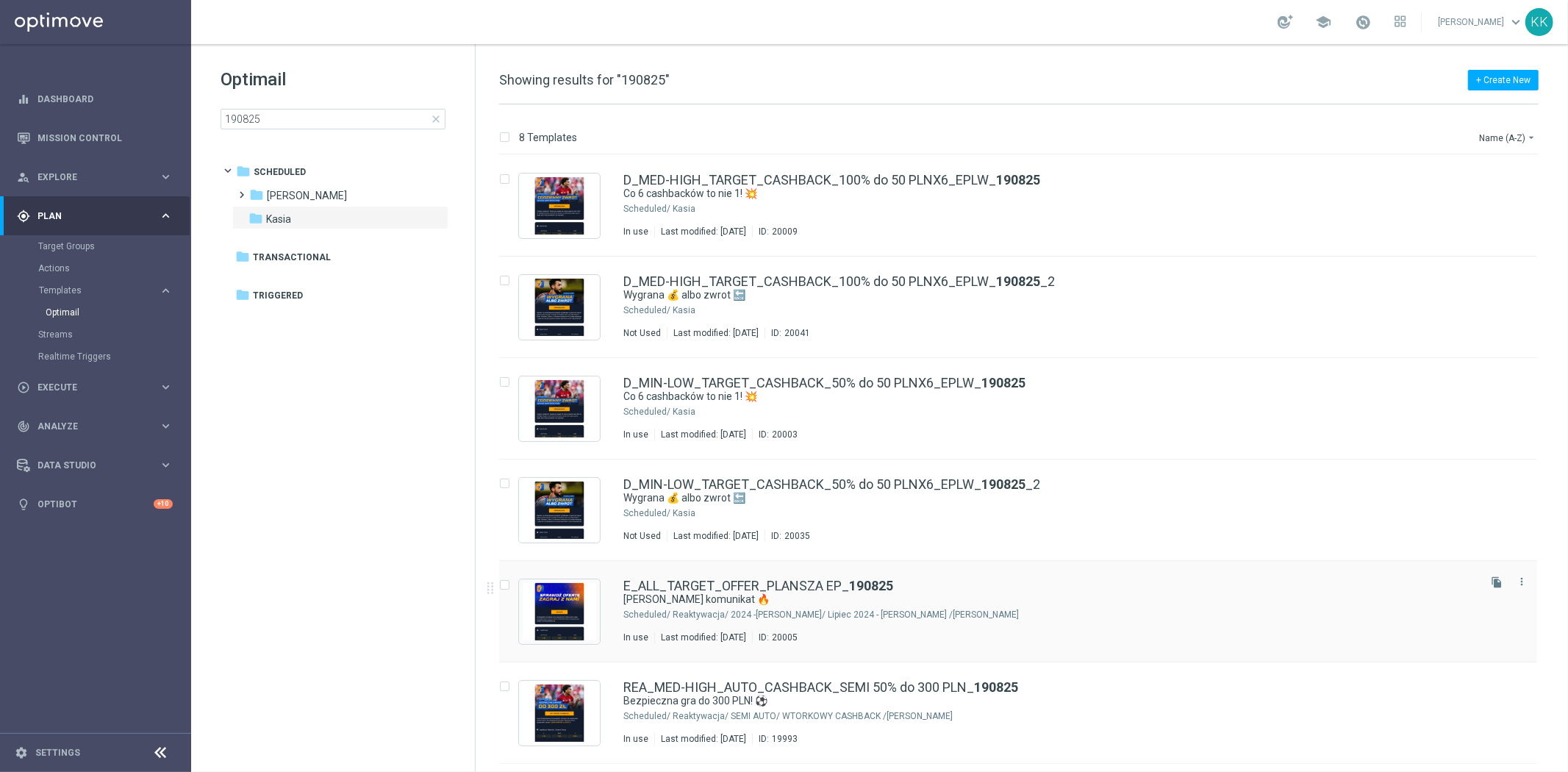
scroll to position [195, 0]
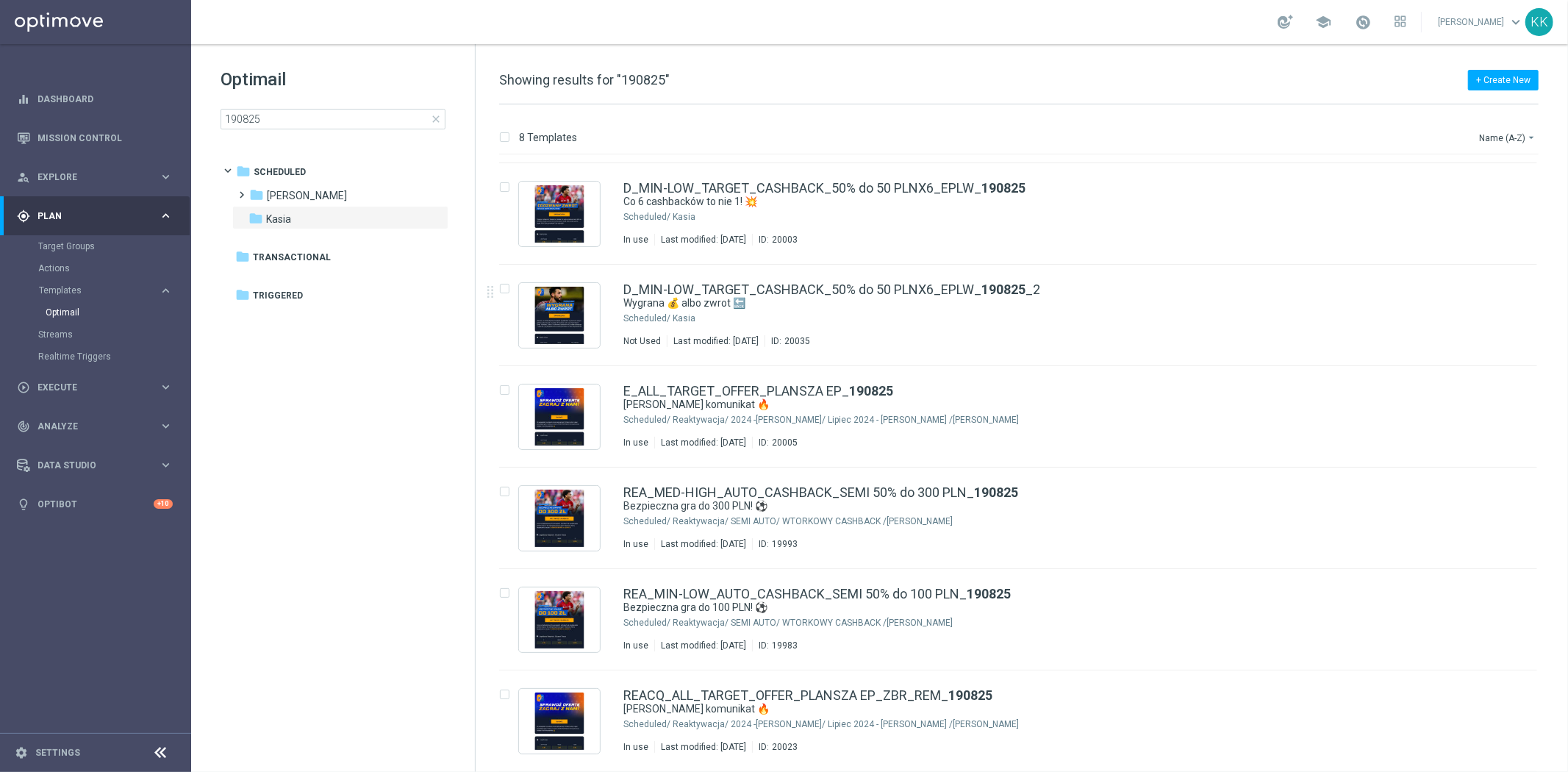
click at [35, 268] on section "Target Groups Actions Templates keyboard_arrow_right Optimail" at bounding box center [95, 301] width 190 height 133
click at [41, 268] on link "Actions" at bounding box center [96, 268] width 115 height 12
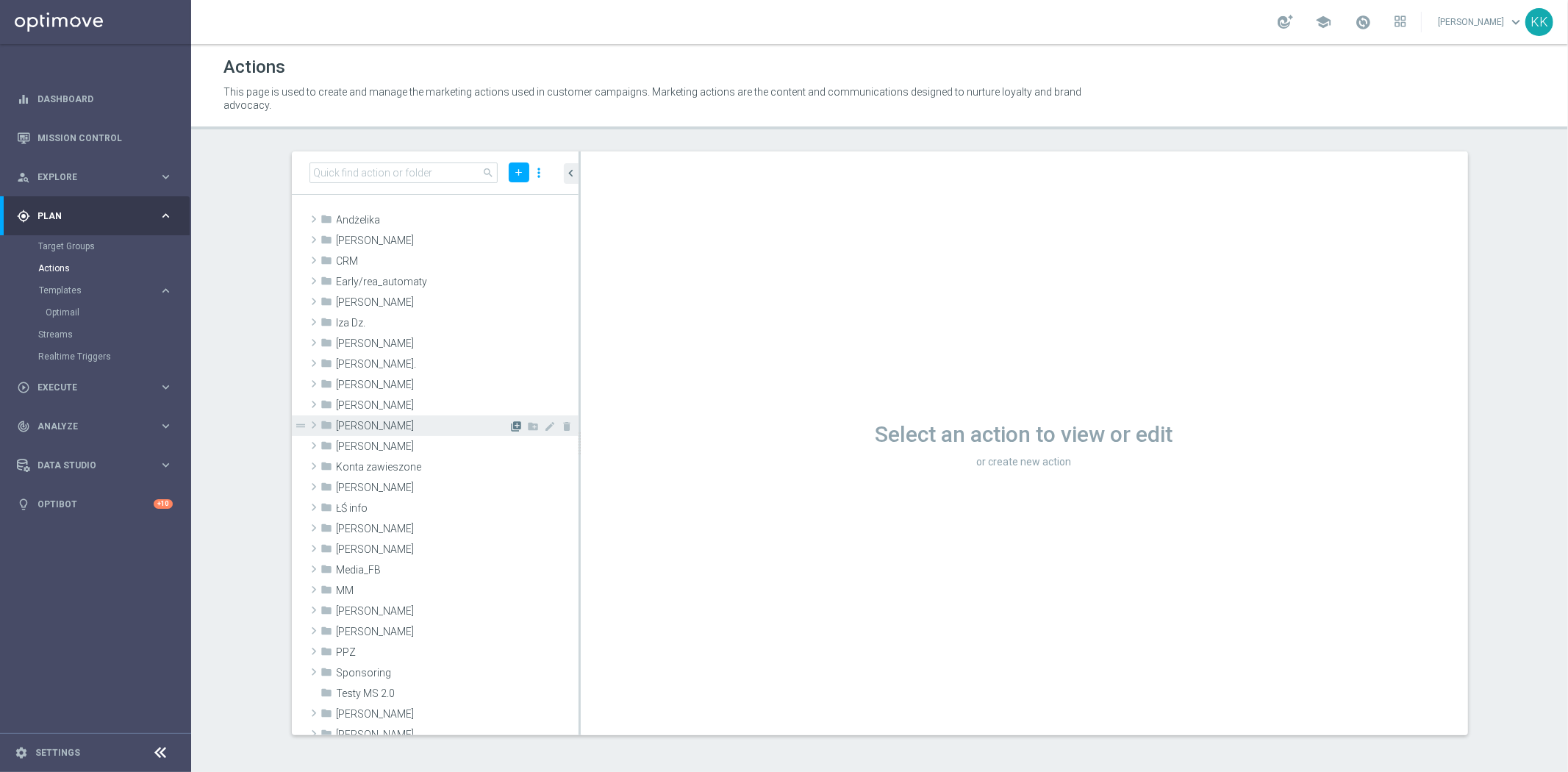
click at [511, 428] on icon "library_add" at bounding box center [517, 427] width 12 height 12
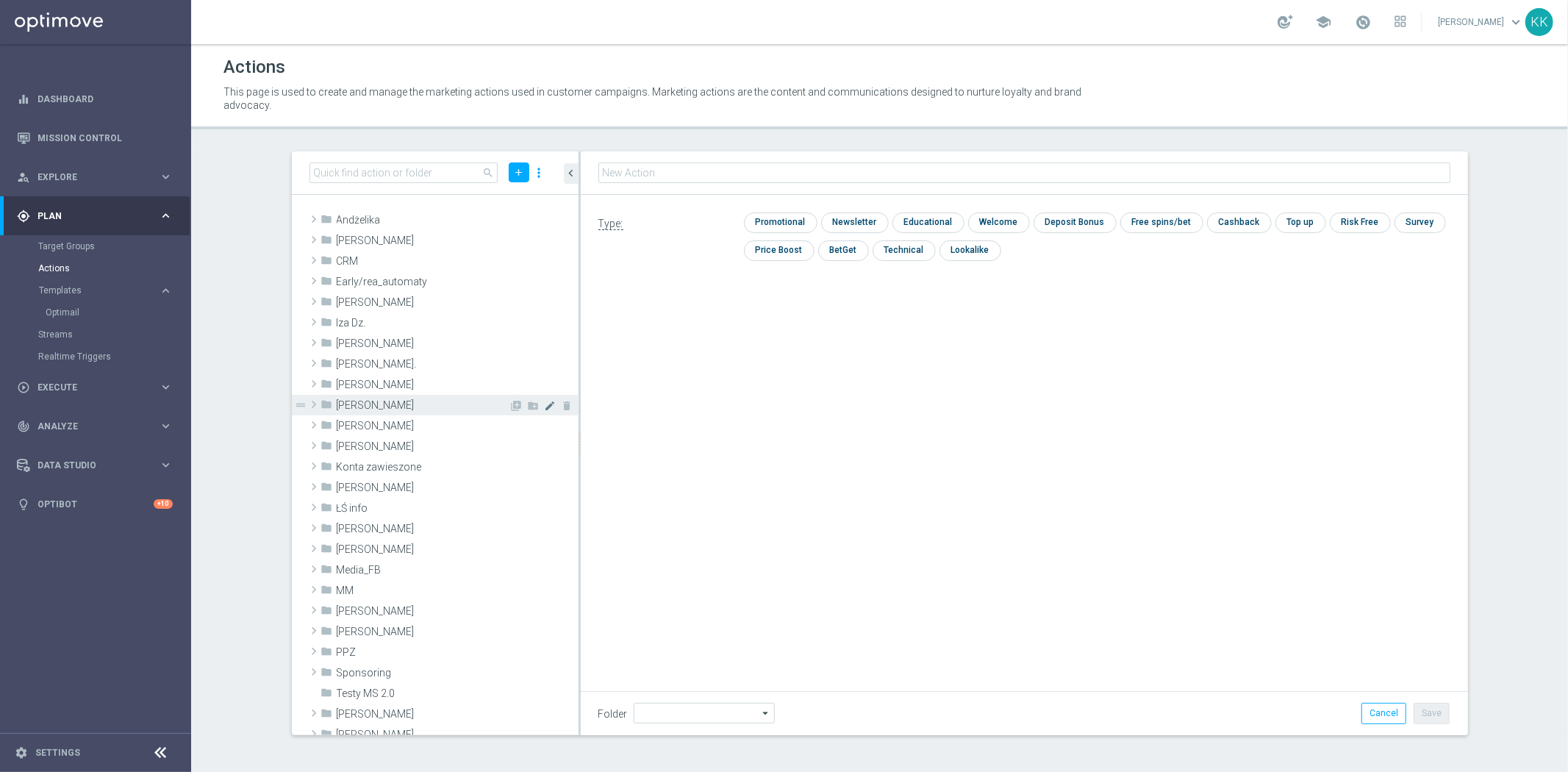
type input "[PERSON_NAME]"
type input "D_MIN-LOW_TARGET_CASHBACK_50% do 50 PLNX6_EPLW_190825_2"
click at [774, 215] on input "checkbox" at bounding box center [779, 223] width 70 height 20
checkbox input "true"
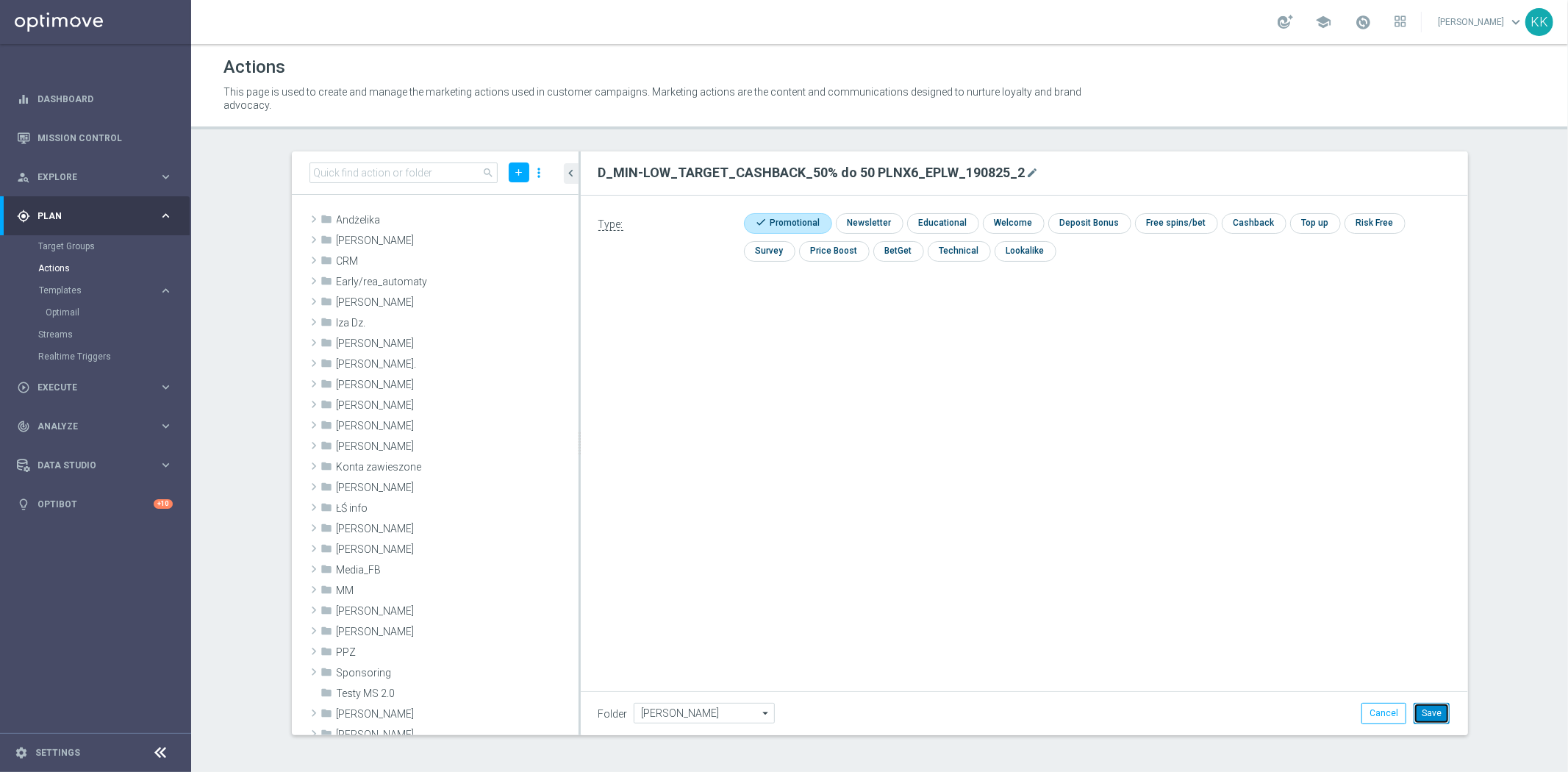
click at [1430, 711] on button "Save" at bounding box center [1431, 713] width 36 height 20
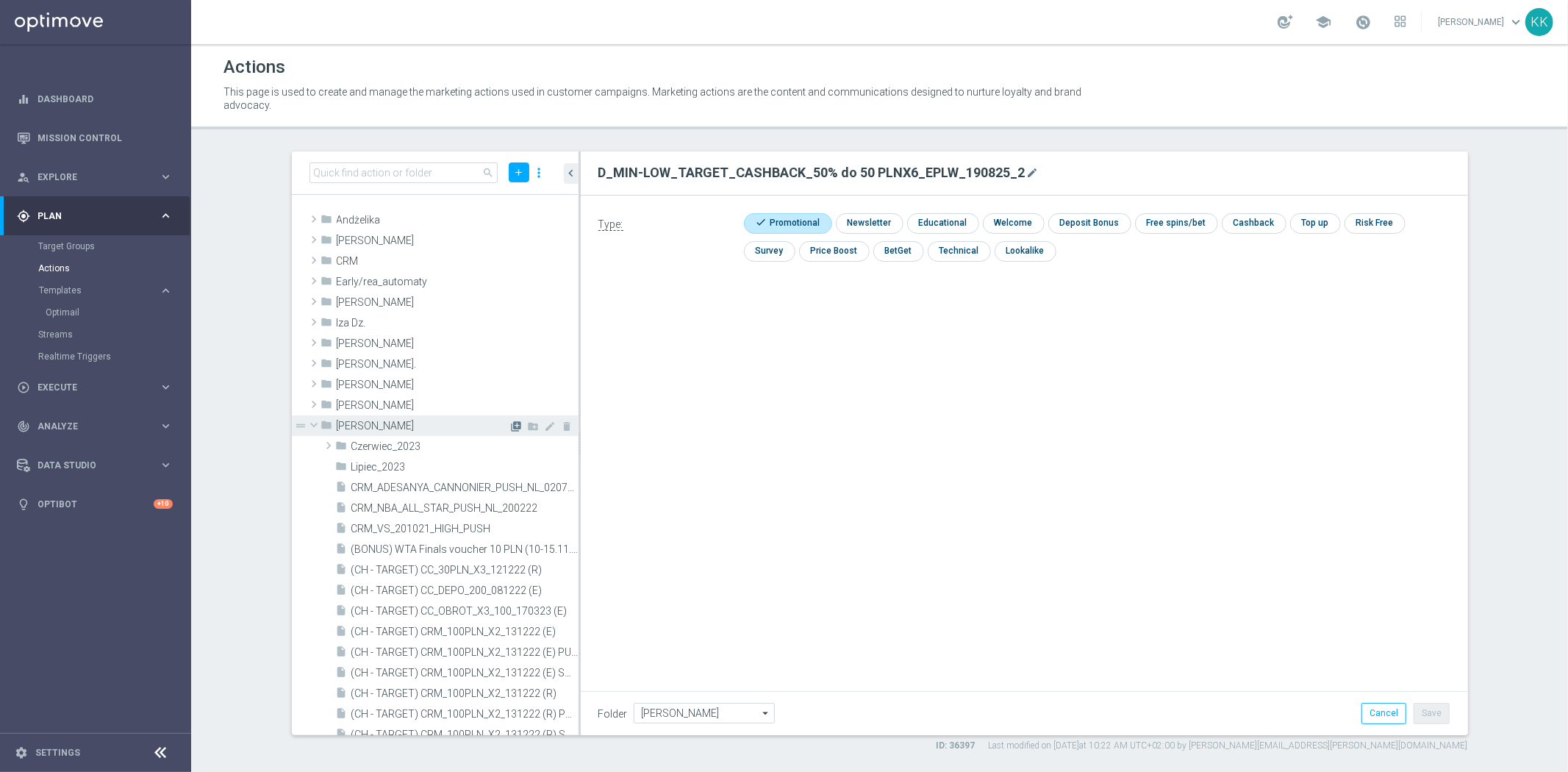
click at [511, 423] on icon "library_add" at bounding box center [517, 427] width 12 height 12
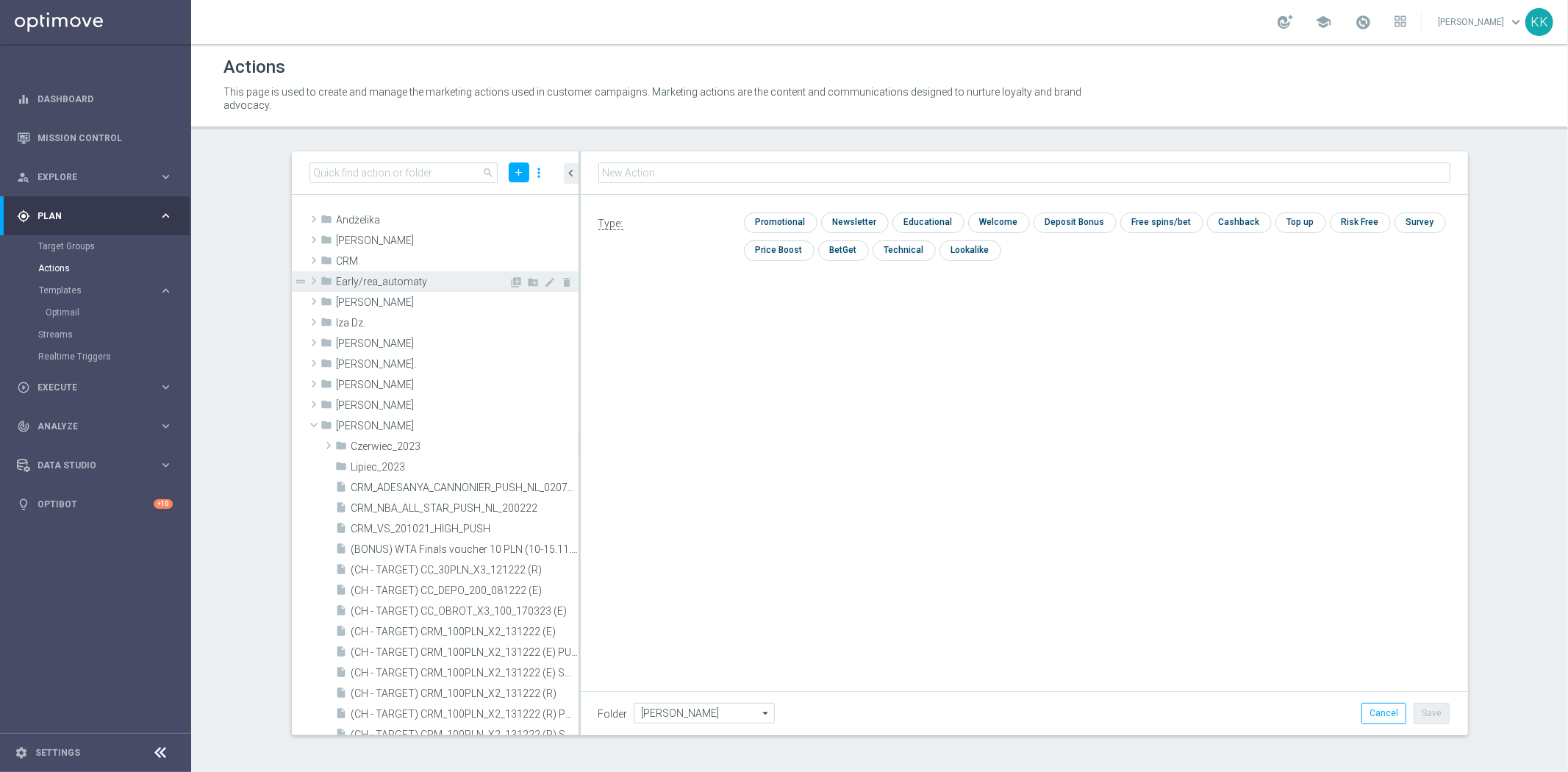
type input "D_MED-HIGH_TARGET_CASHBACK_100% do 50 PLNX6_EPLW_190825_2"
click at [767, 220] on input "checkbox" at bounding box center [779, 223] width 70 height 20
checkbox input "true"
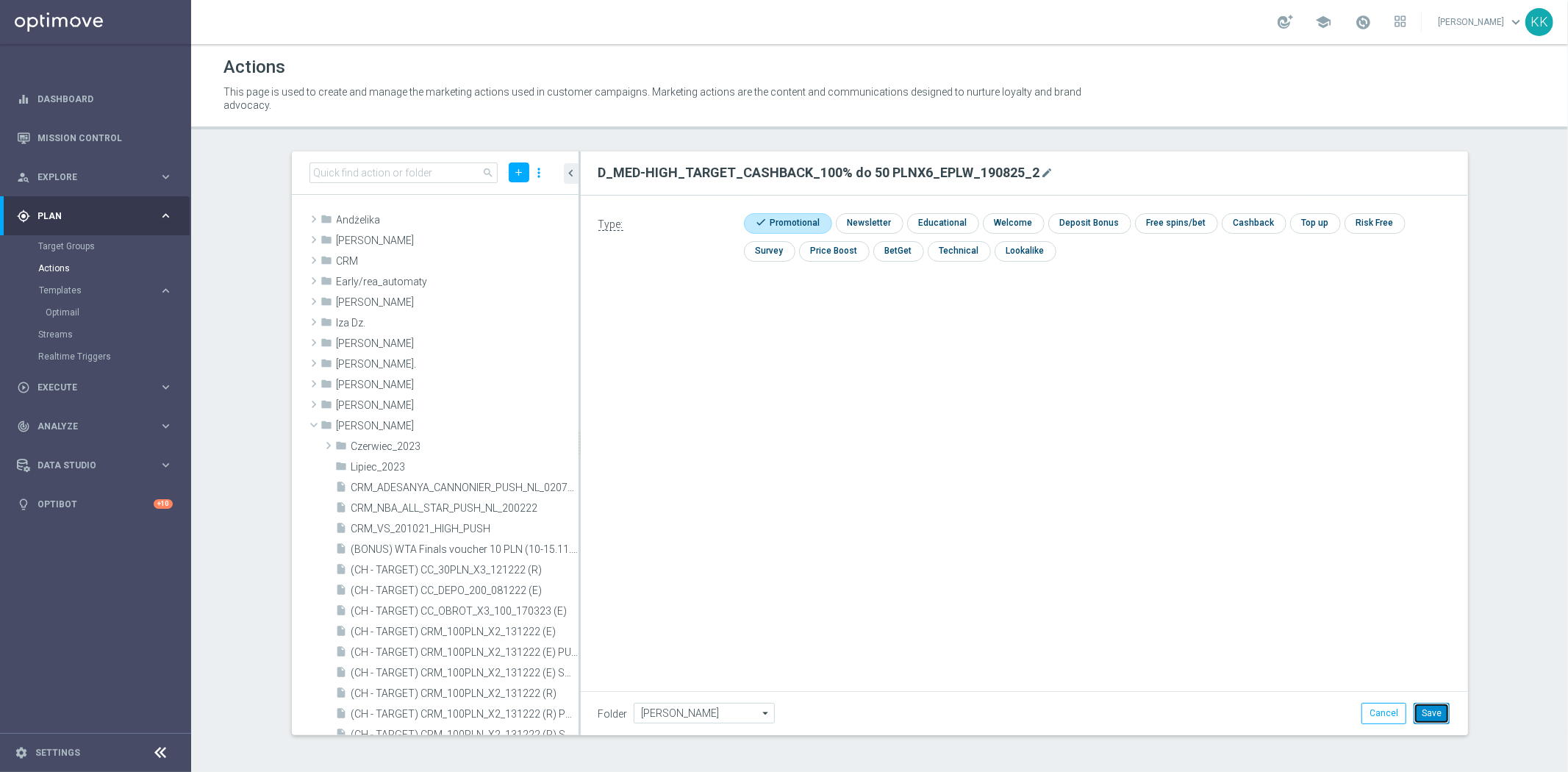
click at [1428, 712] on button "Save" at bounding box center [1431, 713] width 36 height 20
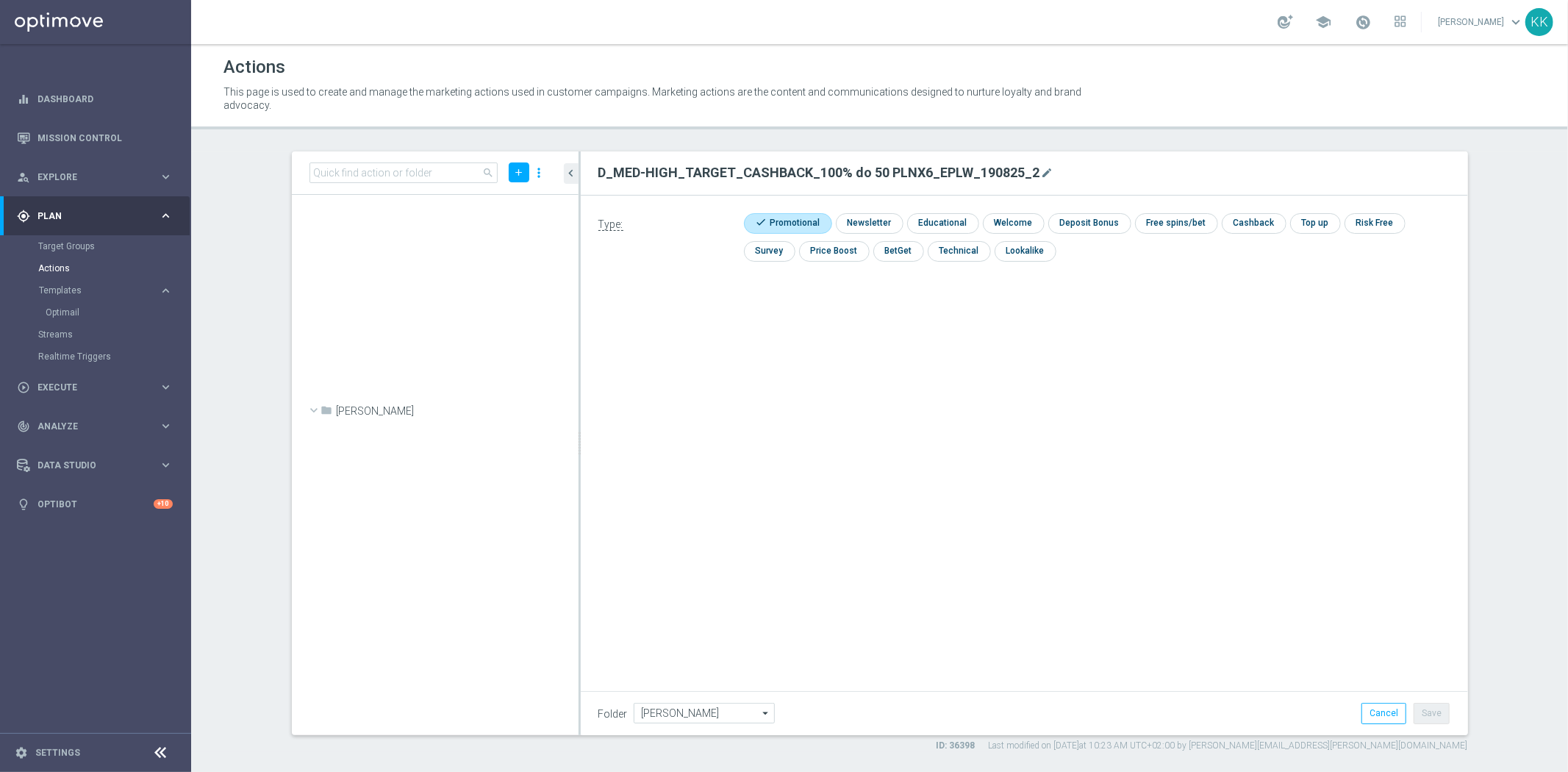
scroll to position [45962, 0]
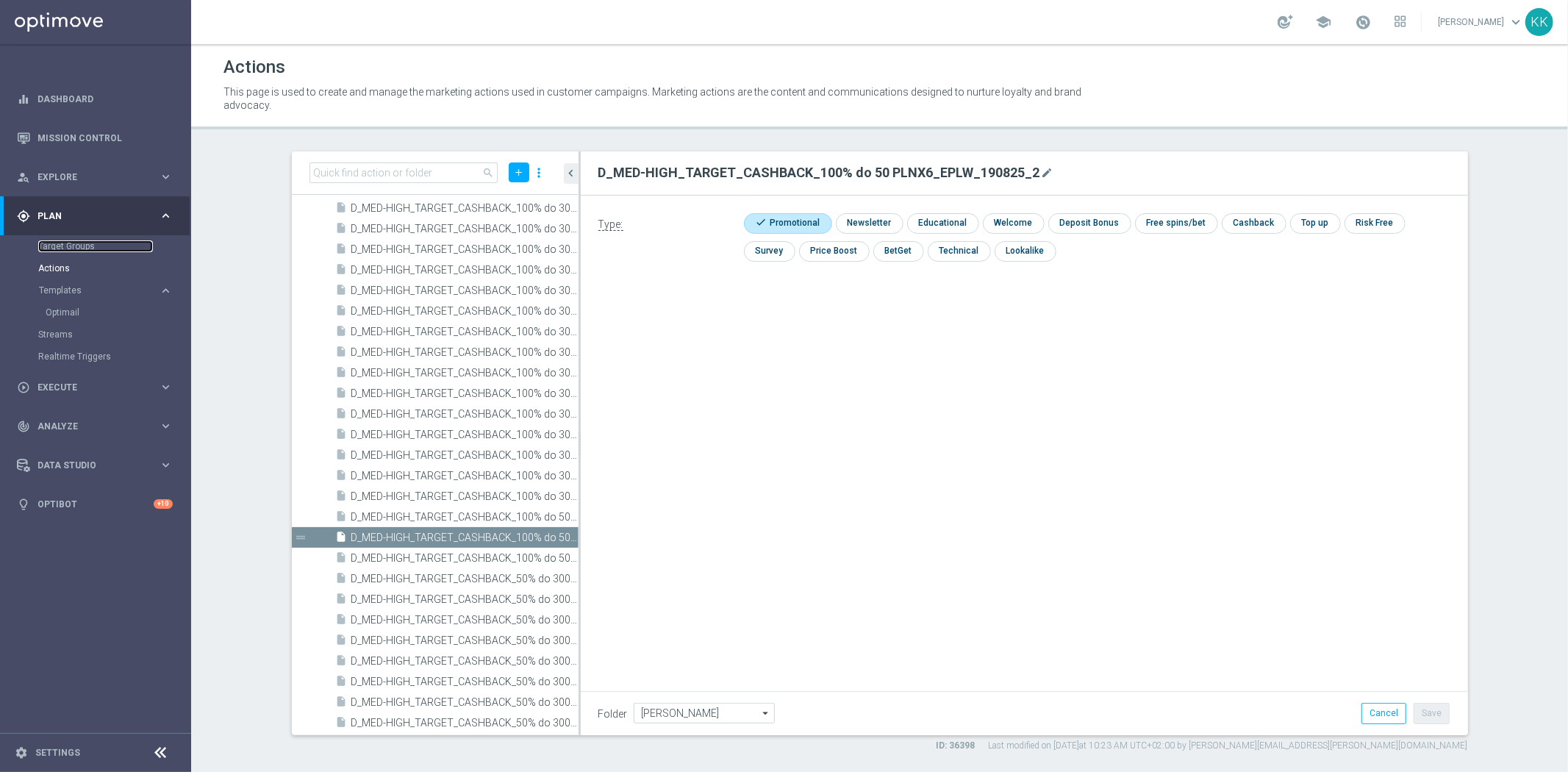
drag, startPoint x: 75, startPoint y: 241, endPoint x: 79, endPoint y: 298, distance: 57.1
click at [75, 241] on link "Target Groups" at bounding box center [96, 246] width 115 height 12
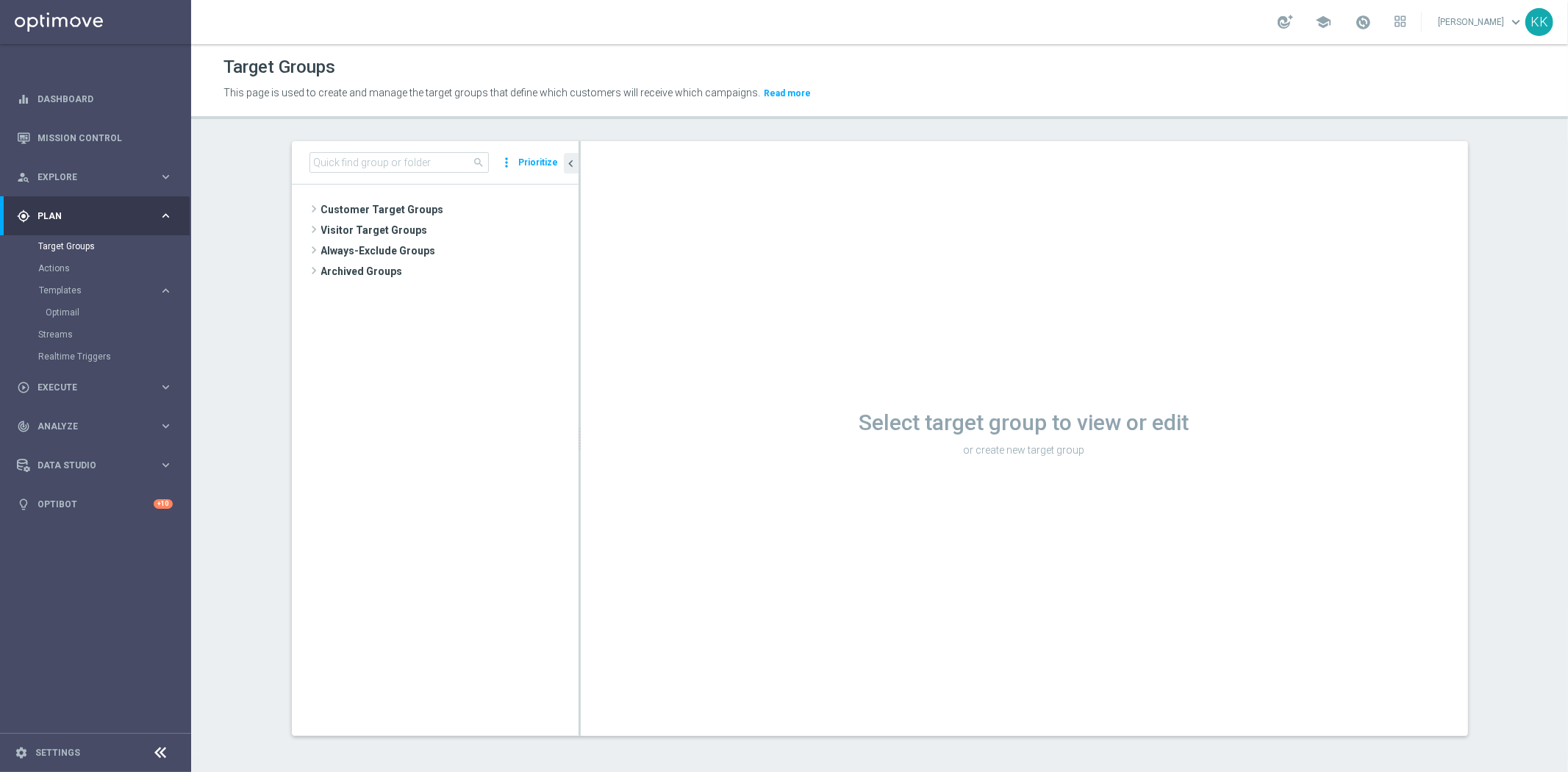
click at [379, 143] on div "search more_vert Prioritize" at bounding box center [435, 162] width 286 height 43
click at [388, 170] on input at bounding box center [399, 162] width 180 height 20
paste input "D_MIN-LOW_TARGET_CASHBACK_50% do 50 PLNX6_EPLW_190825_SMS"
type input "D_MIN-LOW_TARGET_CASHBACK_50% do 50 PLNX6_EPLW_190825_SMS"
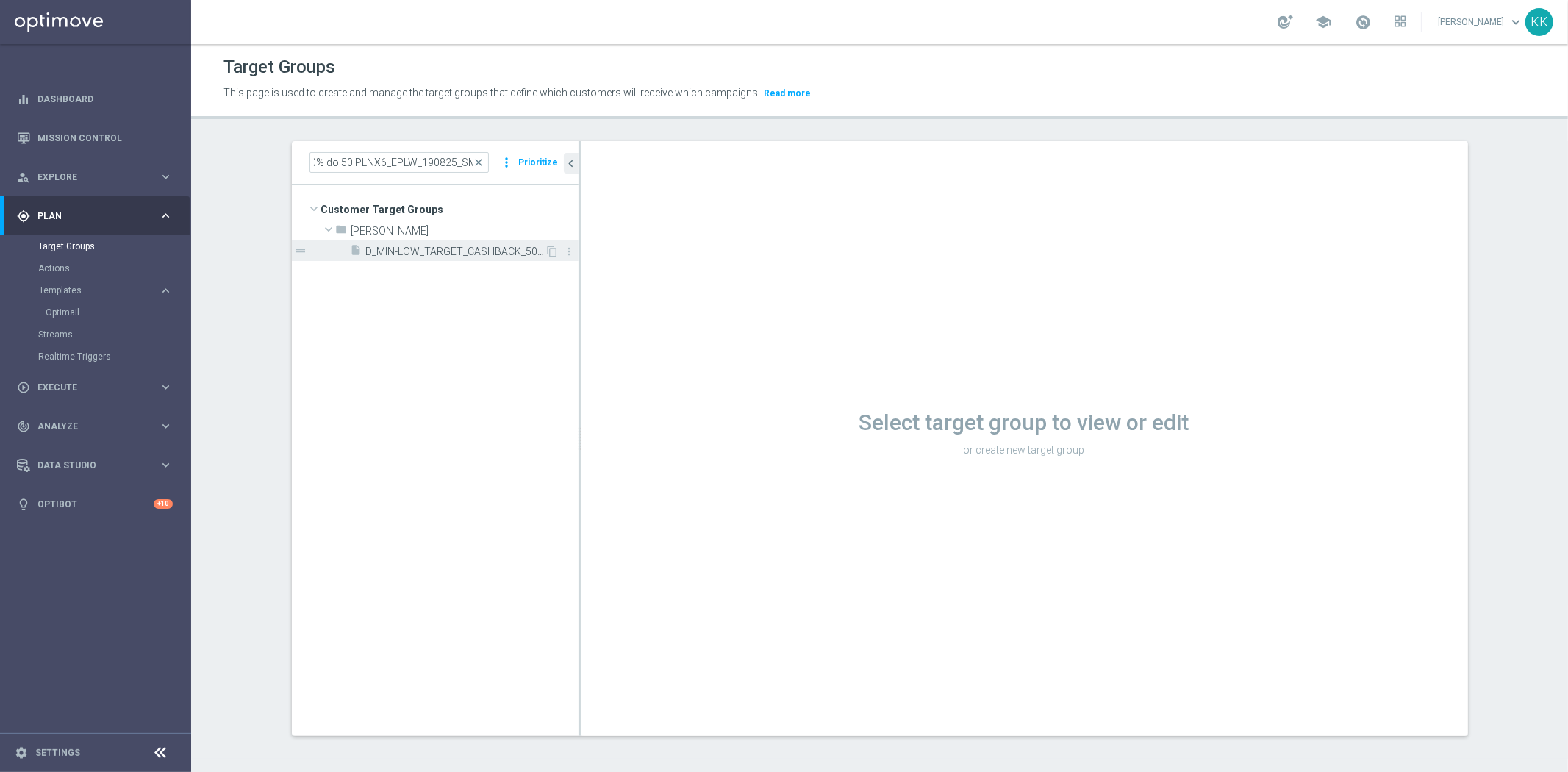
click at [406, 249] on span "D_MIN-LOW_TARGET_CASHBACK_50% do 50 PLNX6_EPLW_190825_SMS" at bounding box center [456, 252] width 180 height 13
click at [402, 250] on span "D_MIN-LOW_TARGET_CASHBACK_50% do 50 PLNX6_EPLW_190825_SMS" at bounding box center [456, 252] width 180 height 13
click at [450, 249] on span "D_MIN-LOW_TARGET_CASHBACK_50% do 50 PLNX6_EPLW_190825_SMS" at bounding box center [456, 252] width 180 height 13
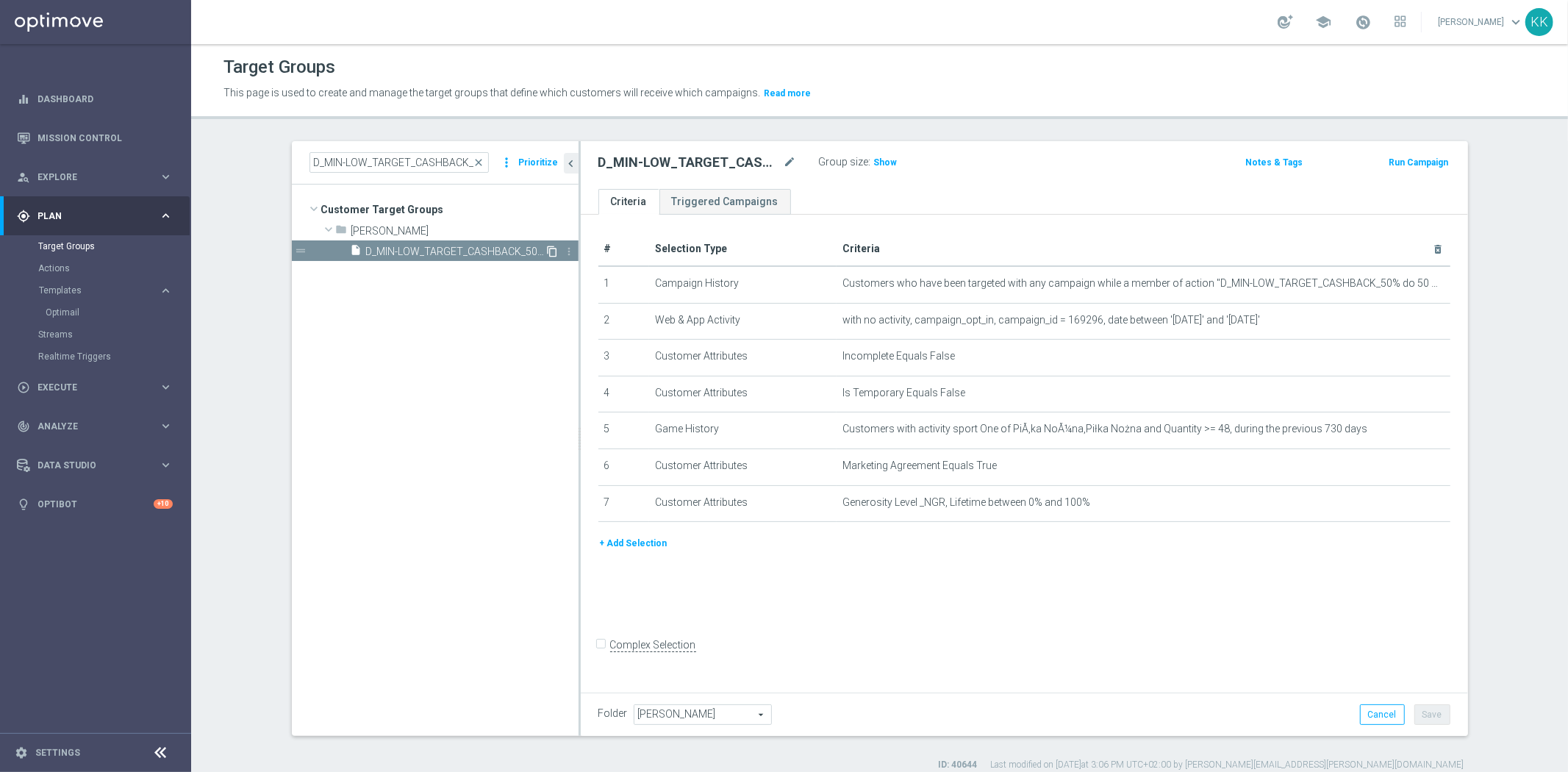
click at [547, 252] on icon "content_copy" at bounding box center [552, 251] width 12 height 12
drag, startPoint x: 785, startPoint y: 173, endPoint x: 785, endPoint y: 166, distance: 7.0
click at [785, 173] on div "Copy of D_MIN-LOW_TARGET_CASHBACK_50% do 50 PLNX6_EPLW_190825_SMS mode_edit Gro…" at bounding box center [1025, 165] width 888 height 48
click at [785, 164] on icon "mode_edit" at bounding box center [790, 162] width 13 height 18
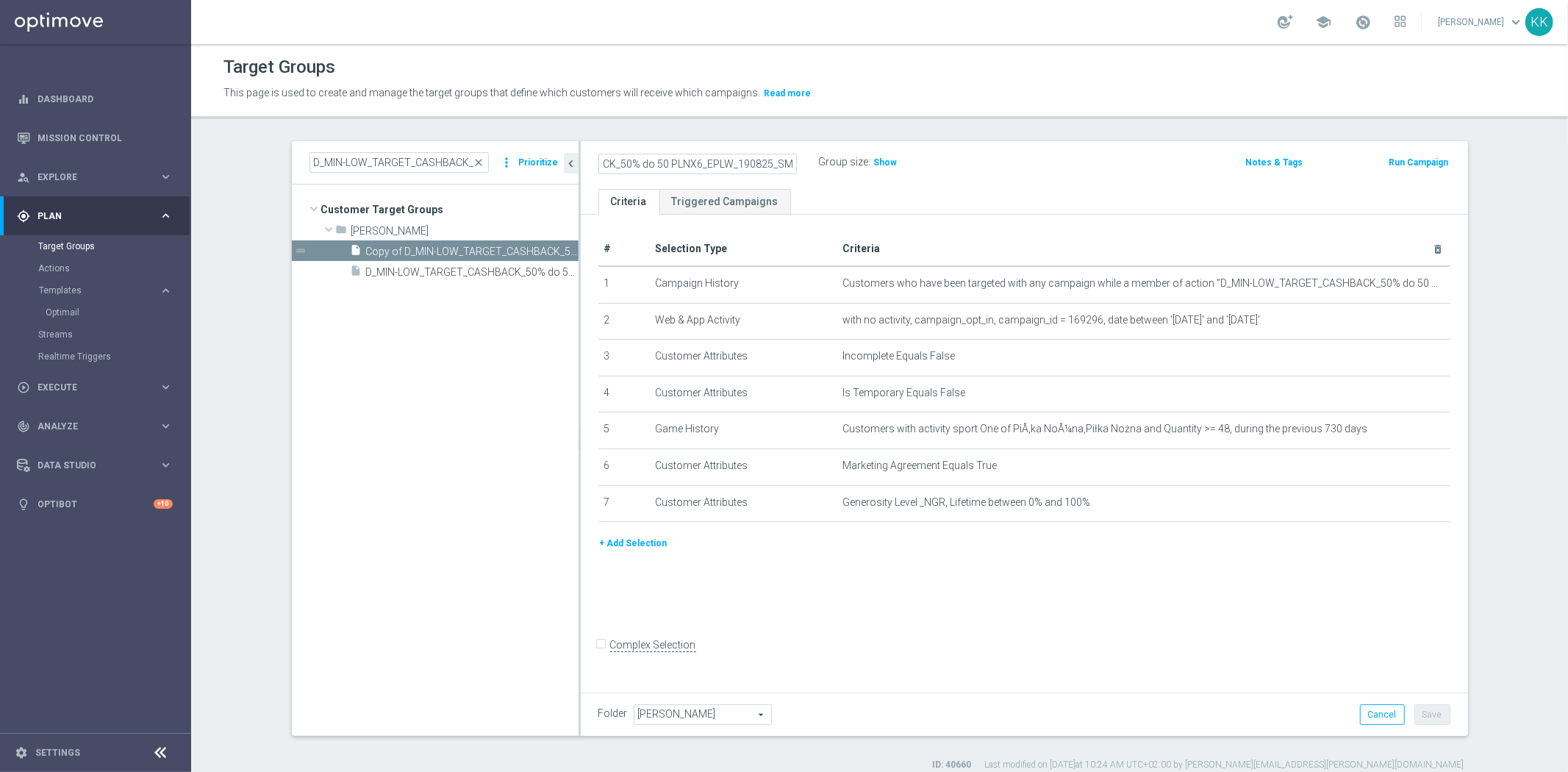
click at [767, 155] on input "Copy of D_MIN-LOW_TARGET_CASHBACK_50% do 50 PLNX6_EPLW_190825_SMS" at bounding box center [698, 164] width 199 height 20
click at [784, 159] on input "Copy of D_MIN-LOW_TARGET_CASHBACK_50% do 50 PLNX6_EPLW_190825_SMS" at bounding box center [698, 164] width 199 height 20
drag, startPoint x: 705, startPoint y: 158, endPoint x: 408, endPoint y: 60, distance: 312.8
click at [156, 93] on main "equalizer Dashboard Mission Control" at bounding box center [784, 386] width 1568 height 772
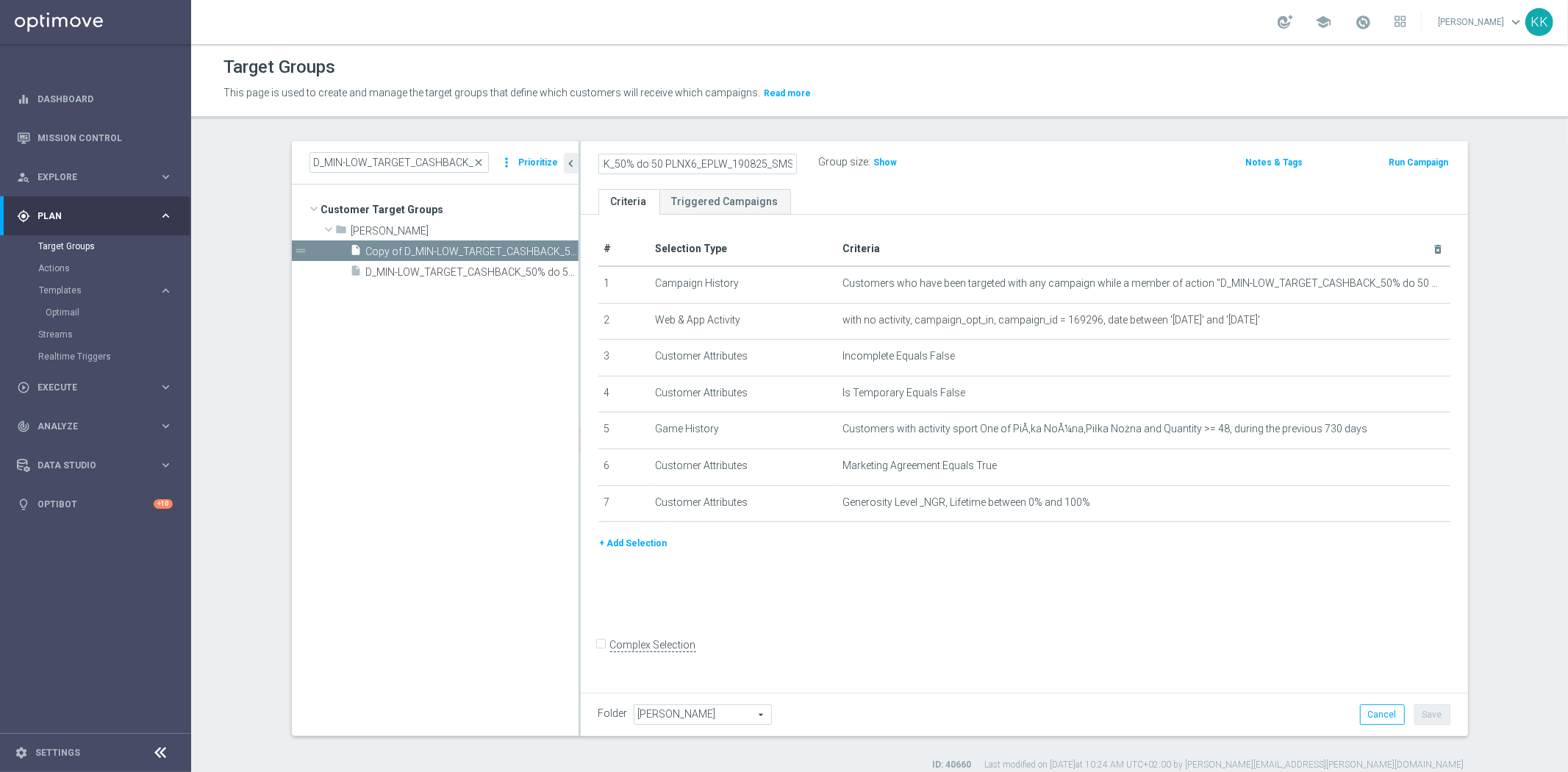
type input "Copy of D_MIN-LOW_TARGET_CASHBACK_50% do 50 PLNX6_EPLW_190825_SMS2"
click at [953, 138] on div "Target Groups This page is used to create and manage the target groups that def…" at bounding box center [879, 408] width 1376 height 728
click at [786, 159] on icon "mode_edit" at bounding box center [790, 162] width 13 height 18
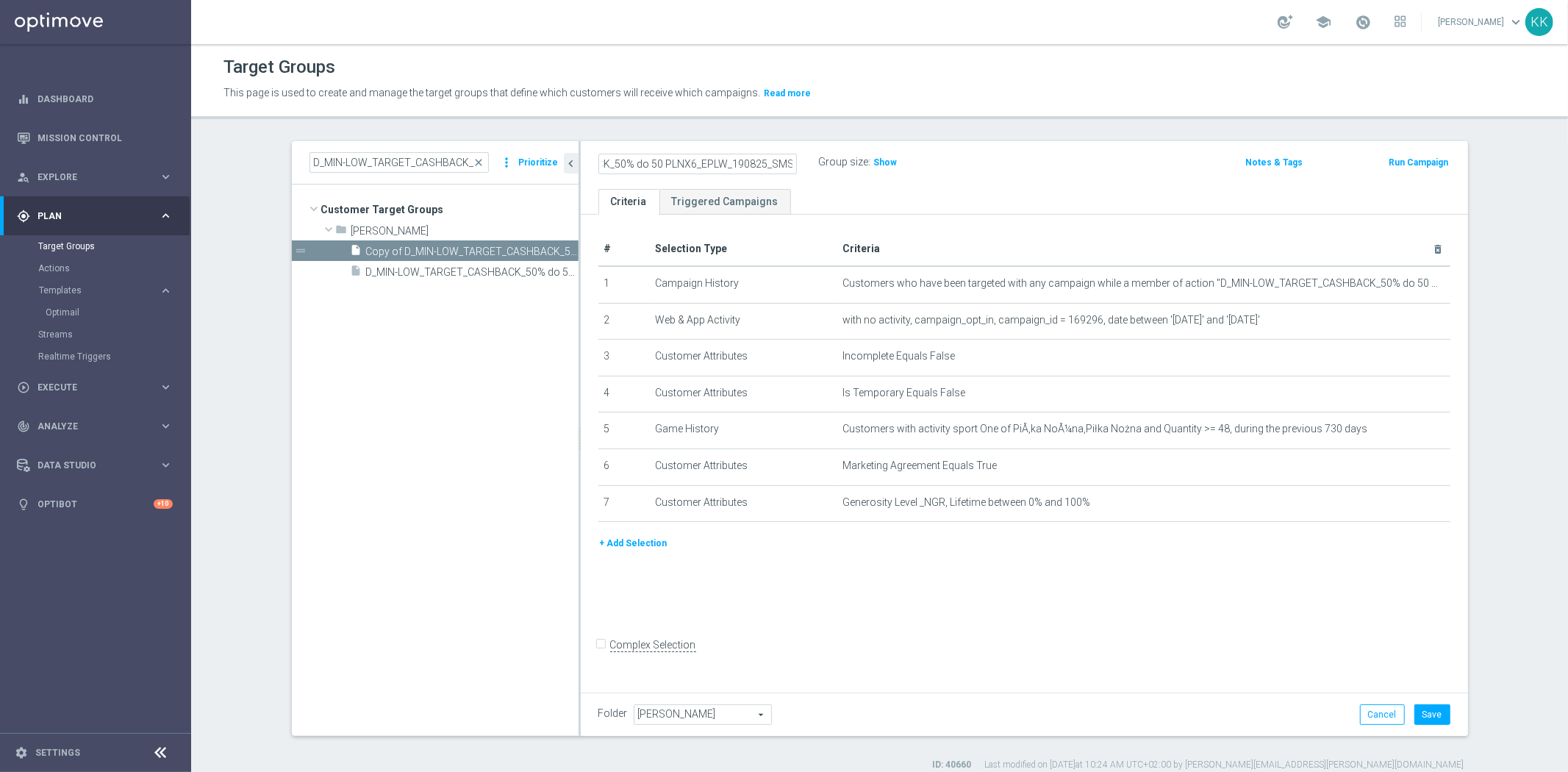
click at [752, 158] on input "Copy of D_MIN-LOW_TARGET_CASHBACK_50% do 50 PLNX6_EPLW_190825_SMS2" at bounding box center [698, 164] width 199 height 20
drag, startPoint x: 759, startPoint y: 158, endPoint x: 380, endPoint y: 126, distance: 380.3
click at [355, 126] on div "Target Groups This page is used to create and manage the target groups that def…" at bounding box center [879, 408] width 1376 height 728
click at [719, 166] on input "Copy of D_MIN-LOW_TARGET_CASHBACK_50% do 50 PLNX6_EPLW_190825_SMS2" at bounding box center [698, 164] width 199 height 20
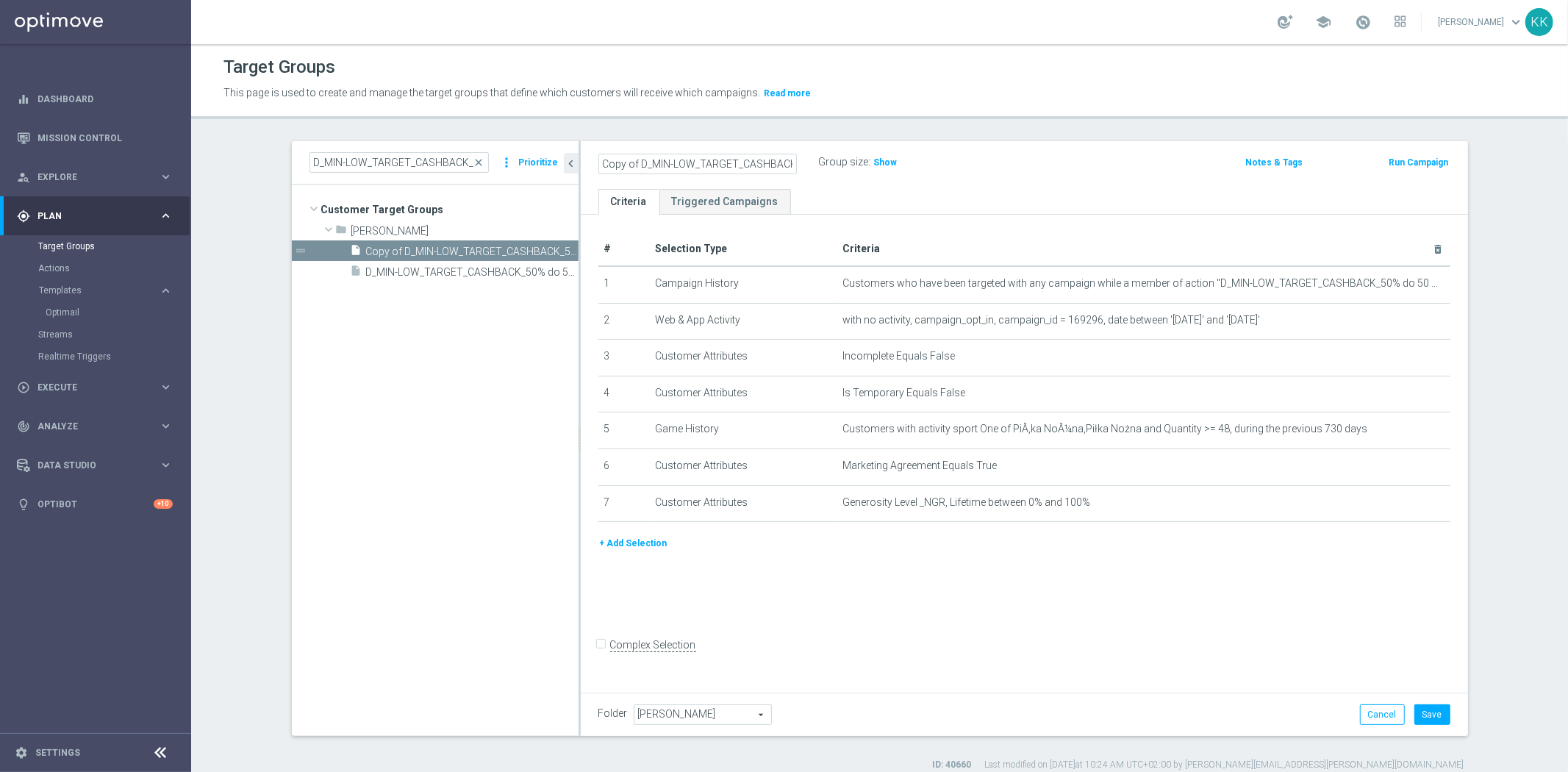
drag, startPoint x: 633, startPoint y: 163, endPoint x: 375, endPoint y: 129, distance: 260.2
click at [383, 131] on div "Target Groups This page is used to create and manage the target groups that def…" at bounding box center [879, 408] width 1376 height 728
type input "D_MIN-LOW_TARGET_CASHBACK_50% do 50 PLNX6_EPLW_190825_SMS2"
click at [1087, 173] on div "D_MIN-LOW_TARGET_CASHBACK_50% do 50 PLNX6_EPLW_190825_SMS2 Group size : Show" at bounding box center [878, 163] width 583 height 22
click at [784, 158] on icon "mode_edit" at bounding box center [790, 162] width 13 height 18
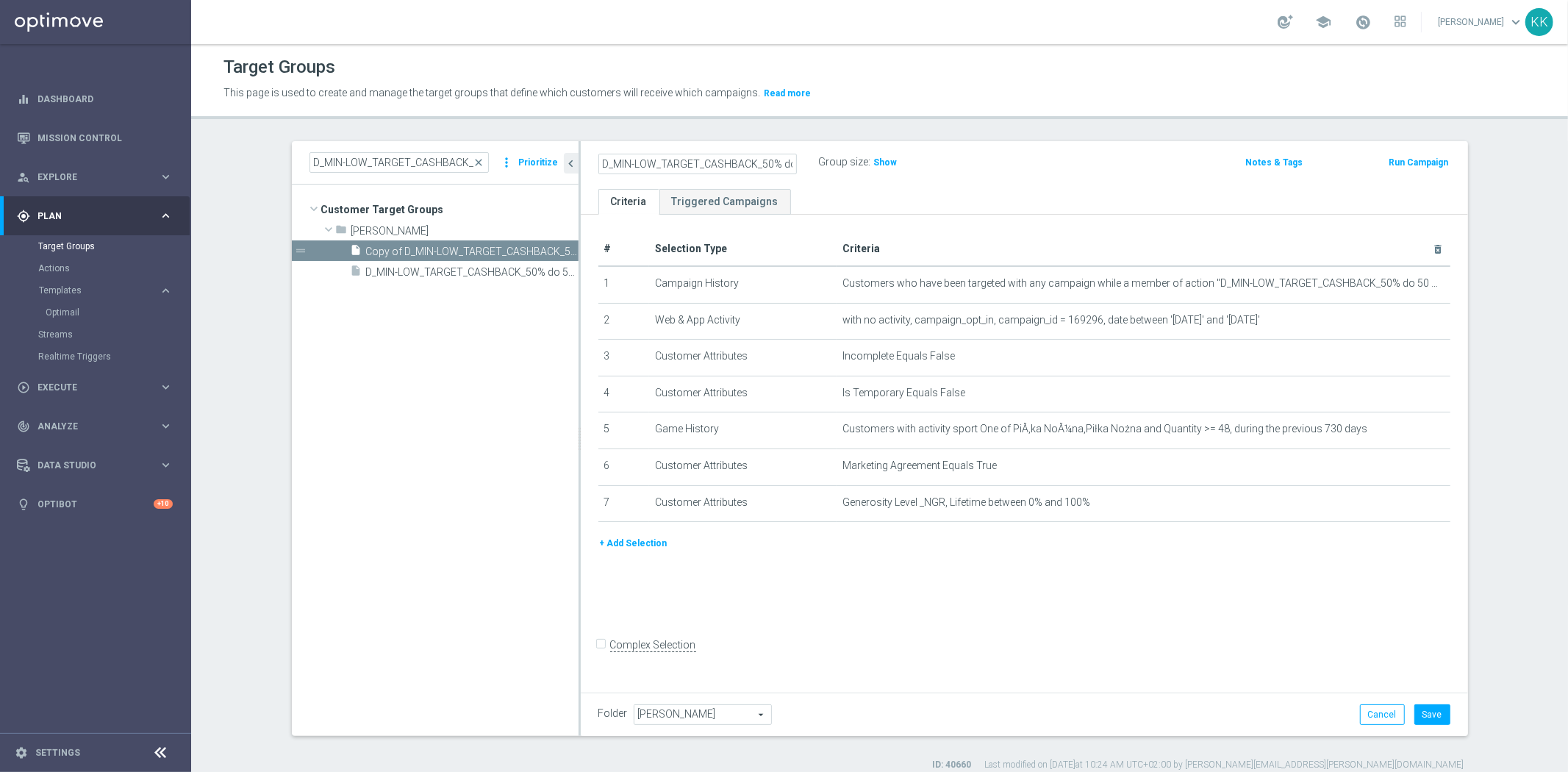
scroll to position [0, 149]
click at [789, 168] on input "D_MIN-LOW_TARGET_CASHBACK_50% do 50 PLNX6_EPLW_190825_SMS2" at bounding box center [698, 164] width 199 height 20
drag, startPoint x: 771, startPoint y: 156, endPoint x: 246, endPoint y: 145, distance: 525.1
click at [246, 145] on section "D_MIN-LOW_TARGET_CASHBACK_50% do 50 PLNX6_EPLW_190825_SMS close more_vert Prior…" at bounding box center [879, 456] width 1376 height 630
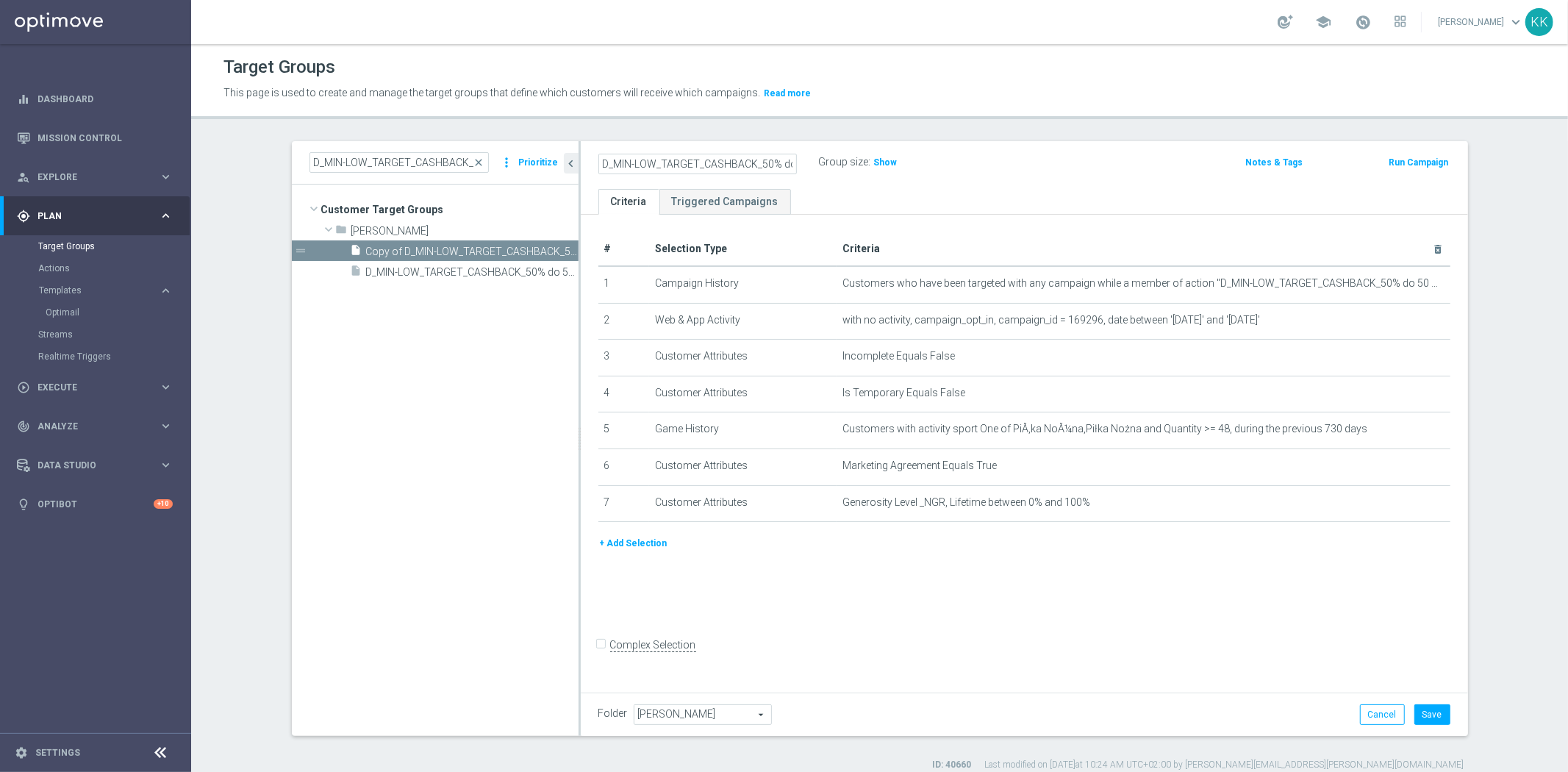
click at [622, 162] on input "D_MIN-LOW_TARGET_CASHBACK_50% do 50 PLNX6_EPLW_190825_SMS2" at bounding box center [698, 164] width 199 height 20
drag, startPoint x: 576, startPoint y: 157, endPoint x: 417, endPoint y: 146, distance: 159.4
click at [417, 146] on as-split "D_MIN-LOW_TARGET_CASHBACK_50% do 50 PLNX6_EPLW_190825_SMS close more_vert Prior…" at bounding box center [879, 439] width 1176 height 595
click at [675, 164] on input "D_MIN-LOW_TARGET_CASHBACK_50% do 50 PLNX6_EPLW_190825_SMS2" at bounding box center [698, 164] width 199 height 20
drag, startPoint x: 751, startPoint y: 166, endPoint x: 1138, endPoint y: 164, distance: 387.0
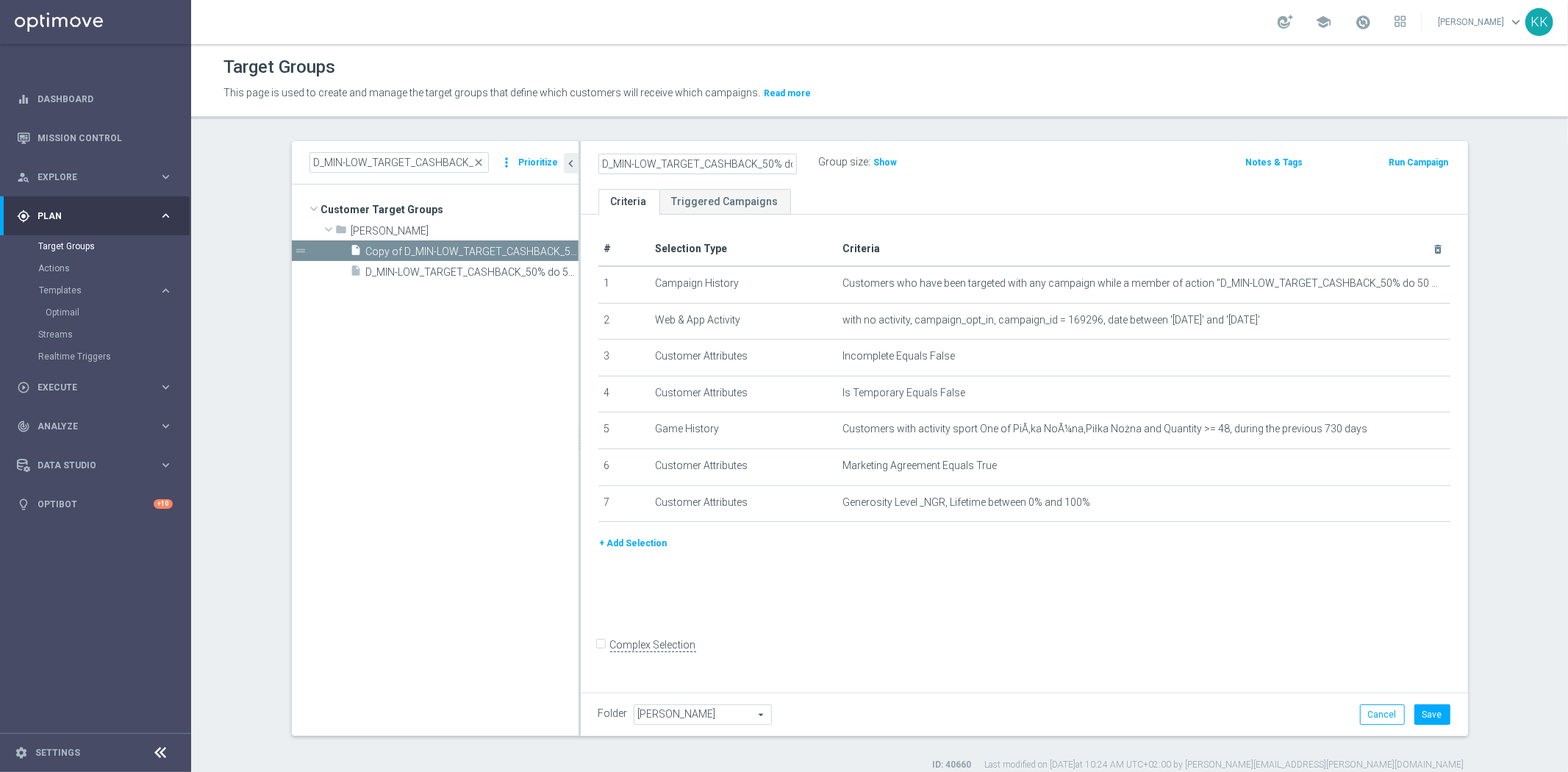
click at [1073, 166] on div "D_MIN-LOW_TARGET_CASHBACK_50% do 50 PLNX6_EPLW_190825_SMS2 Group size : Show" at bounding box center [878, 163] width 583 height 22
click at [1124, 181] on div "D_MIN-LOW_TARGET_CASHBACK_50% do 50 PLNX6_EPLW_190825_SMS2 Group size : Show No…" at bounding box center [1025, 165] width 888 height 48
click at [1399, 285] on icon "mode_edit" at bounding box center [1401, 284] width 12 height 12
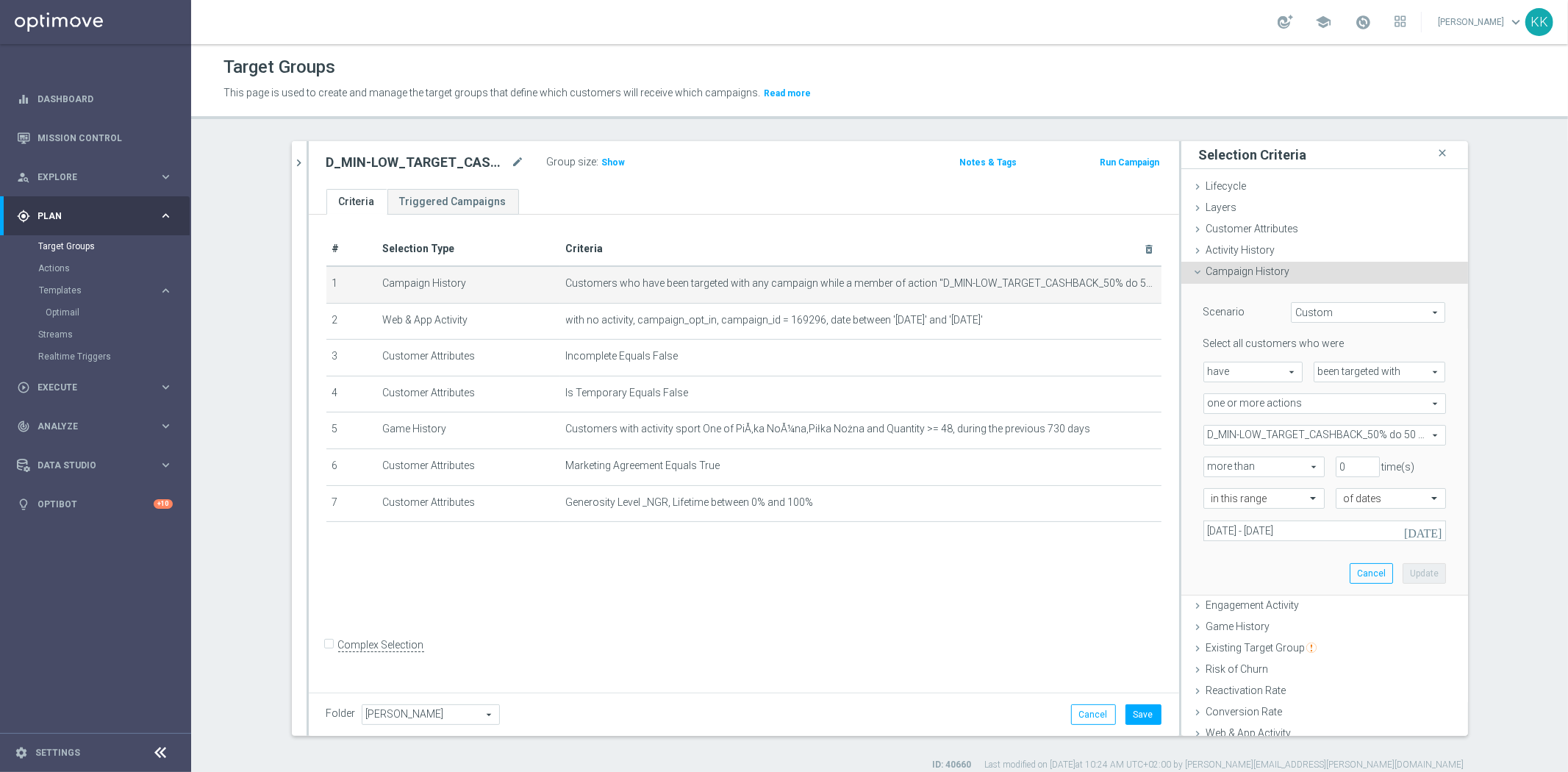
click at [1266, 431] on span "D_MIN-LOW_TARGET_CASHBACK_50% do 50 PLNX6_EPLW_190825" at bounding box center [1325, 435] width 241 height 19
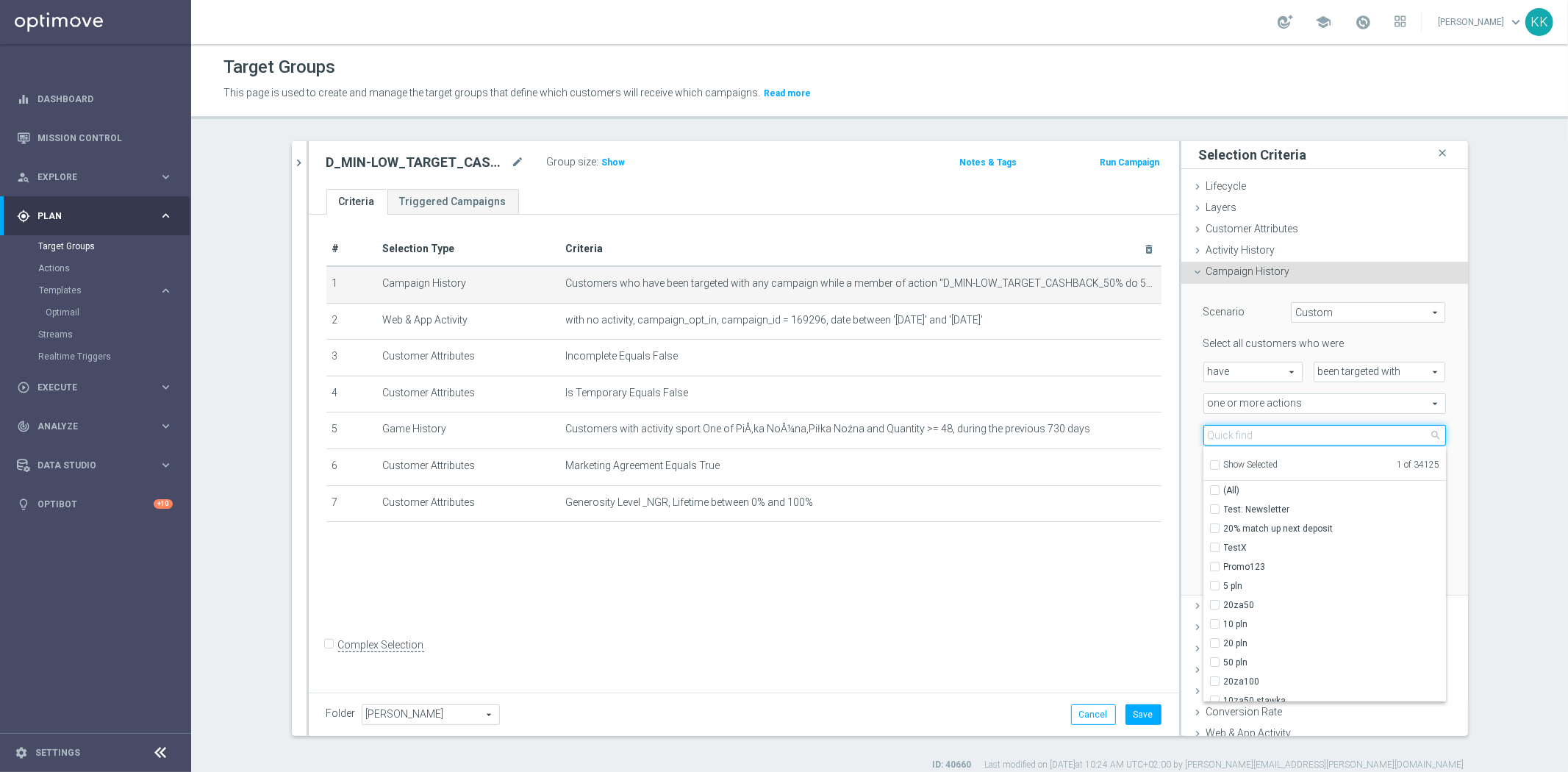
click at [1251, 437] on input "search" at bounding box center [1324, 435] width 242 height 20
paste input "D_MIN-LOW_TARGET_CASHBACK_50% do 50 PLNX6_EPLW_190825_SMS"
type input "D_MIN-LOW_TARGET_CASHBACK_50% do 50 PLNX6_EPLW_190825_SMS"
checkbox input "true"
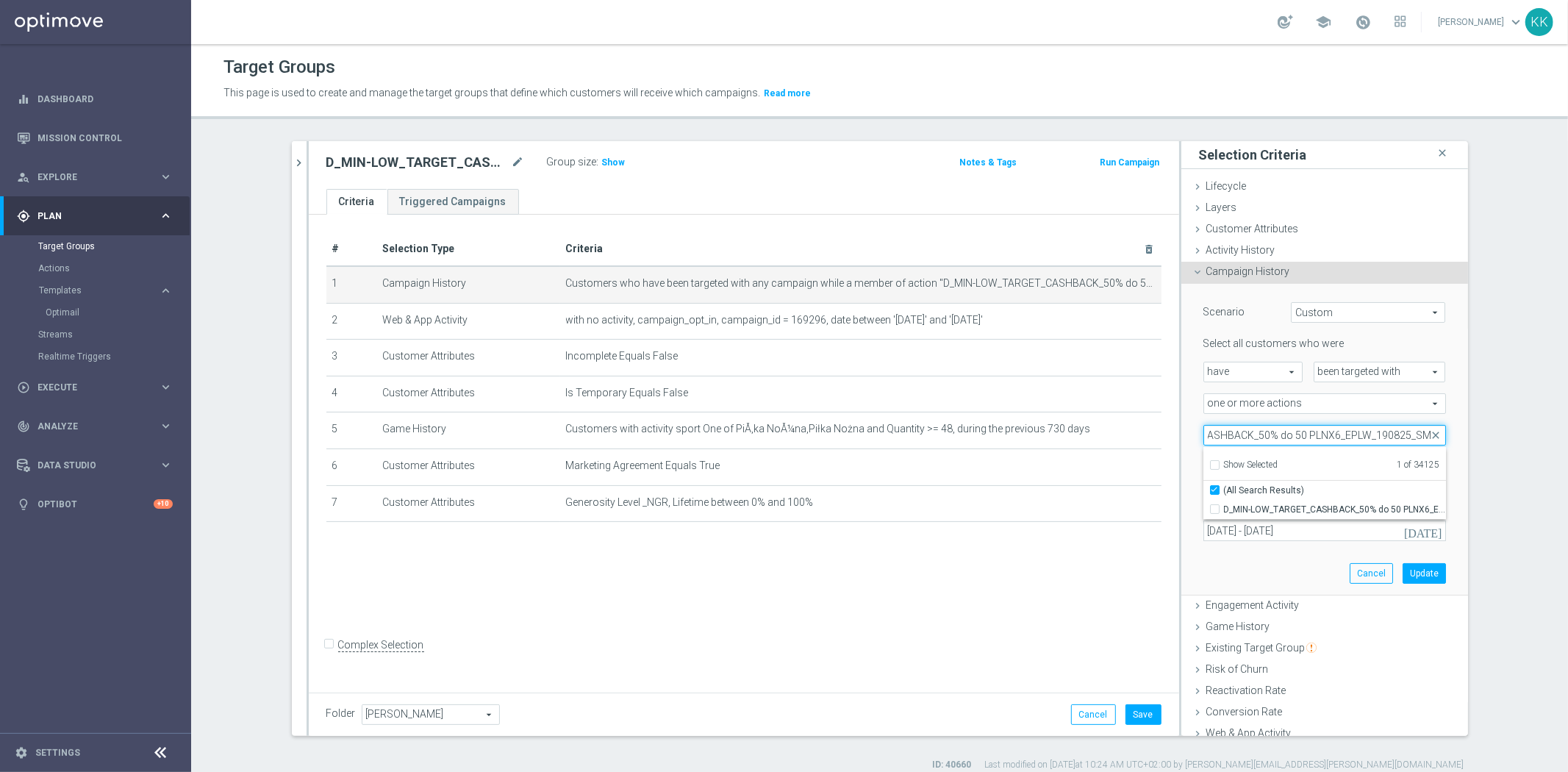
scroll to position [0, 115]
type input "D_MIN-LOW_TARGET_CASHBACK_50% do 50 PLNX6_EPLW_190825_"
checkbox input "false"
type input "D_MIN-LOW_TARGET_CASHBACK_50% do 50 PLNX6_EPLW_190825_"
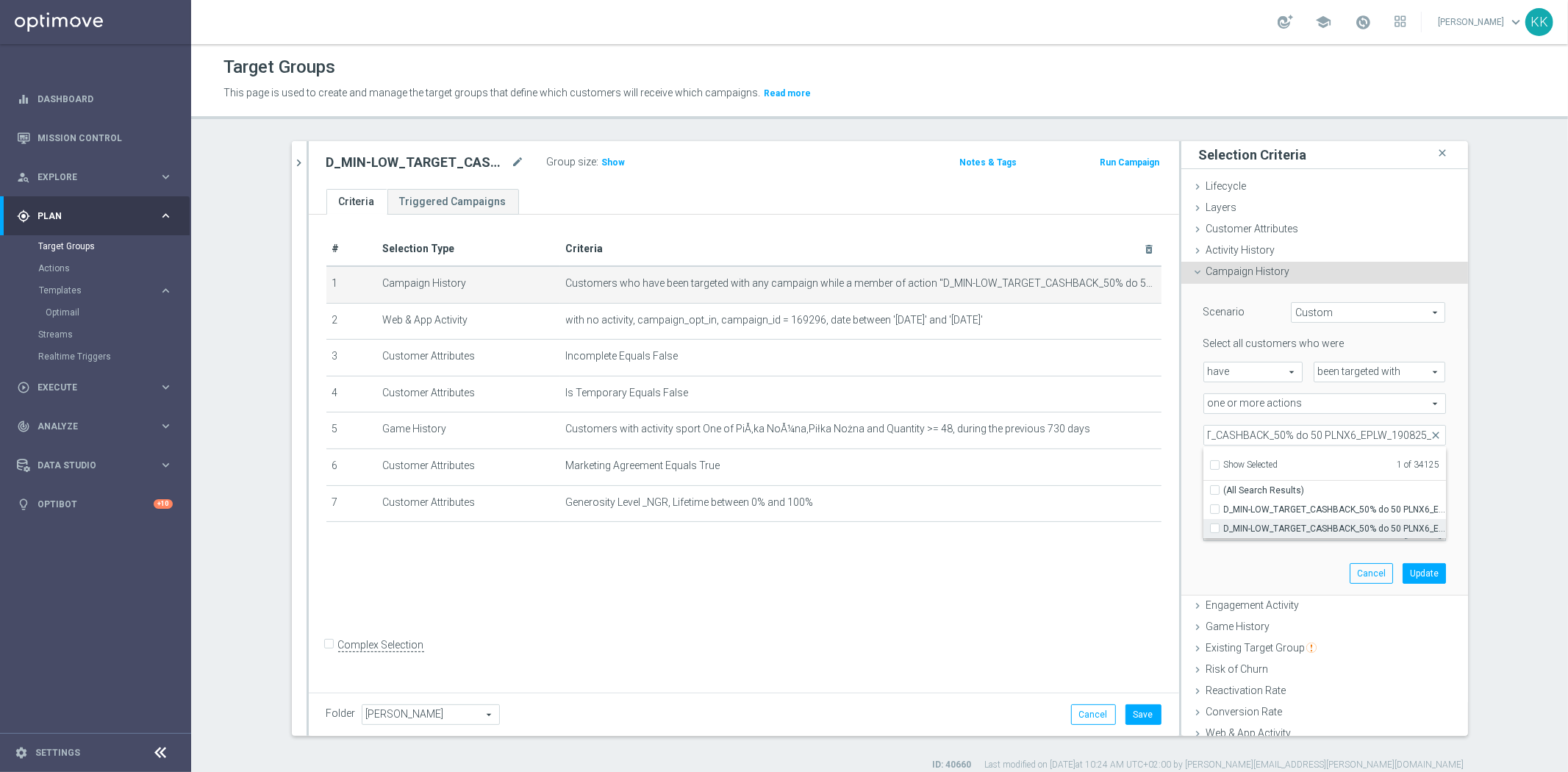
click at [1224, 525] on label "D_MIN-LOW_TARGET_CASHBACK_50% do 50 PLNX6_EPLW_190825_2" at bounding box center [1334, 529] width 222 height 19
click at [1214, 525] on input "D_MIN-LOW_TARGET_CASHBACK_50% do 50 PLNX6_EPLW_190825_2" at bounding box center [1219, 528] width 9 height 9
checkbox input "true"
type input "Selected 2 of 34125"
checkbox input "true"
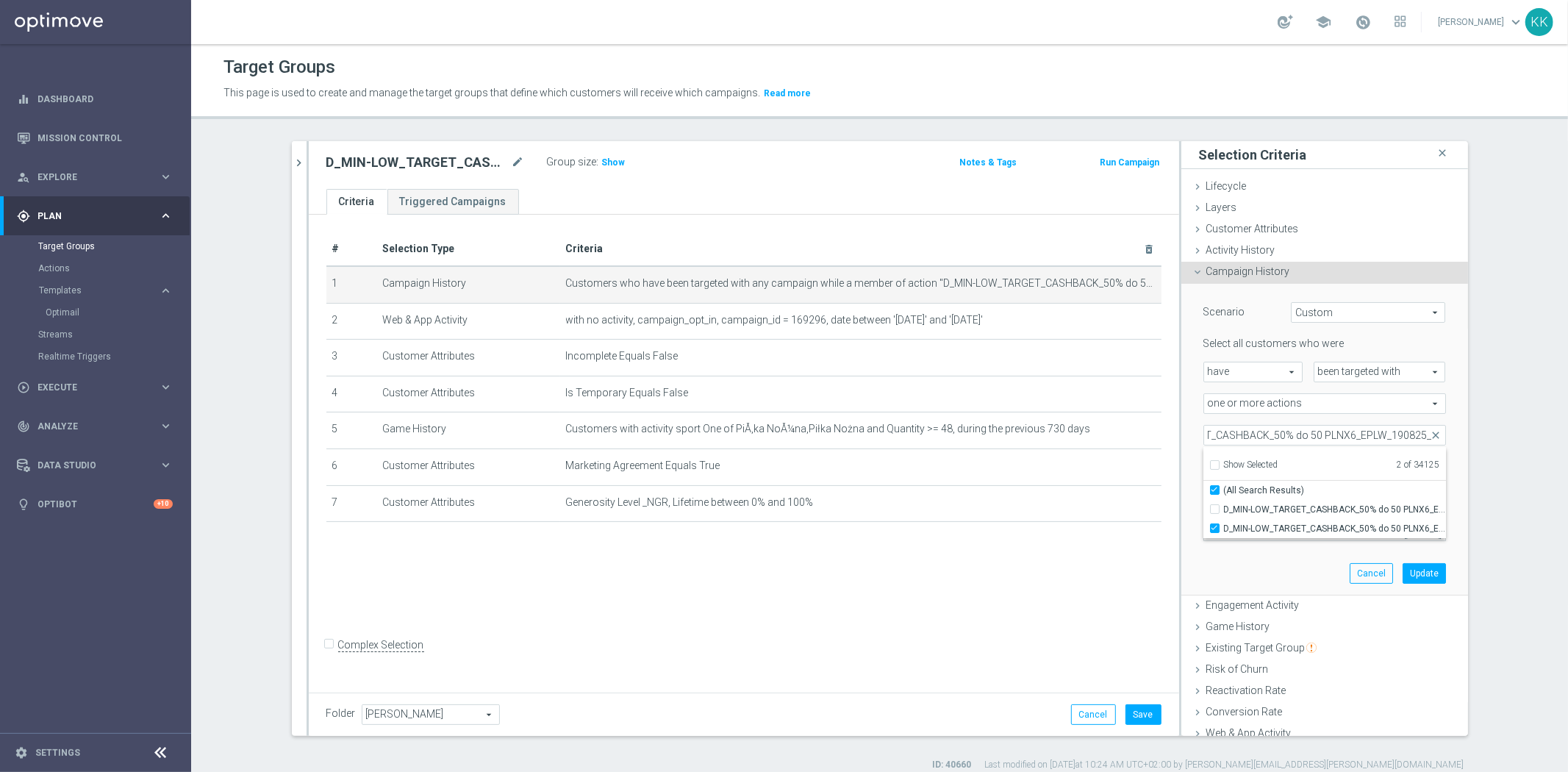
scroll to position [0, 0]
click at [1231, 578] on div "Scenario Custom Custom arrow_drop_down search Select all customers who were hav…" at bounding box center [1324, 439] width 264 height 311
click at [1262, 439] on span at bounding box center [1325, 435] width 241 height 19
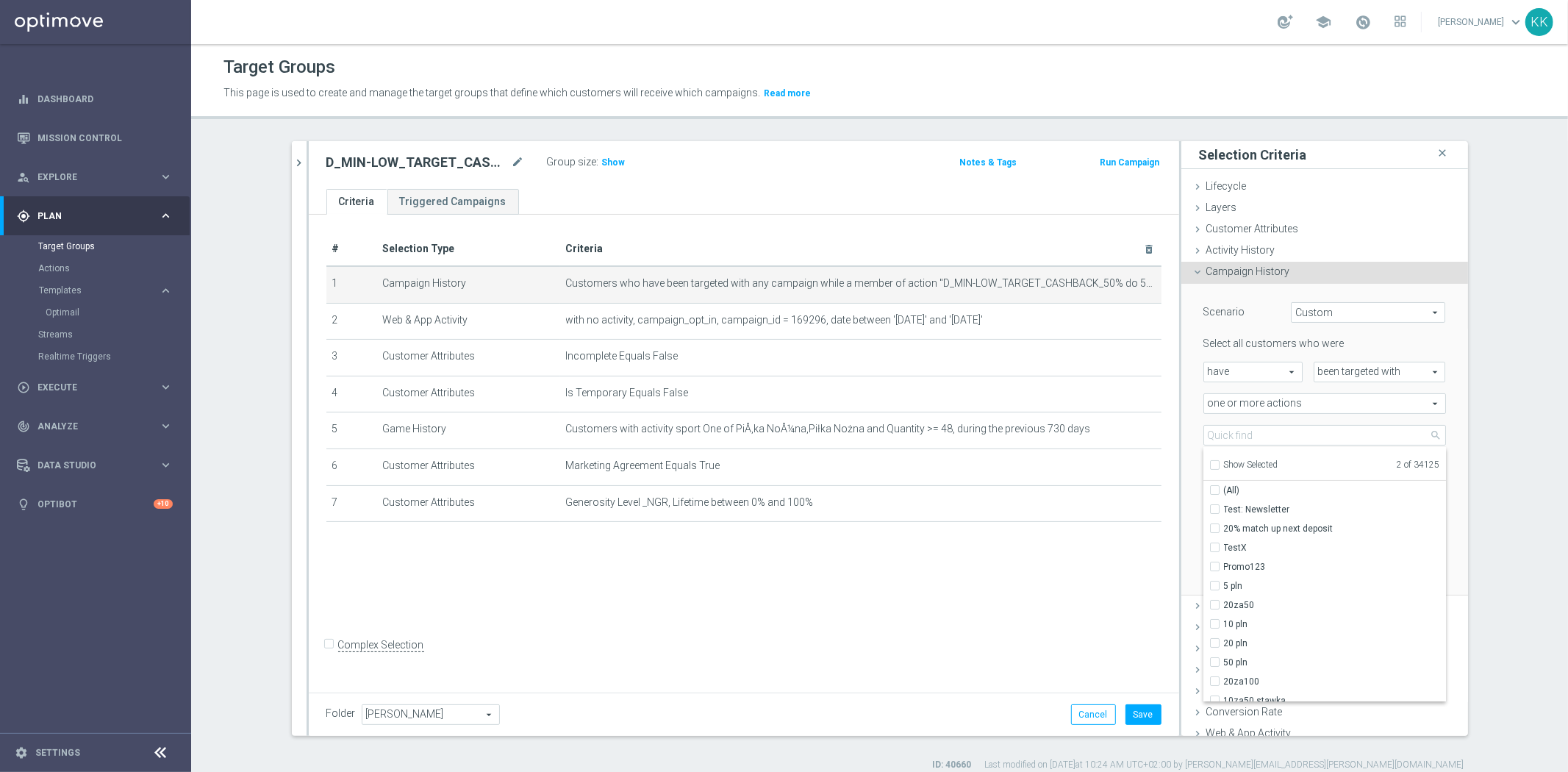
click at [1209, 458] on div "Show Selected" at bounding box center [1243, 463] width 69 height 18
click at [1209, 468] on input "Show Selected" at bounding box center [1214, 467] width 9 height 9
checkbox input "true"
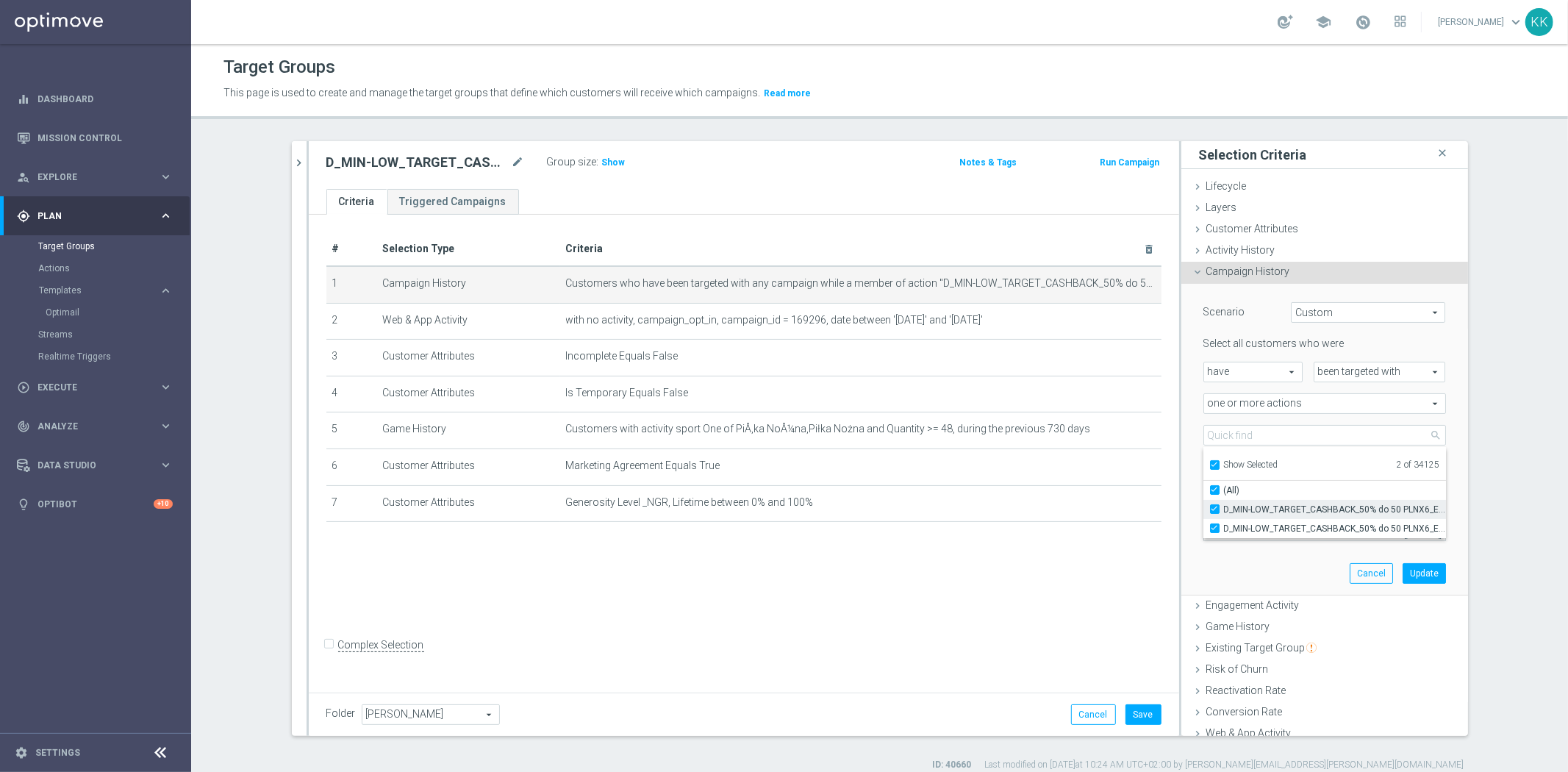
click at [1224, 508] on label "D_MIN-LOW_TARGET_CASHBACK_50% do 50 PLNX6_EPLW_190825" at bounding box center [1334, 509] width 222 height 19
click at [1214, 508] on input "D_MIN-LOW_TARGET_CASHBACK_50% do 50 PLNX6_EPLW_190825" at bounding box center [1219, 509] width 9 height 9
checkbox input "false"
type input "D_MIN-LOW_TARGET_CASHBACK_50% do 50 PLNX6_EPLW_190825_2"
checkbox input "false"
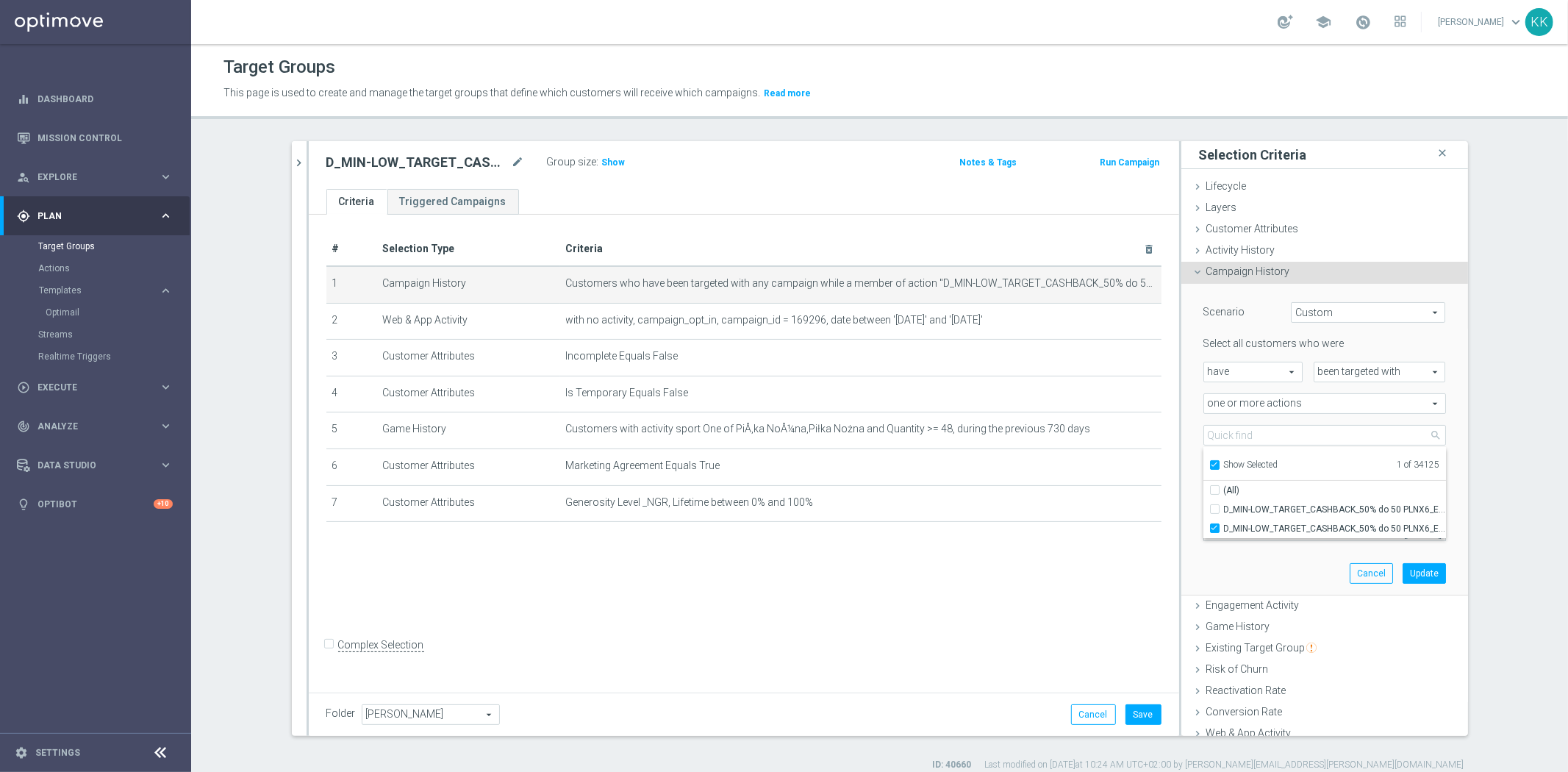
click at [1181, 570] on div "Scenario Custom Custom arrow_drop_down search Select all customers who were hav…" at bounding box center [1324, 439] width 286 height 312
click at [1270, 545] on div "Scenario Custom Custom arrow_drop_down search Select all customers who were hav…" at bounding box center [1324, 439] width 264 height 311
click at [1270, 538] on input "[DATE] - [DATE]" at bounding box center [1324, 531] width 242 height 20
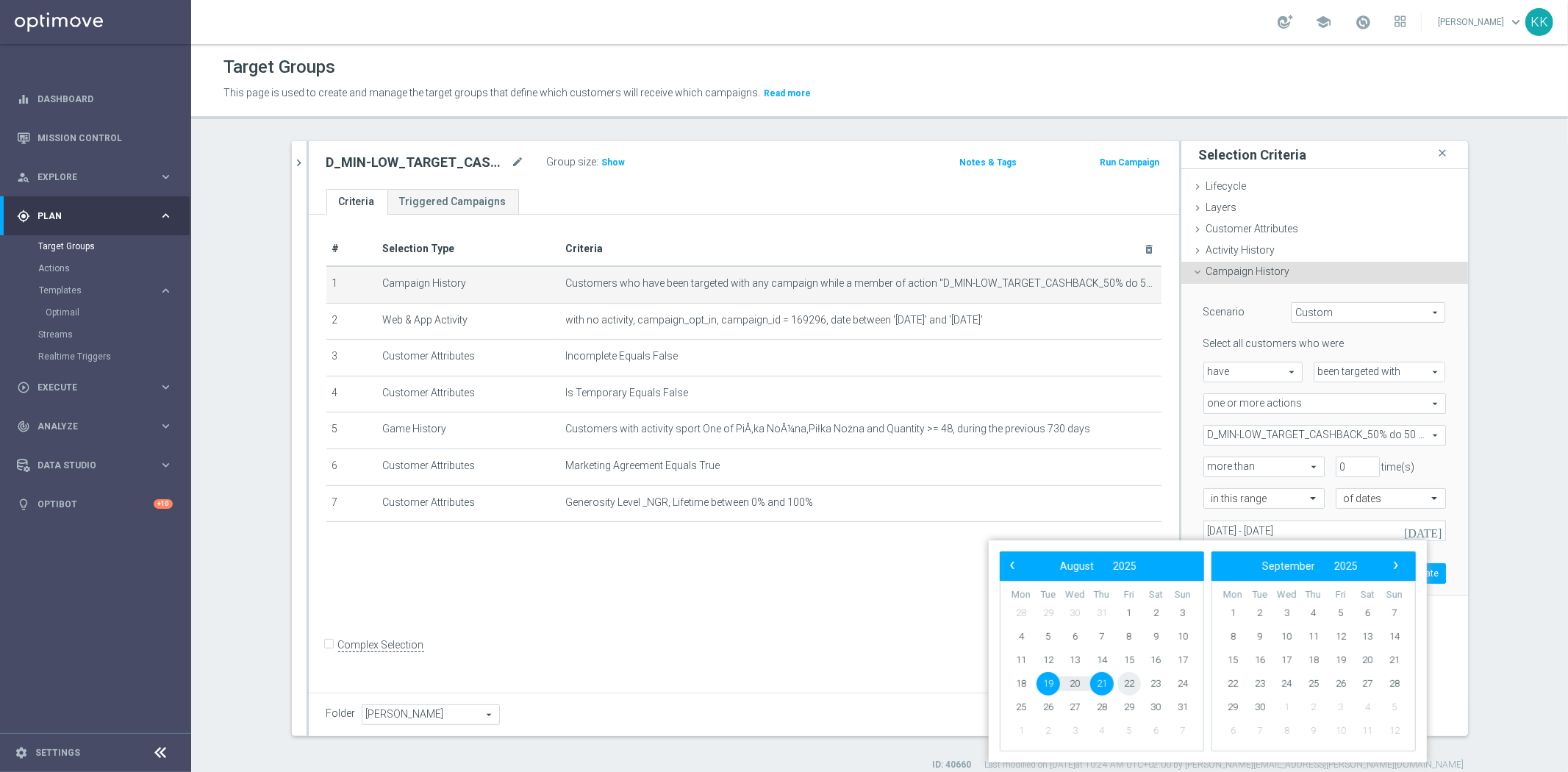
click at [1125, 687] on span "22" at bounding box center [1129, 684] width 24 height 24
click at [1156, 690] on span "23" at bounding box center [1156, 684] width 24 height 24
type input "[DATE] - [DATE]"
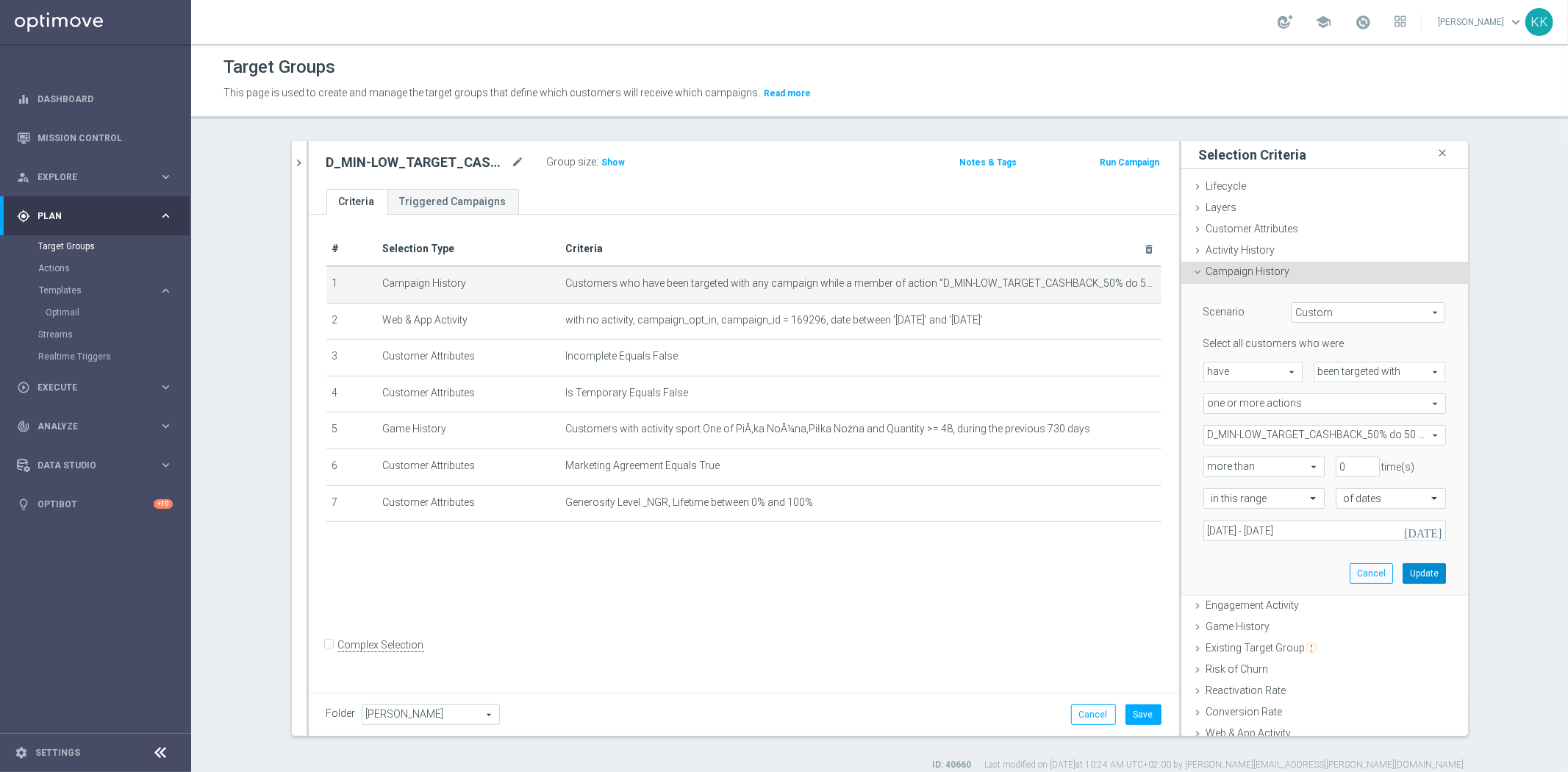
click at [1416, 577] on button "Update" at bounding box center [1423, 573] width 43 height 20
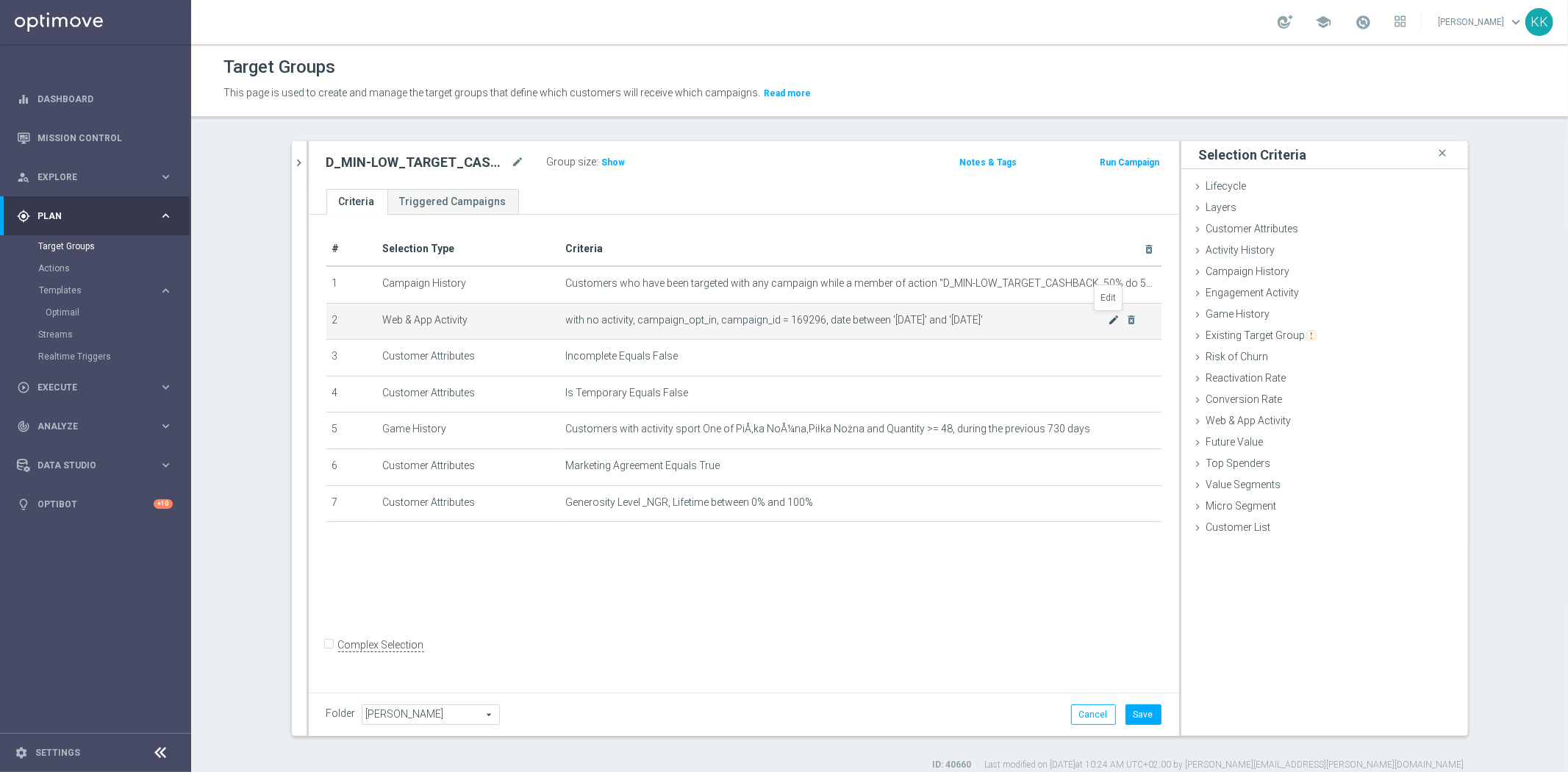
click at [1108, 319] on icon "mode_edit" at bounding box center [1113, 320] width 12 height 12
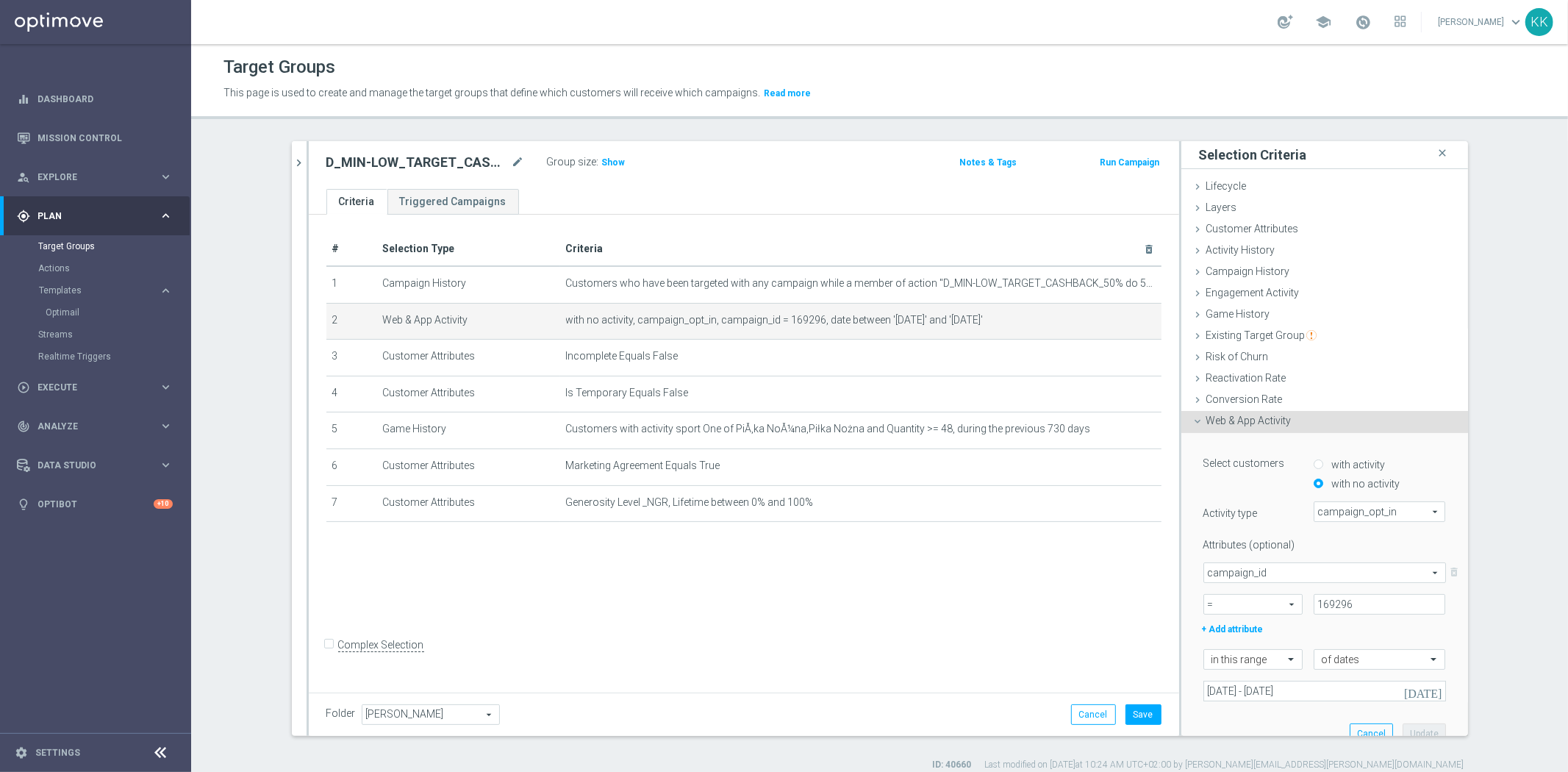
scroll to position [126, 0]
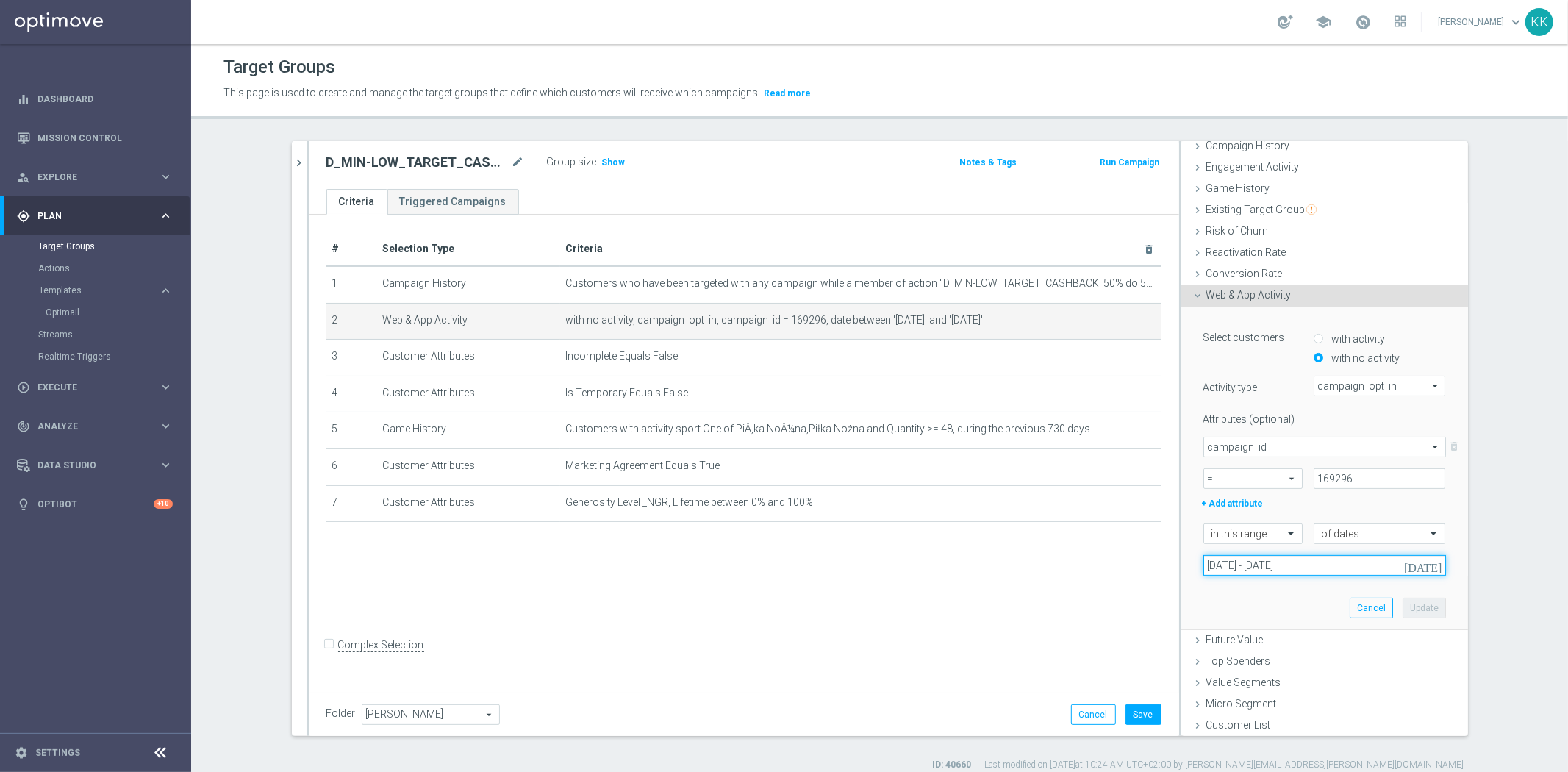
click at [1265, 564] on input "[DATE] - [DATE]" at bounding box center [1324, 566] width 242 height 20
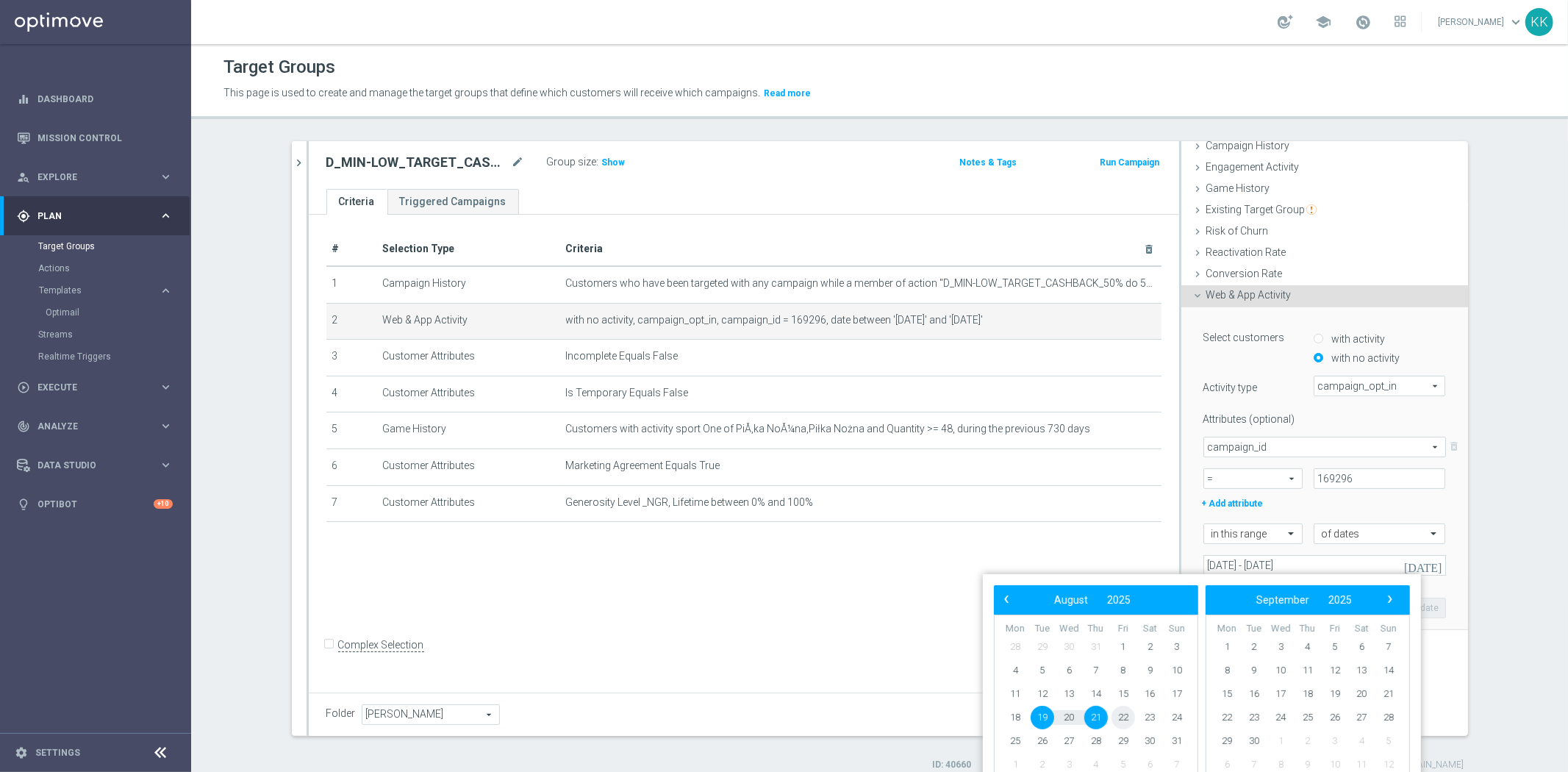
click at [1121, 719] on span "22" at bounding box center [1123, 718] width 24 height 24
click at [1152, 719] on span "23" at bounding box center [1150, 718] width 24 height 24
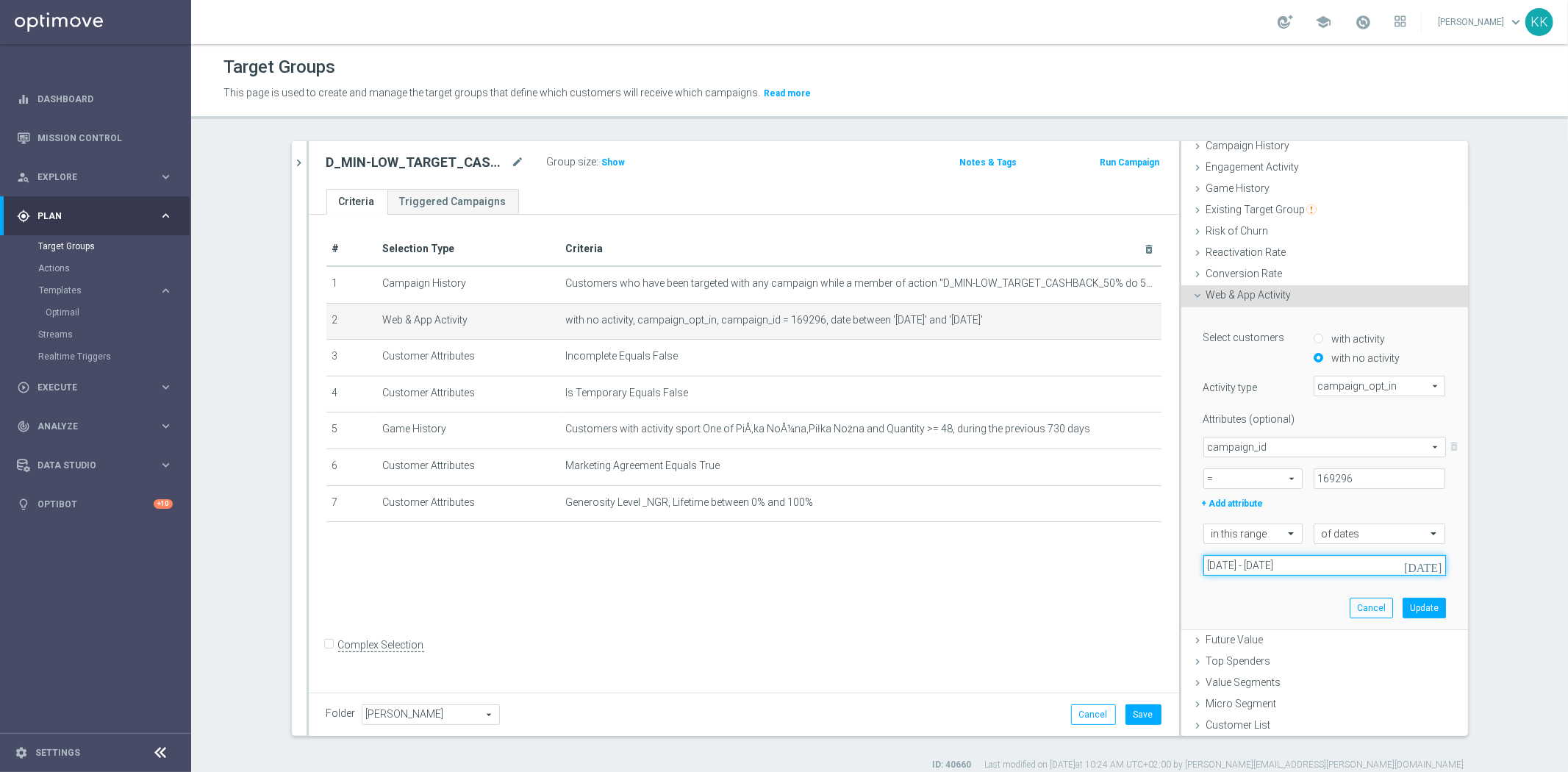
click at [1273, 569] on input "[DATE] - [DATE]" at bounding box center [1324, 566] width 242 height 20
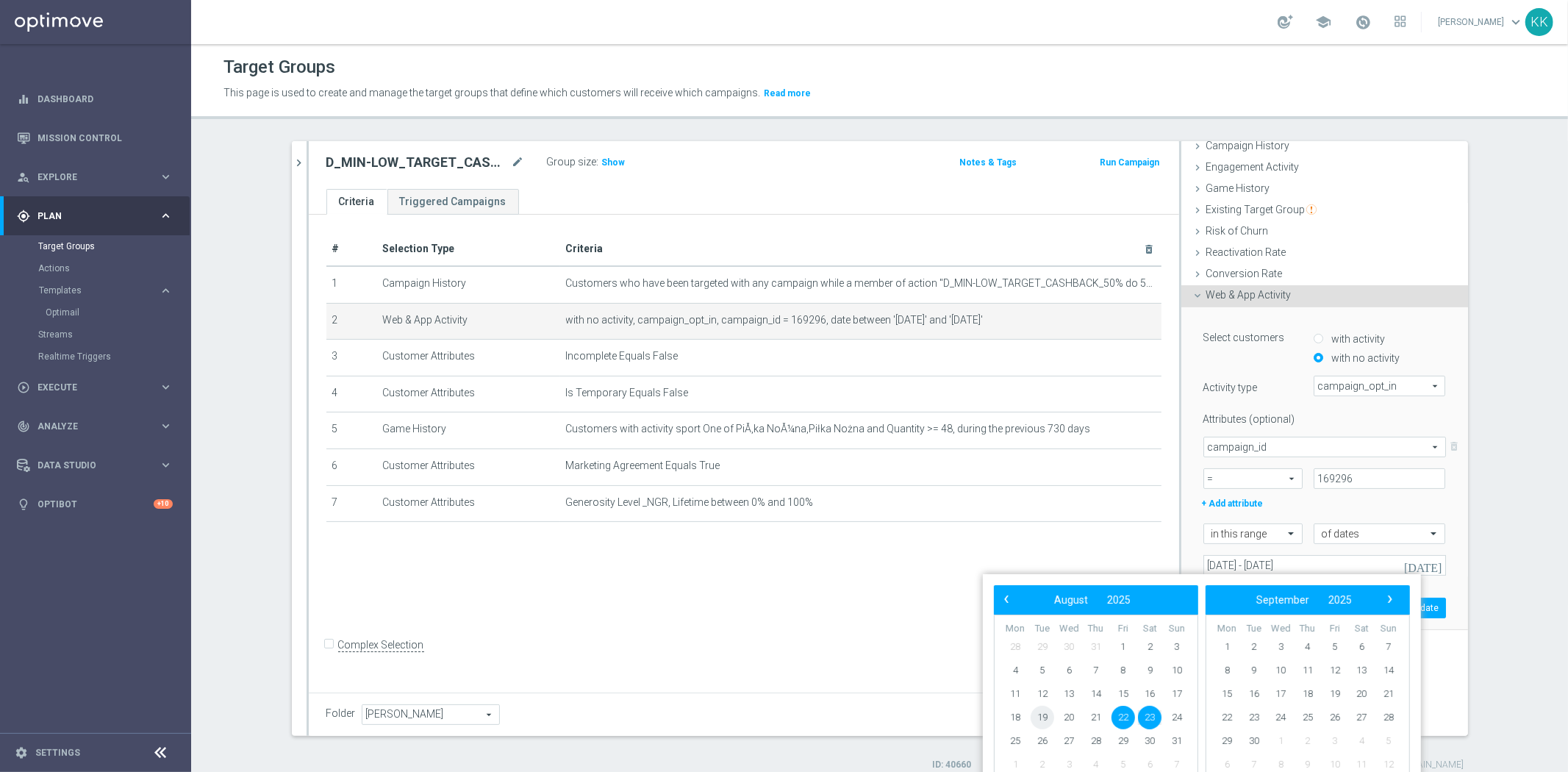
click at [1041, 720] on span "19" at bounding box center [1042, 718] width 24 height 24
click at [1151, 723] on span "23" at bounding box center [1150, 718] width 24 height 24
type input "[DATE] - [DATE]"
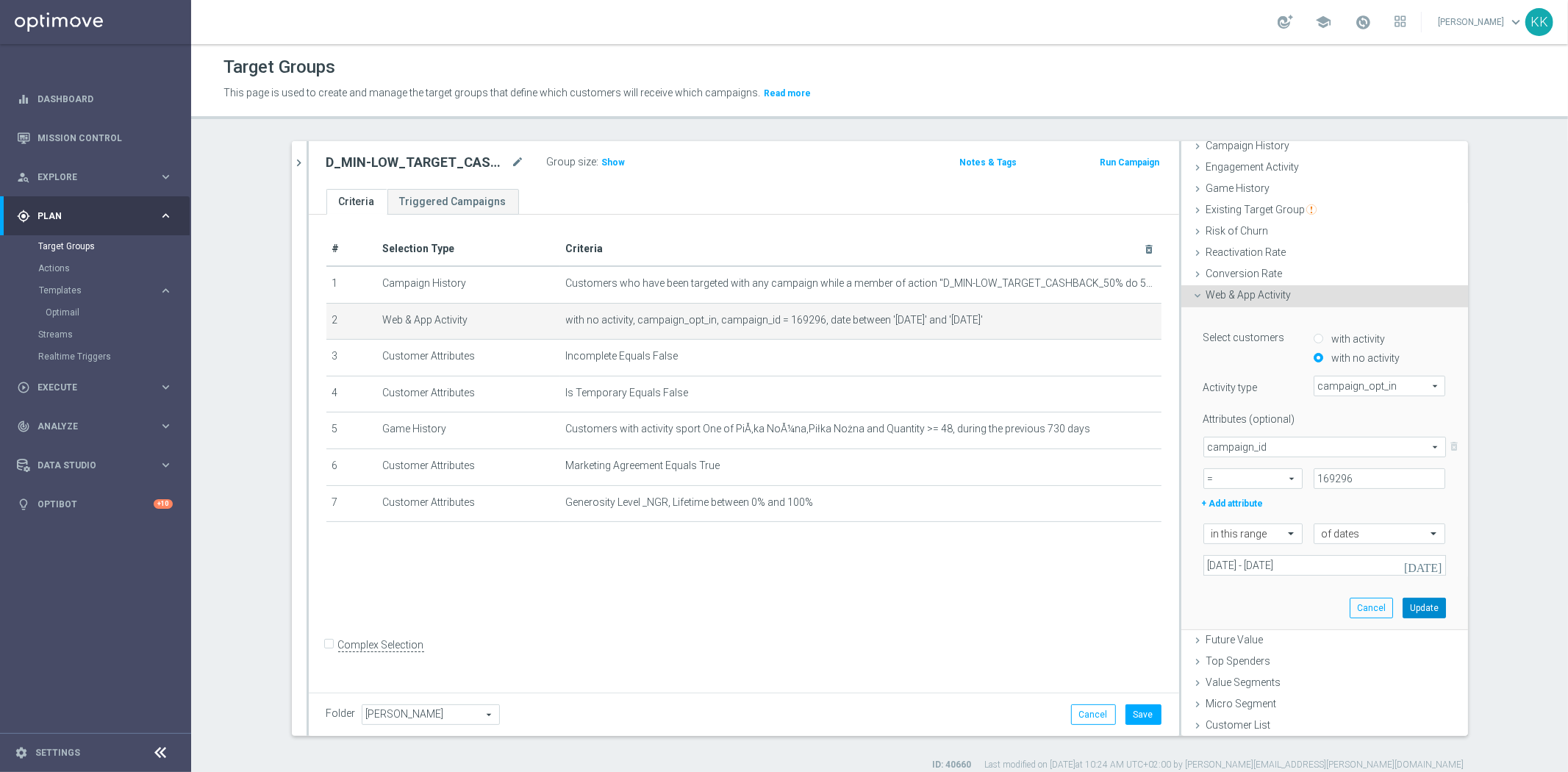
click at [1423, 606] on button "Update" at bounding box center [1423, 608] width 43 height 20
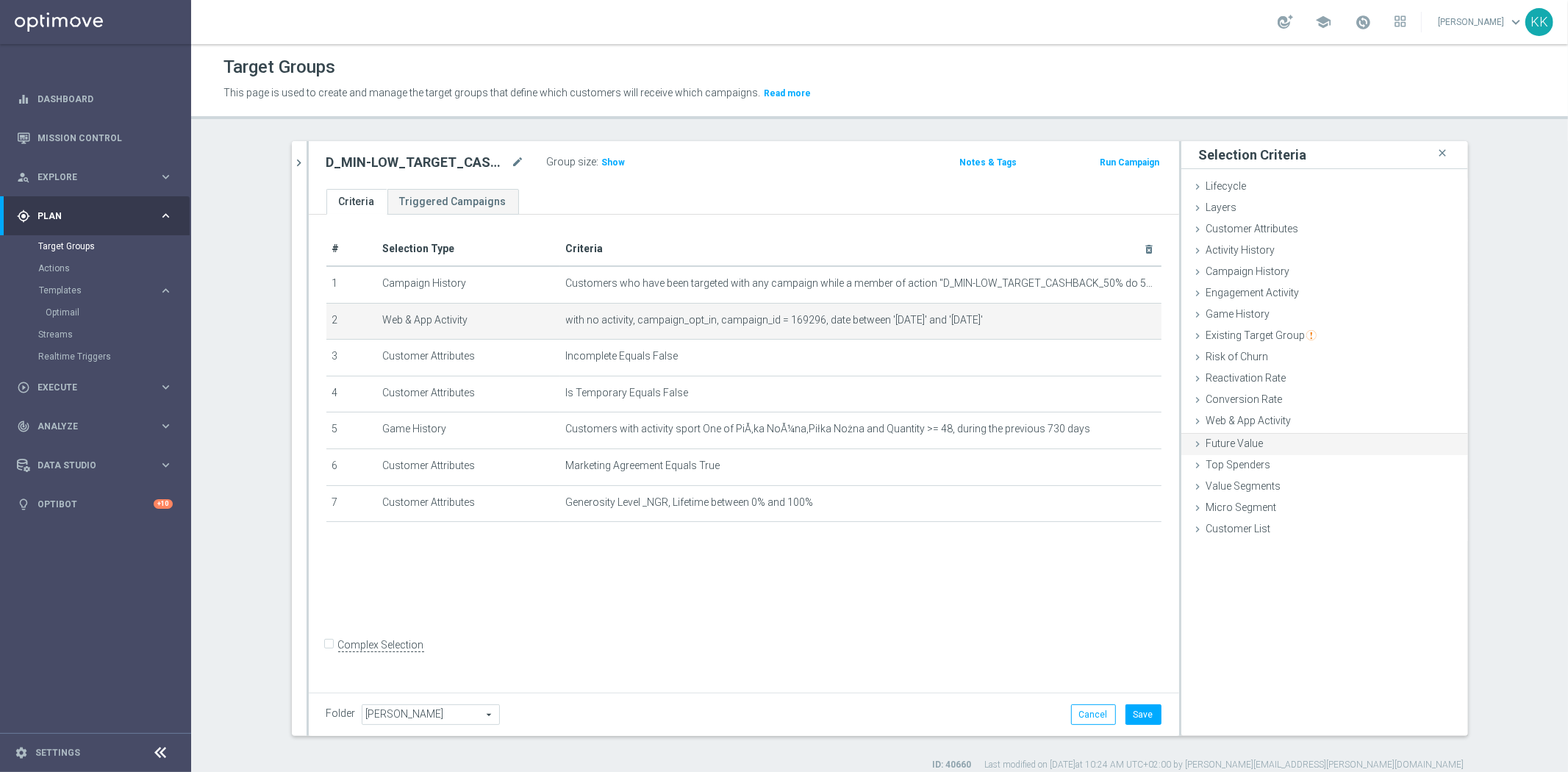
scroll to position [0, 0]
click at [1143, 717] on button "Save" at bounding box center [1143, 715] width 36 height 20
click at [298, 172] on button "chevron_right" at bounding box center [299, 162] width 15 height 43
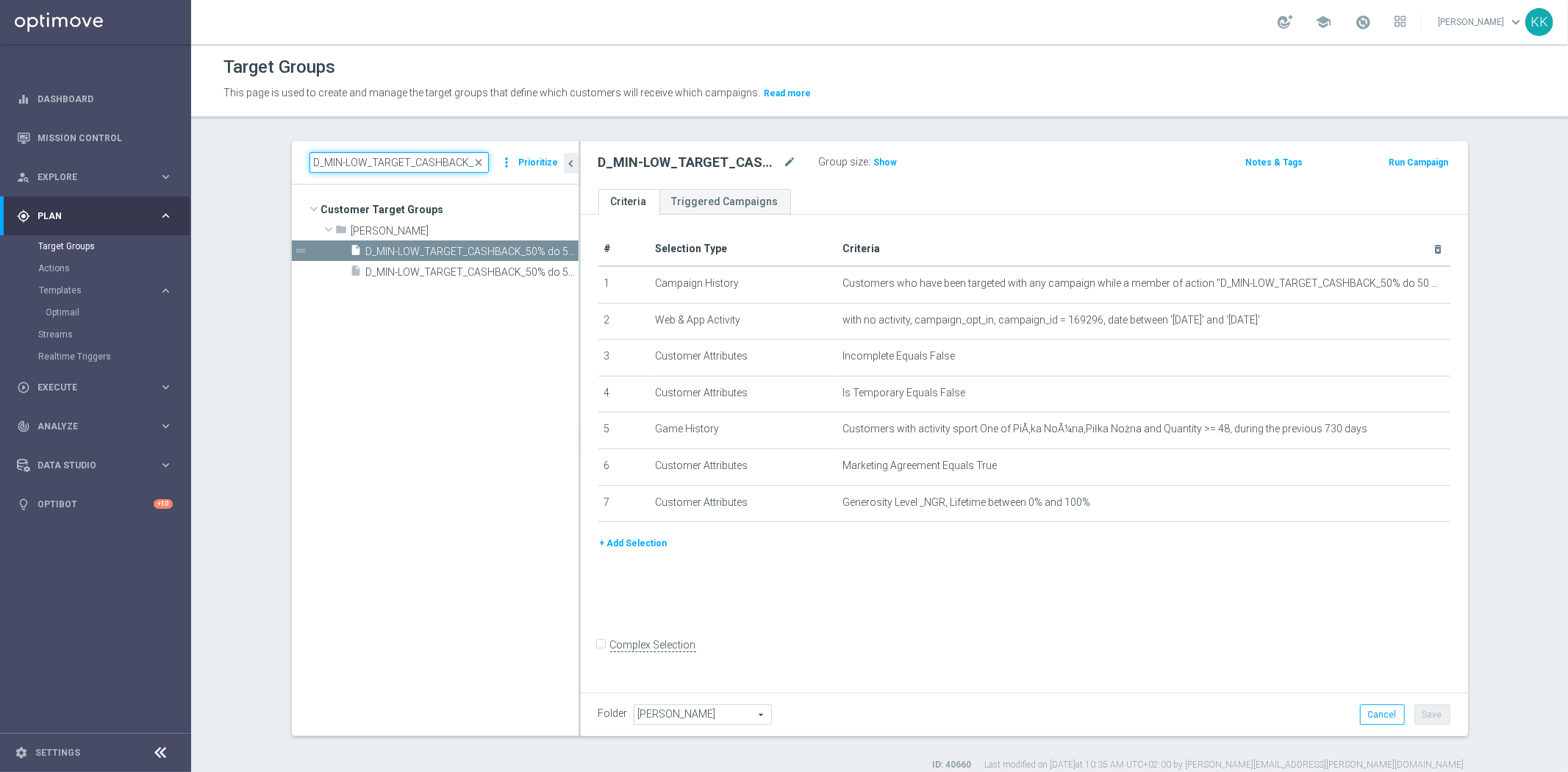
click at [436, 158] on input "D_MIN-LOW_TARGET_CASHBACK_50% do 50 PLNX6_EPLW_190825_SMS" at bounding box center [399, 162] width 180 height 20
paste input "ED-HIGH_TARGET_CASHBACK_10"
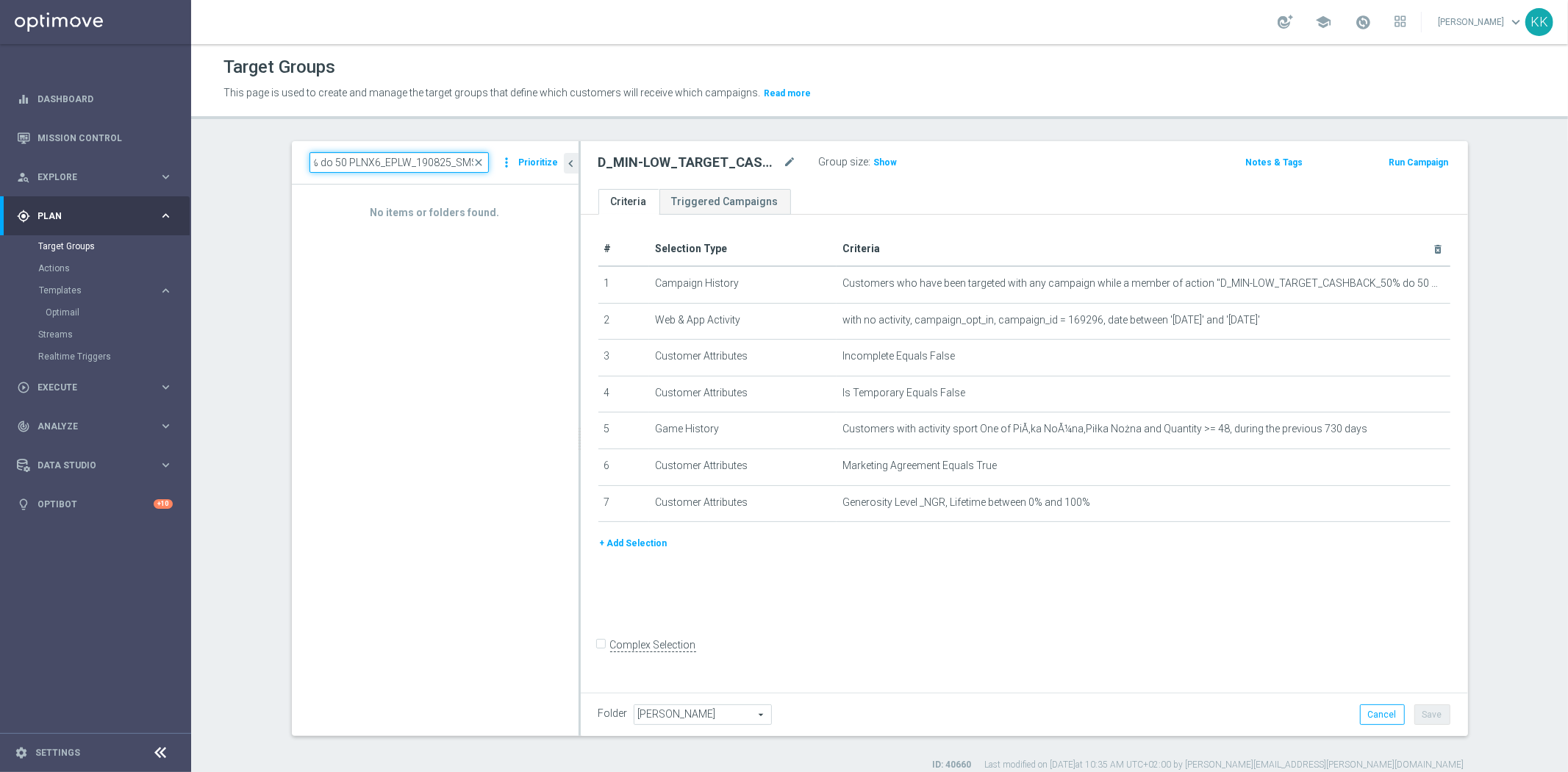
scroll to position [0, 180]
type input "D_MED-HIGH_TARGET_CASHBACK_100% do 50 PLNX6_EPLW_190825_SMS"
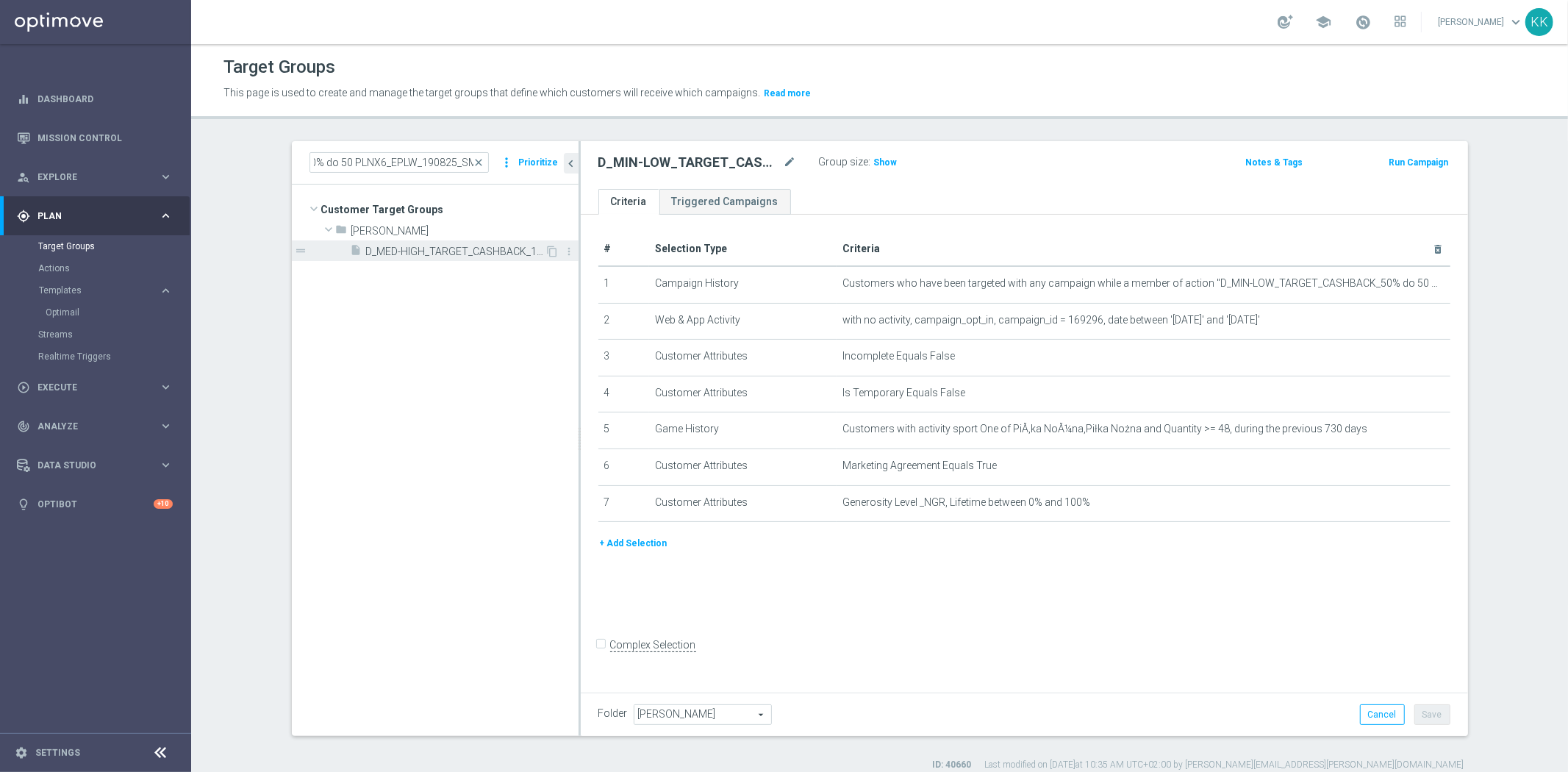
click at [430, 246] on span "D_MED-HIGH_TARGET_CASHBACK_100% do 50 PLNX6_EPLW_190825_SMS" at bounding box center [456, 252] width 180 height 13
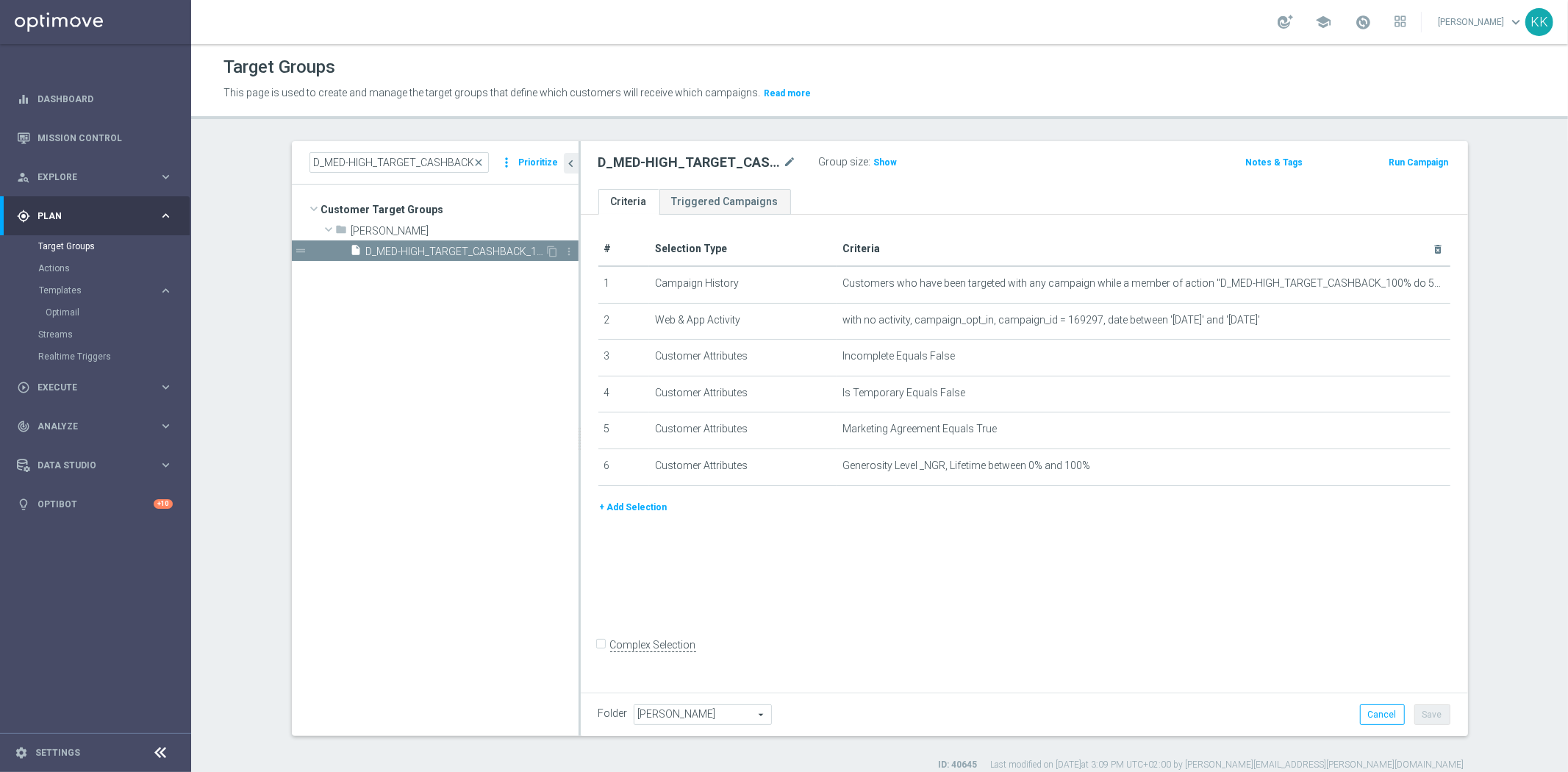
click at [446, 251] on span "D_MED-HIGH_TARGET_CASHBACK_100% do 50 PLNX6_EPLW_190825_SMS" at bounding box center [456, 252] width 180 height 13
click at [548, 251] on icon "content_copy" at bounding box center [552, 251] width 12 height 12
click at [785, 155] on icon "mode_edit" at bounding box center [790, 162] width 13 height 18
drag, startPoint x: 770, startPoint y: 160, endPoint x: 346, endPoint y: 115, distance: 426.4
click at [304, 115] on div "Target Groups This page is used to create and manage the target groups that def…" at bounding box center [879, 408] width 1376 height 728
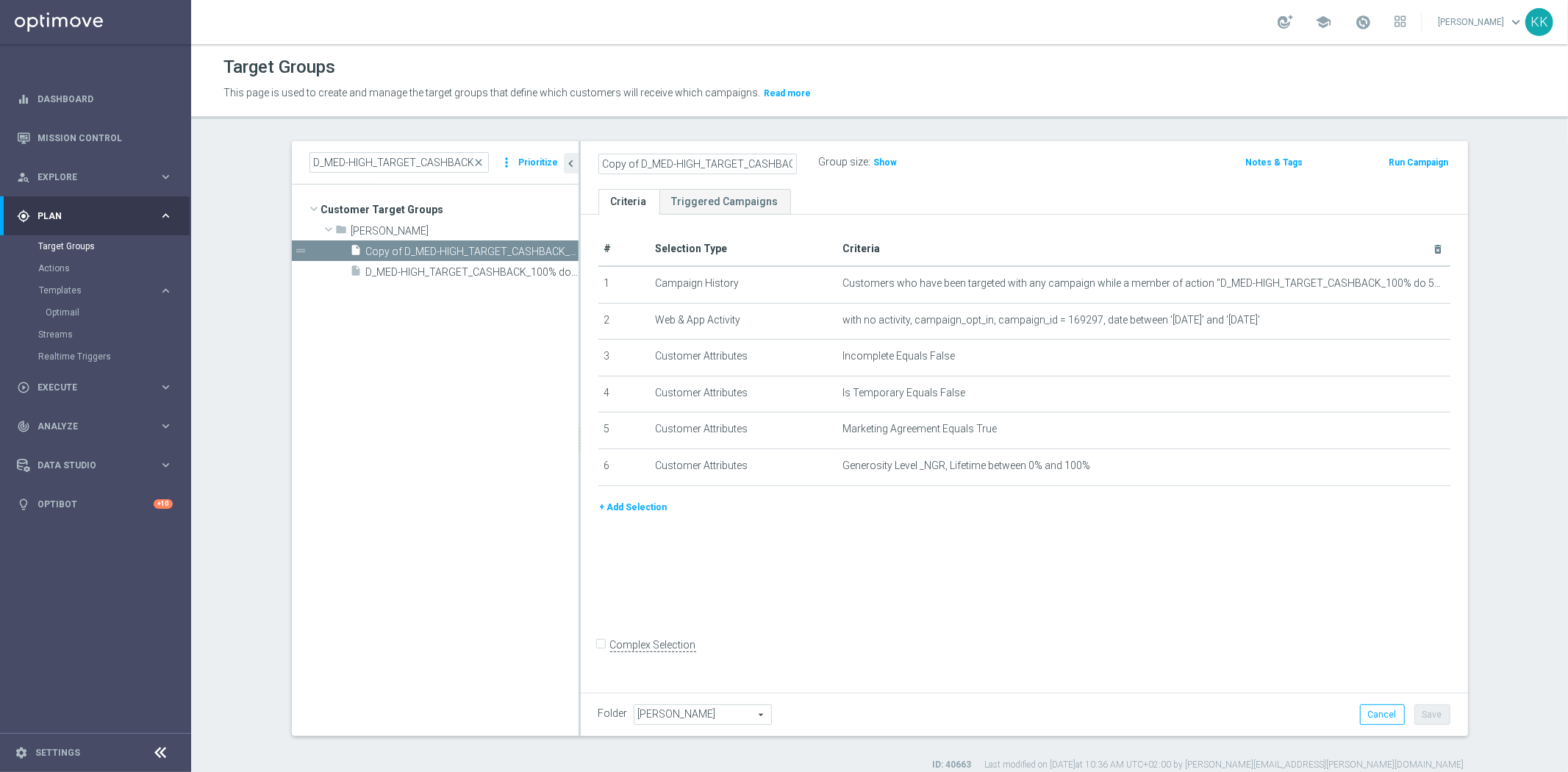
click at [607, 170] on input "Copy of D_MED-HIGH_TARGET_CASHBACK_100% do 50 PLNX6_EPLW_190825_SMS2" at bounding box center [698, 164] width 199 height 20
drag, startPoint x: 634, startPoint y: 159, endPoint x: 491, endPoint y: 162, distance: 143.0
click at [491, 162] on as-split "D_MED-HIGH_TARGET_CASHBACK_100% do 50 PLNX6_EPLW_190825_SMS close more_vert Pri…" at bounding box center [879, 439] width 1176 height 595
type input "D_MED-HIGH_TARGET_CASHBACK_100% do 50 PLNX6_EPLW_190825_SMS2"
click at [1098, 171] on div "D_MED-HIGH_TARGET_CASHBACK_100% do 50 PLNX6_EPLW_190825_SMS2 Group size : Show" at bounding box center [878, 163] width 583 height 22
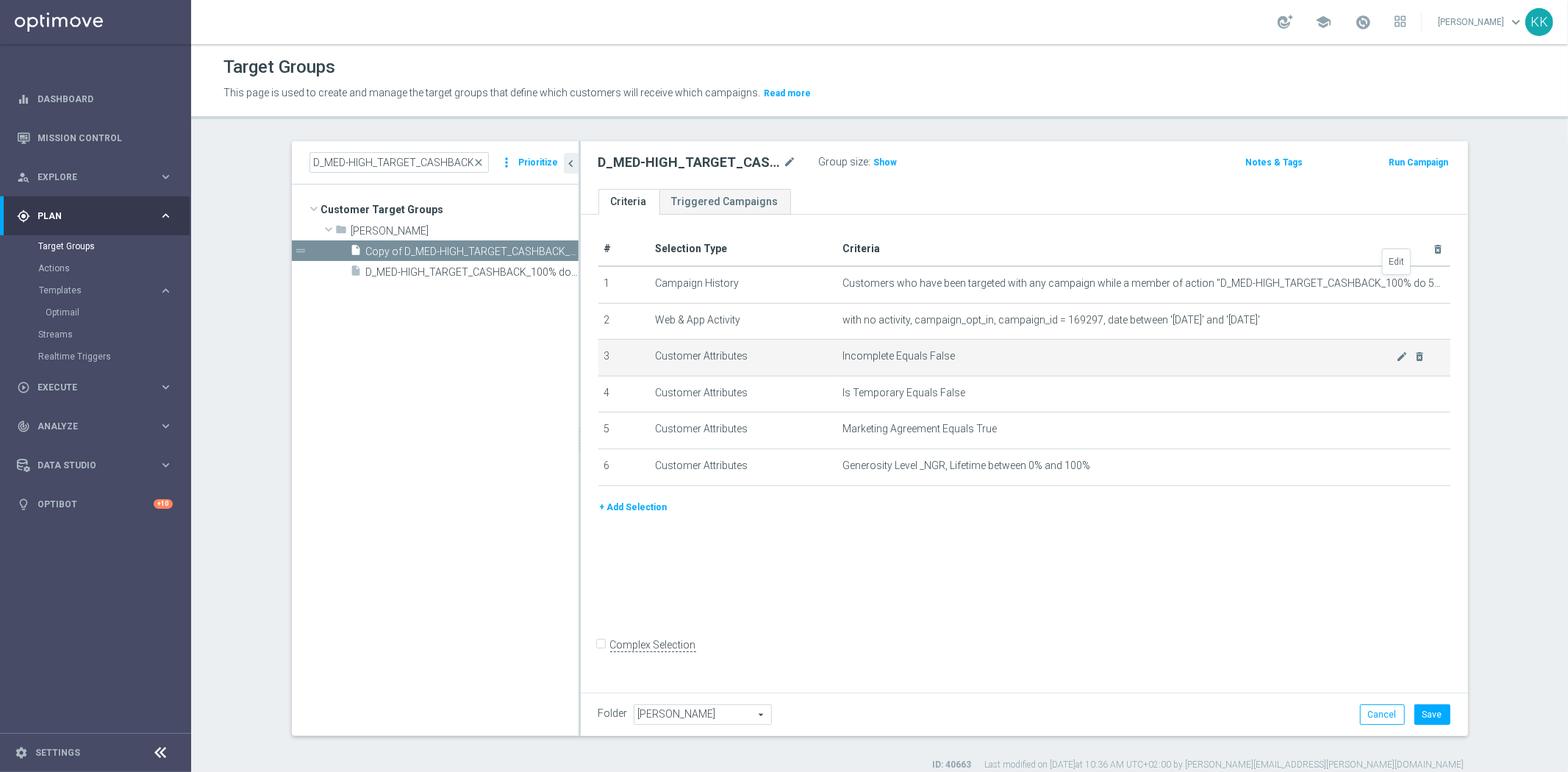
click at [0, 0] on icon "mode_edit" at bounding box center [0, 0] width 0 height 0
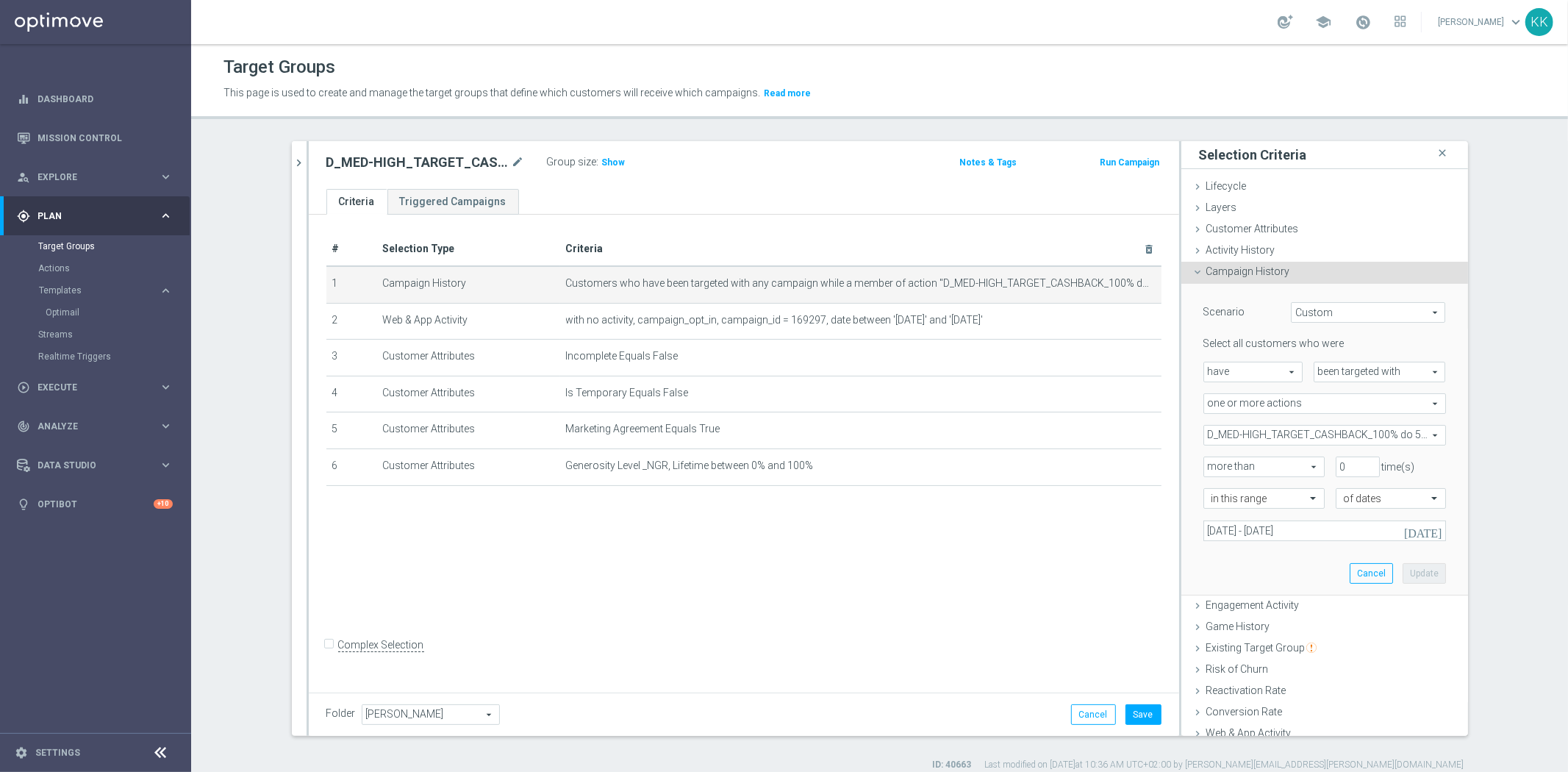
click at [1255, 432] on span "D_MED-HIGH_TARGET_CASHBACK_100% do 50 PLNX6_EPLW_190825" at bounding box center [1325, 435] width 241 height 19
click at [1209, 466] on input "Show Selected" at bounding box center [1214, 467] width 9 height 9
checkbox input "true"
click at [1214, 509] on input "D_MED-HIGH_TARGET_CASHBACK_100% do 50 PLNX6_EPLW_190825" at bounding box center [1219, 509] width 9 height 9
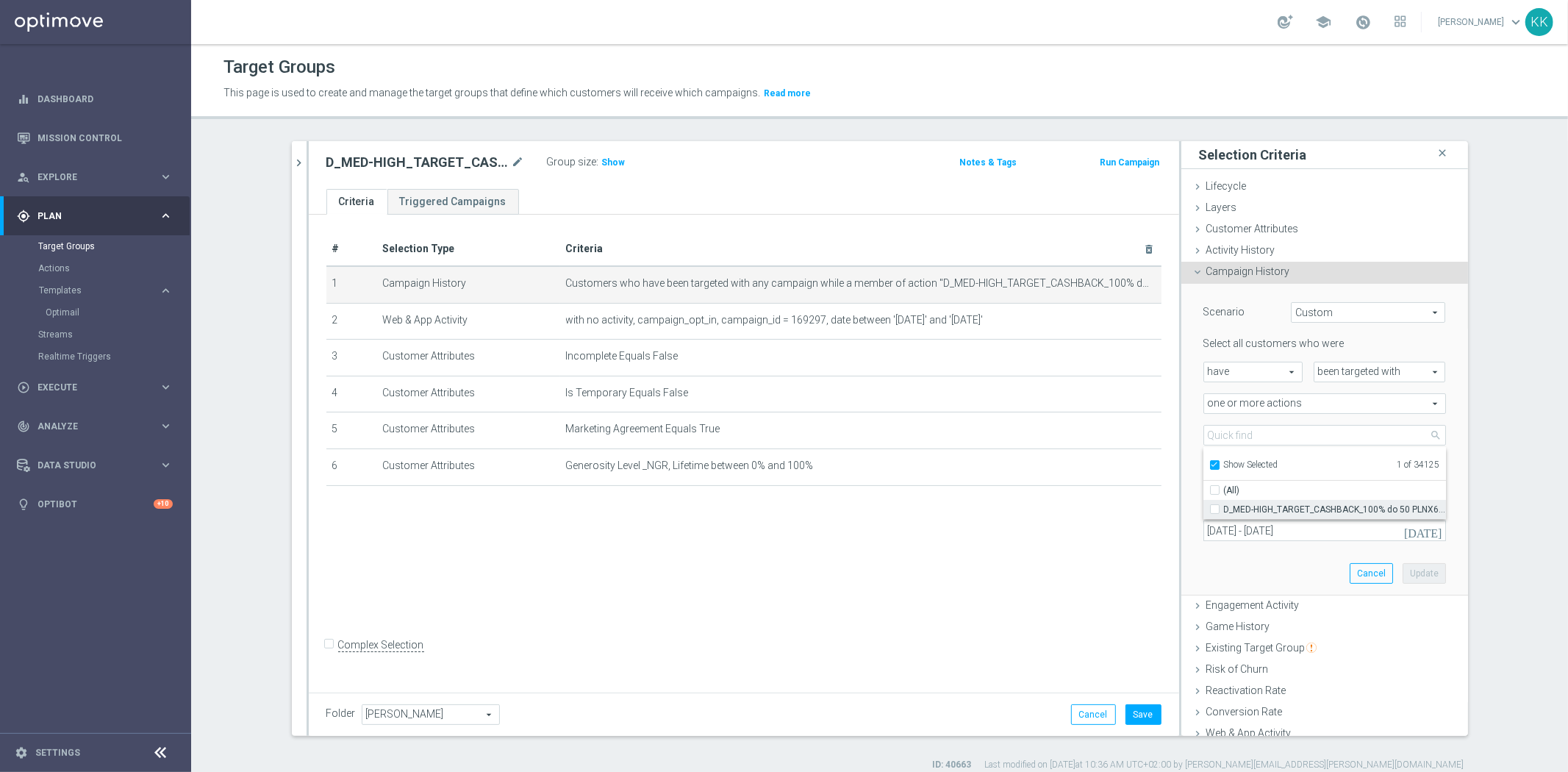
checkbox input "false"
type input "Select Action"
checkbox input "false"
click at [1210, 466] on input "Show Selected" at bounding box center [1214, 467] width 9 height 9
checkbox input "false"
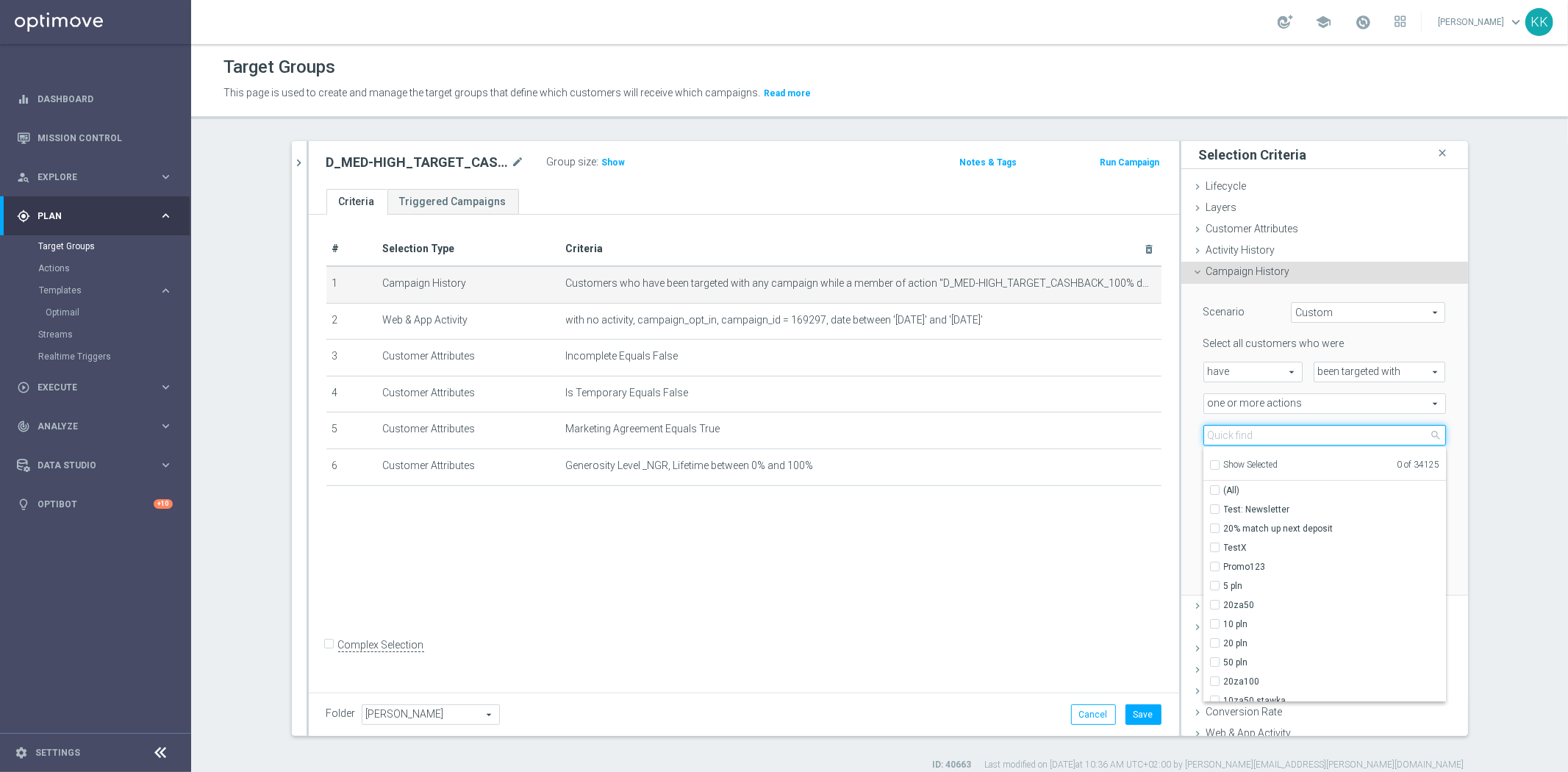
click at [1223, 436] on input "search" at bounding box center [1324, 435] width 242 height 20
paste input "D_MED-HIGH_TARGET_CASHBACK_100% do 50 PLNX6_EPLW_190825_SMS"
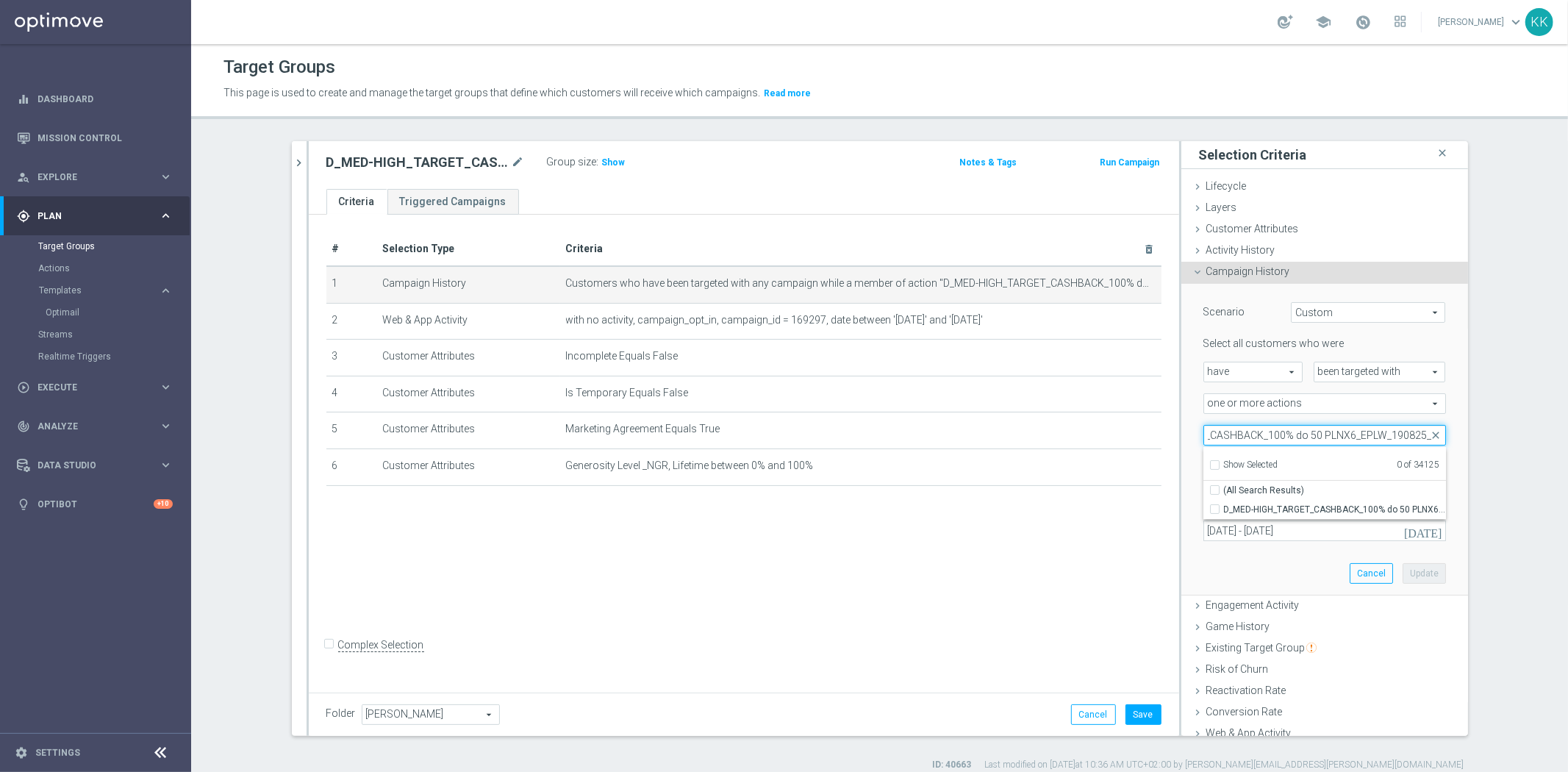
scroll to position [0, 111]
type input "D_MED-HIGH_TARGET_CASHBACK_100% do 50 PLNX6_EPLW_190825_"
click at [1214, 525] on input "D_MED-HIGH_TARGET_CASHBACK_100% do 50 PLNX6_EPLW_190825_2" at bounding box center [1219, 528] width 9 height 9
checkbox input "true"
type input "D_MED-HIGH_TARGET_CASHBACK_100% do 50 PLNX6_EPLW_190825_2"
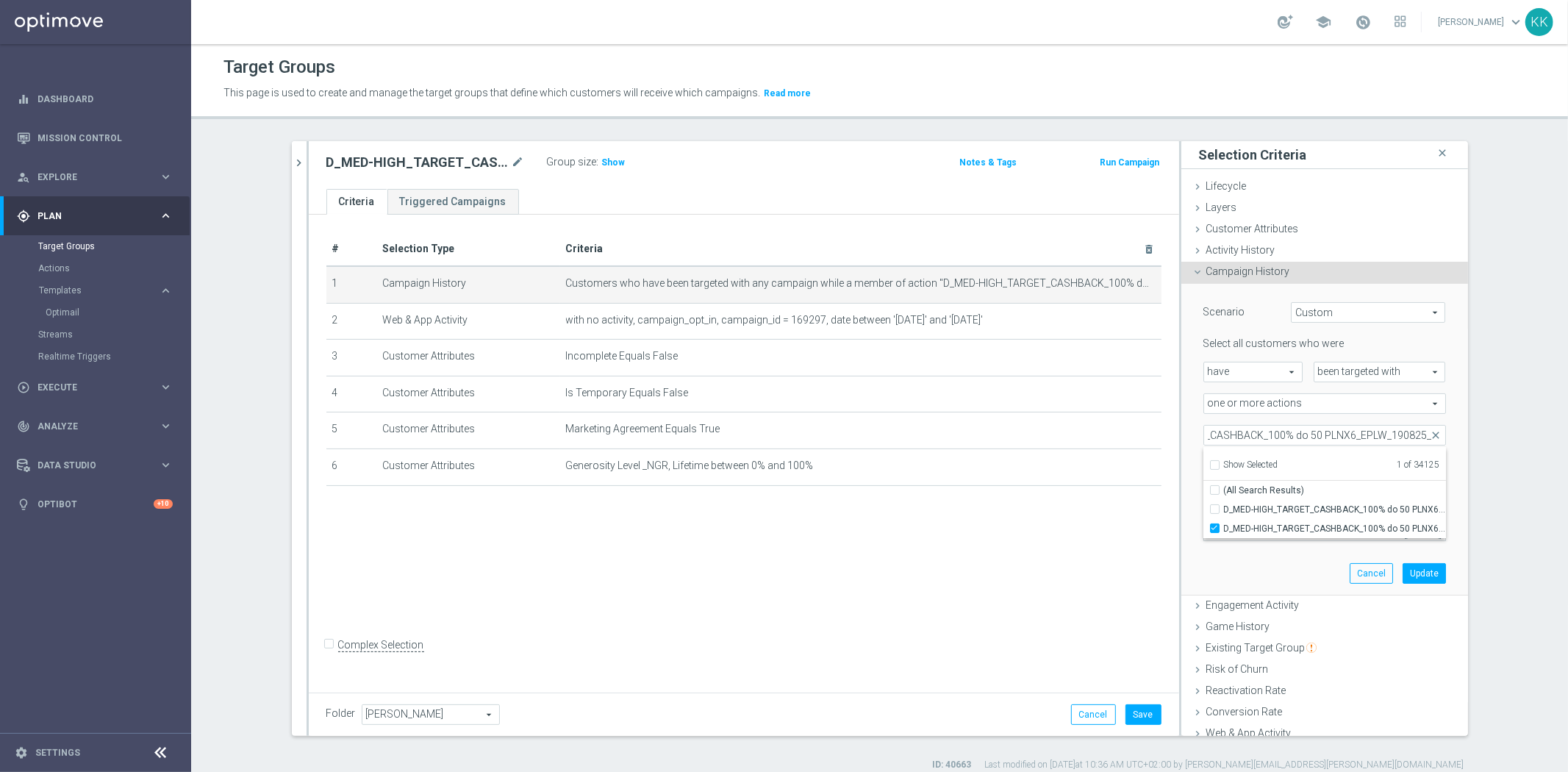
scroll to position [0, 0]
click at [1109, 552] on div "# Selection Type Criteria delete_forever 1 Campaign History Customers who have …" at bounding box center [743, 450] width 870 height 473
click at [1268, 542] on div "Scenario Custom Custom arrow_drop_down search Select all customers who were hav…" at bounding box center [1324, 439] width 264 height 311
click at [1268, 533] on input "[DATE] - [DATE]" at bounding box center [1324, 531] width 242 height 20
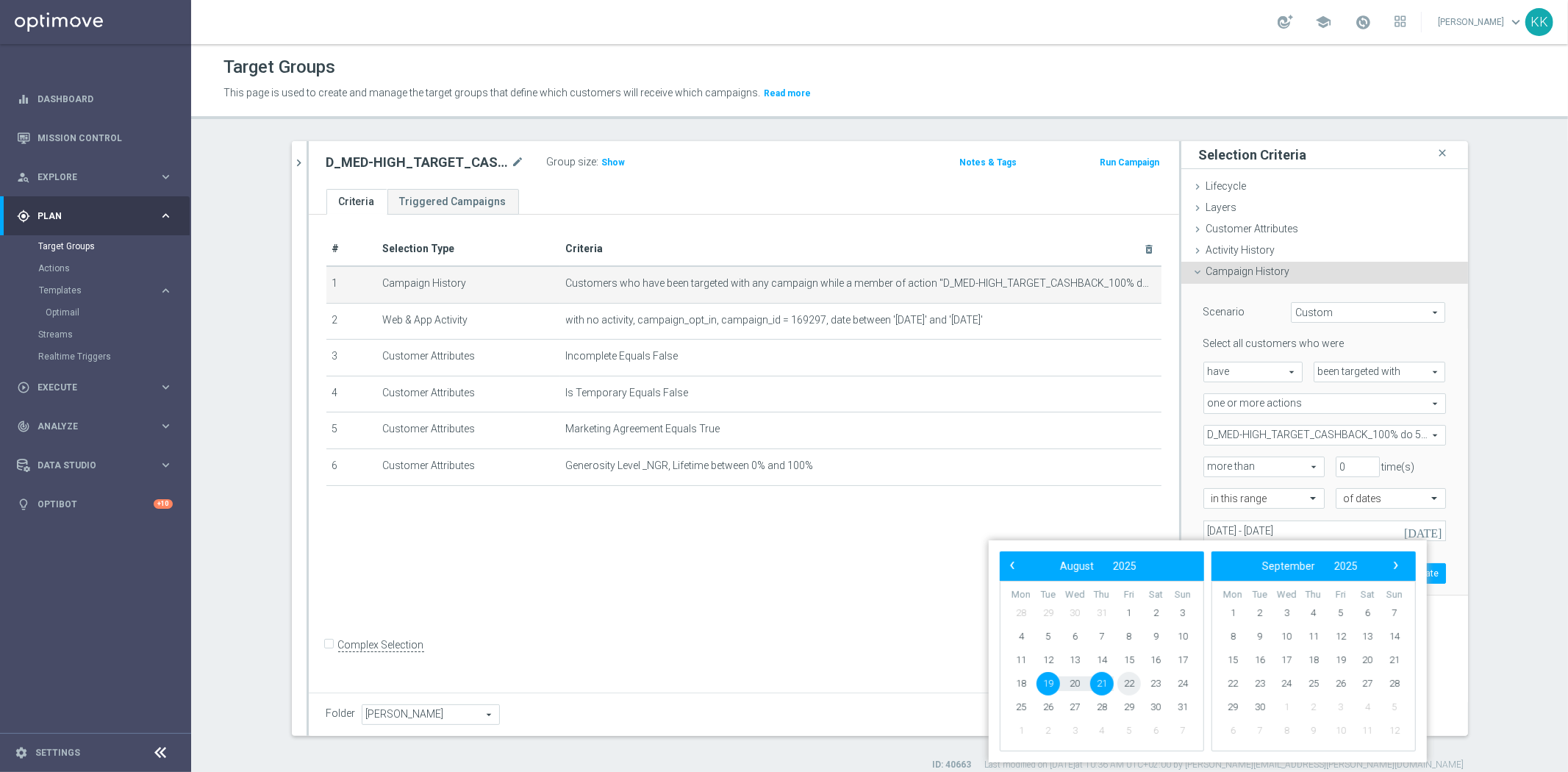
click at [1125, 684] on span "22" at bounding box center [1129, 684] width 24 height 24
click at [1148, 684] on span "23" at bounding box center [1156, 684] width 24 height 24
type input "[DATE] - [DATE]"
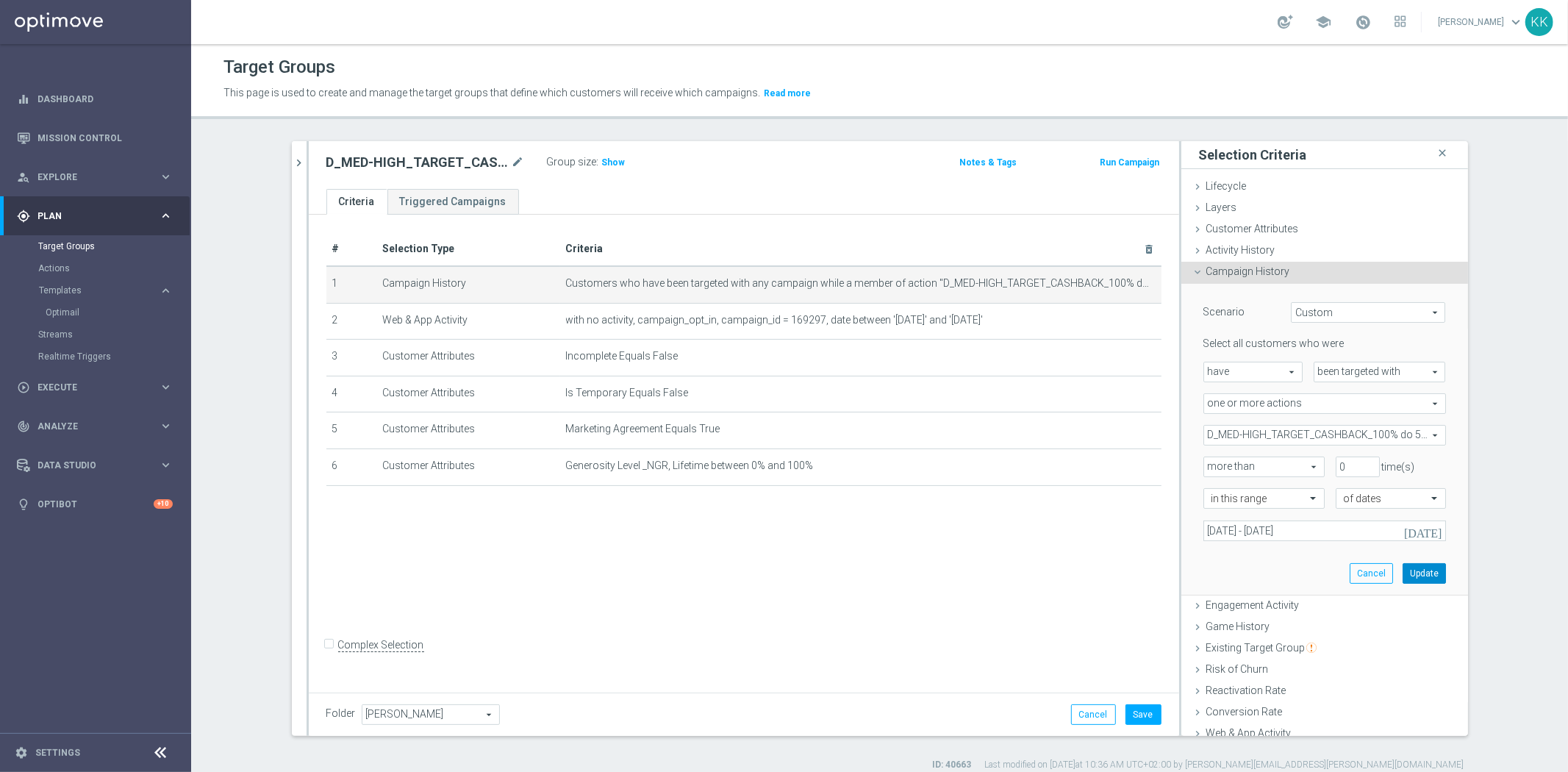
click at [1419, 577] on button "Update" at bounding box center [1423, 573] width 43 height 20
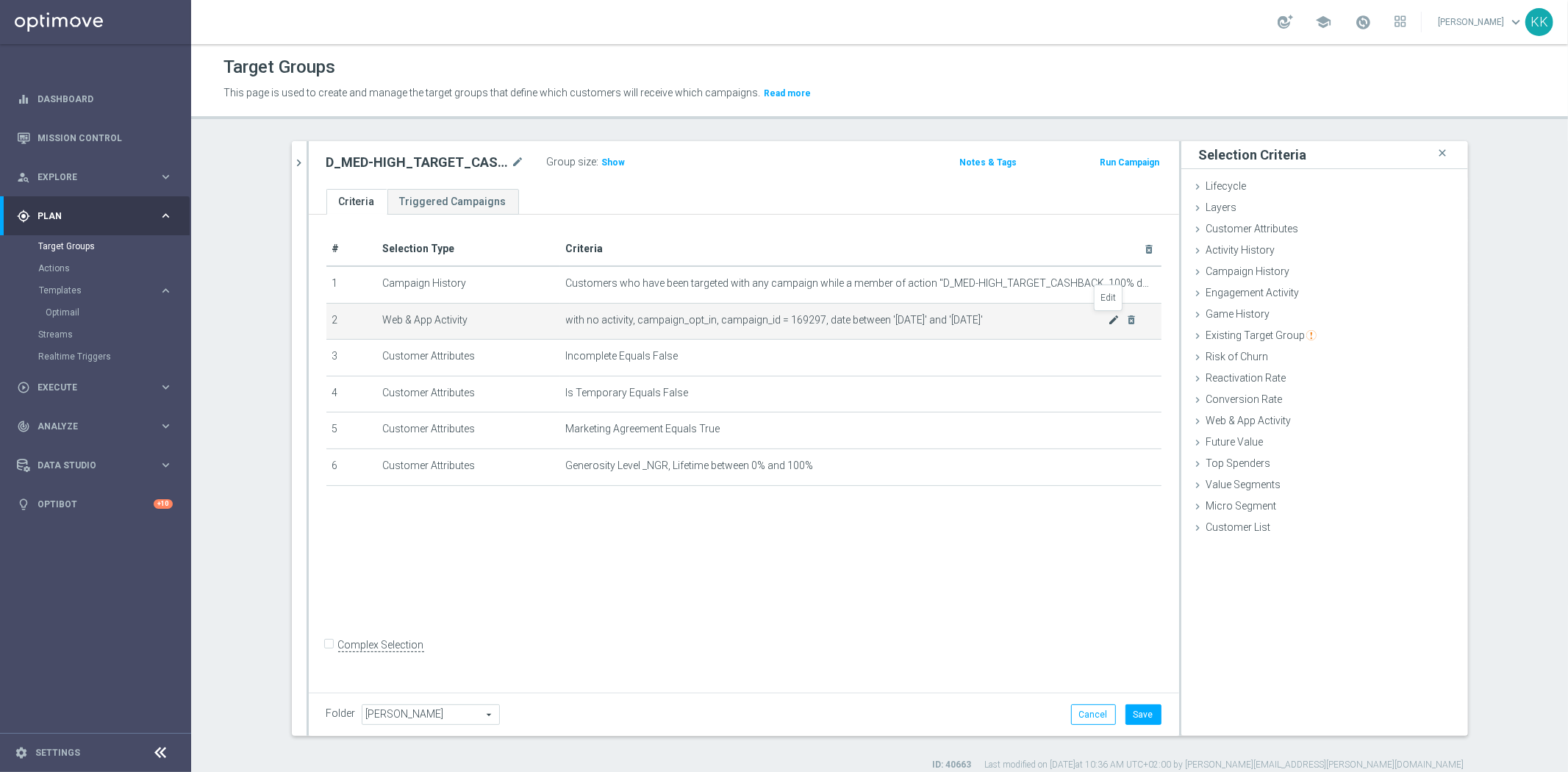
click at [1108, 320] on icon "mode_edit" at bounding box center [1113, 320] width 12 height 12
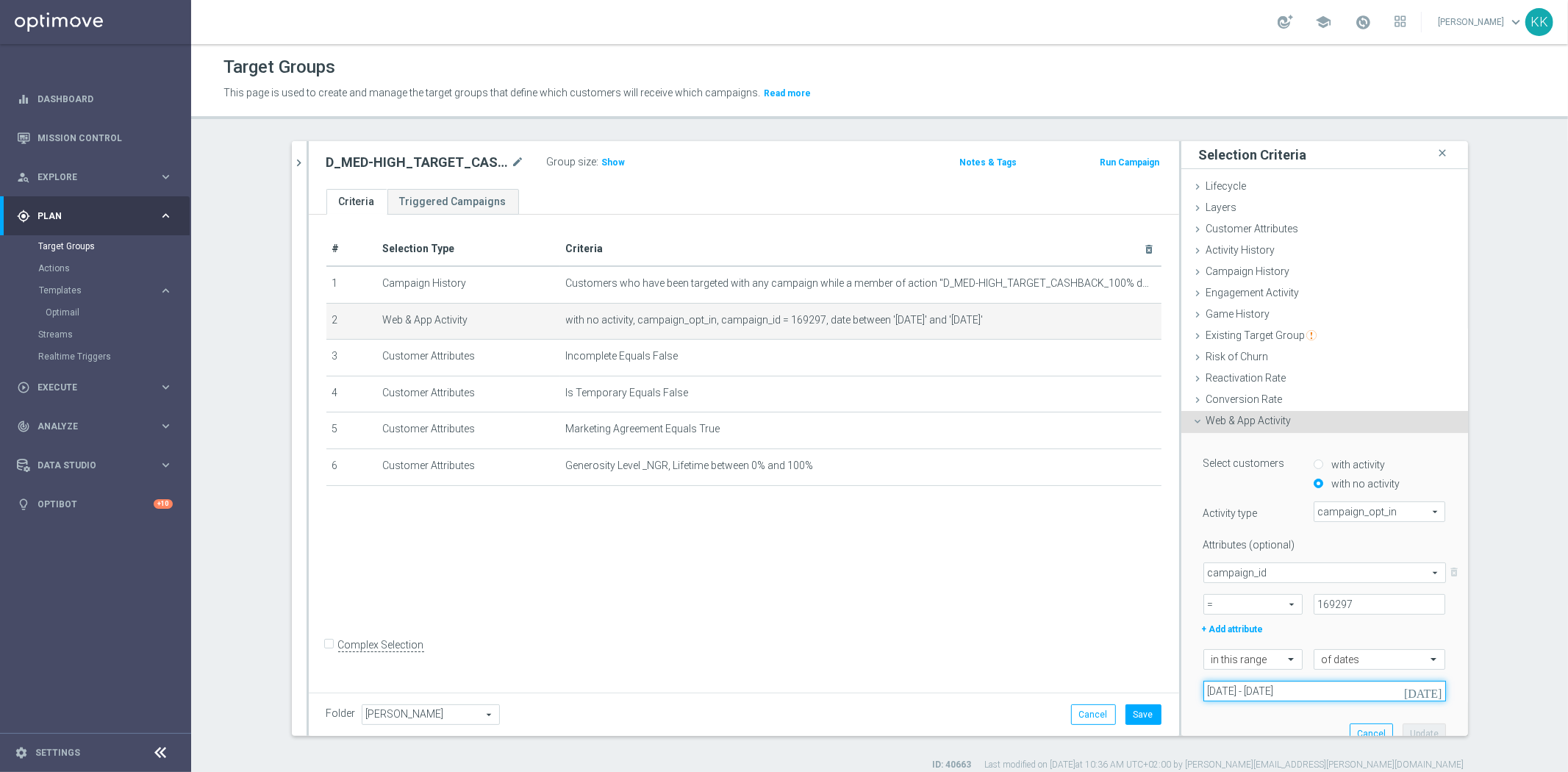
click at [1246, 696] on input "[DATE] - [DATE]" at bounding box center [1324, 691] width 242 height 20
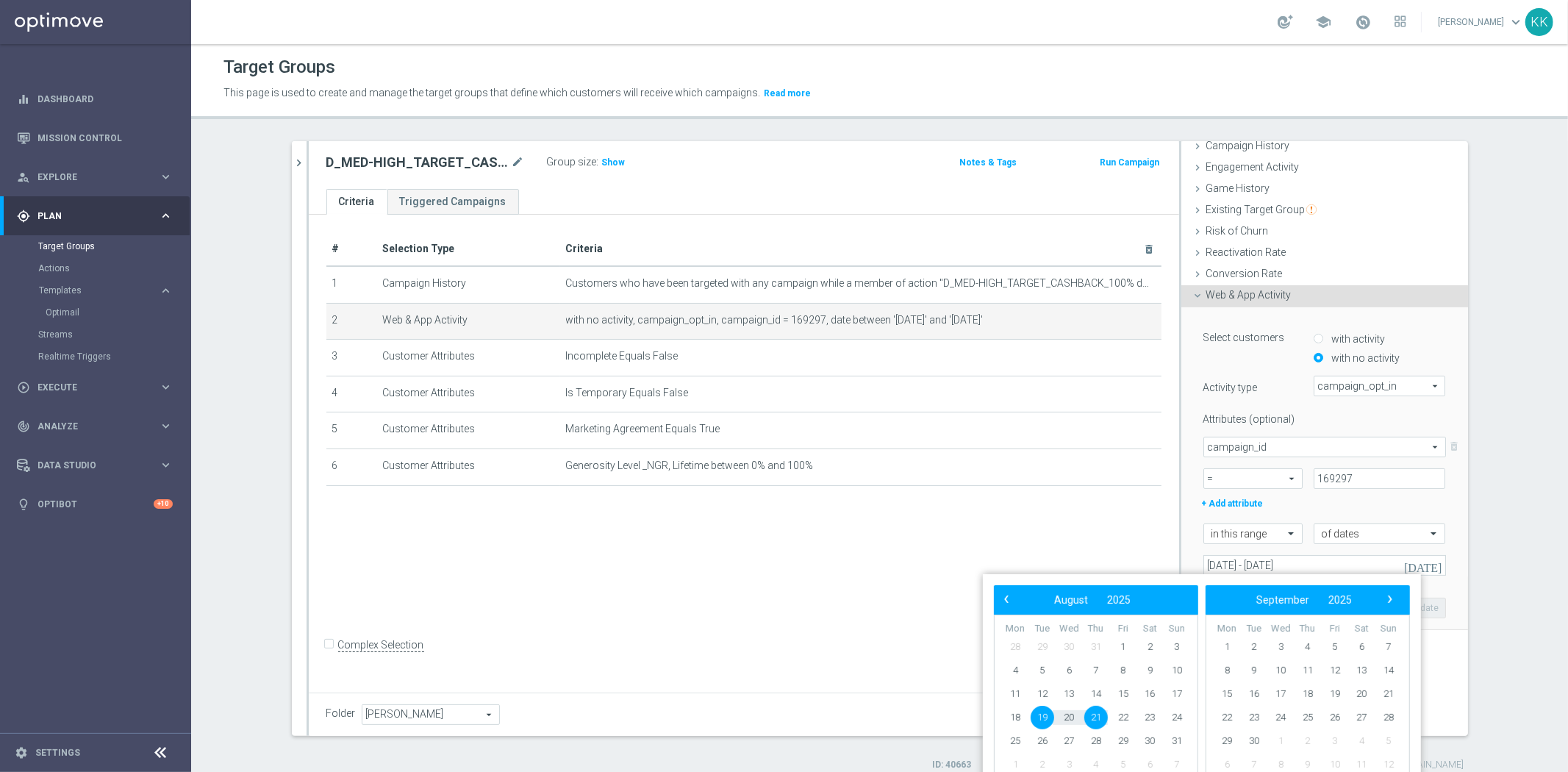
click at [1045, 715] on span "19" at bounding box center [1042, 718] width 24 height 24
click at [1142, 708] on span "23" at bounding box center [1150, 718] width 24 height 24
type input "[DATE] - [DATE]"
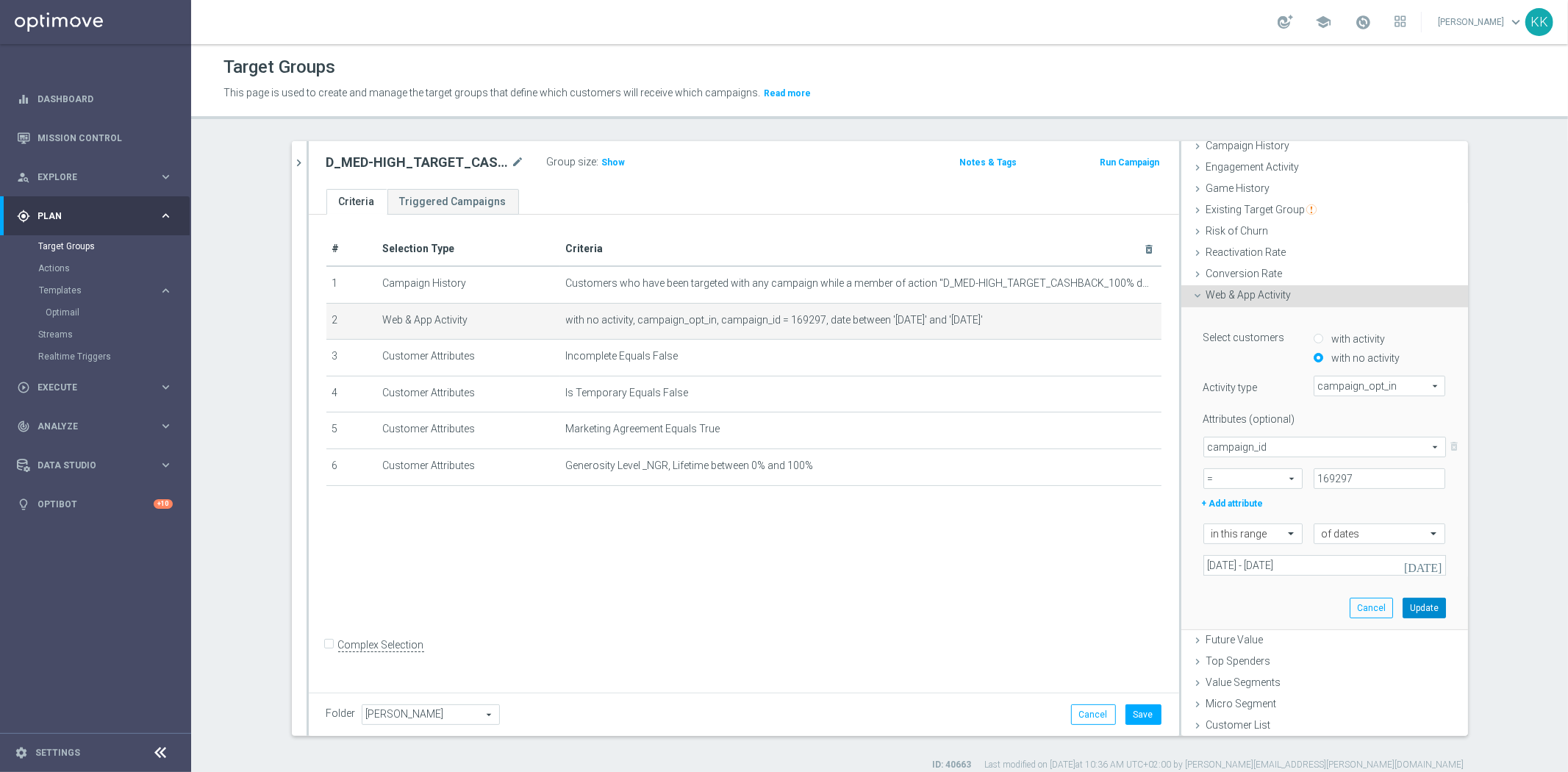
click at [1423, 614] on button "Update" at bounding box center [1423, 608] width 43 height 20
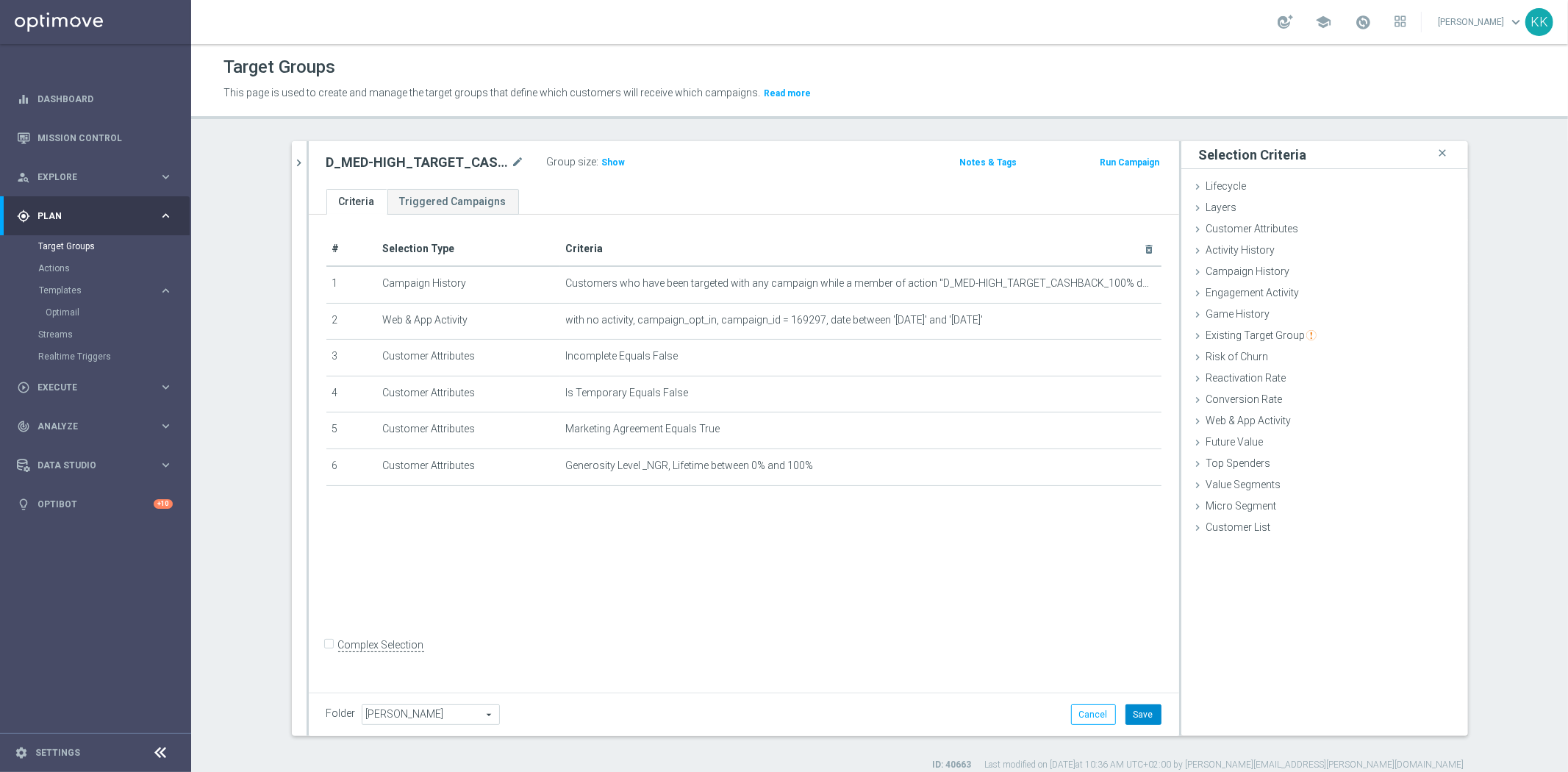
click at [1130, 721] on button "Save" at bounding box center [1143, 715] width 36 height 20
drag, startPoint x: 854, startPoint y: 582, endPoint x: 872, endPoint y: 556, distance: 31.6
click at [858, 569] on div "# Selection Type Criteria delete_forever 1 Campaign History Customers who have …" at bounding box center [743, 450] width 870 height 473
click at [657, 614] on div "# Selection Type Criteria delete_forever 1 Campaign History Customers who have …" at bounding box center [743, 450] width 870 height 473
click at [293, 156] on icon "chevron_right" at bounding box center [299, 162] width 14 height 14
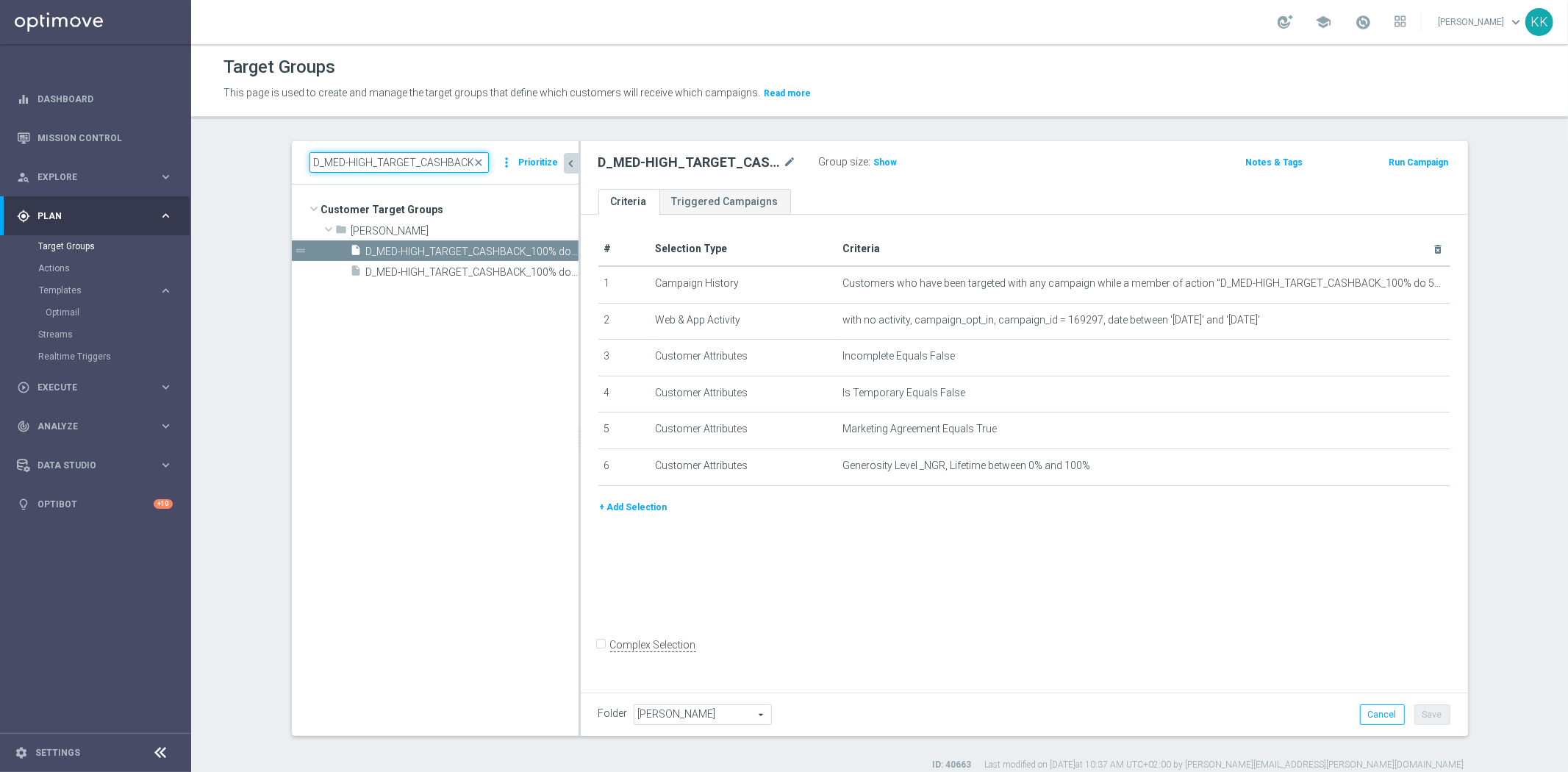
click at [328, 162] on input "D_MED-HIGH_TARGET_CASHBACK_100% do 50 PLNX6_EPLW_190825_SMS" at bounding box center [399, 162] width 180 height 20
paste input "IN-LOW_TARGET_CASHBACK_50% do 50 PLNX6_EPLW_190825_SMS2"
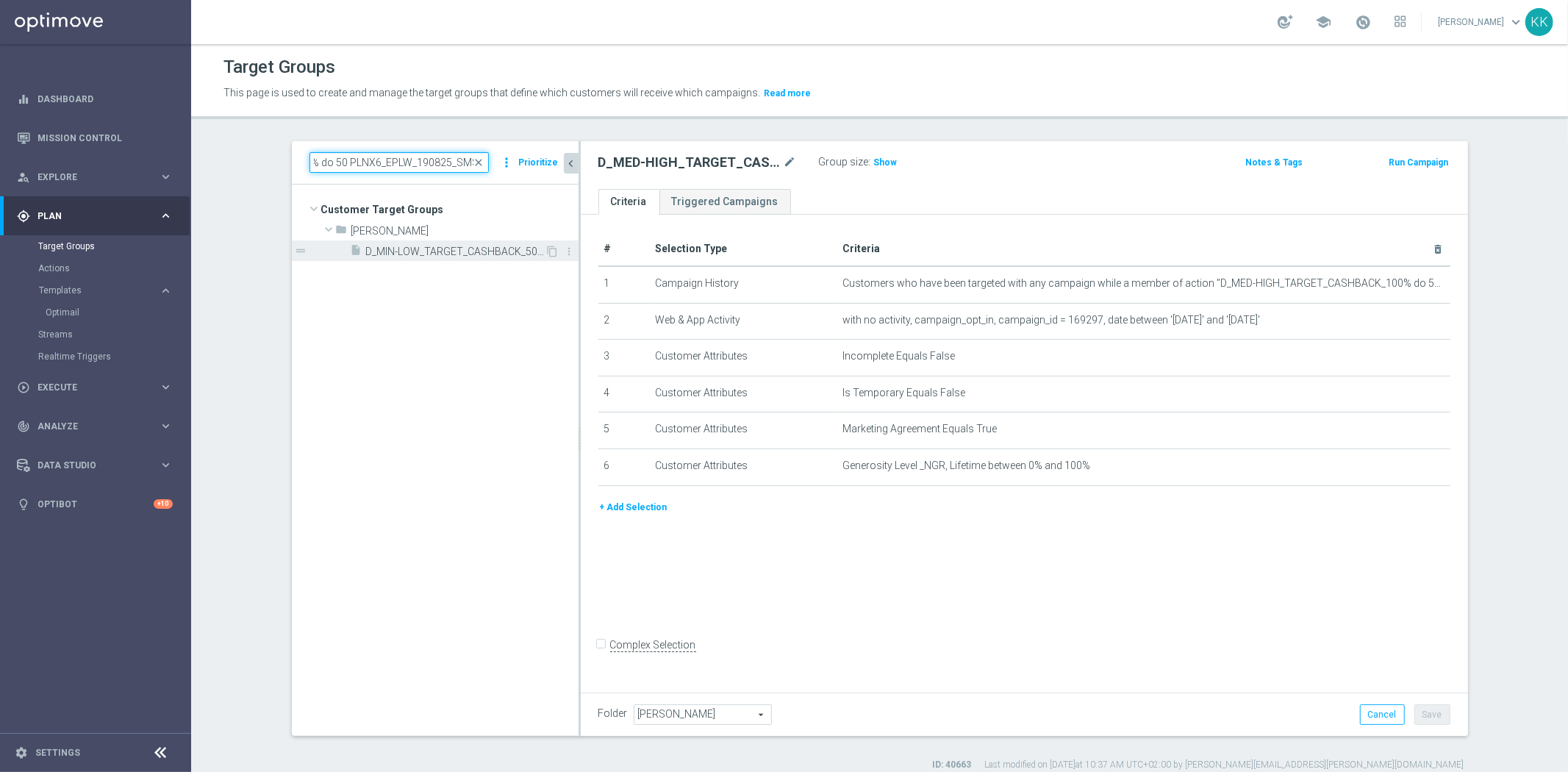
type input "D_MIN-LOW_TARGET_CASHBACK_50% do 50 PLNX6_EPLW_190825_SMS2"
click at [414, 247] on span "D_MIN-LOW_TARGET_CASHBACK_50% do 50 PLNX6_EPLW_190825_SMS2" at bounding box center [456, 252] width 180 height 13
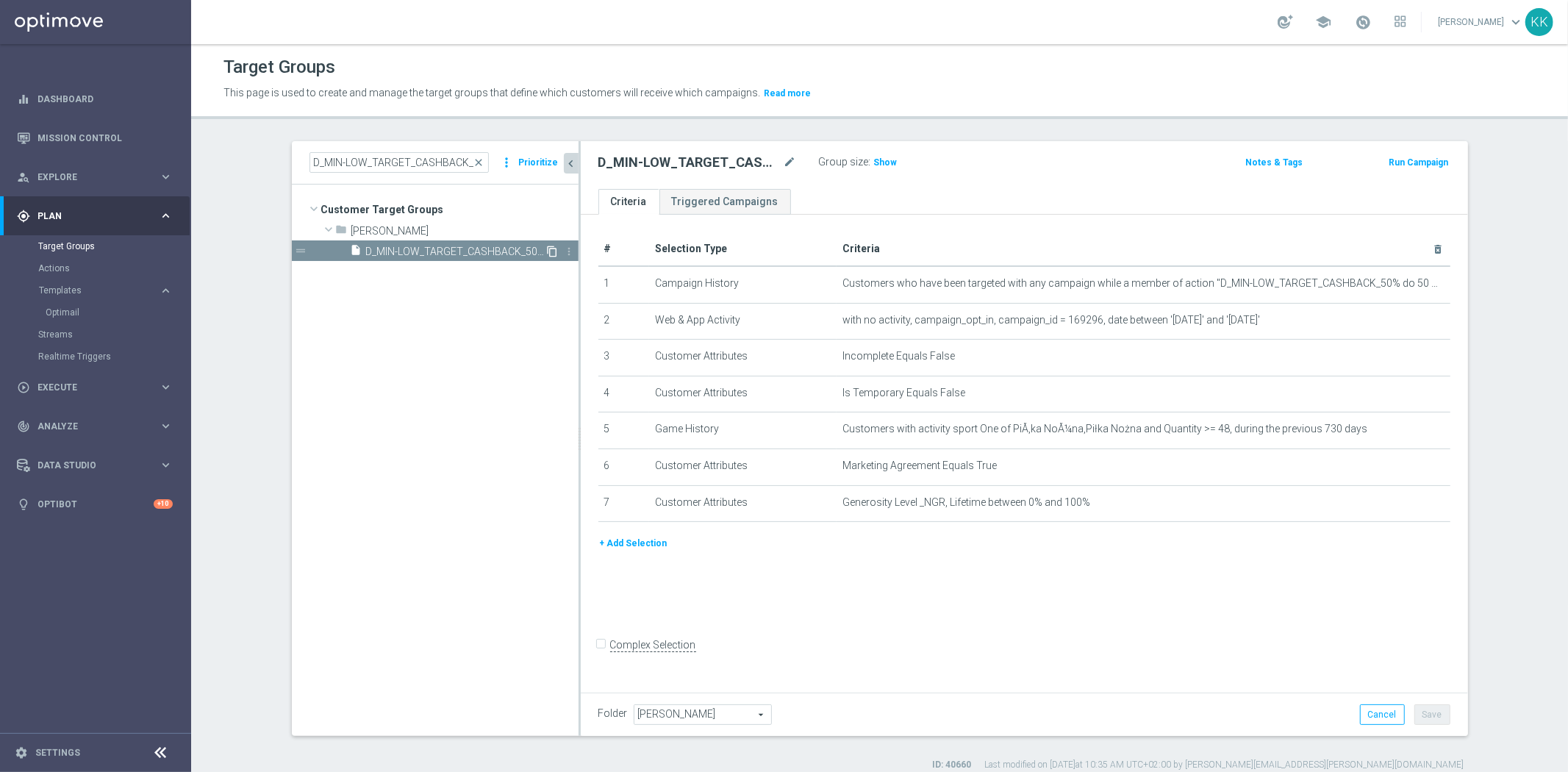
click at [547, 251] on icon "content_copy" at bounding box center [552, 251] width 12 height 12
click at [784, 162] on icon "mode_edit" at bounding box center [790, 162] width 13 height 18
drag, startPoint x: 748, startPoint y: 153, endPoint x: 1280, endPoint y: 151, distance: 532.0
click at [1201, 152] on form "D_MIN-LOW_TARGET_CASHBACK_50% do 50 PLNX6_EPLW_190825_PUSH Group size : Show No…" at bounding box center [1024, 152] width 874 height 0
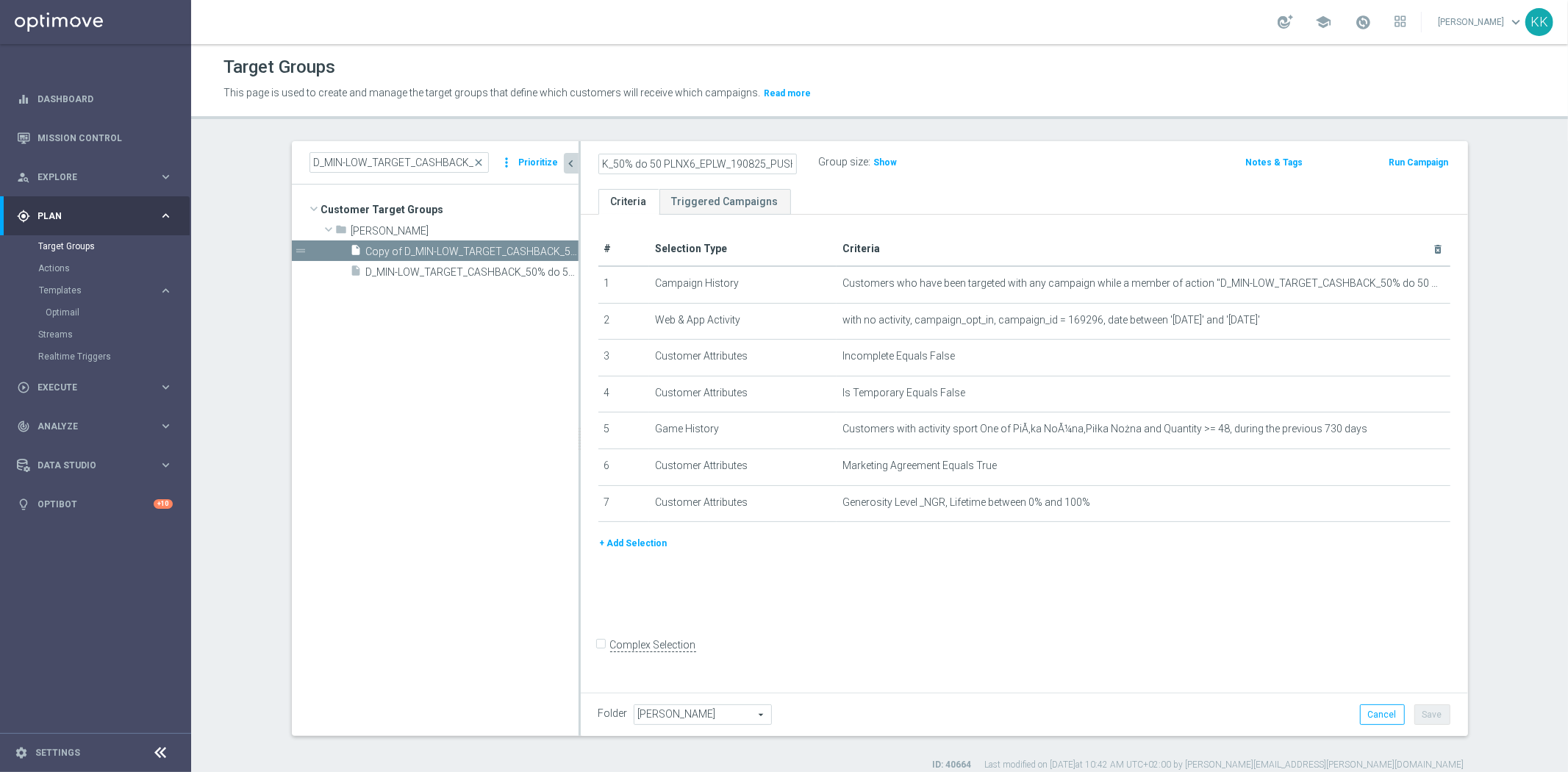
type input "D_MIN-LOW_TARGET_CASHBACK_50% do 50 PLNX6_EPLW_190825_PUSH"
click at [1132, 175] on div "D_MIN-LOW_TARGET_CASHBACK_50% do 50 PLNX6_EPLW_190825_PUSH Group size : Show No…" at bounding box center [1025, 165] width 888 height 48
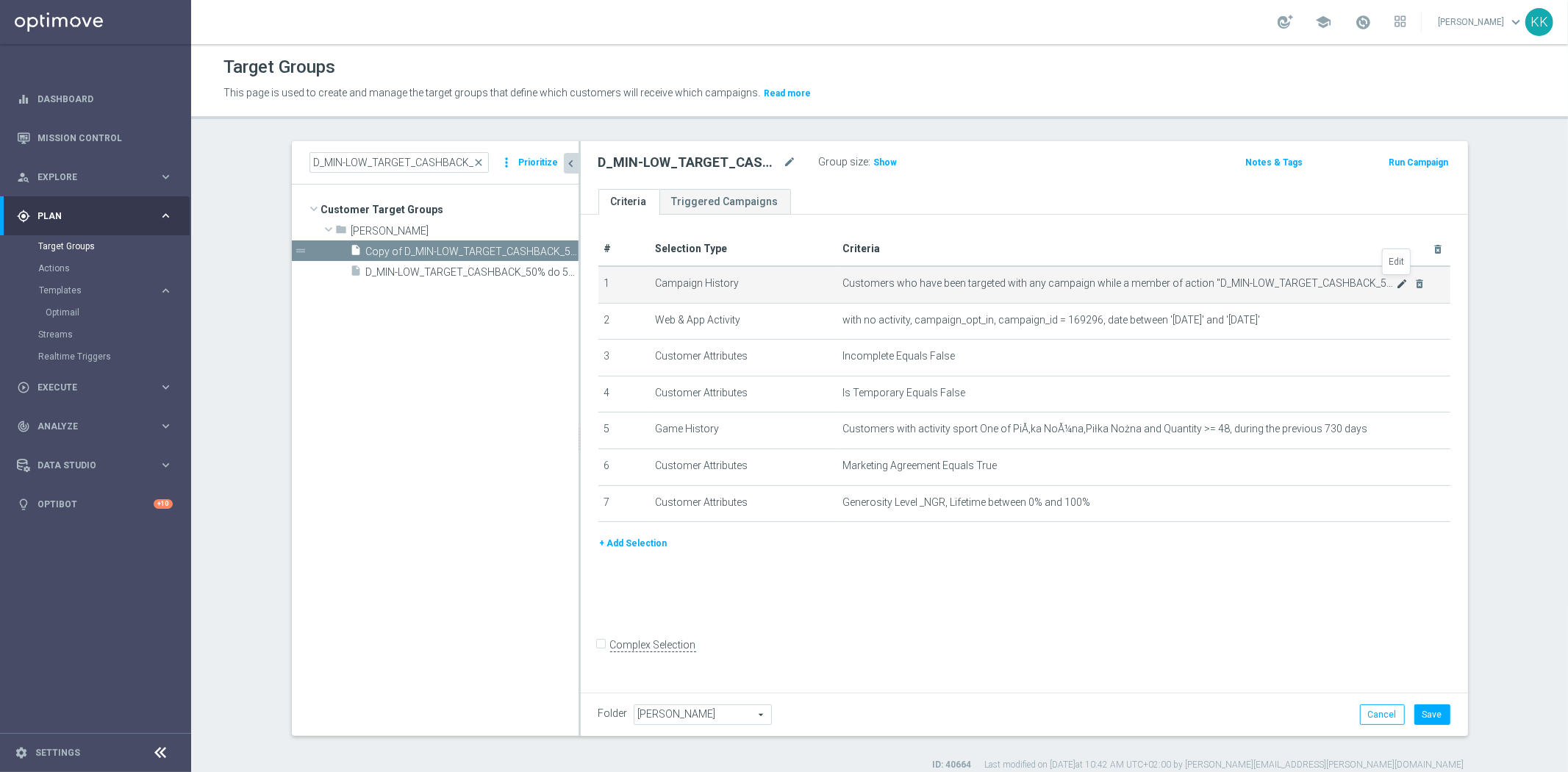
click at [1394, 288] on td "Customers who have been targeted with any campaign while a member of action "D_…" at bounding box center [1143, 285] width 614 height 37
click at [1396, 278] on icon "mode_edit" at bounding box center [1401, 284] width 12 height 12
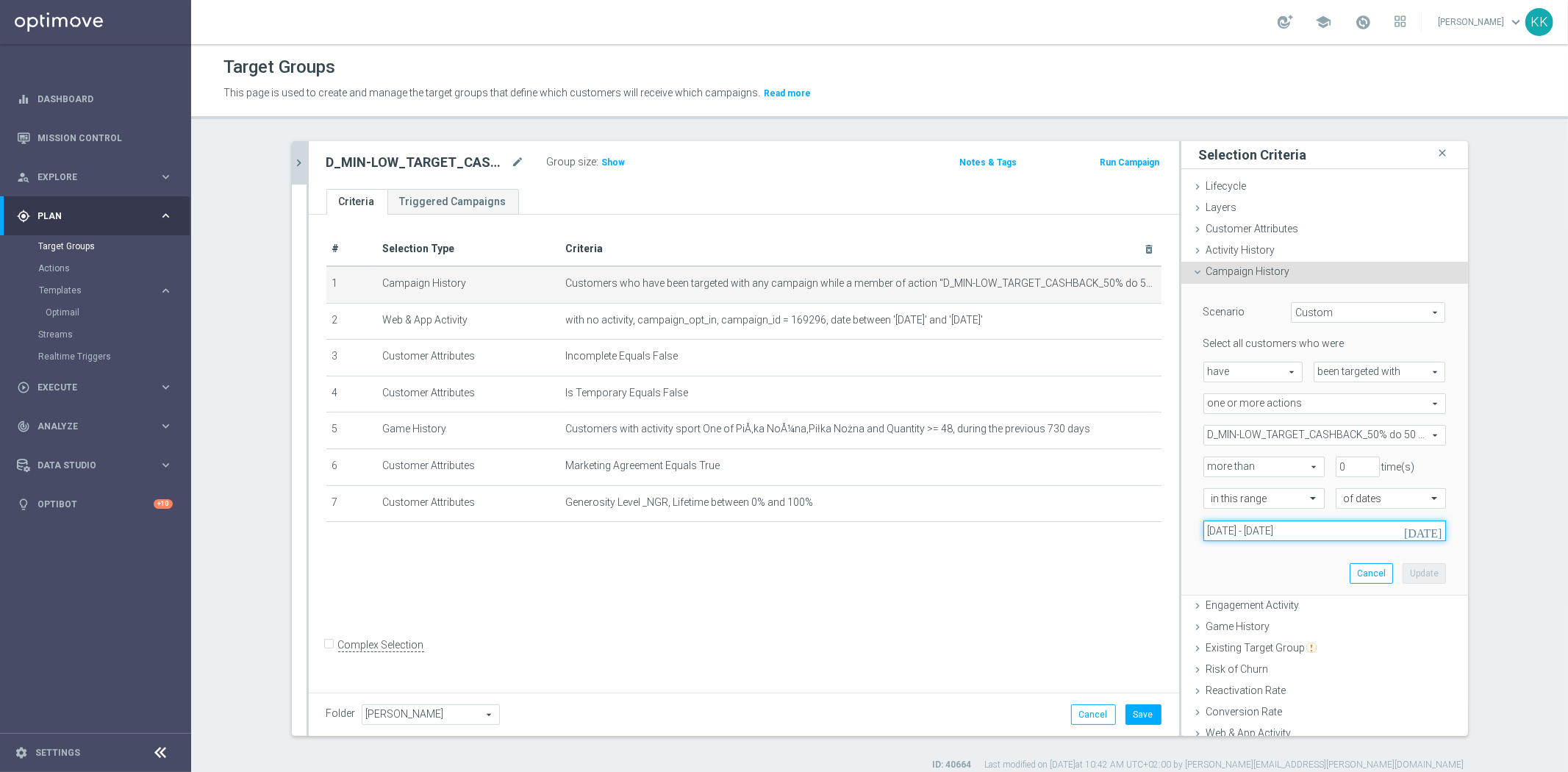
click at [1255, 533] on input "[DATE] - [DATE]" at bounding box center [1324, 531] width 242 height 20
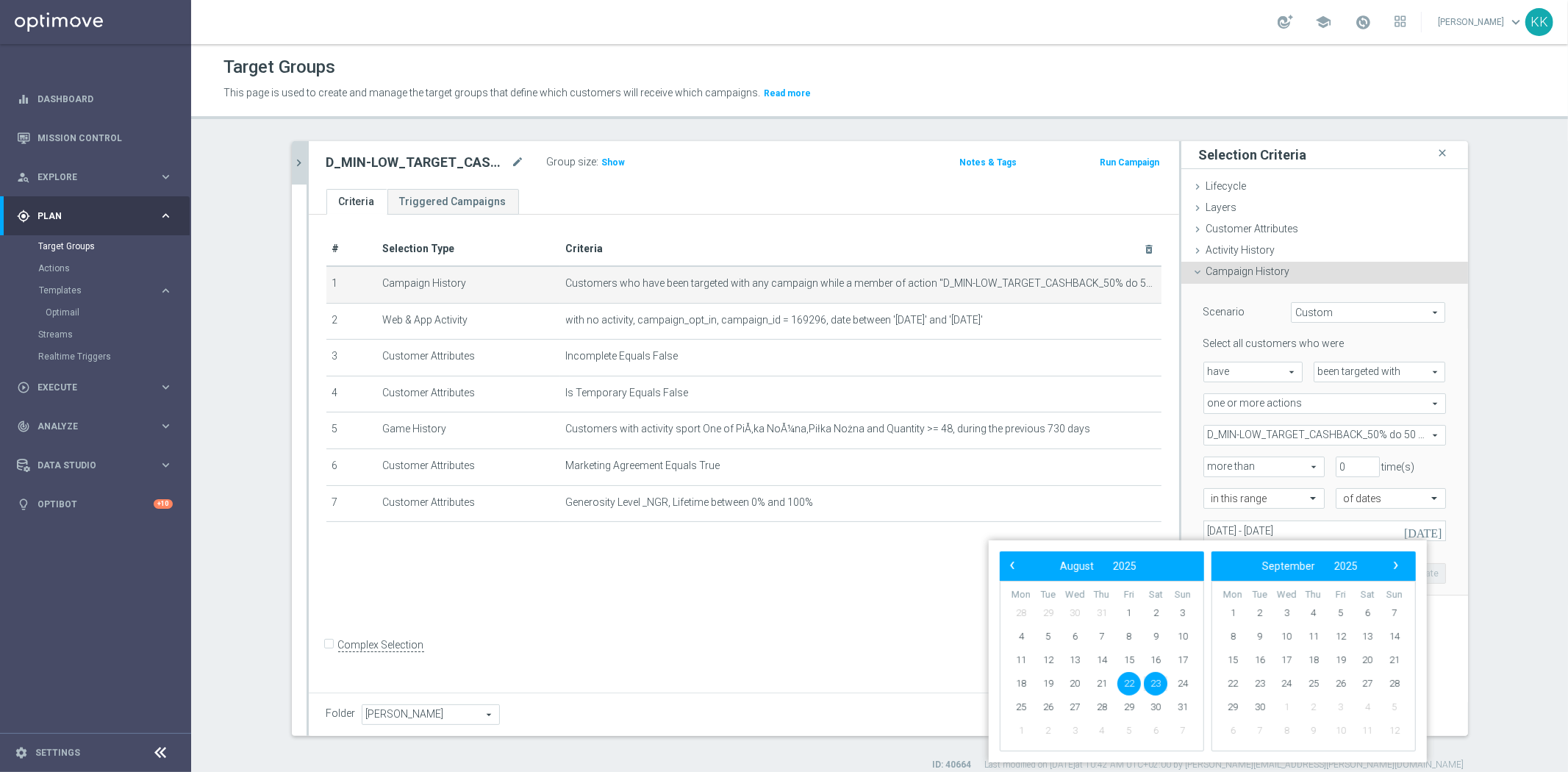
click at [1130, 681] on span "22" at bounding box center [1129, 684] width 24 height 24
click at [1186, 681] on span "24" at bounding box center [1183, 684] width 24 height 24
type input "[DATE] - [DATE]"
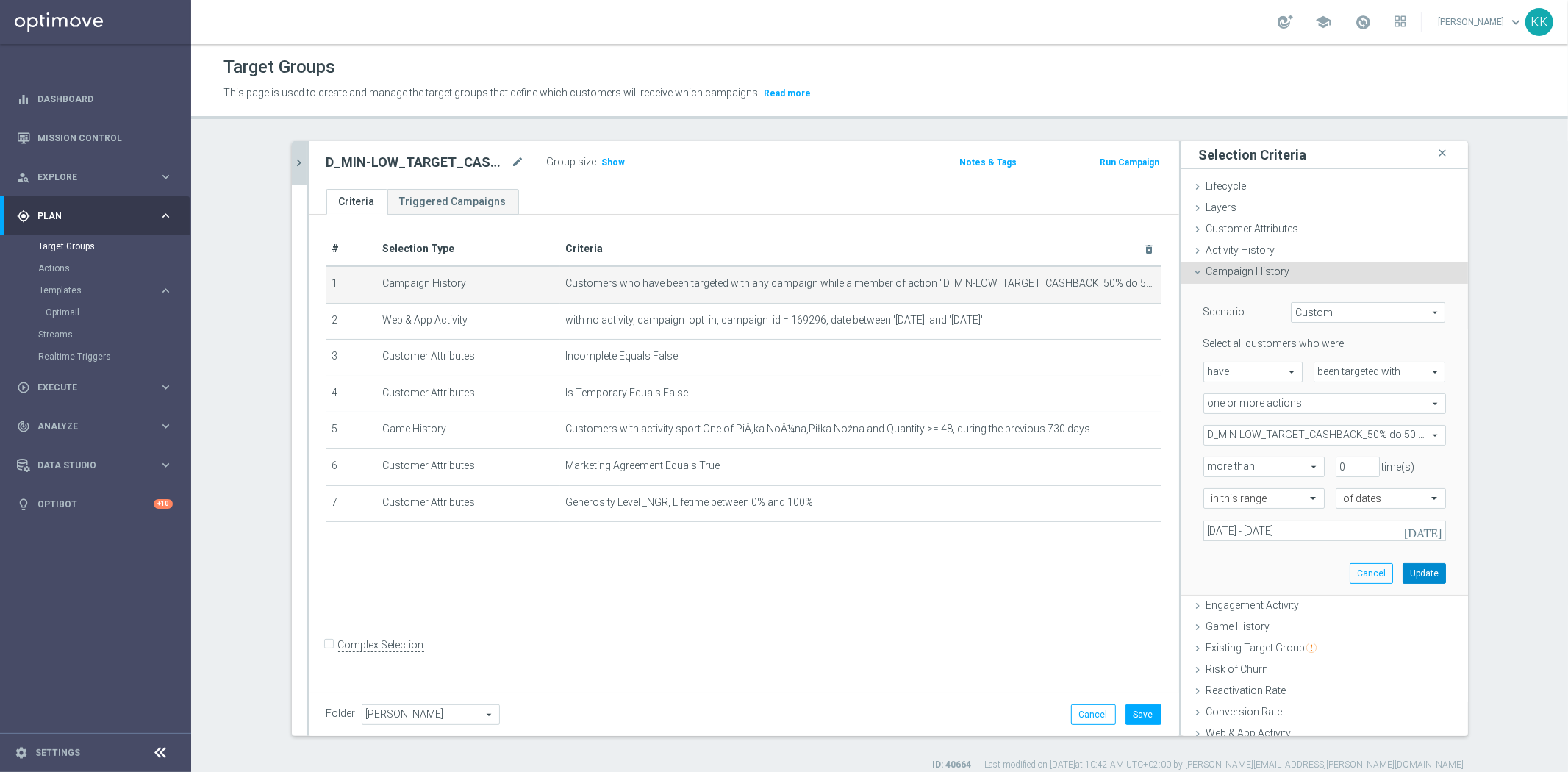
click at [1407, 575] on button "Update" at bounding box center [1423, 573] width 43 height 20
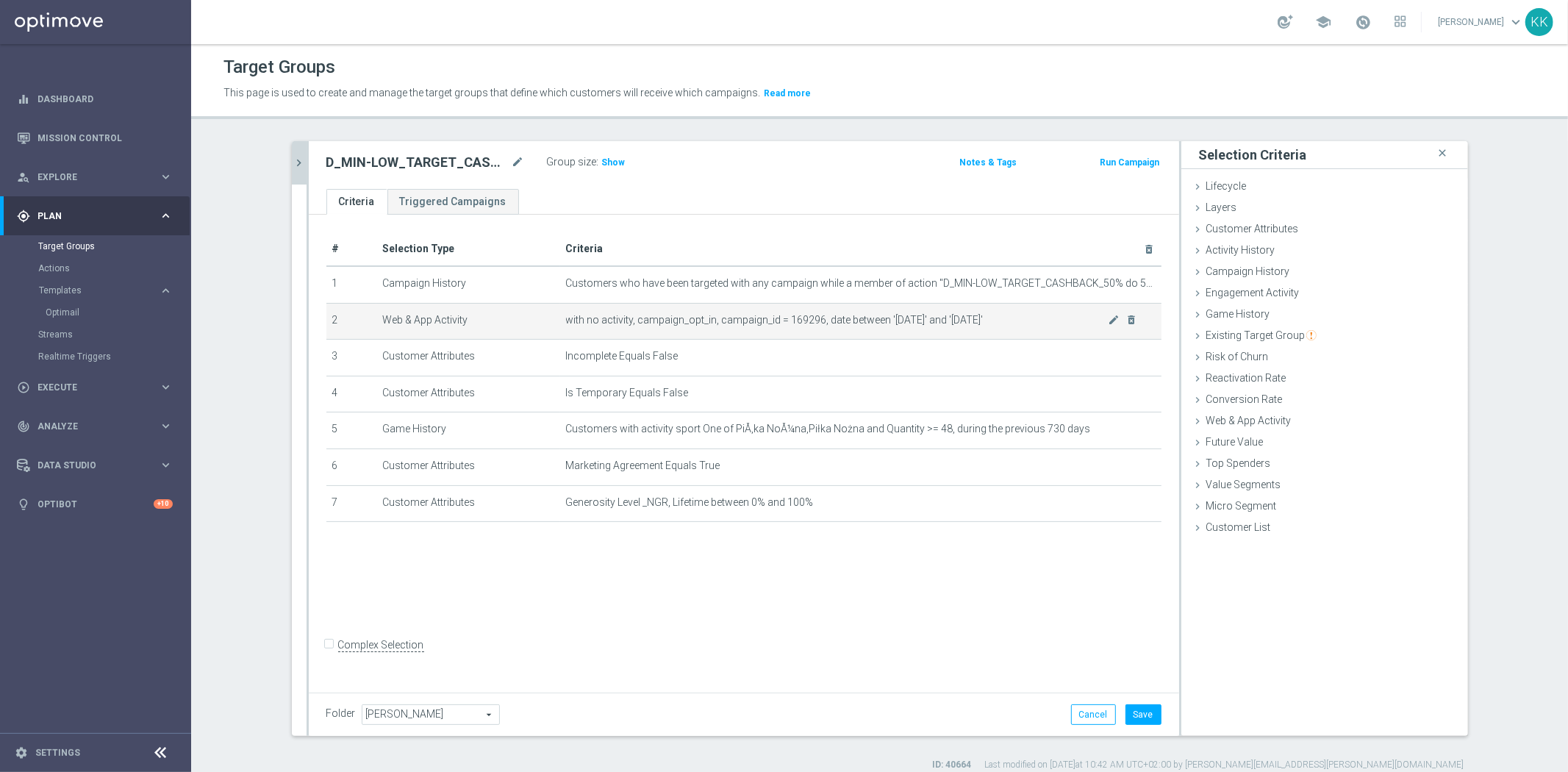
click at [1098, 317] on span "with no activity, campaign_opt_in, campaign_id = 169296, date between '[DATE]' …" at bounding box center [837, 321] width 542 height 13
click at [1108, 317] on icon "mode_edit" at bounding box center [1113, 320] width 12 height 12
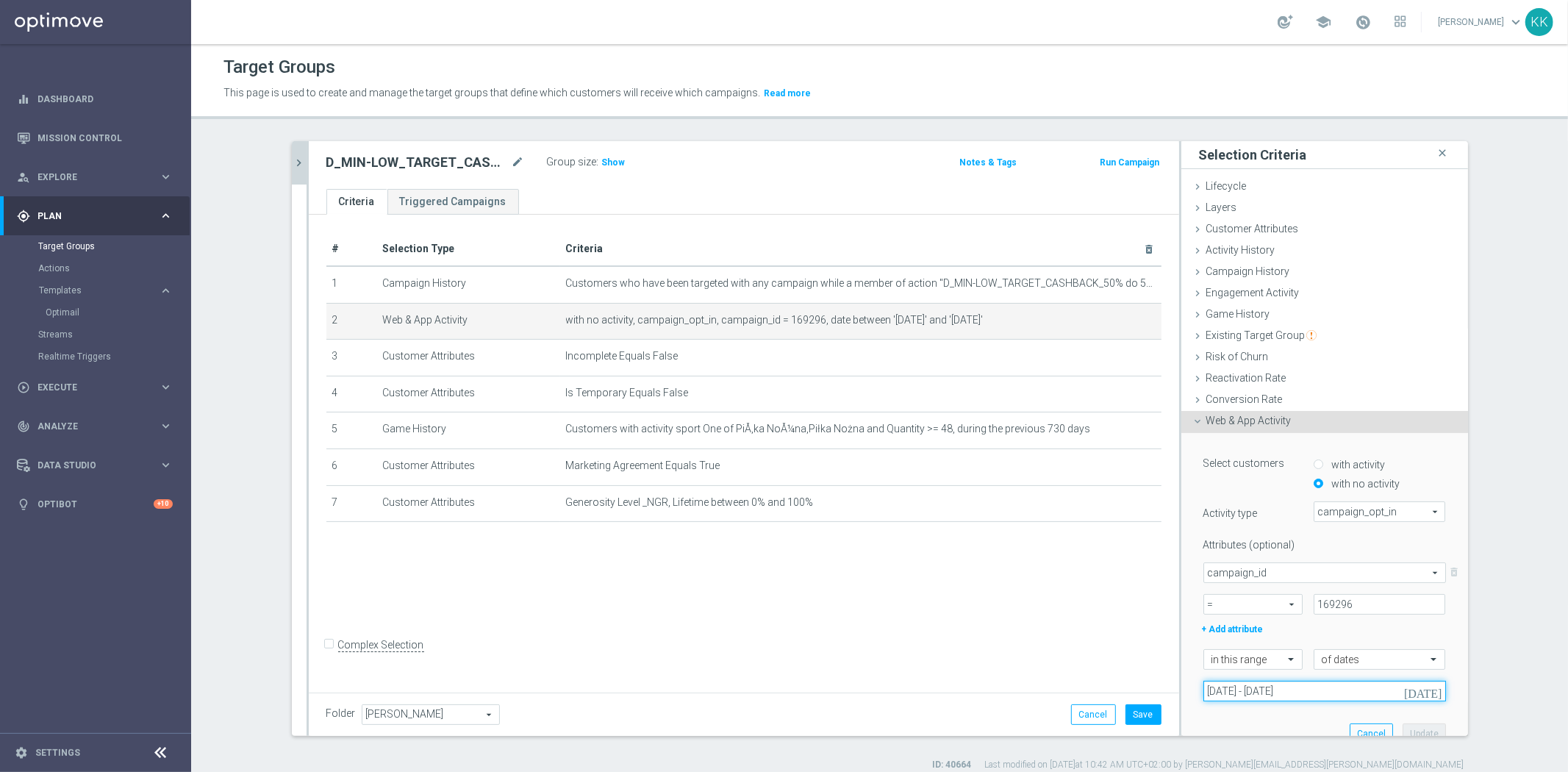
click at [1274, 695] on input "[DATE] - [DATE]" at bounding box center [1324, 691] width 242 height 20
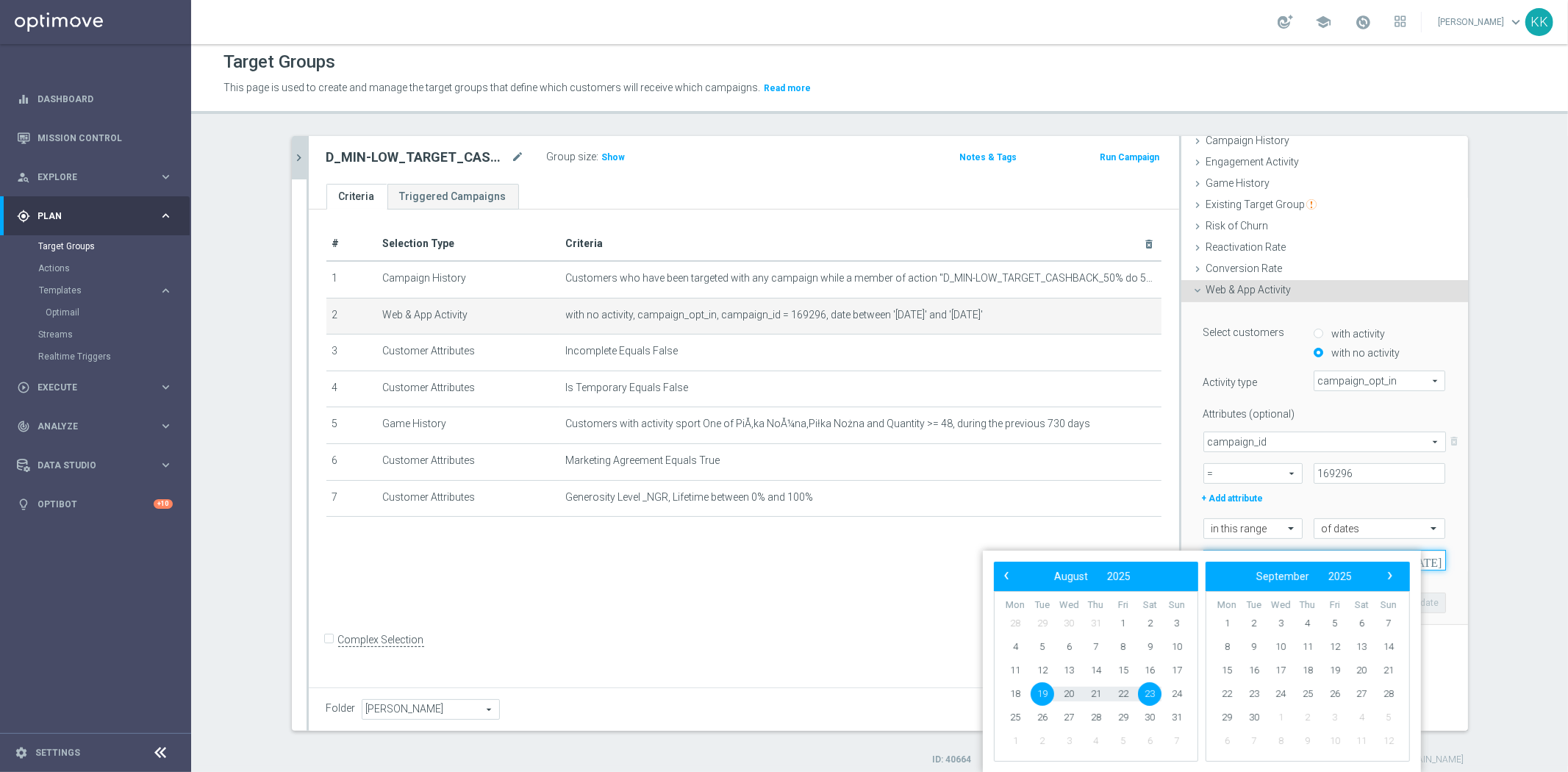
scroll to position [6, 0]
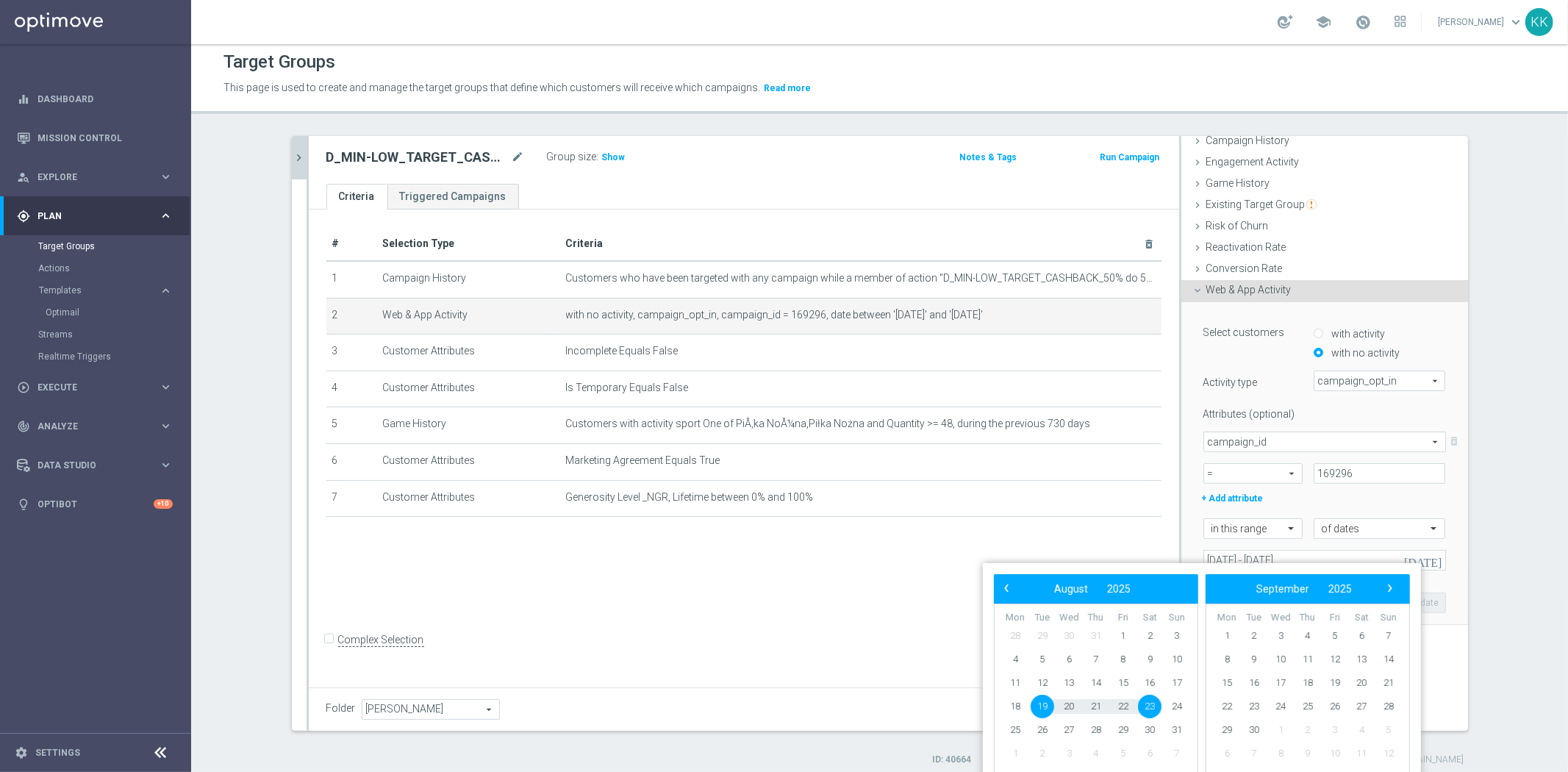
click at [1044, 710] on span "19" at bounding box center [1042, 707] width 24 height 24
click at [1183, 709] on span "24" at bounding box center [1177, 707] width 24 height 24
type input "[DATE] - [DATE]"
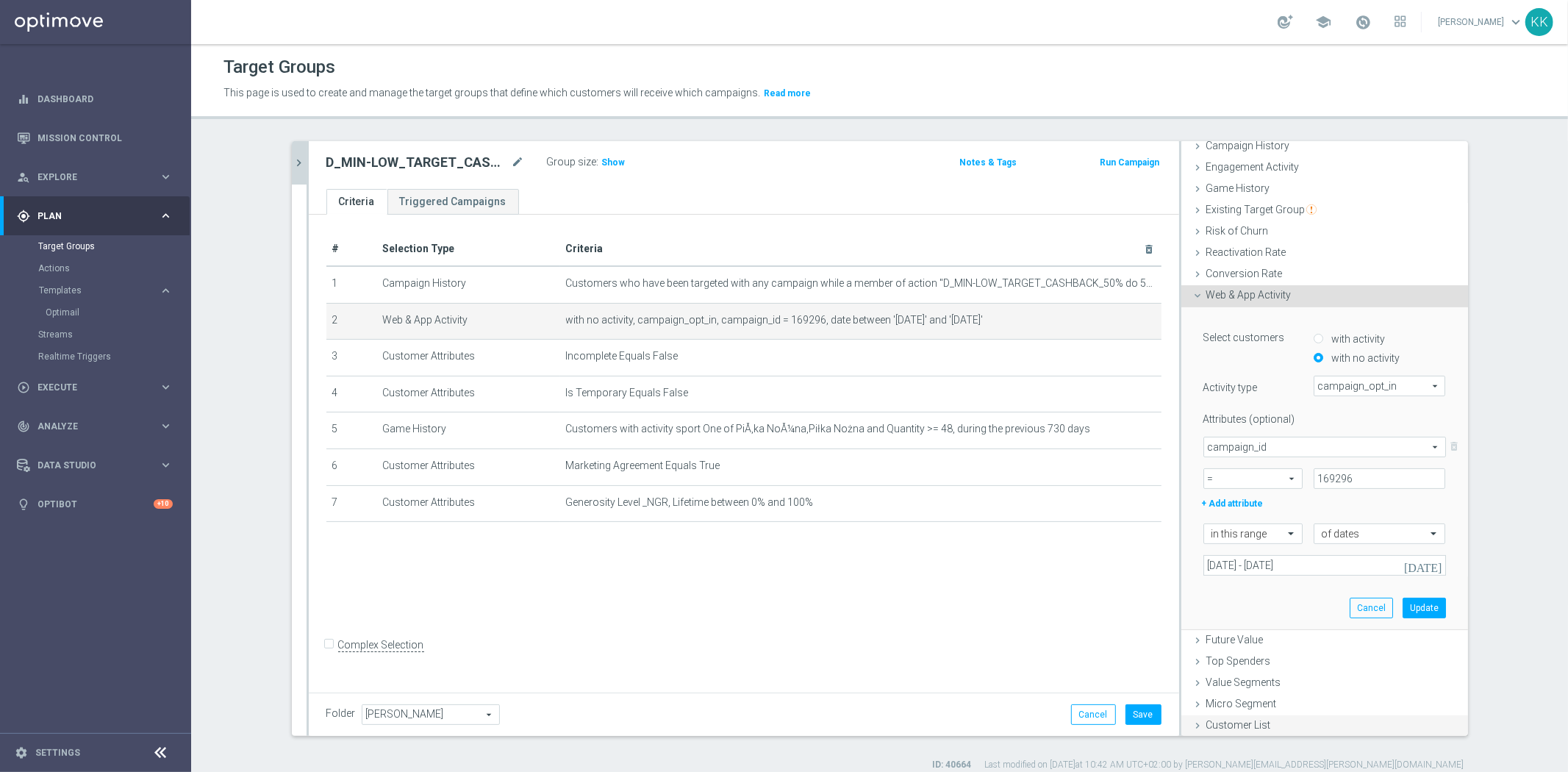
scroll to position [0, 0]
click at [1415, 611] on button "Update" at bounding box center [1423, 608] width 43 height 20
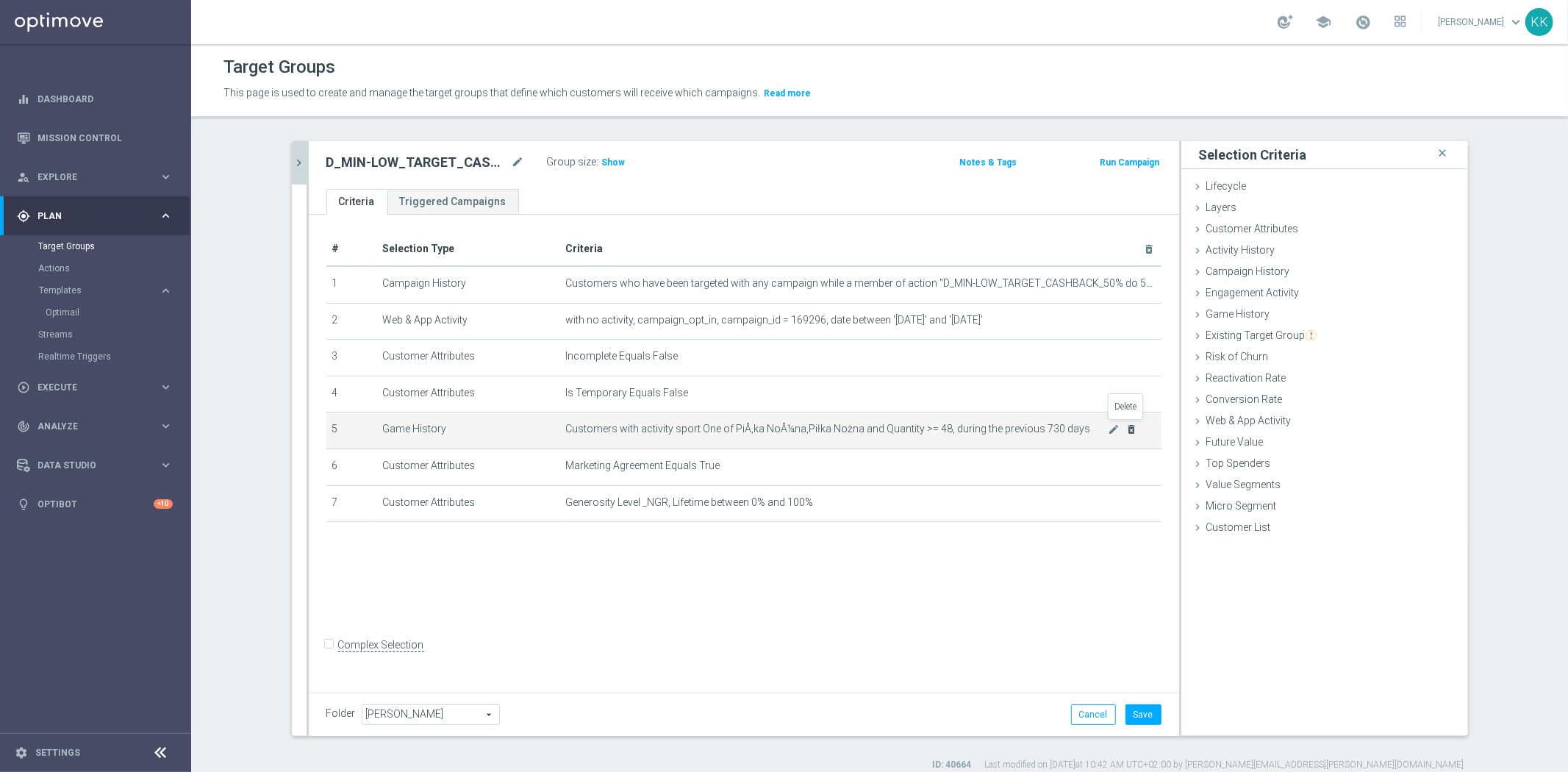
click at [1125, 431] on icon "delete_forever" at bounding box center [1131, 429] width 12 height 12
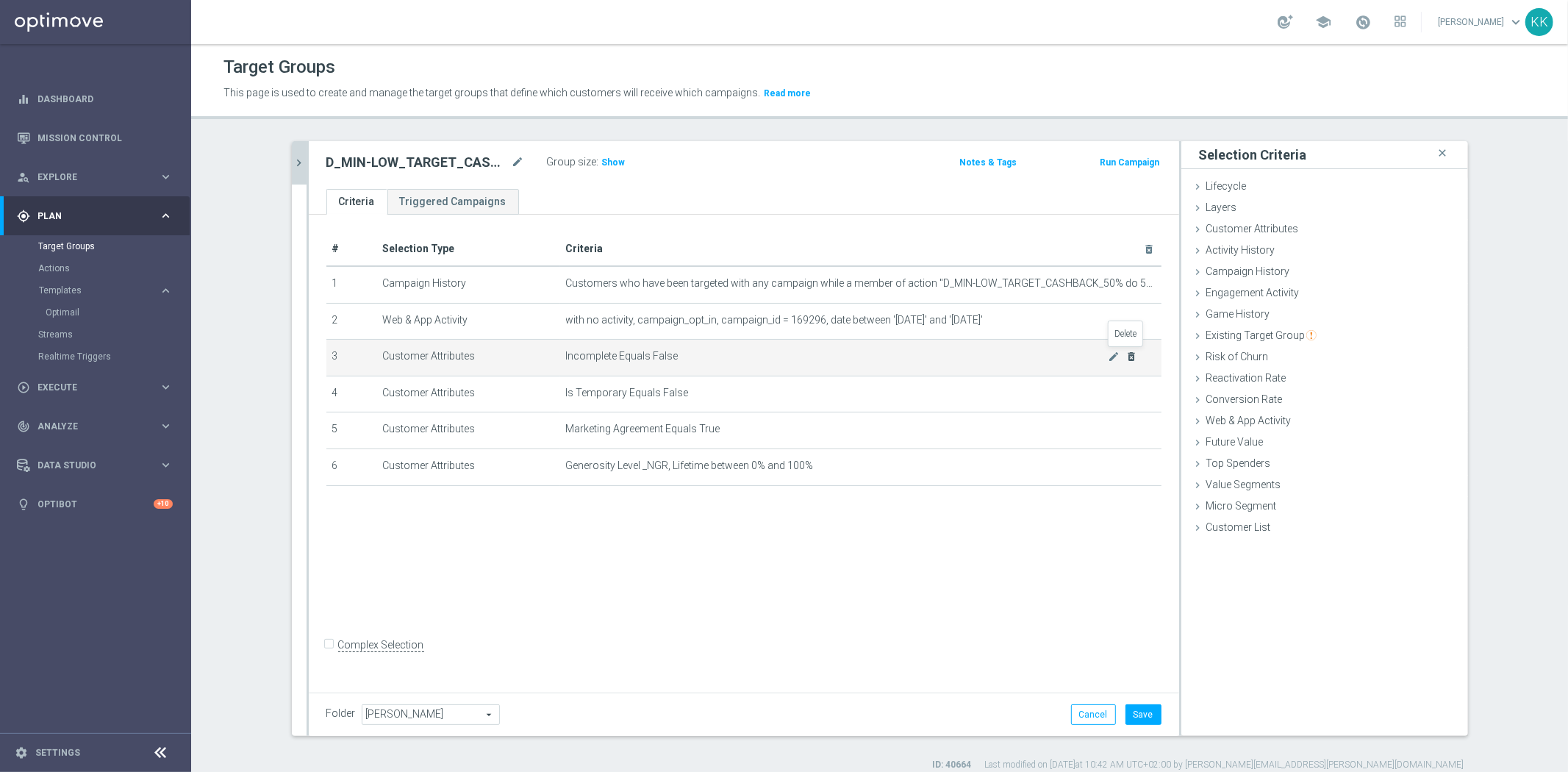
click at [1127, 357] on icon "delete_forever" at bounding box center [1131, 357] width 12 height 12
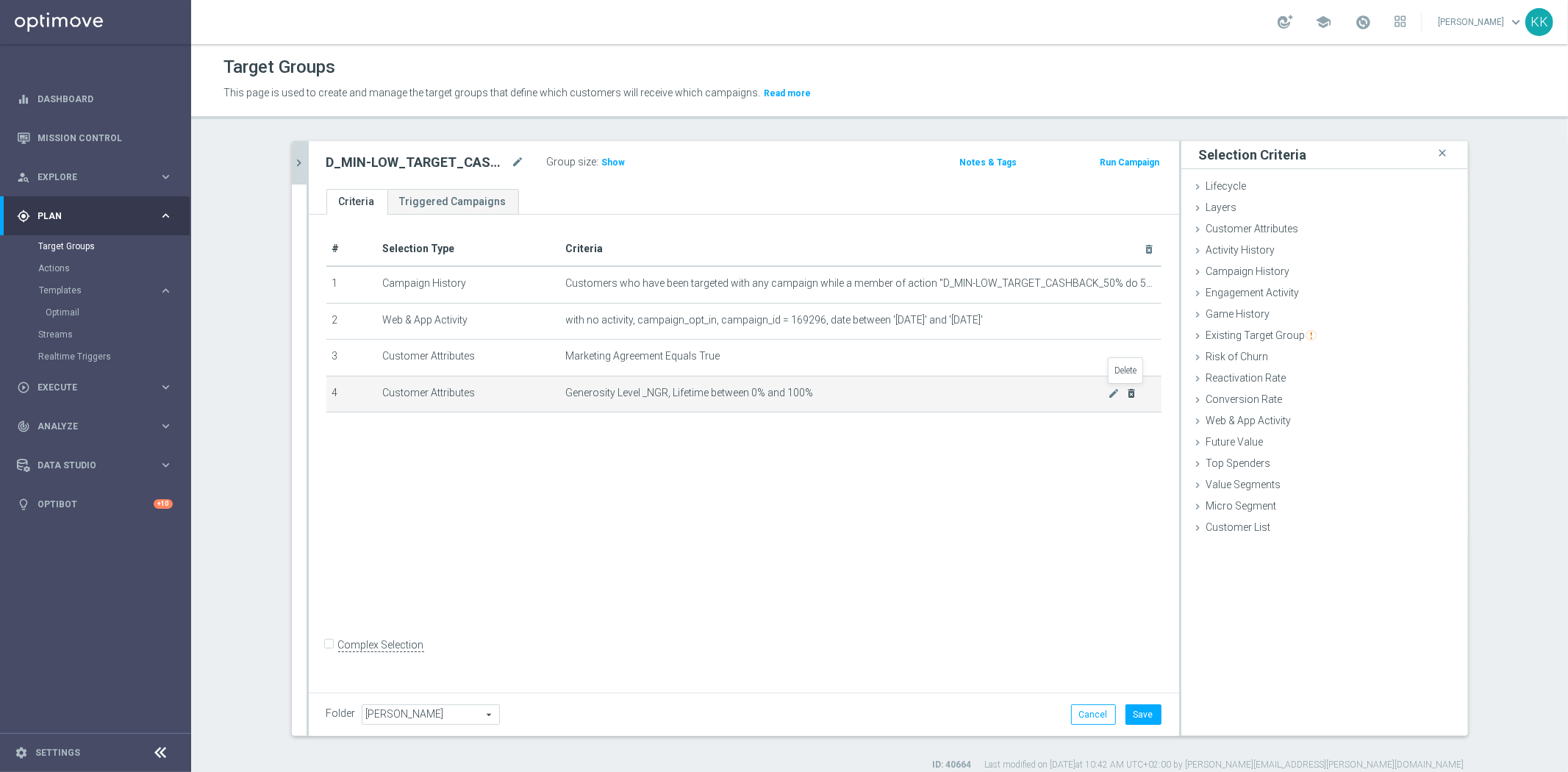
click at [1125, 391] on icon "delete_forever" at bounding box center [1131, 393] width 12 height 12
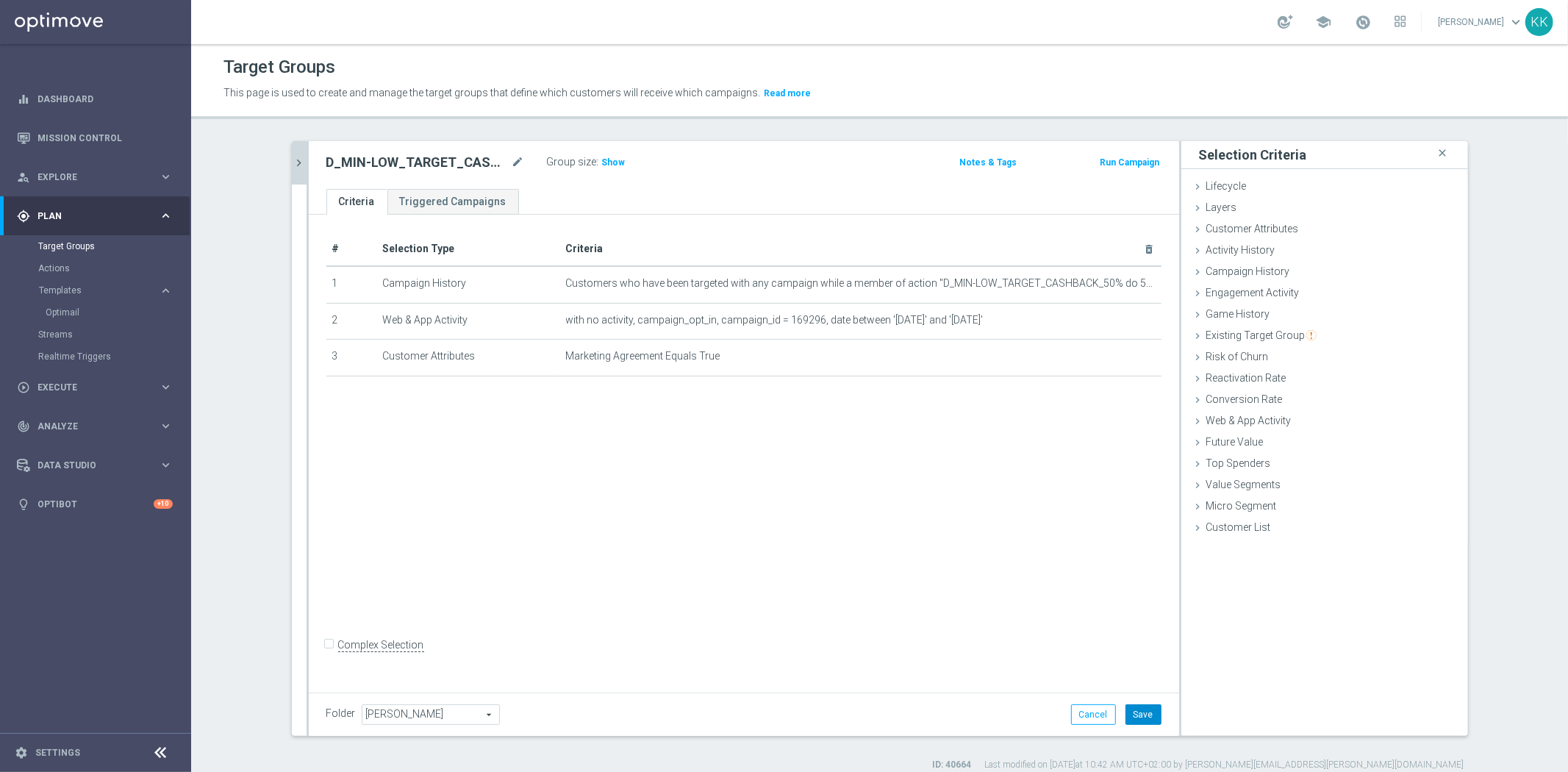
click at [1137, 721] on button "Save" at bounding box center [1143, 715] width 36 height 20
click at [865, 497] on div "# Selection Type Criteria delete_forever 1 Campaign History Customers who have …" at bounding box center [743, 450] width 870 height 473
click at [296, 150] on button "chevron_right" at bounding box center [299, 162] width 15 height 43
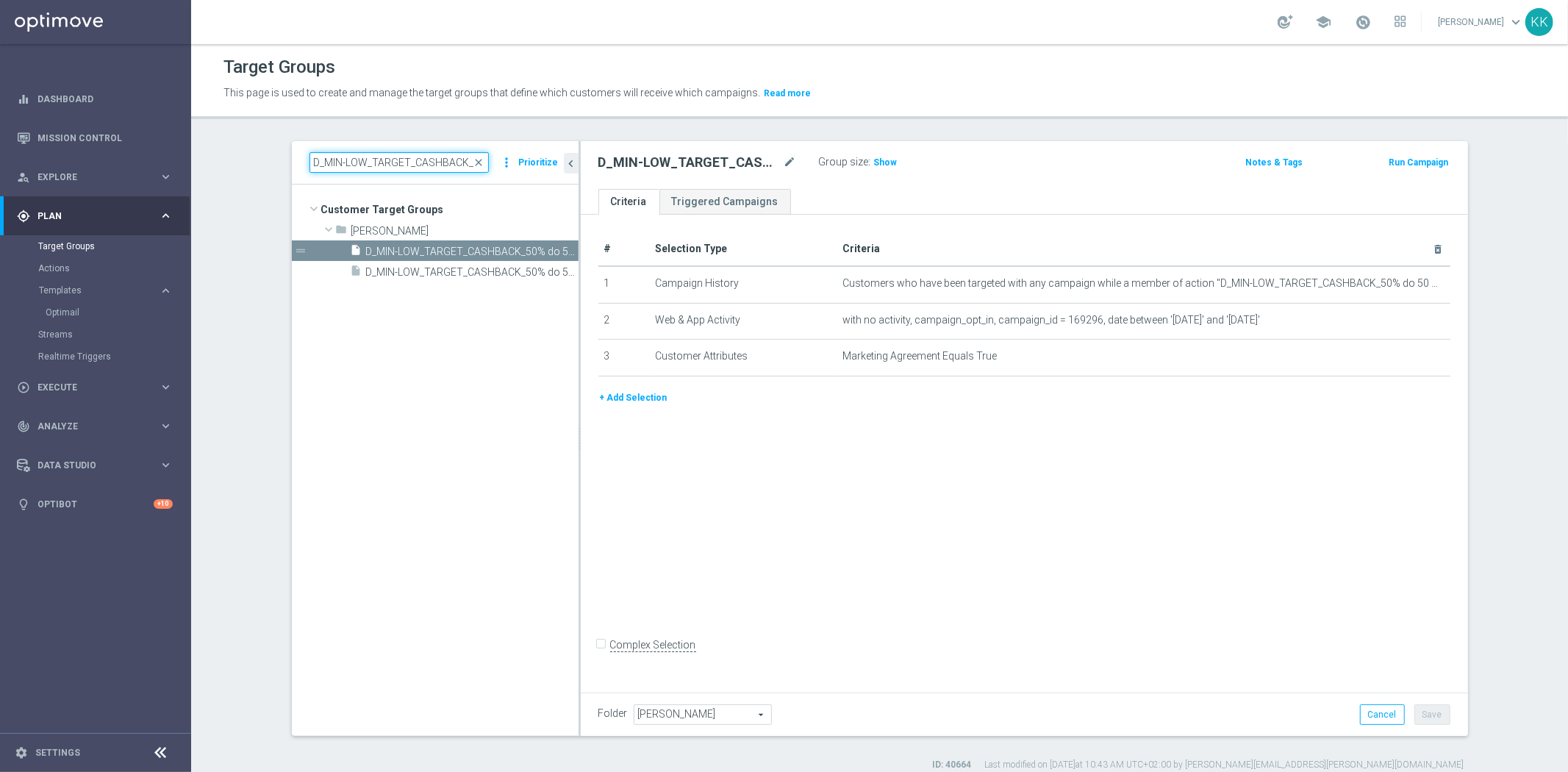
click at [334, 170] on input "D_MIN-LOW_TARGET_CASHBACK_50% do 50 PLNX6_EPLW_190825_SMS2" at bounding box center [399, 162] width 180 height 20
paste input "ED-HIGH_TARGET_CASHBACK_10"
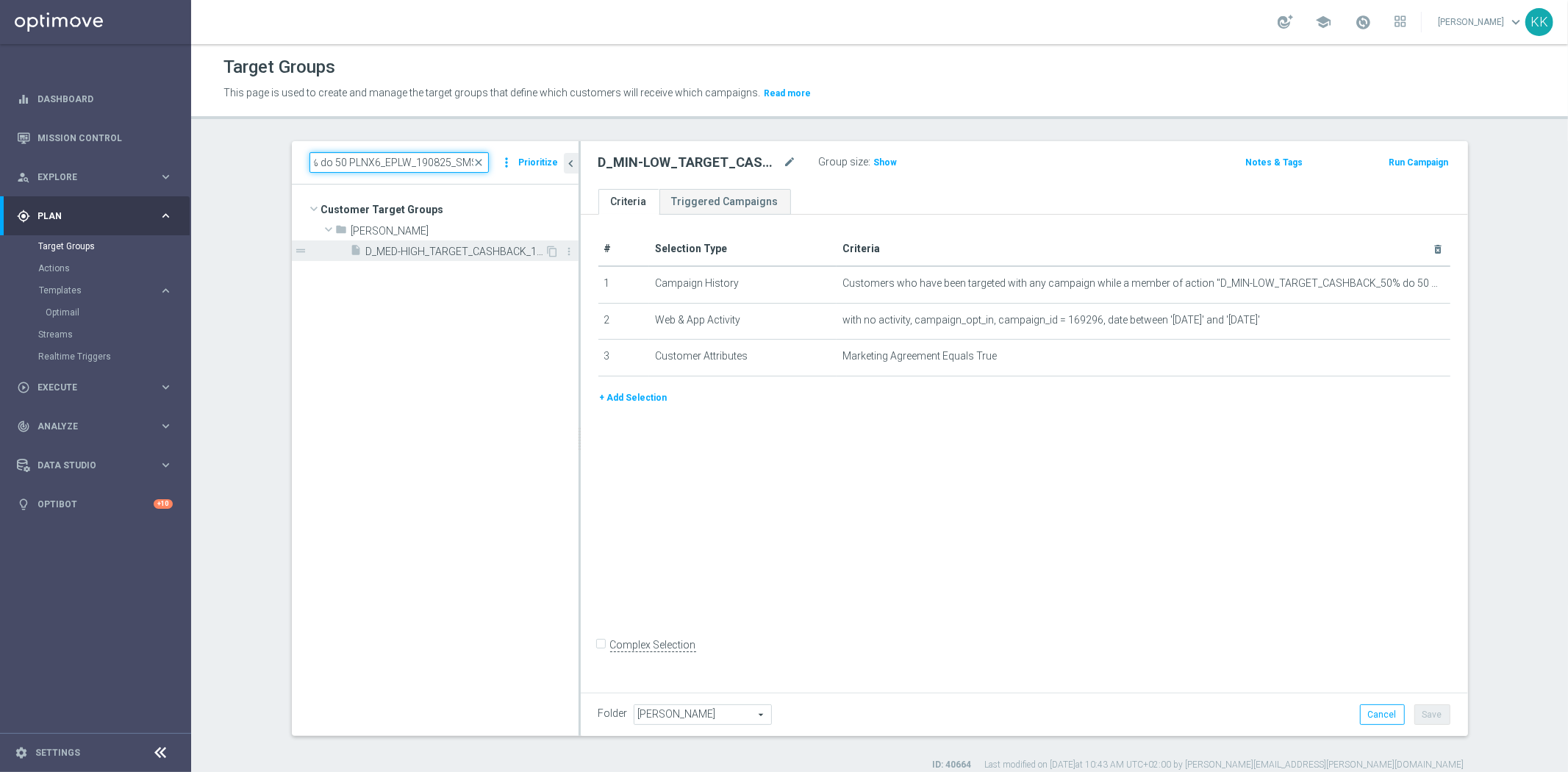
type input "D_MED-HIGH_TARGET_CASHBACK_100% do 50 PLNX6_EPLW_190825_SMS2"
click at [432, 251] on span "D_MED-HIGH_TARGET_CASHBACK_100% do 50 PLNX6_EPLW_190825_SMS2" at bounding box center [456, 252] width 180 height 13
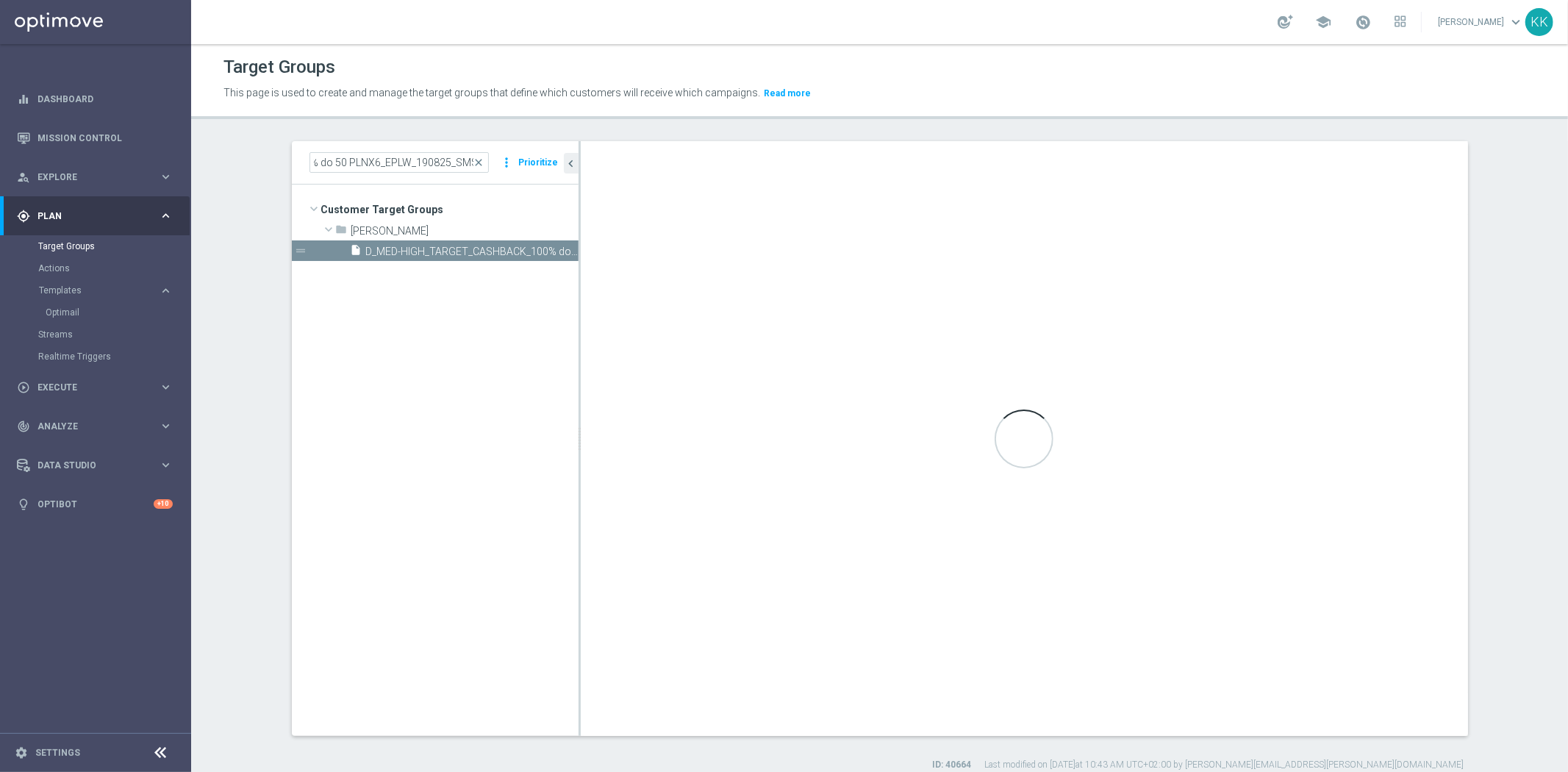
scroll to position [0, 0]
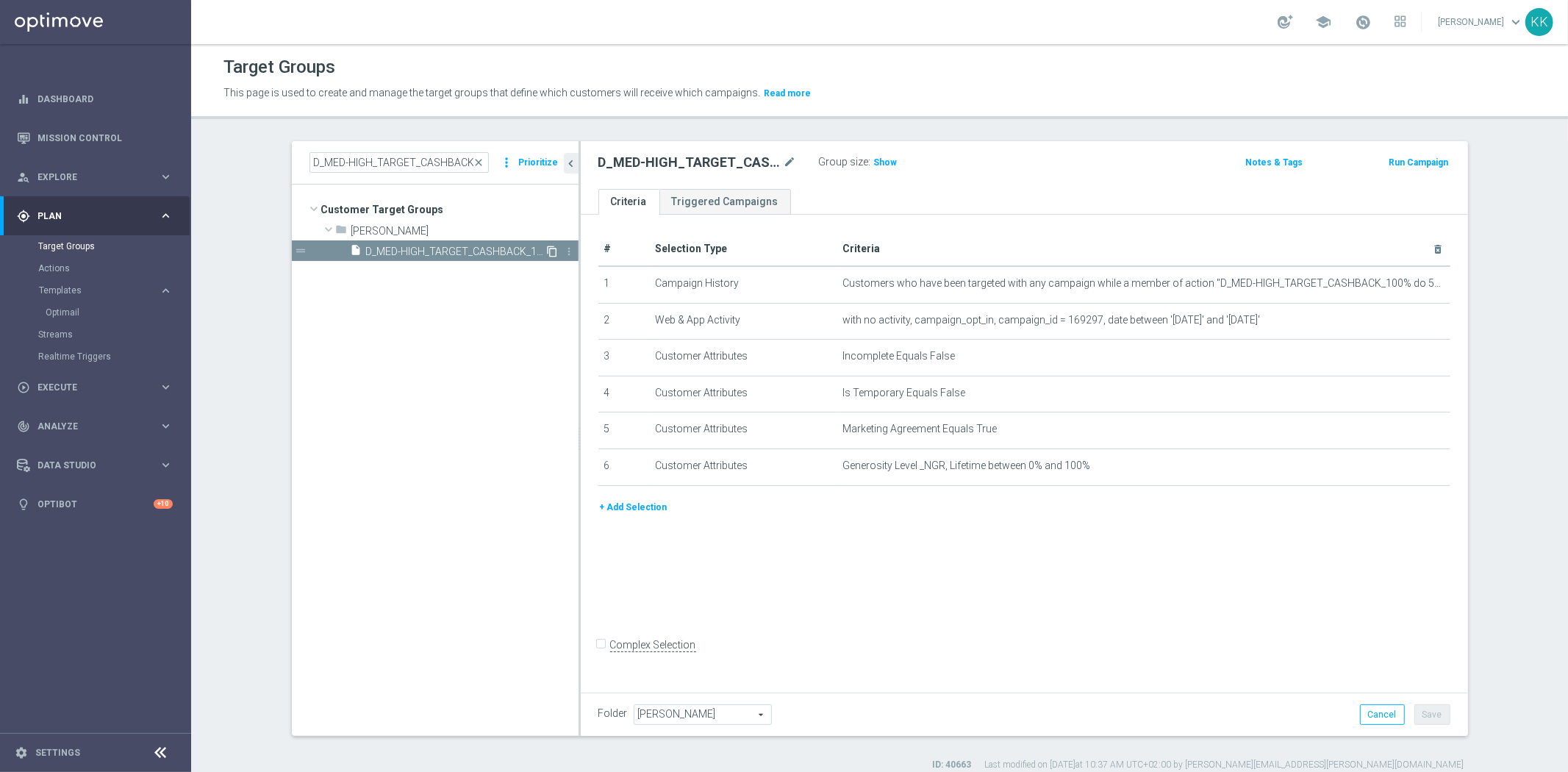
click at [547, 248] on icon "content_copy" at bounding box center [552, 251] width 12 height 12
click at [784, 159] on icon "mode_edit" at bounding box center [790, 162] width 13 height 18
type input "D_MED-HIGH_TARGET_CASHBACK_100% do 50 PLNX6_EPLW_190825_PUSH"
click at [1040, 155] on div "D_MED-HIGH_TARGET_CASHBACK_100% do 50 PLNX6_EPLW_190825_PUSH Group size : Show" at bounding box center [878, 163] width 583 height 22
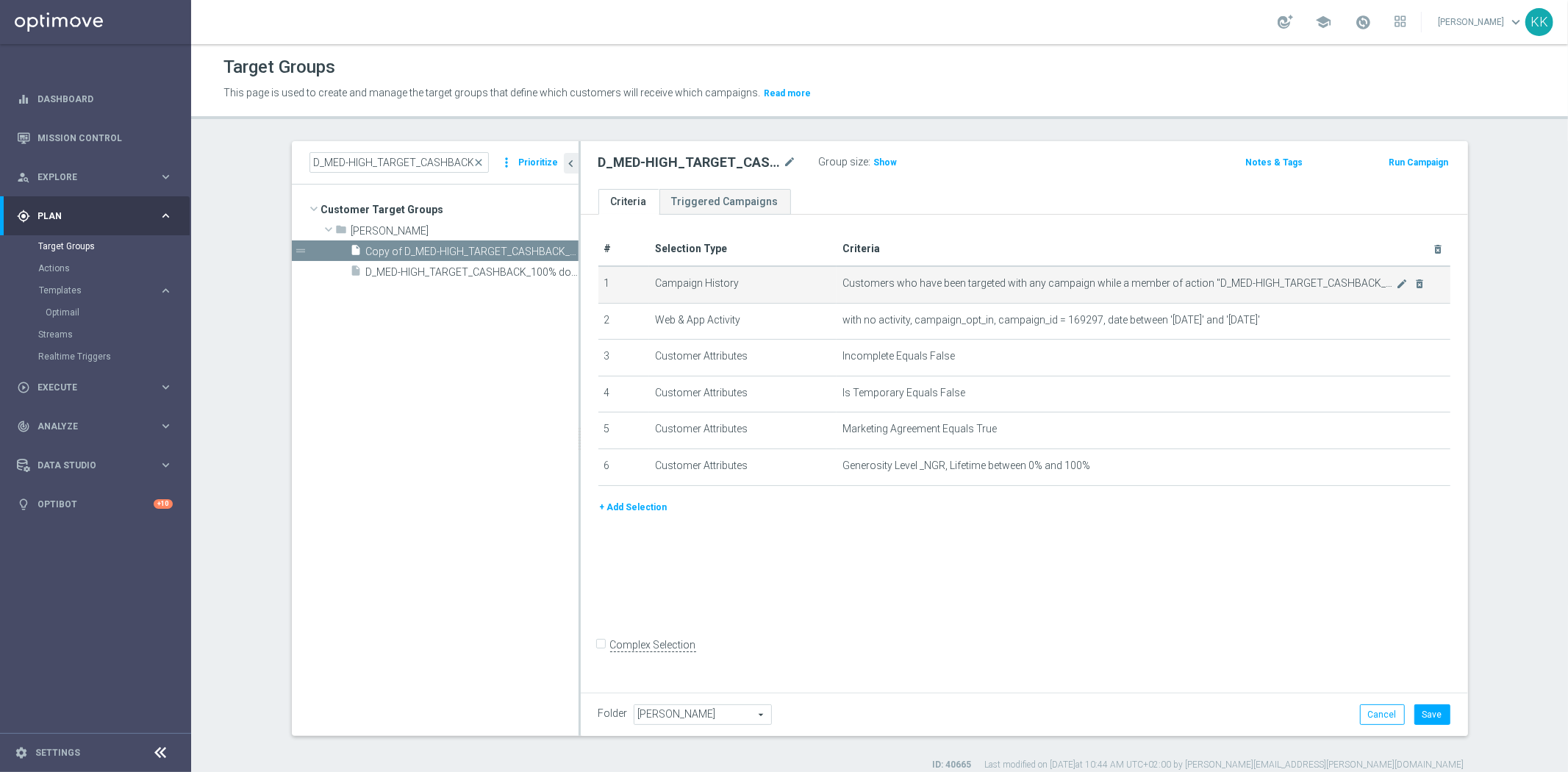
click at [1384, 287] on span "Customers who have been targeted with any campaign while a member of action "D_…" at bounding box center [1119, 284] width 553 height 13
click at [1396, 282] on icon "mode_edit" at bounding box center [1401, 284] width 12 height 12
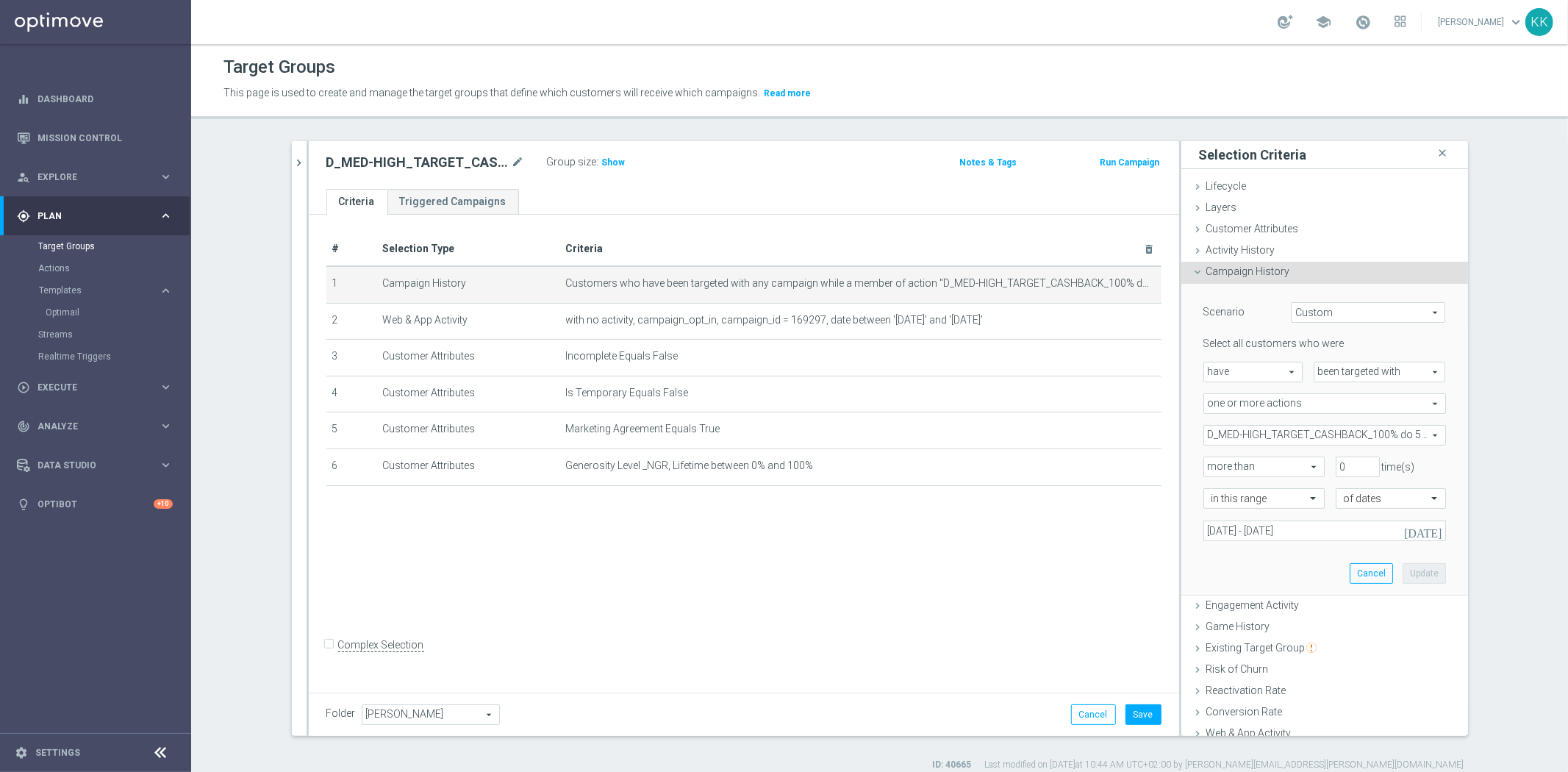
click at [1335, 436] on span "D_MED-HIGH_TARGET_CASHBACK_100% do 50 PLNX6_EPLW_190825_2" at bounding box center [1325, 435] width 241 height 19
click at [1211, 465] on input "Show Selected" at bounding box center [1214, 467] width 9 height 9
checkbox input "true"
click at [1185, 451] on div "Scenario Custom Custom arrow_drop_down search Select all customers who were hav…" at bounding box center [1324, 439] width 286 height 312
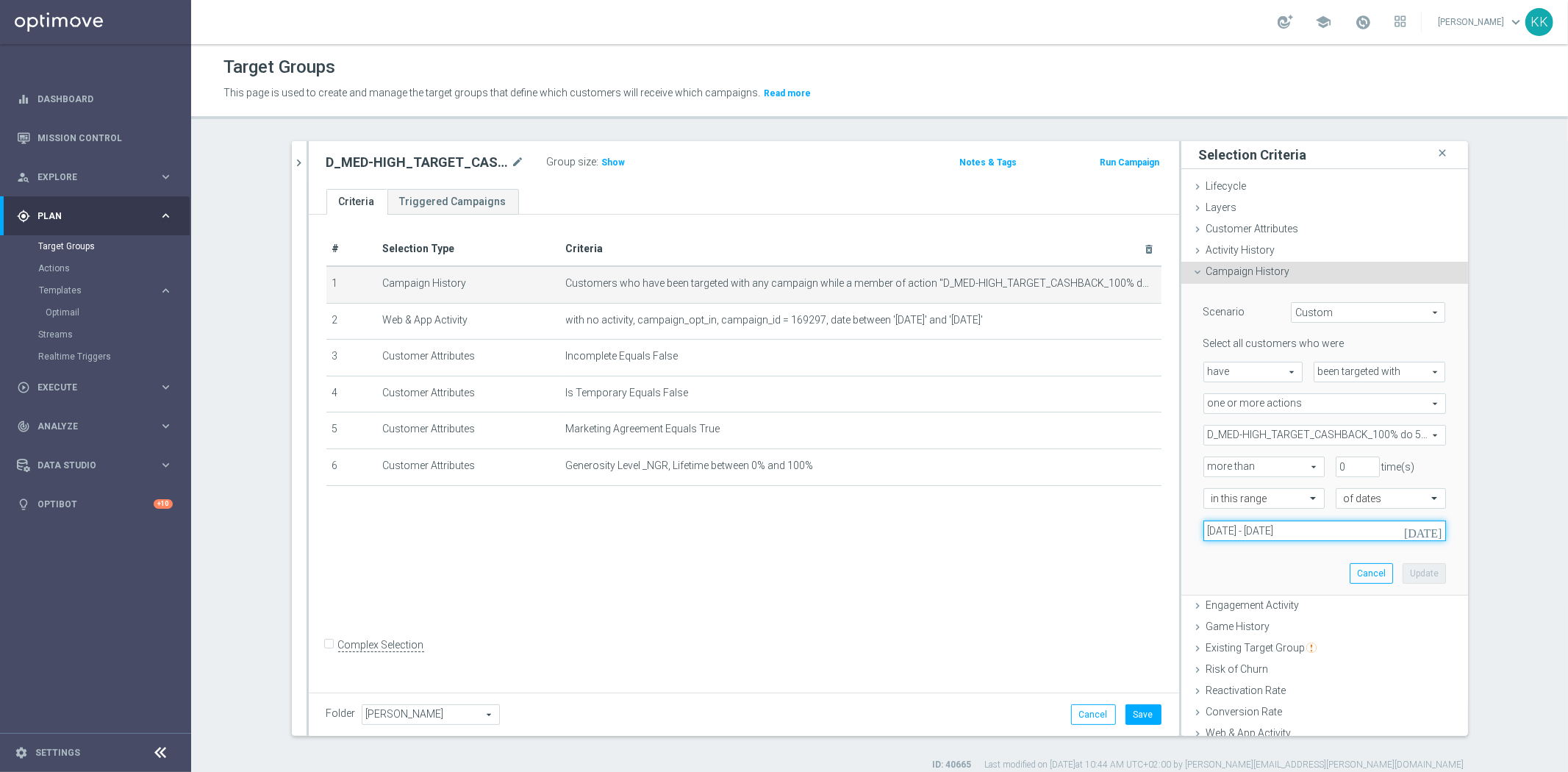
click at [1248, 538] on input "[DATE] - [DATE]" at bounding box center [1324, 531] width 242 height 20
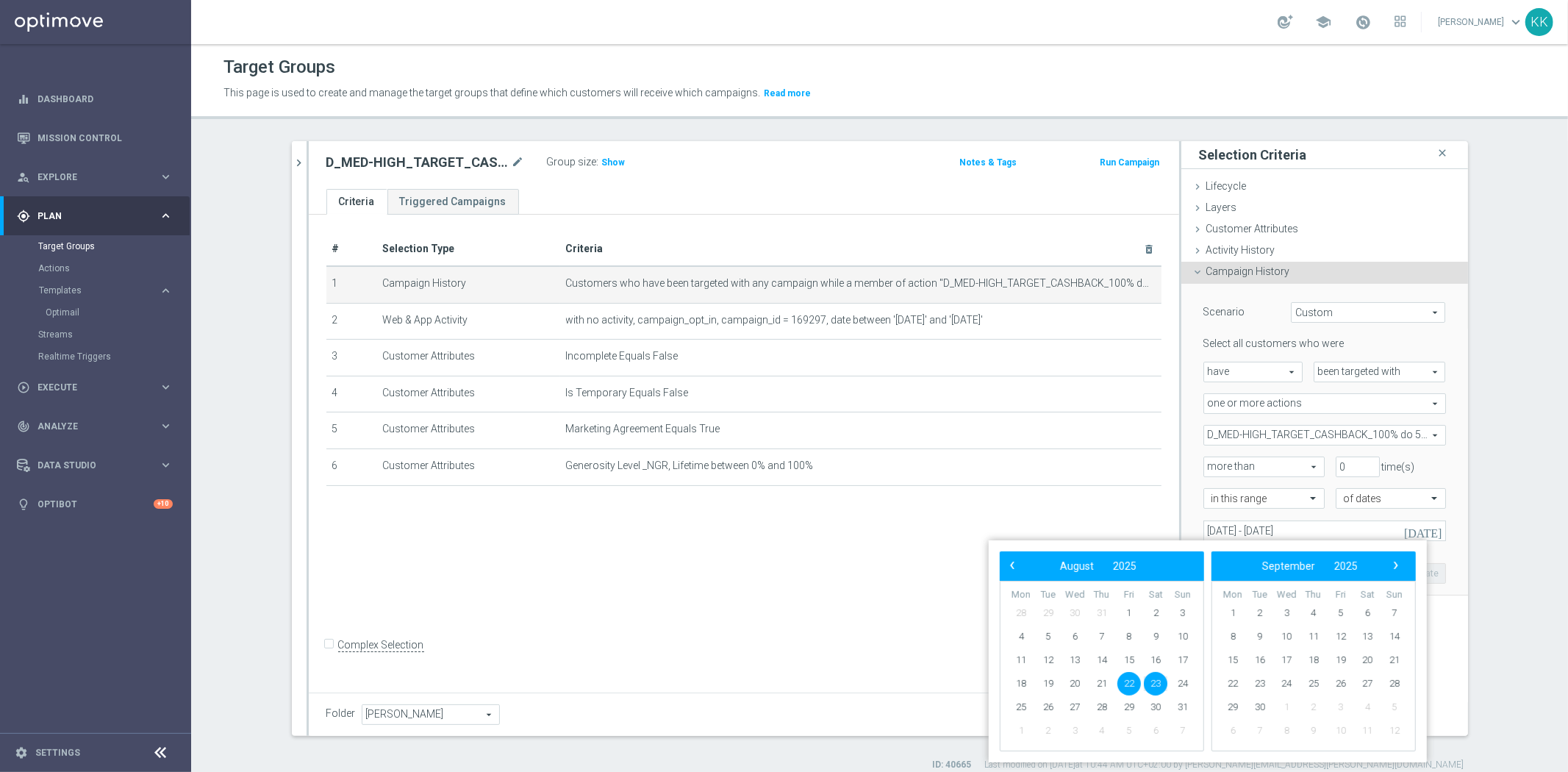
click at [1131, 687] on span "22" at bounding box center [1129, 684] width 24 height 24
click at [1179, 683] on span "24" at bounding box center [1183, 684] width 24 height 24
type input "[DATE] - [DATE]"
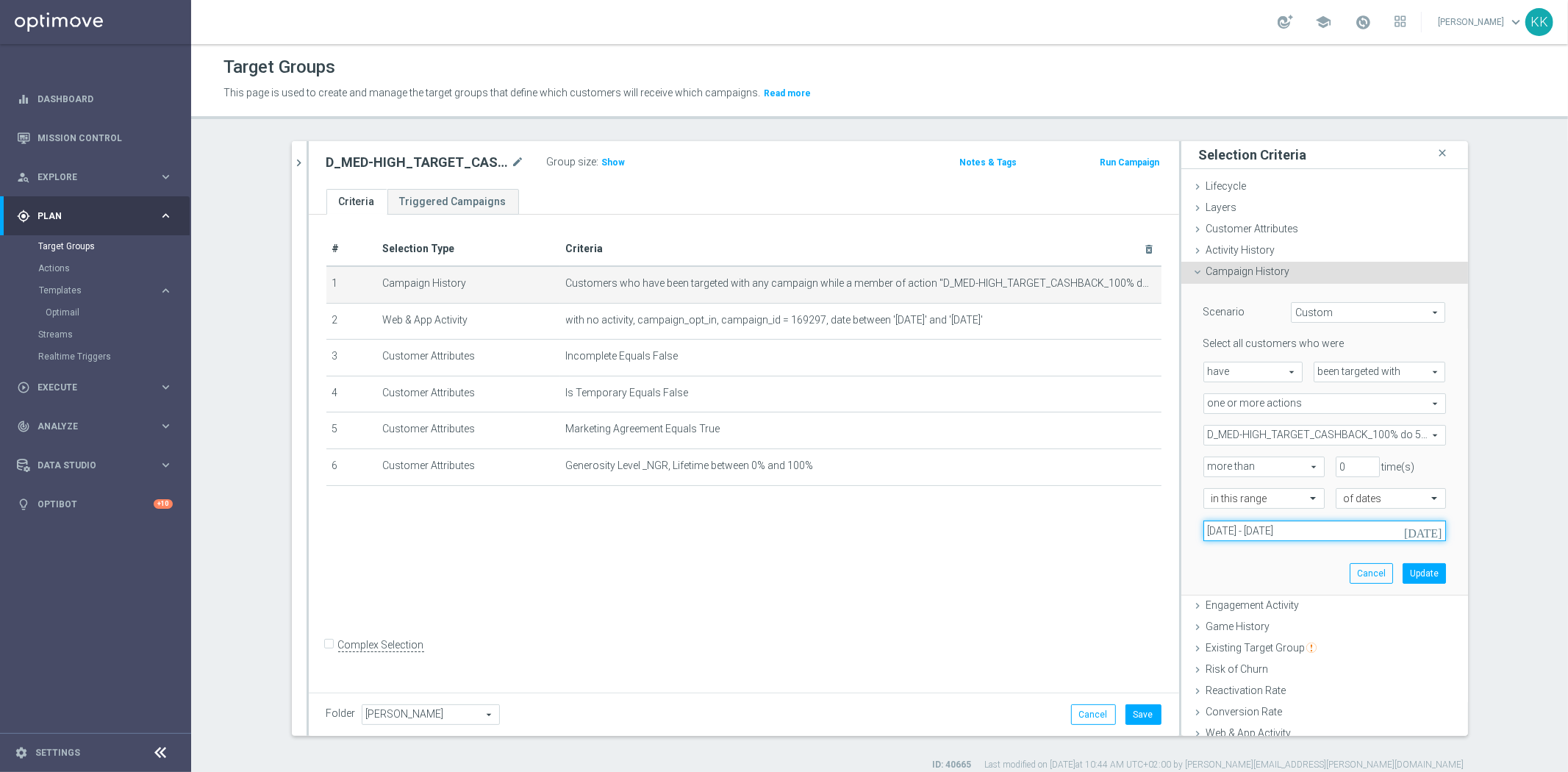
click at [1255, 527] on input "[DATE] - [DATE]" at bounding box center [1324, 531] width 242 height 20
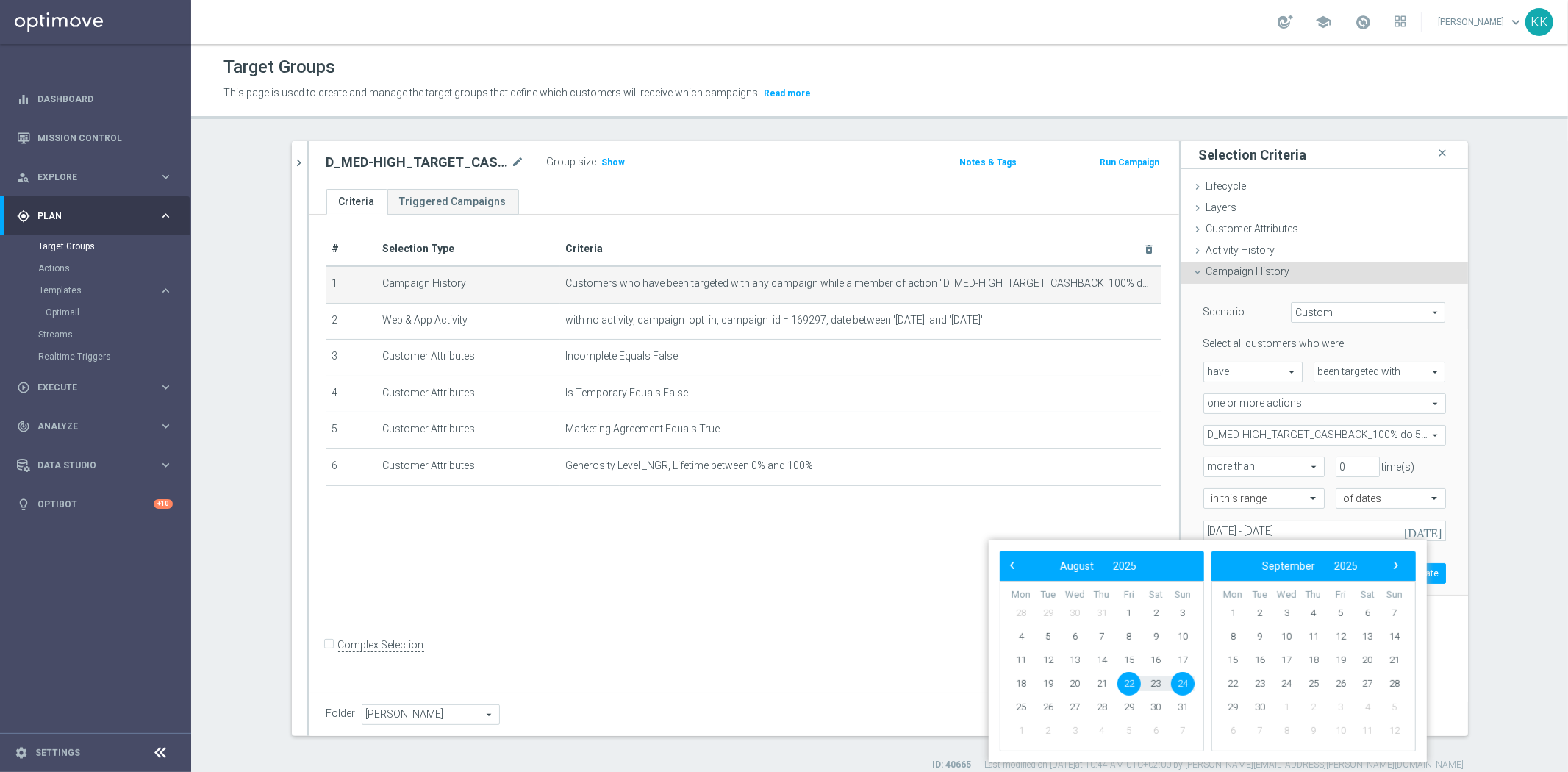
click at [1192, 443] on div "D_MED-HIGH_TARGET_CASHBACK_100% do 50 PLNX6_EPLW_190825_2 D_MED-HIGH_TARGET_CAS…" at bounding box center [1324, 435] width 264 height 20
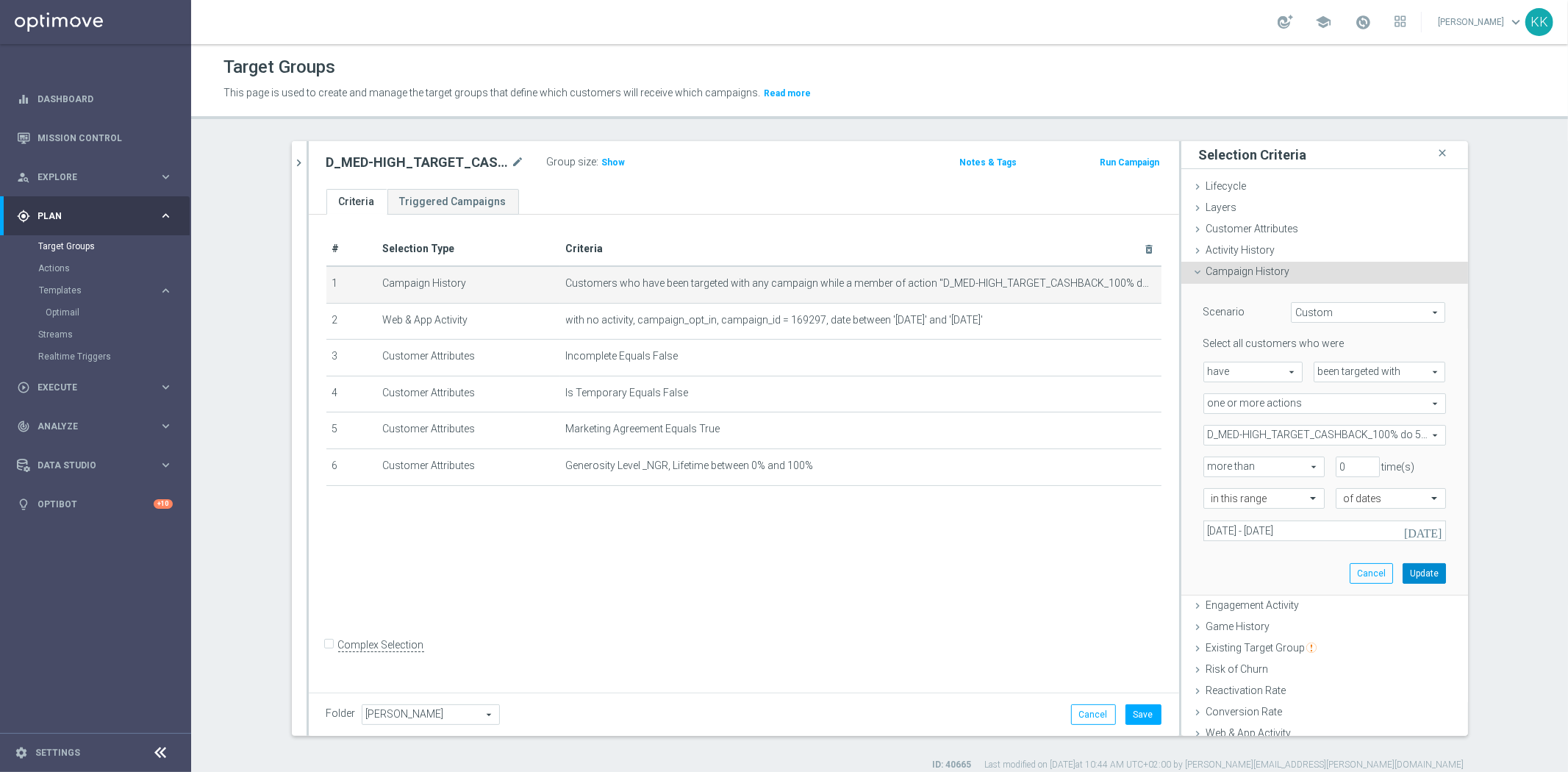
click at [1412, 578] on button "Update" at bounding box center [1423, 573] width 43 height 20
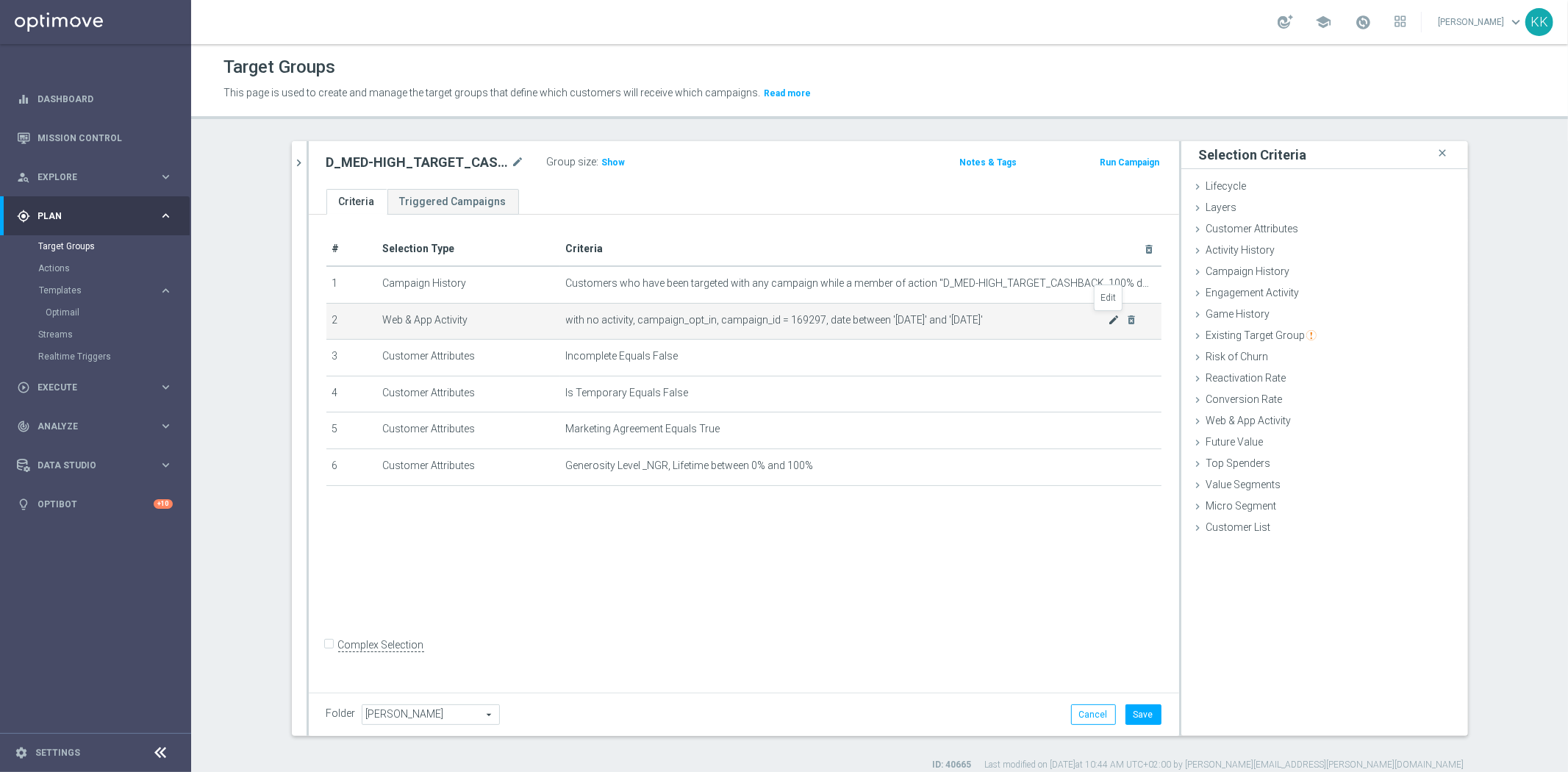
click at [1109, 319] on icon "mode_edit" at bounding box center [1113, 320] width 12 height 12
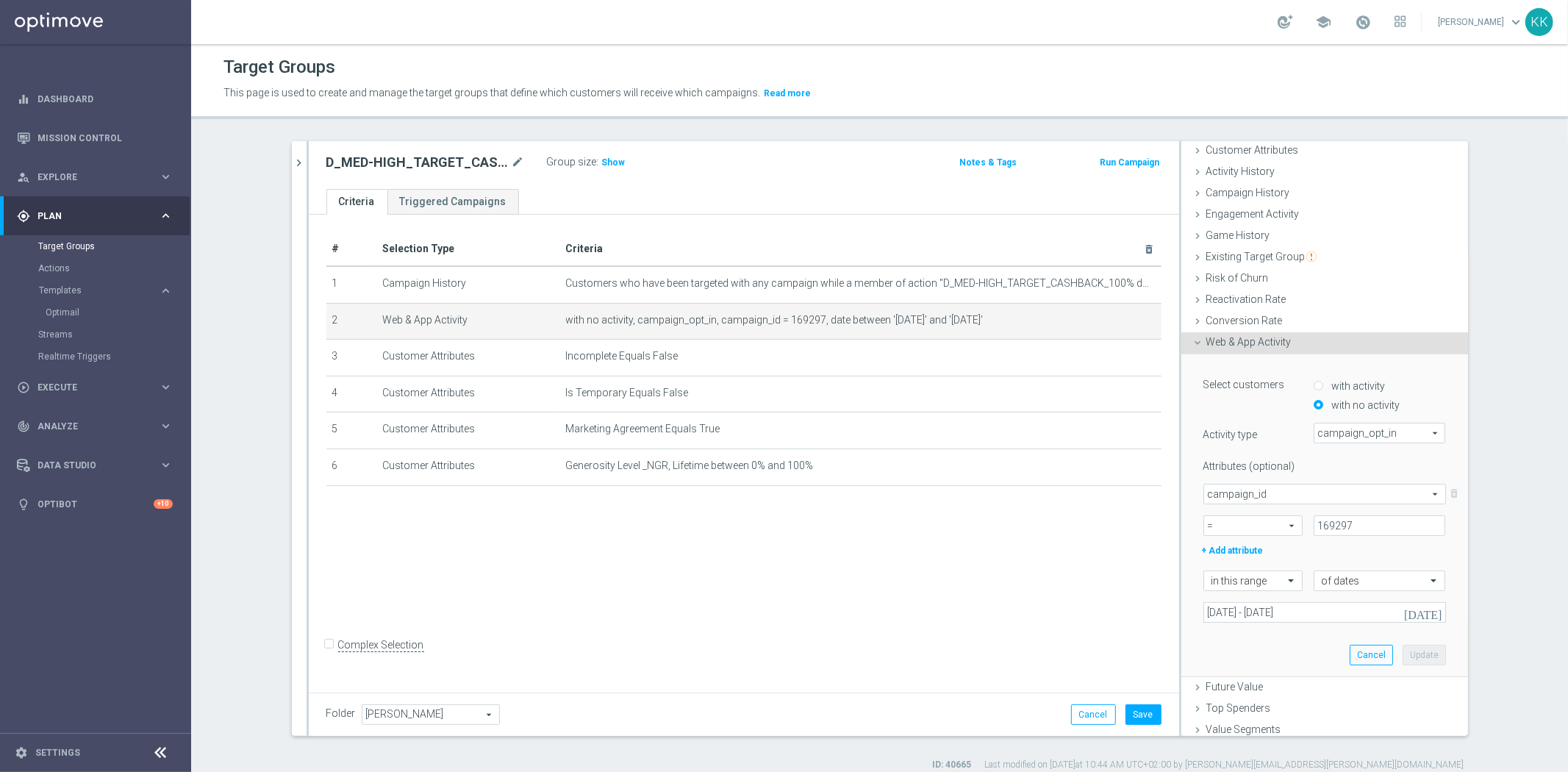
scroll to position [126, 0]
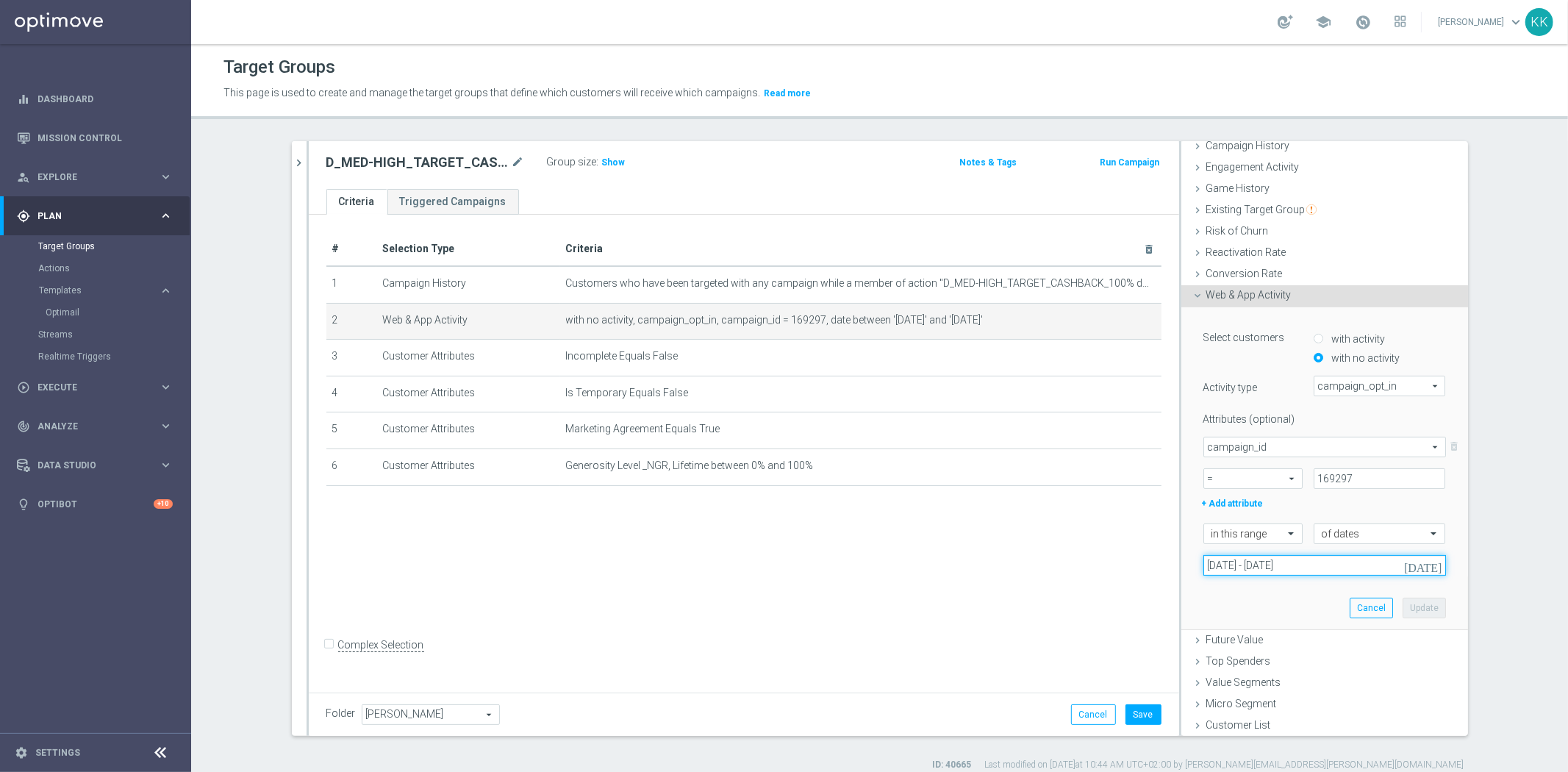
click at [1257, 559] on input "[DATE] - [DATE]" at bounding box center [1324, 566] width 242 height 20
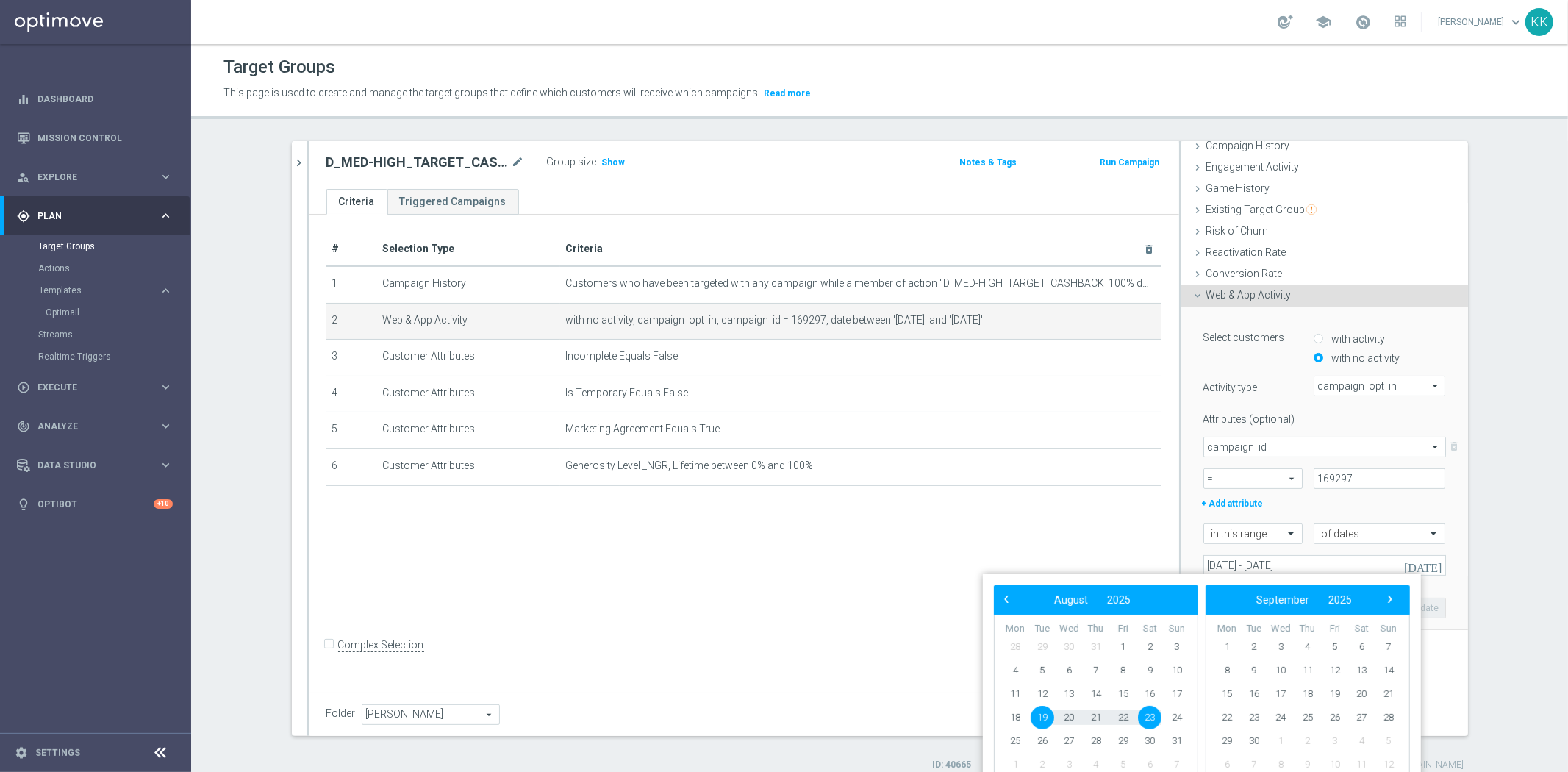
click at [1037, 714] on span "19" at bounding box center [1042, 718] width 24 height 24
click at [1182, 716] on span "24" at bounding box center [1177, 718] width 24 height 24
type input "[DATE] - [DATE]"
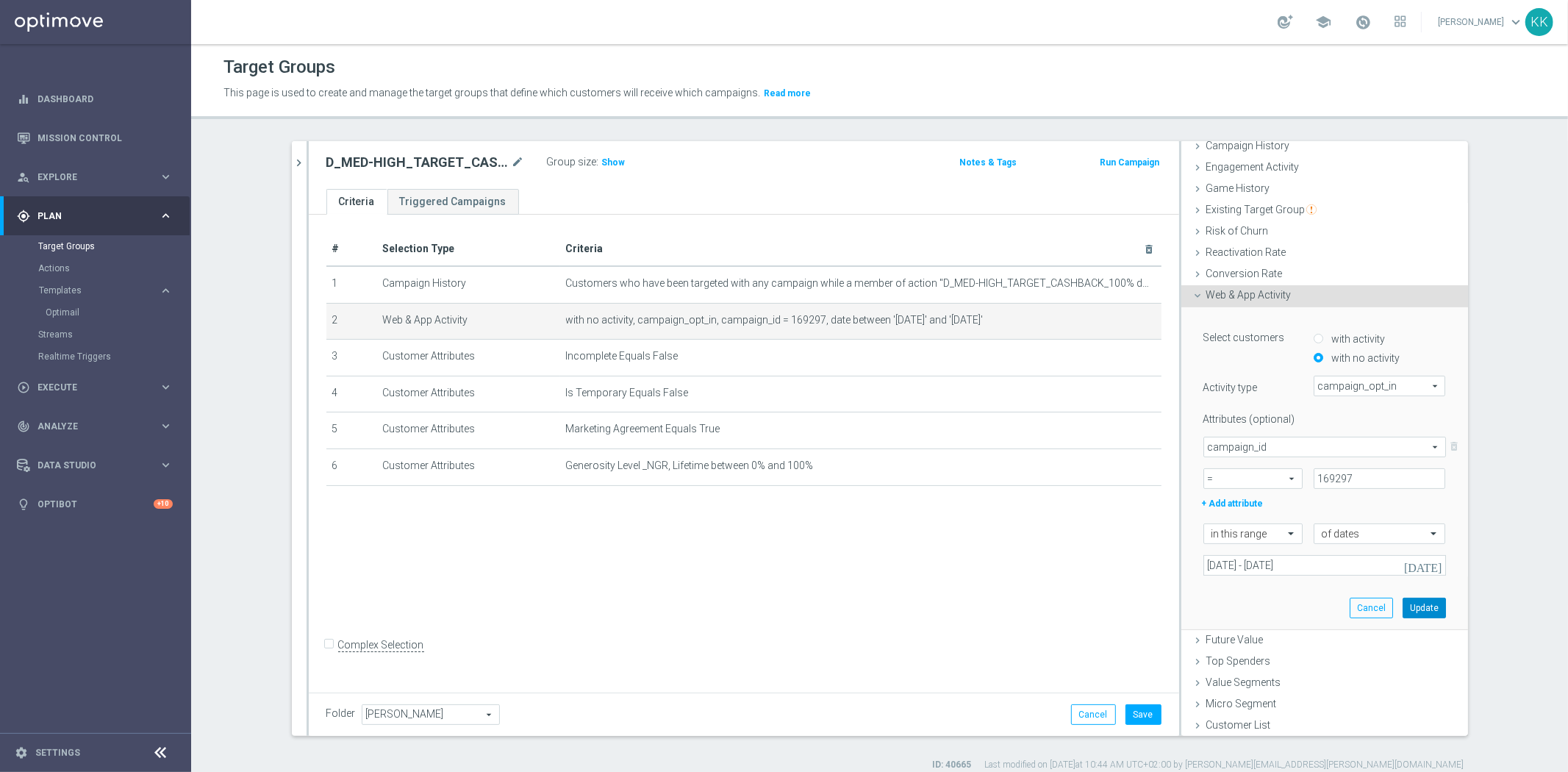
click at [1419, 607] on button "Update" at bounding box center [1423, 608] width 43 height 20
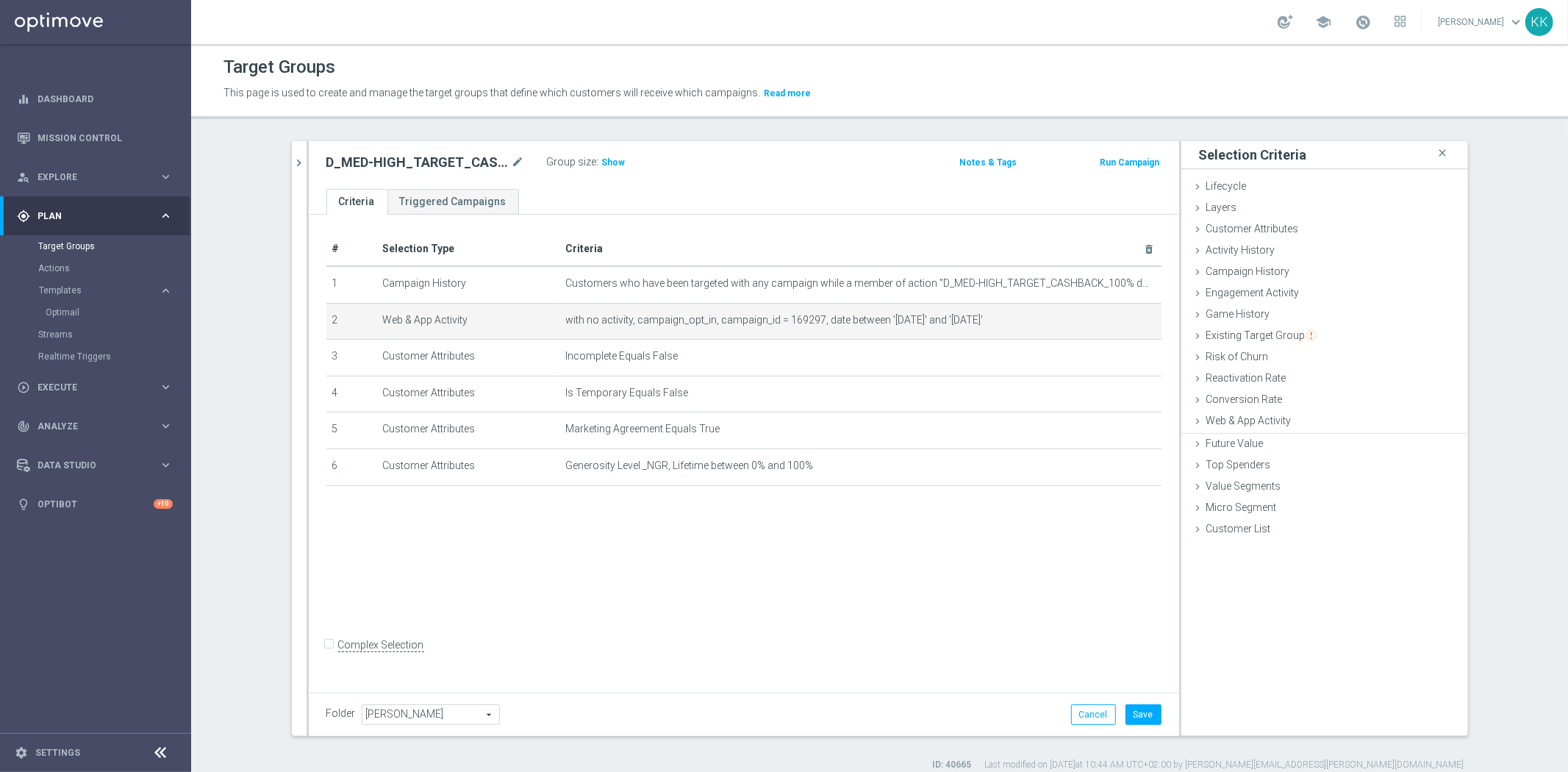
scroll to position [0, 0]
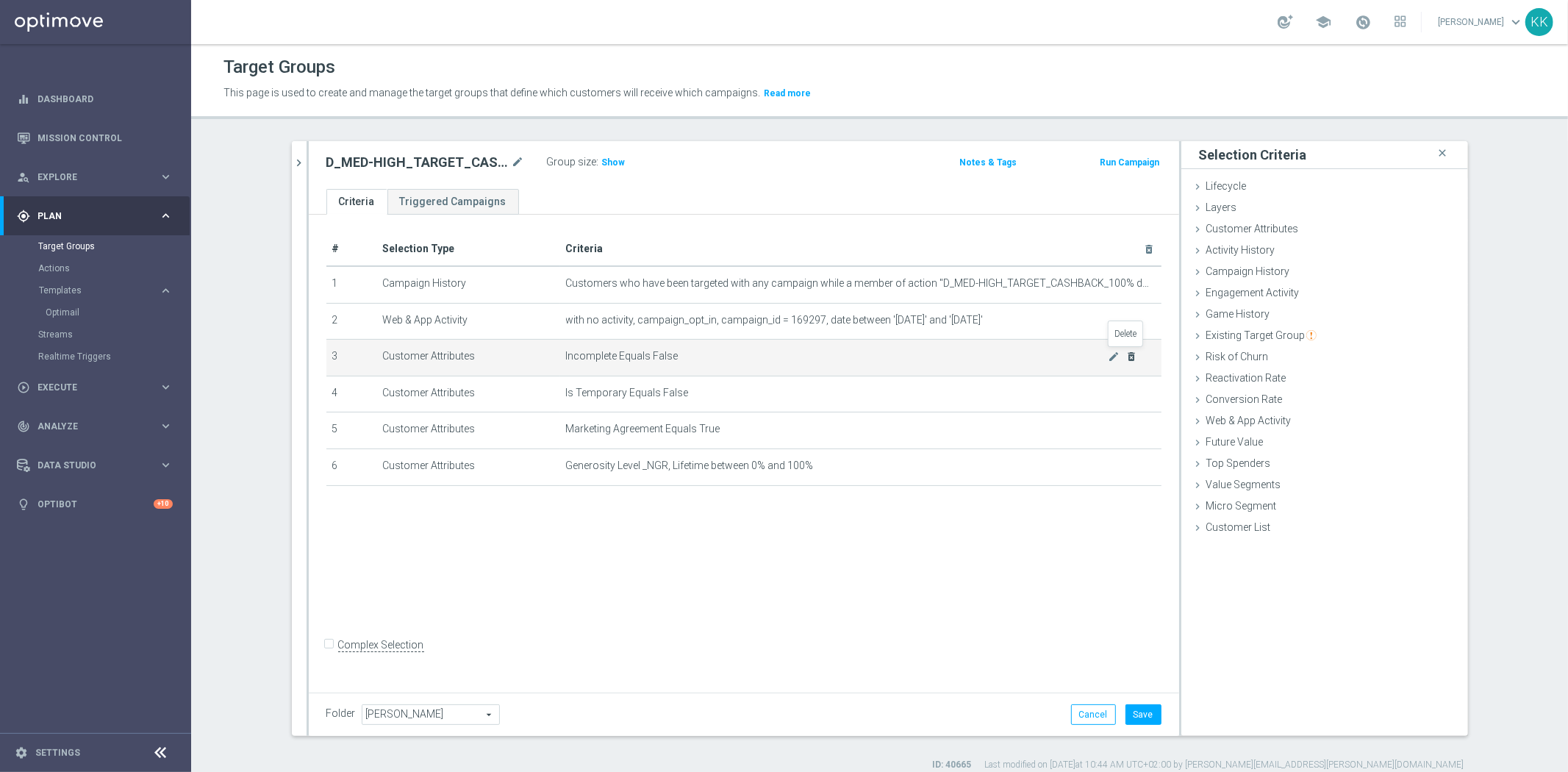
click at [1128, 355] on icon "delete_forever" at bounding box center [1131, 357] width 12 height 12
click at [1126, 357] on icon "delete_forever" at bounding box center [1131, 357] width 12 height 12
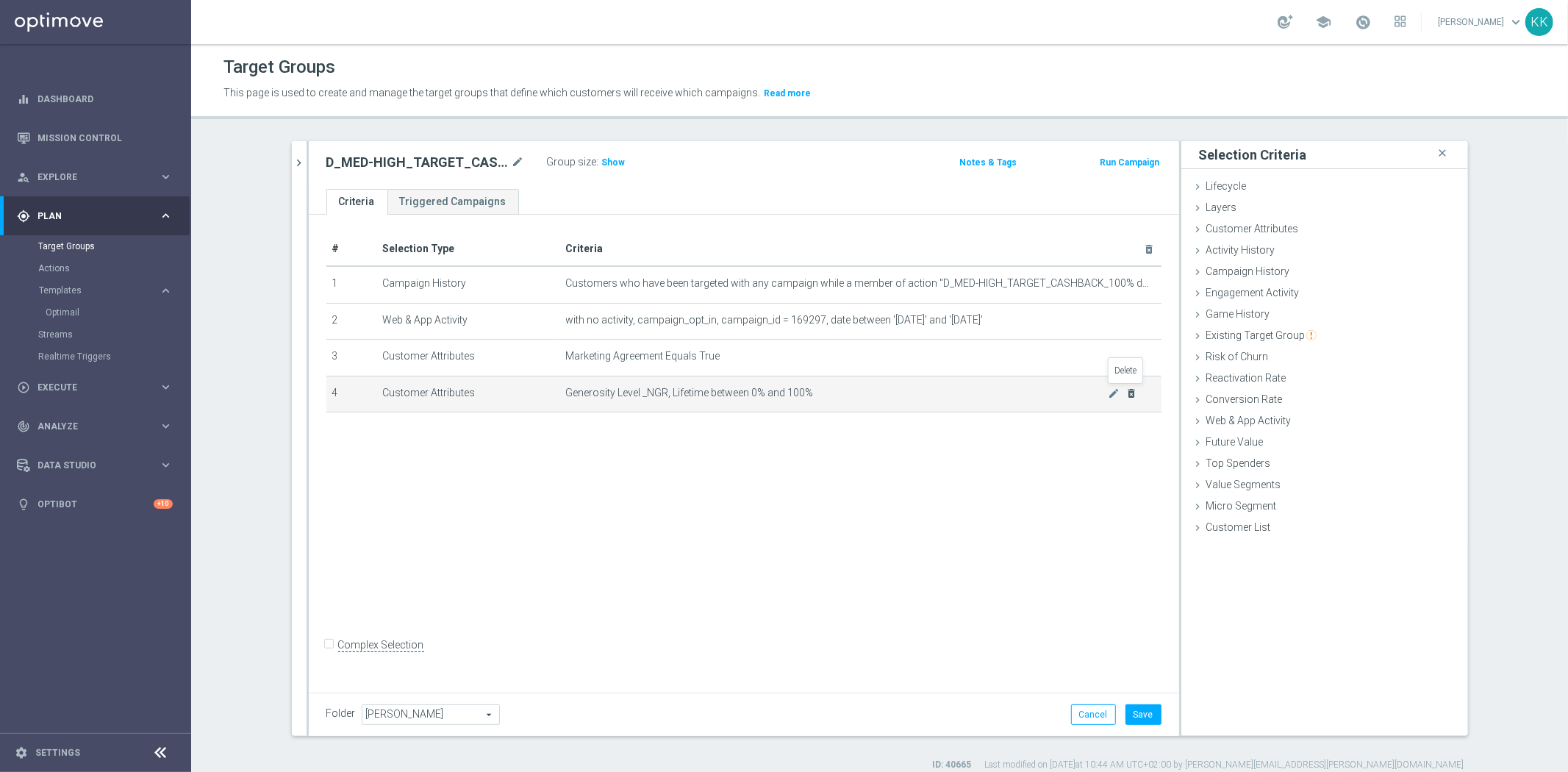
click at [1126, 392] on icon "delete_forever" at bounding box center [1131, 393] width 12 height 12
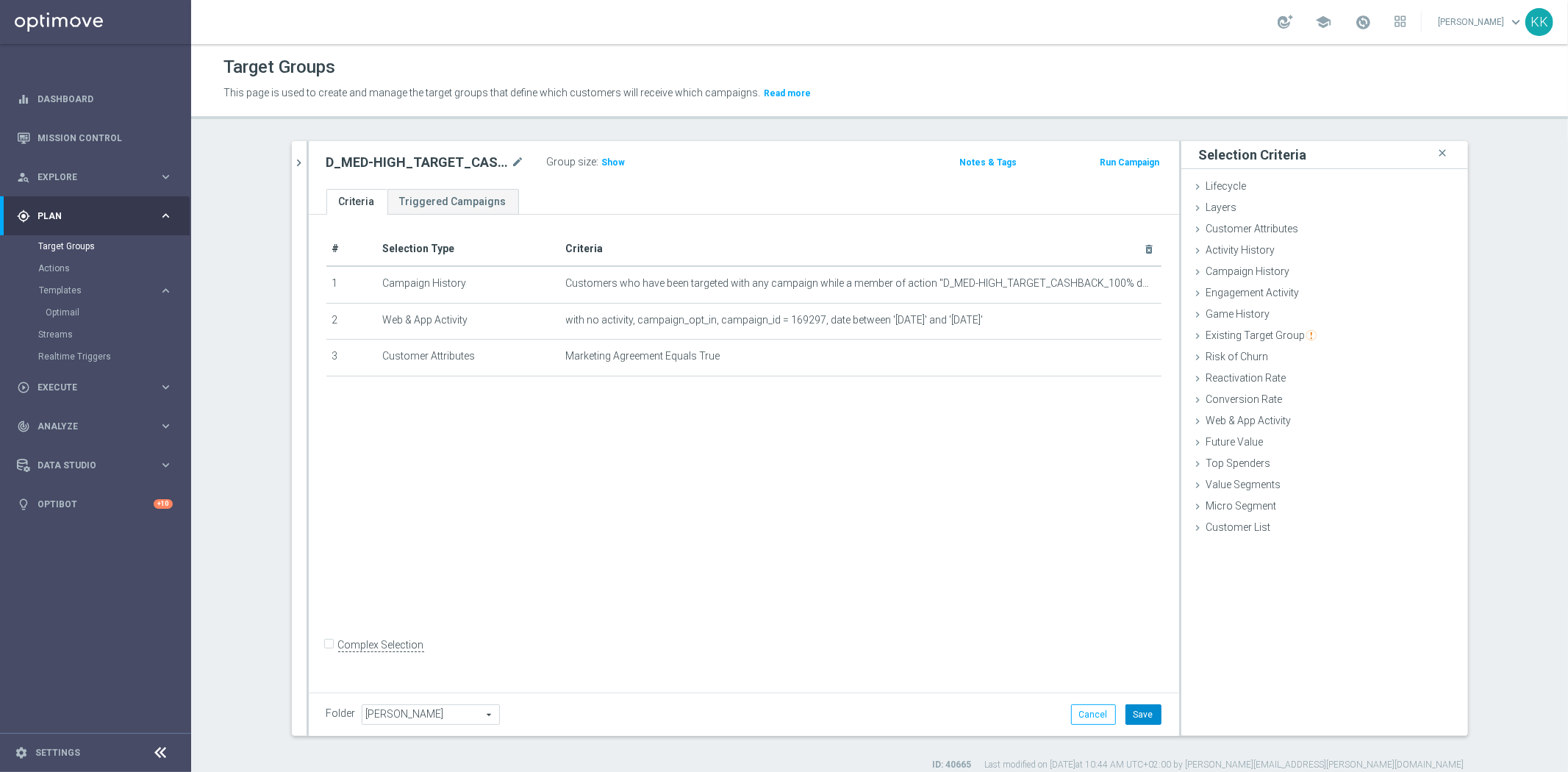
click at [1135, 705] on button "Save" at bounding box center [1143, 715] width 36 height 20
drag, startPoint x: 832, startPoint y: 177, endPoint x: 738, endPoint y: 180, distance: 94.0
click at [830, 177] on div "D_MED-HIGH_TARGET_CASHBACK_100% do 50 PLNX6_EPLW_190825_PUSH mode_edit Group si…" at bounding box center [743, 165] width 870 height 48
click at [607, 159] on span "Show" at bounding box center [614, 162] width 24 height 10
click at [296, 155] on button "chevron_right" at bounding box center [299, 162] width 15 height 43
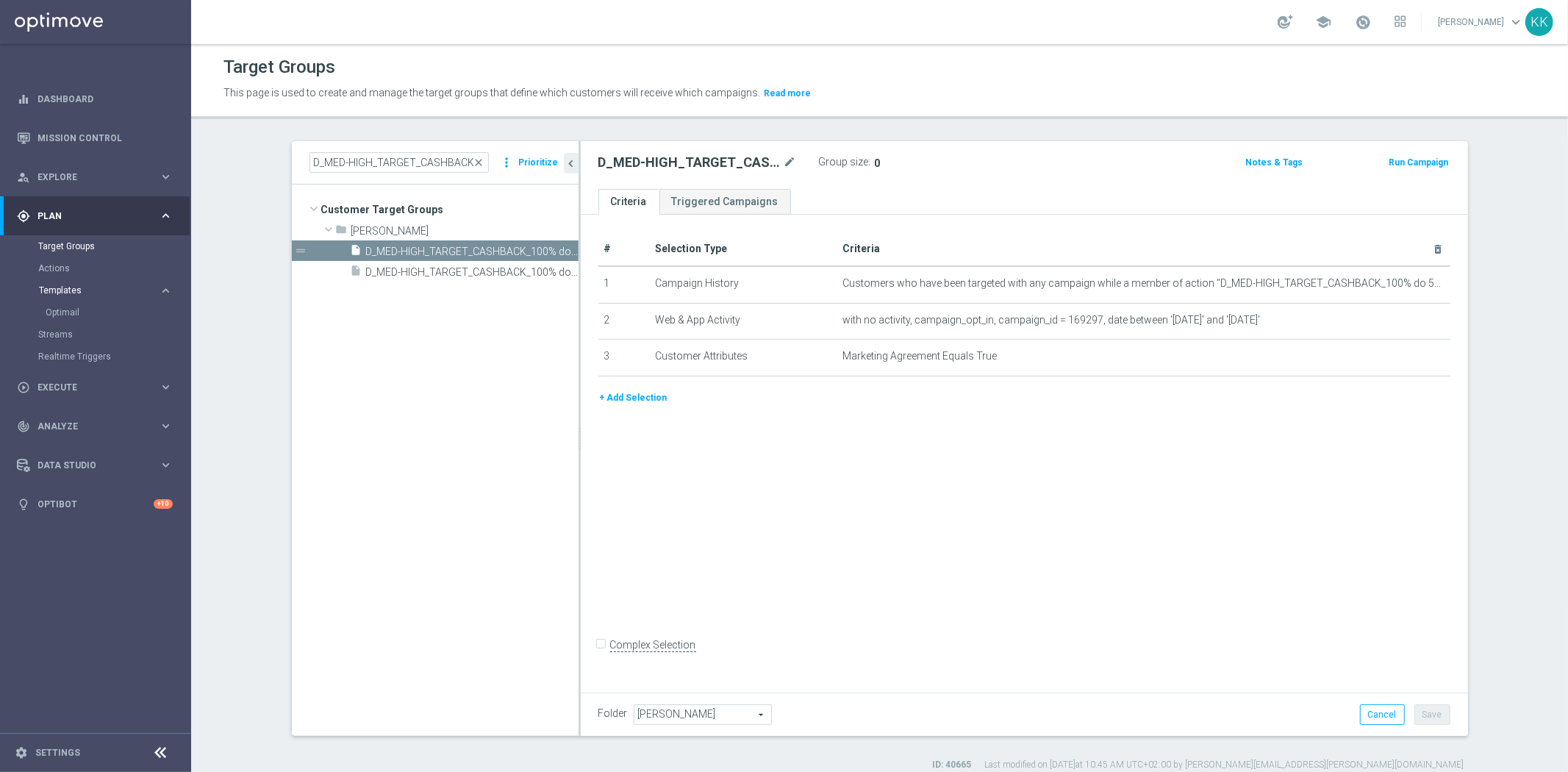
click at [52, 292] on span "Templates" at bounding box center [91, 291] width 105 height 9
click at [54, 310] on link "Optimail" at bounding box center [99, 312] width 108 height 12
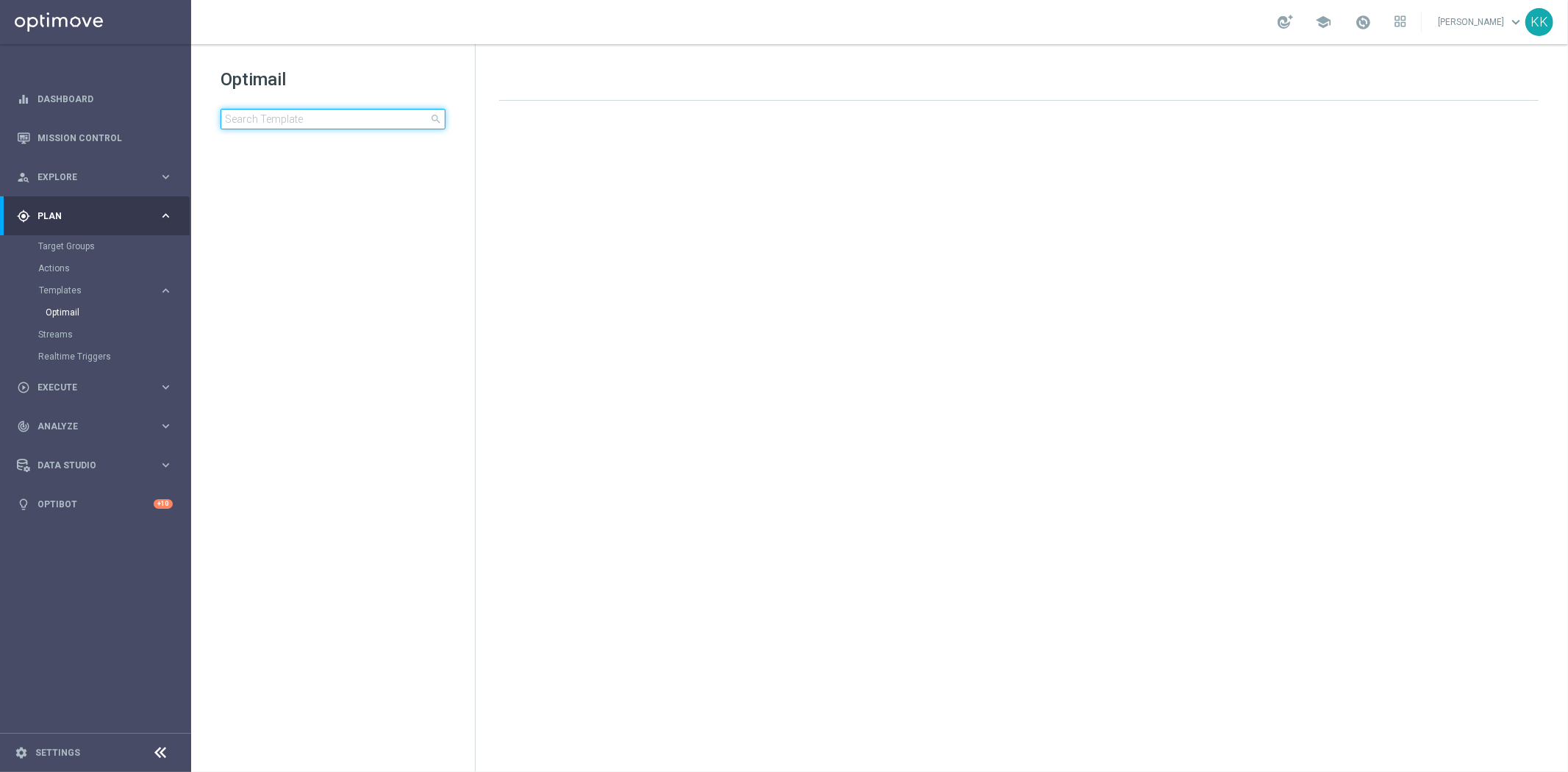
click at [326, 111] on input at bounding box center [332, 119] width 225 height 20
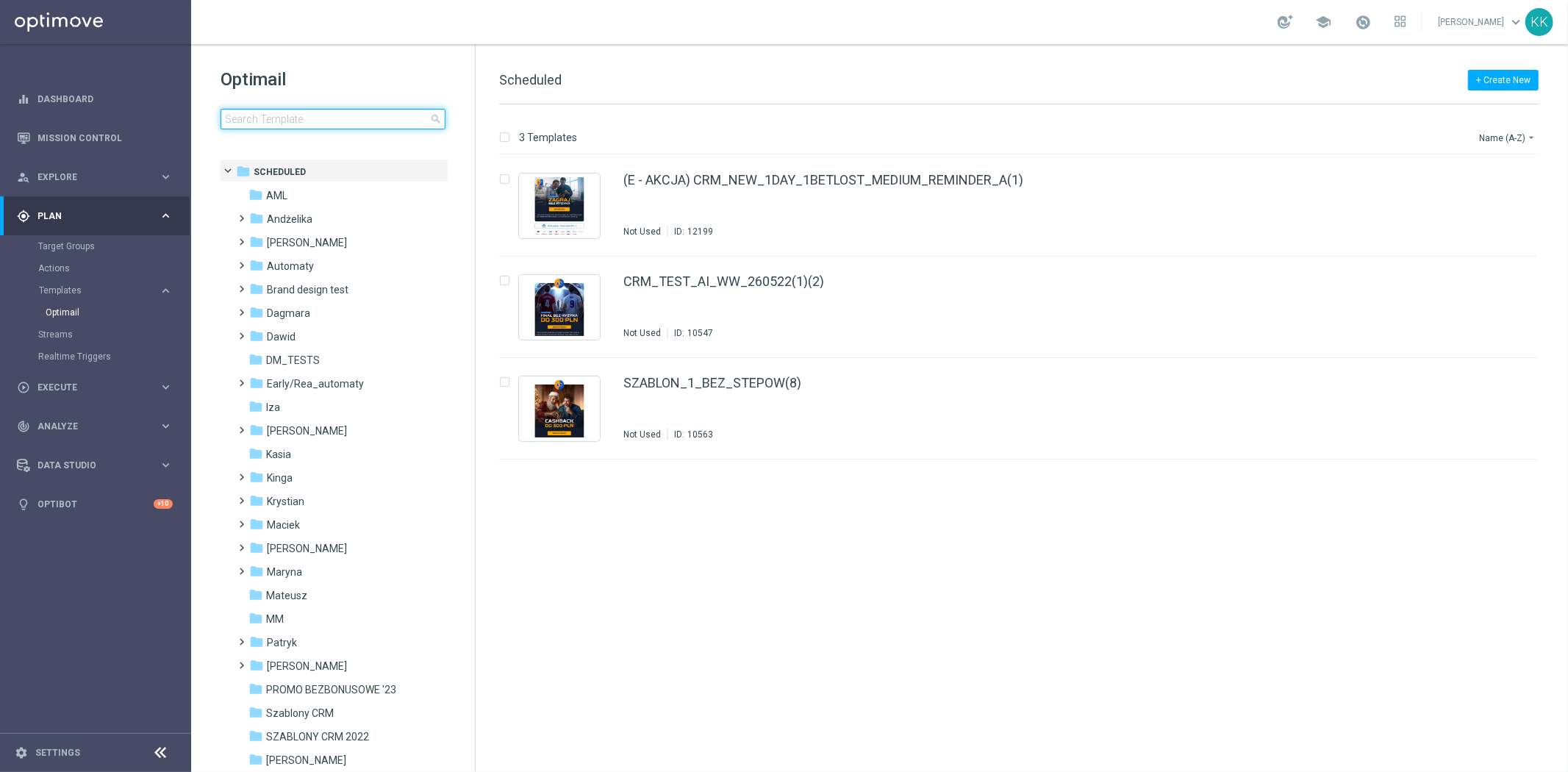
drag, startPoint x: 323, startPoint y: 119, endPoint x: 317, endPoint y: 123, distance: 7.2
click at [319, 122] on input at bounding box center [332, 119] width 225 height 20
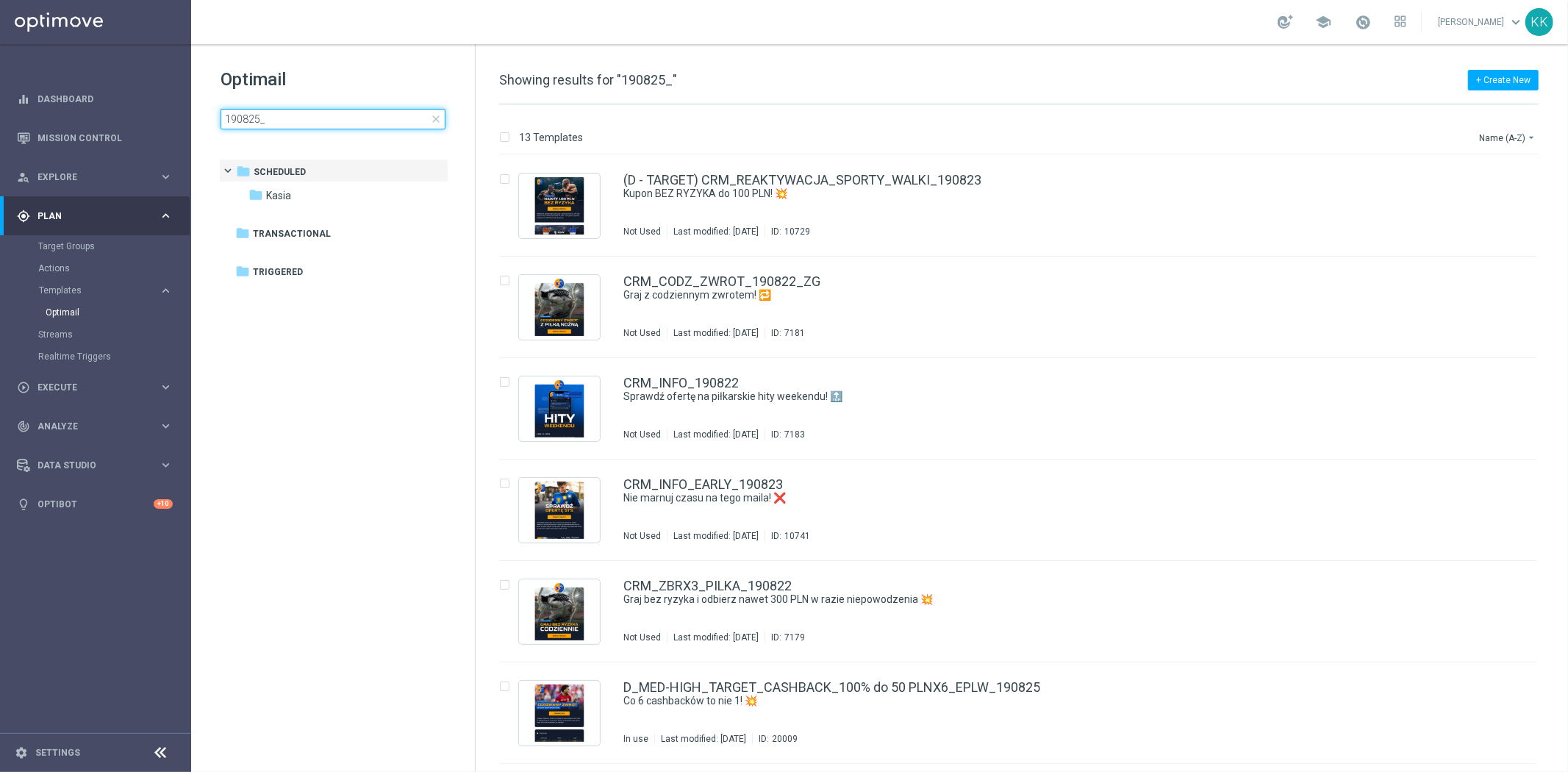
type input "190825_2"
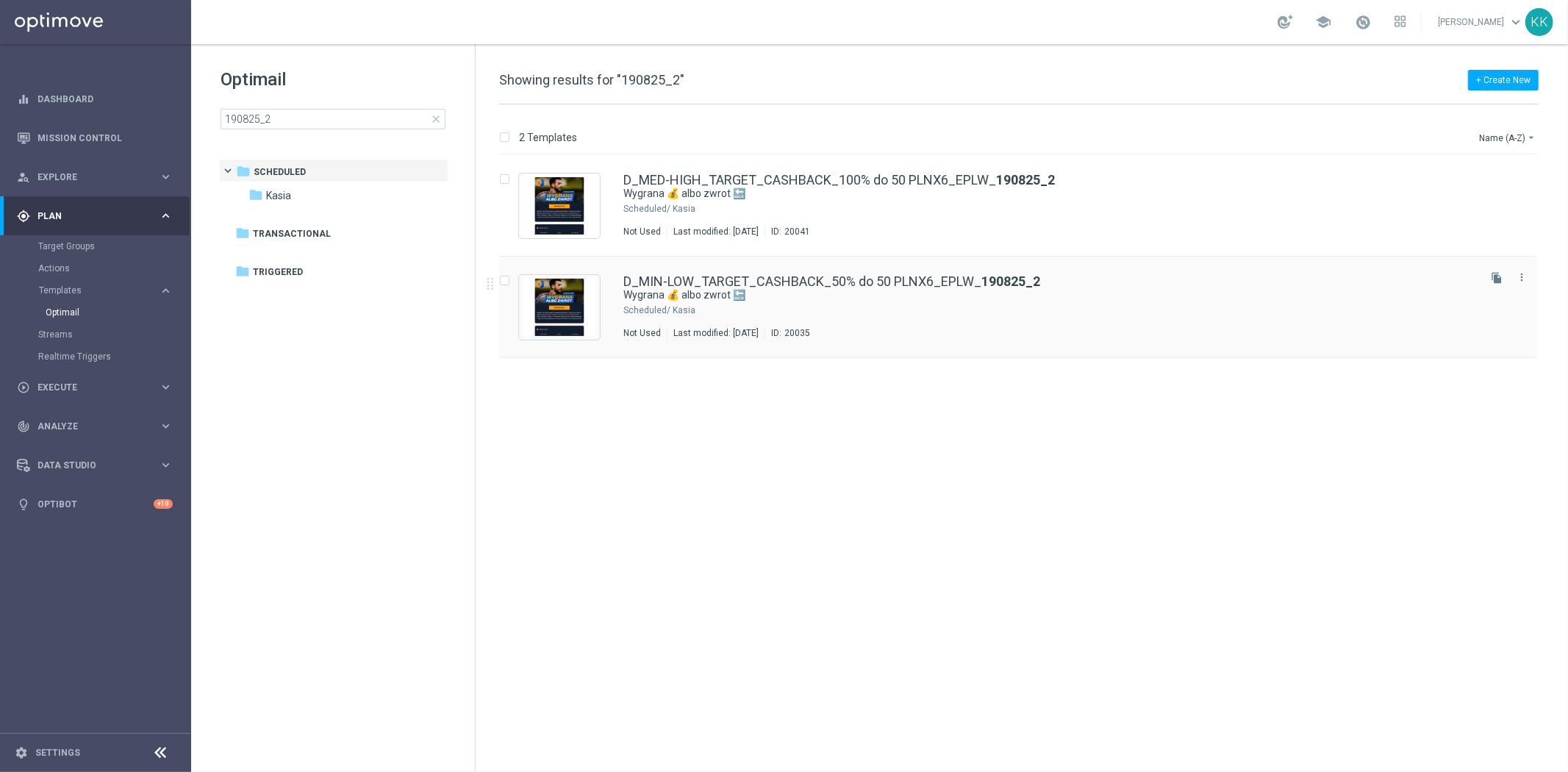
click at [793, 304] on div "Kasia" at bounding box center [1074, 310] width 803 height 12
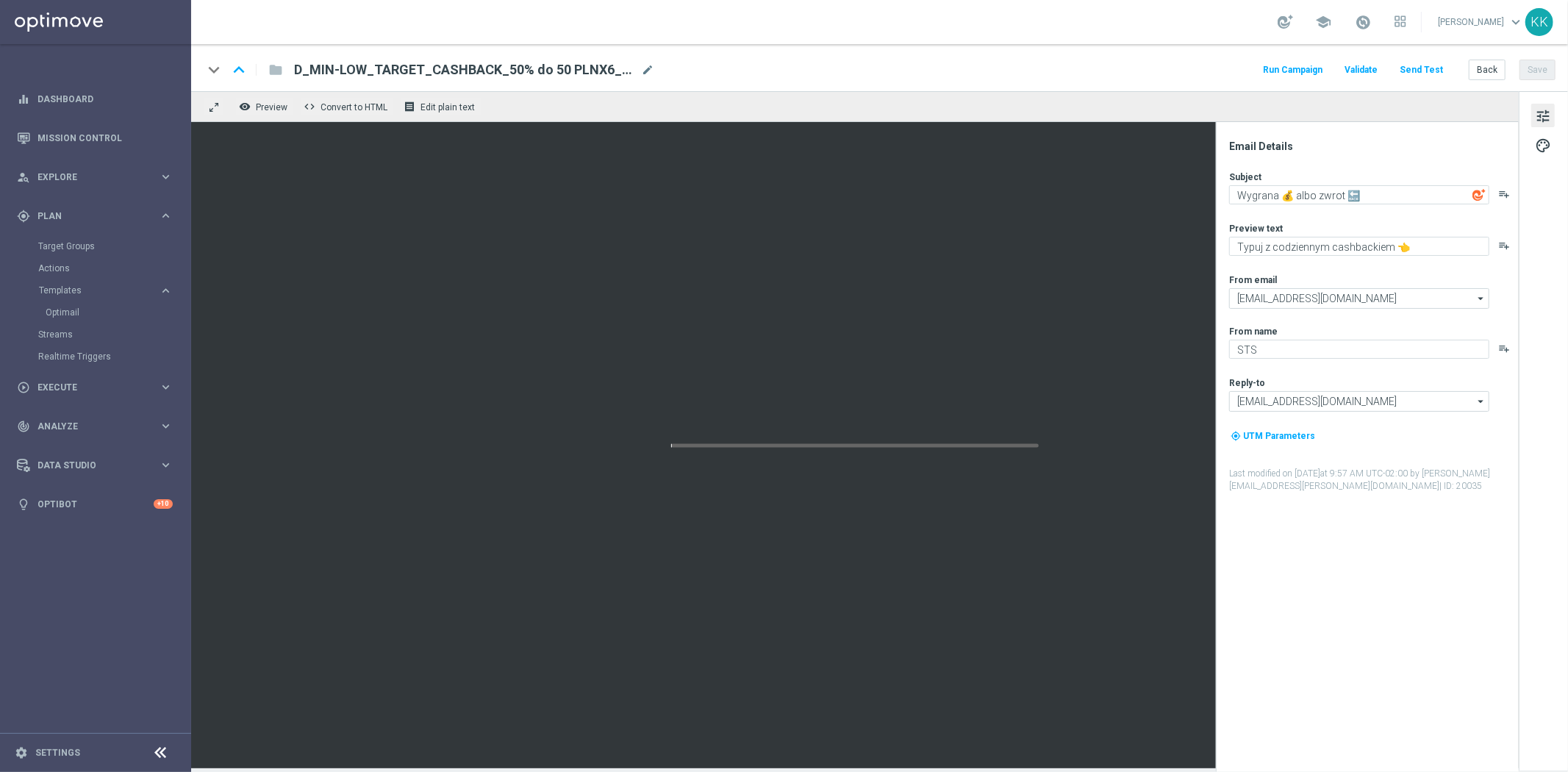
click at [1429, 57] on div "keyboard_arrow_down keyboard_arrow_up folder D_MIN-LOW_TARGET_CASHBACK_50% do 5…" at bounding box center [879, 67] width 1376 height 47
click at [1430, 62] on button "Send Test" at bounding box center [1421, 70] width 48 height 20
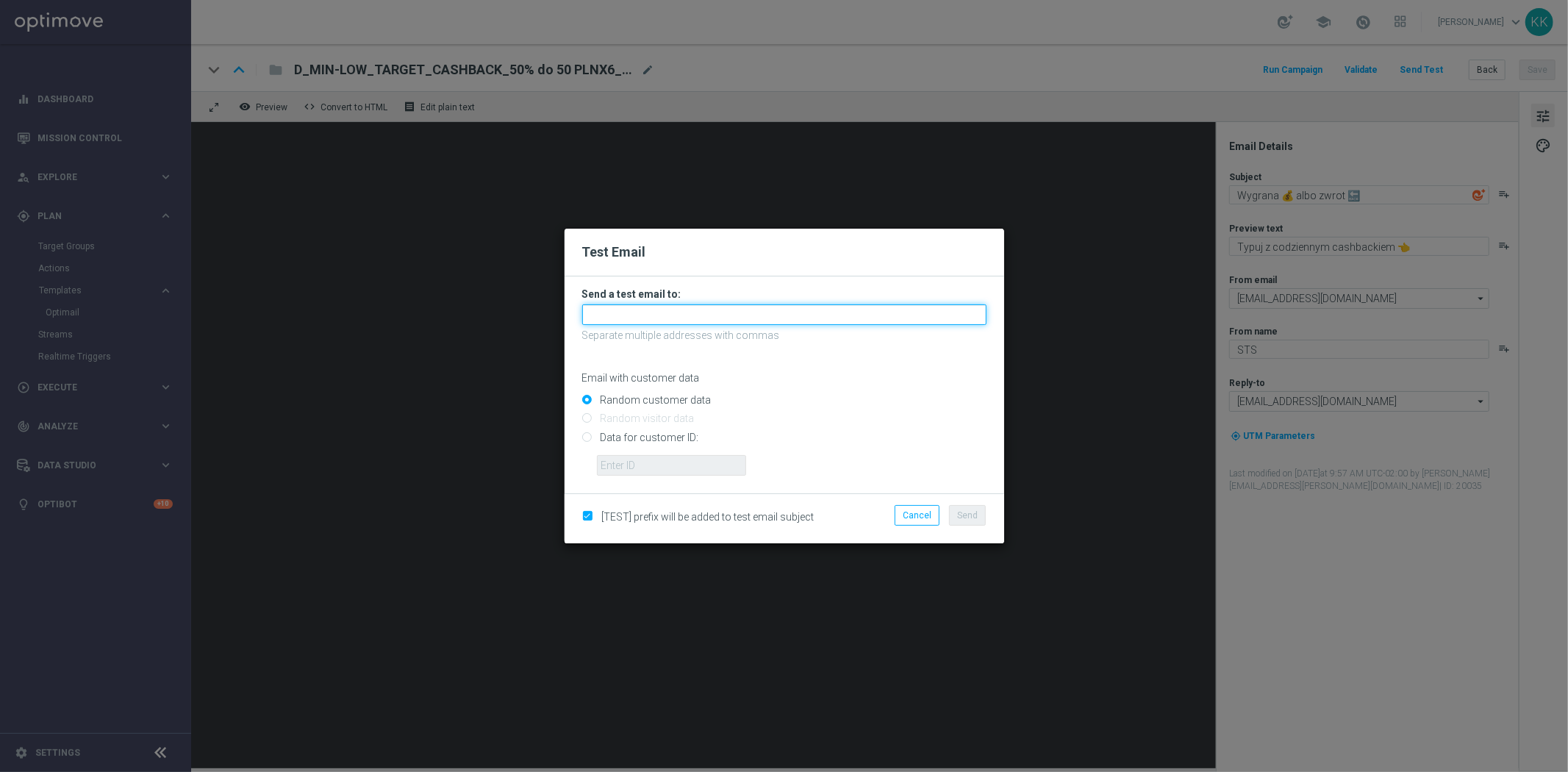
click at [729, 308] on input "text" at bounding box center [784, 314] width 404 height 20
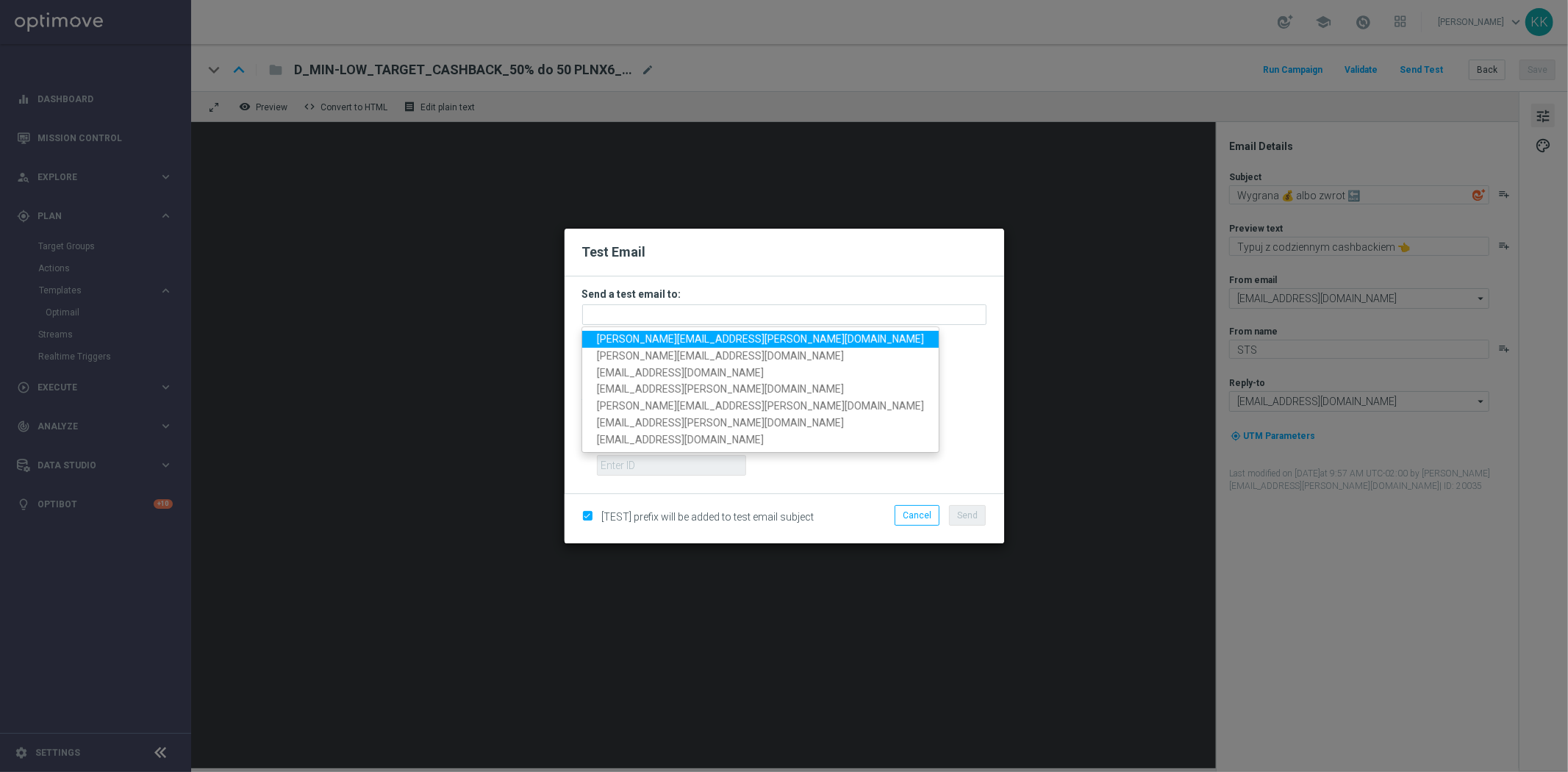
click at [724, 336] on link "[PERSON_NAME][EMAIL_ADDRESS][PERSON_NAME][DOMAIN_NAME]" at bounding box center [760, 339] width 356 height 17
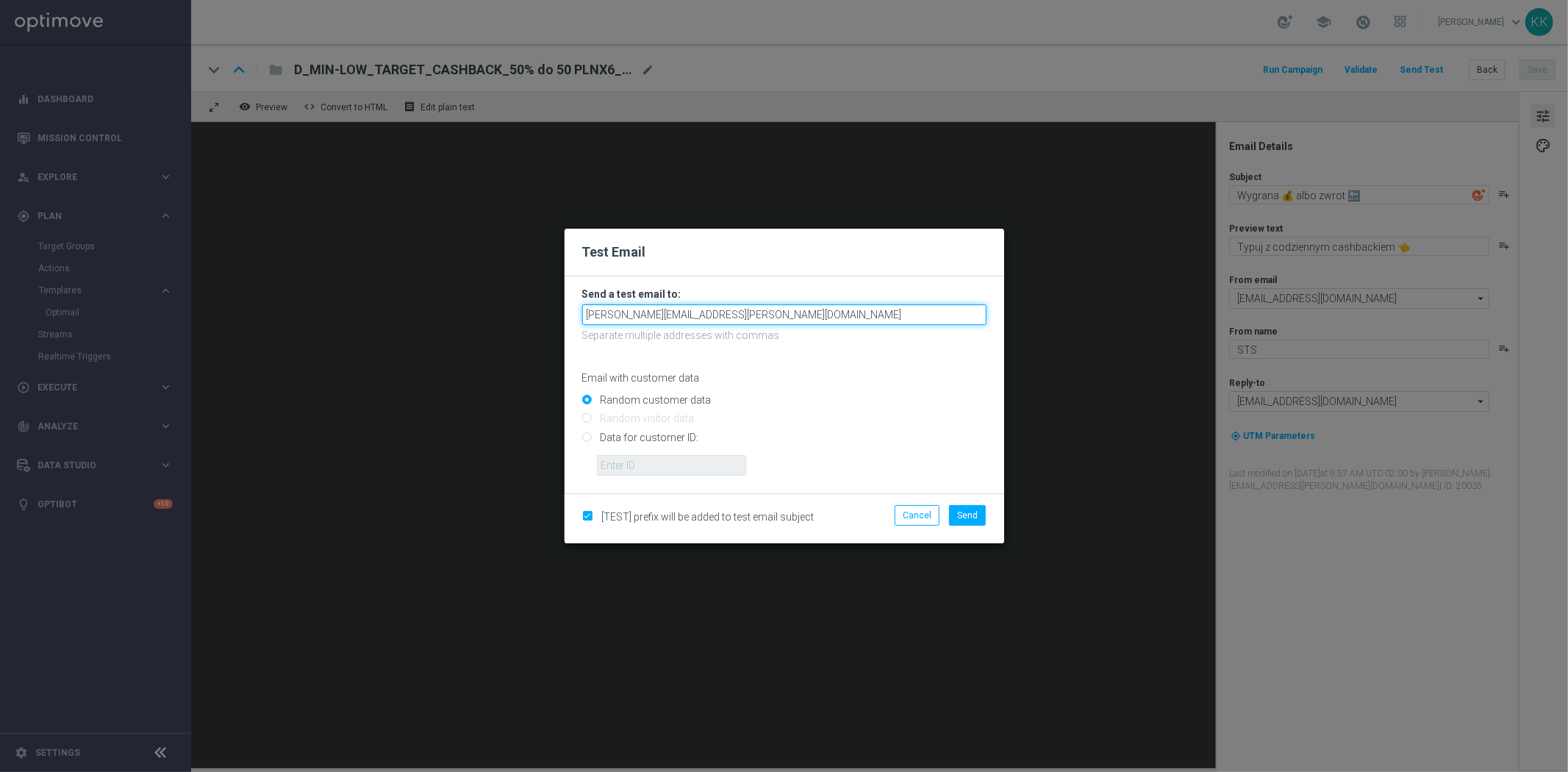
click at [752, 308] on input "[PERSON_NAME][EMAIL_ADDRESS][PERSON_NAME][DOMAIN_NAME]" at bounding box center [784, 314] width 404 height 20
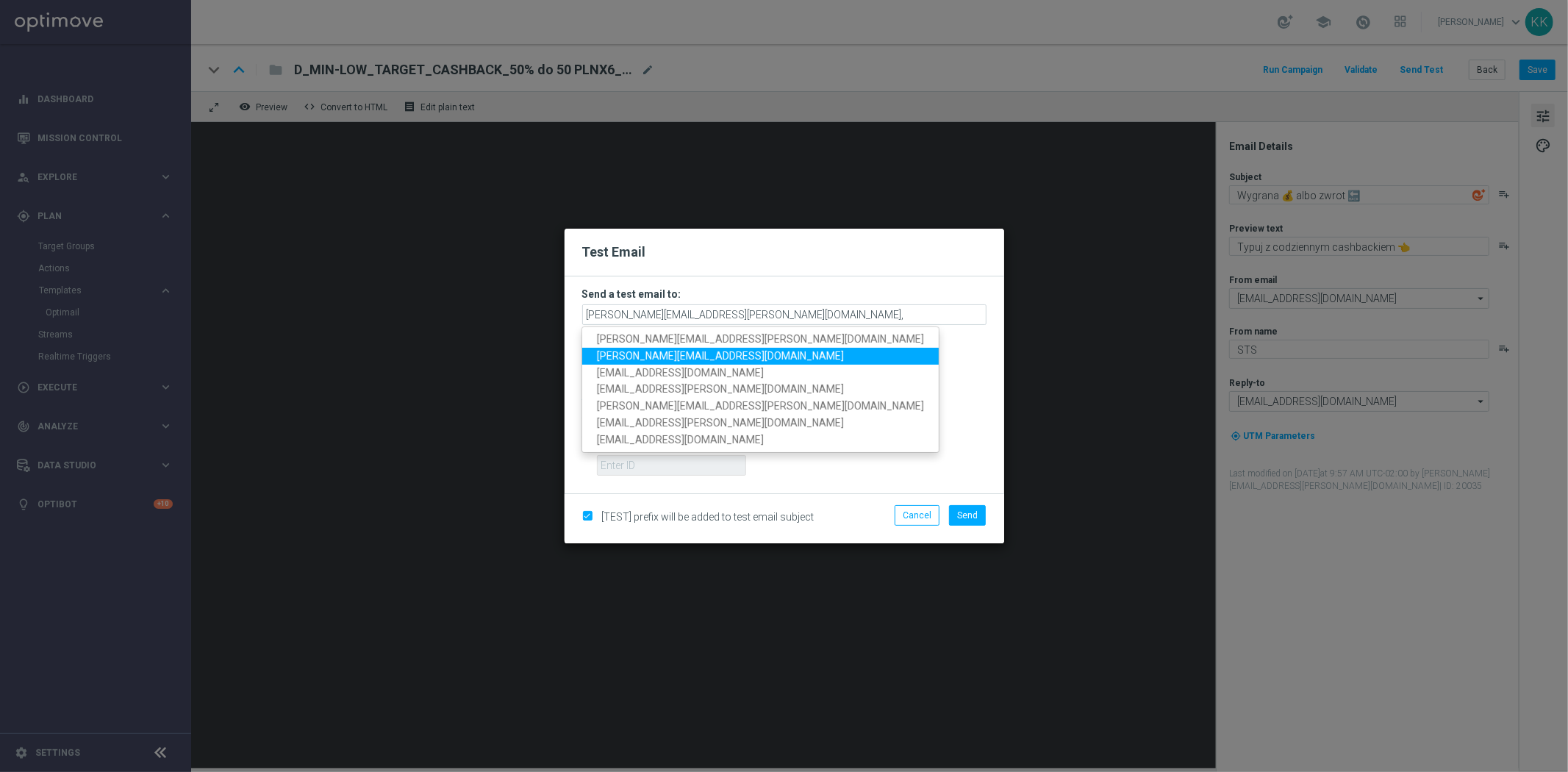
click at [678, 354] on span "[PERSON_NAME][EMAIL_ADDRESS][DOMAIN_NAME]" at bounding box center [720, 356] width 247 height 12
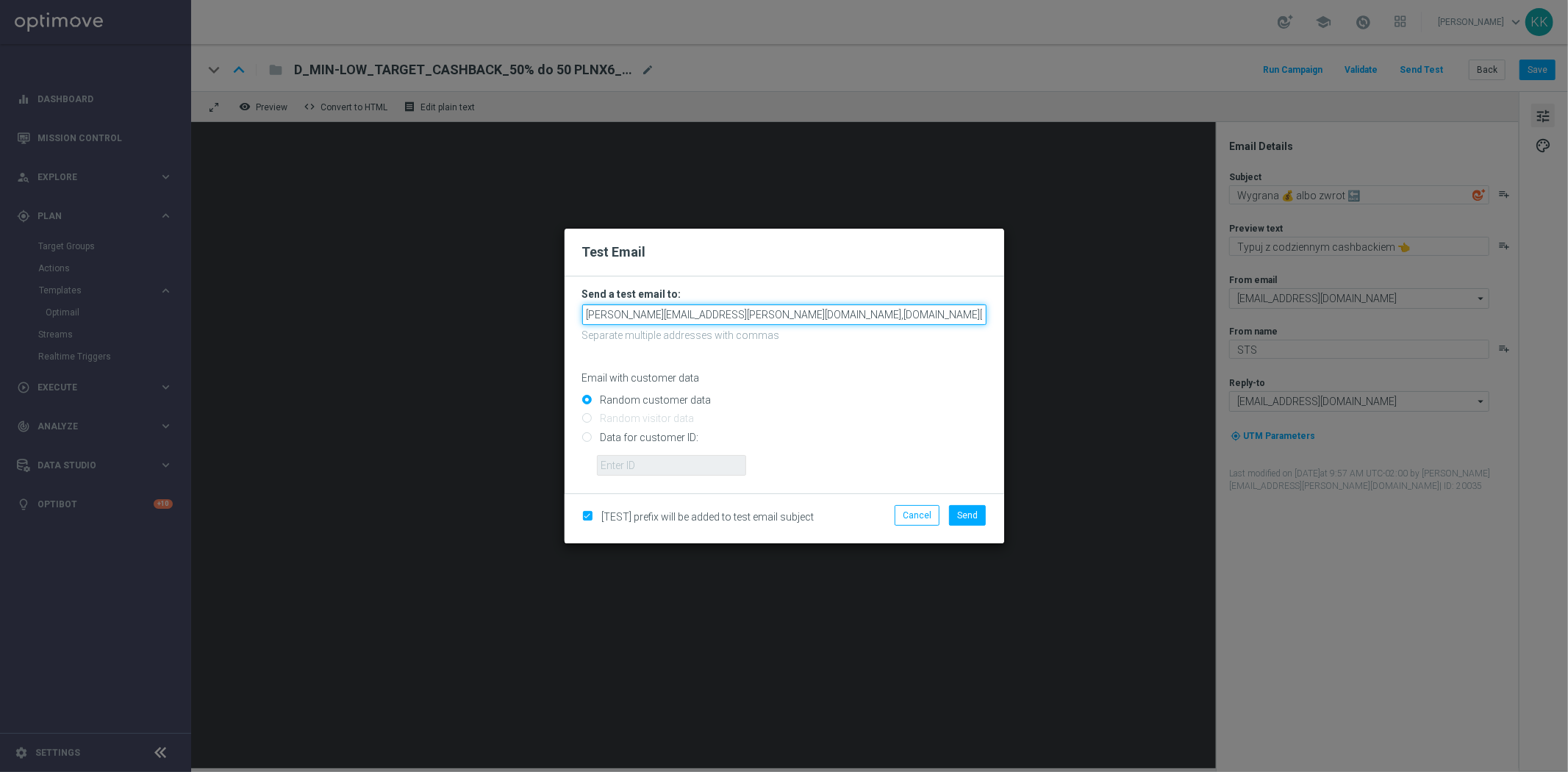
click at [843, 311] on input "katarzyna.kaminska@sts.pl,antoni.litwinek@sts.pl" at bounding box center [784, 314] width 404 height 20
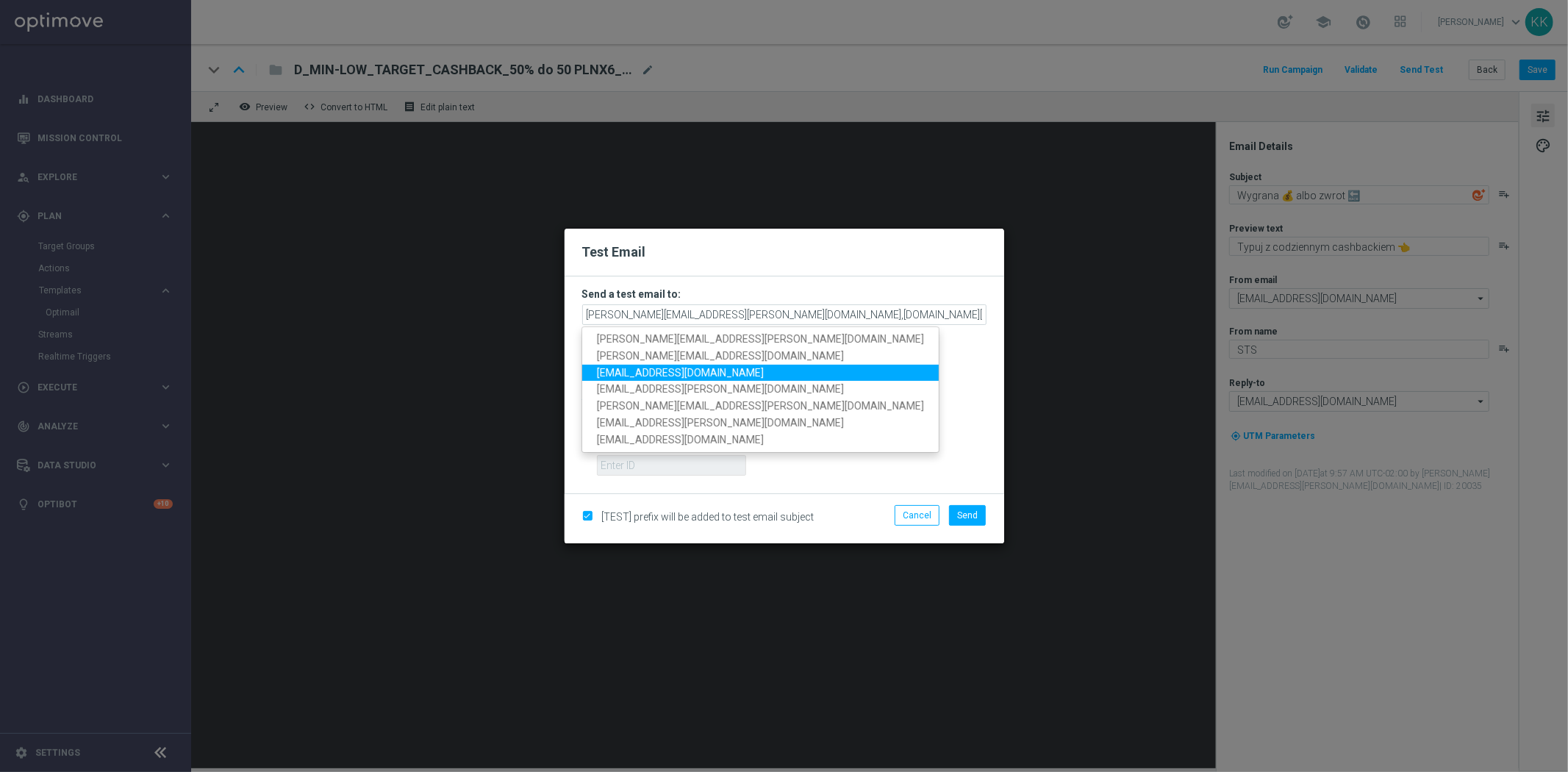
click at [690, 367] on span "[EMAIL_ADDRESS][DOMAIN_NAME]" at bounding box center [679, 372] width 167 height 12
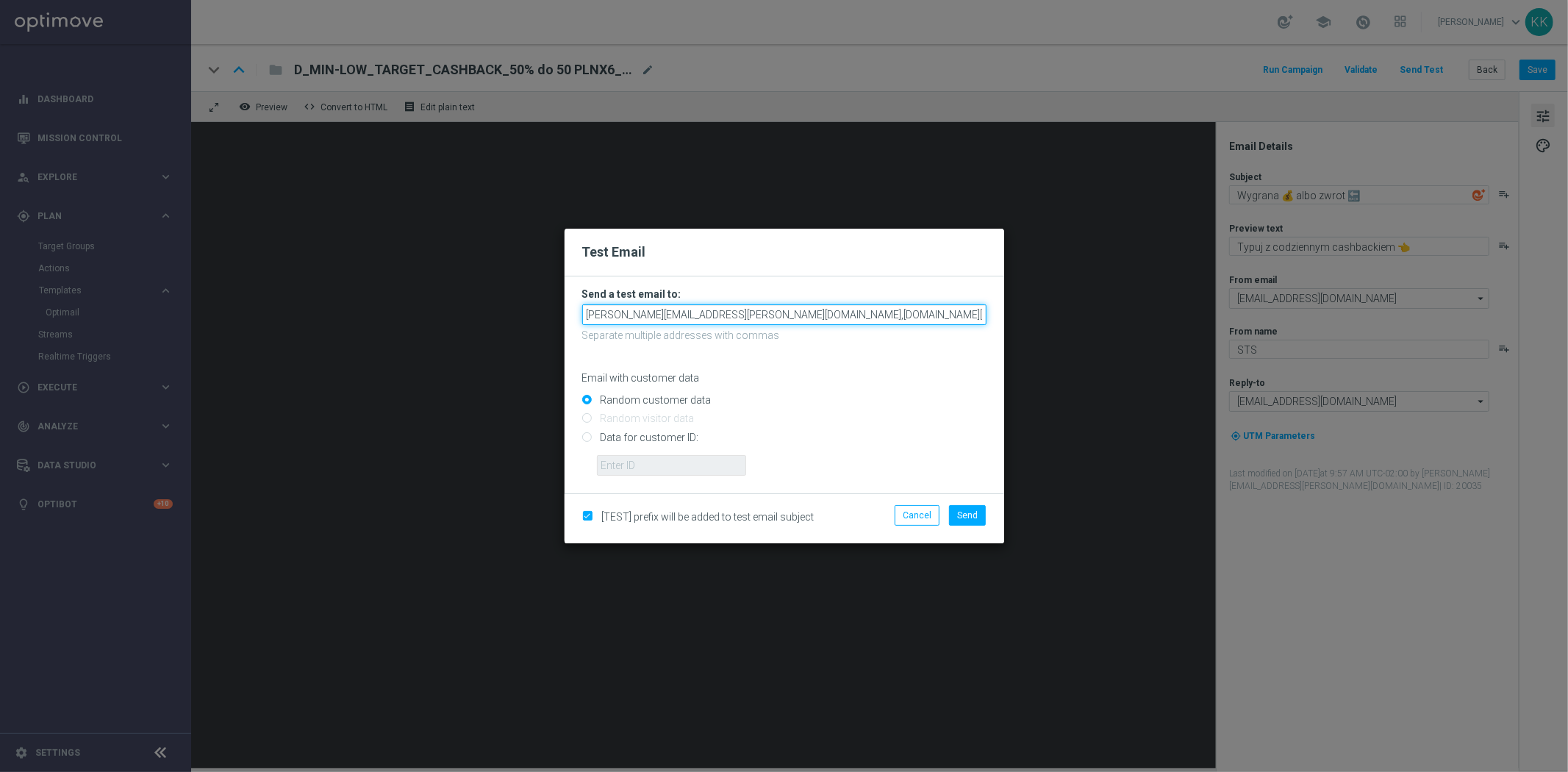
click at [950, 309] on input "katarzyna.kaminska@sts.pl,antoni.litwinek@sts.pl,patryk.przybolewski@sts.pl" at bounding box center [784, 314] width 404 height 20
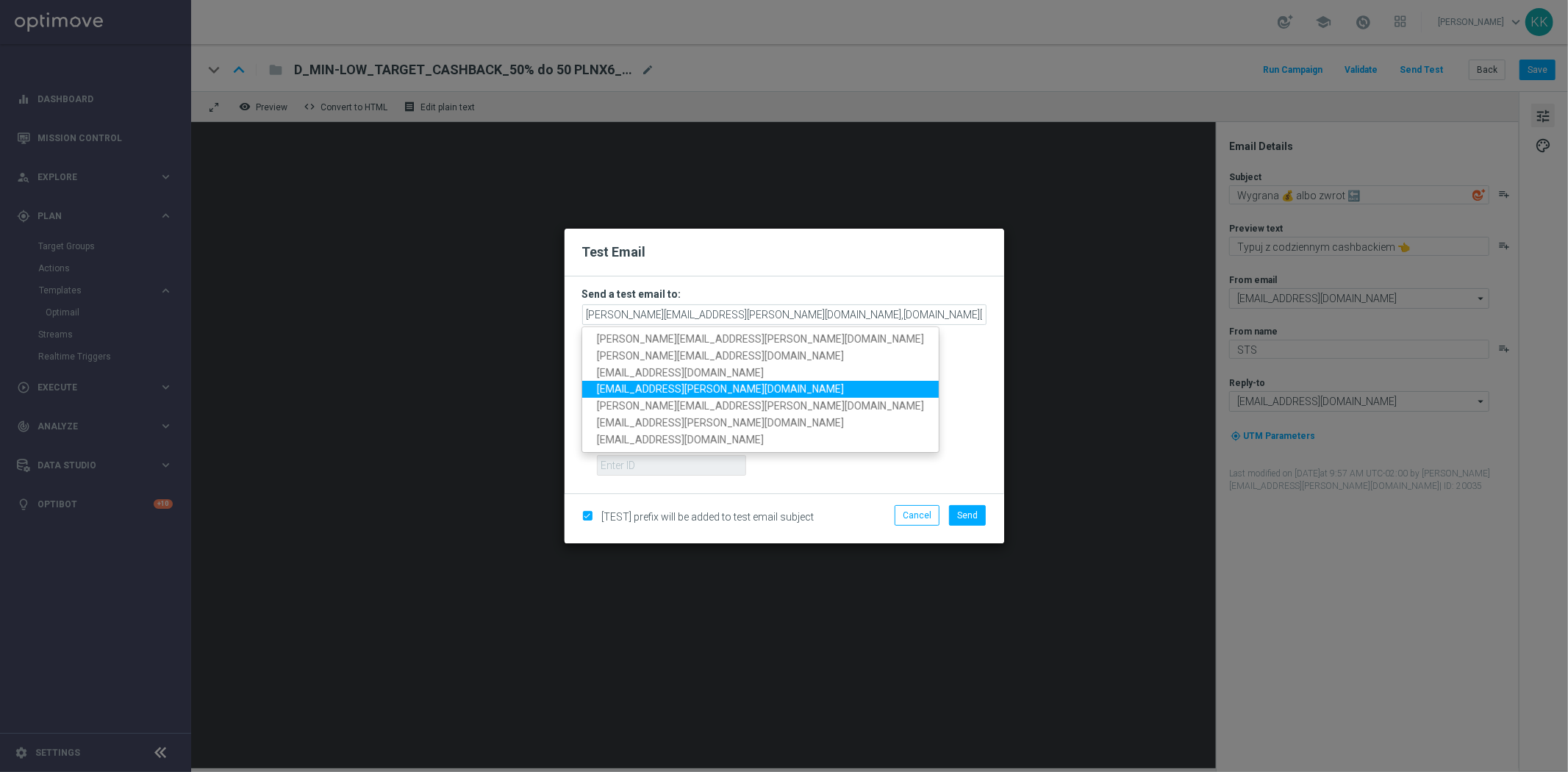
click at [656, 380] on link "[EMAIL_ADDRESS][PERSON_NAME][DOMAIN_NAME]" at bounding box center [760, 389] width 356 height 17
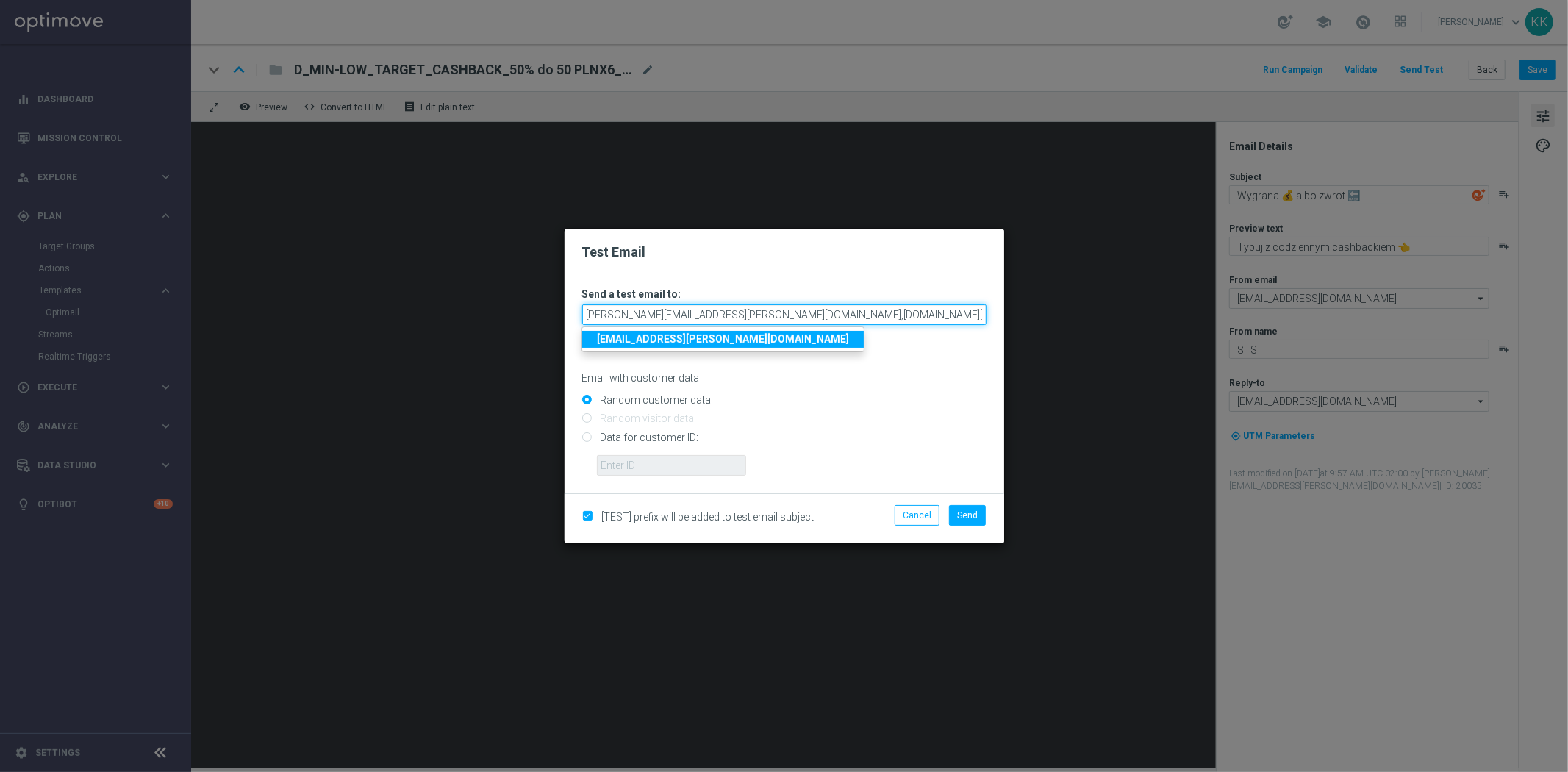
drag, startPoint x: 914, startPoint y: 310, endPoint x: 1299, endPoint y: 278, distance: 386.3
click at [1196, 294] on modal-container "Test Email Send a test email to: katarzyna.kaminska@sts.pl,antoni.litwinek@sts.…" at bounding box center [784, 386] width 1568 height 772
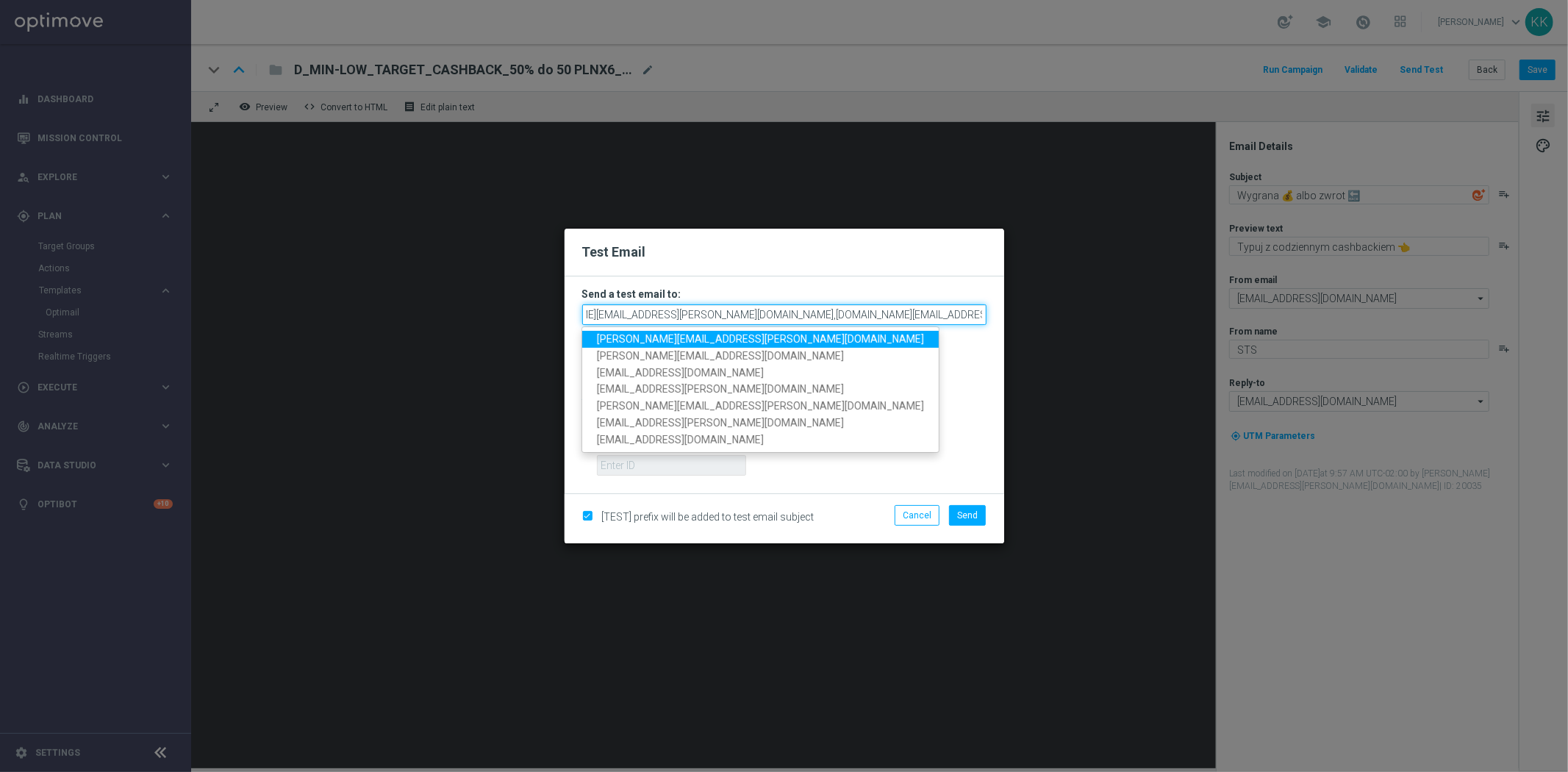
scroll to position [0, 69]
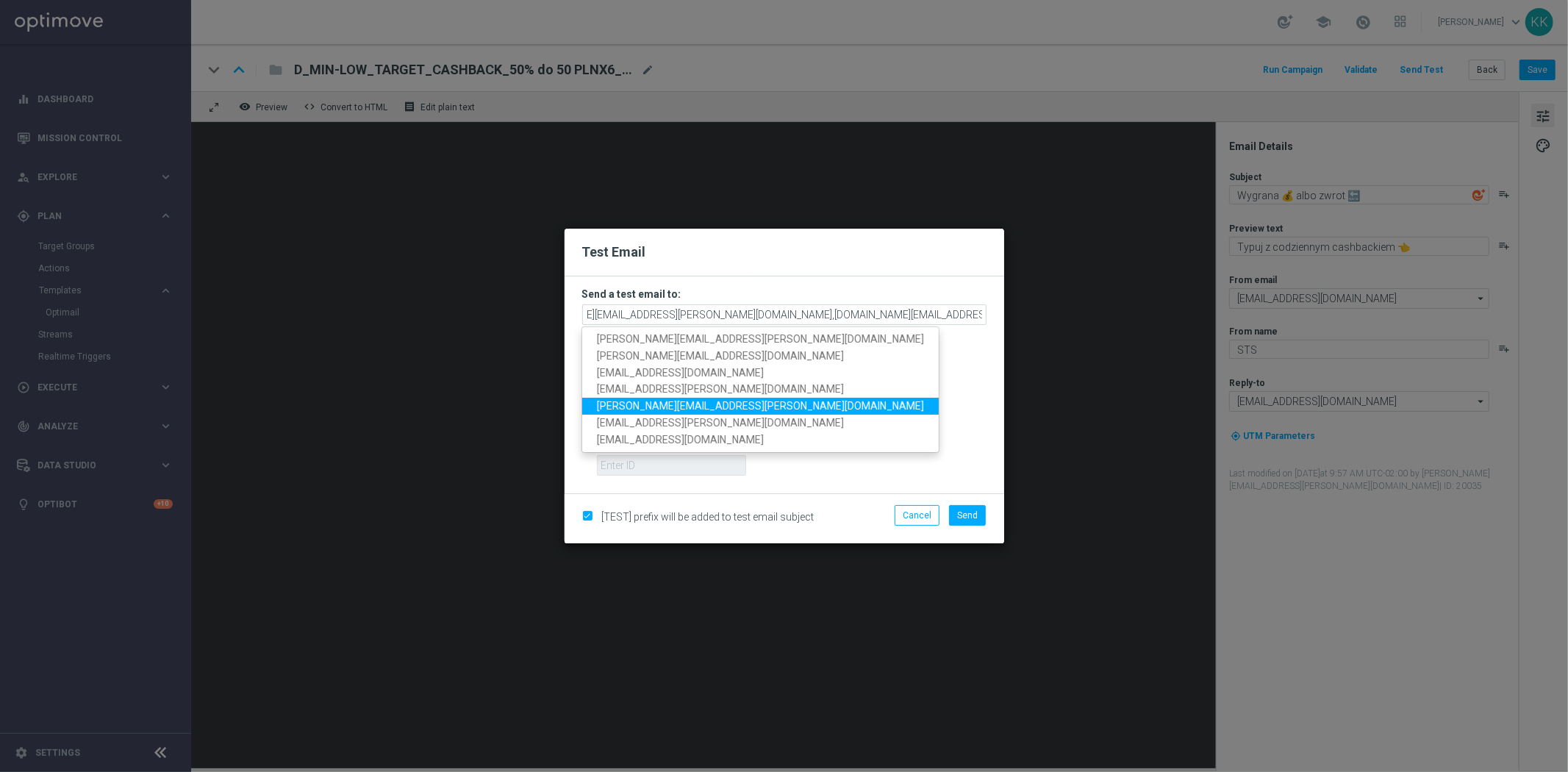
click at [744, 399] on link "[PERSON_NAME][EMAIL_ADDRESS][PERSON_NAME][DOMAIN_NAME]" at bounding box center [760, 406] width 356 height 17
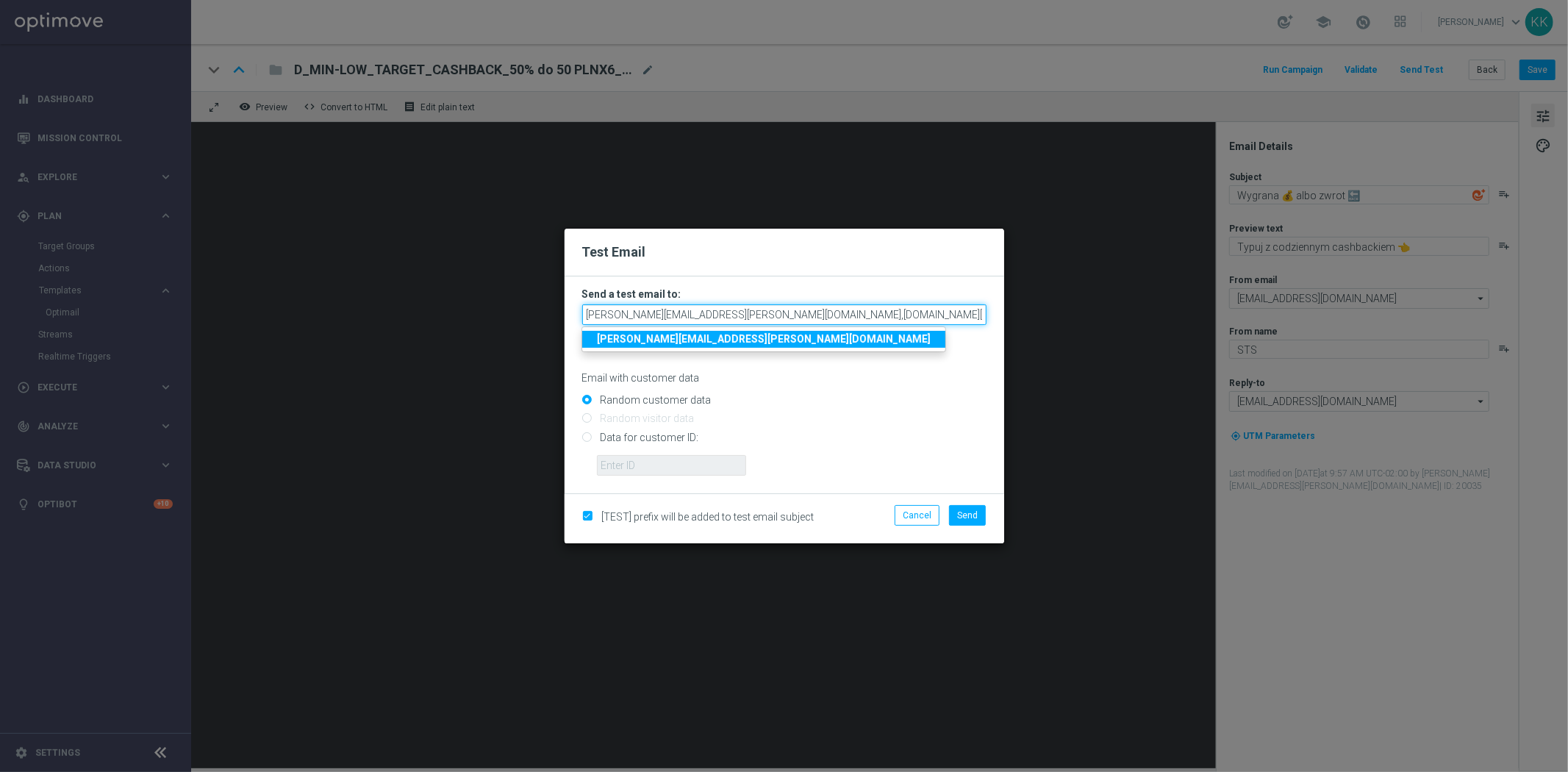
drag, startPoint x: 949, startPoint y: 309, endPoint x: 1376, endPoint y: 278, distance: 428.1
click at [1212, 299] on modal-container "Test Email Send a test email to: katarzyna.kaminska@sts.pl,antoni.litwinek@sts.…" at bounding box center [784, 386] width 1568 height 772
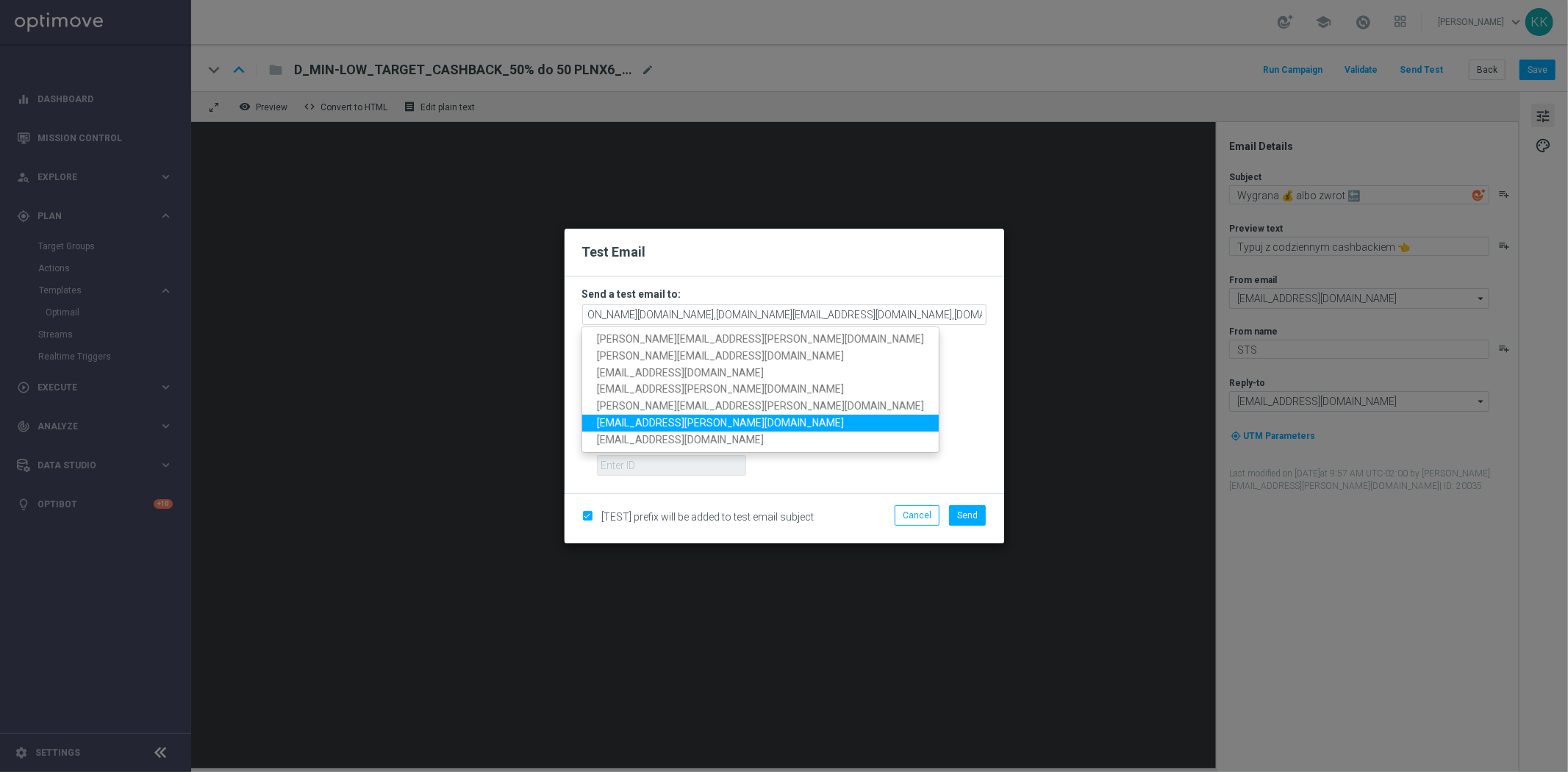
click at [749, 424] on link "[EMAIL_ADDRESS][PERSON_NAME][DOMAIN_NAME]" at bounding box center [760, 423] width 356 height 17
type input "katarzyna.kaminska@sts.pl,antoni.litwinek@sts.pl,patryk.przybolewski@sts.pl,kry…"
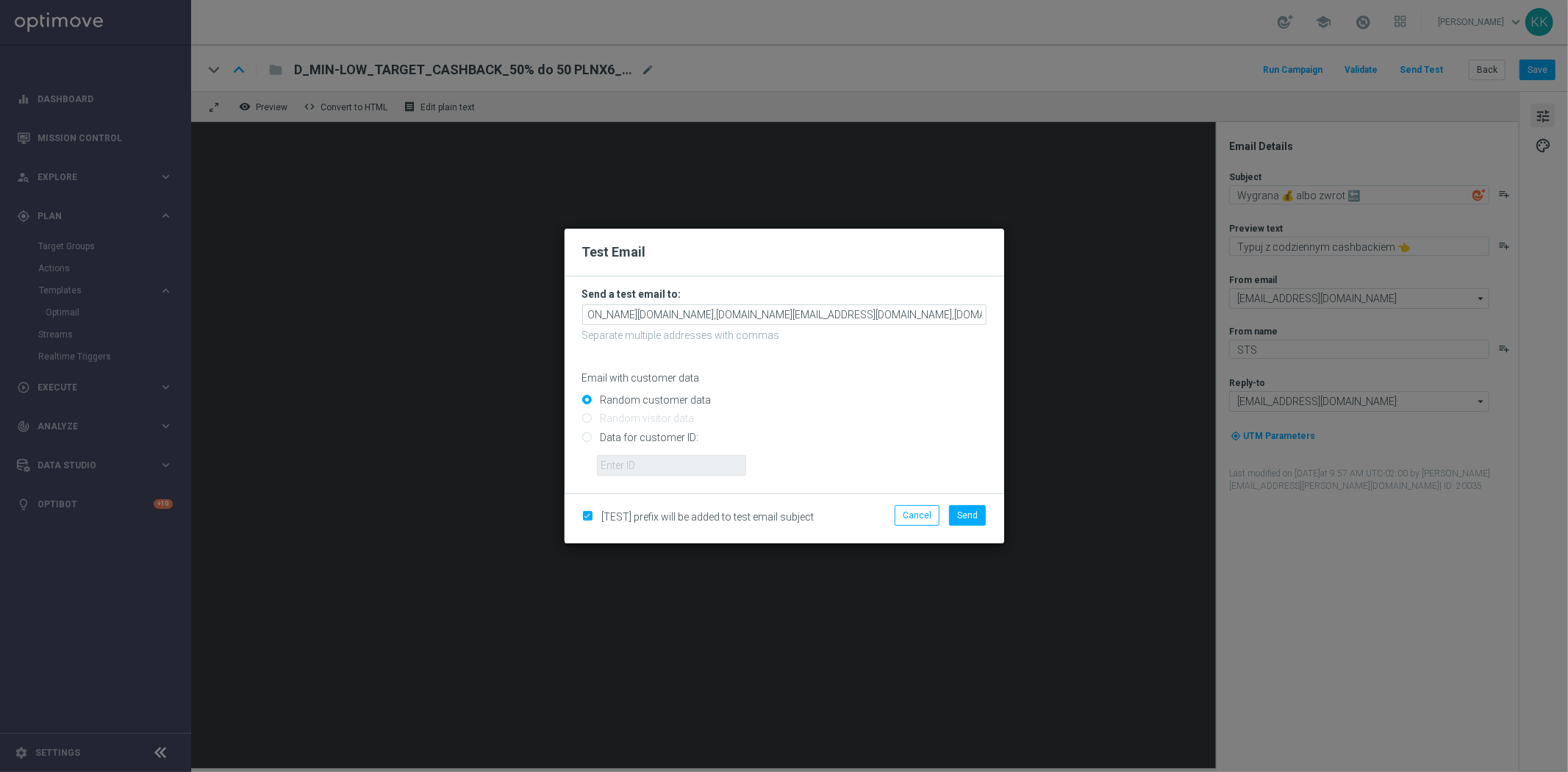
scroll to position [0, 0]
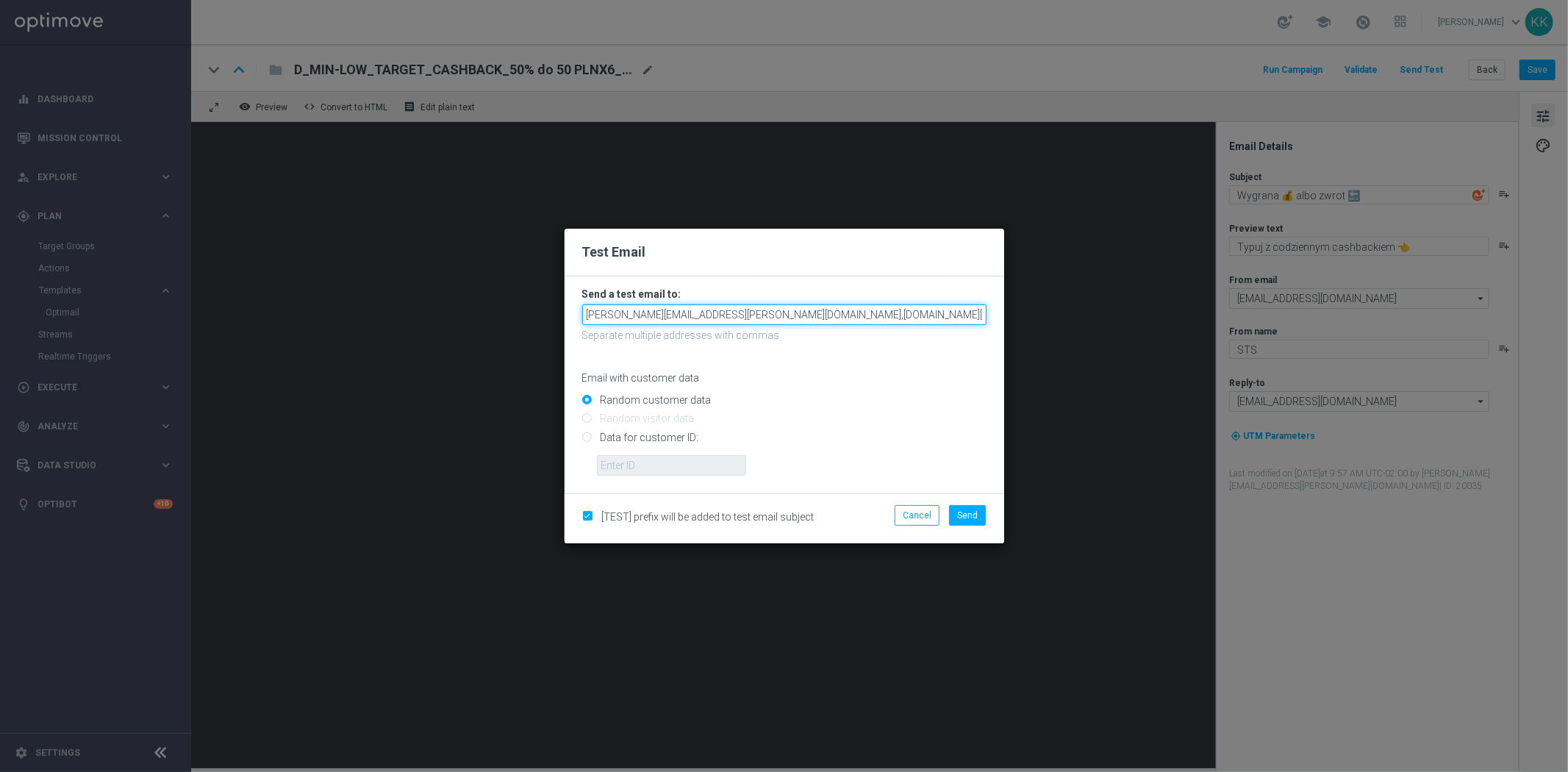
click at [869, 318] on input "katarzyna.kaminska@sts.pl,antoni.litwinek@sts.pl,patryk.przybolewski@sts.pl,kry…" at bounding box center [784, 314] width 404 height 20
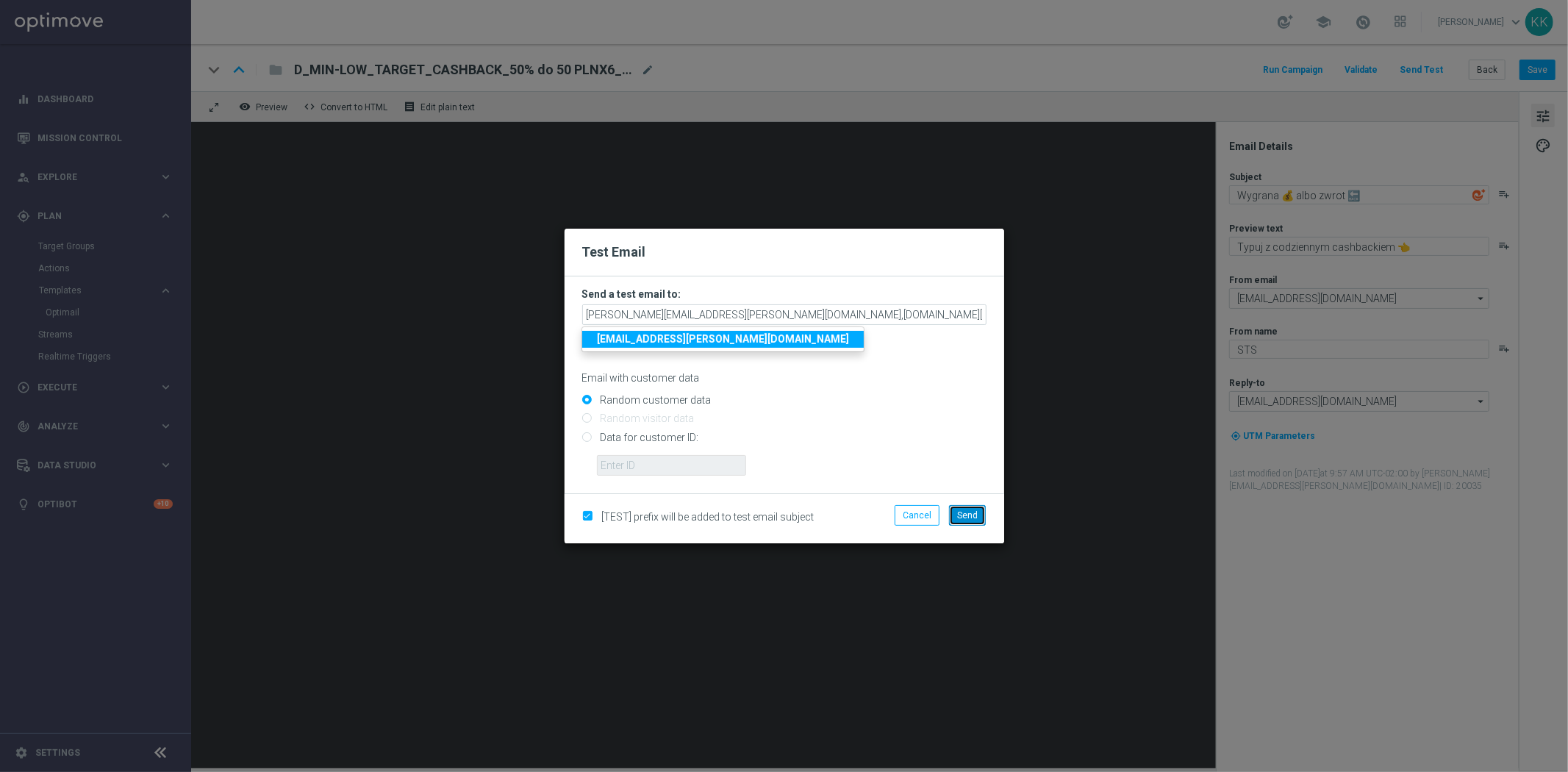
click at [964, 510] on span "Send" at bounding box center [967, 515] width 20 height 10
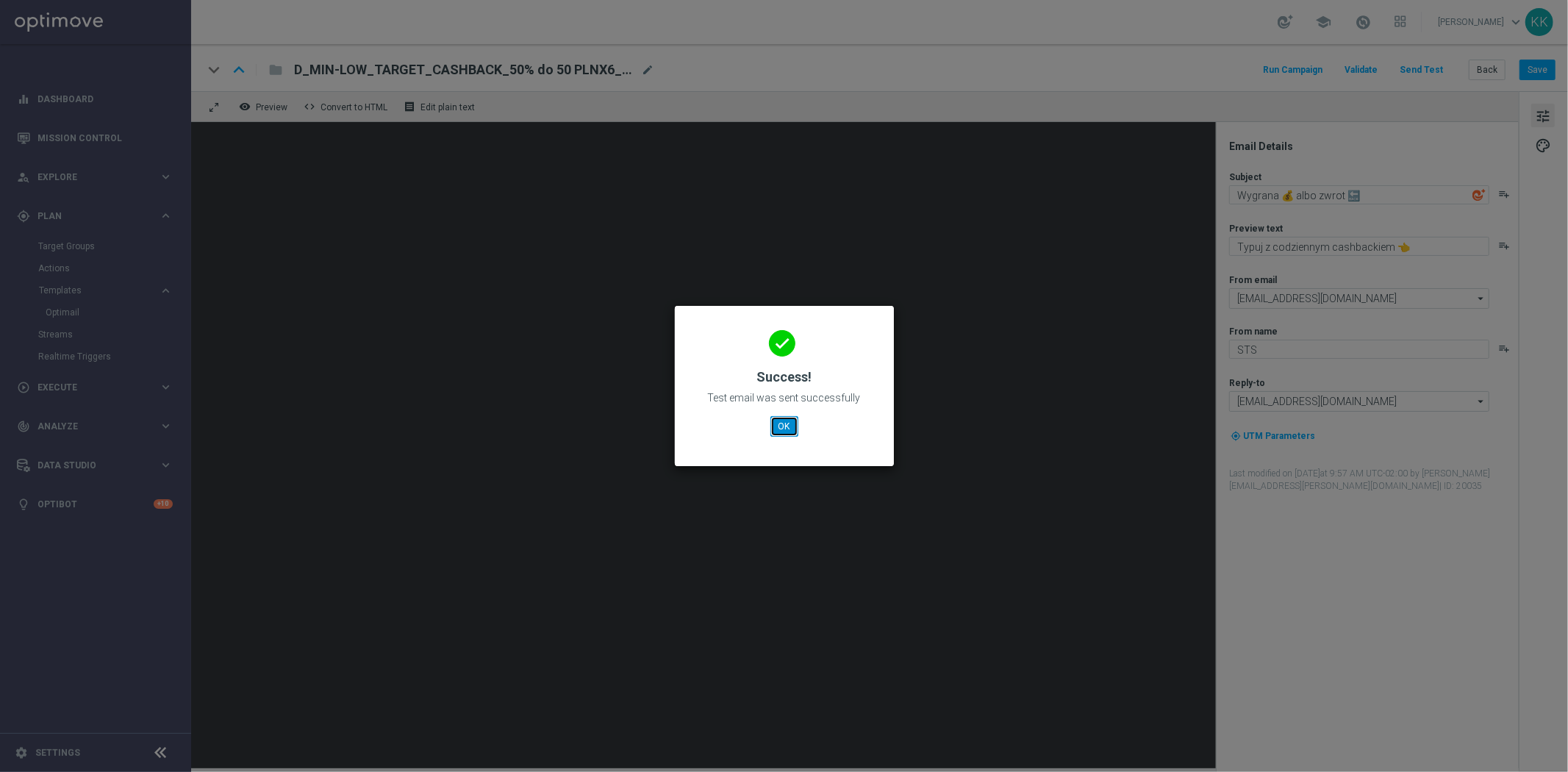
click at [787, 428] on button "OK" at bounding box center [784, 427] width 28 height 20
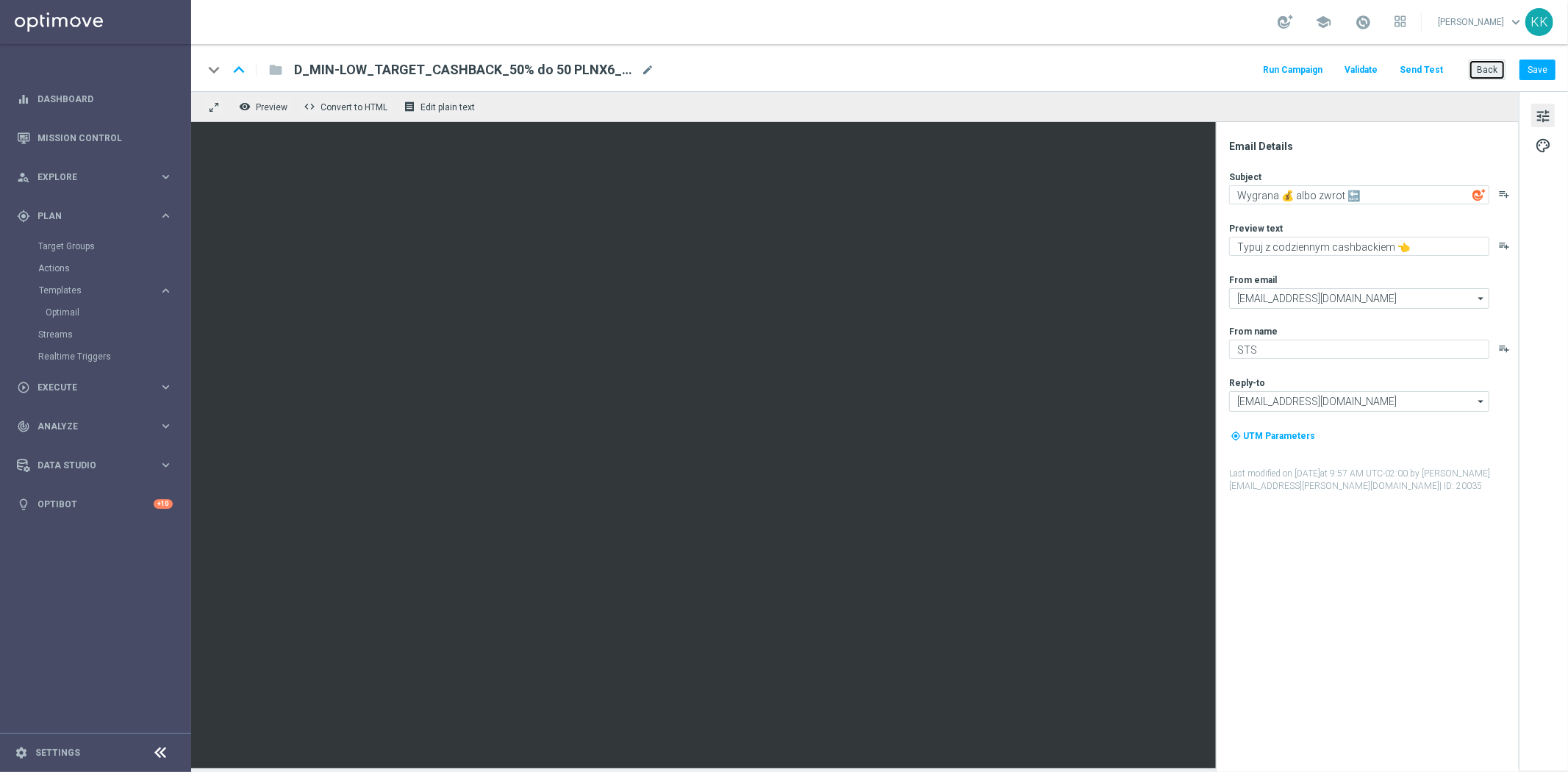
click at [1484, 64] on button "Back" at bounding box center [1487, 70] width 37 height 20
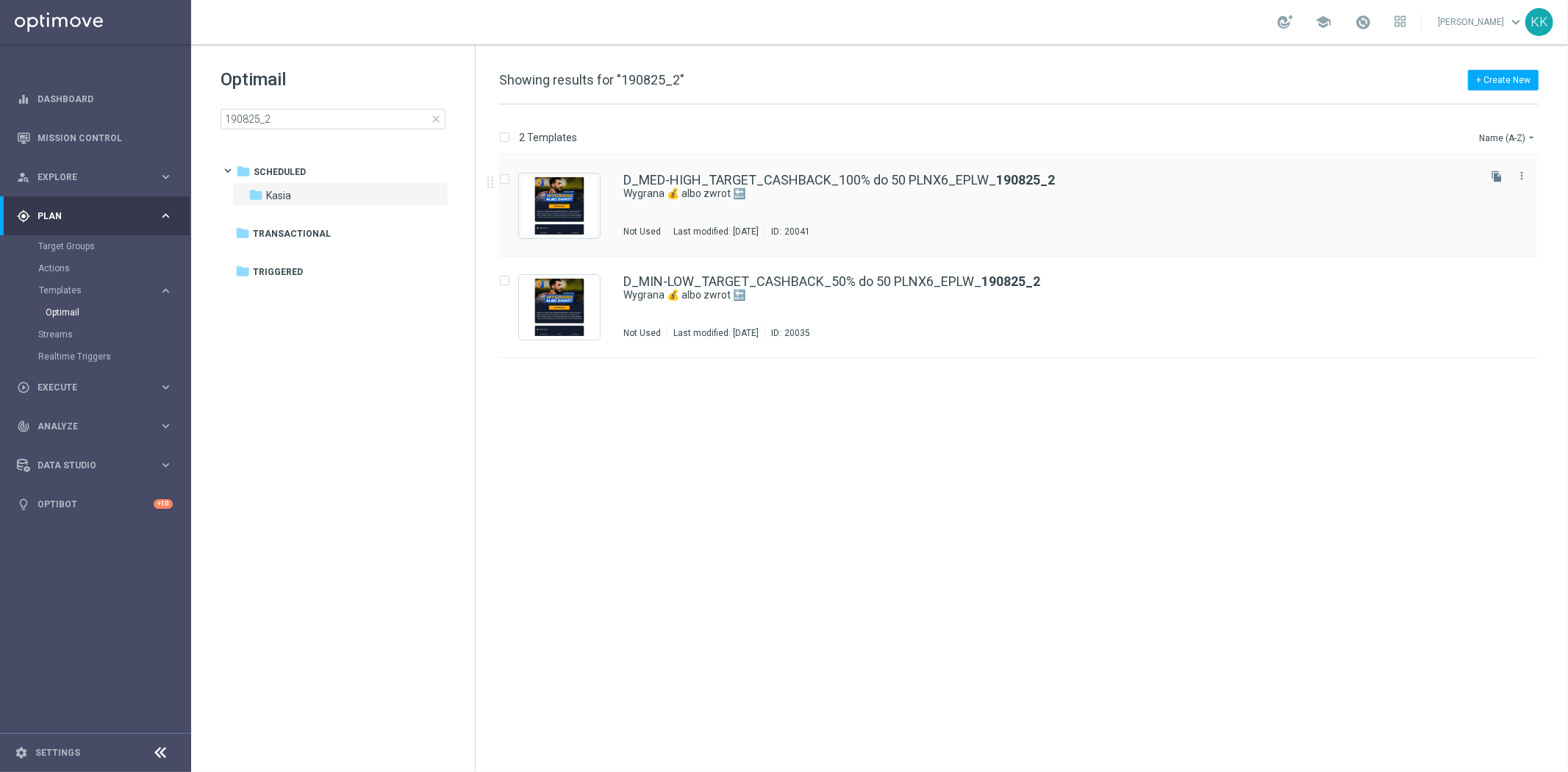
click at [783, 216] on div "D_MED-HIGH_TARGET_CASHBACK_100% do 50 PLNX6_EPLW_ 190825_2 Wygrana 💰 albo zwrot…" at bounding box center [1049, 205] width 852 height 64
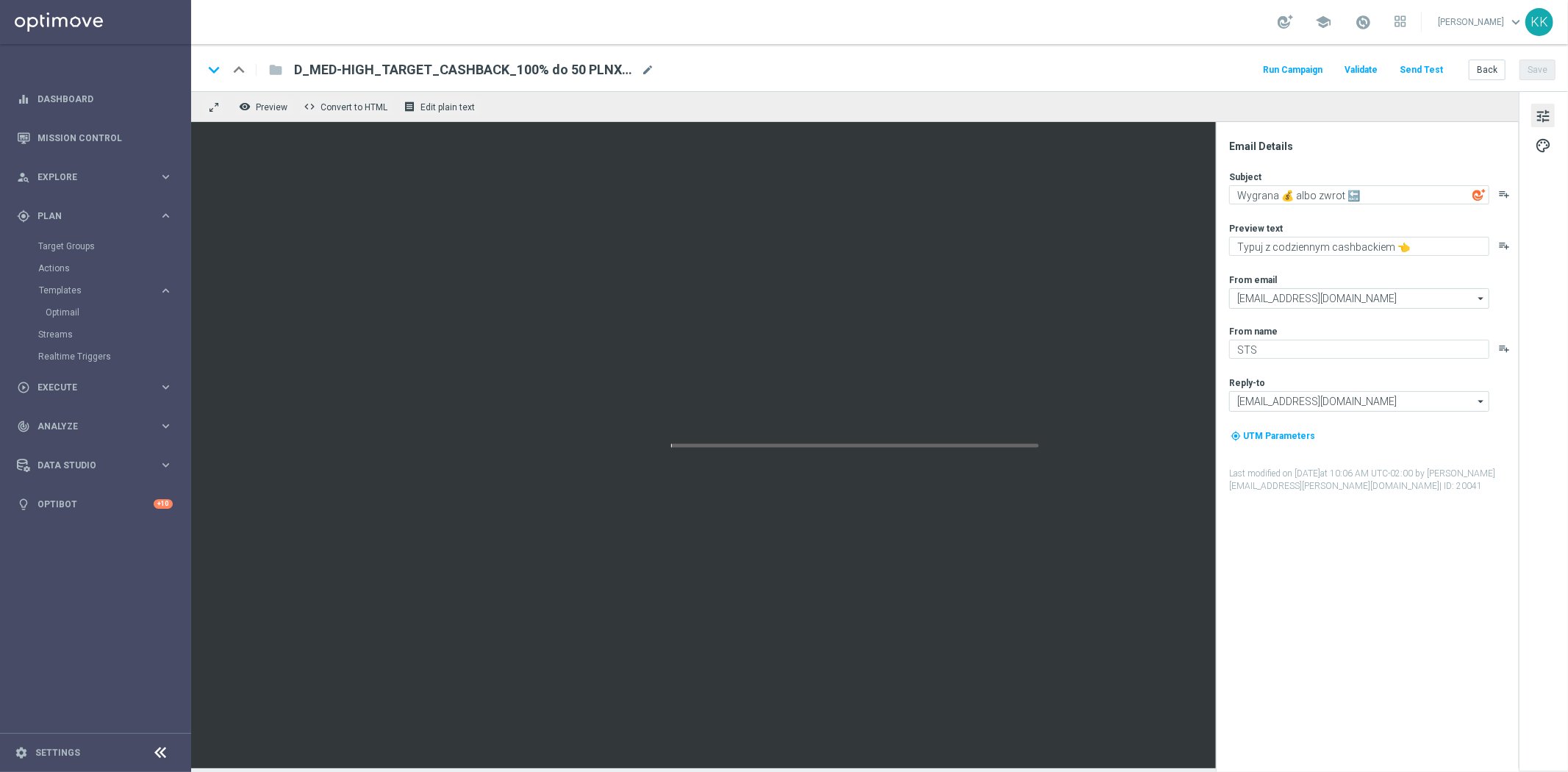
click at [1424, 61] on button "Send Test" at bounding box center [1421, 70] width 48 height 20
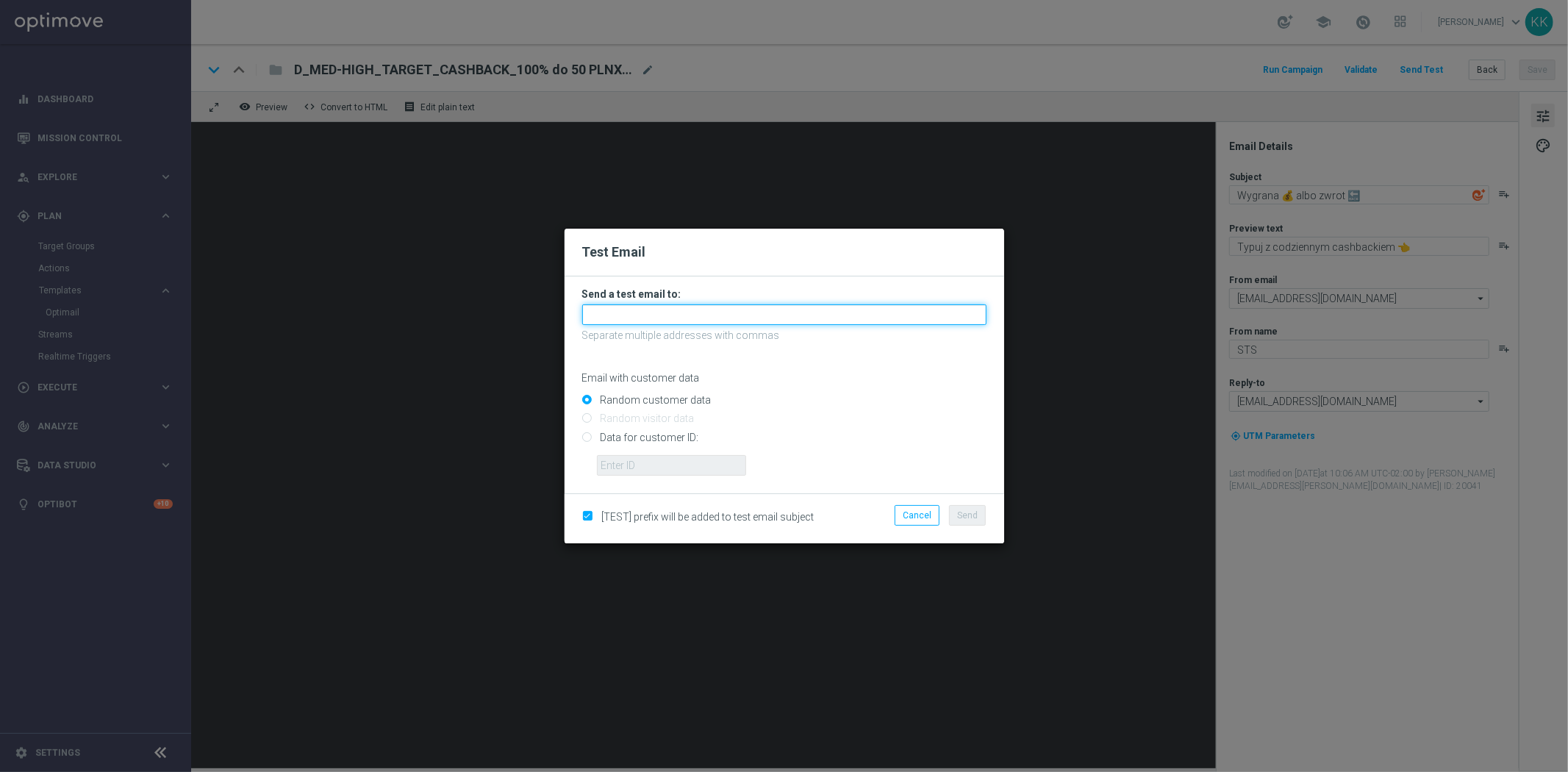
click at [679, 310] on input "text" at bounding box center [784, 314] width 404 height 20
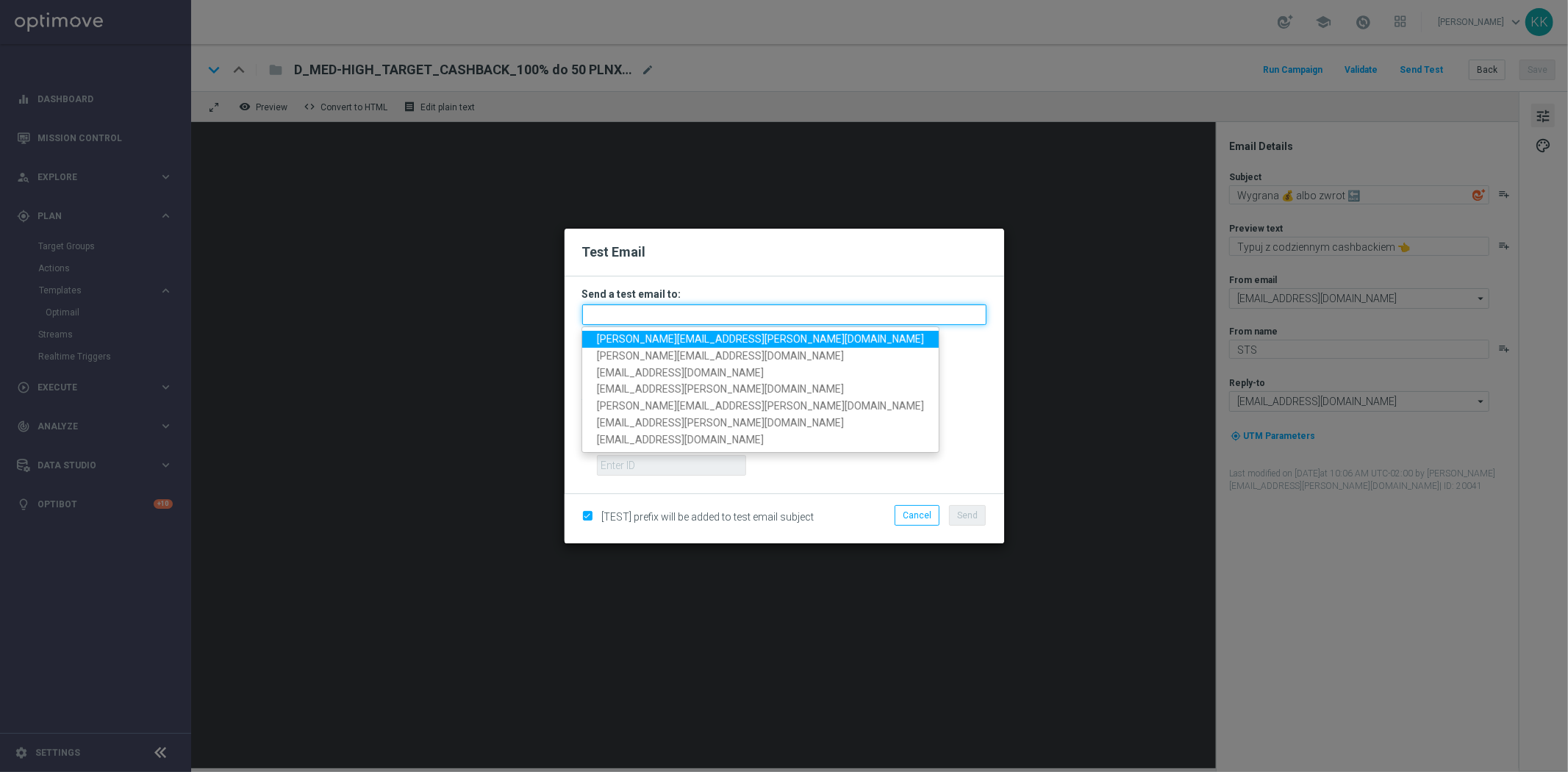
paste input "katarzyna.kaminska@sts.pl,antoni.litwinek@sts.pl,patryk.przybolewski@sts.pl,kry…"
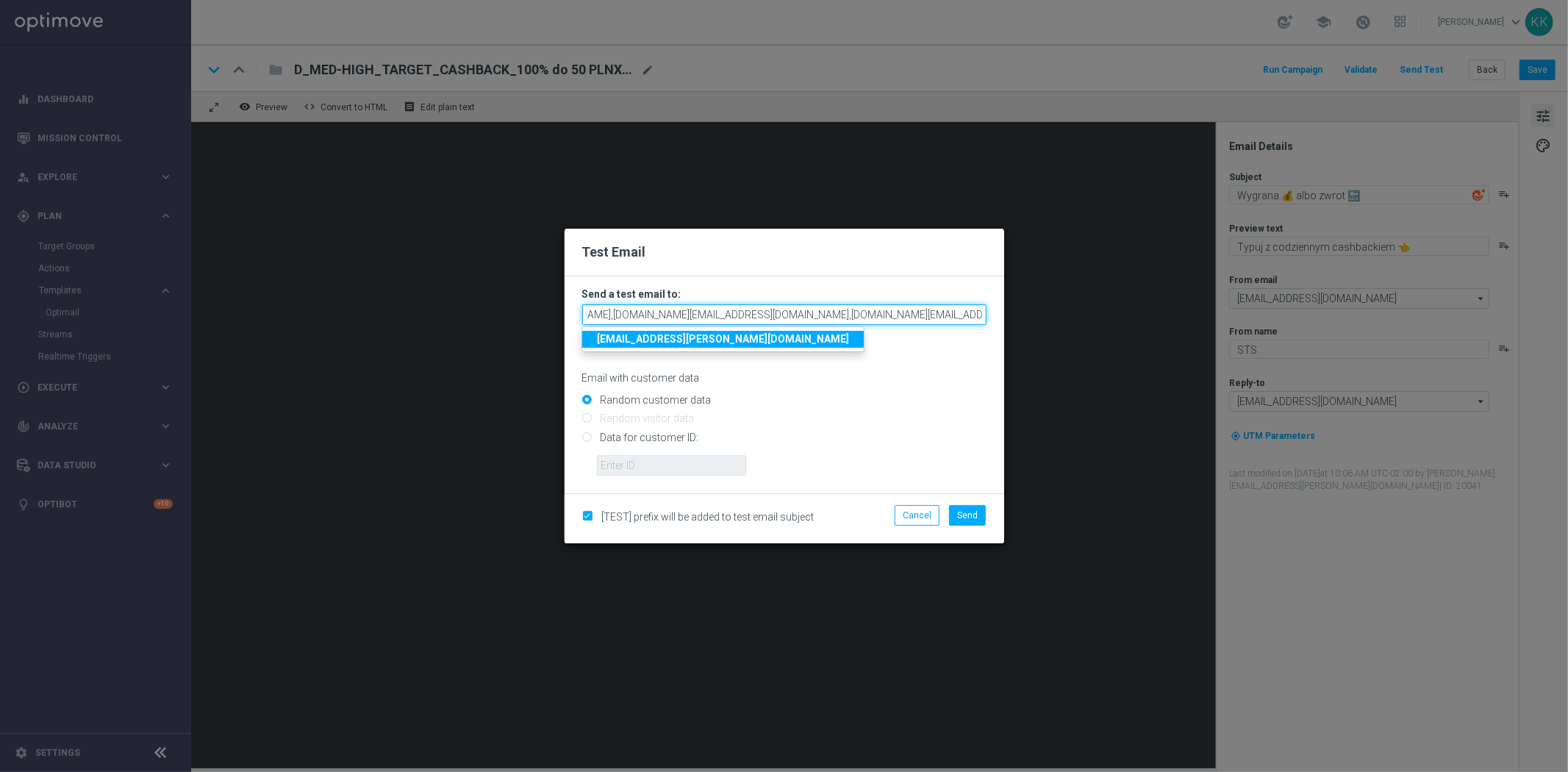
type input "katarzyna.kaminska@sts.pl,antoni.litwinek@sts.pl,patryk.przybolewski@sts.pl,kry…"
click at [862, 378] on p "Email with customer data" at bounding box center [784, 378] width 404 height 13
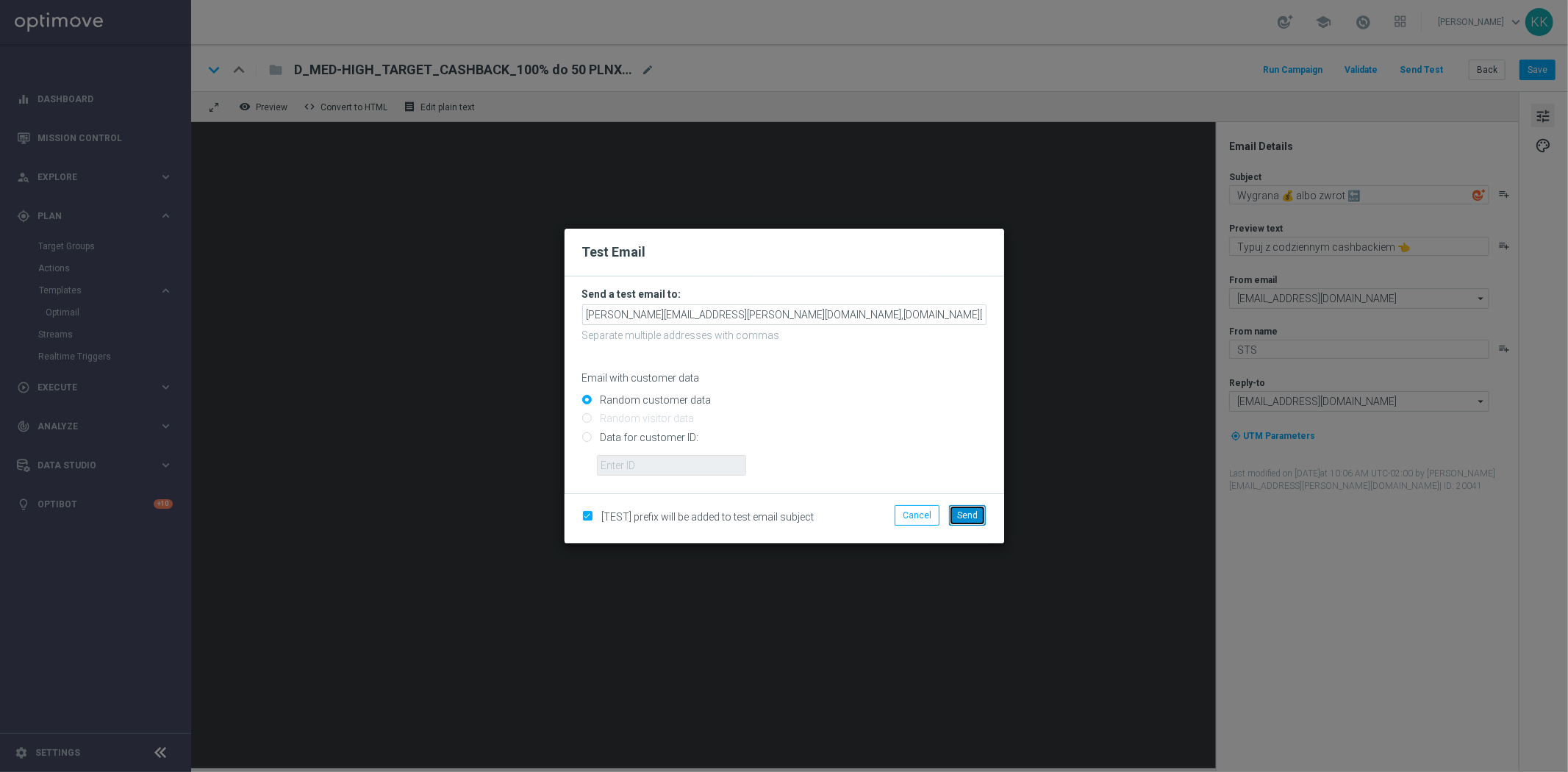
click at [960, 506] on button "Send" at bounding box center [968, 515] width 37 height 20
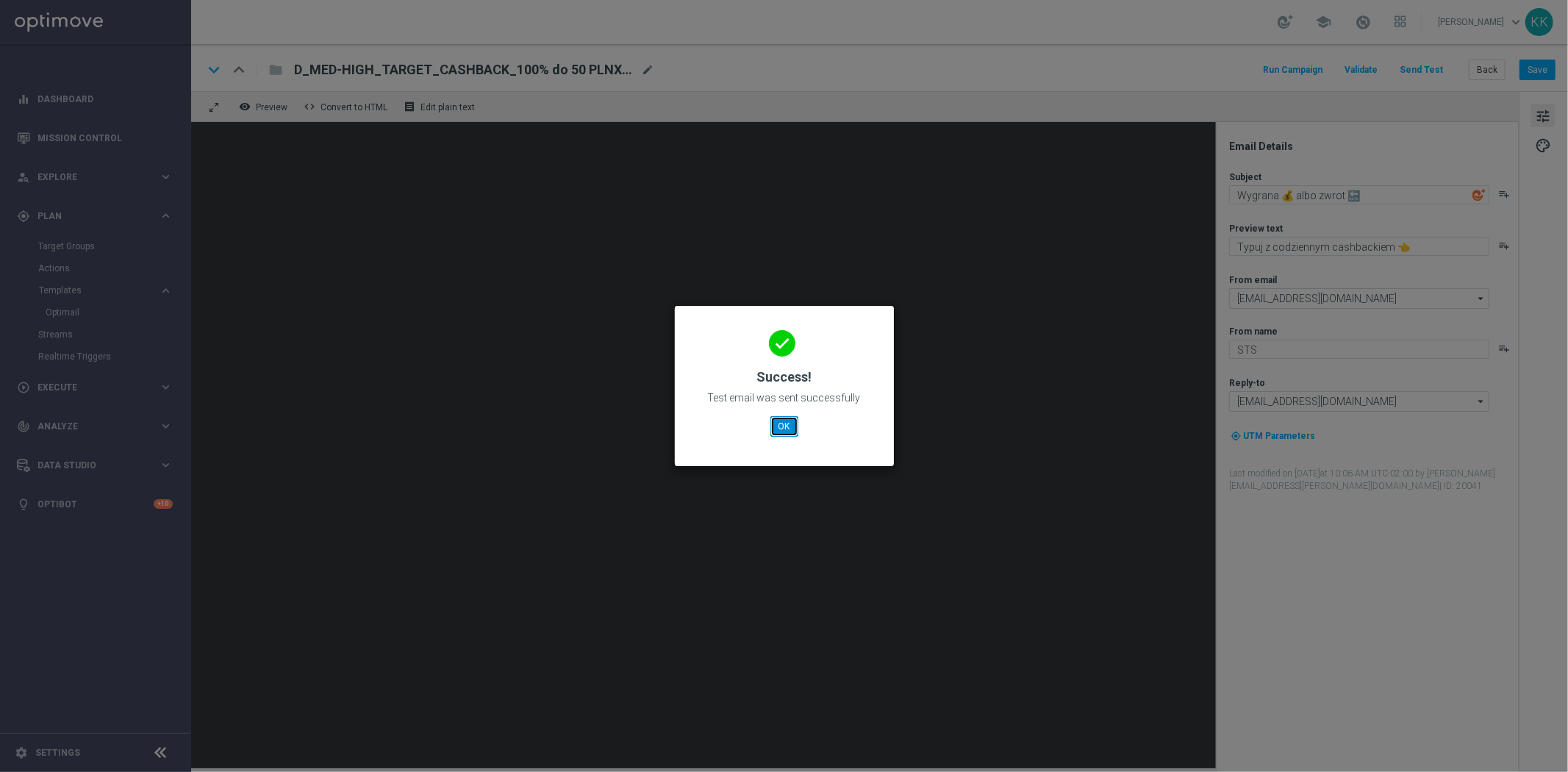
click at [779, 422] on button "OK" at bounding box center [784, 427] width 28 height 20
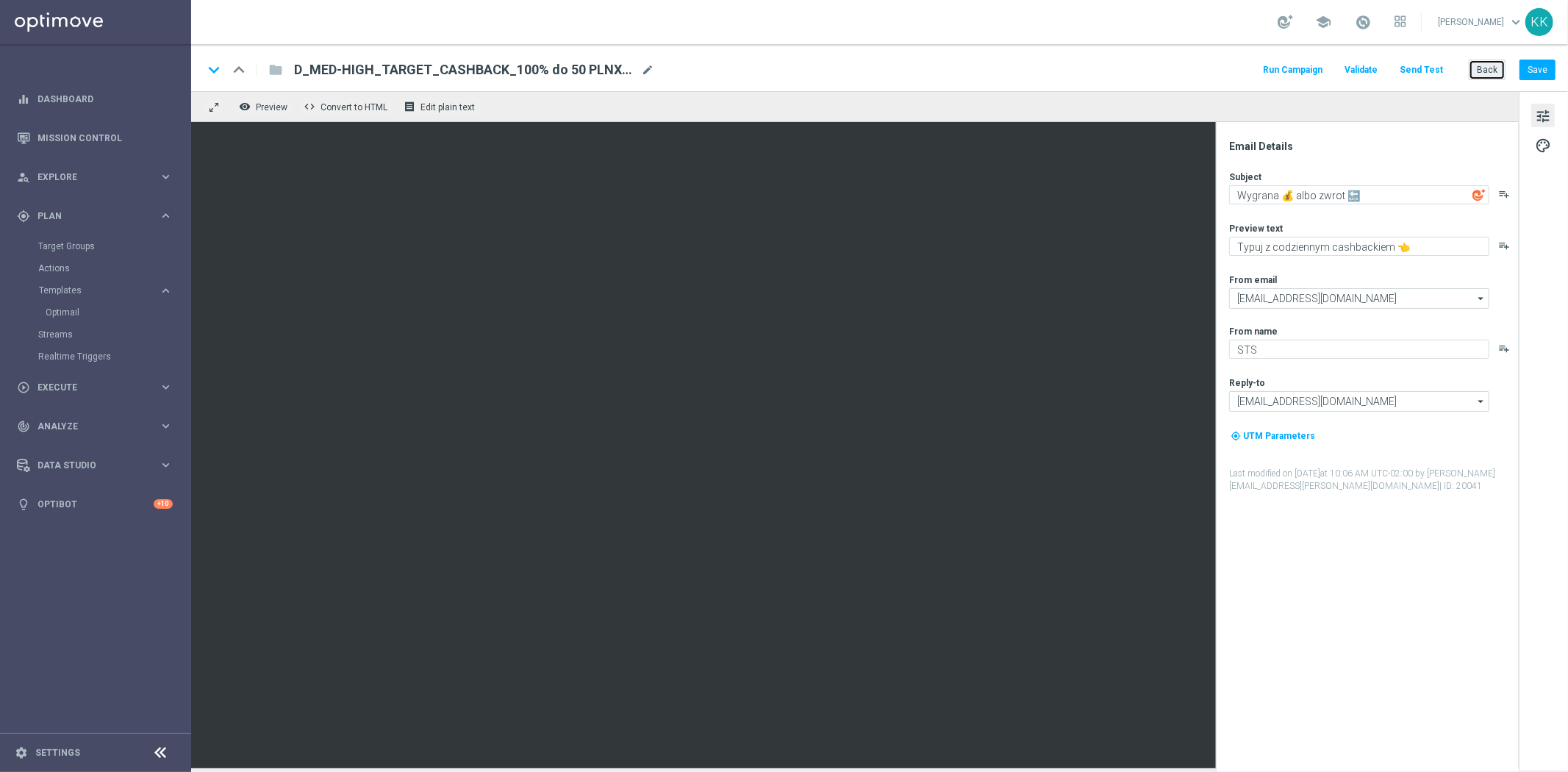
click at [1488, 69] on button "Back" at bounding box center [1487, 70] width 37 height 20
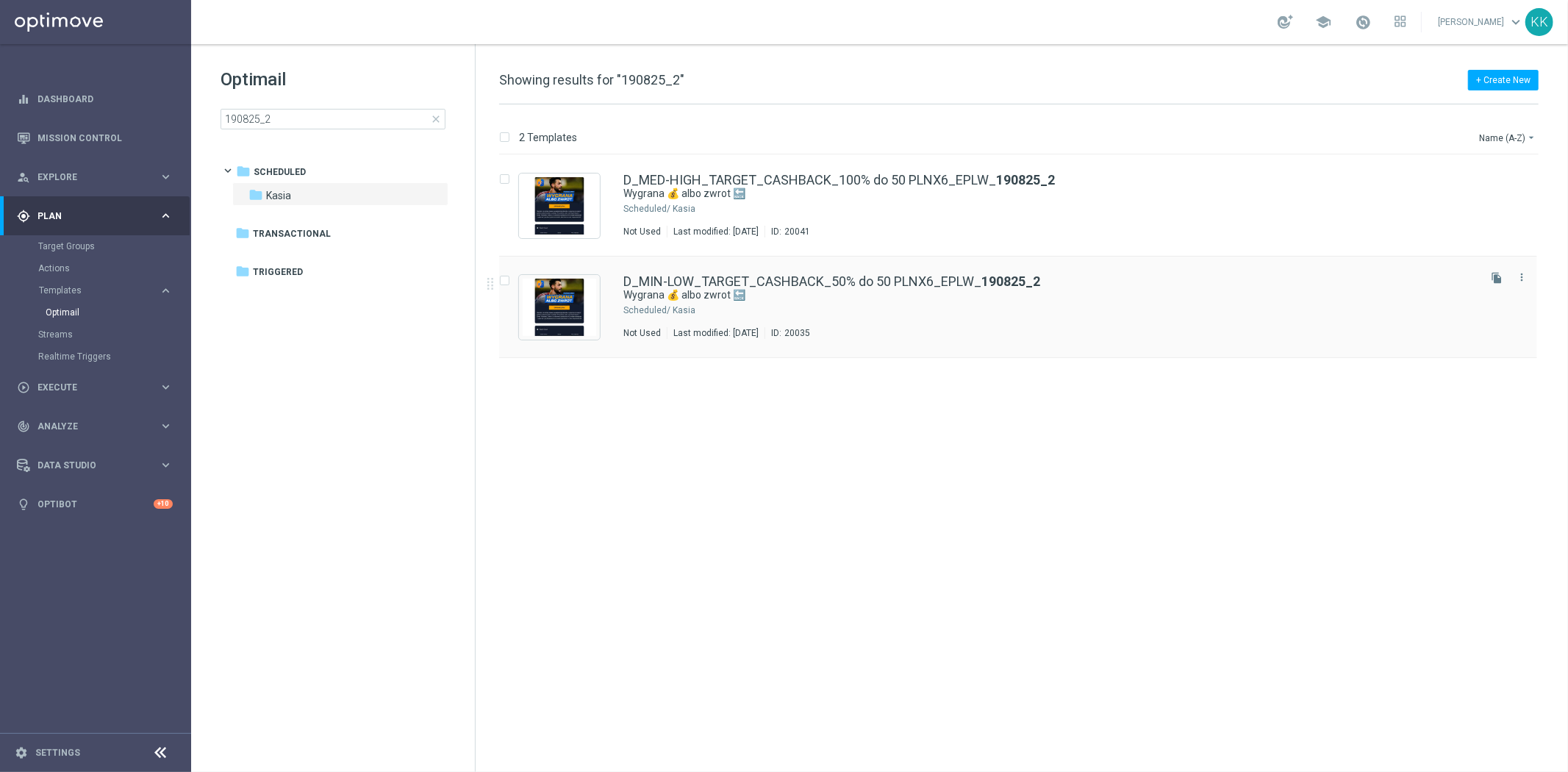
drag, startPoint x: 784, startPoint y: 316, endPoint x: 800, endPoint y: 312, distance: 16.5
click at [784, 316] on div "Kasia" at bounding box center [1074, 310] width 803 height 12
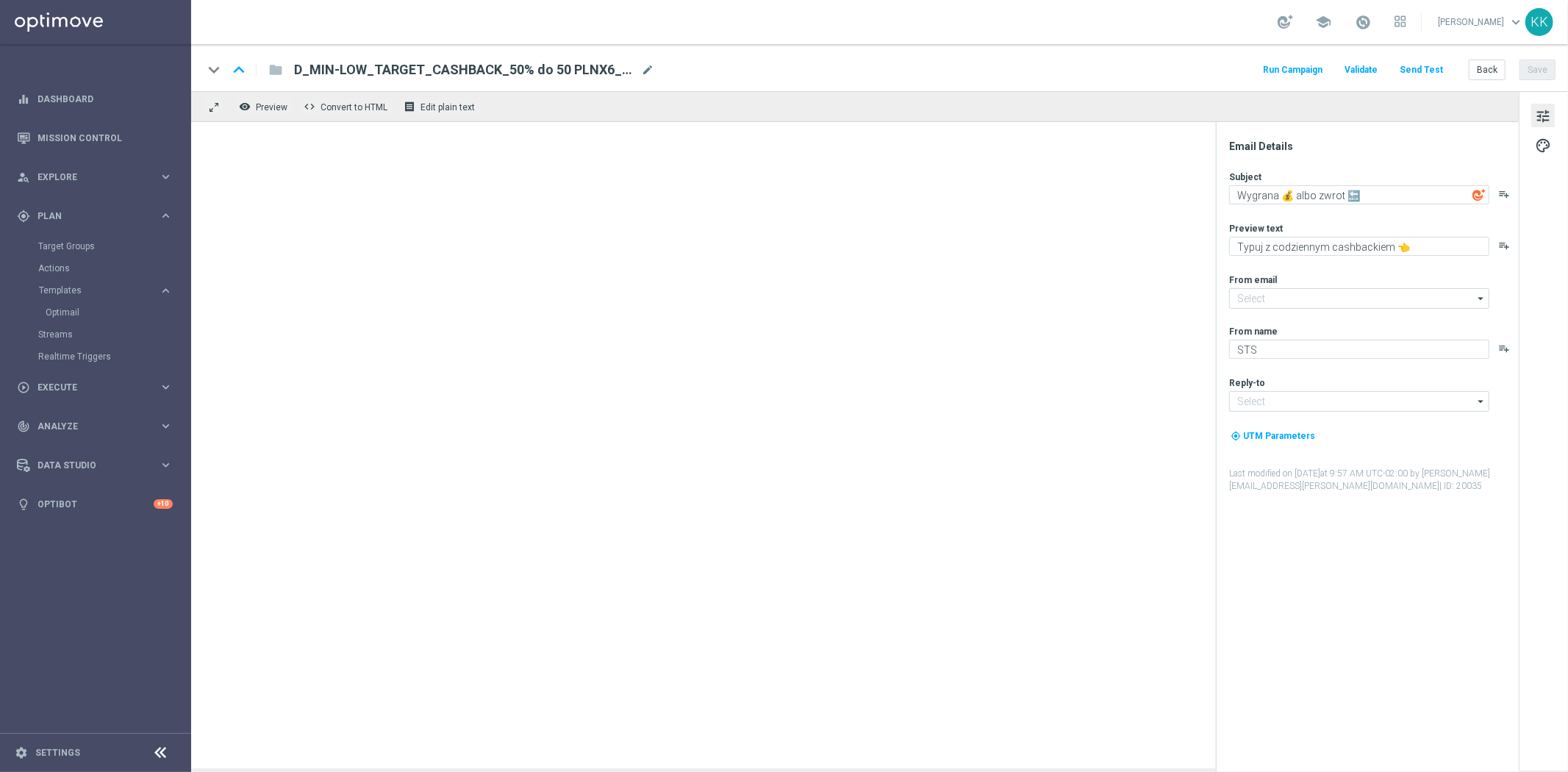
type input "[EMAIL_ADDRESS][DOMAIN_NAME]"
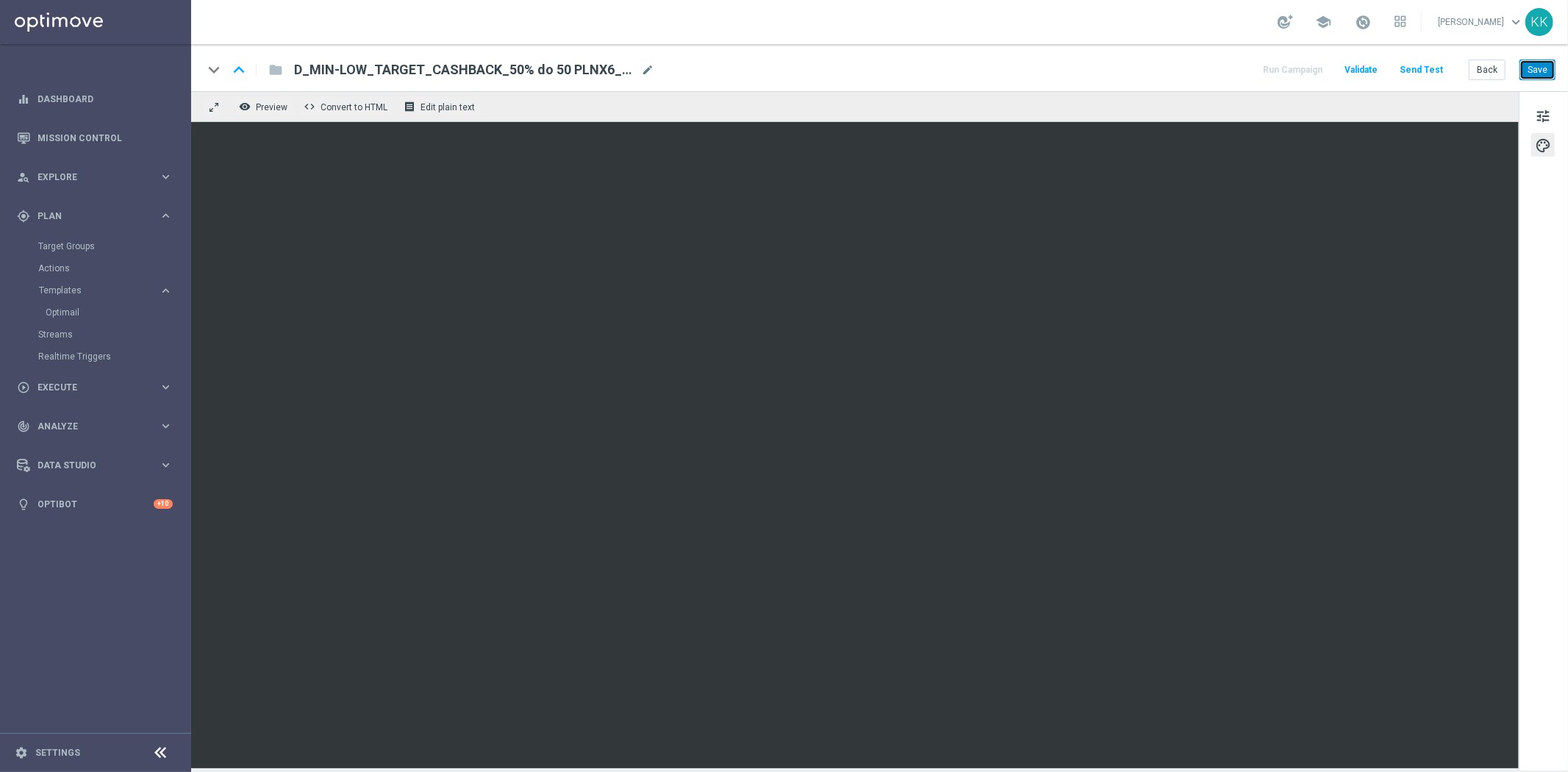
click at [1528, 70] on button "Save" at bounding box center [1537, 70] width 36 height 20
click at [1489, 76] on button "Back" at bounding box center [1487, 70] width 37 height 20
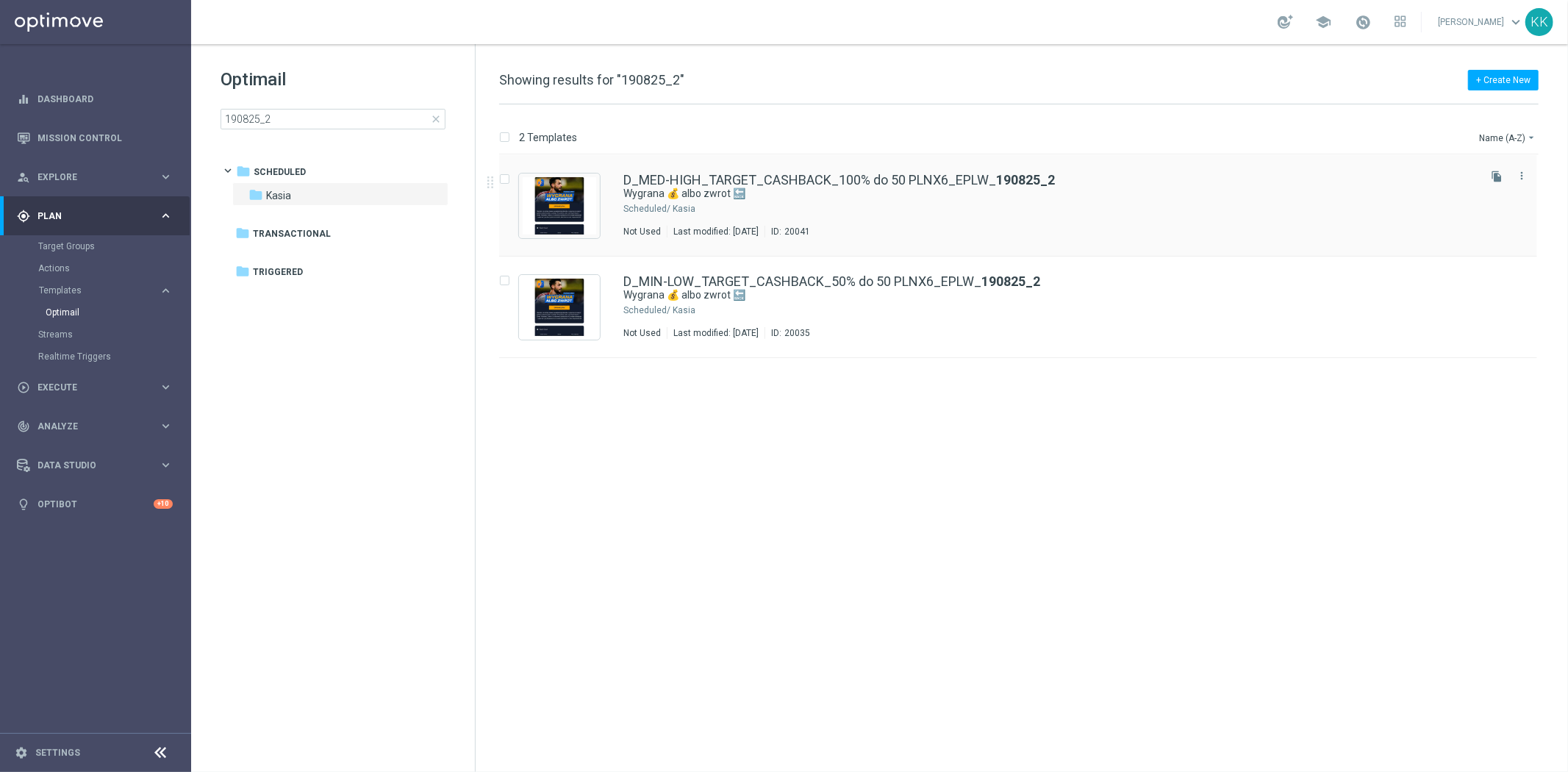
click at [716, 232] on div "Last modified: [DATE]" at bounding box center [715, 231] width 97 height 12
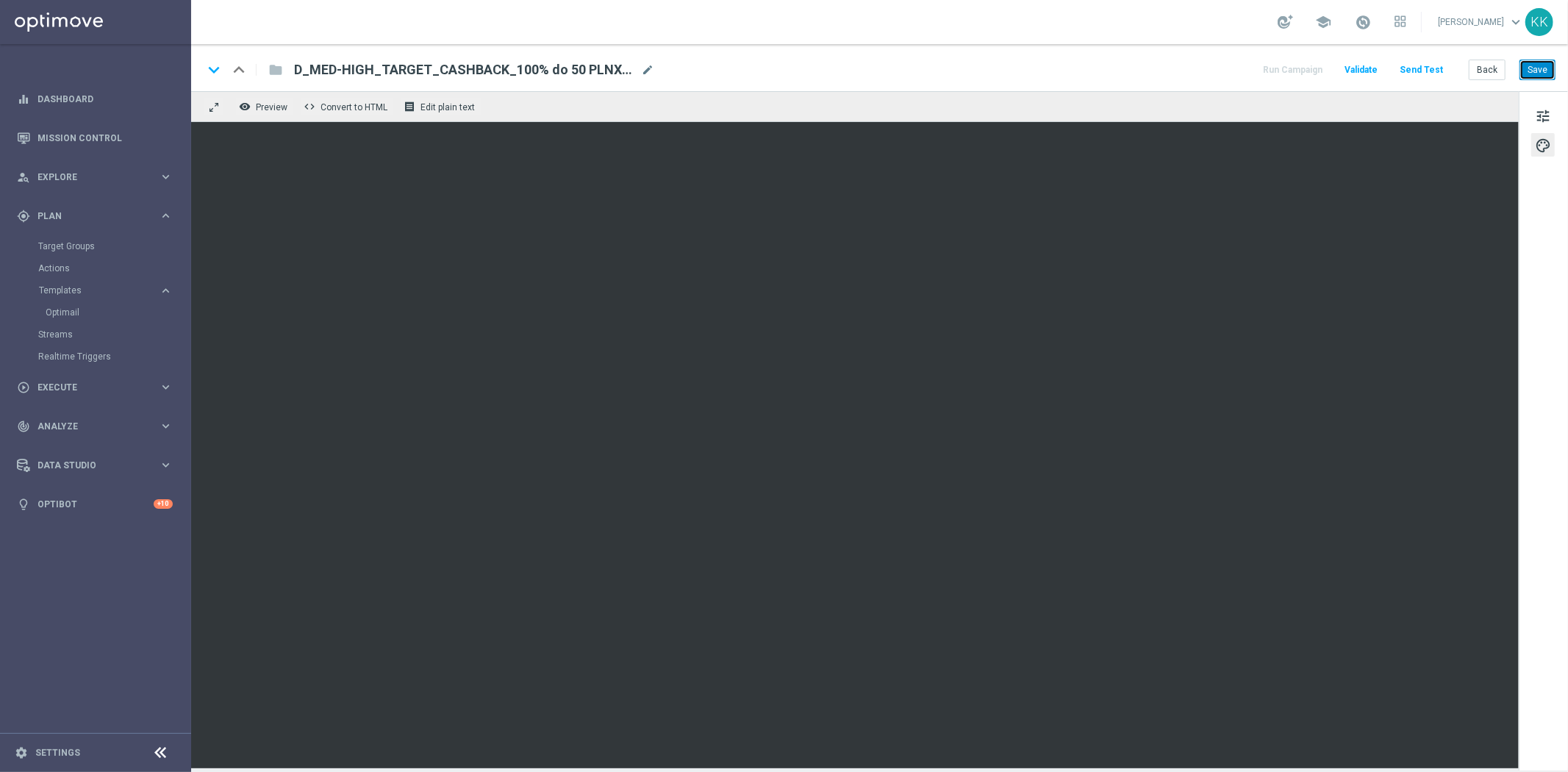
click at [1544, 64] on button "Save" at bounding box center [1537, 70] width 36 height 20
click at [1547, 66] on button "Save" at bounding box center [1537, 70] width 36 height 20
click at [1488, 70] on button "Back" at bounding box center [1487, 70] width 37 height 20
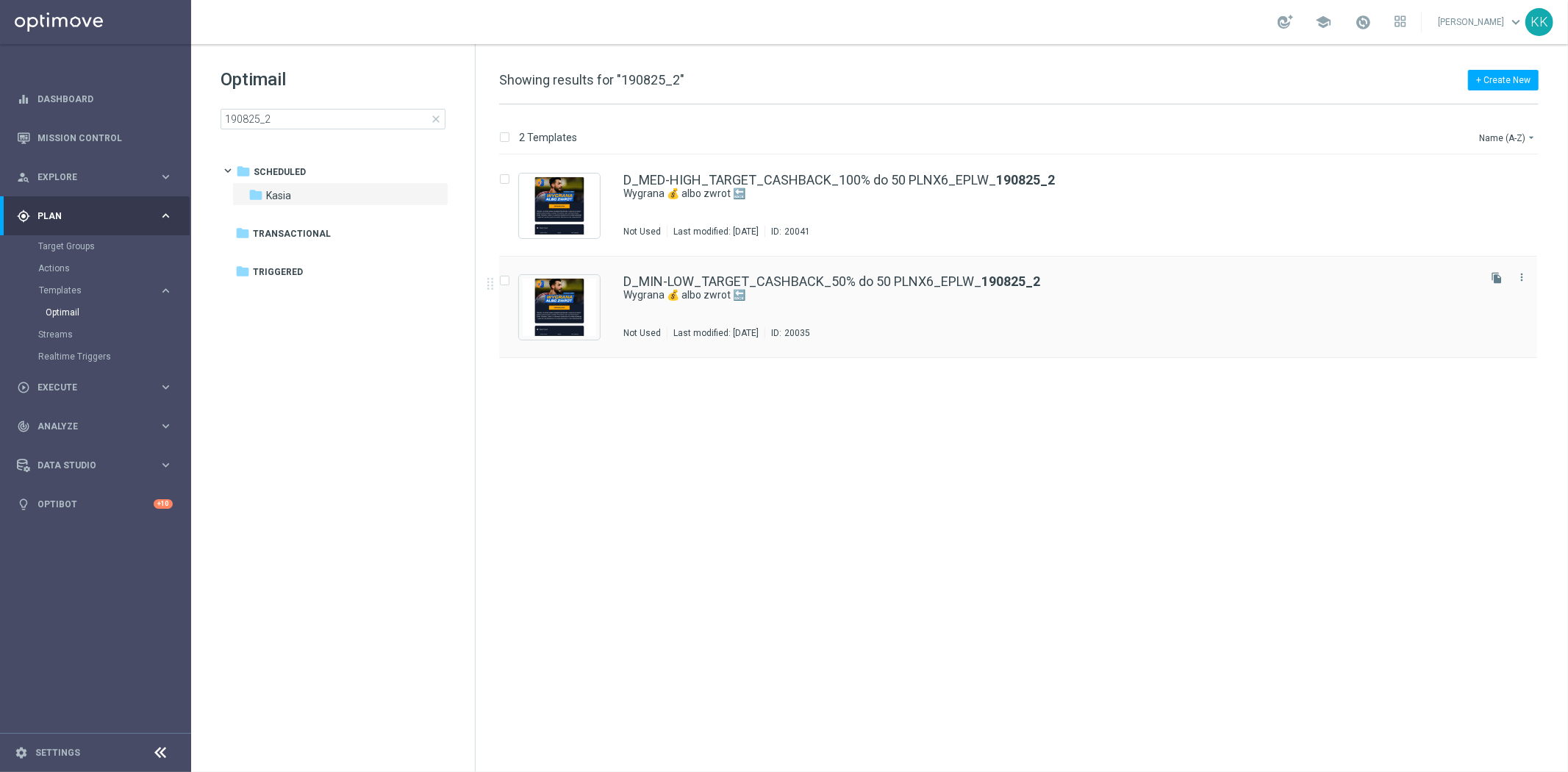
click at [760, 310] on div "D_MIN-LOW_TARGET_CASHBACK_50% do 50 PLNX6_EPLW_ 190825_2 Wygrana 💰 albo zwrot 🔙…" at bounding box center [1049, 307] width 852 height 64
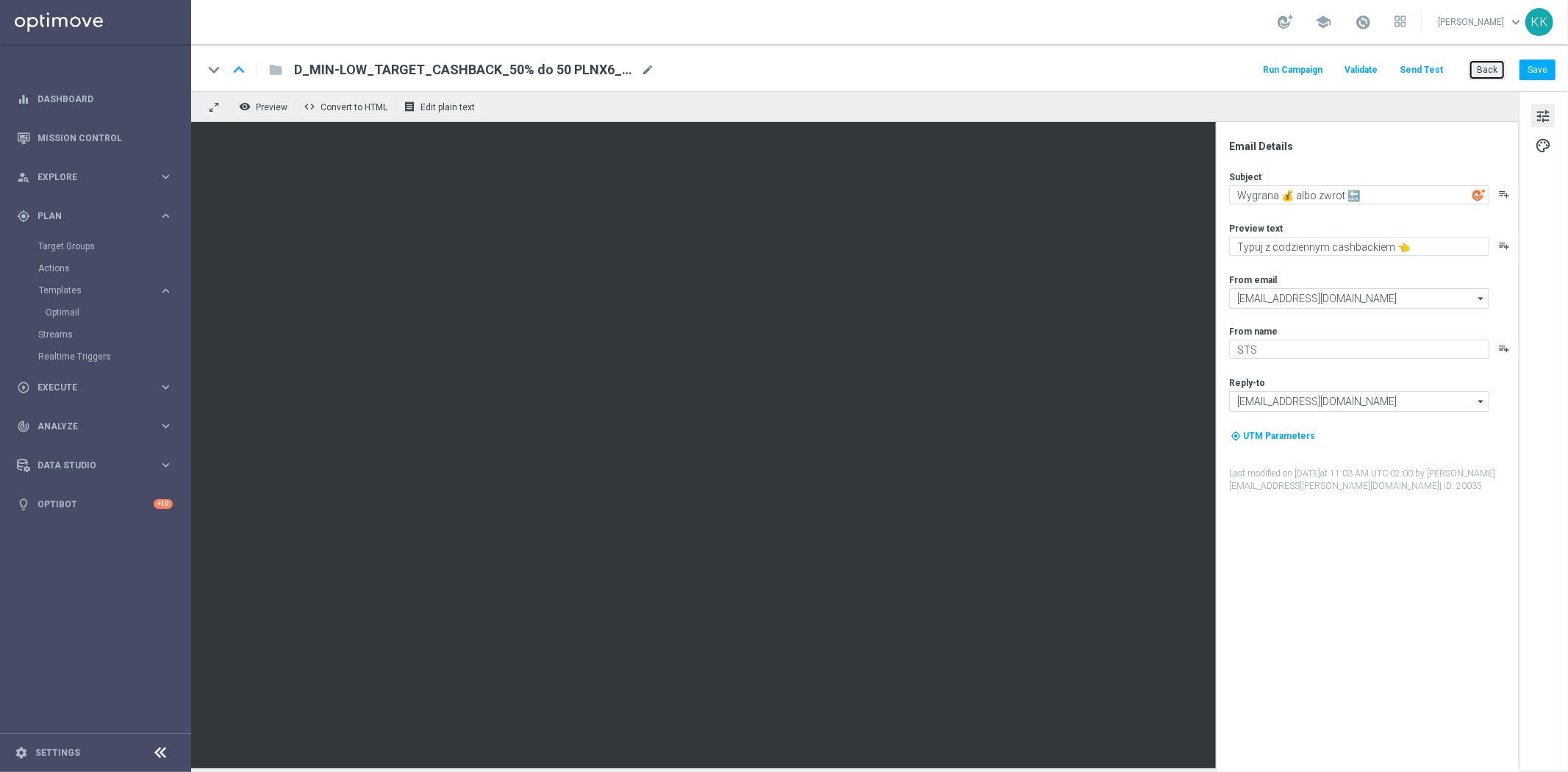
click at [1478, 78] on button "Back" at bounding box center [1487, 70] width 37 height 20
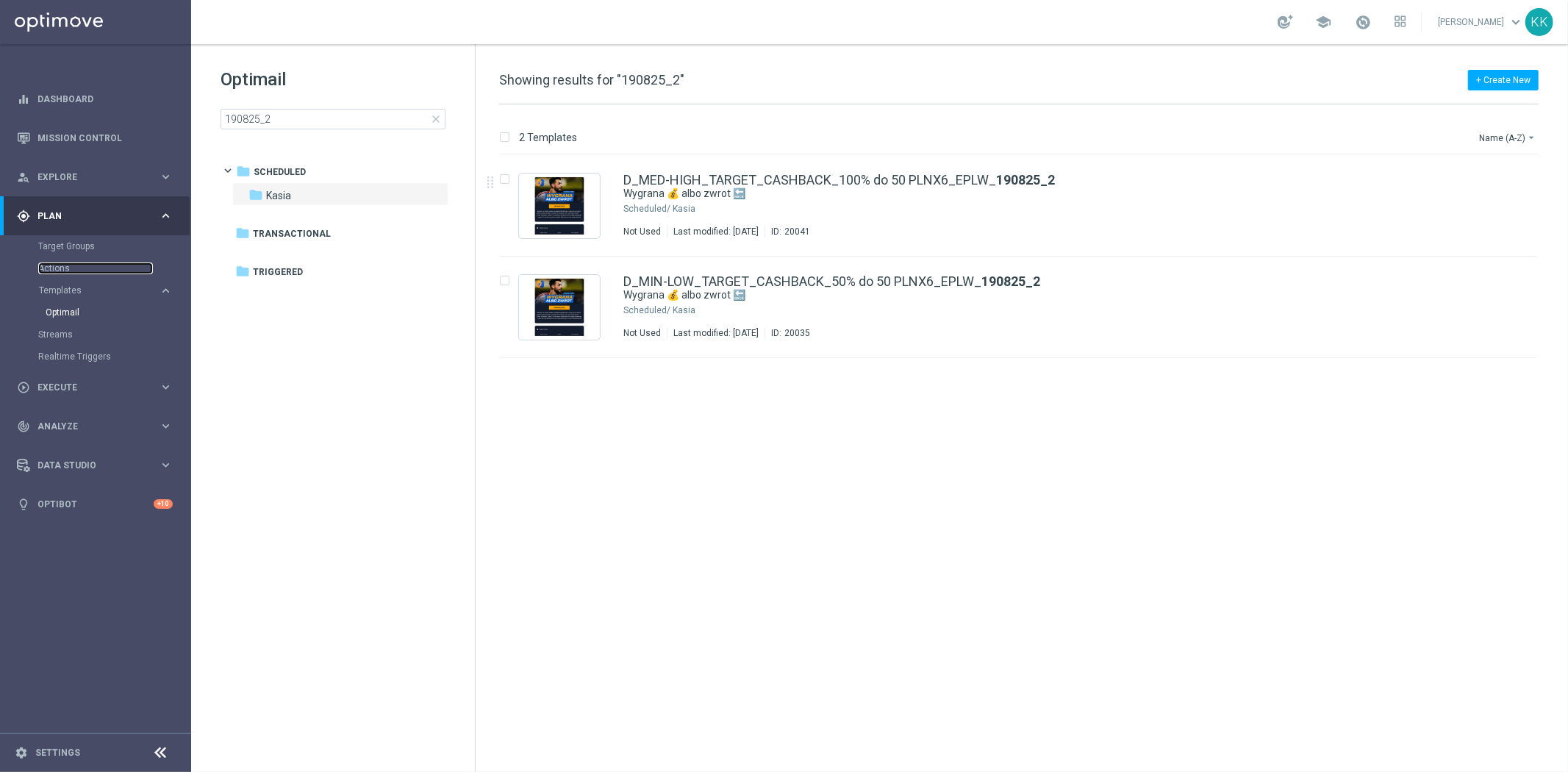
click at [75, 268] on link "Actions" at bounding box center [96, 268] width 115 height 12
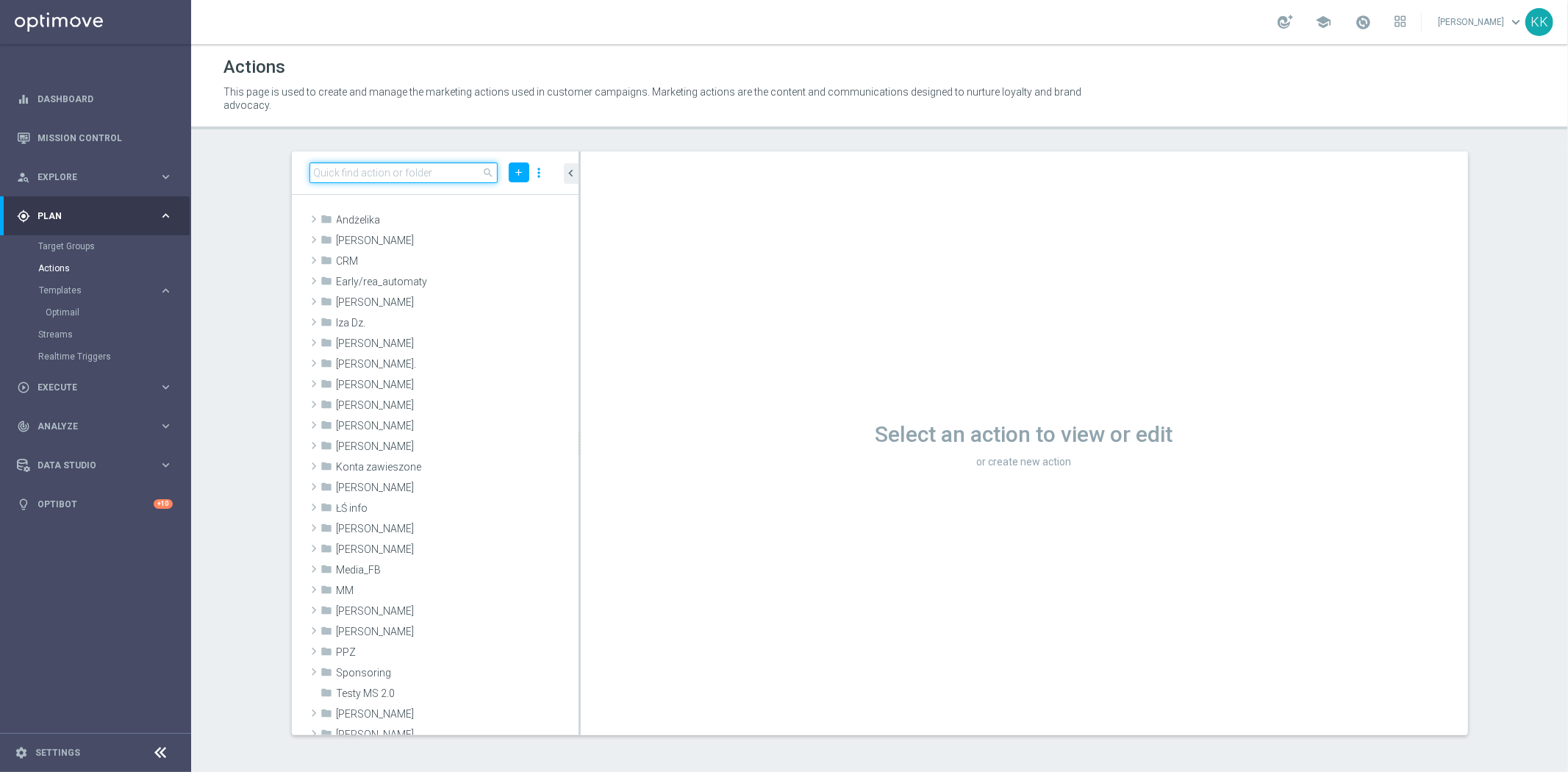
click at [355, 167] on input at bounding box center [403, 172] width 189 height 20
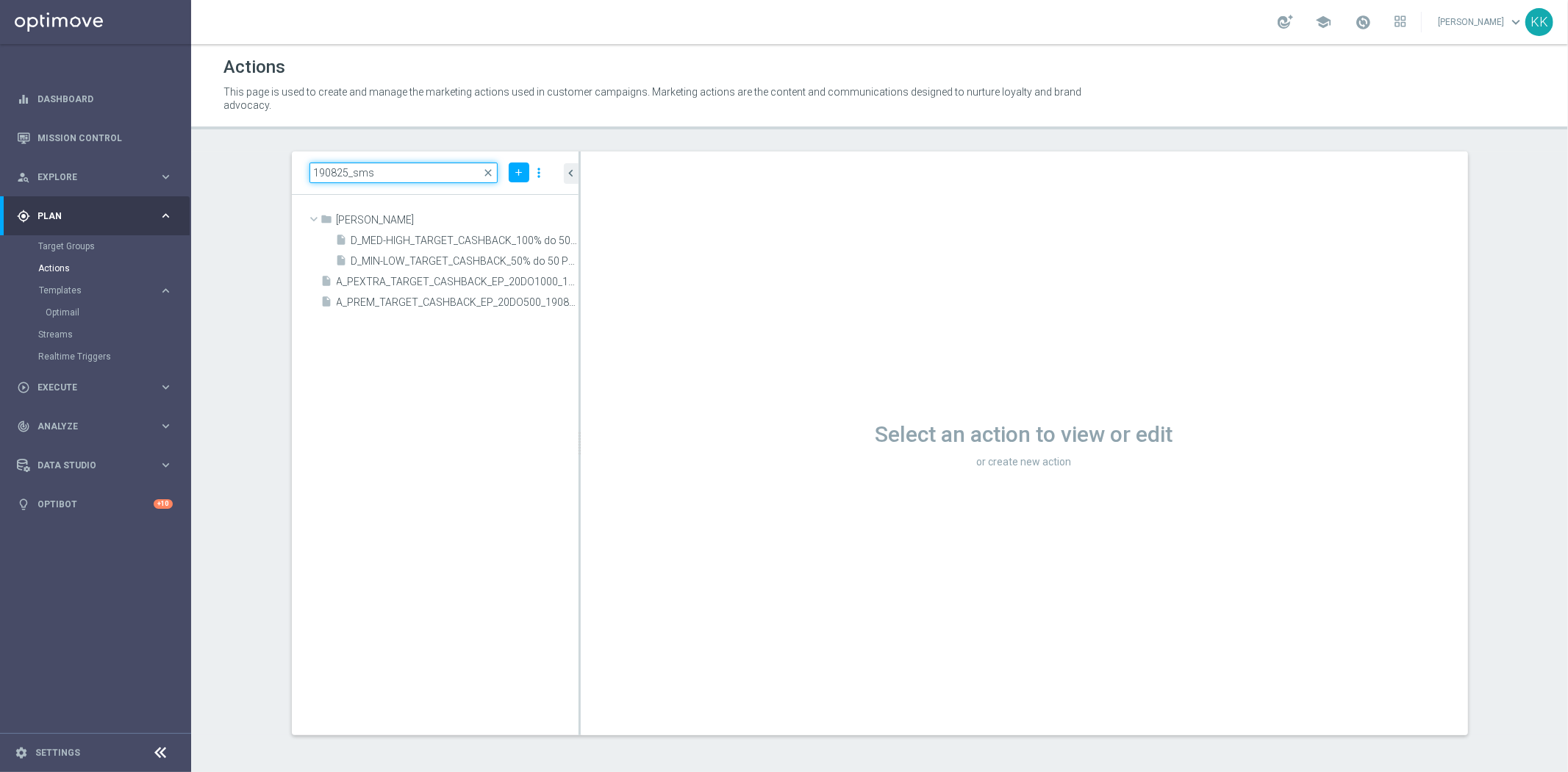
click at [436, 180] on input "190825_sms" at bounding box center [403, 172] width 189 height 20
type input "190825_PUSH"
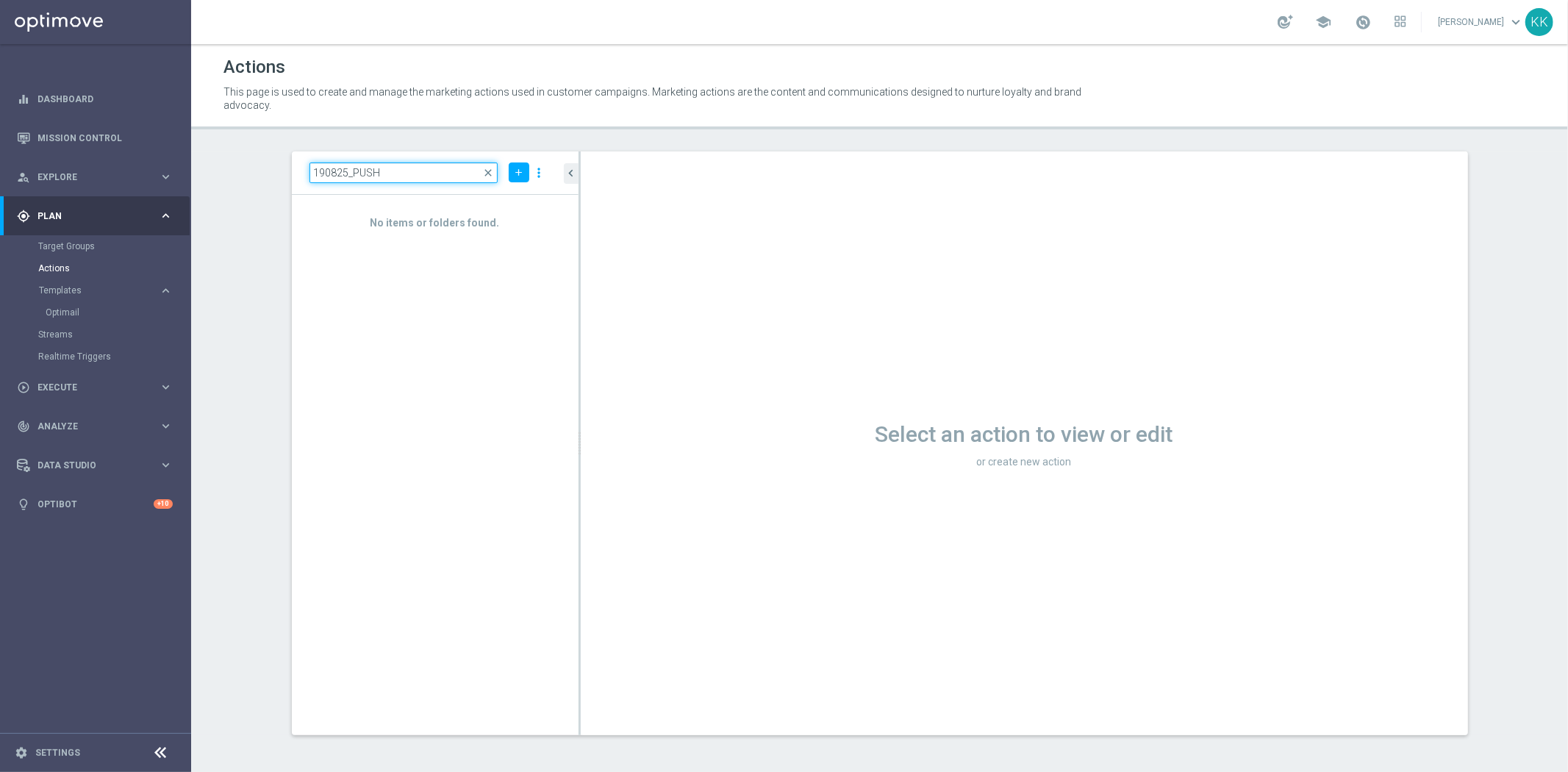
drag, startPoint x: 436, startPoint y: 180, endPoint x: -18, endPoint y: 144, distance: 455.4
click at [0, 144] on html "equalizer Dashboard Mission Control" at bounding box center [784, 386] width 1568 height 772
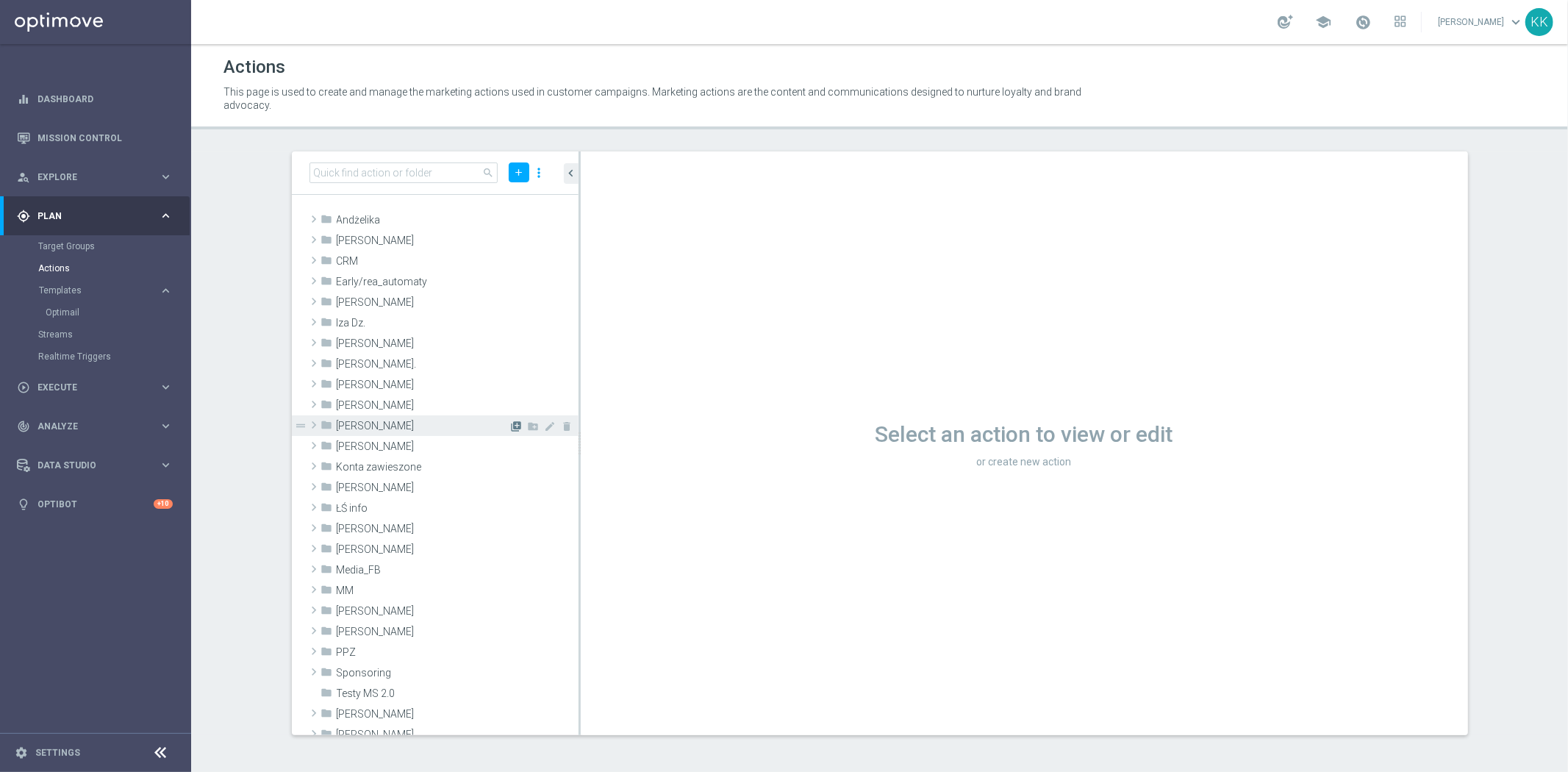
click at [511, 427] on icon "library_add" at bounding box center [517, 427] width 12 height 12
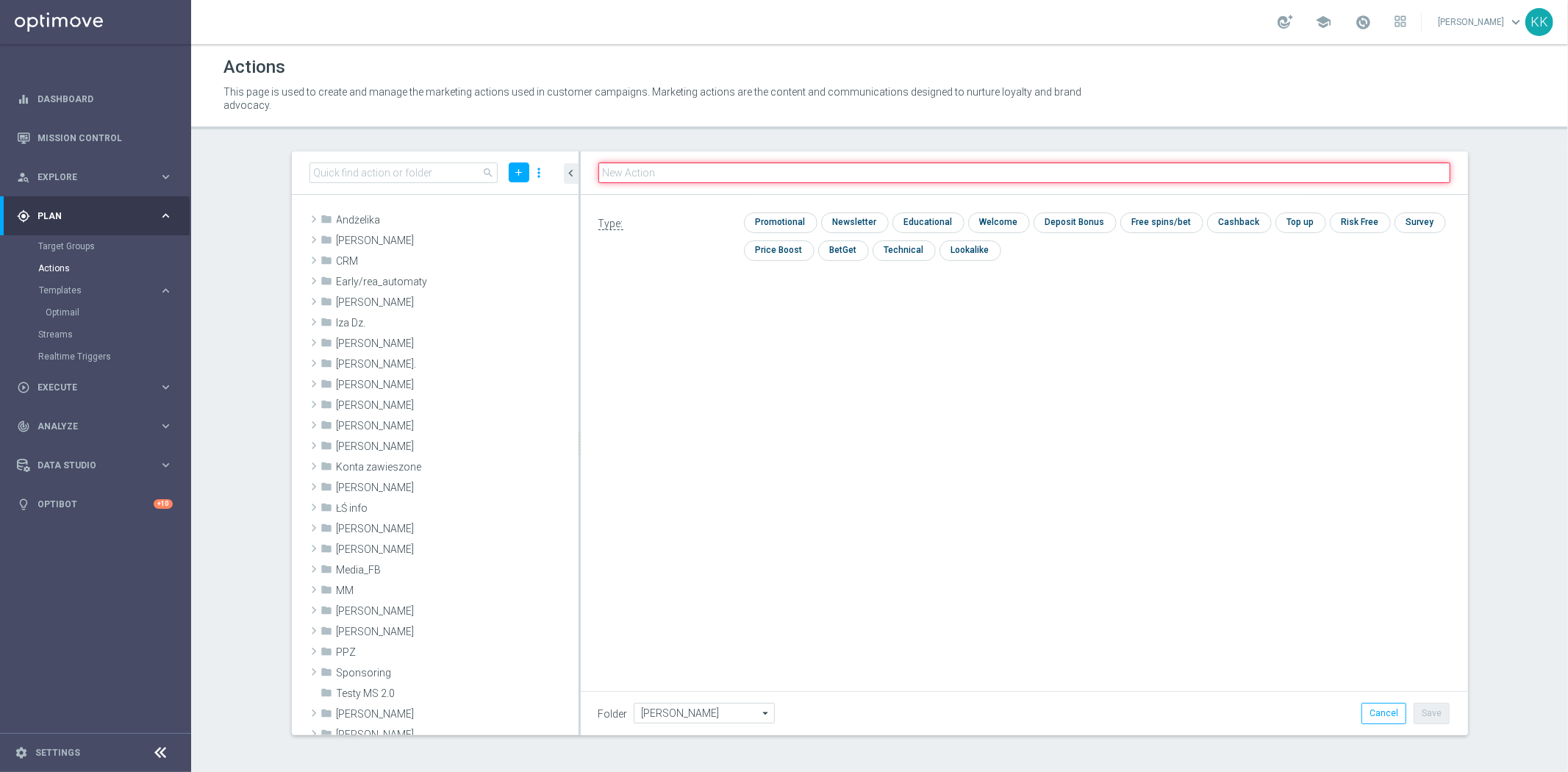
paste input "D_MIN-LOW_TARGET_CASHBACK_50% do 50 PLNX6_EPLW_190825_SMS2"
type input "D_MIN-LOW_TARGET_CASHBACK_50% do 50 PLNX6_EPLW_190825_SMS2"
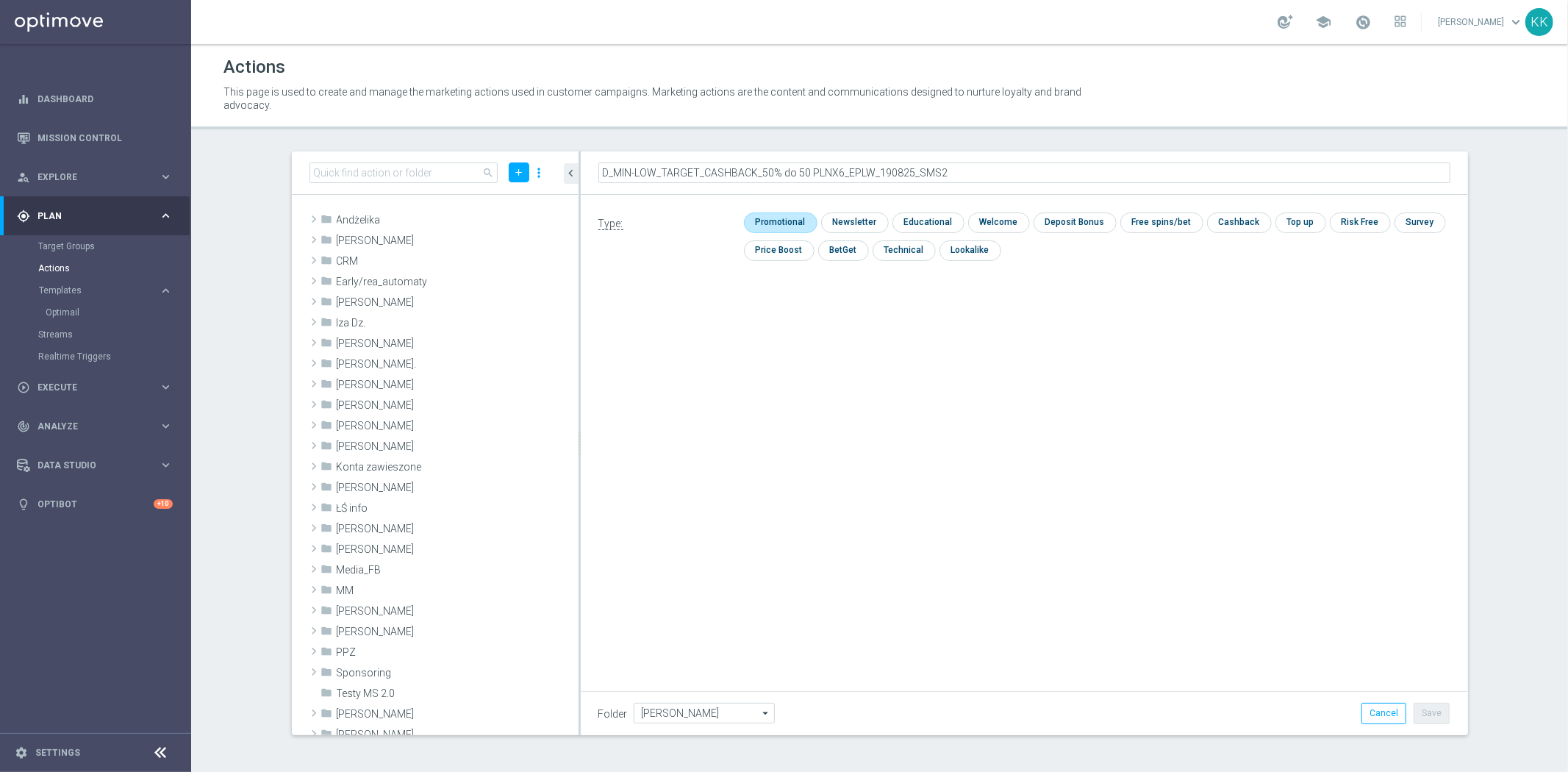
drag, startPoint x: 792, startPoint y: 216, endPoint x: 803, endPoint y: 216, distance: 11.0
click at [793, 214] on input "checkbox" at bounding box center [779, 223] width 70 height 20
checkbox input "true"
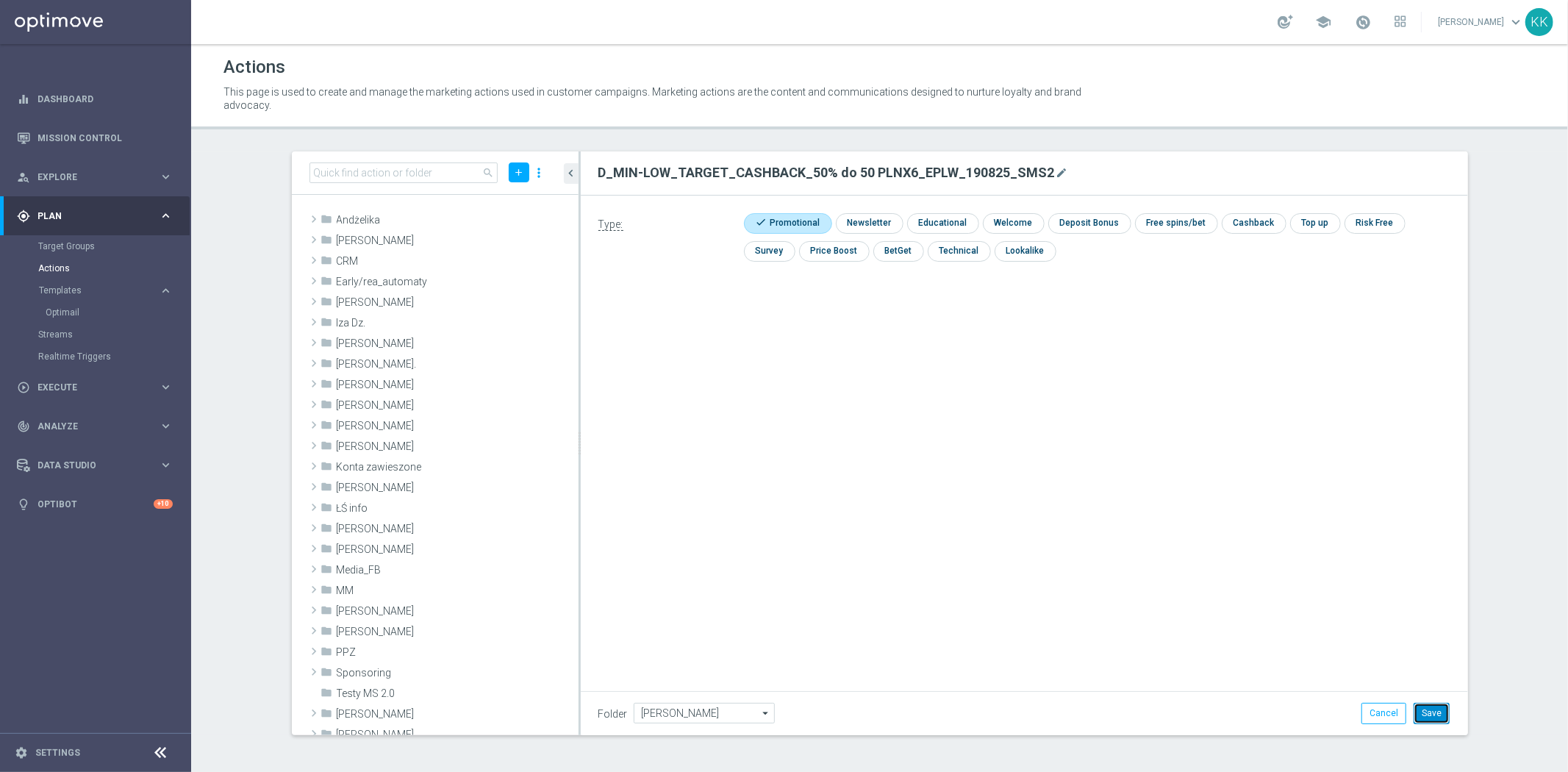
click at [1426, 712] on button "Save" at bounding box center [1431, 713] width 36 height 20
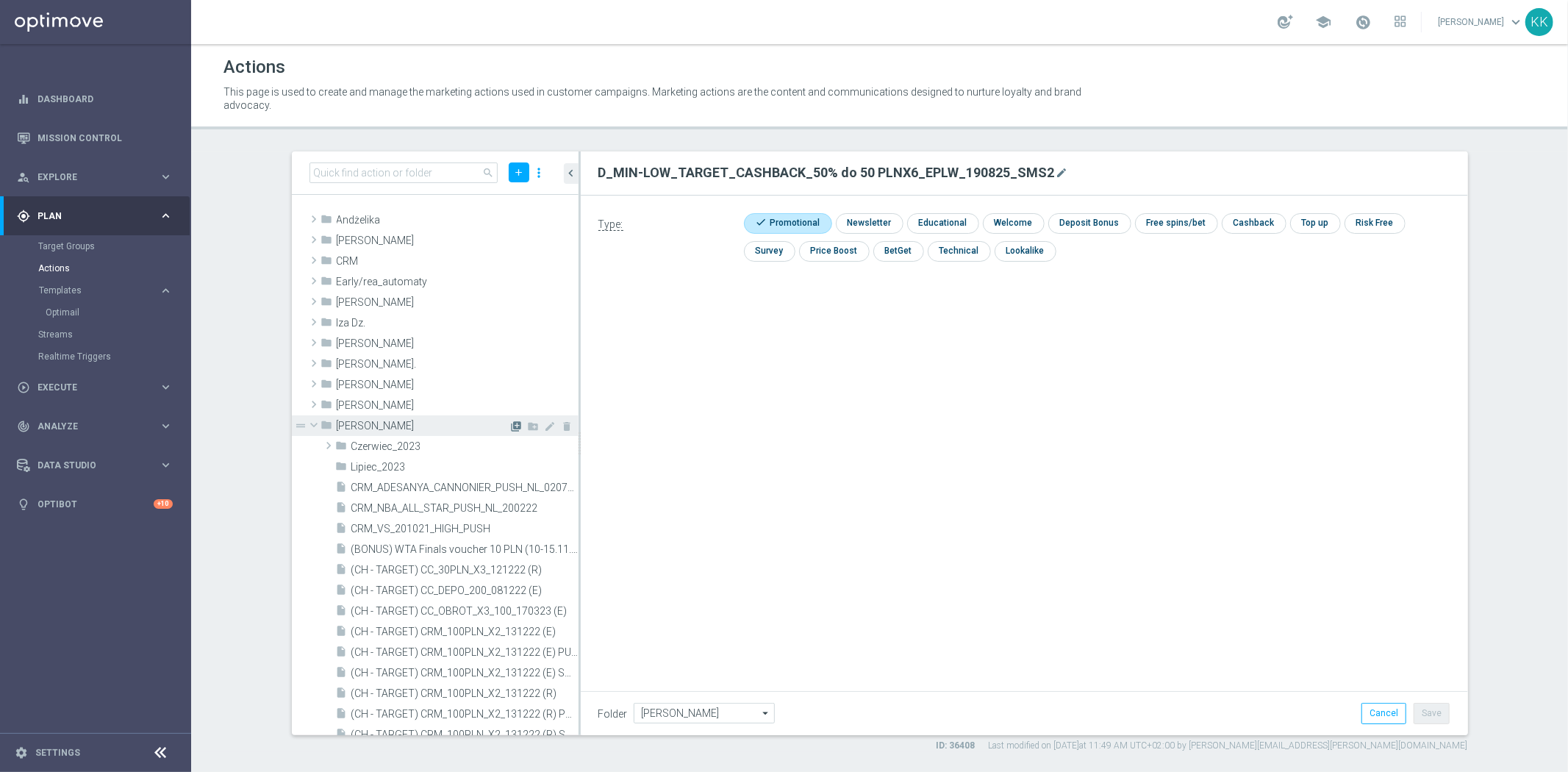
click at [511, 425] on icon "library_add" at bounding box center [517, 427] width 12 height 12
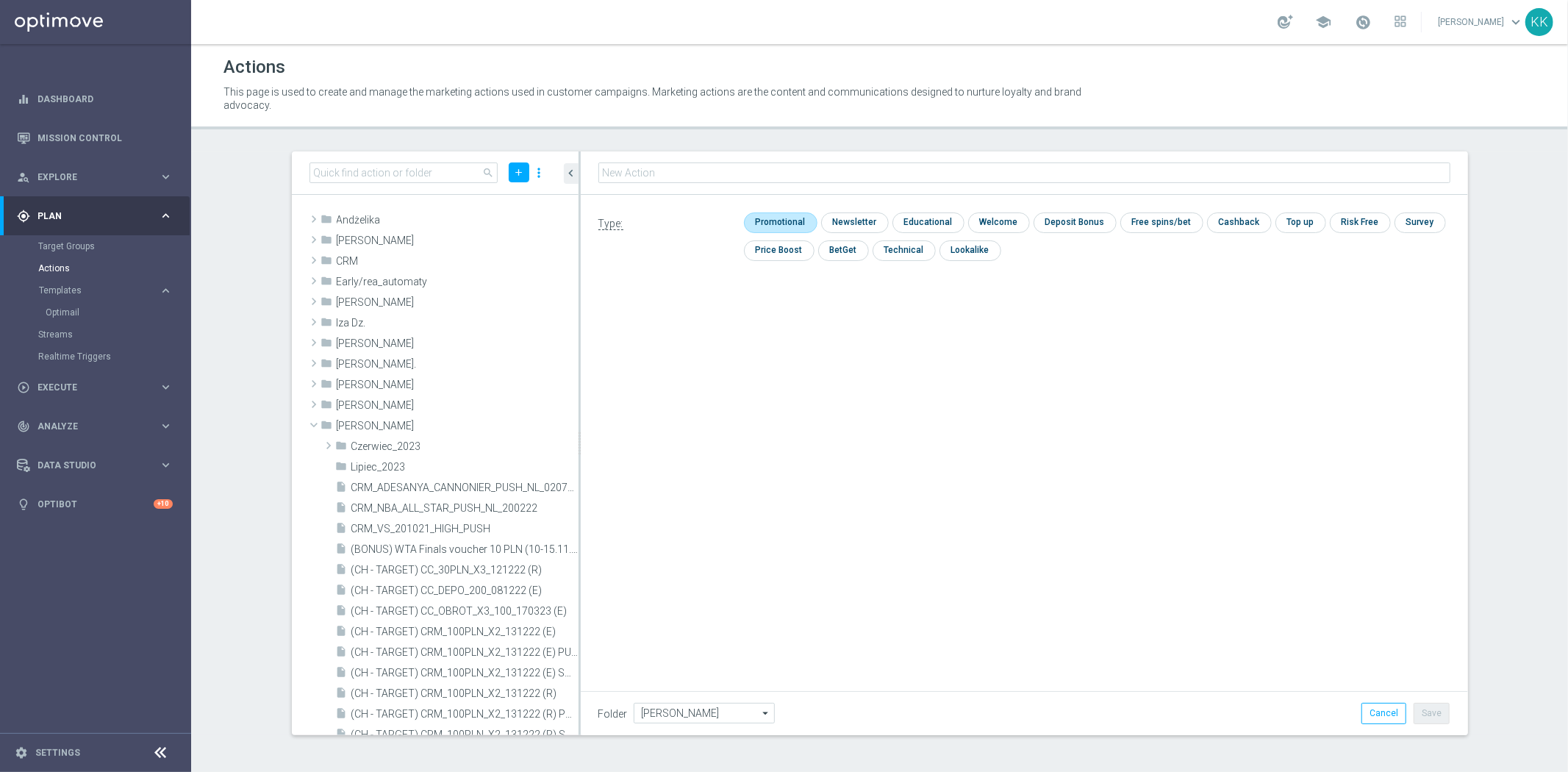
type input "D_MED-HIGH_TARGET_CASHBACK_100% do 50 PLNX6_EPLW_190825_SMS2"
click at [797, 226] on input "checkbox" at bounding box center [779, 223] width 70 height 20
checkbox input "true"
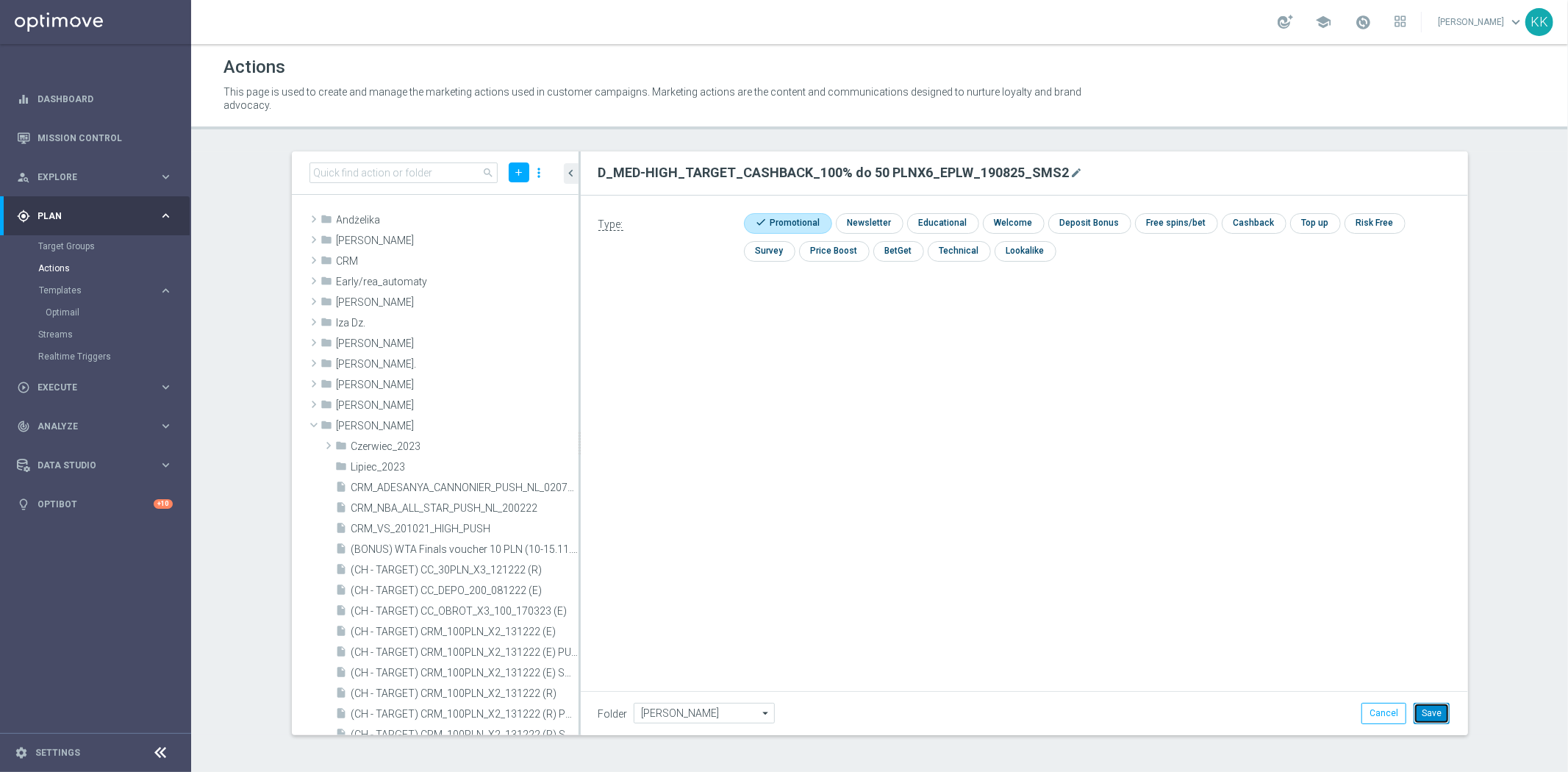
click at [1449, 711] on button "Save" at bounding box center [1431, 713] width 36 height 20
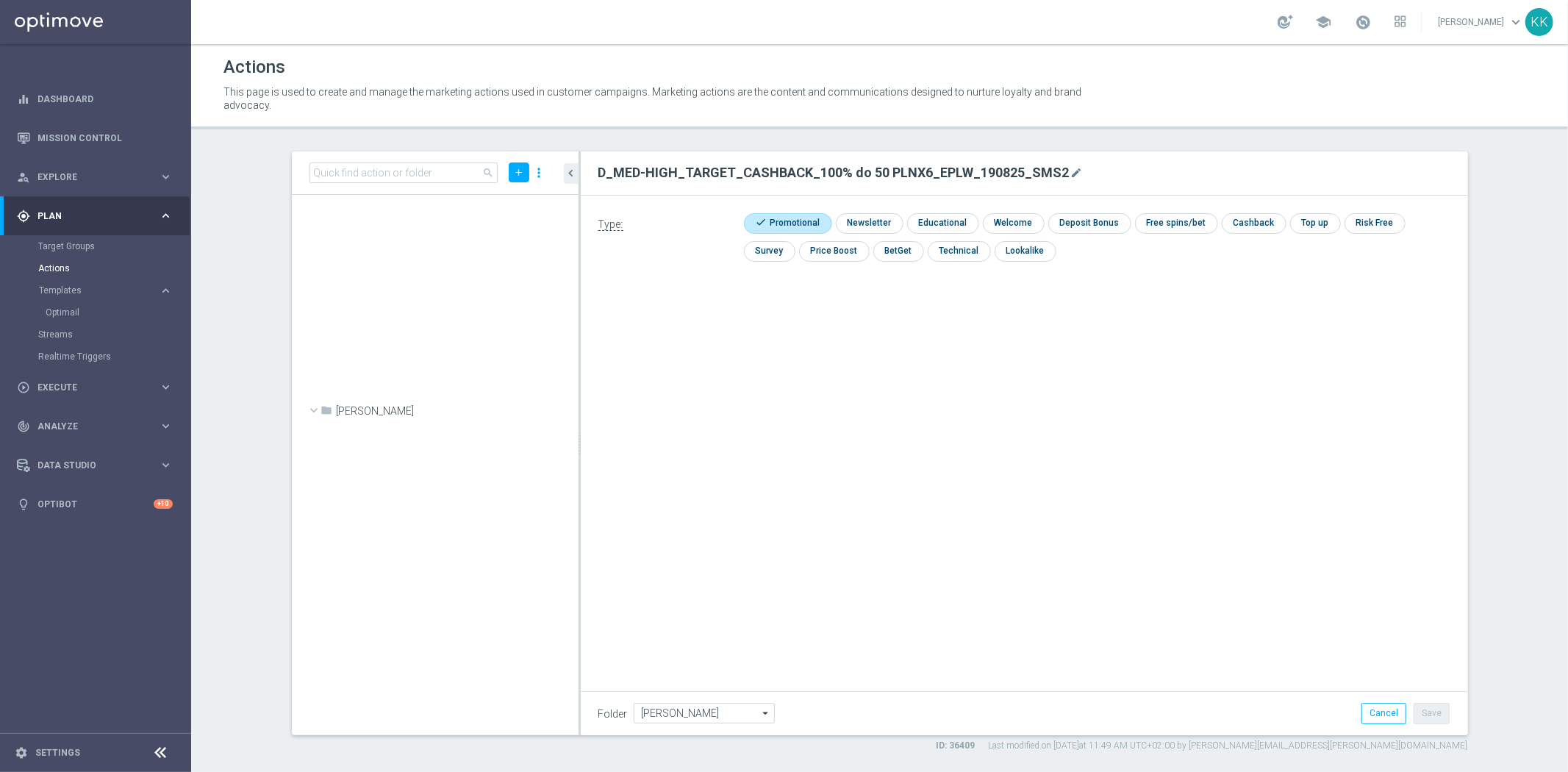
scroll to position [46000, 0]
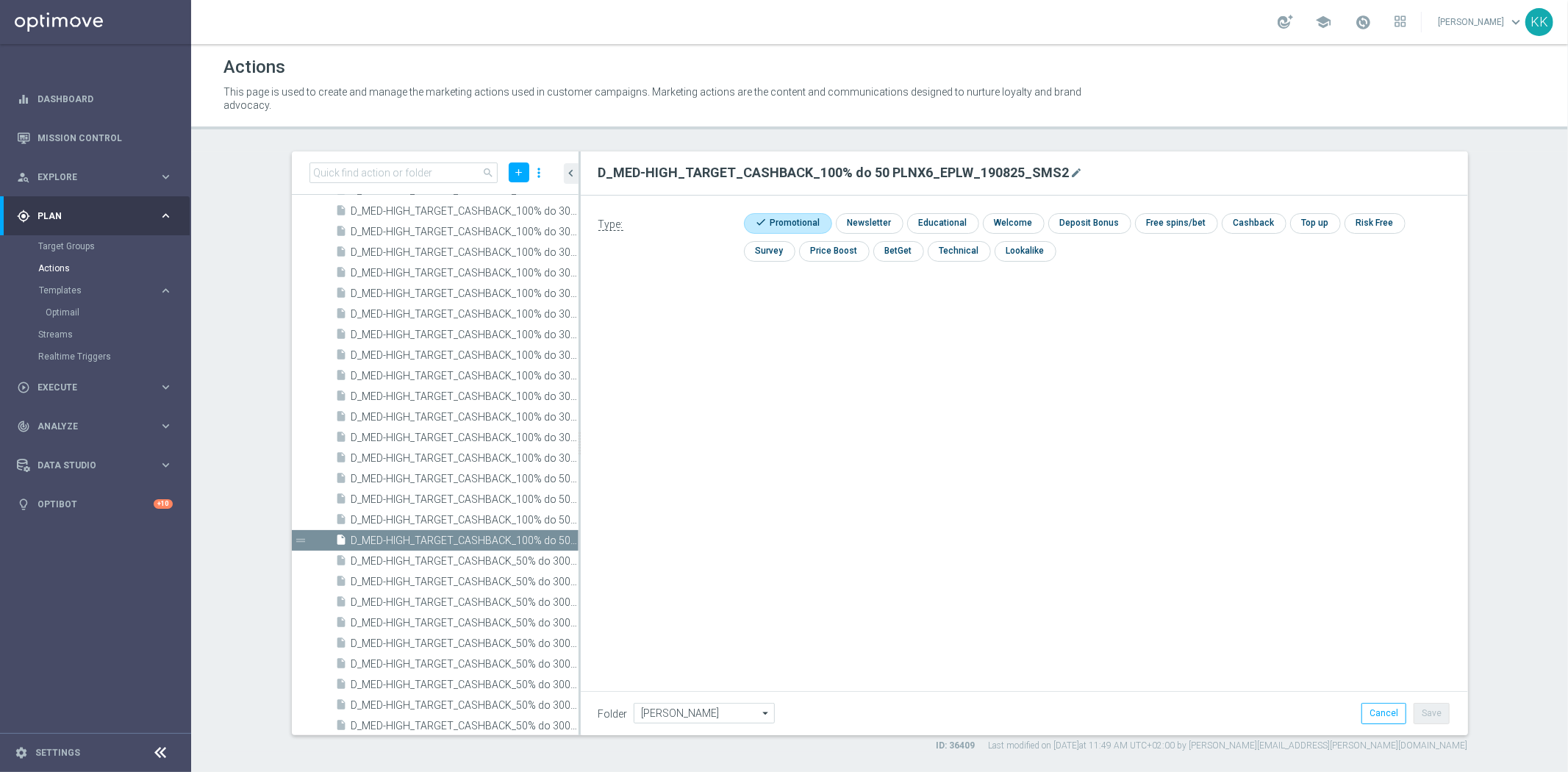
drag, startPoint x: 559, startPoint y: 478, endPoint x: 577, endPoint y: 478, distance: 18.0
drag, startPoint x: 577, startPoint y: 478, endPoint x: 566, endPoint y: 490, distance: 16.3
click at [614, 501] on div "Type: check Promotional check Newsletter check Educational check Welcome check …" at bounding box center [1025, 360] width 888 height 331
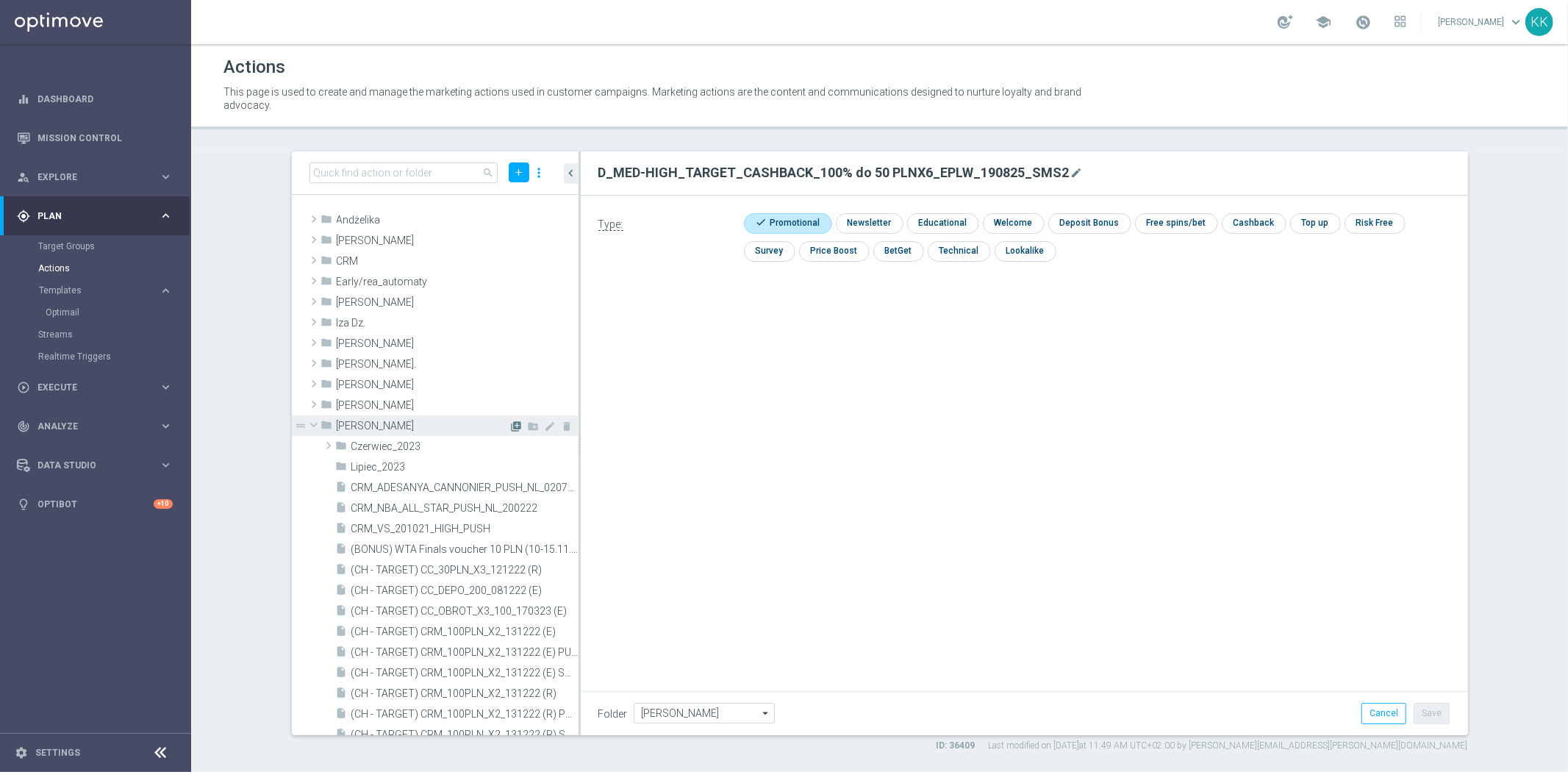
click at [511, 424] on icon "library_add" at bounding box center [517, 427] width 12 height 12
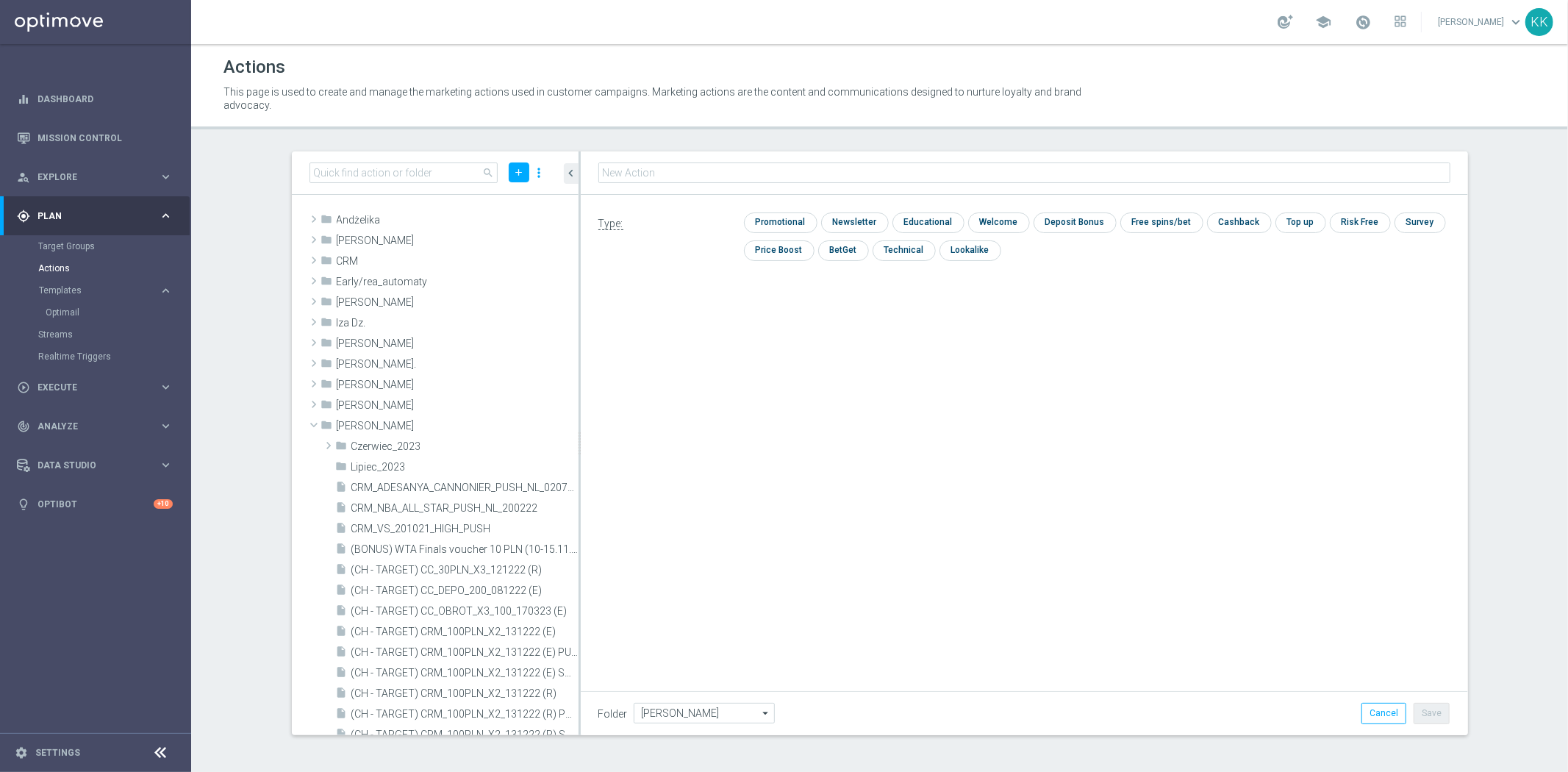
type input "D_MIN-LOW_TARGET_CASHBACK_50% do 50 PLNX6_EPLW_190825_PUSH"
click at [768, 225] on input "checkbox" at bounding box center [779, 223] width 70 height 20
checkbox input "true"
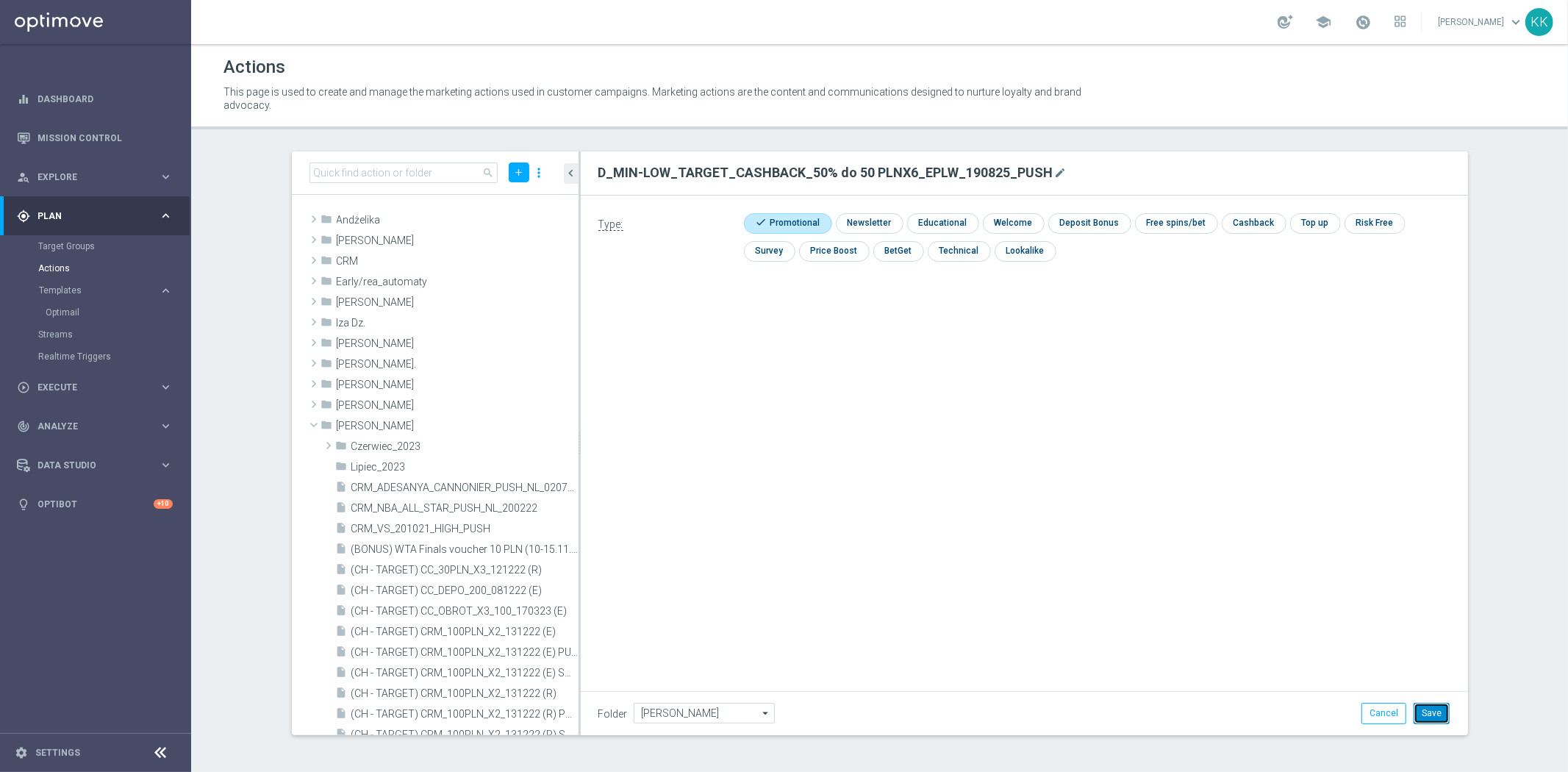
click at [1429, 712] on button "Save" at bounding box center [1431, 713] width 36 height 20
click at [511, 424] on icon "library_add" at bounding box center [517, 427] width 12 height 12
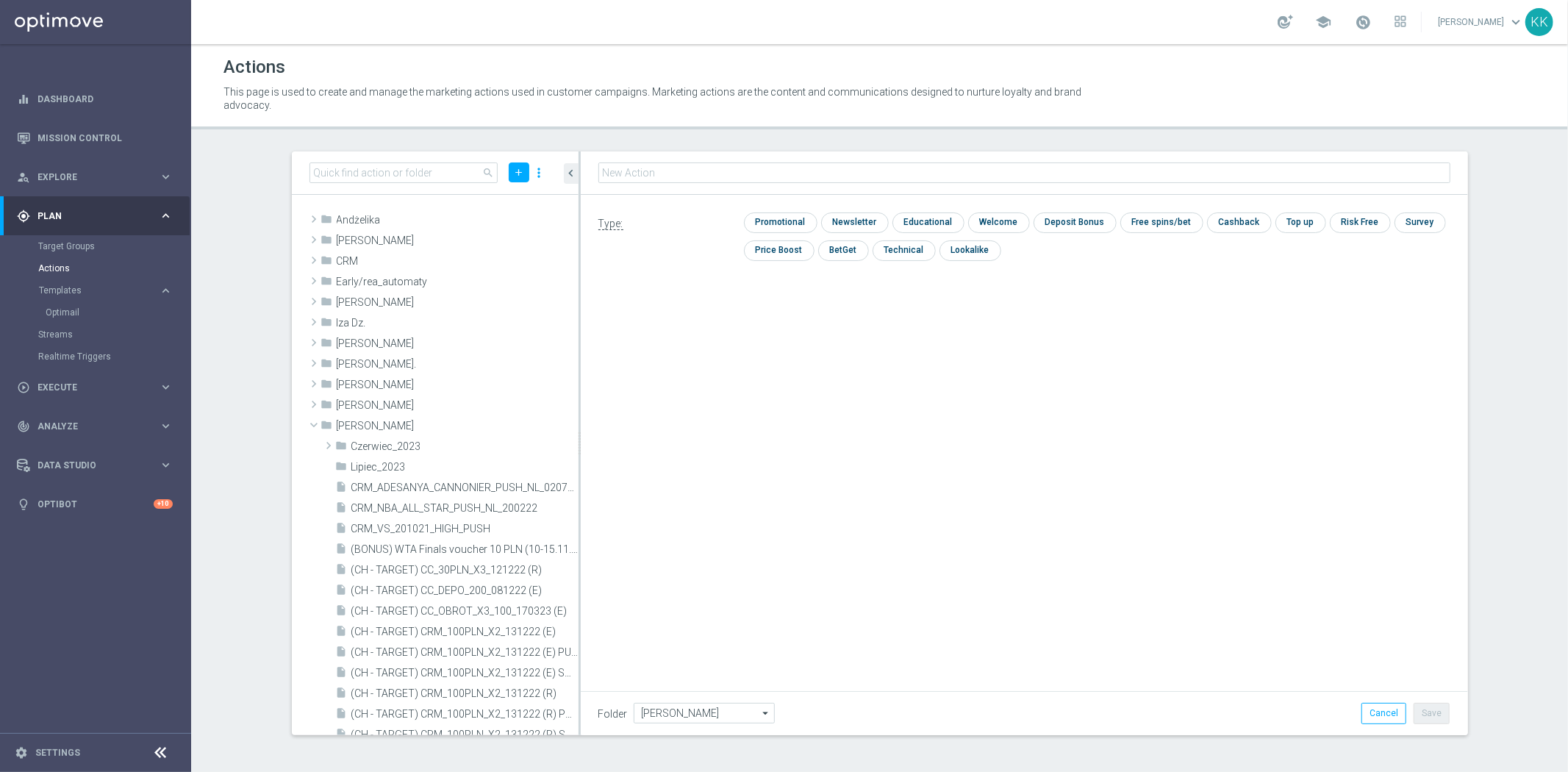
type input "D_MED-HIGH_TARGET_CASHBACK_100% do 50 PLNX6_EPLW_190825_PUSH"
click at [784, 211] on div "Type: check Promotional check Newsletter check Educational check Welcome check …" at bounding box center [1025, 242] width 888 height 95
click at [798, 216] on input "checkbox" at bounding box center [779, 223] width 70 height 20
checkbox input "true"
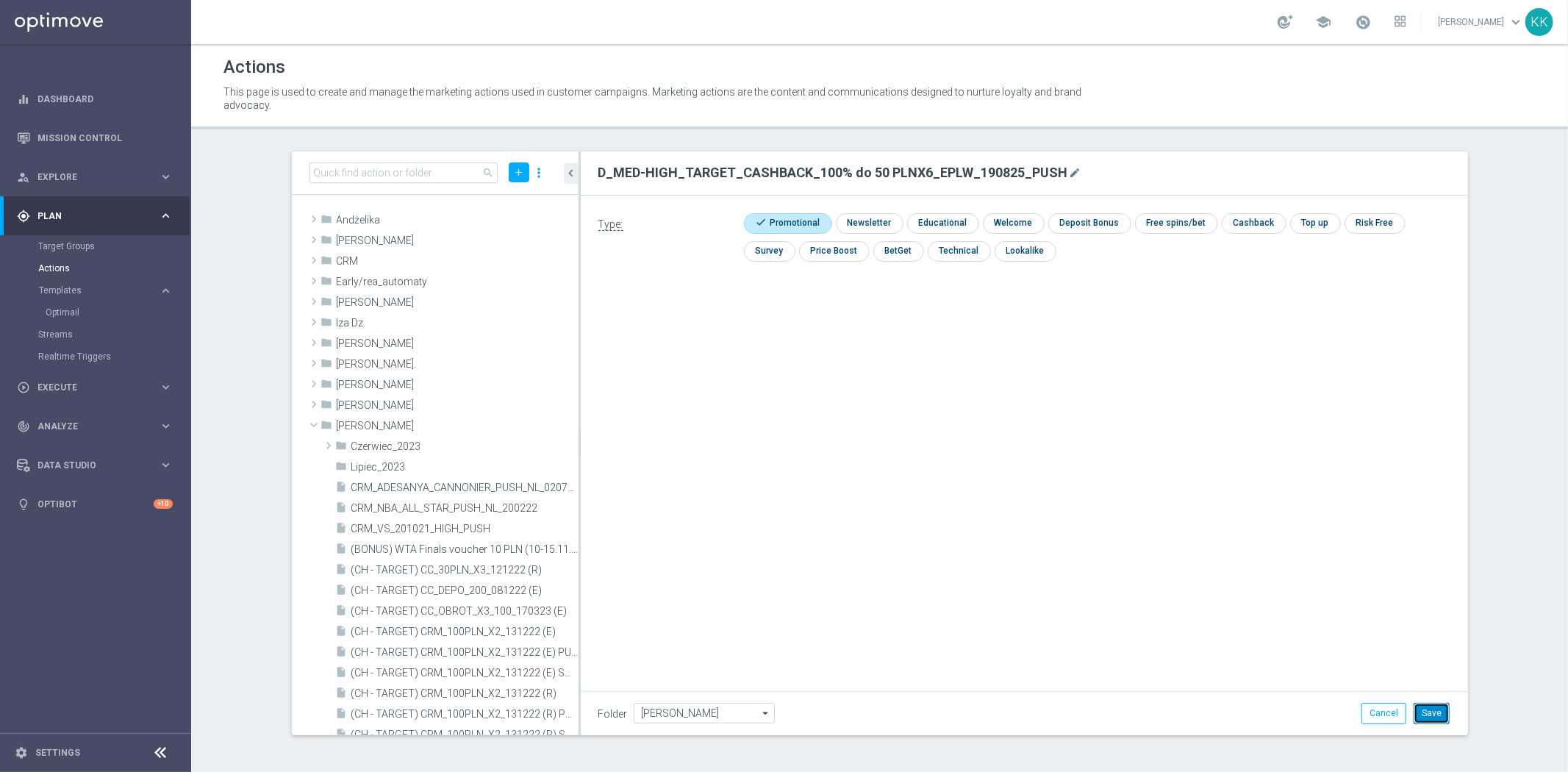
click at [1441, 710] on button "Save" at bounding box center [1431, 713] width 36 height 20
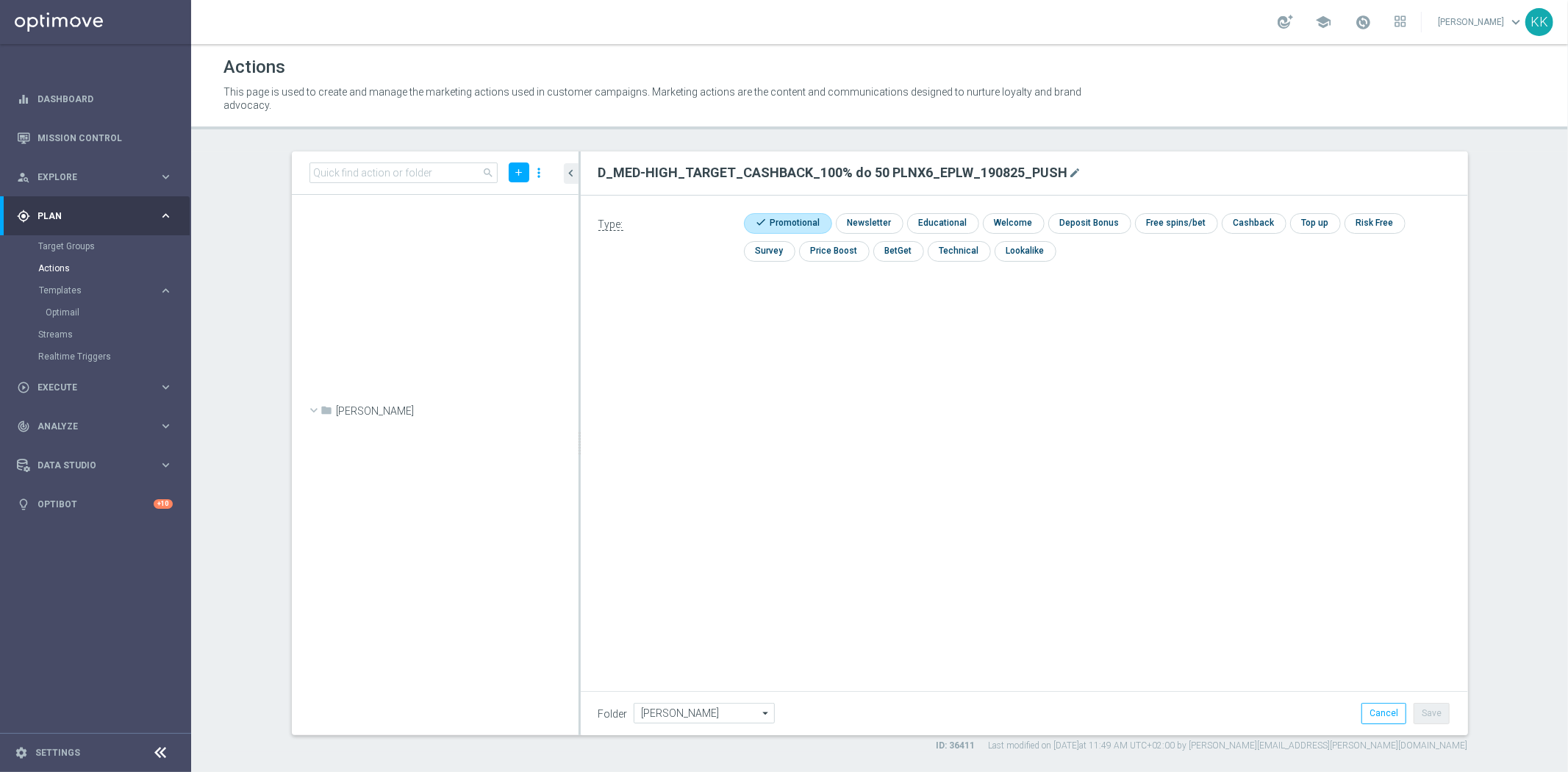
scroll to position [45981, 0]
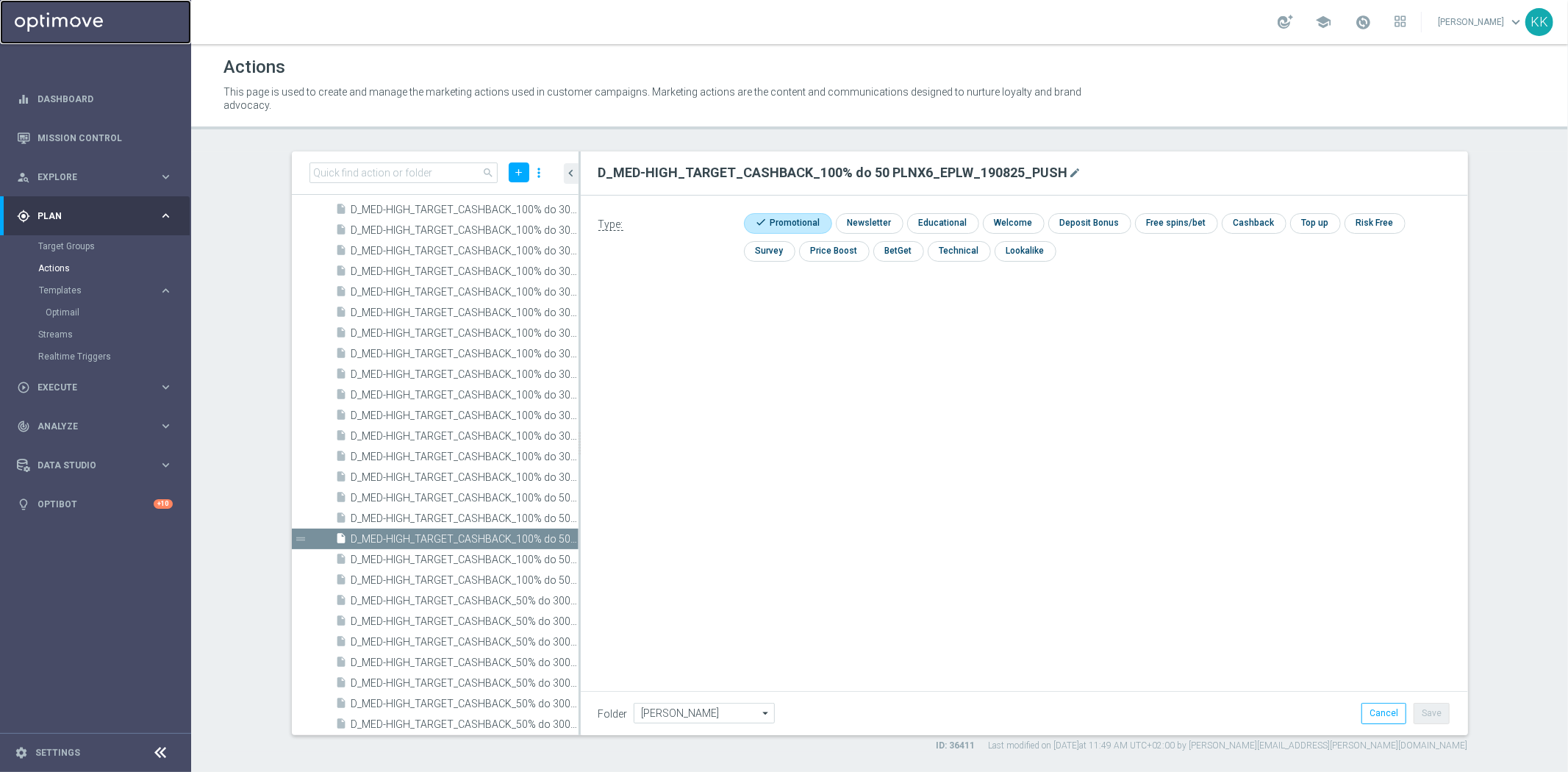
click at [90, 18] on link at bounding box center [96, 22] width 192 height 44
